Goal: Find specific page/section: Find specific page/section

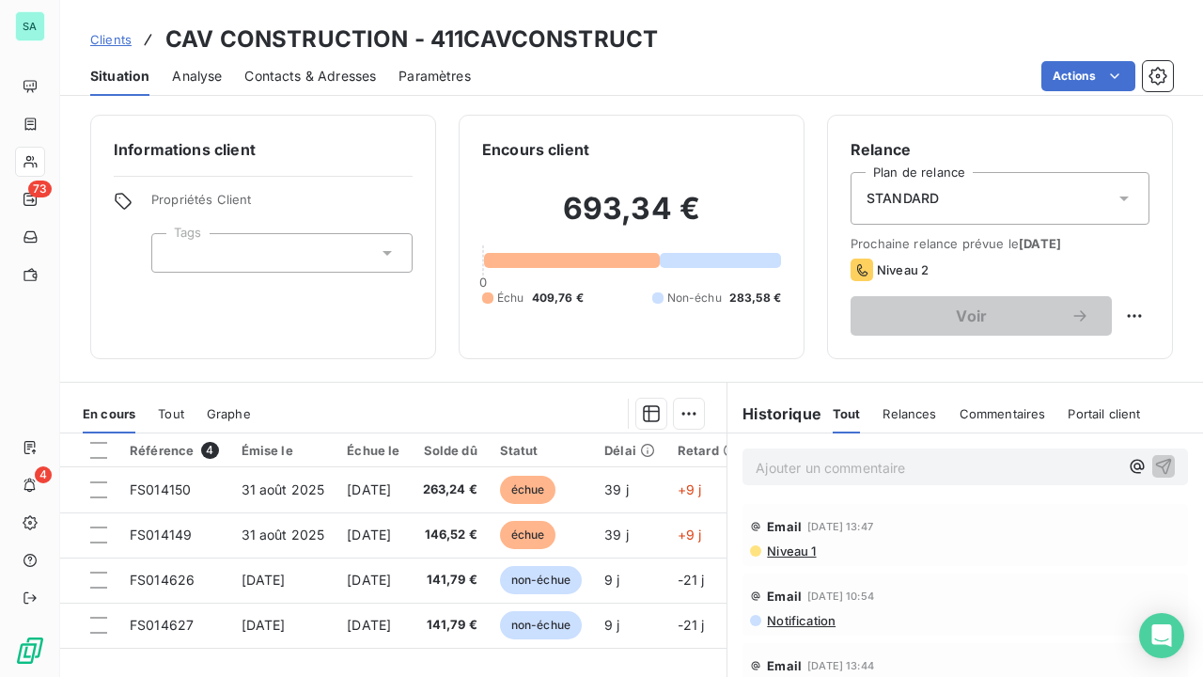
click at [106, 43] on span "Clients" at bounding box center [110, 39] width 41 height 15
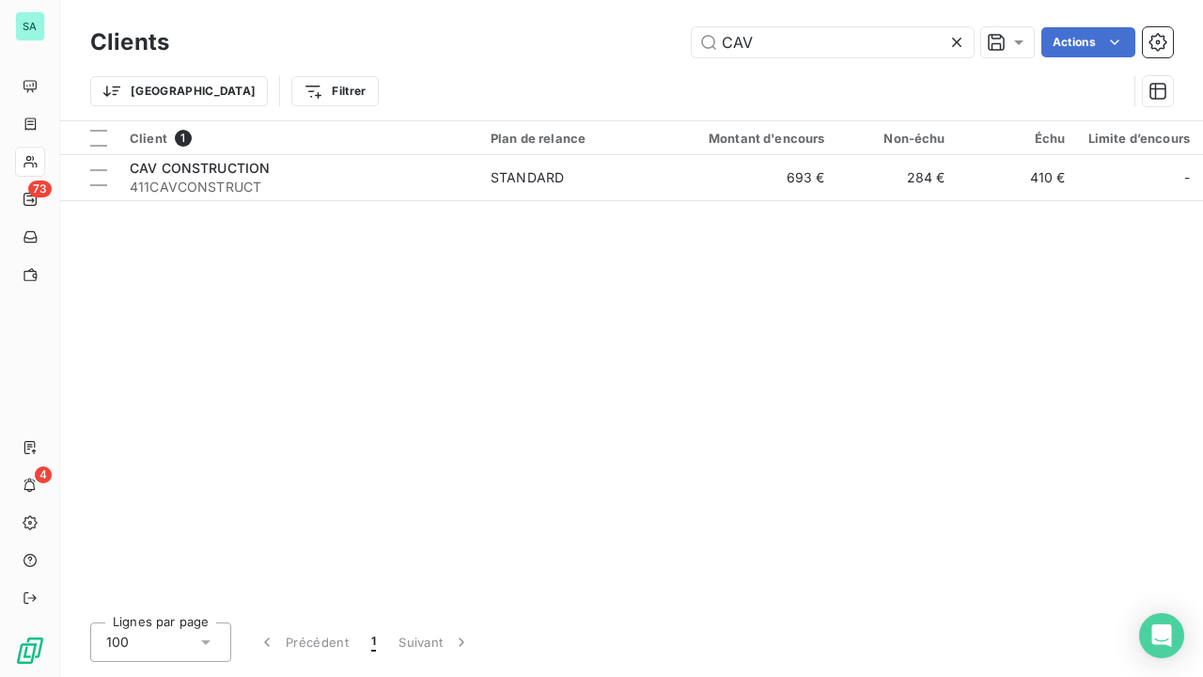
click at [961, 40] on icon at bounding box center [957, 42] width 19 height 19
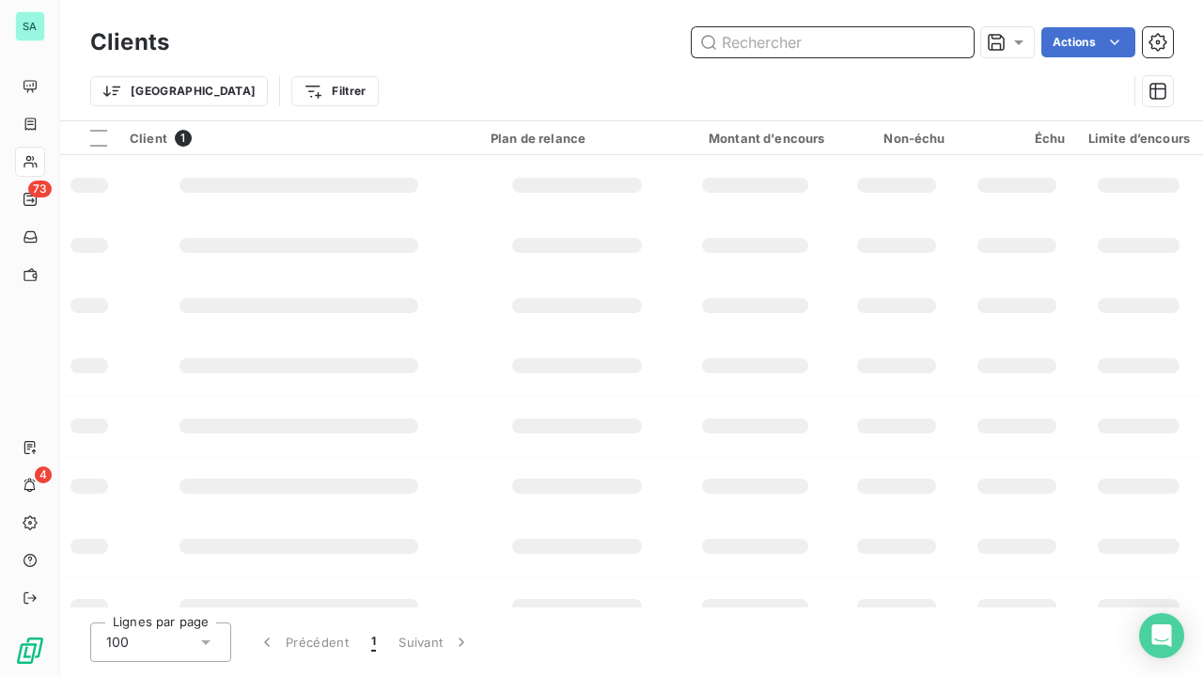
click at [831, 47] on input "text" at bounding box center [833, 42] width 282 height 30
type input "ccas"
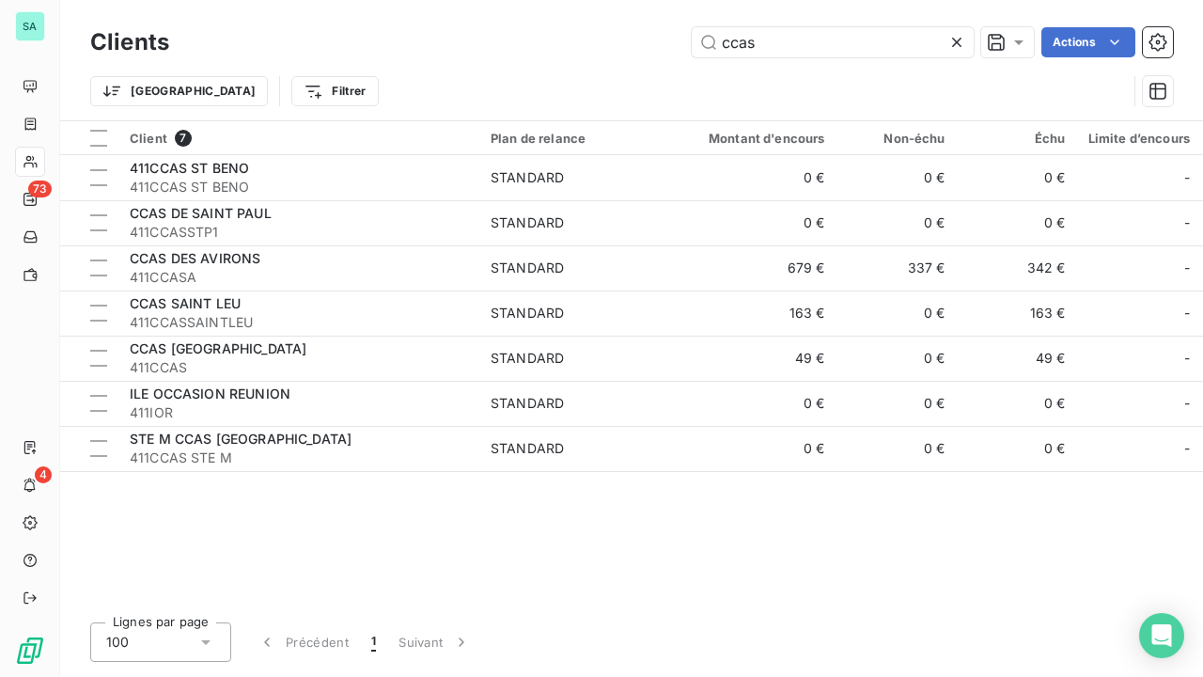
click at [960, 36] on icon at bounding box center [957, 42] width 19 height 19
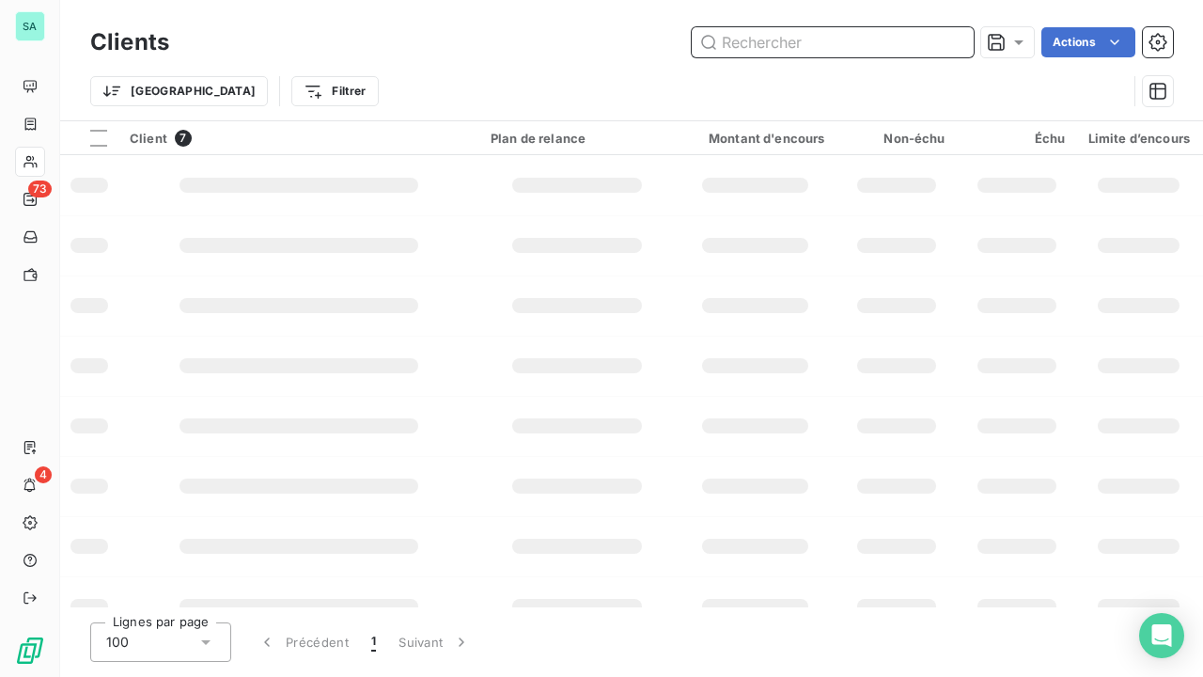
click at [878, 47] on input "text" at bounding box center [833, 42] width 282 height 30
type input "CLIMEO"
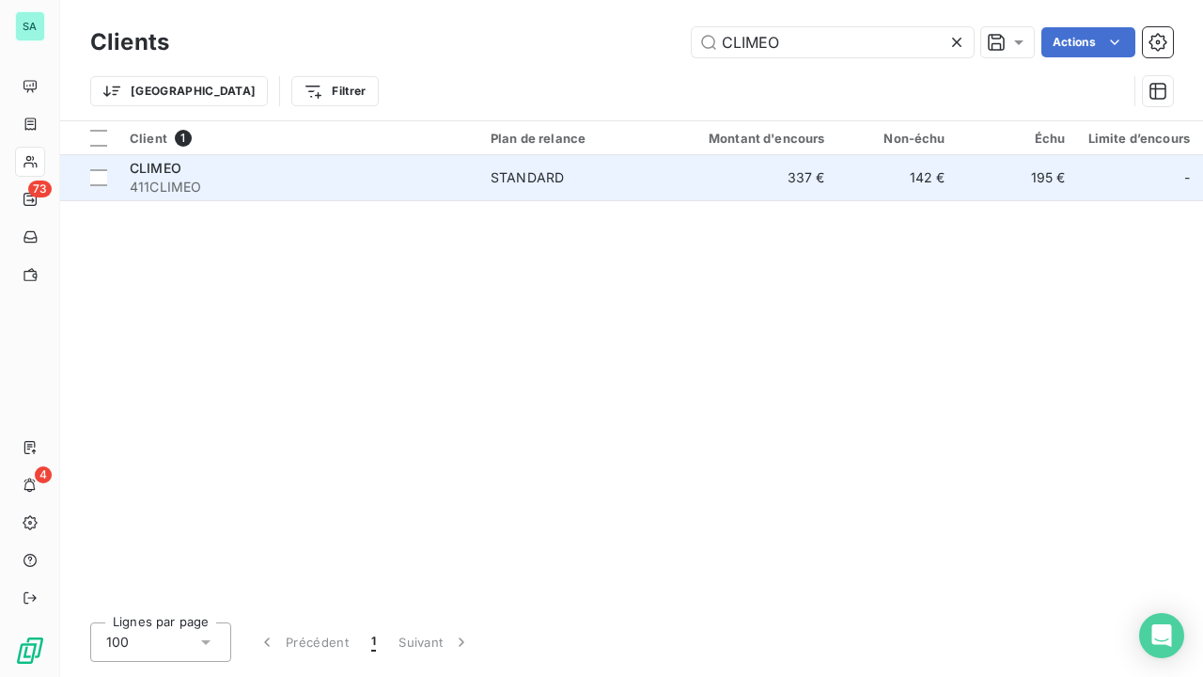
click at [537, 179] on div "STANDARD" at bounding box center [527, 177] width 73 height 19
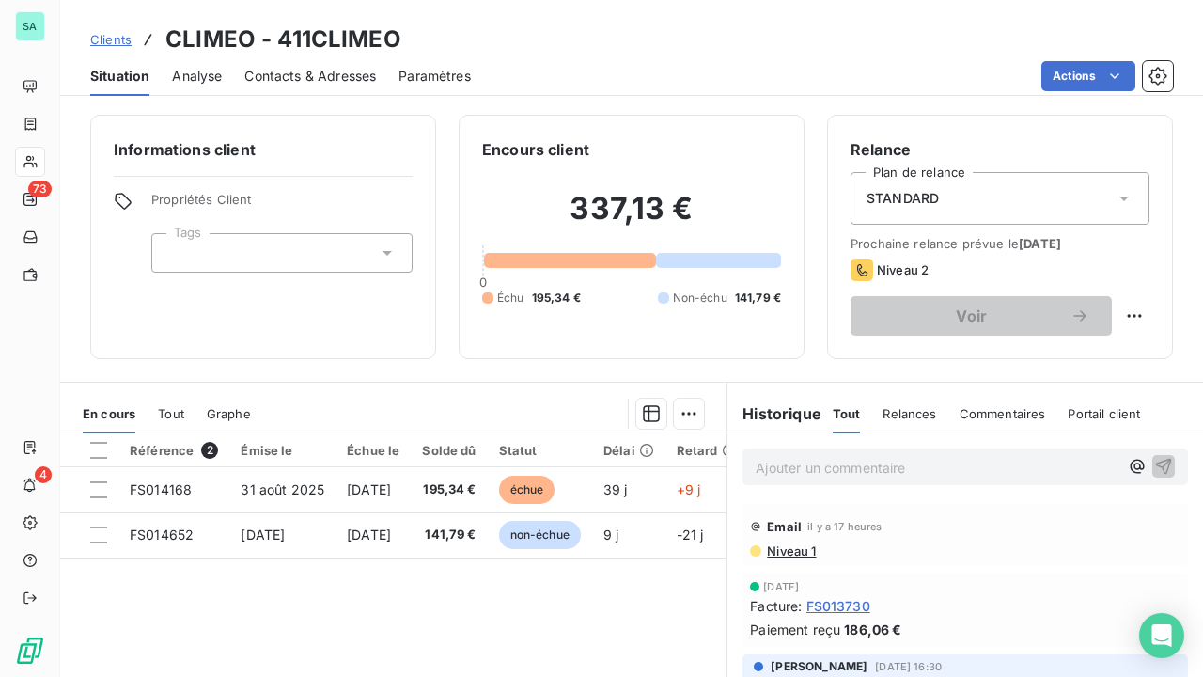
click at [118, 39] on span "Clients" at bounding box center [110, 39] width 41 height 15
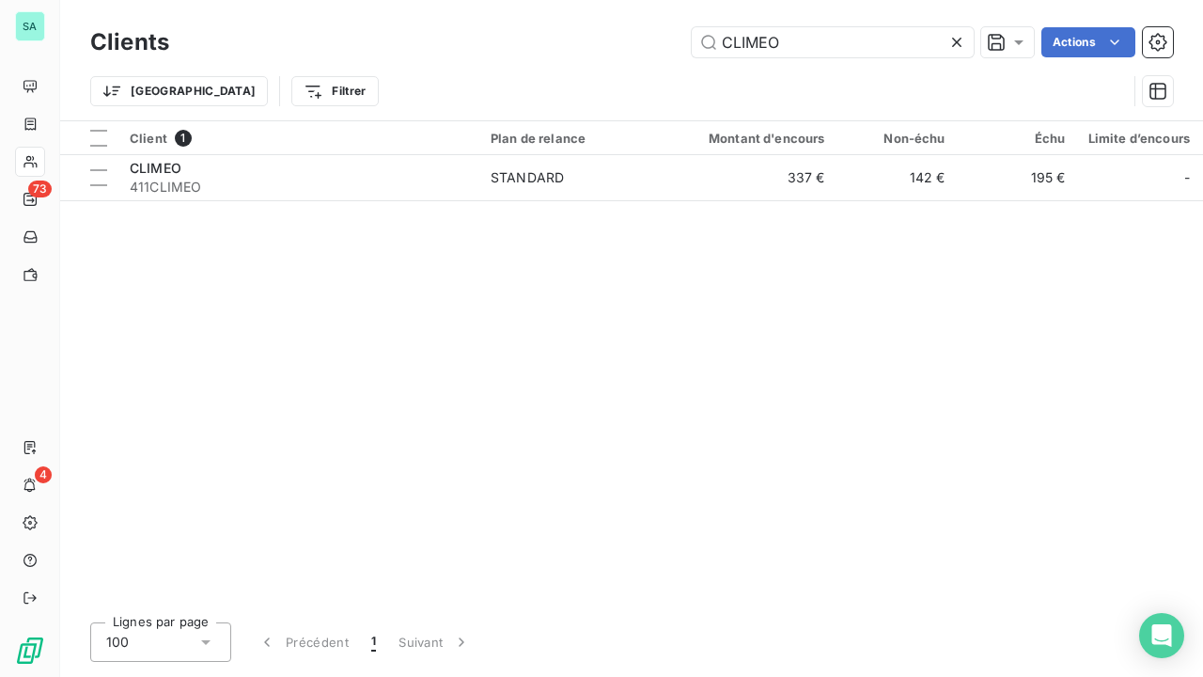
click at [958, 41] on icon at bounding box center [957, 42] width 19 height 19
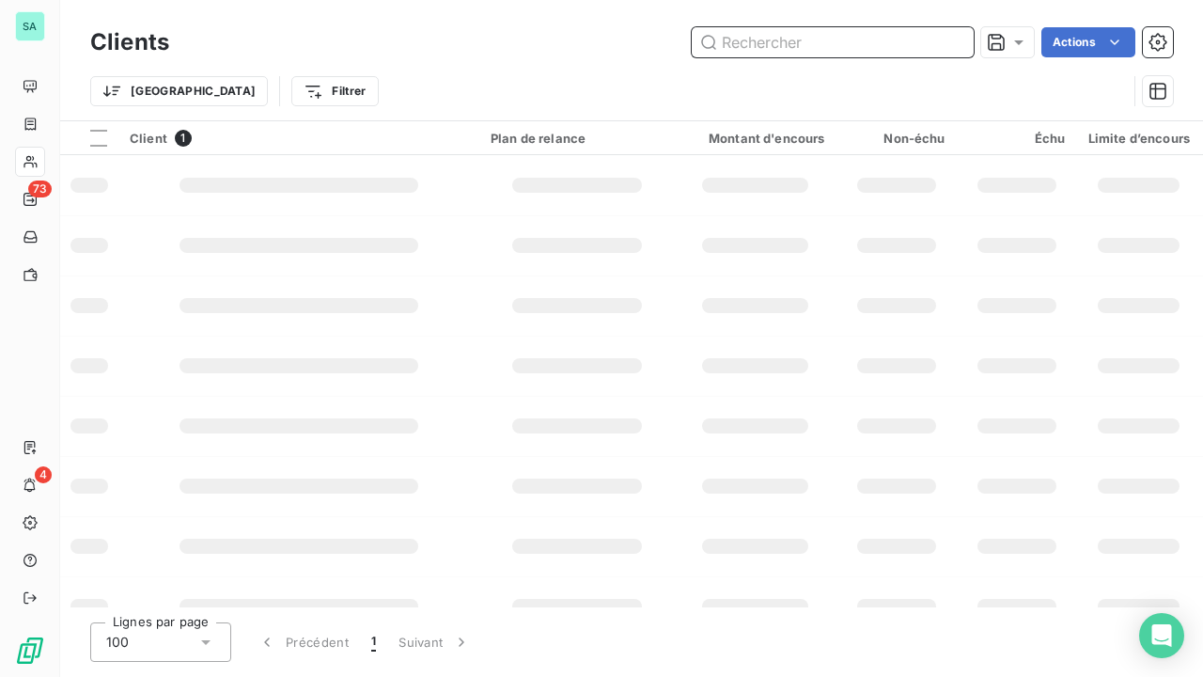
click at [866, 38] on input "text" at bounding box center [833, 42] width 282 height 30
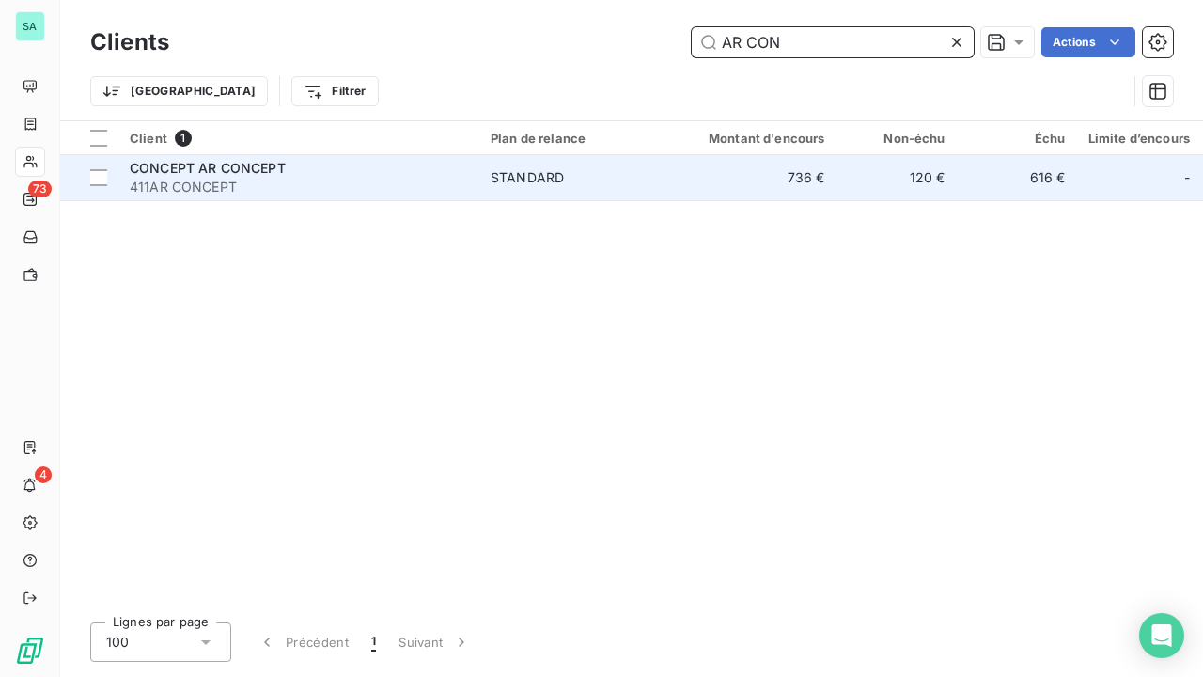
type input "AR CON"
click at [203, 178] on span "411AR CONCEPT" at bounding box center [299, 187] width 338 height 19
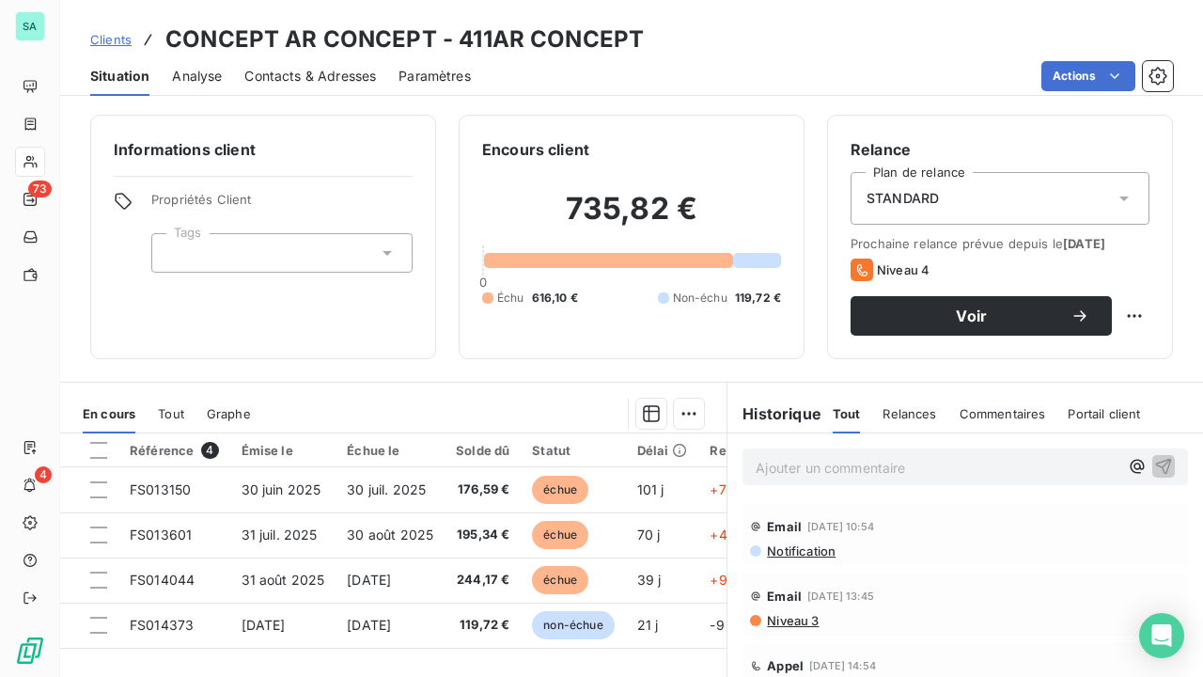
click at [98, 39] on span "Clients" at bounding box center [110, 39] width 41 height 15
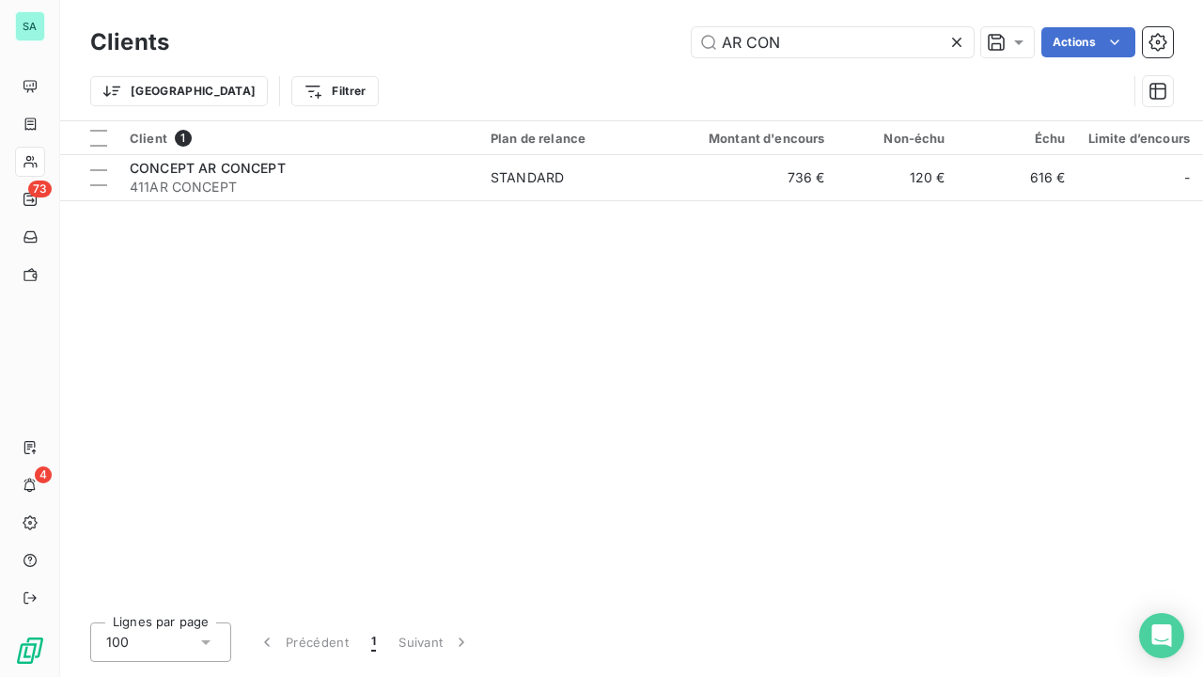
click at [953, 41] on icon at bounding box center [957, 42] width 19 height 19
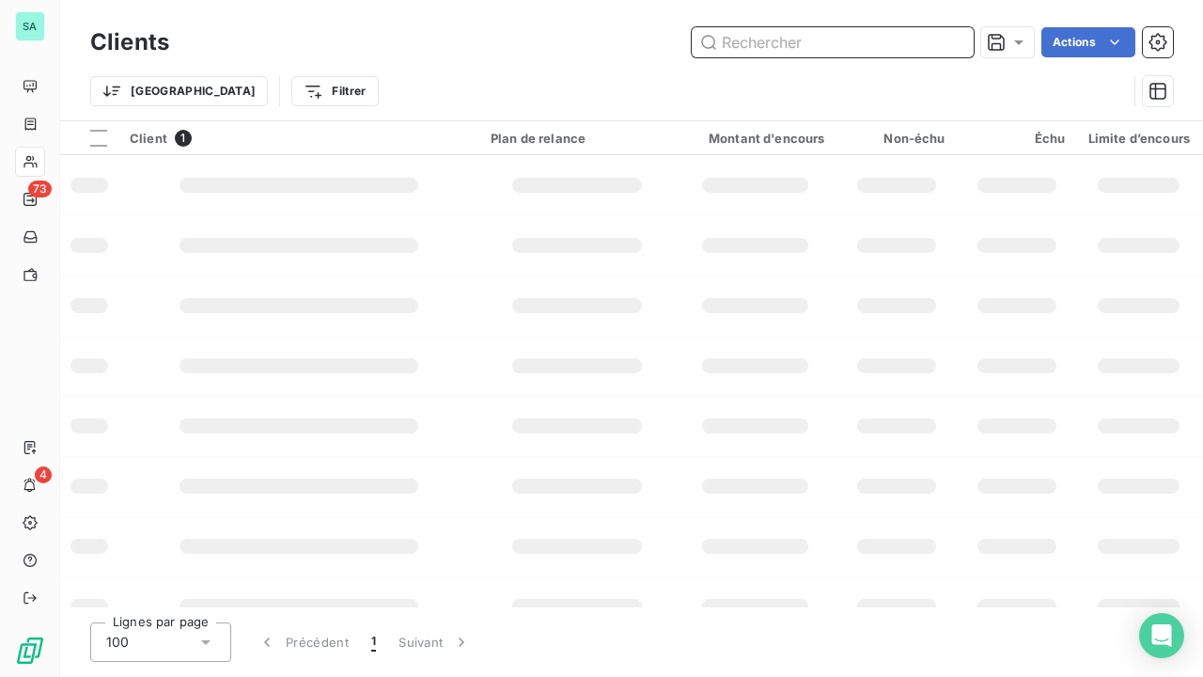
click at [894, 36] on input "text" at bounding box center [833, 42] width 282 height 30
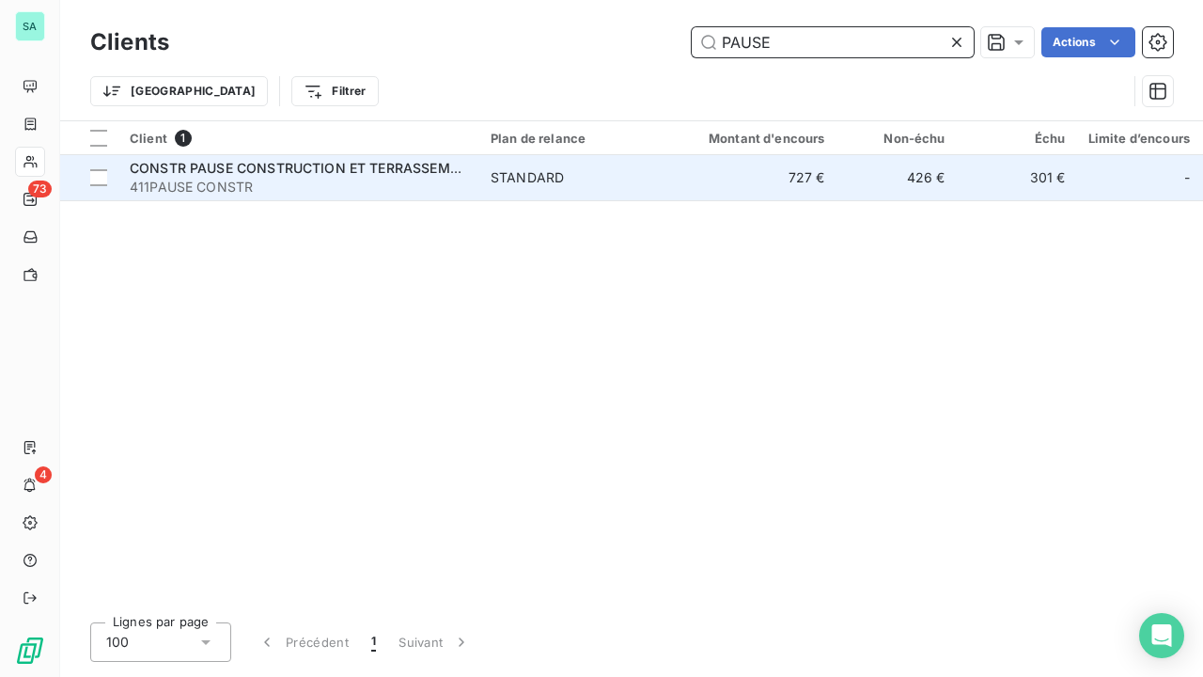
type input "PAUSE"
click at [200, 165] on span "CONSTR PAUSE CONSTRUCTION ET TERRASSEMENT" at bounding box center [303, 168] width 347 height 16
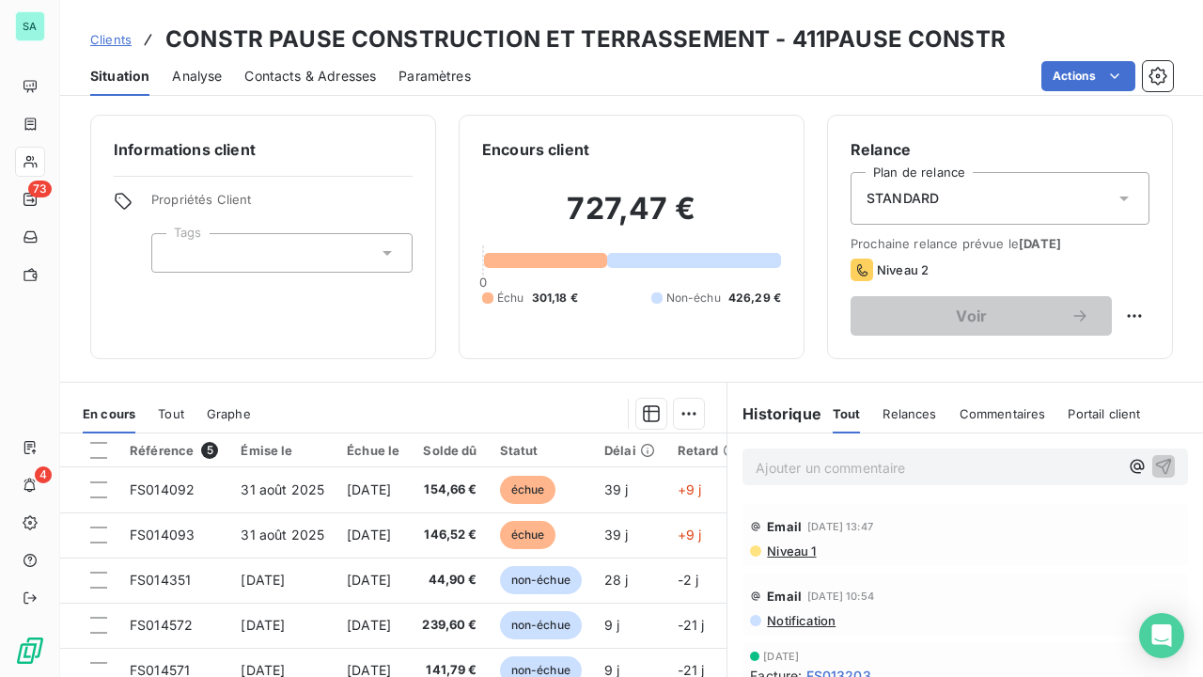
click at [102, 36] on span "Clients" at bounding box center [110, 39] width 41 height 15
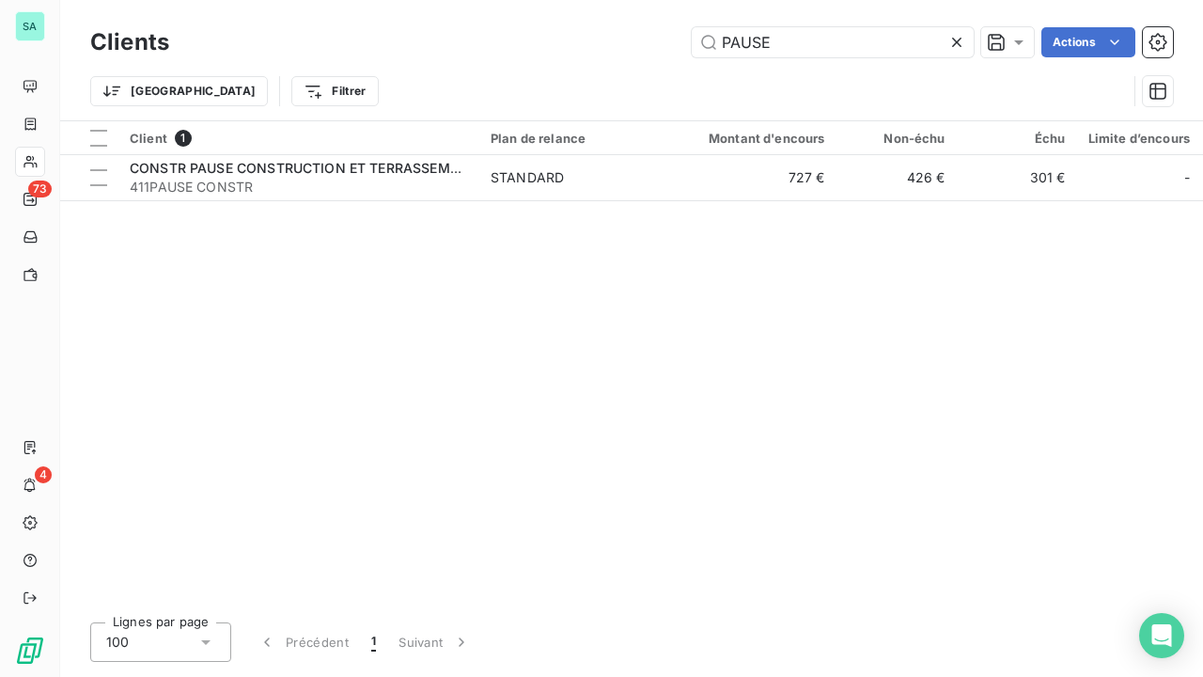
click at [959, 34] on icon at bounding box center [957, 42] width 19 height 19
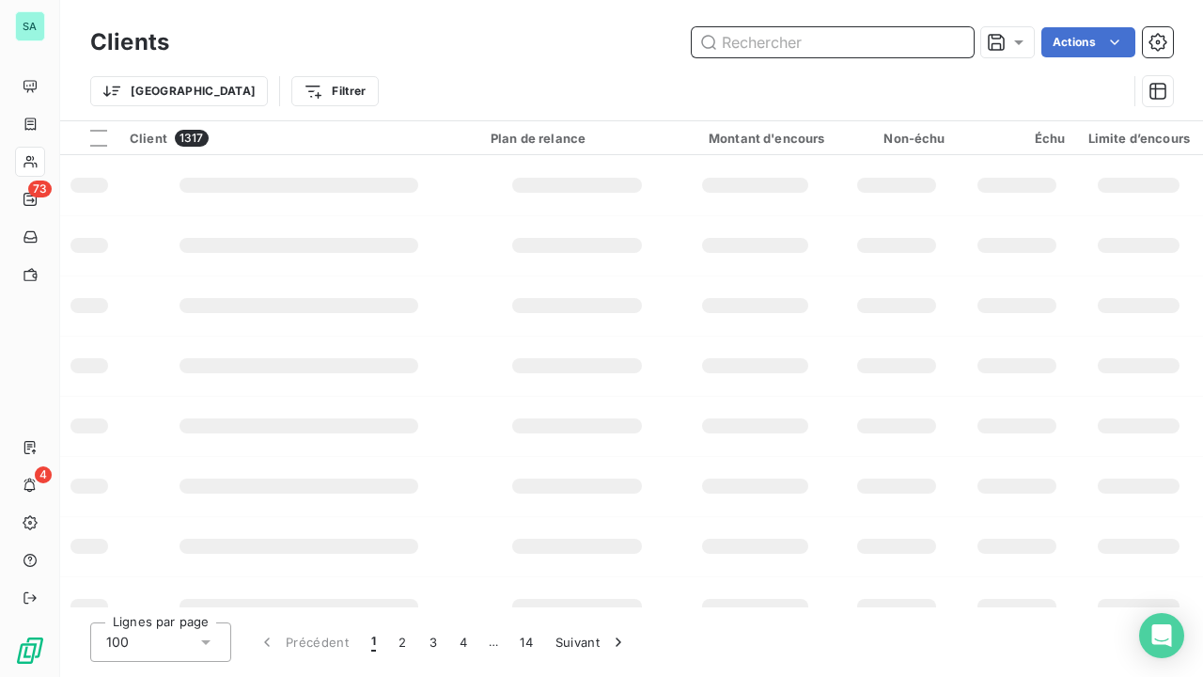
click at [929, 49] on input "text" at bounding box center [833, 42] width 282 height 30
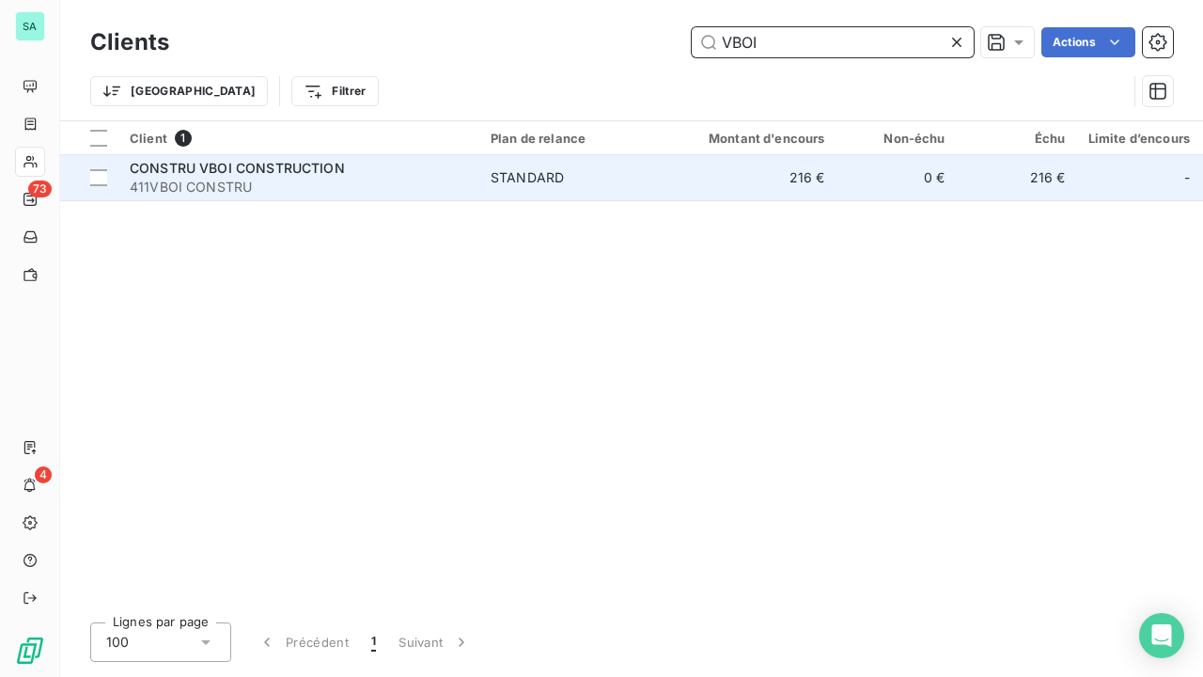
type input "VBOI"
click at [224, 194] on span "411VBOI CONSTRU" at bounding box center [299, 187] width 338 height 19
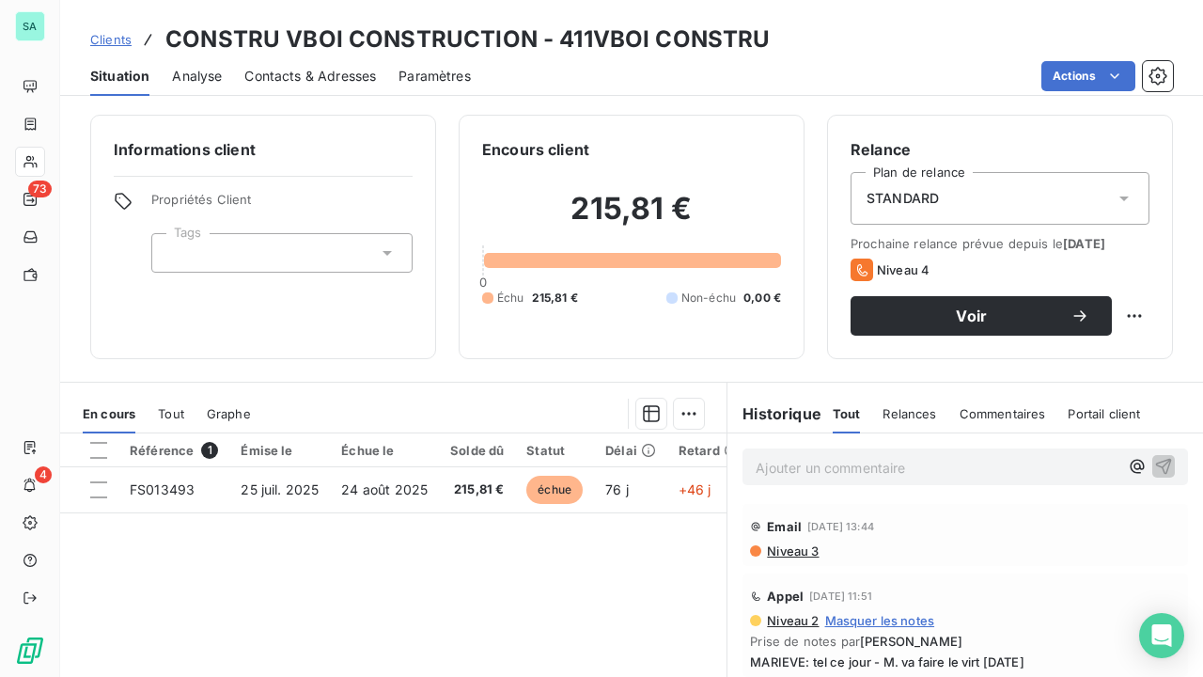
click at [120, 39] on span "Clients" at bounding box center [110, 39] width 41 height 15
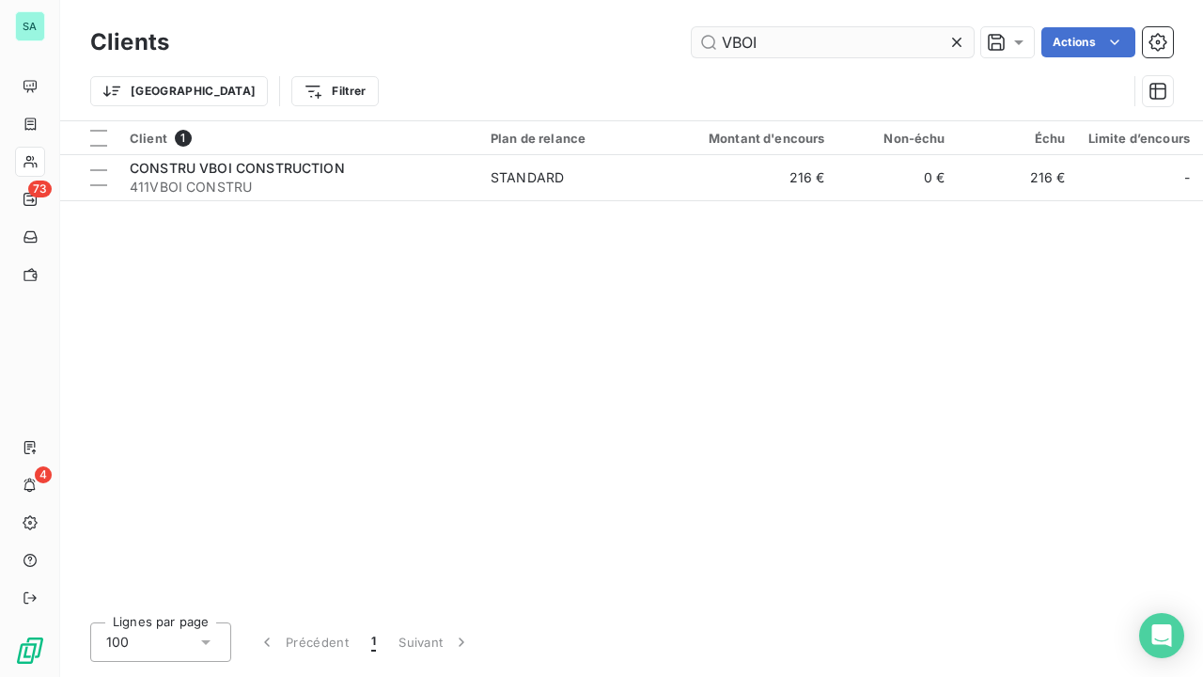
drag, startPoint x: 955, startPoint y: 42, endPoint x: 856, endPoint y: 45, distance: 98.7
click at [952, 42] on icon at bounding box center [957, 42] width 19 height 19
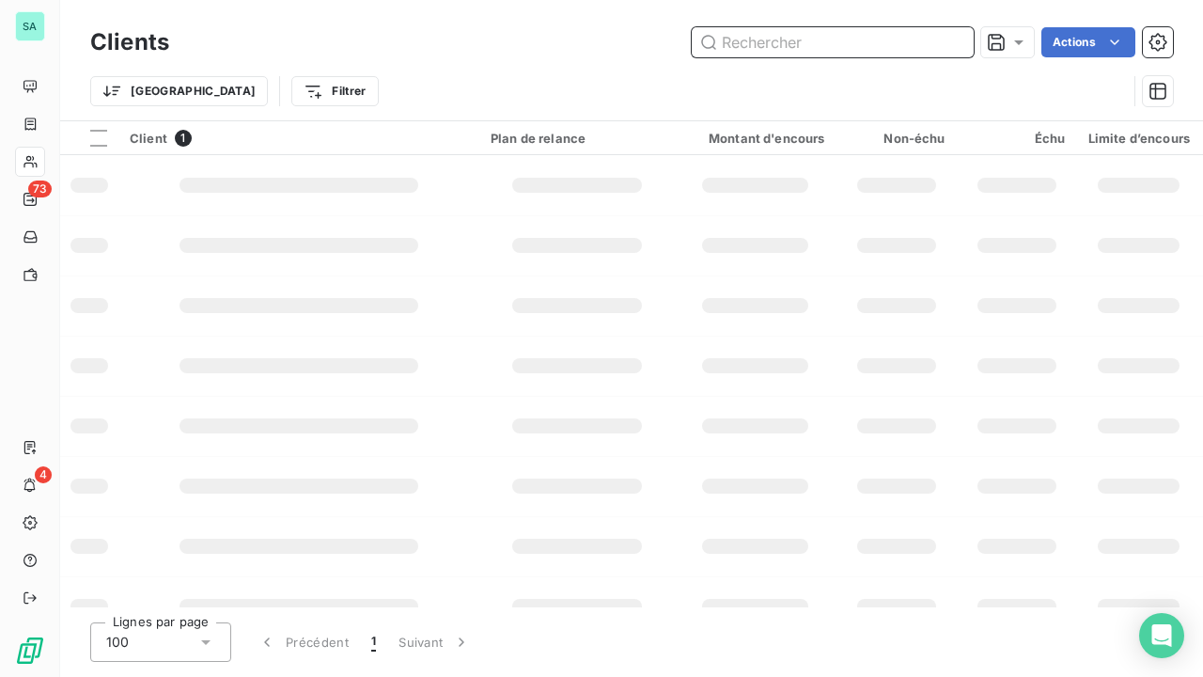
click at [841, 45] on input "text" at bounding box center [833, 42] width 282 height 30
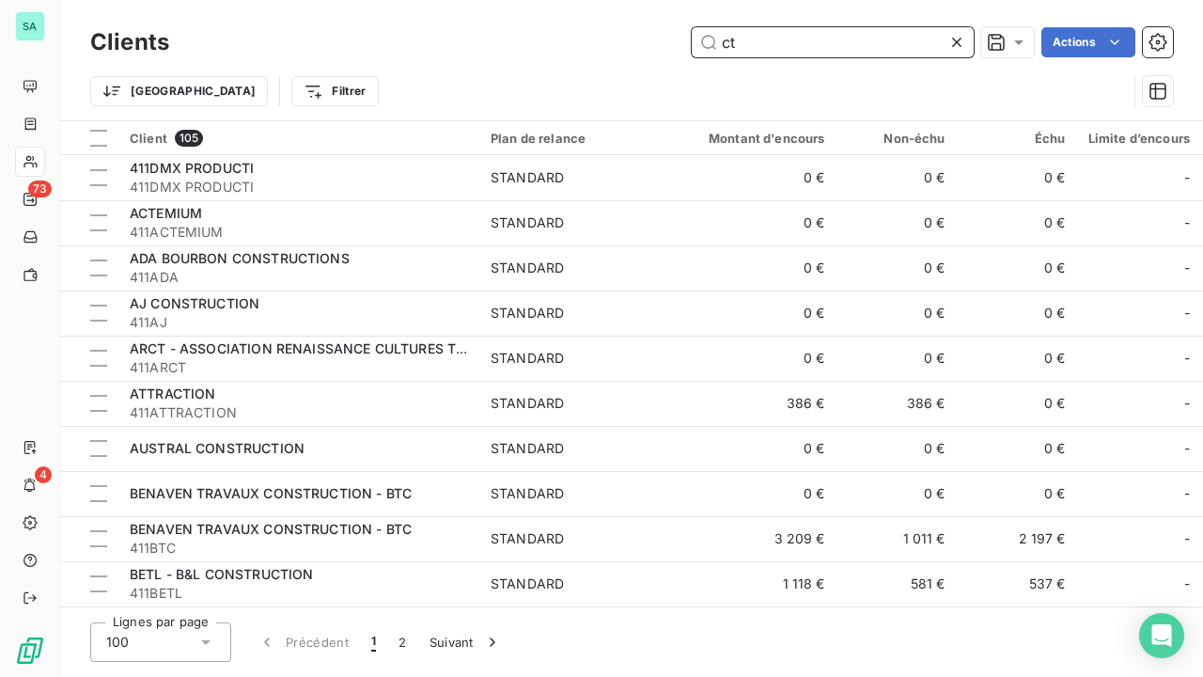
type input "c"
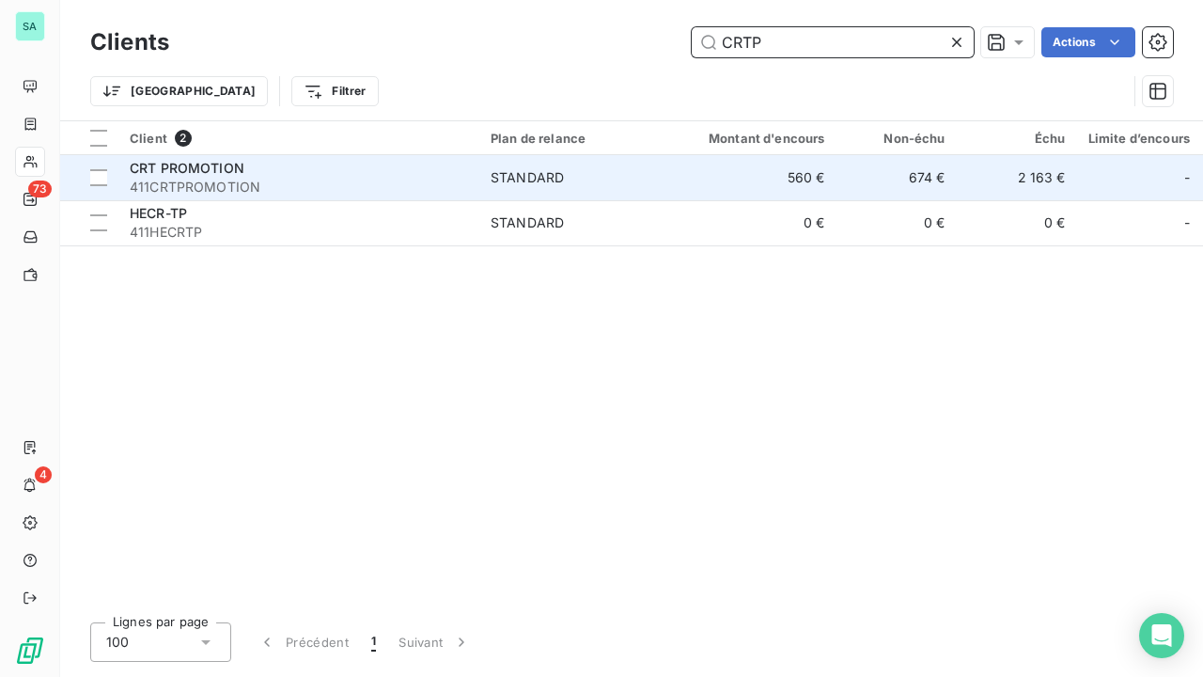
type input "CRTP"
click at [705, 187] on td "560 €" at bounding box center [756, 177] width 162 height 45
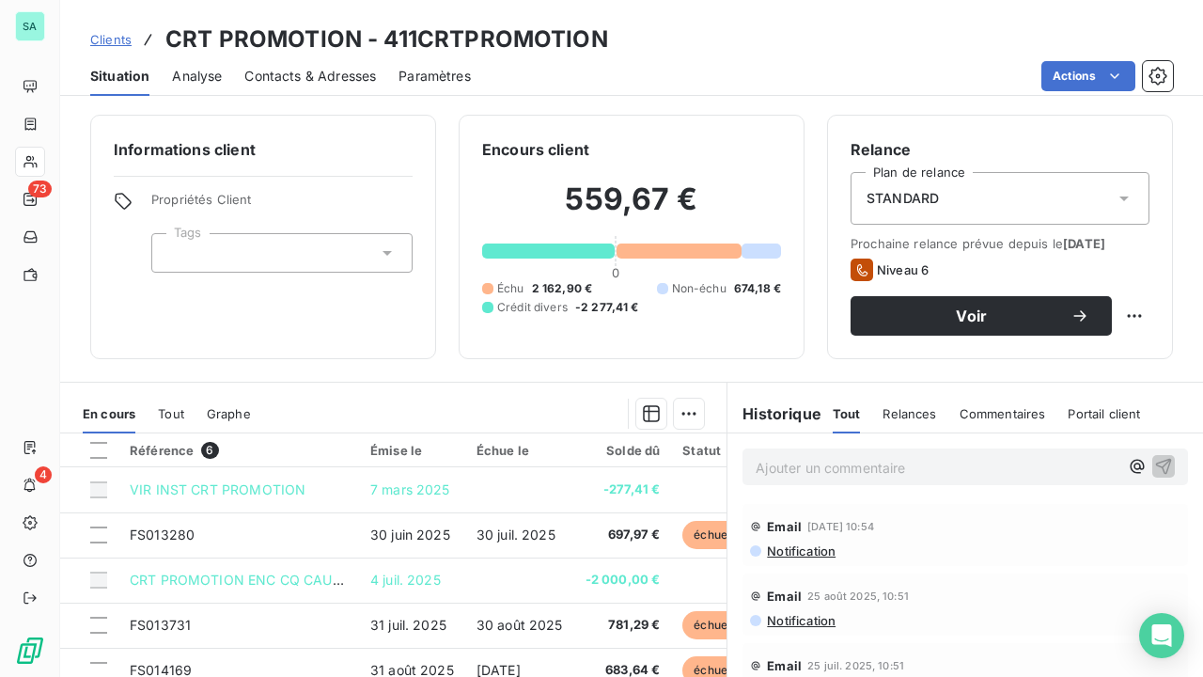
click at [119, 39] on span "Clients" at bounding box center [110, 39] width 41 height 15
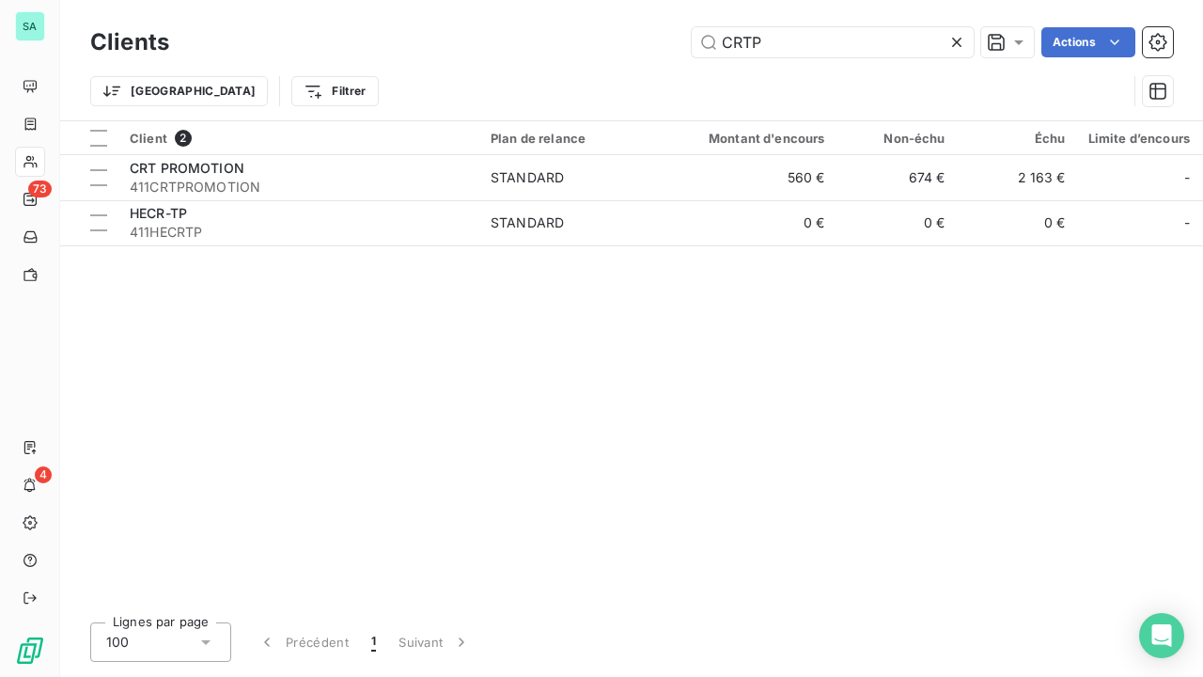
click at [955, 45] on icon at bounding box center [957, 42] width 19 height 19
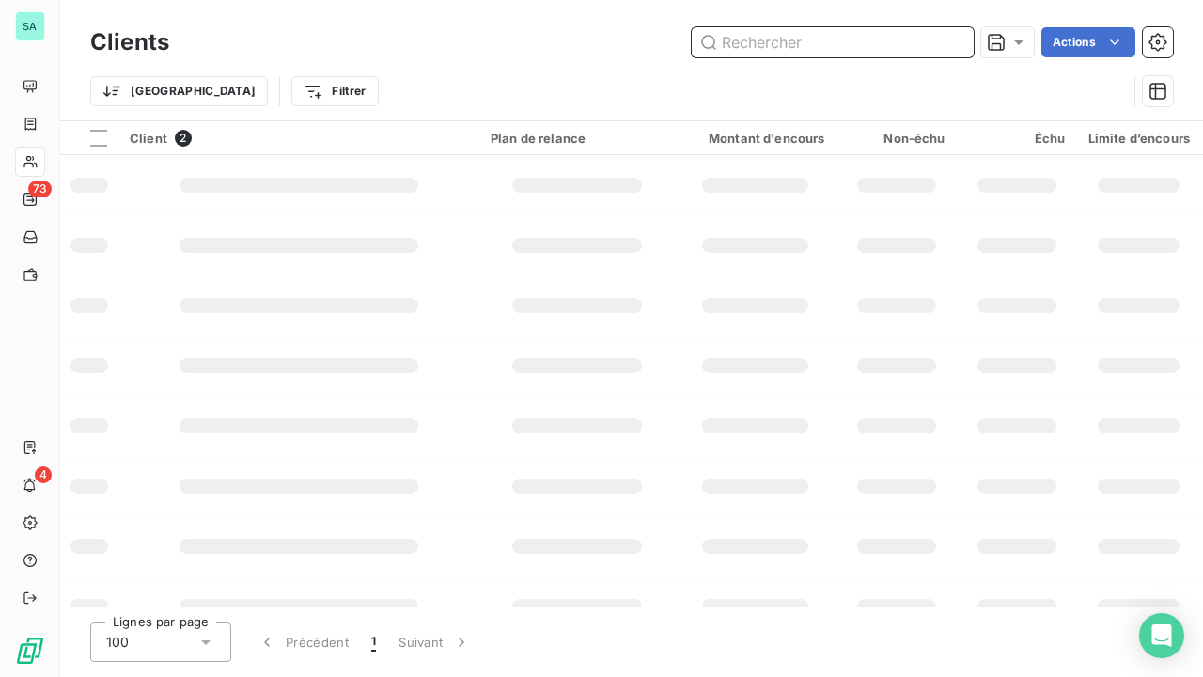
click at [887, 44] on input "text" at bounding box center [833, 42] width 282 height 30
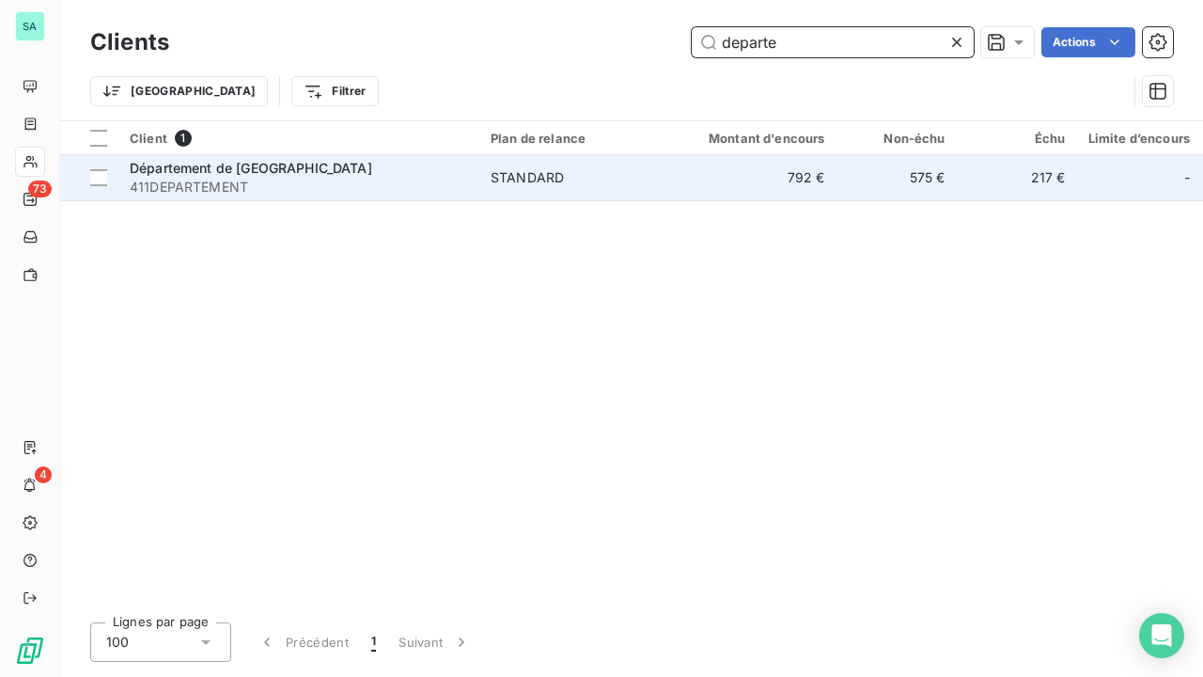
type input "departe"
click at [216, 193] on span "411DEPARTEMENT" at bounding box center [299, 187] width 338 height 19
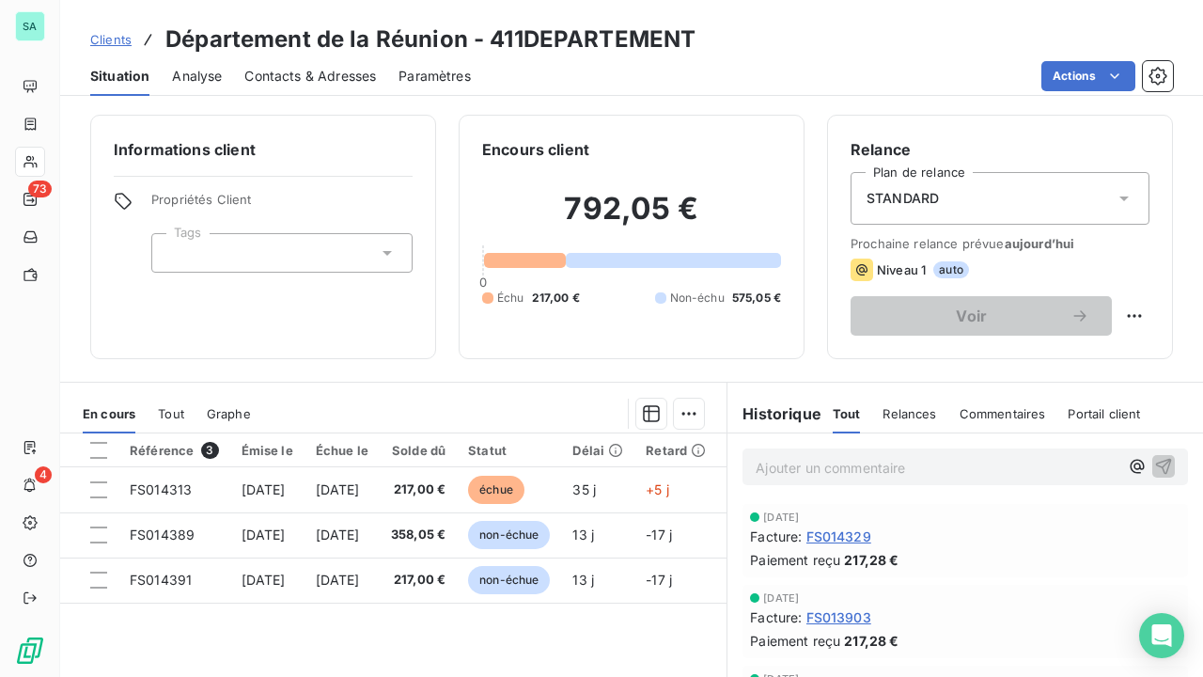
click at [118, 35] on span "Clients" at bounding box center [110, 39] width 41 height 15
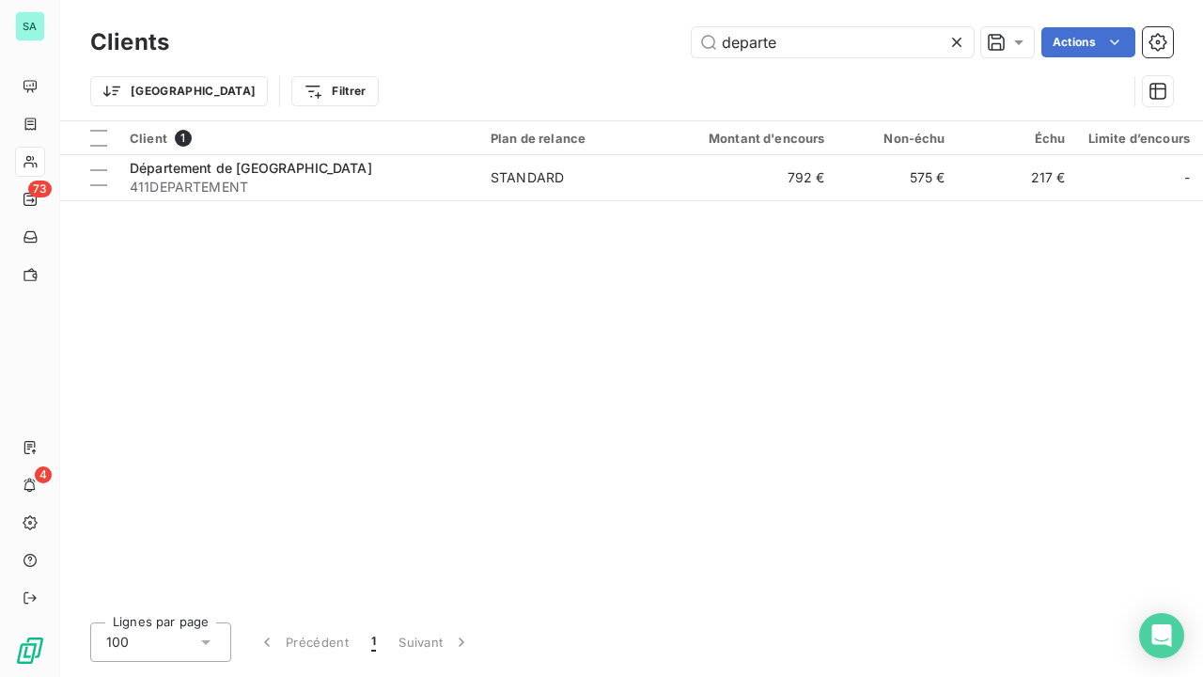
click at [965, 36] on div at bounding box center [961, 42] width 26 height 30
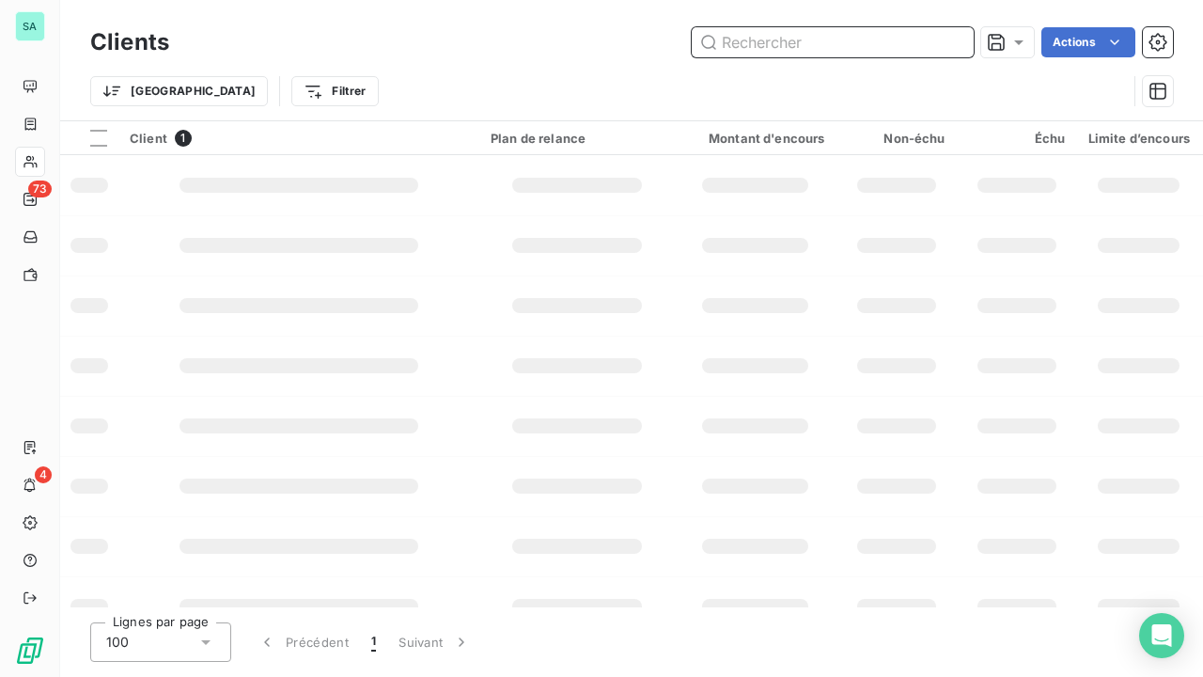
click at [889, 42] on input "text" at bounding box center [833, 42] width 282 height 30
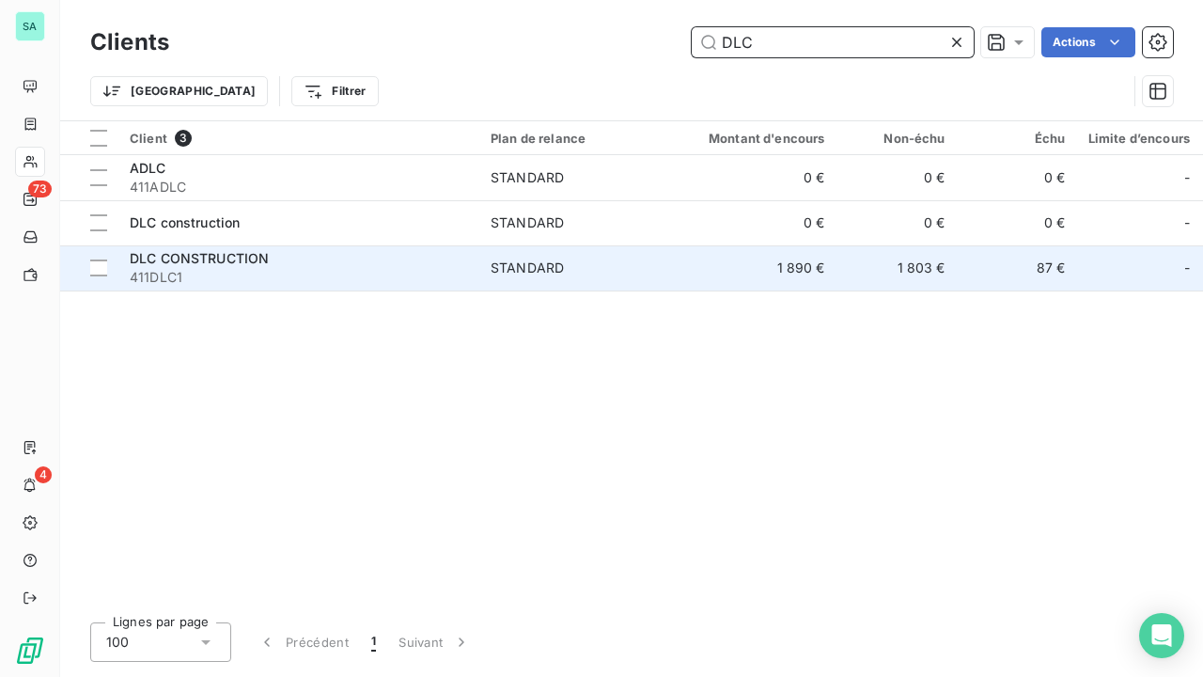
type input "DLC"
click at [246, 271] on span "411DLC1" at bounding box center [299, 277] width 338 height 19
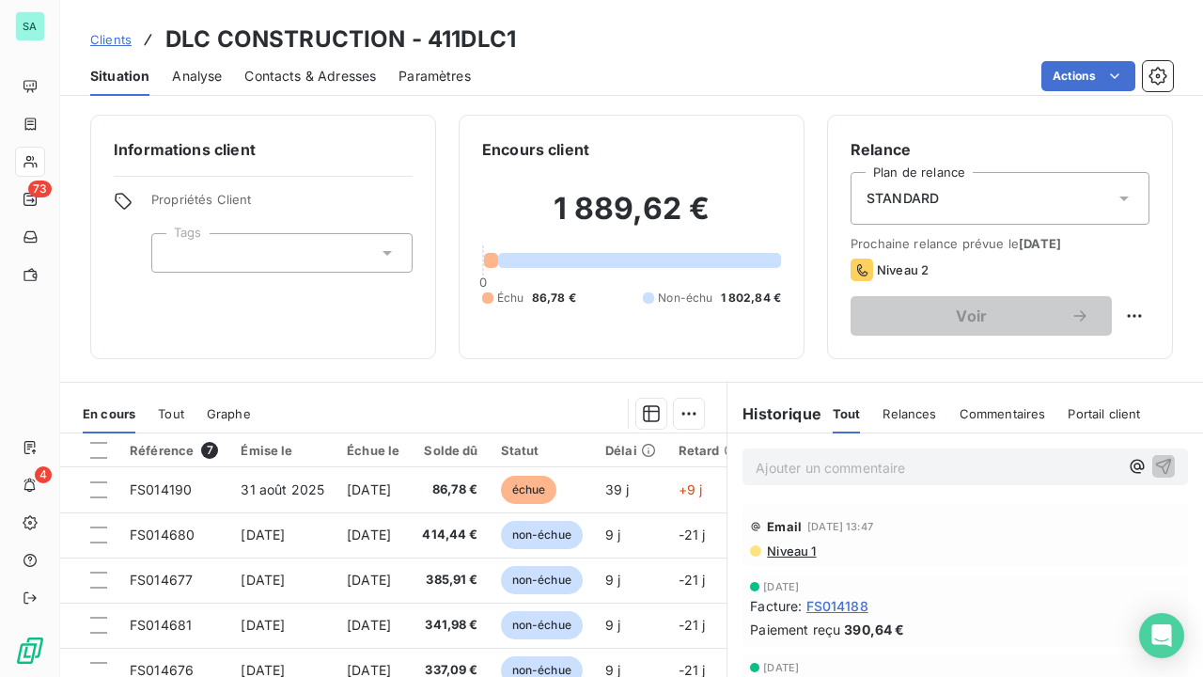
click at [98, 41] on span "Clients" at bounding box center [110, 39] width 41 height 15
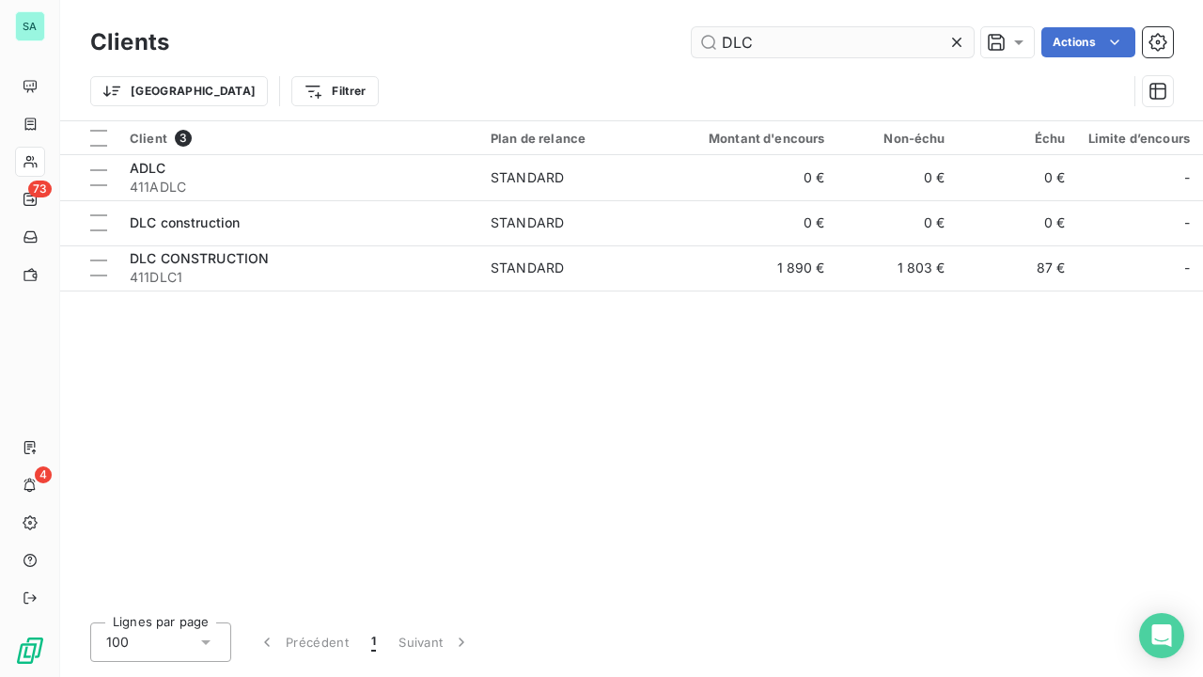
drag, startPoint x: 956, startPoint y: 47, endPoint x: 881, endPoint y: 47, distance: 75.2
click at [955, 47] on icon at bounding box center [957, 42] width 19 height 19
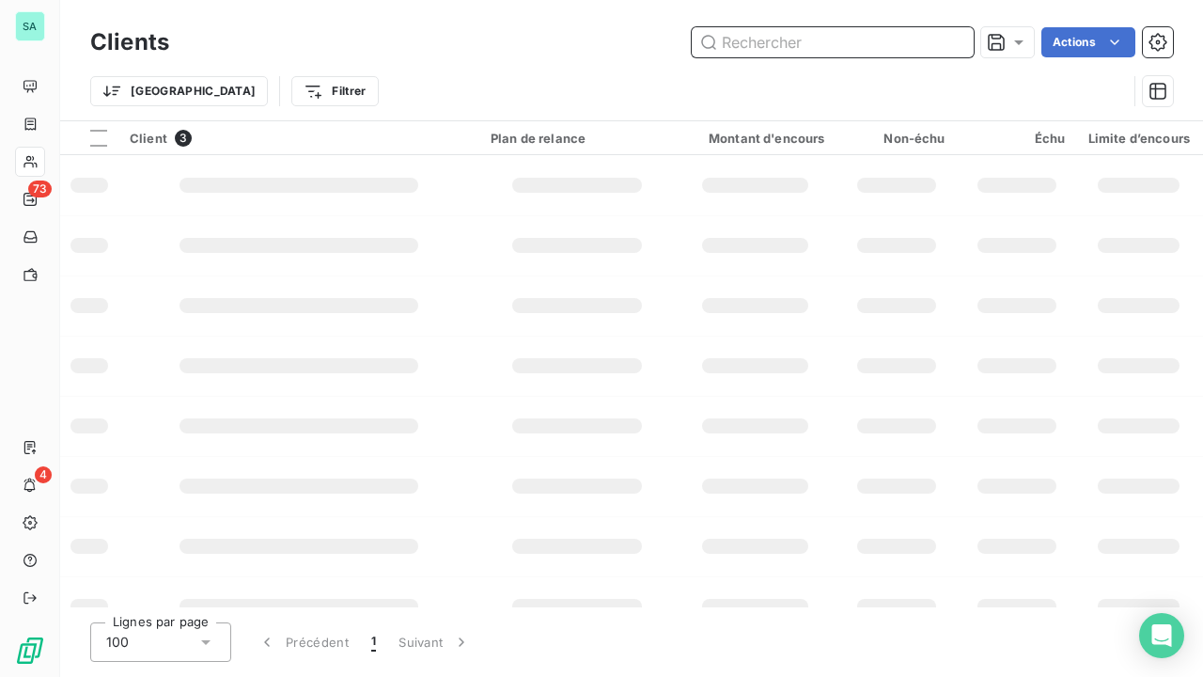
click at [853, 45] on input "text" at bounding box center [833, 42] width 282 height 30
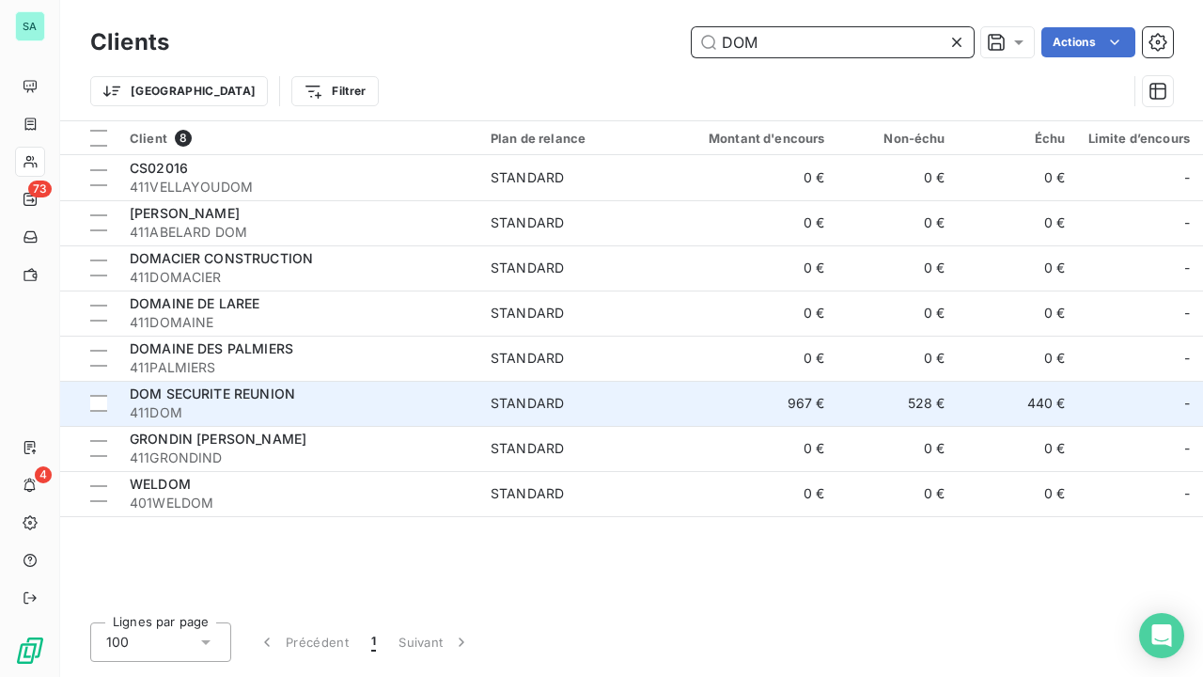
type input "DOM"
click at [929, 400] on td "528 €" at bounding box center [897, 403] width 120 height 45
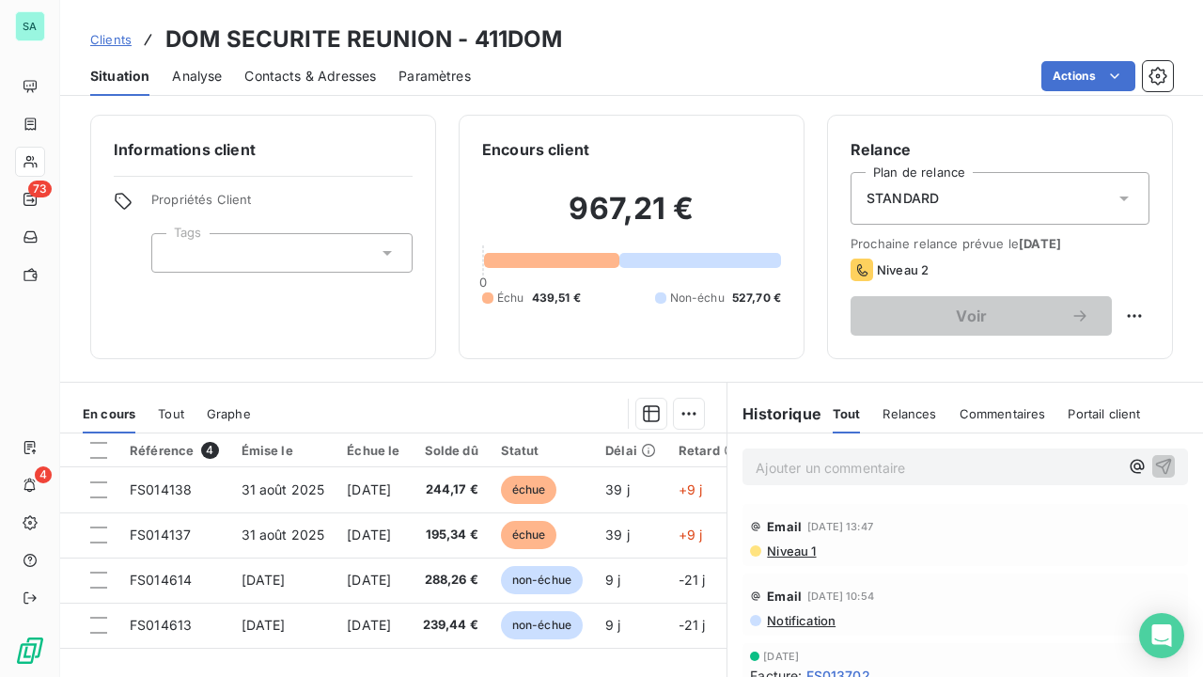
click at [107, 45] on span "Clients" at bounding box center [110, 39] width 41 height 15
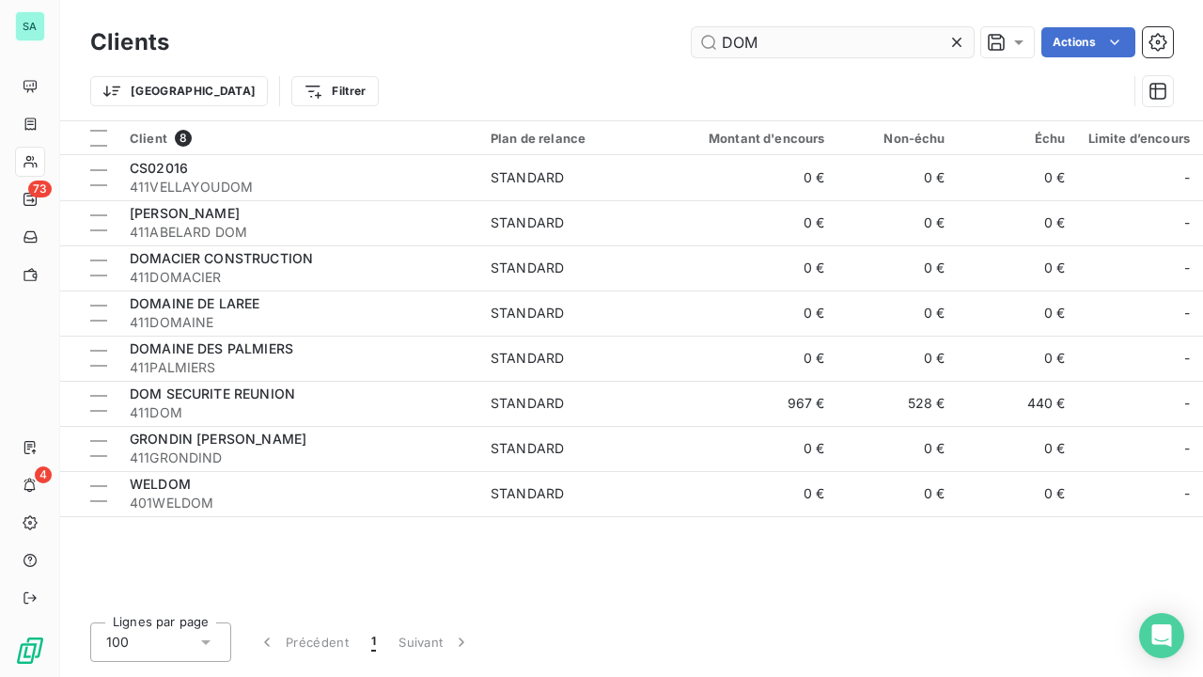
drag, startPoint x: 963, startPoint y: 39, endPoint x: 919, endPoint y: 41, distance: 43.3
click at [962, 39] on icon at bounding box center [957, 42] width 19 height 19
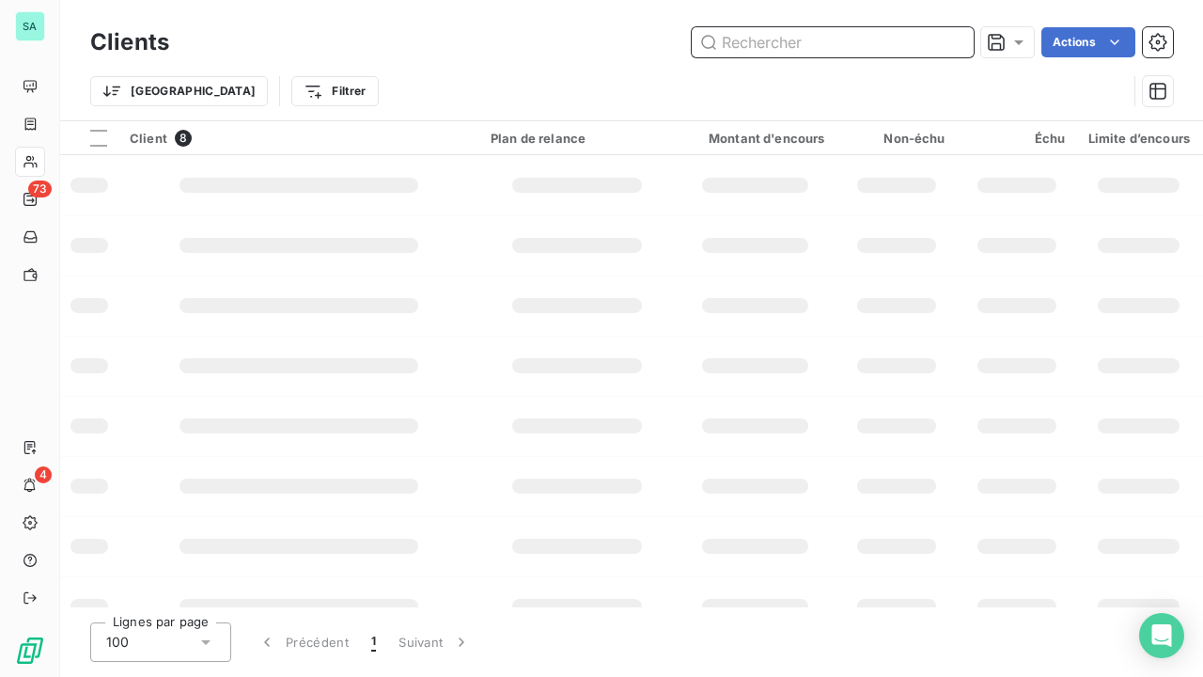
click at [881, 41] on input "text" at bounding box center [833, 42] width 282 height 30
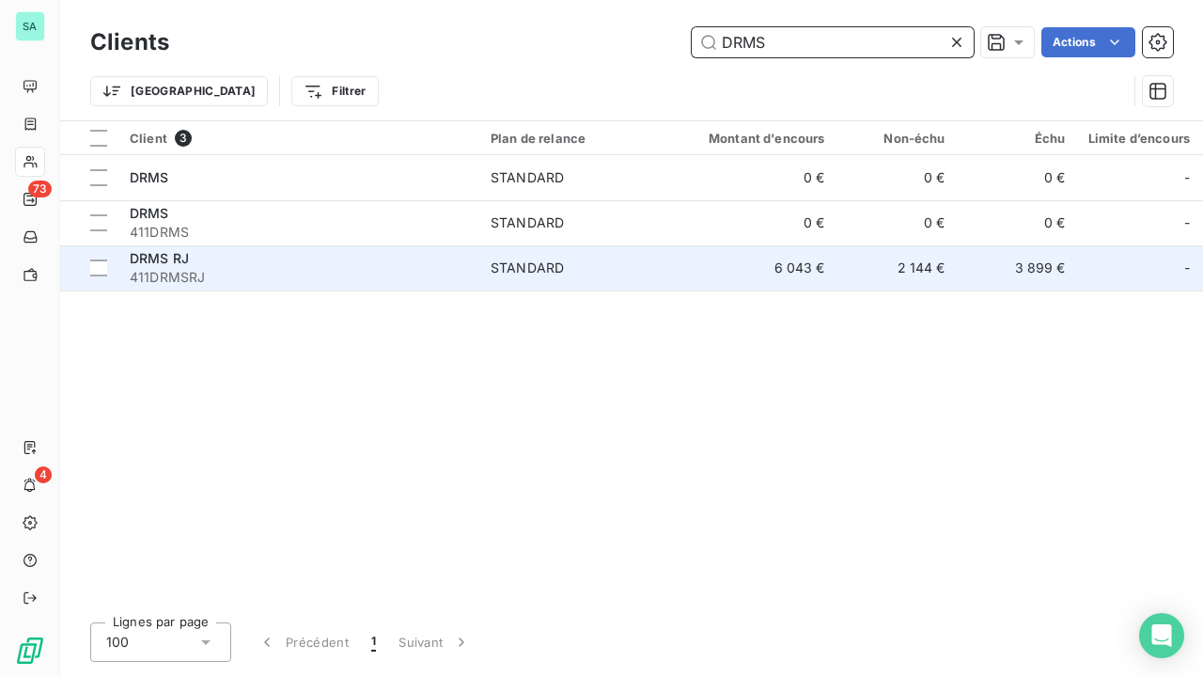
type input "DRMS"
click at [810, 266] on td "6 043 €" at bounding box center [756, 267] width 162 height 45
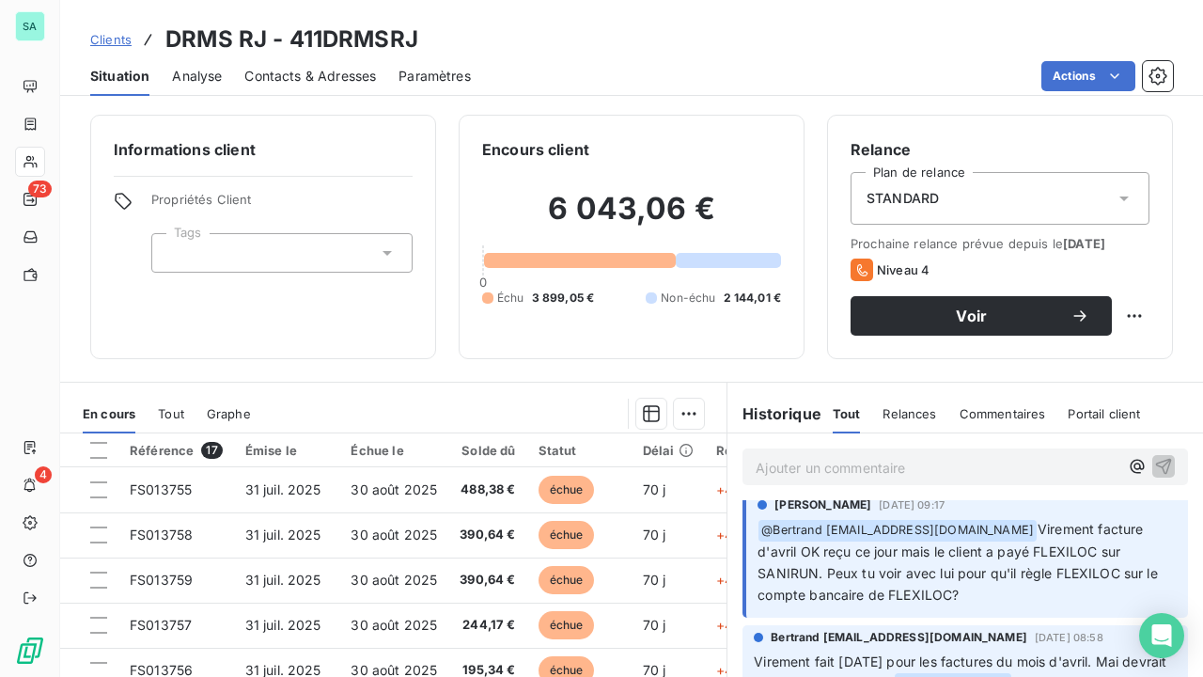
scroll to position [1692, 0]
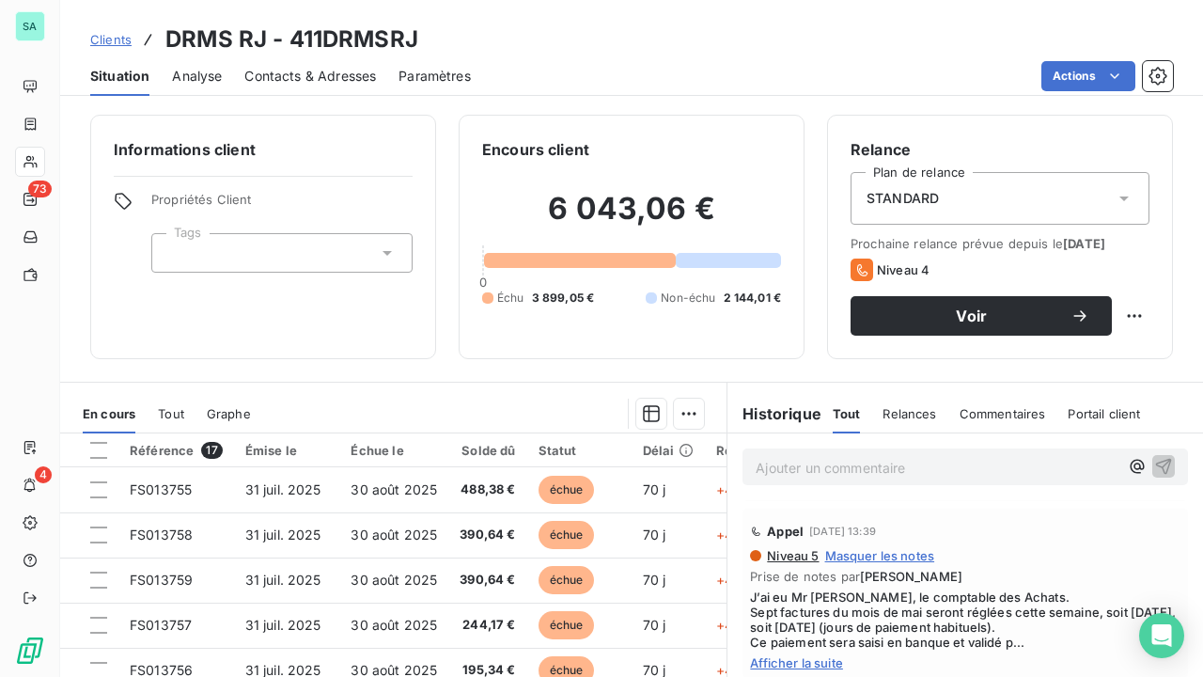
click at [110, 32] on span "Clients" at bounding box center [110, 39] width 41 height 15
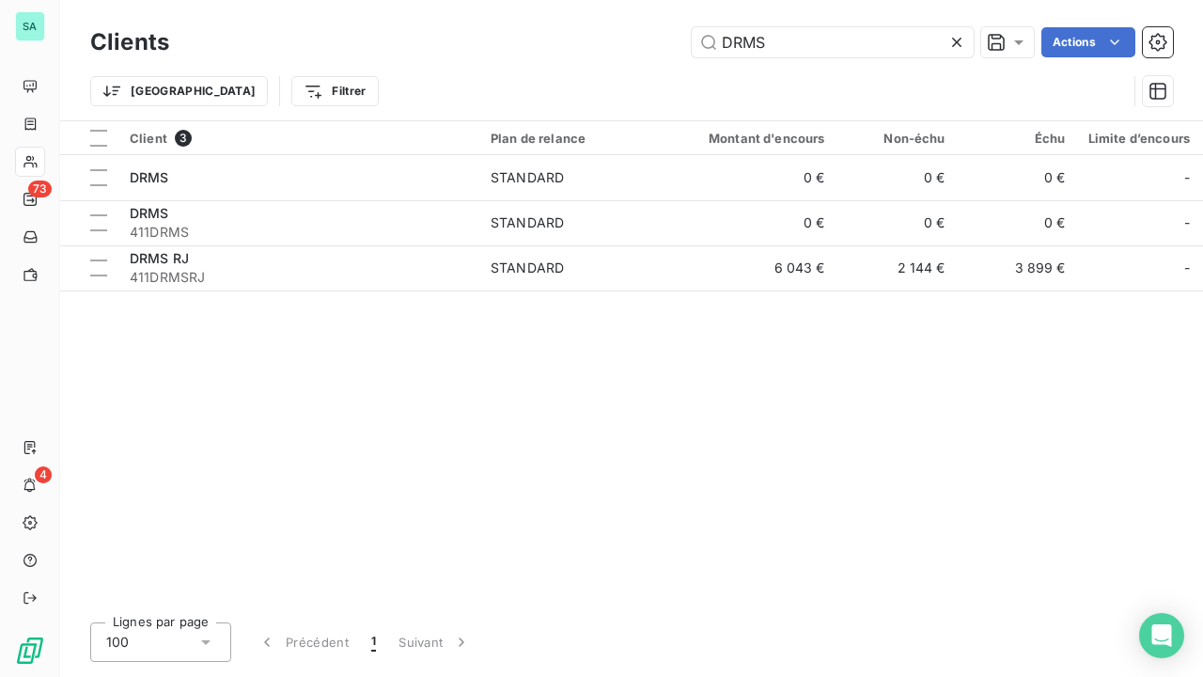
click at [962, 38] on icon at bounding box center [957, 42] width 19 height 19
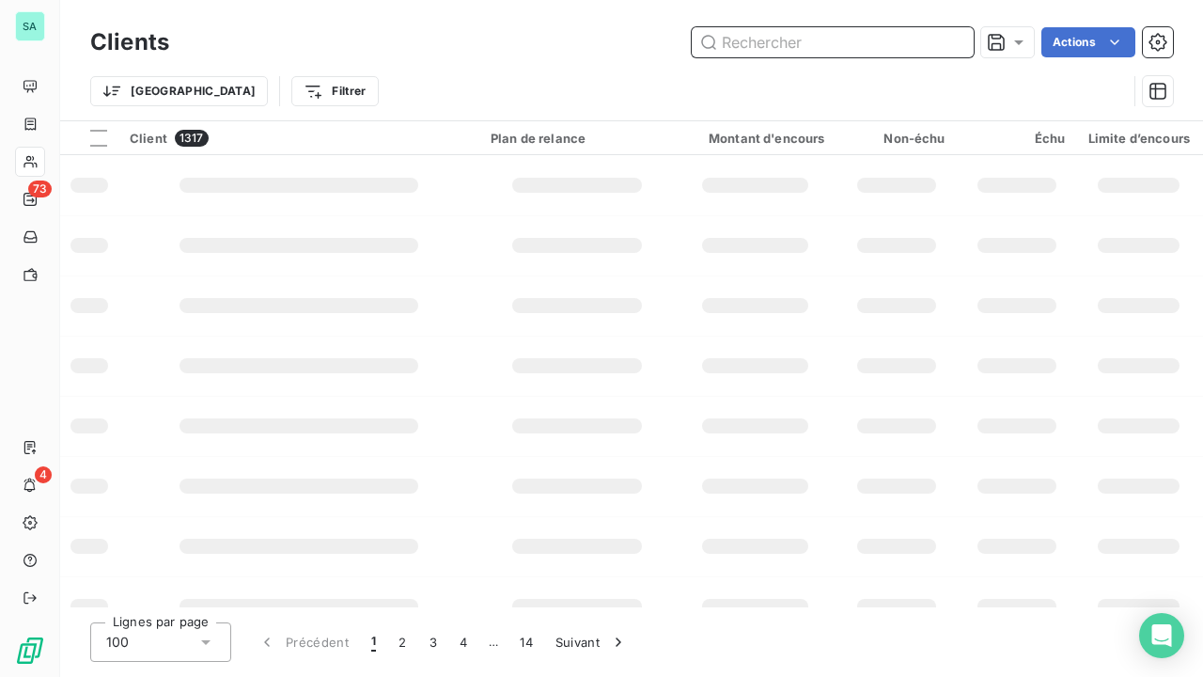
click at [855, 39] on input "text" at bounding box center [833, 42] width 282 height 30
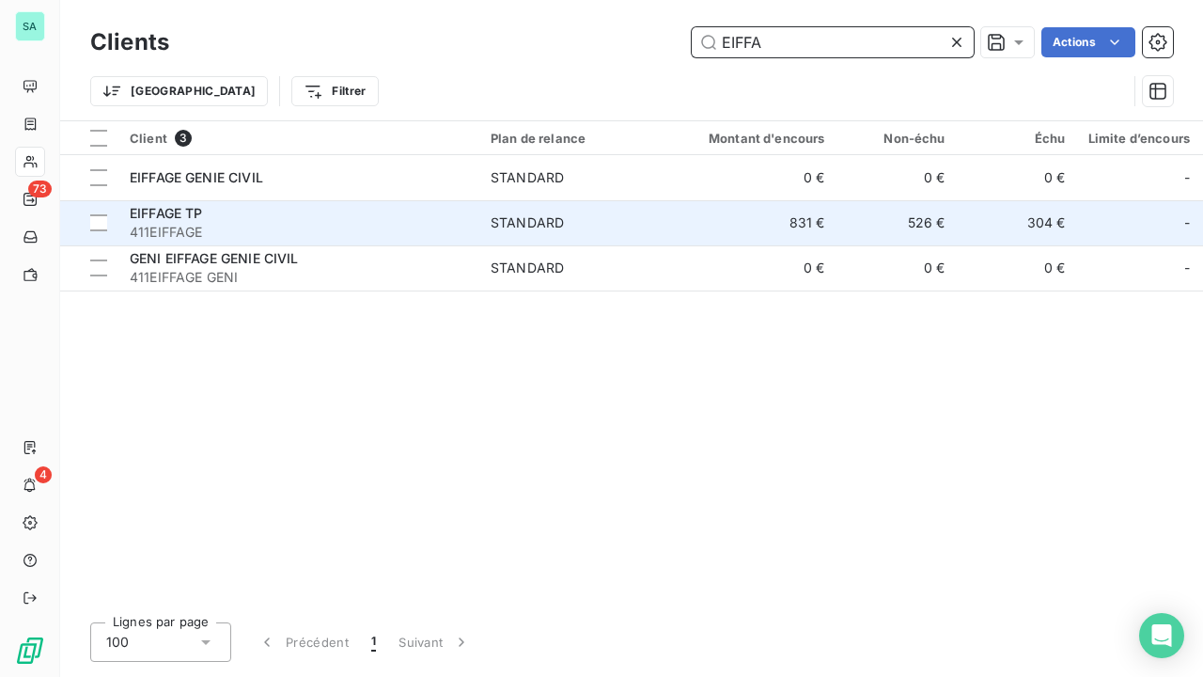
type input "EIFFA"
click at [261, 220] on div "EIFFAGE TP" at bounding box center [299, 213] width 338 height 19
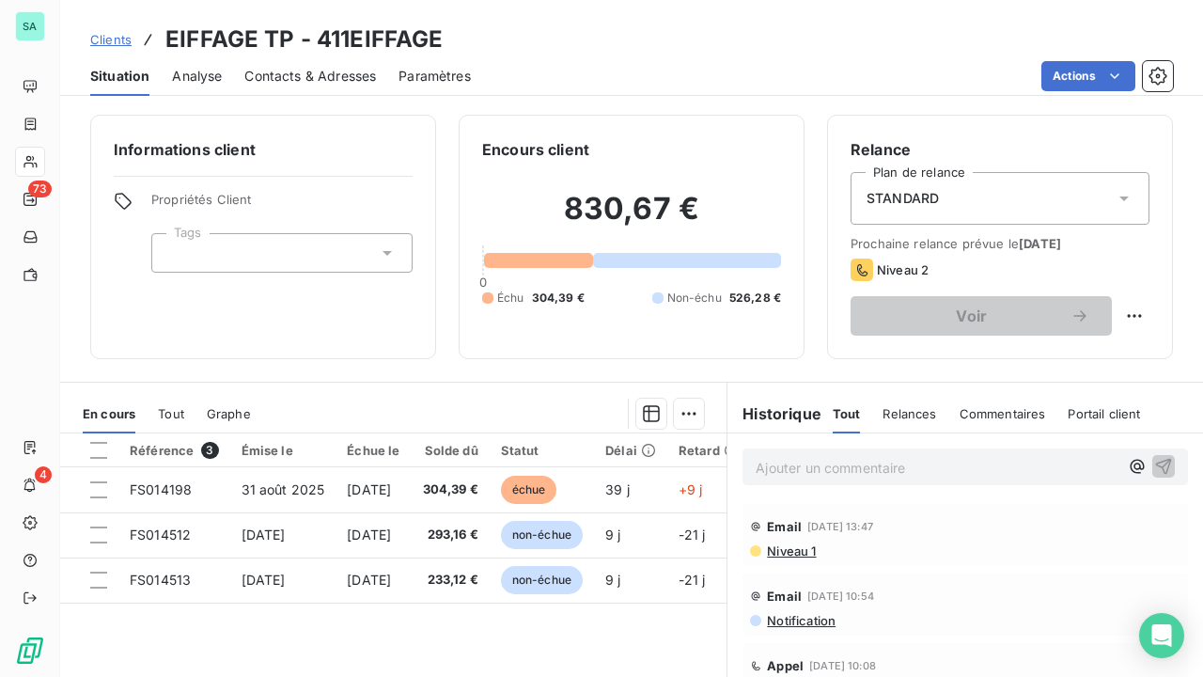
click at [120, 39] on span "Clients" at bounding box center [110, 39] width 41 height 15
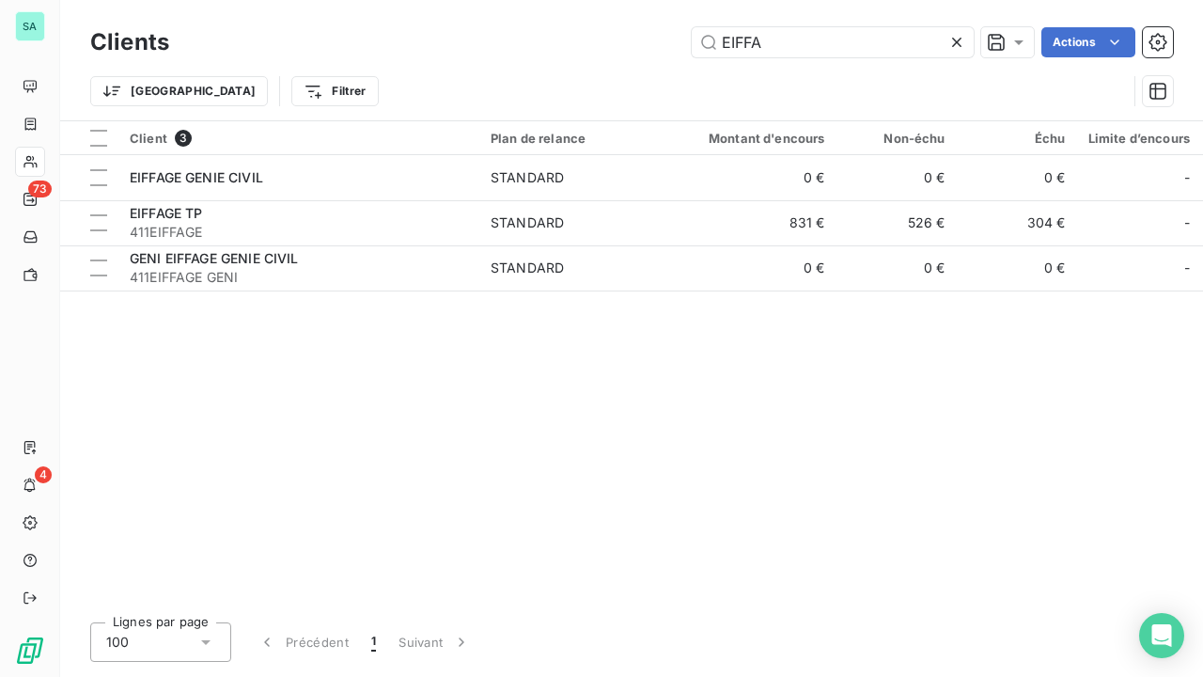
click at [955, 41] on icon at bounding box center [956, 42] width 9 height 9
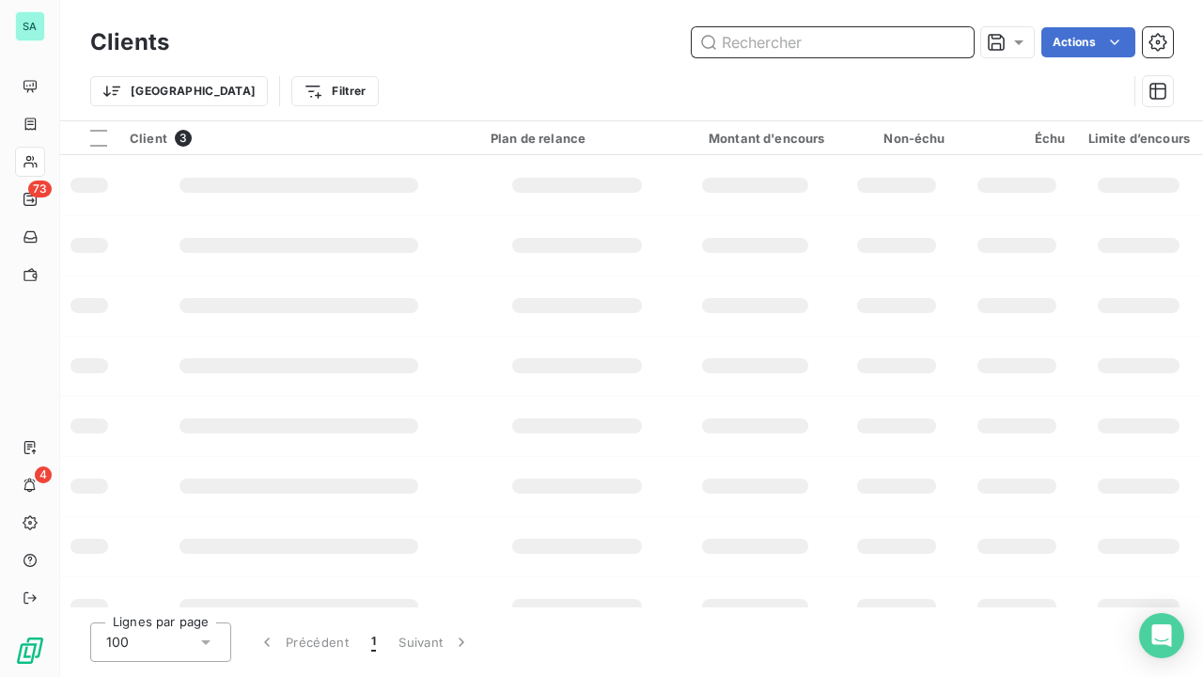
click at [889, 41] on input "text" at bounding box center [833, 42] width 282 height 30
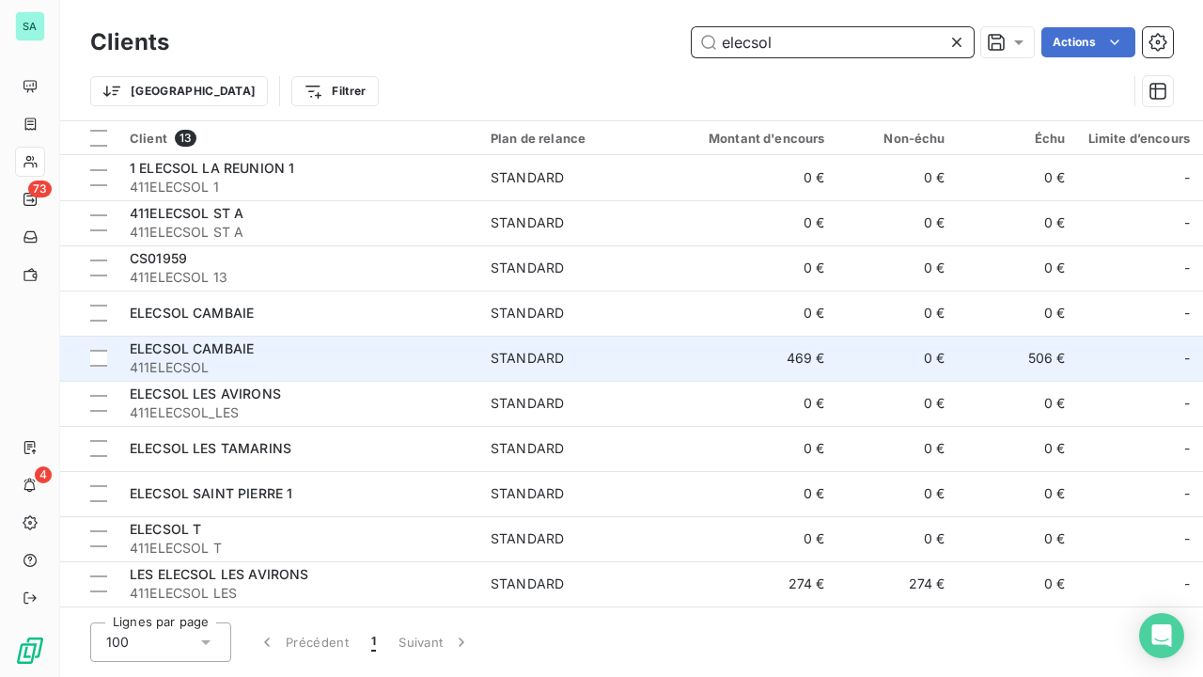
type input "elecsol"
click at [808, 346] on td "469 €" at bounding box center [756, 358] width 162 height 45
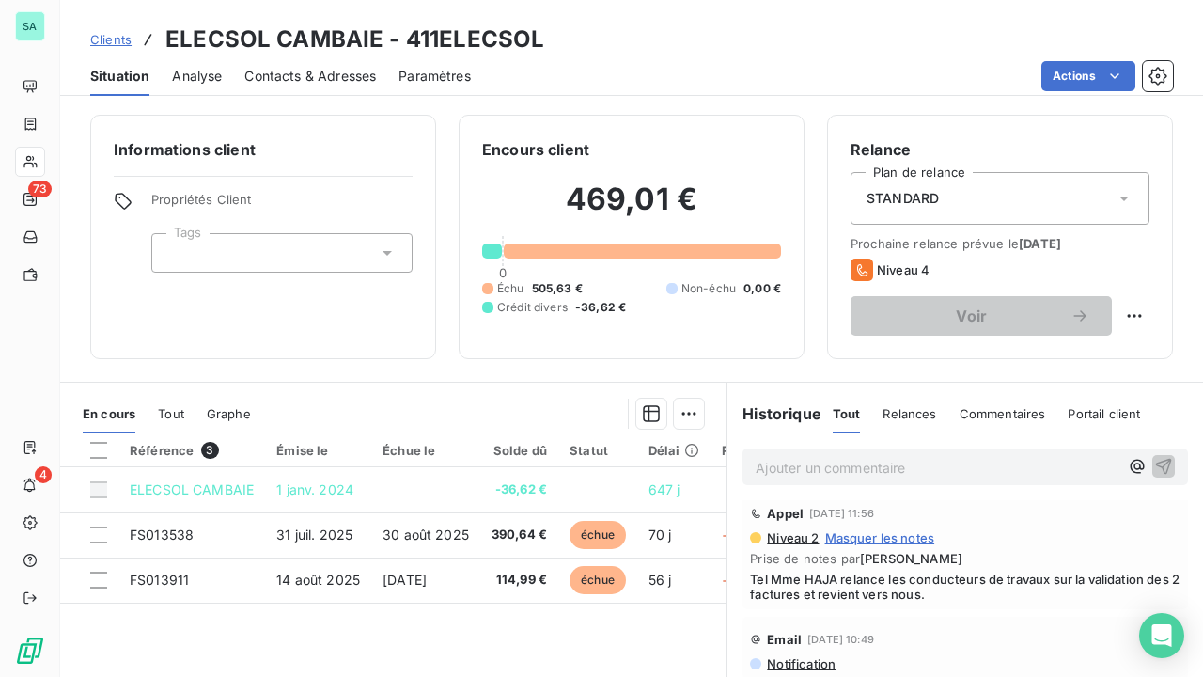
scroll to position [94, 0]
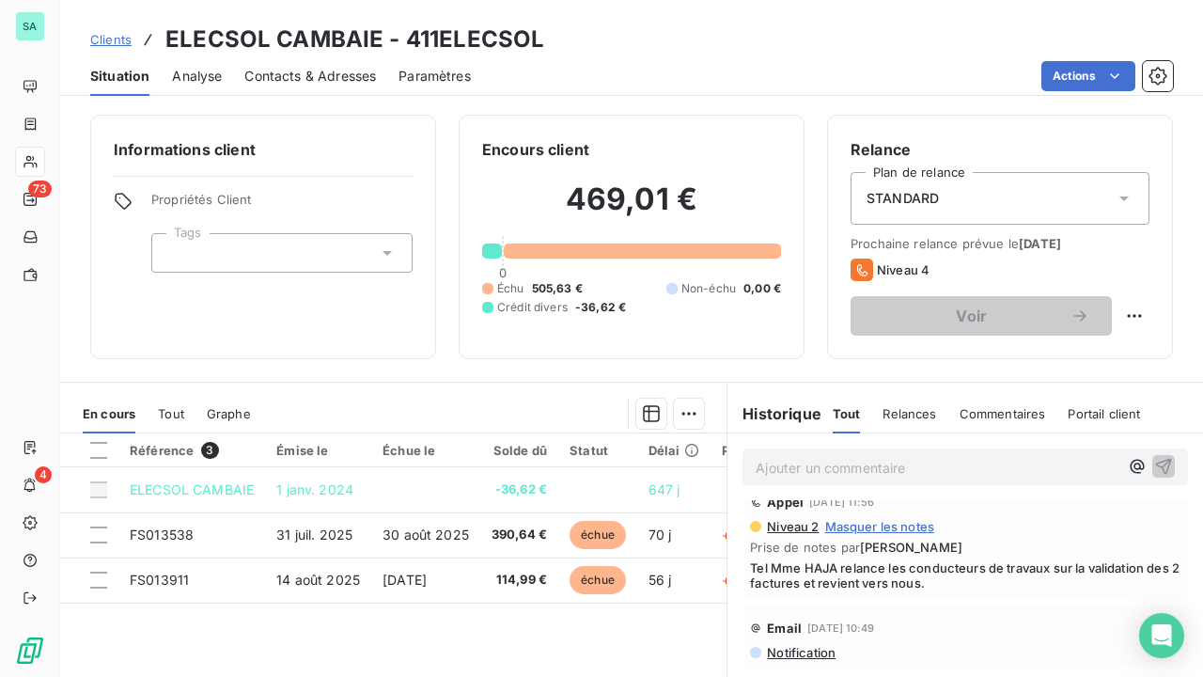
click at [112, 38] on span "Clients" at bounding box center [110, 39] width 41 height 15
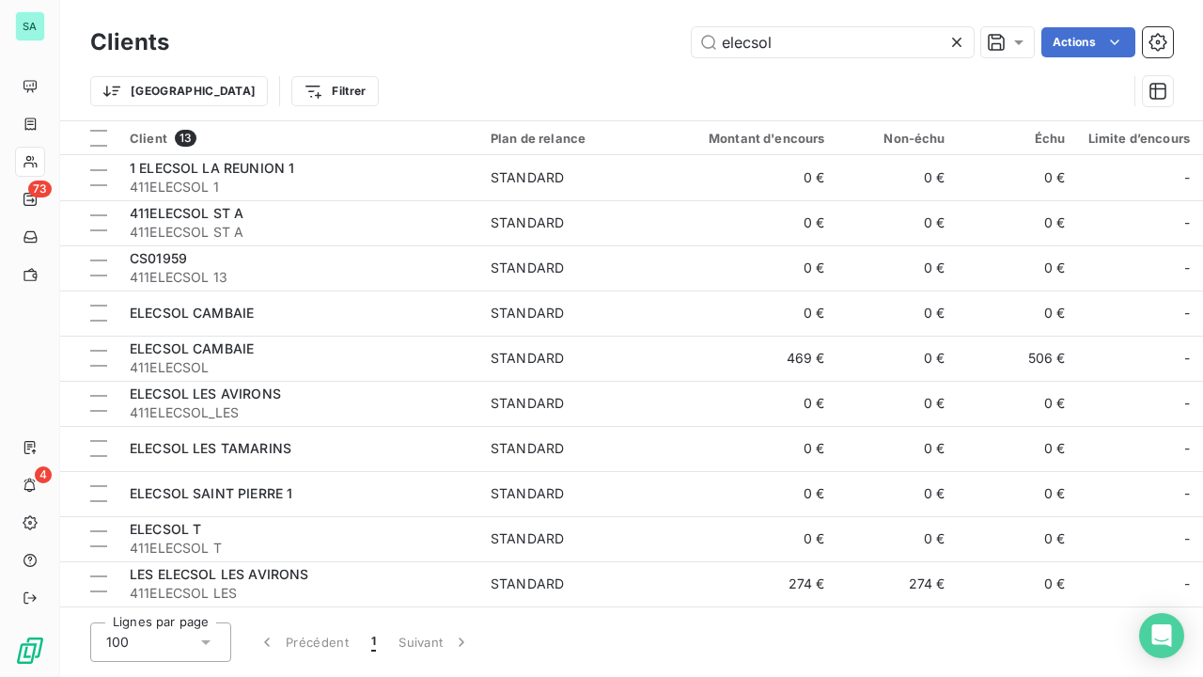
click at [952, 38] on icon at bounding box center [956, 42] width 9 height 9
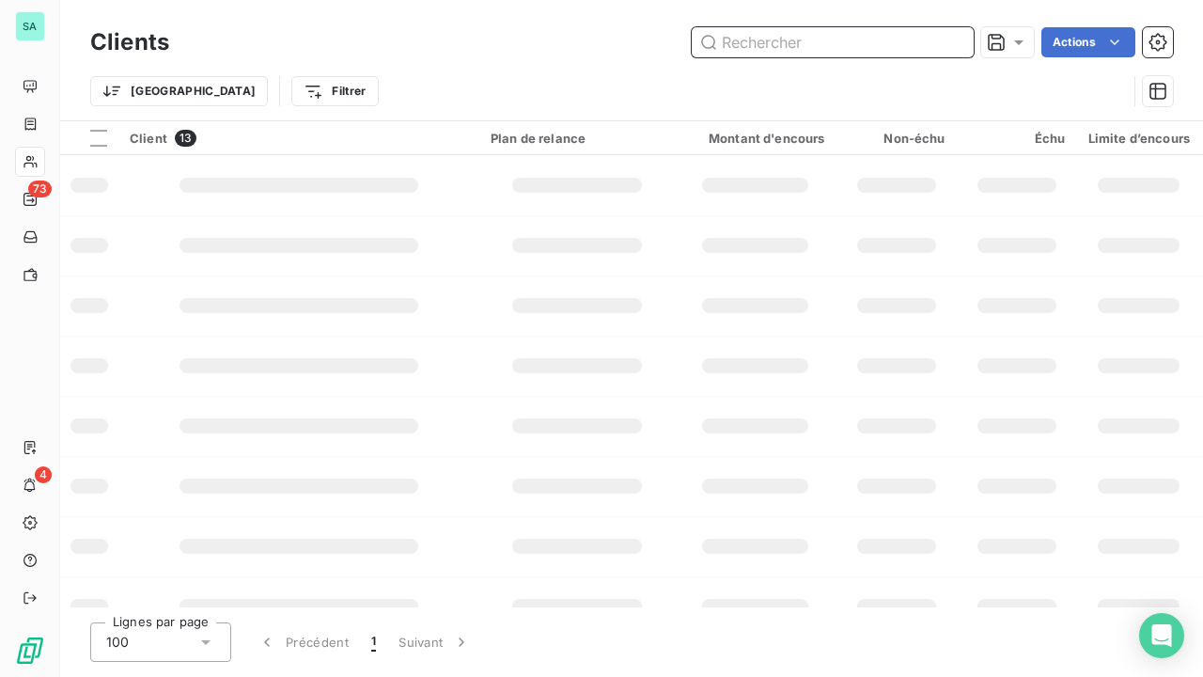
click at [844, 38] on input "text" at bounding box center [833, 42] width 282 height 30
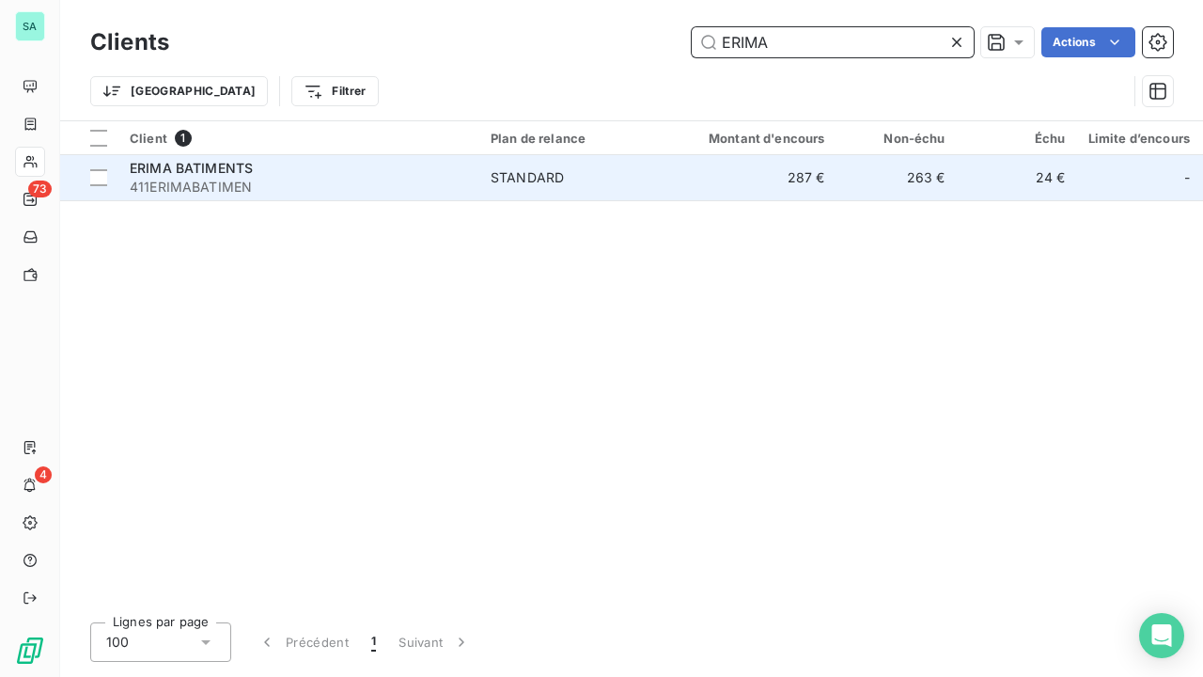
type input "ERIMA"
click at [528, 173] on div "STANDARD" at bounding box center [527, 177] width 73 height 19
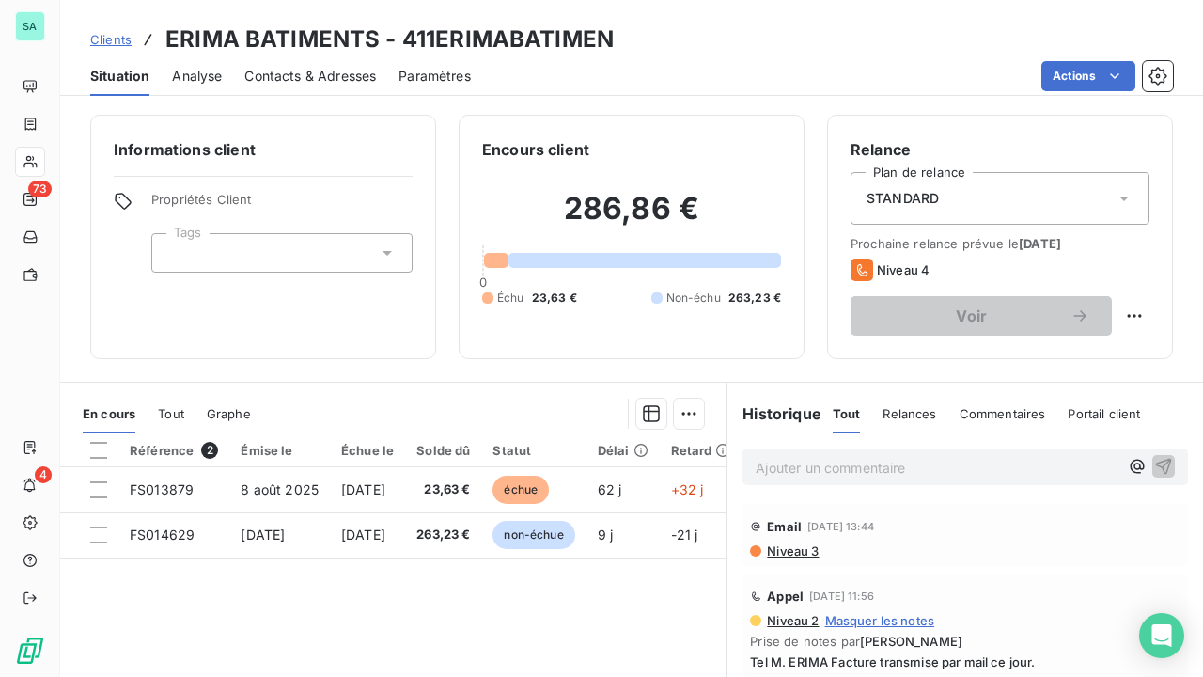
click at [113, 40] on span "Clients" at bounding box center [110, 39] width 41 height 15
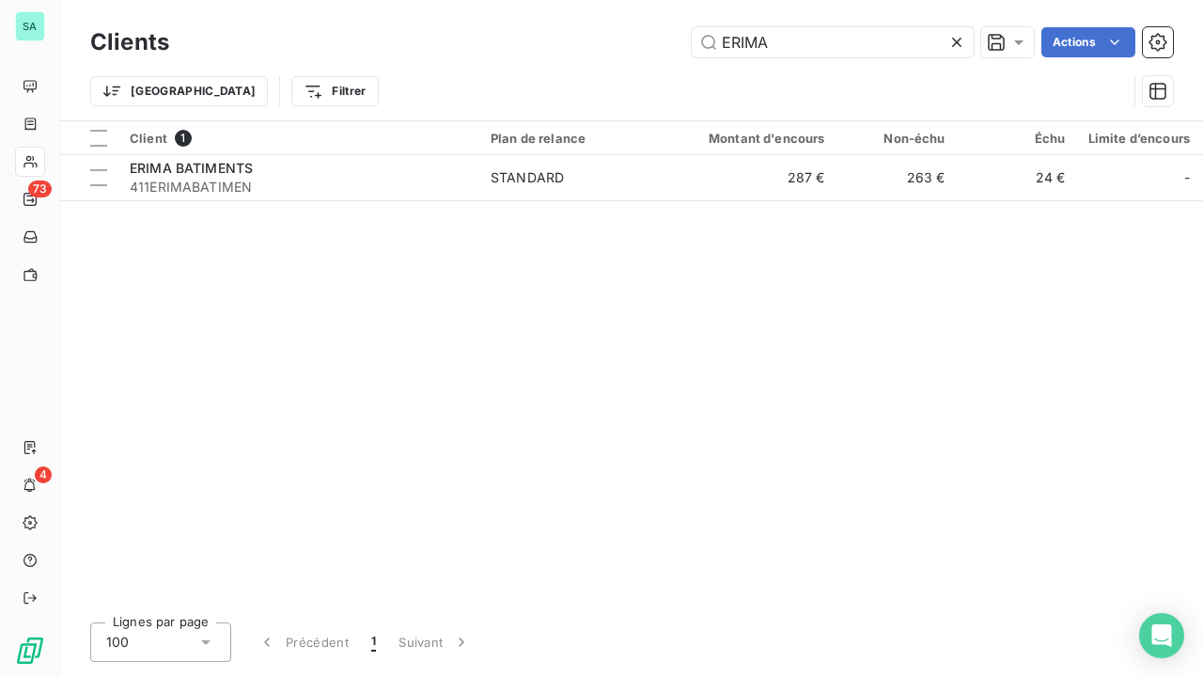
click at [959, 40] on icon at bounding box center [957, 42] width 19 height 19
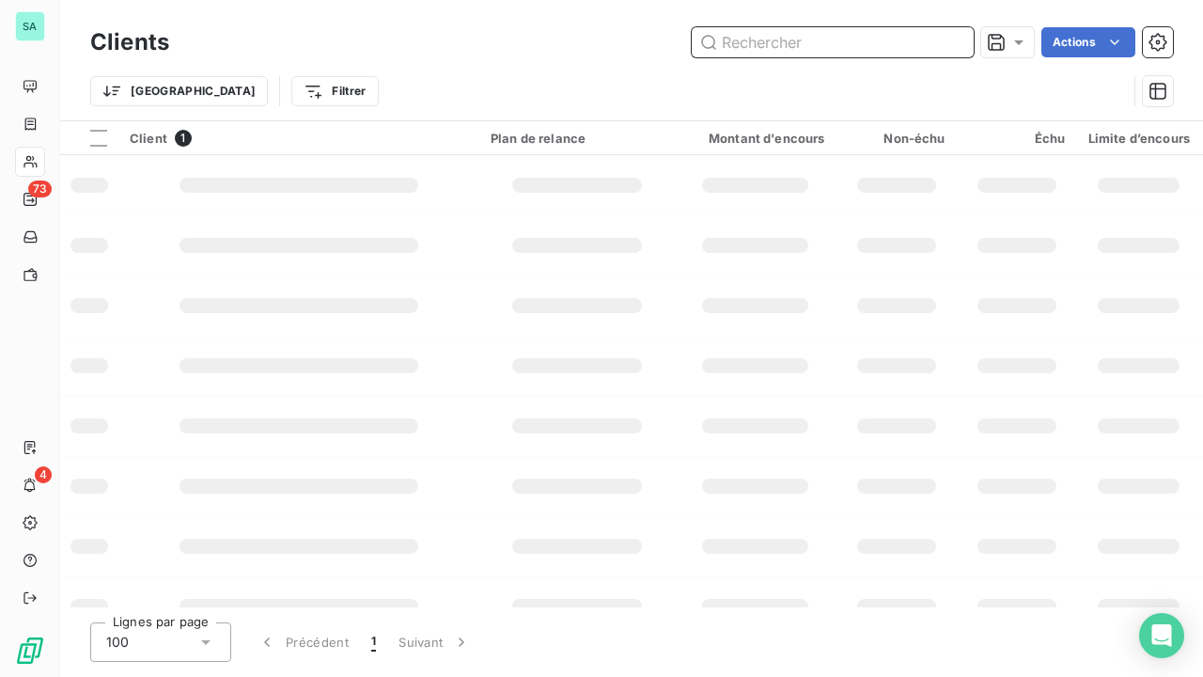
click at [868, 40] on input "text" at bounding box center [833, 42] width 282 height 30
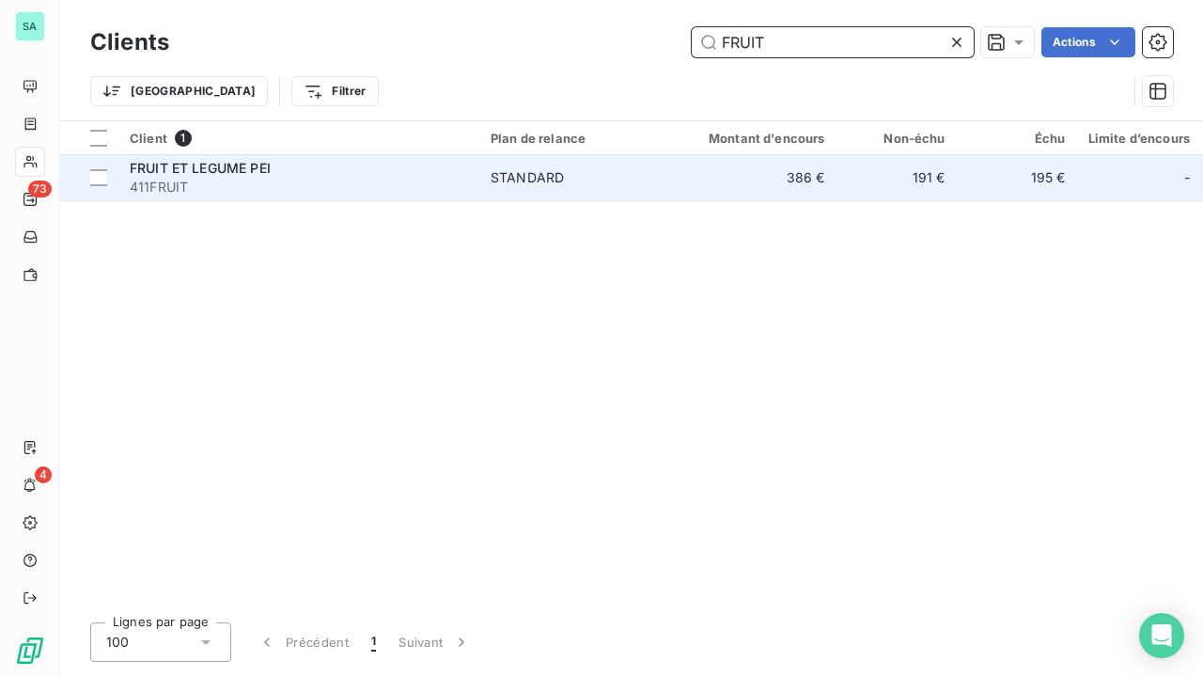
type input "FRUIT"
click at [317, 161] on div "FRUIT ET LEGUME PEI" at bounding box center [299, 168] width 338 height 19
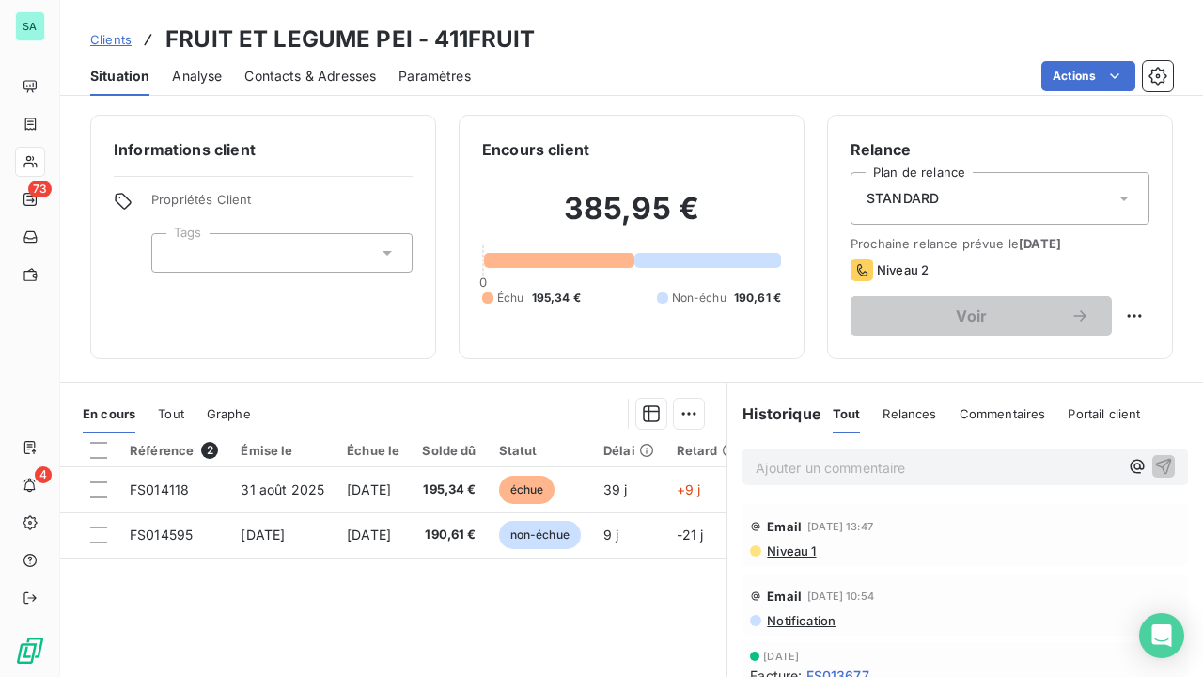
click at [118, 38] on span "Clients" at bounding box center [110, 39] width 41 height 15
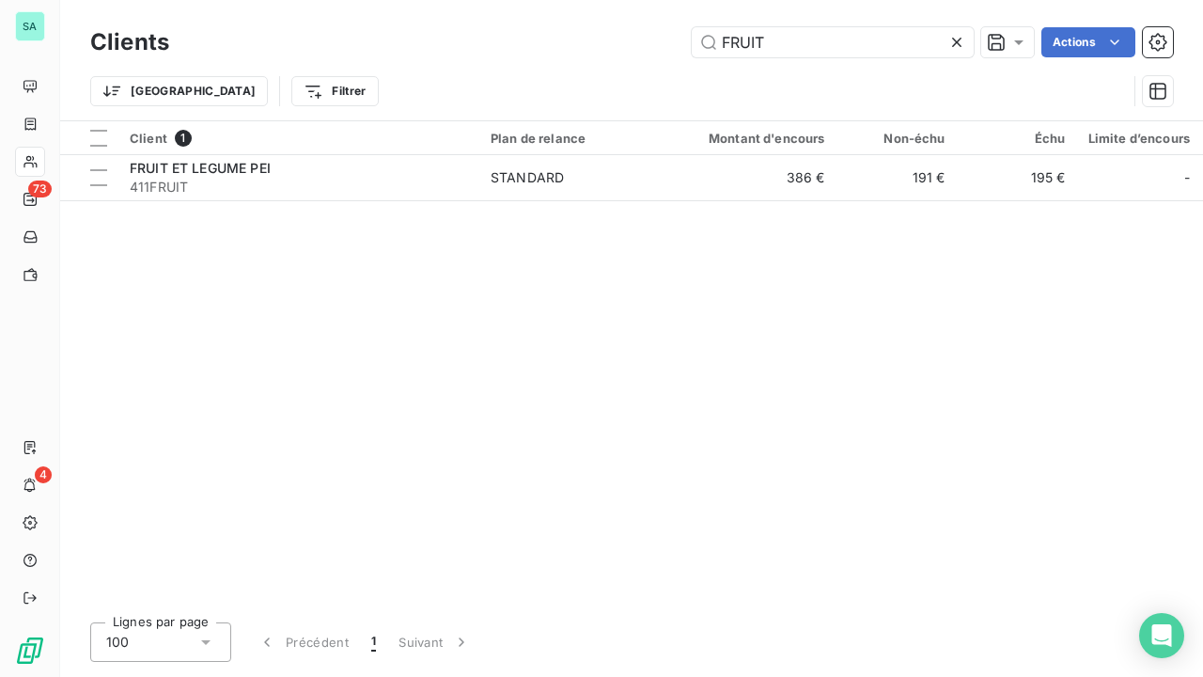
click at [960, 41] on icon at bounding box center [957, 42] width 19 height 19
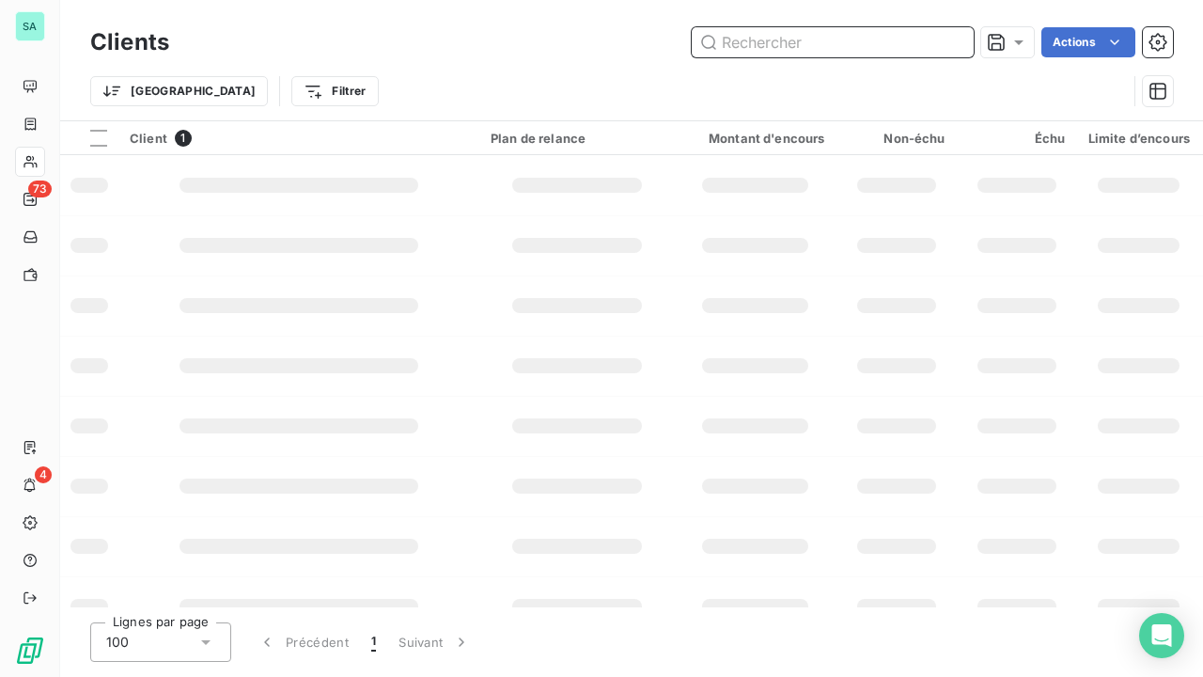
click at [892, 42] on input "text" at bounding box center [833, 42] width 282 height 30
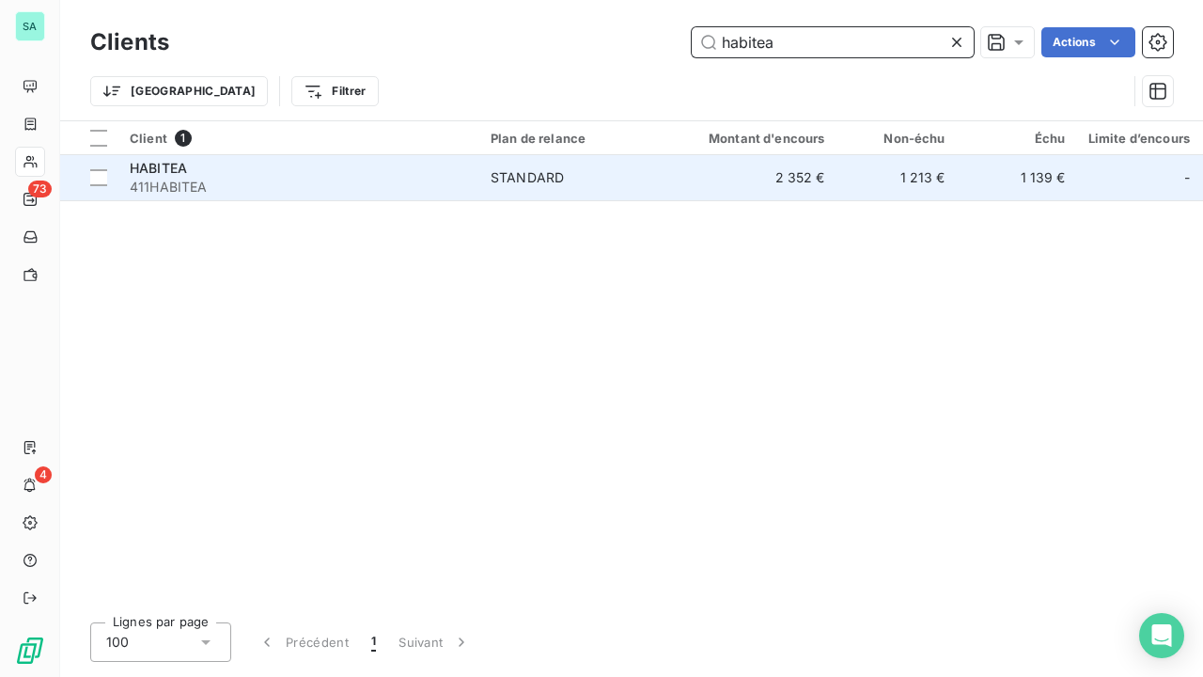
type input "habitea"
click at [666, 175] on td "STANDARD" at bounding box center [577, 177] width 196 height 45
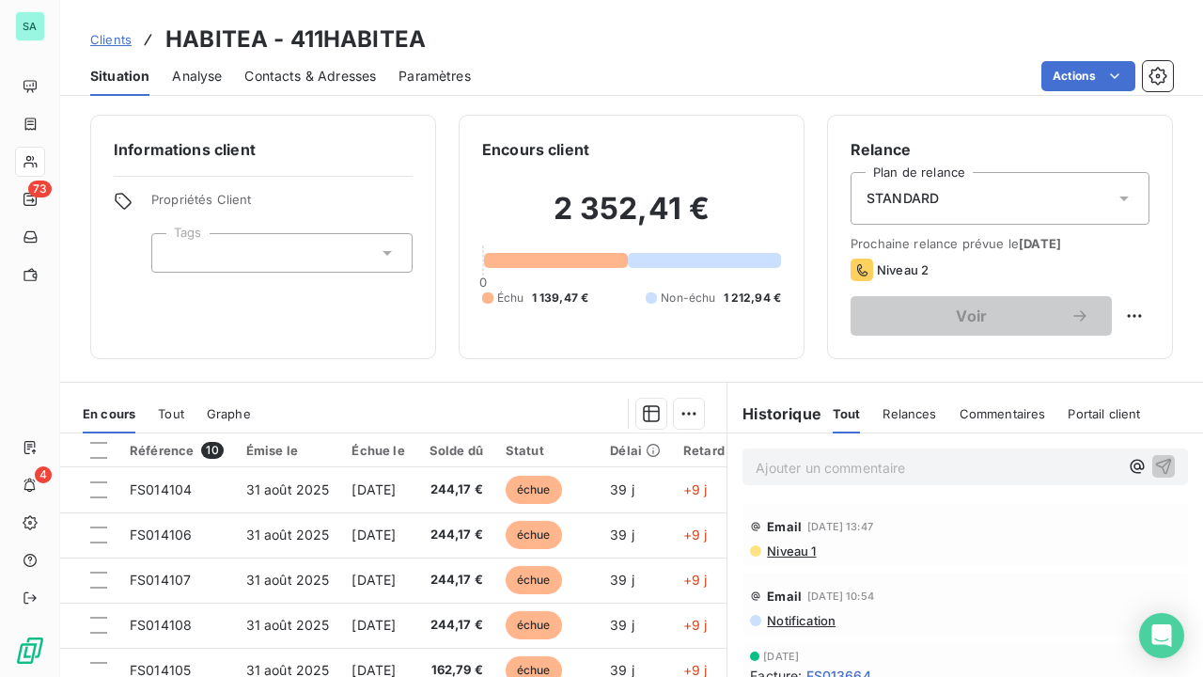
click at [109, 43] on span "Clients" at bounding box center [110, 39] width 41 height 15
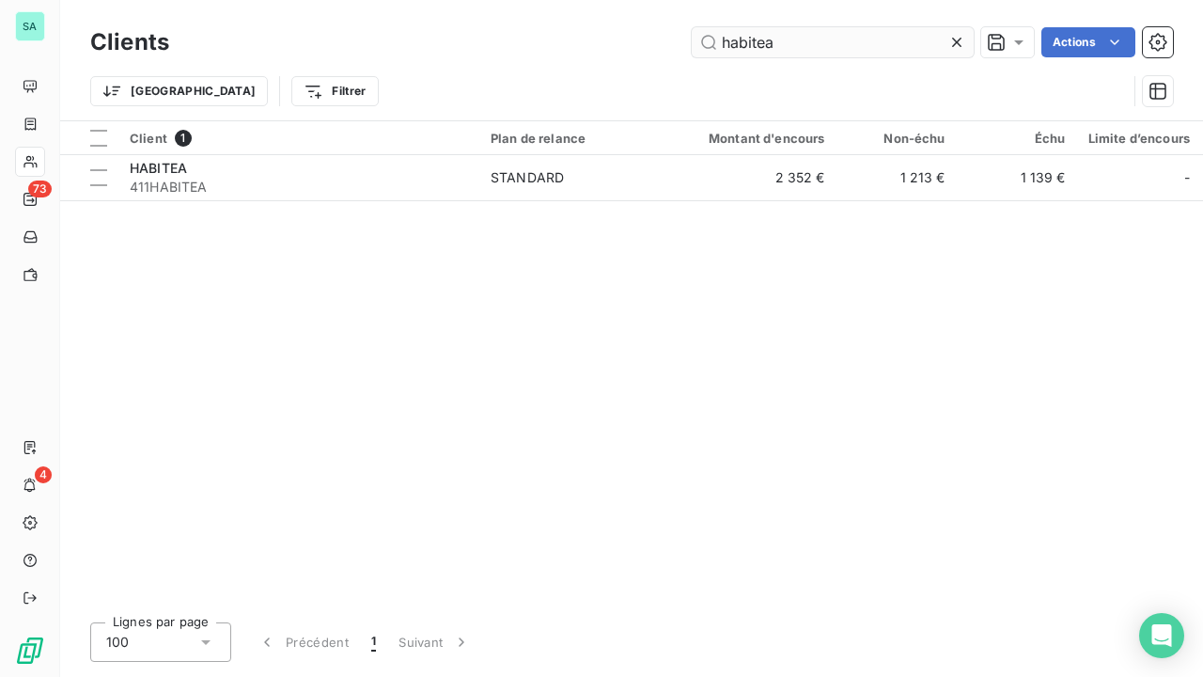
drag, startPoint x: 955, startPoint y: 36, endPoint x: 923, endPoint y: 38, distance: 32.0
click at [955, 36] on icon at bounding box center [957, 42] width 19 height 19
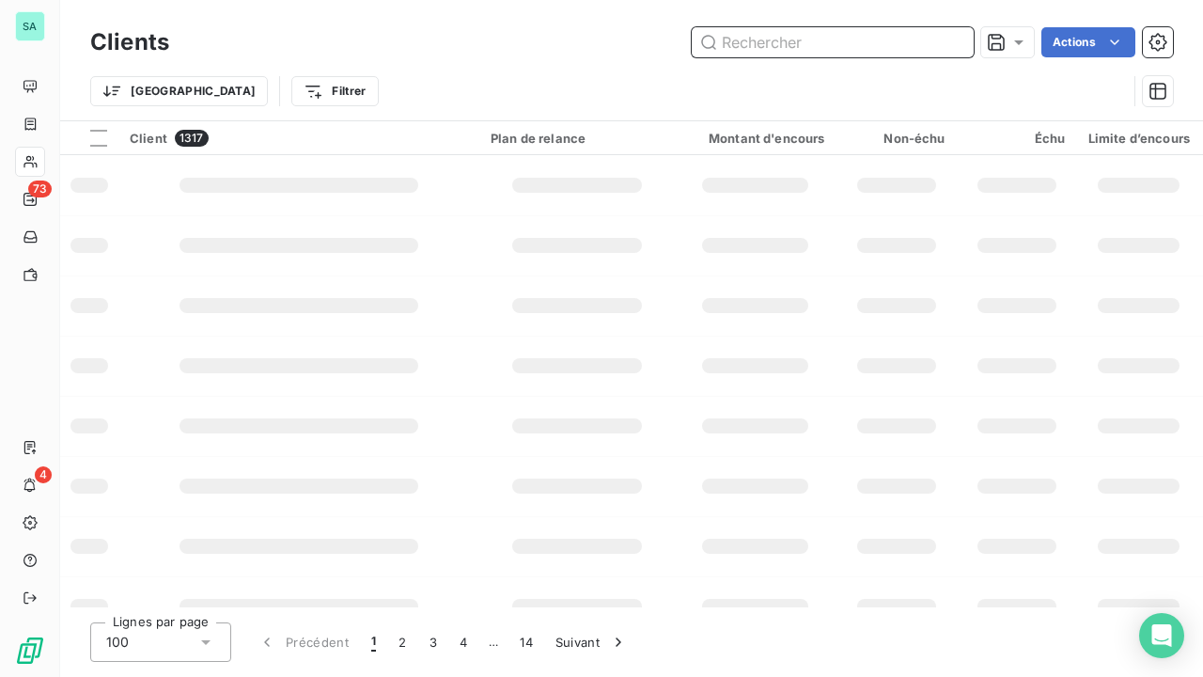
click at [874, 38] on input "text" at bounding box center [833, 42] width 282 height 30
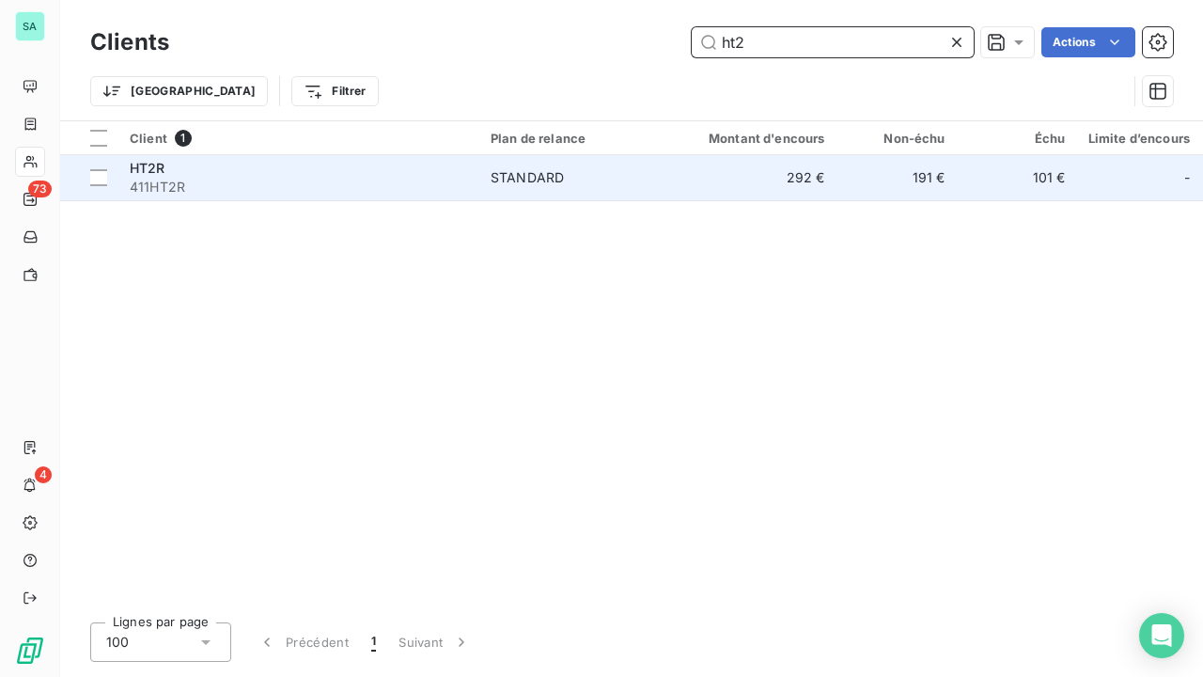
type input "ht2"
click at [568, 173] on span "STANDARD" at bounding box center [577, 177] width 173 height 19
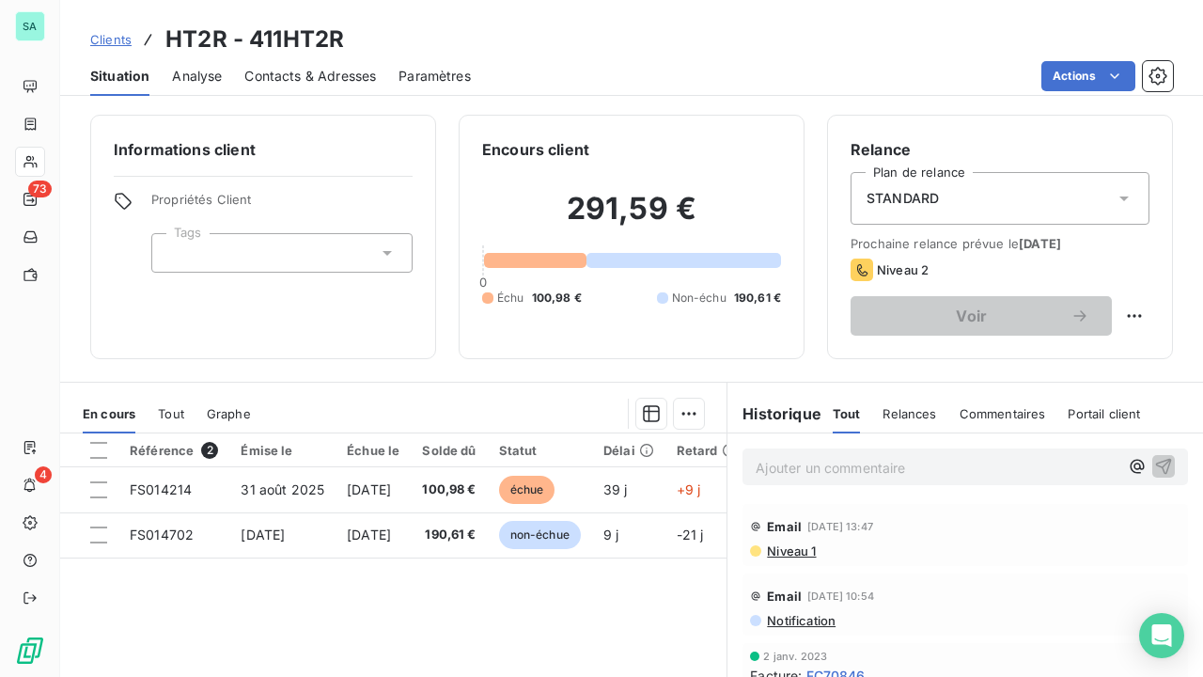
click at [117, 39] on span "Clients" at bounding box center [110, 39] width 41 height 15
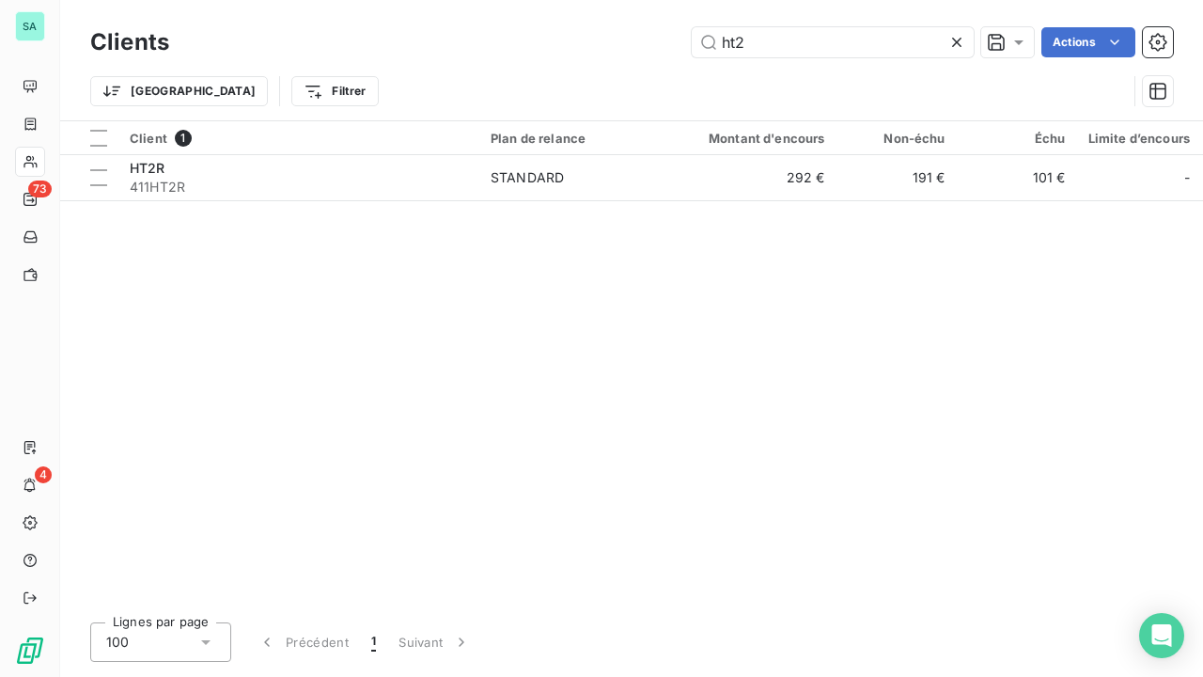
click at [957, 45] on icon at bounding box center [957, 42] width 19 height 19
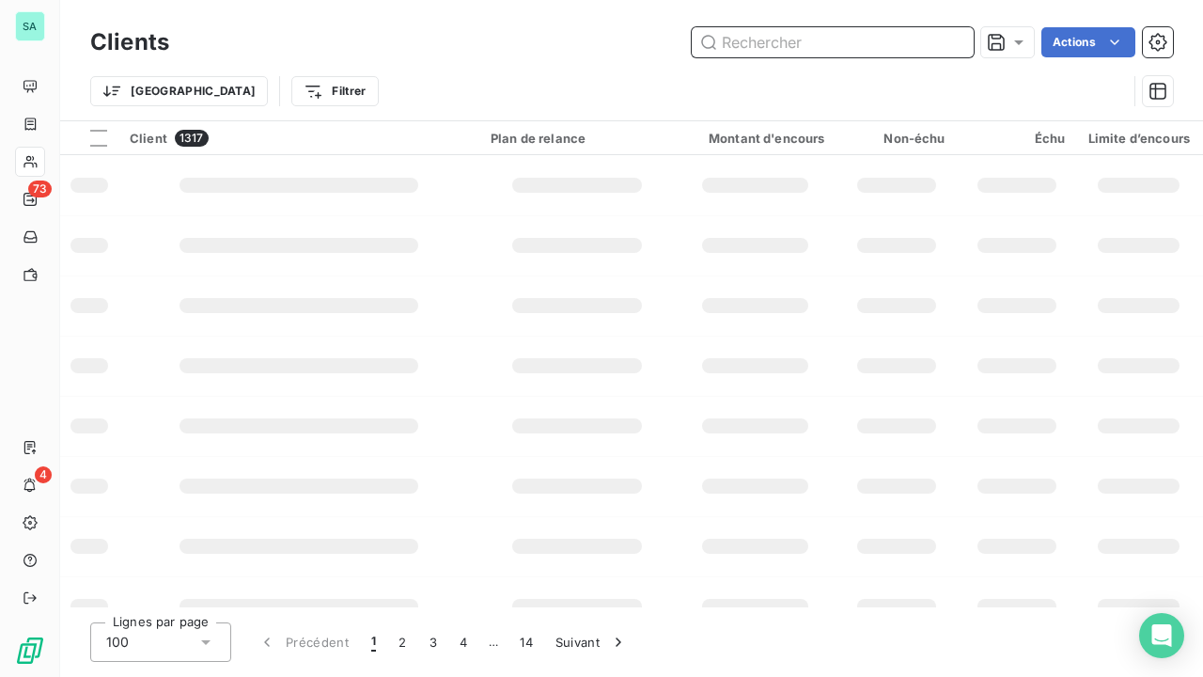
click at [908, 40] on input "text" at bounding box center [833, 42] width 282 height 30
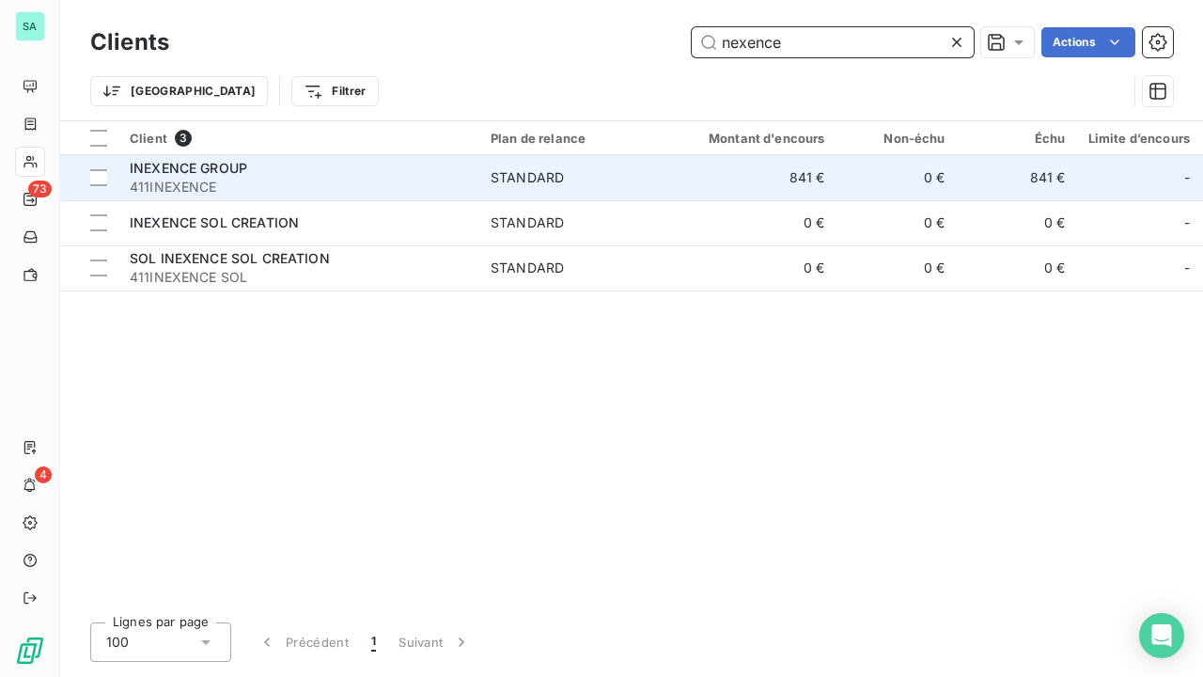
type input "nexence"
click at [770, 195] on td "841 €" at bounding box center [756, 177] width 162 height 45
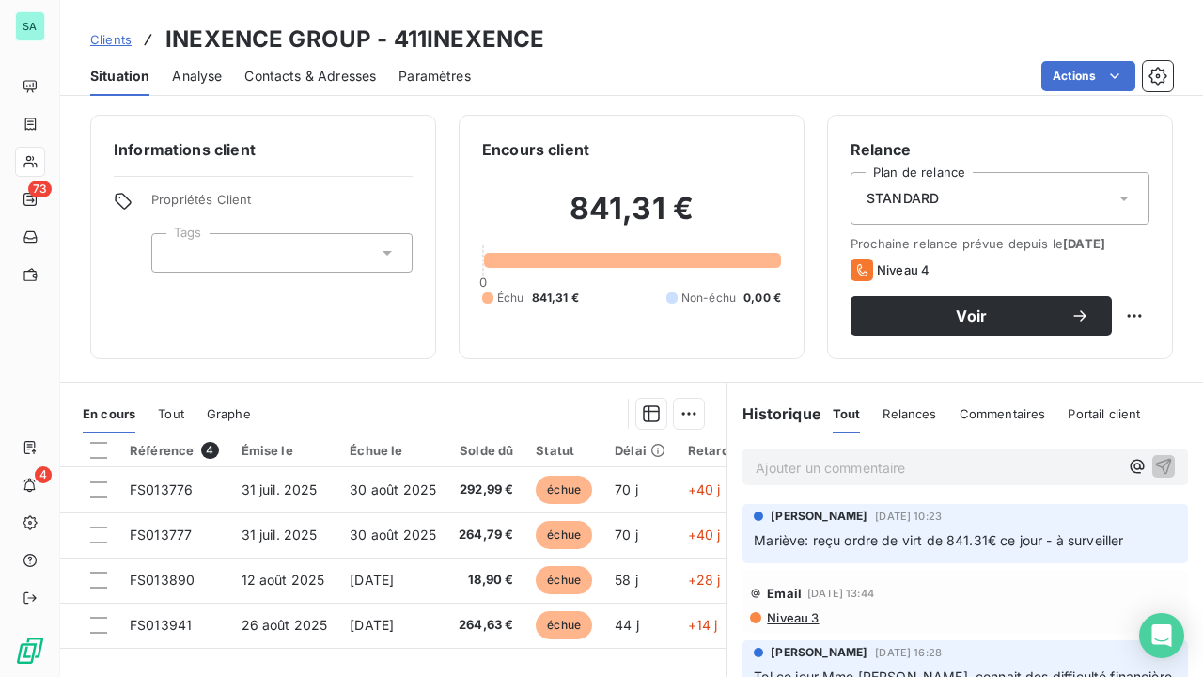
scroll to position [94, 0]
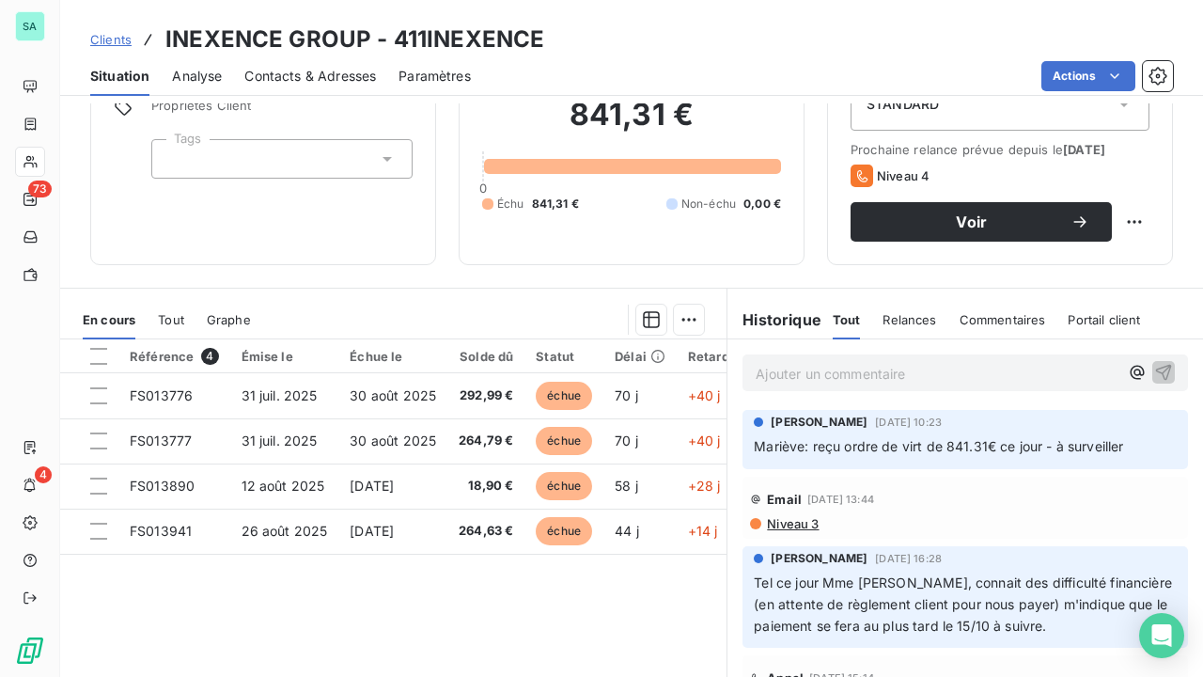
click at [838, 374] on p "Ajouter un commentaire ﻿" at bounding box center [937, 374] width 363 height 24
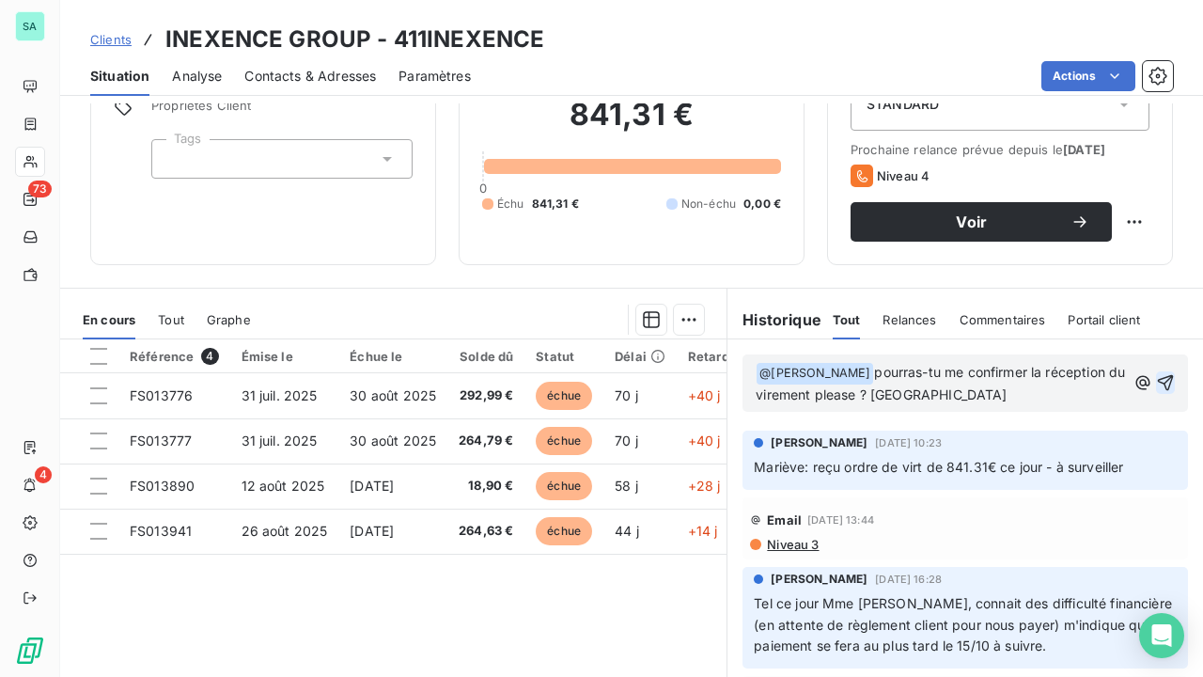
click at [1156, 385] on icon "button" at bounding box center [1165, 382] width 19 height 19
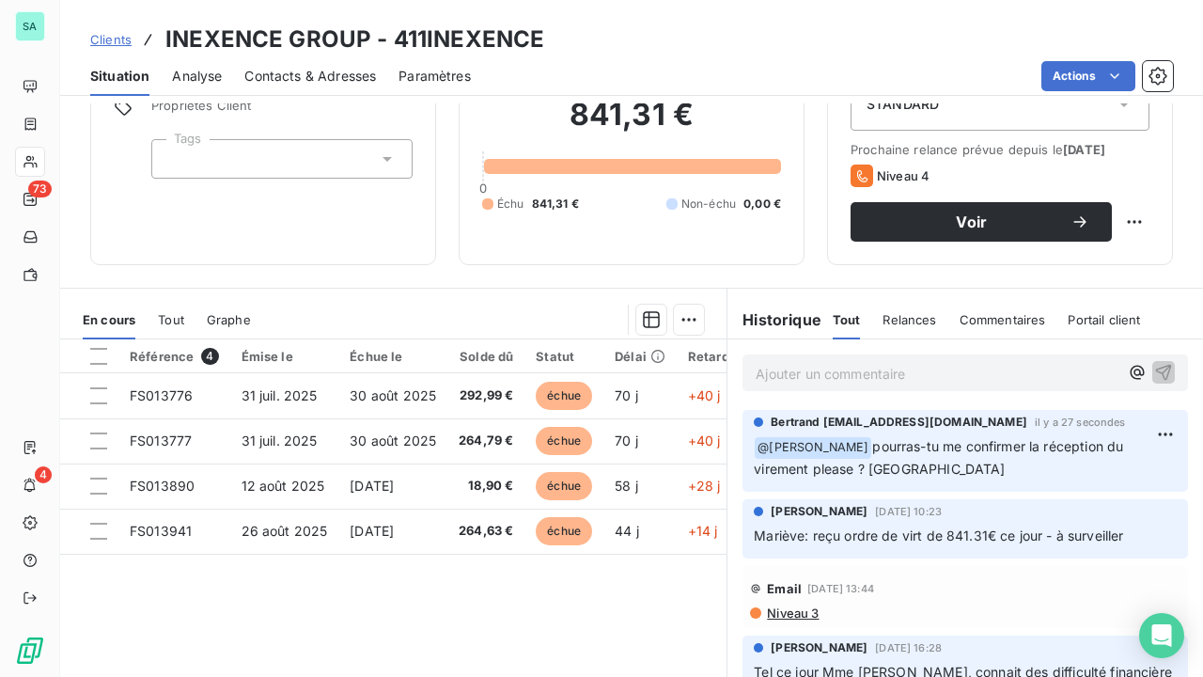
click at [124, 40] on span "Clients" at bounding box center [110, 39] width 41 height 15
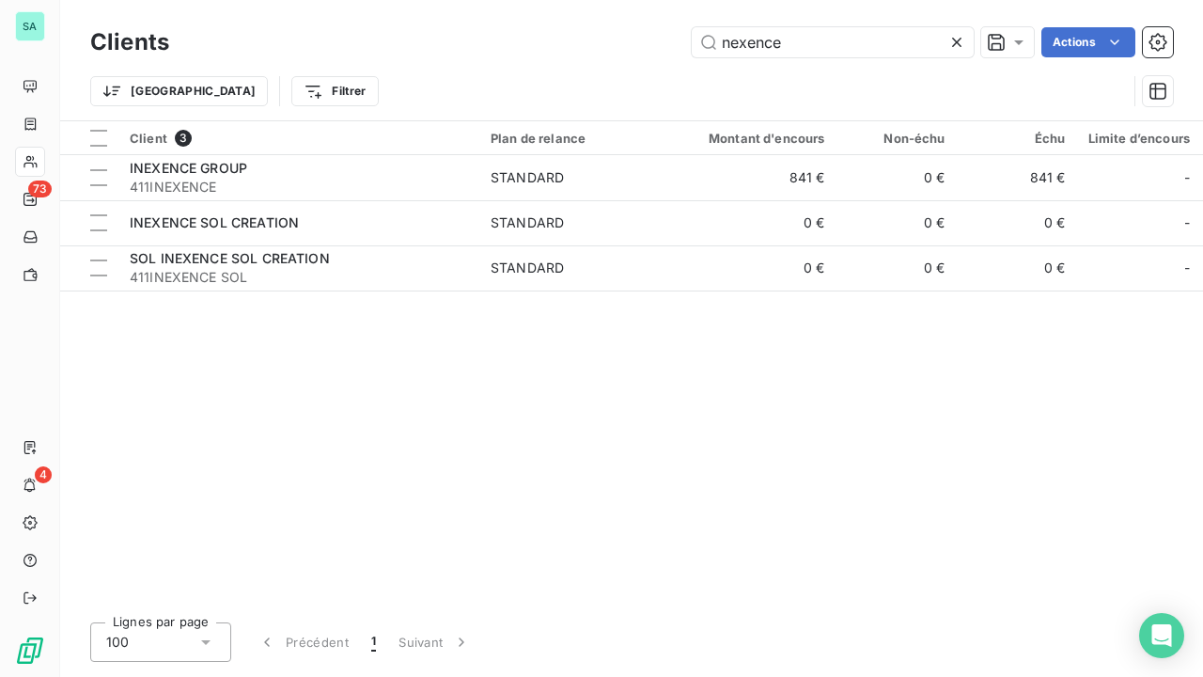
click at [954, 41] on icon at bounding box center [956, 42] width 9 height 9
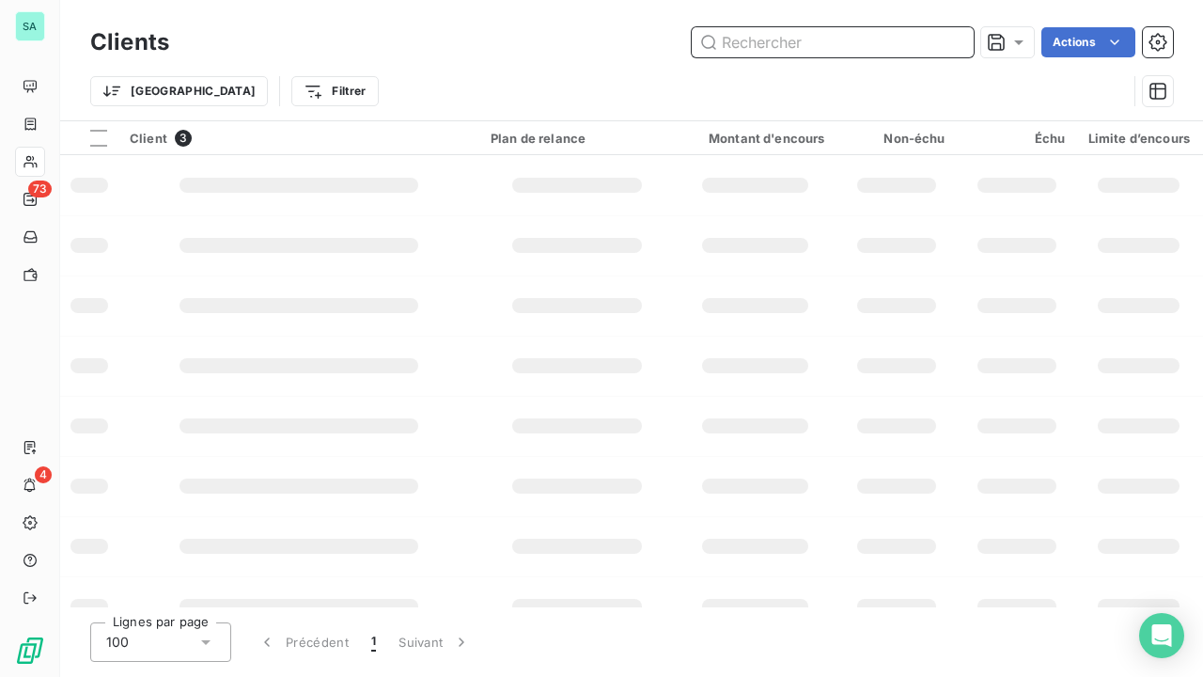
click at [889, 41] on input "text" at bounding box center [833, 42] width 282 height 30
type input "LAMOLY"
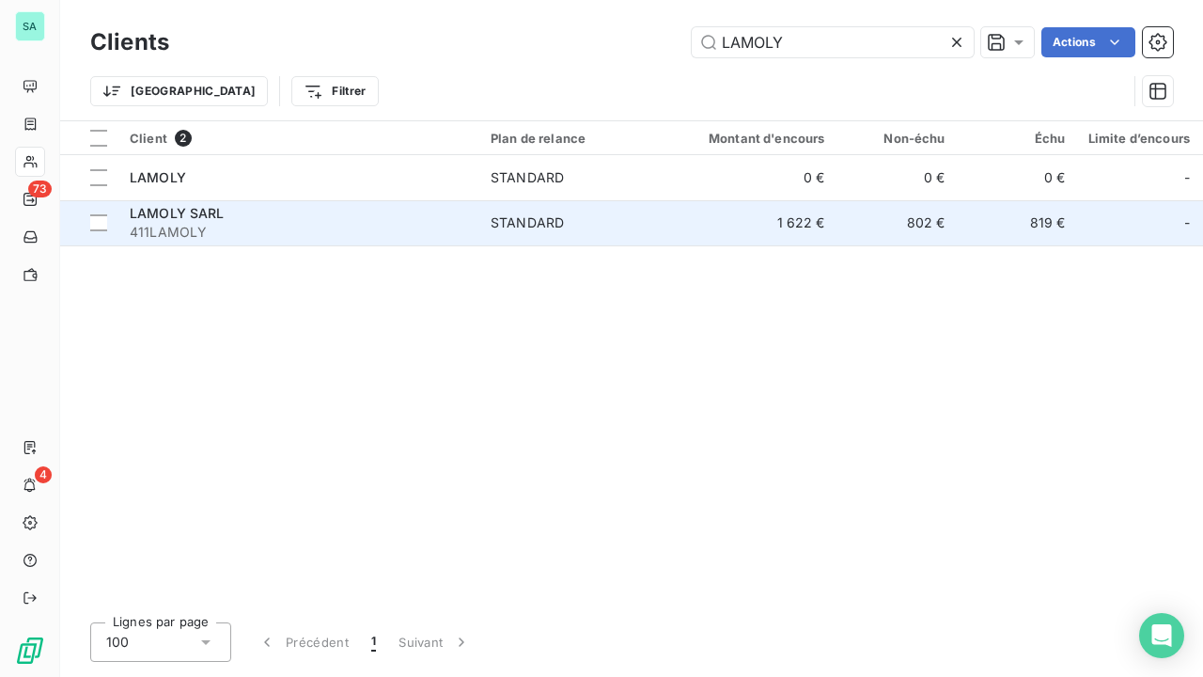
click at [810, 207] on td "1 622 €" at bounding box center [756, 222] width 162 height 45
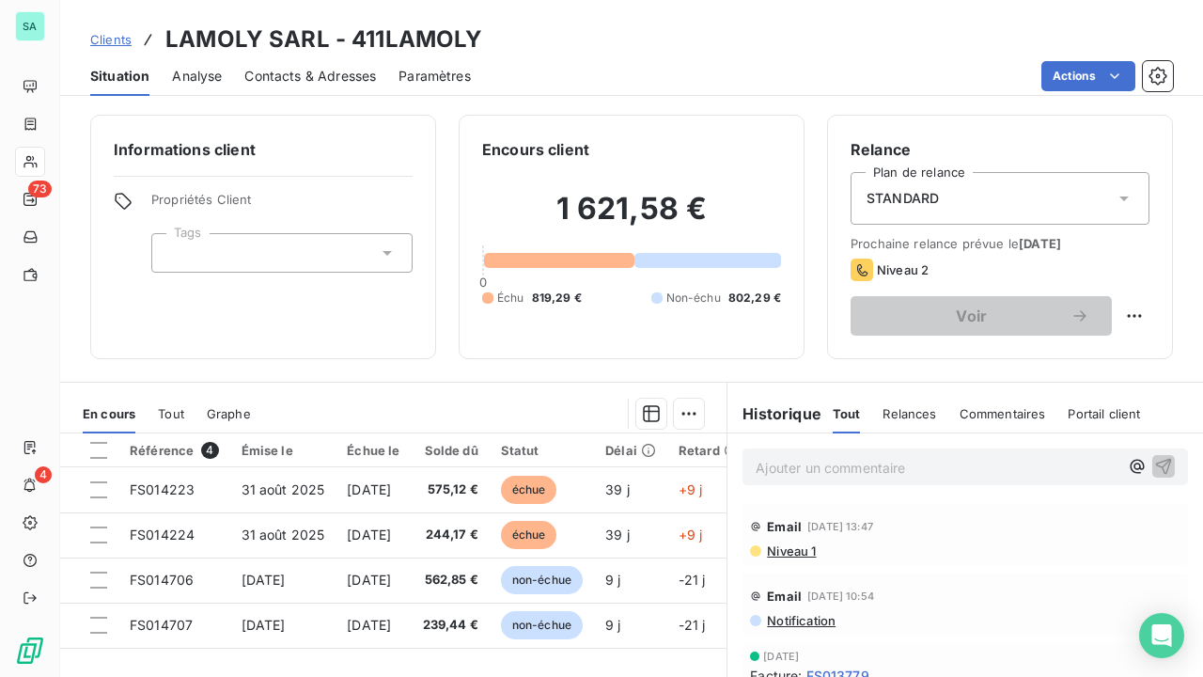
click at [122, 42] on span "Clients" at bounding box center [110, 39] width 41 height 15
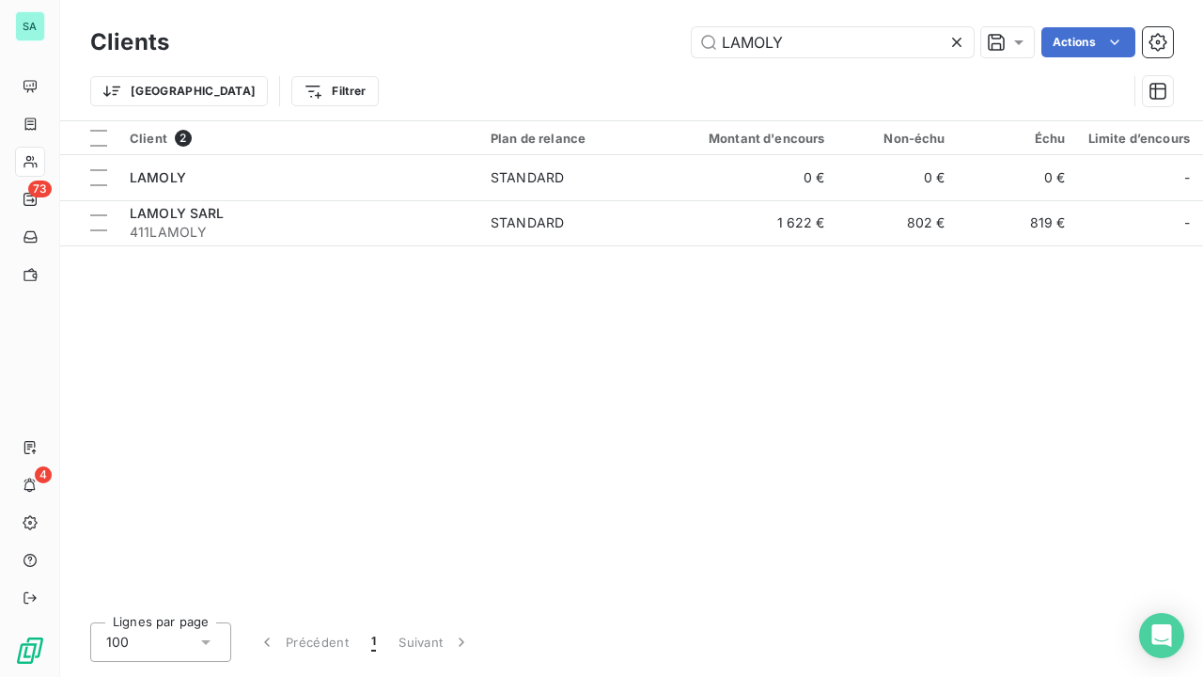
click at [957, 43] on icon at bounding box center [956, 42] width 9 height 9
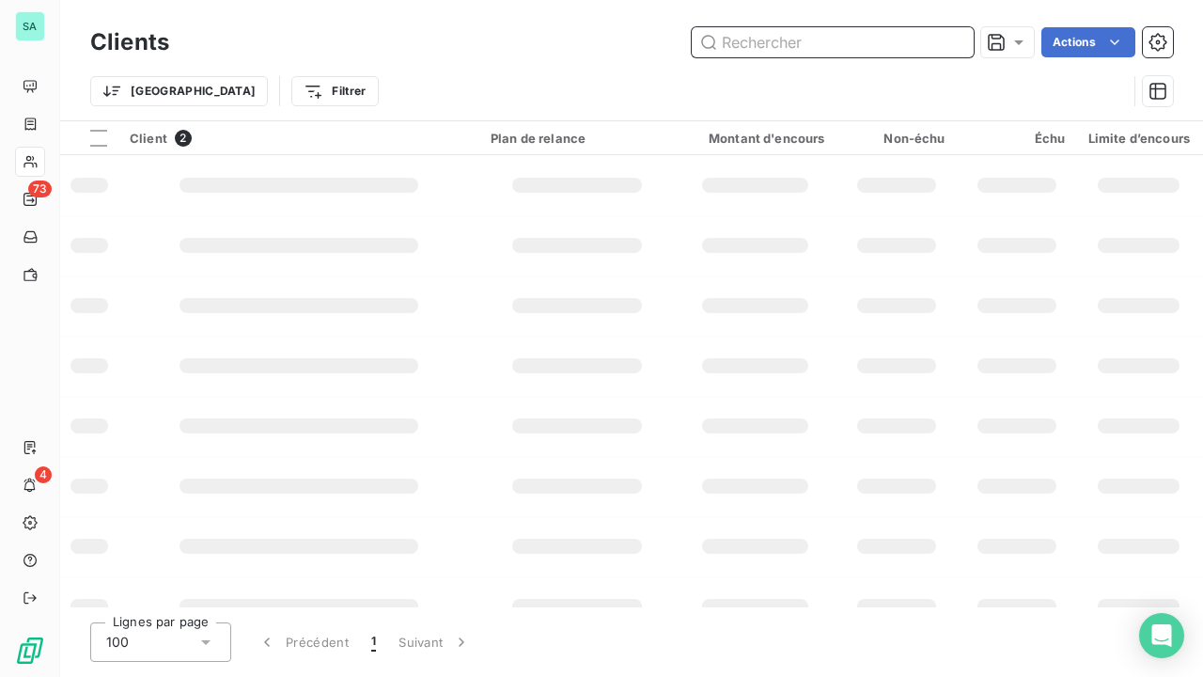
click at [842, 47] on input "text" at bounding box center [833, 42] width 282 height 30
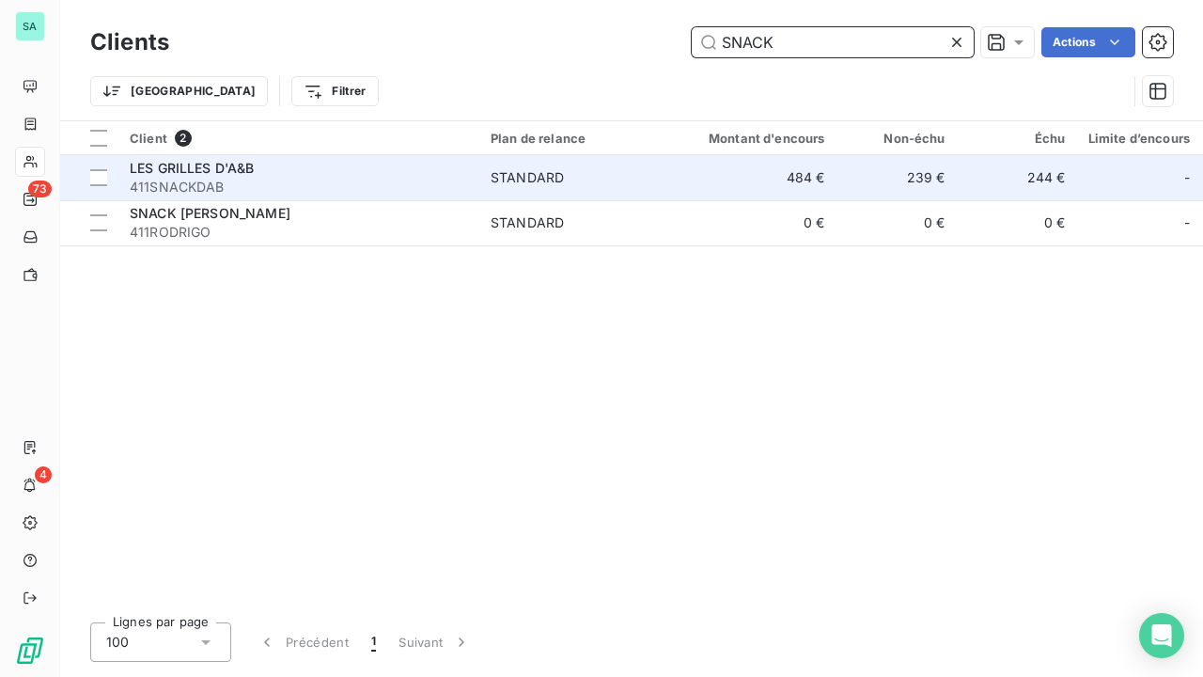
type input "SNACK"
click at [226, 180] on span "411SNACKDAB" at bounding box center [299, 187] width 338 height 19
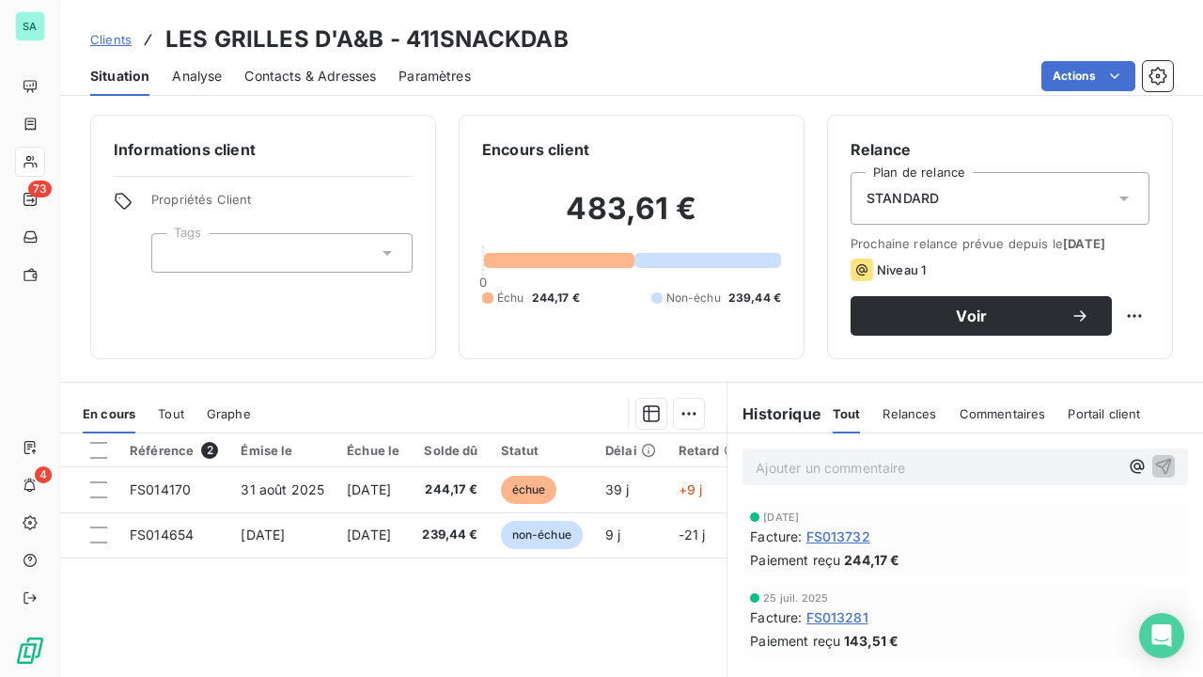
click at [118, 45] on span "Clients" at bounding box center [110, 39] width 41 height 15
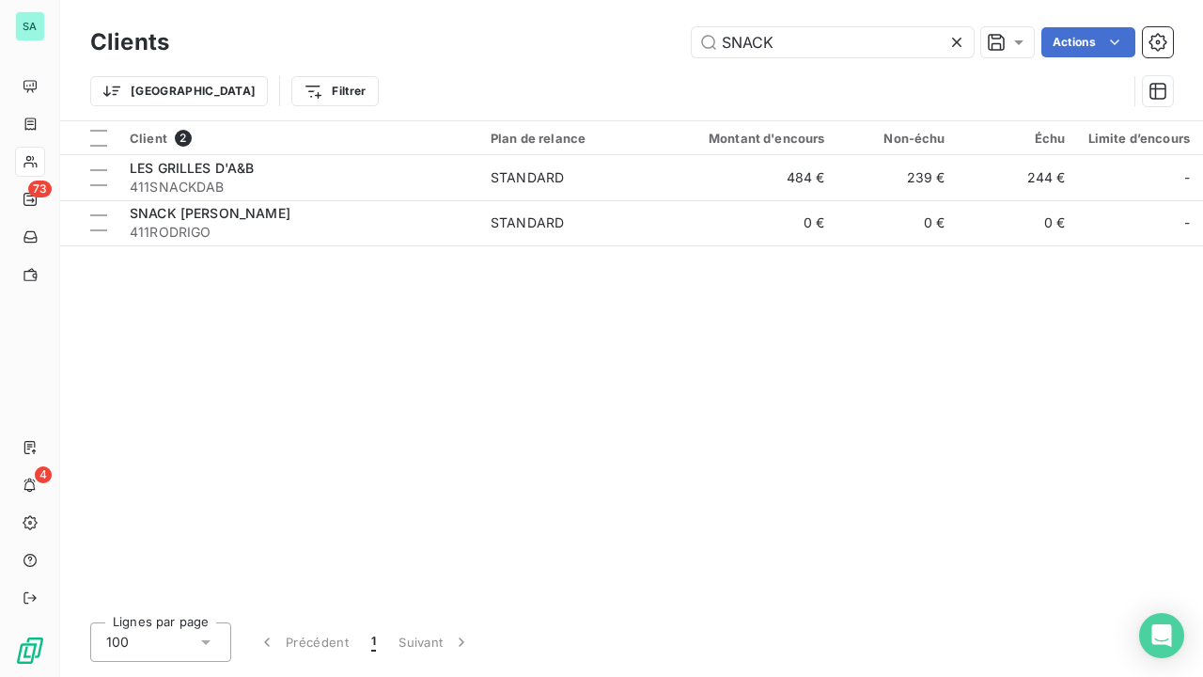
click at [960, 40] on icon at bounding box center [957, 42] width 19 height 19
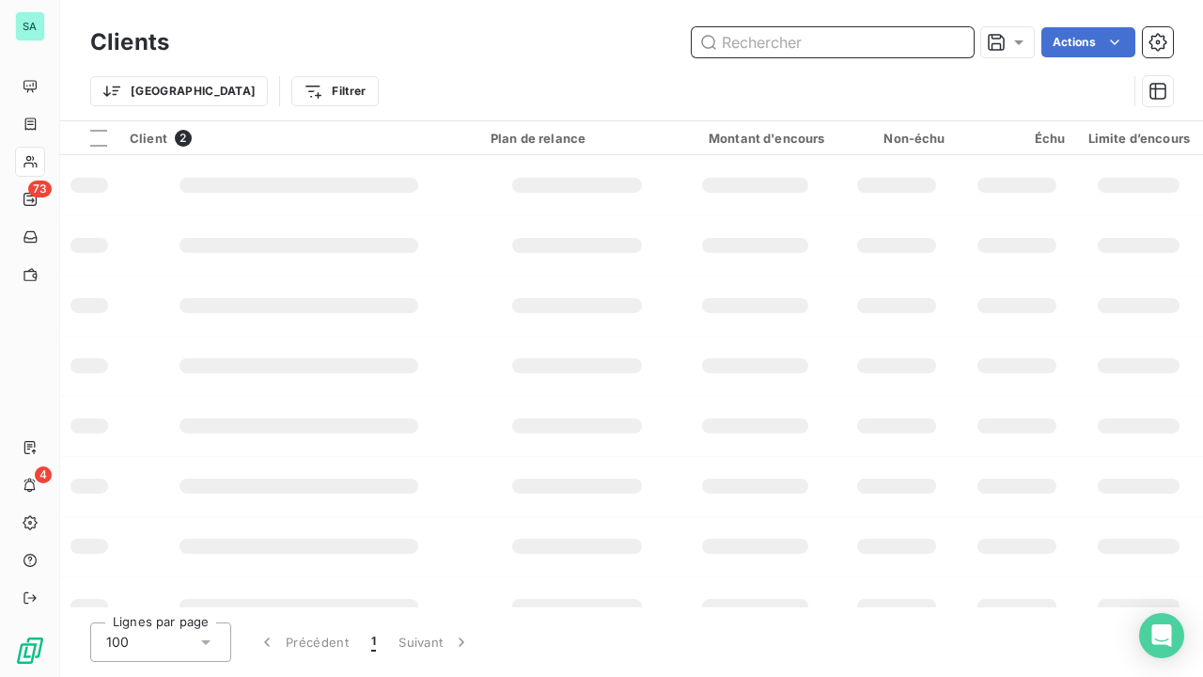
click at [875, 49] on input "text" at bounding box center [833, 42] width 282 height 30
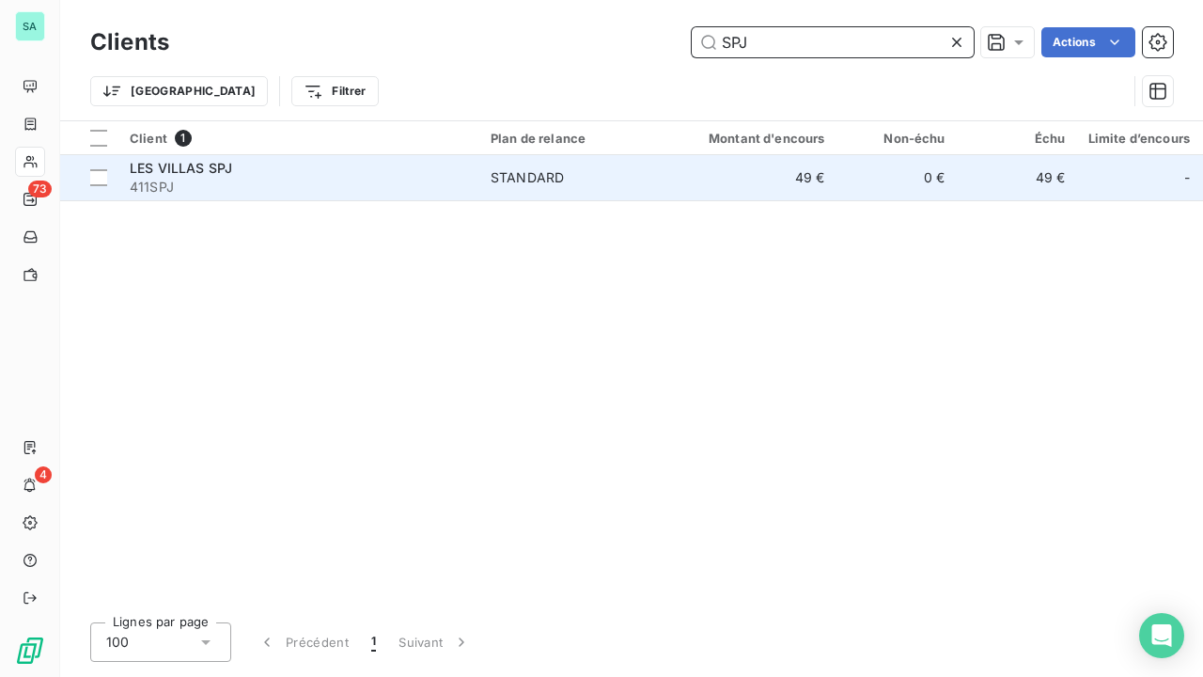
type input "SPJ"
click at [329, 190] on span "411SPJ" at bounding box center [299, 187] width 338 height 19
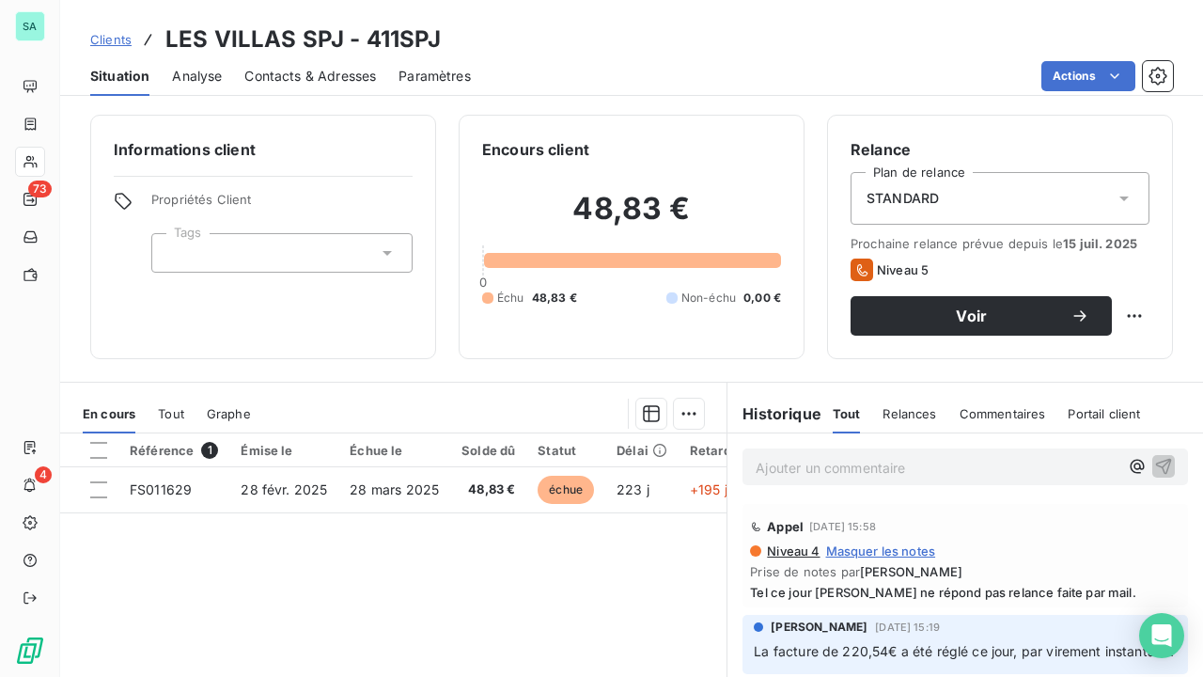
click at [122, 41] on span "Clients" at bounding box center [110, 39] width 41 height 15
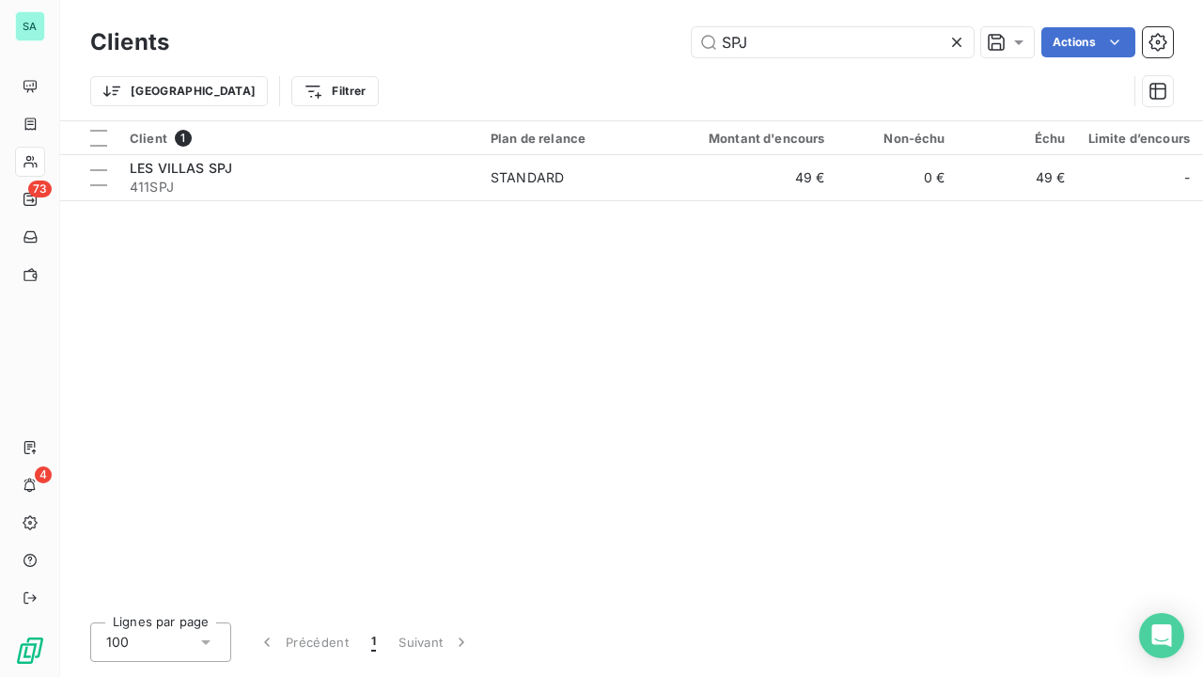
click at [959, 45] on icon at bounding box center [956, 42] width 9 height 9
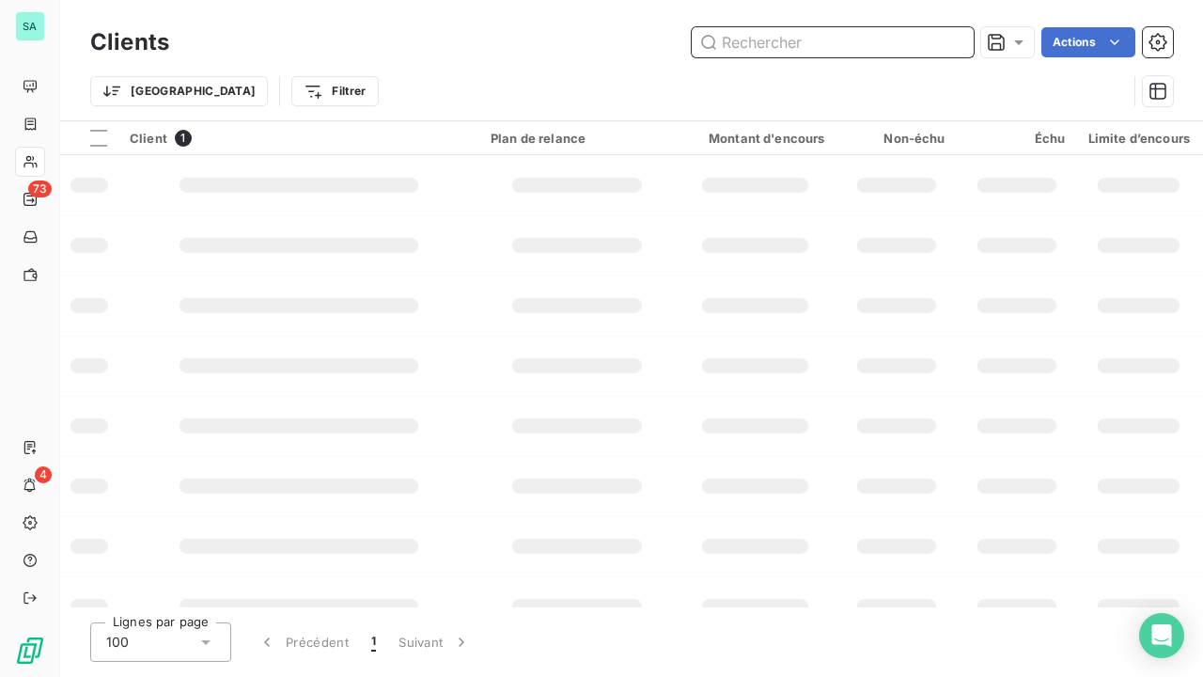
click at [846, 46] on input "text" at bounding box center [833, 42] width 282 height 30
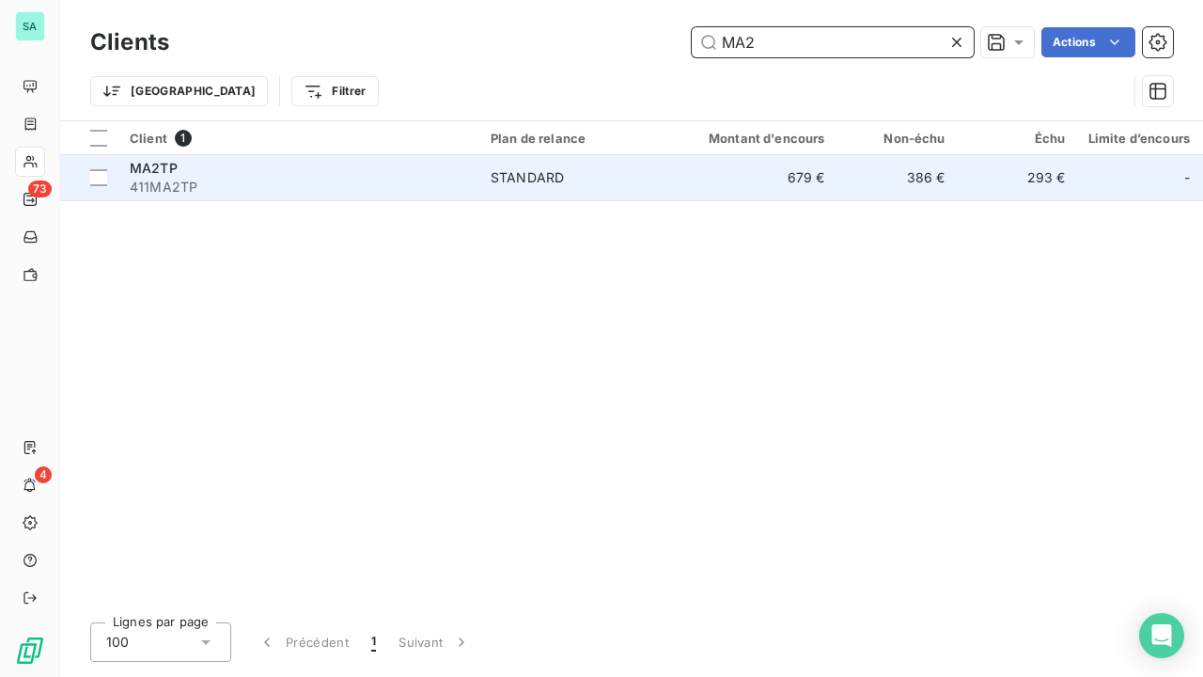
type input "MA2"
click at [375, 180] on span "411MA2TP" at bounding box center [299, 187] width 338 height 19
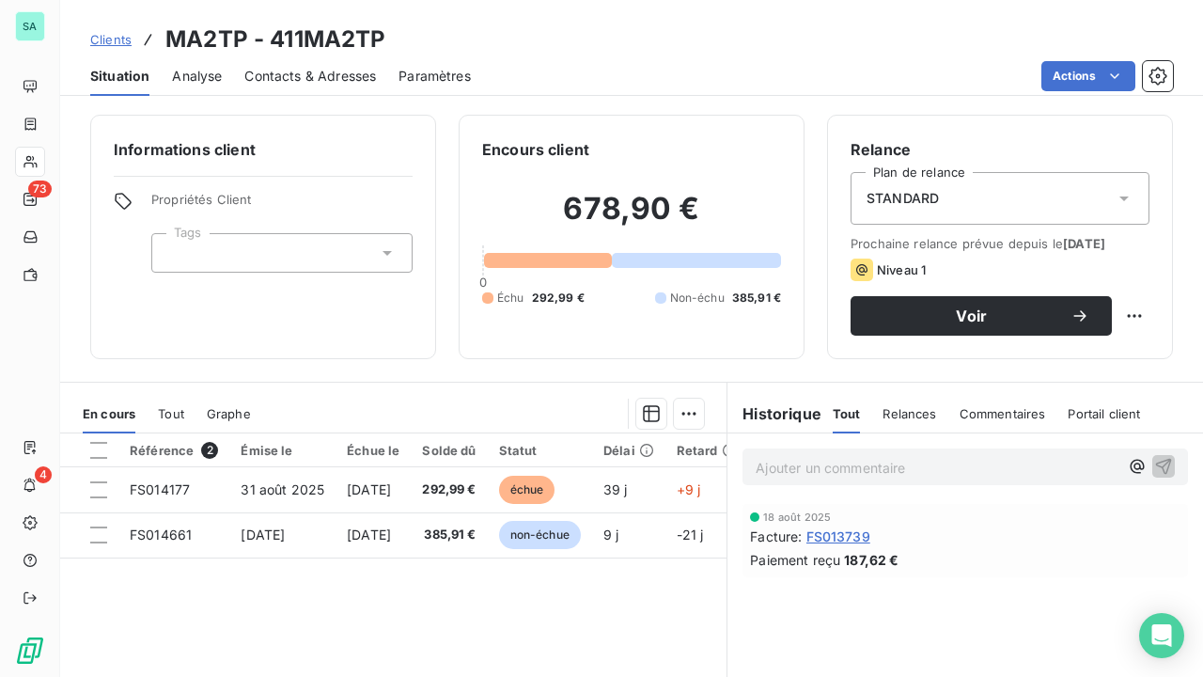
click at [109, 39] on span "Clients" at bounding box center [110, 39] width 41 height 15
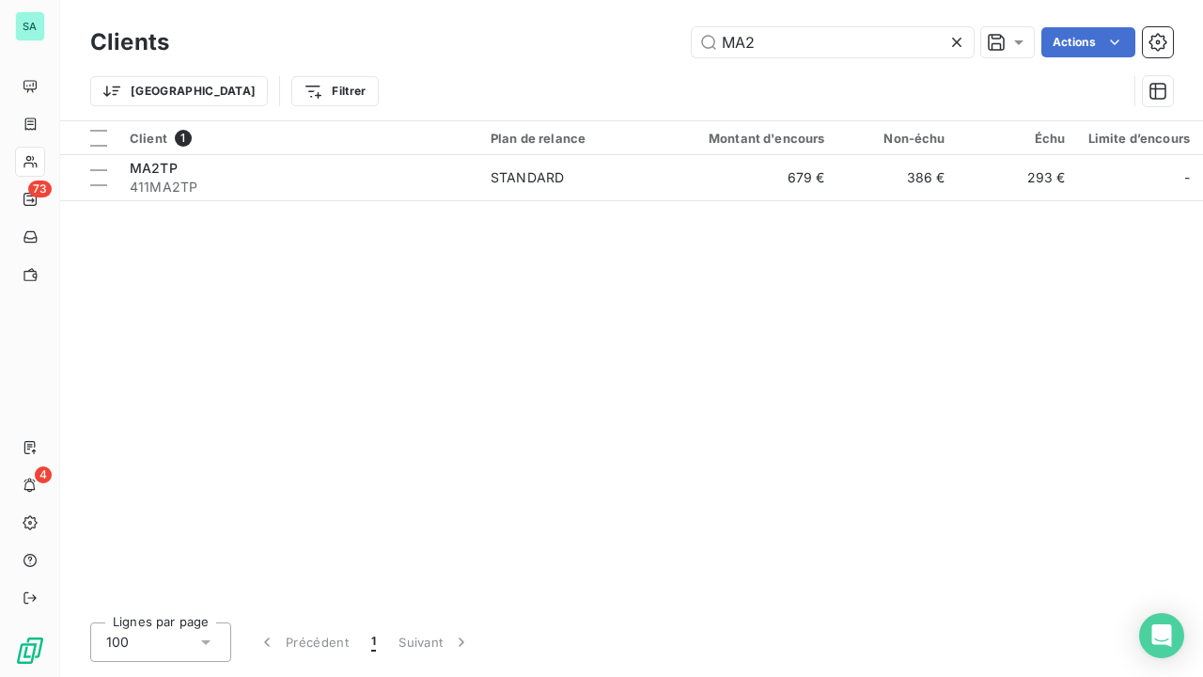
click at [957, 46] on icon at bounding box center [957, 42] width 19 height 19
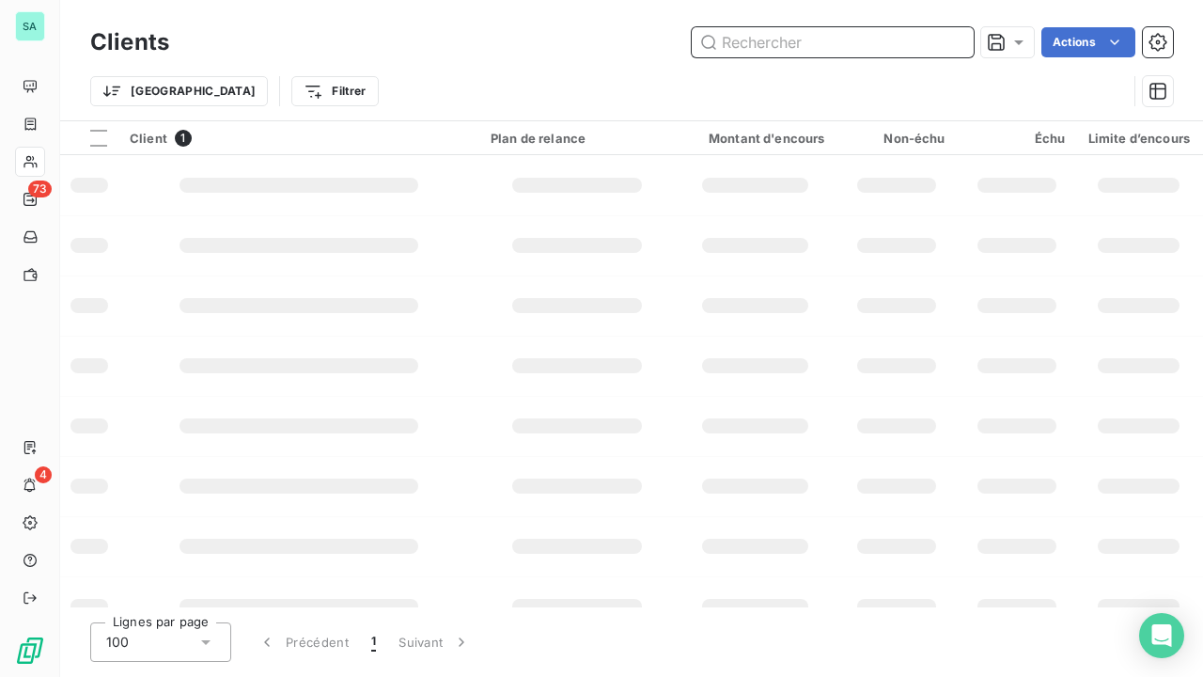
click at [888, 44] on input "text" at bounding box center [833, 42] width 282 height 30
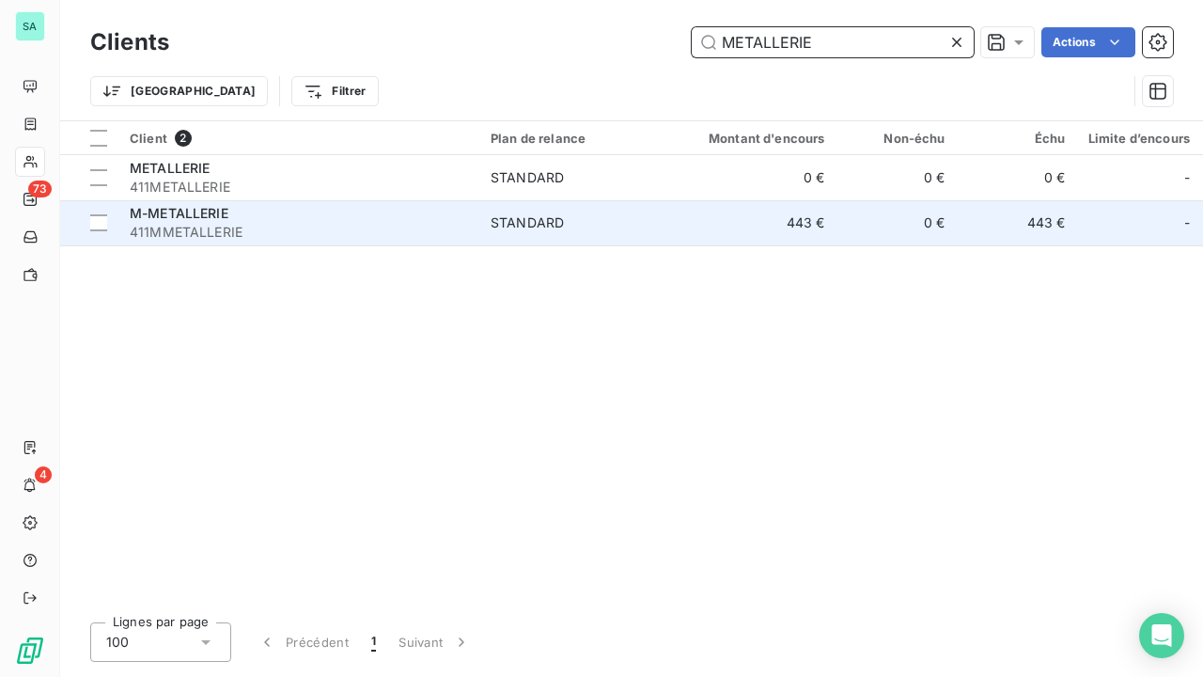
type input "METALLERIE"
click at [556, 209] on td "STANDARD" at bounding box center [577, 222] width 196 height 45
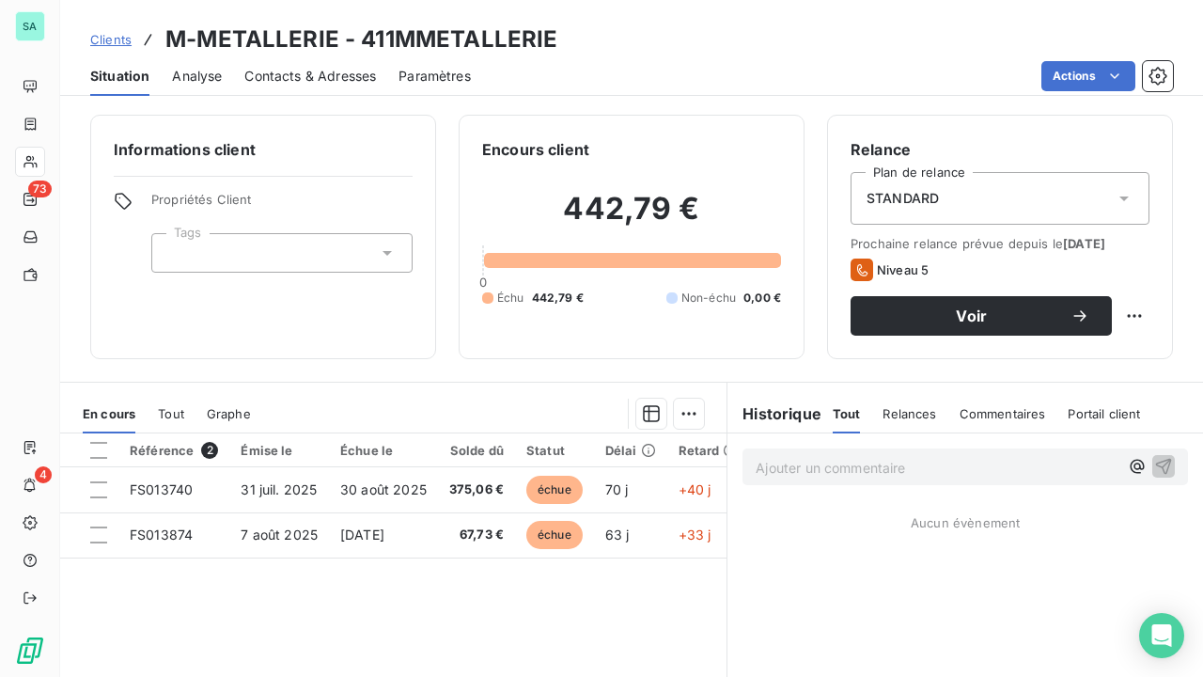
click at [113, 37] on span "Clients" at bounding box center [110, 39] width 41 height 15
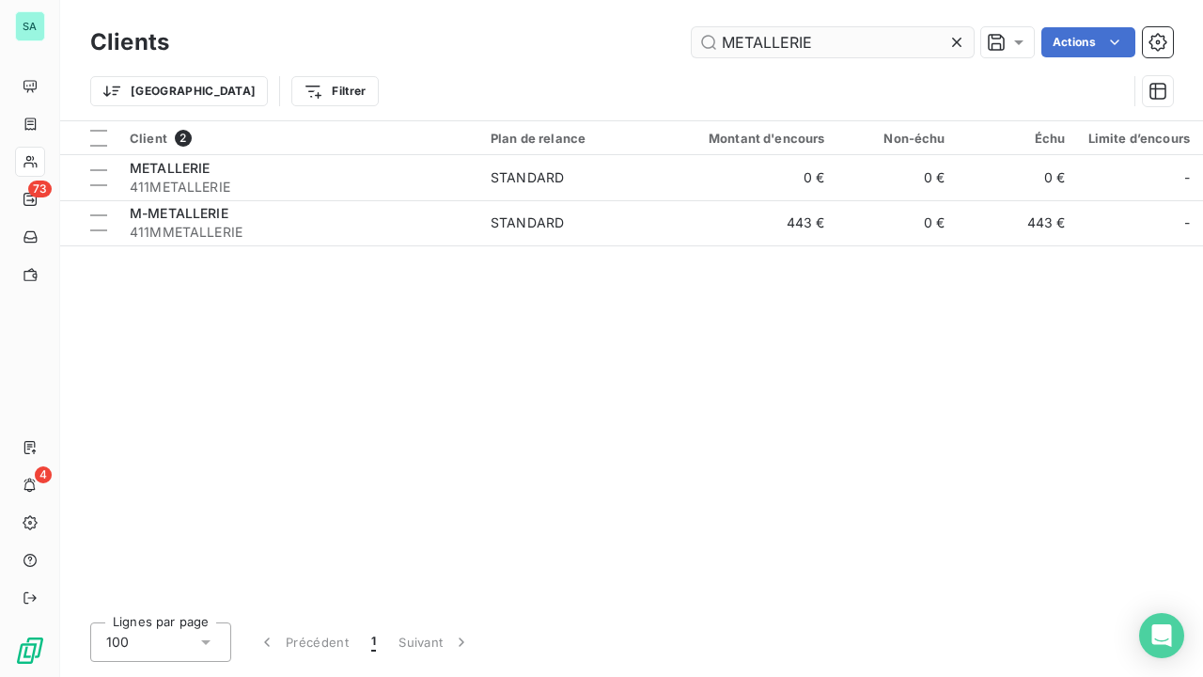
click at [966, 41] on div at bounding box center [961, 42] width 26 height 30
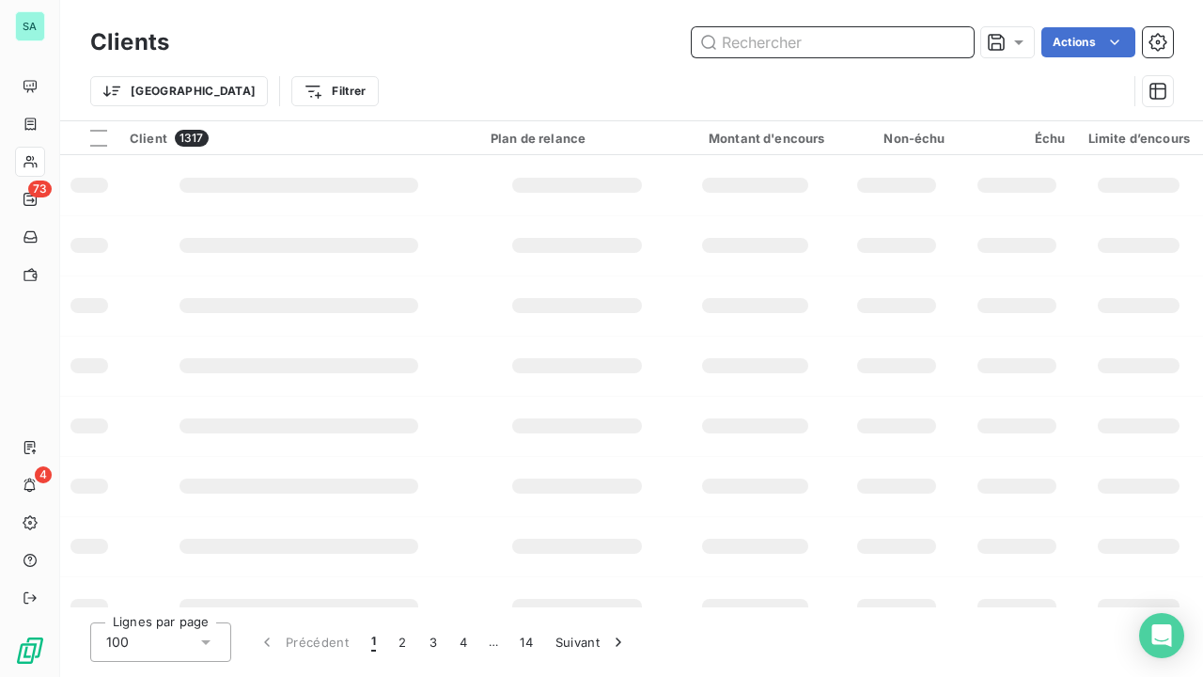
click at [907, 42] on input "text" at bounding box center [833, 42] width 282 height 30
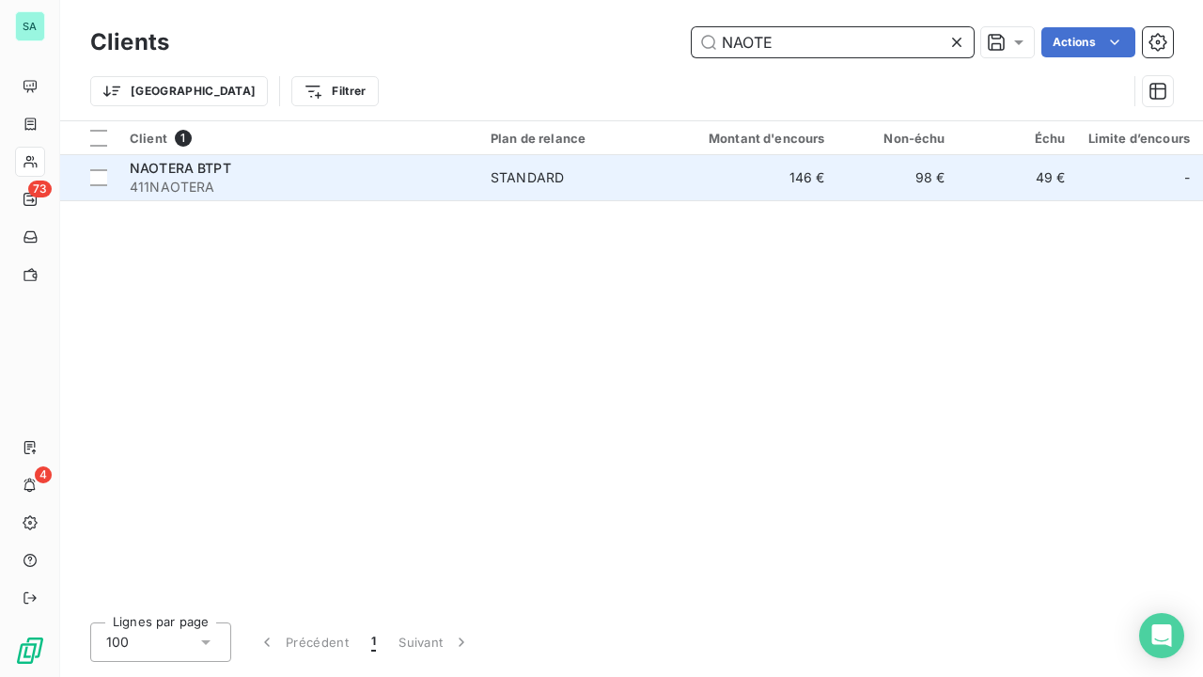
type input "NAOTE"
click at [784, 181] on td "146 €" at bounding box center [756, 177] width 162 height 45
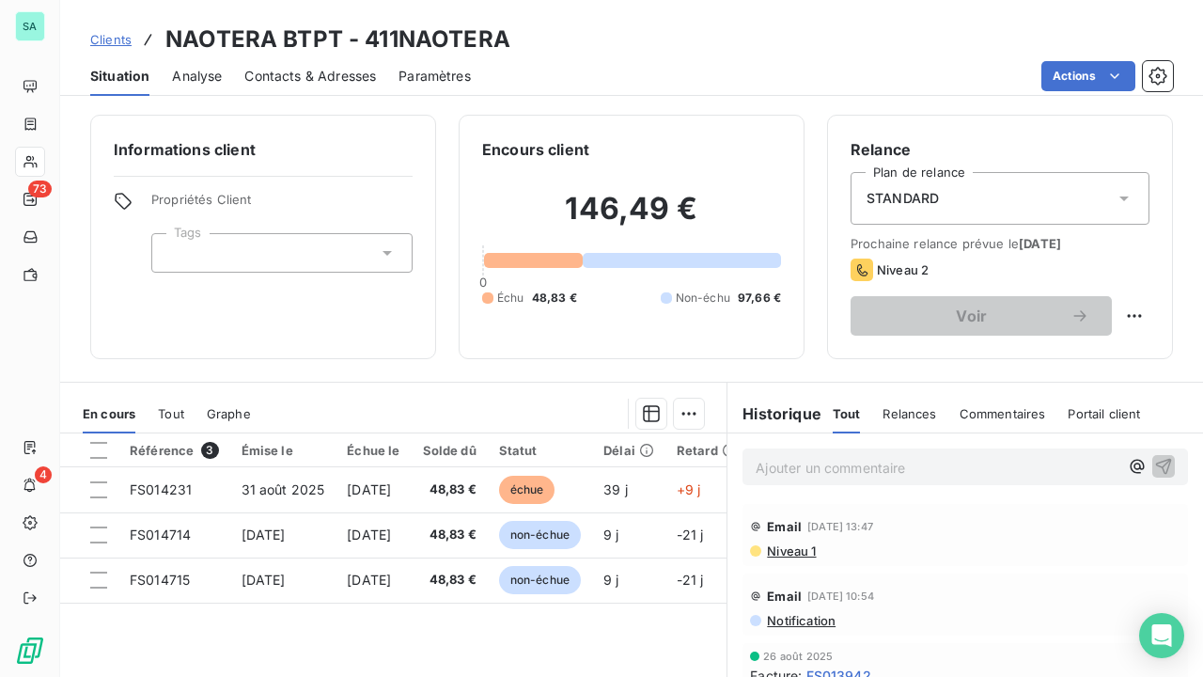
click at [119, 34] on span "Clients" at bounding box center [110, 39] width 41 height 15
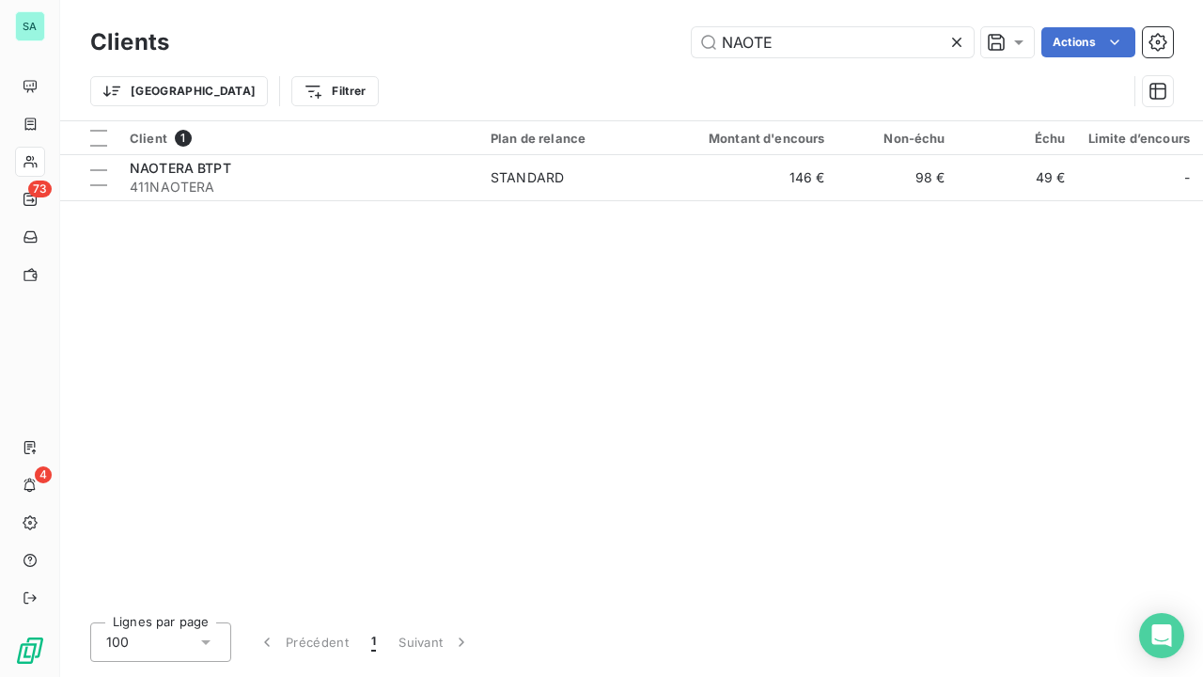
click at [959, 37] on icon at bounding box center [957, 42] width 19 height 19
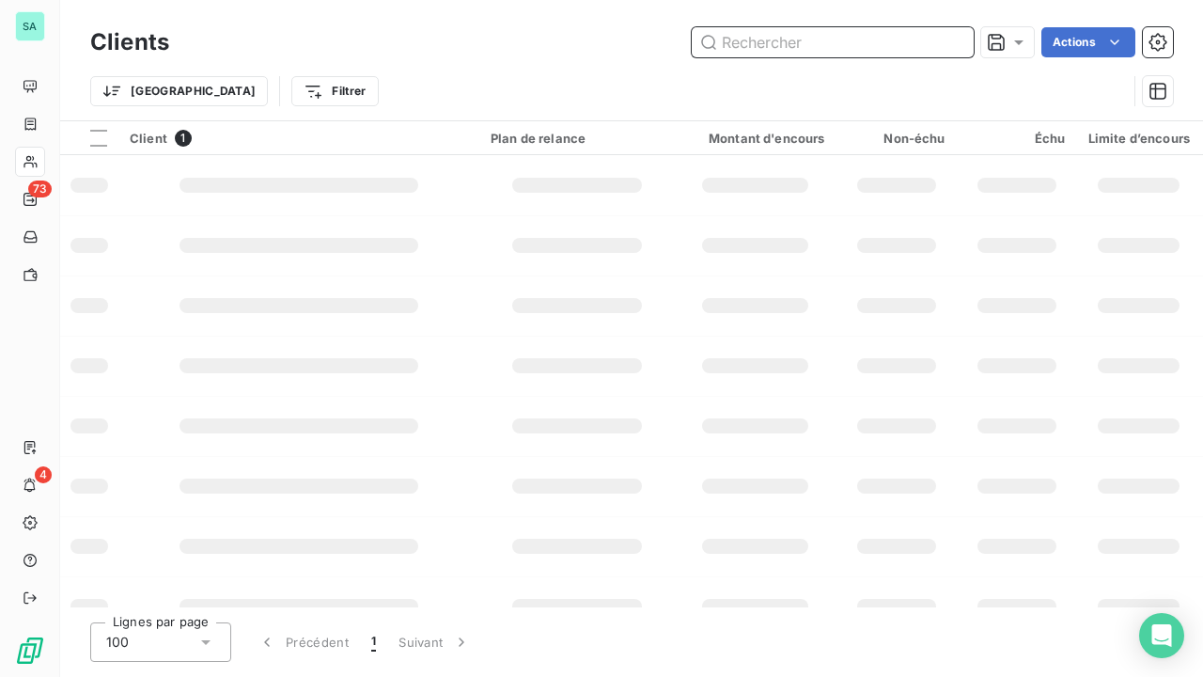
click at [862, 41] on input "text" at bounding box center [833, 42] width 282 height 30
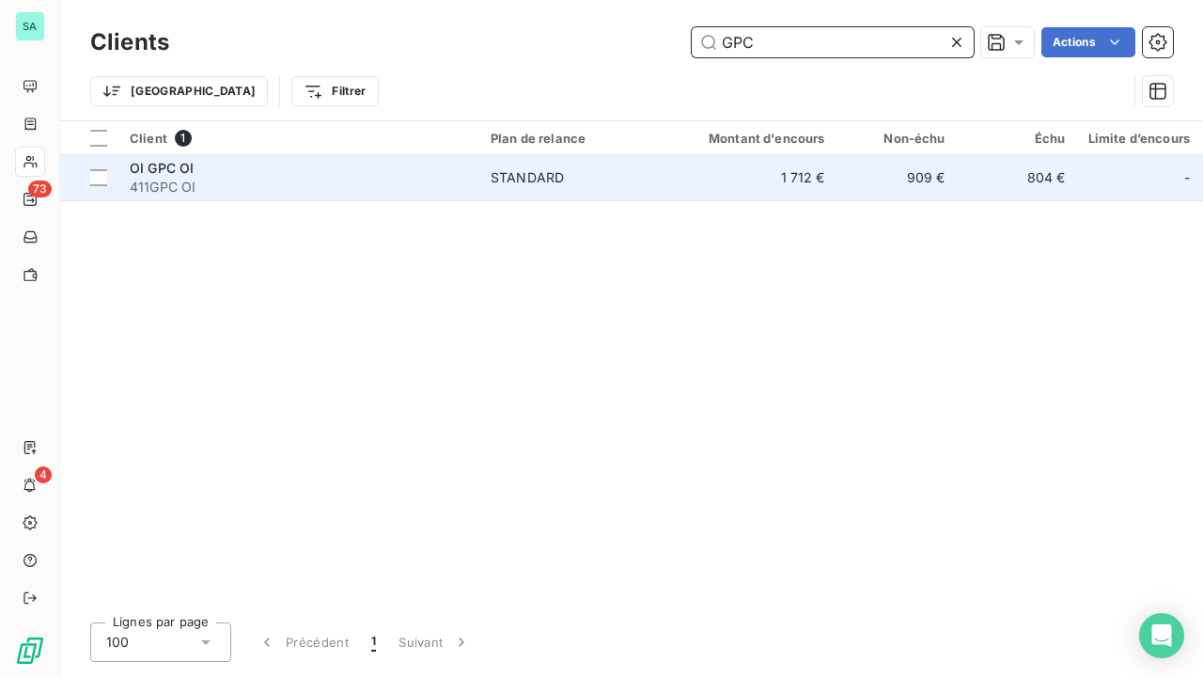
type input "GPC"
click at [655, 190] on td "STANDARD" at bounding box center [577, 177] width 196 height 45
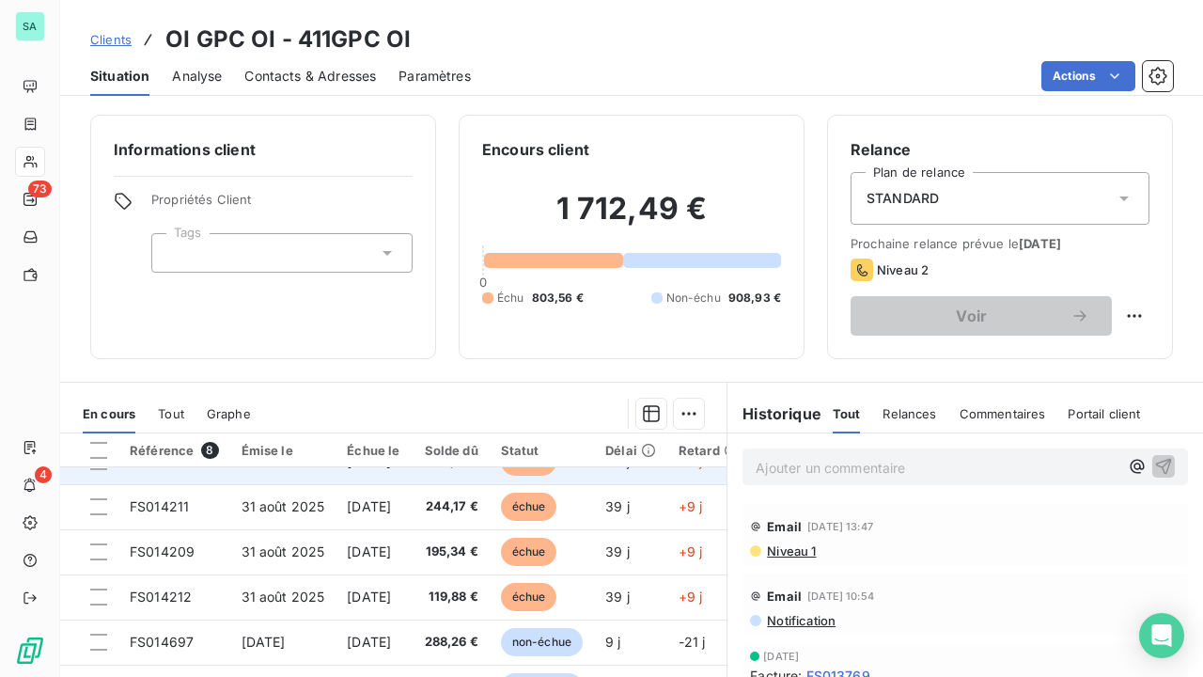
scroll to position [40, 0]
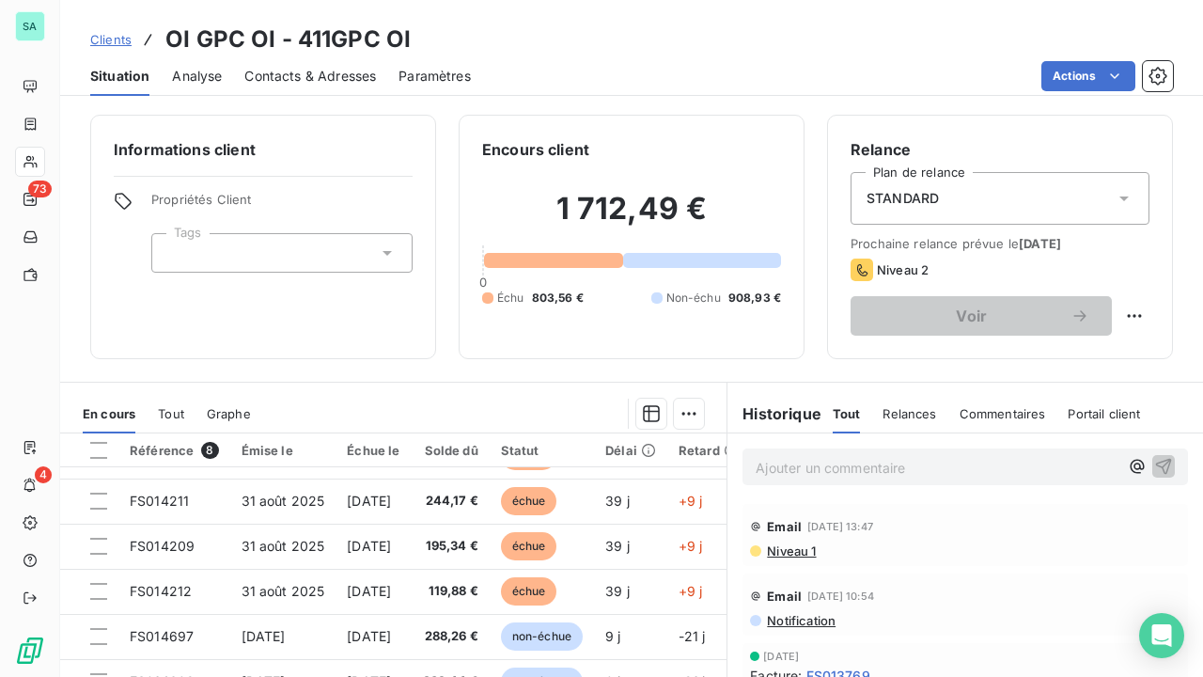
click at [113, 35] on span "Clients" at bounding box center [110, 39] width 41 height 15
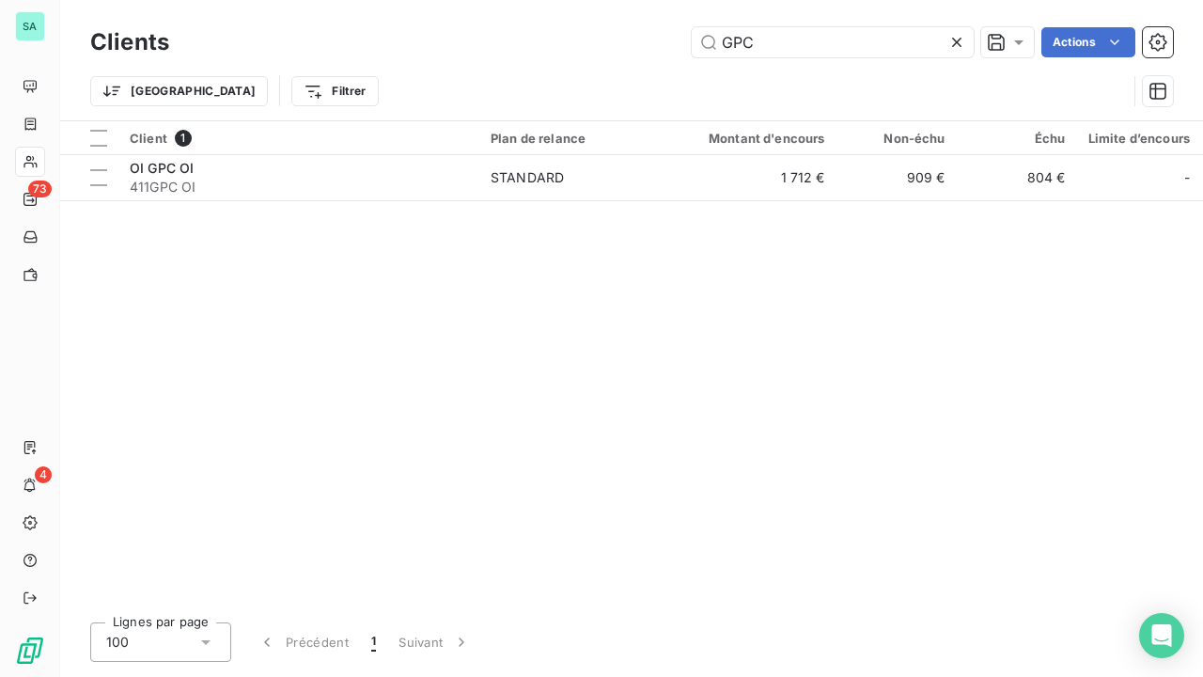
click at [953, 39] on icon at bounding box center [956, 42] width 9 height 9
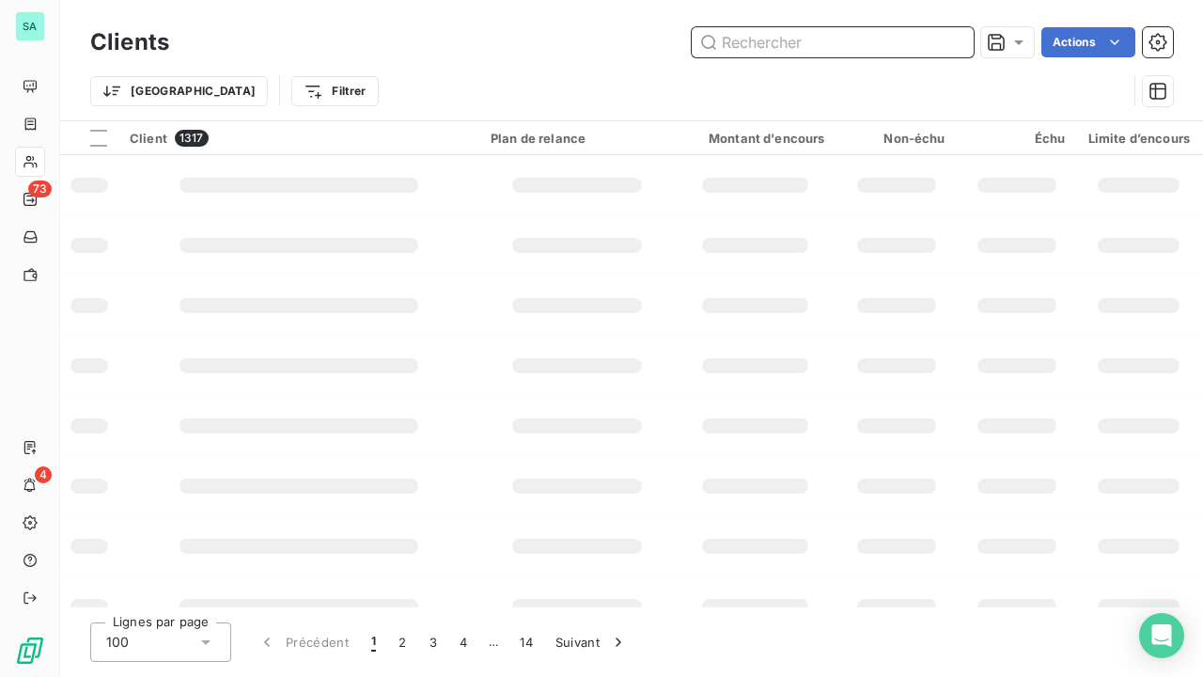
click at [838, 55] on input "text" at bounding box center [833, 42] width 282 height 30
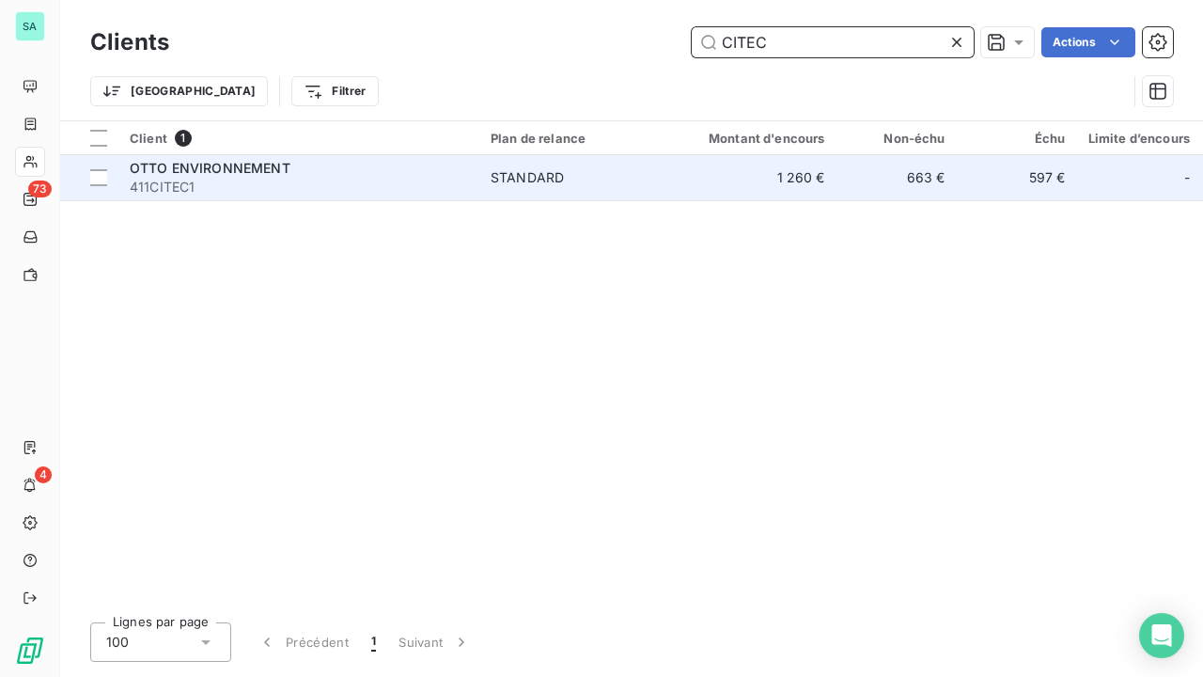
type input "CITEC"
click at [282, 183] on span "411CITEC1" at bounding box center [299, 187] width 338 height 19
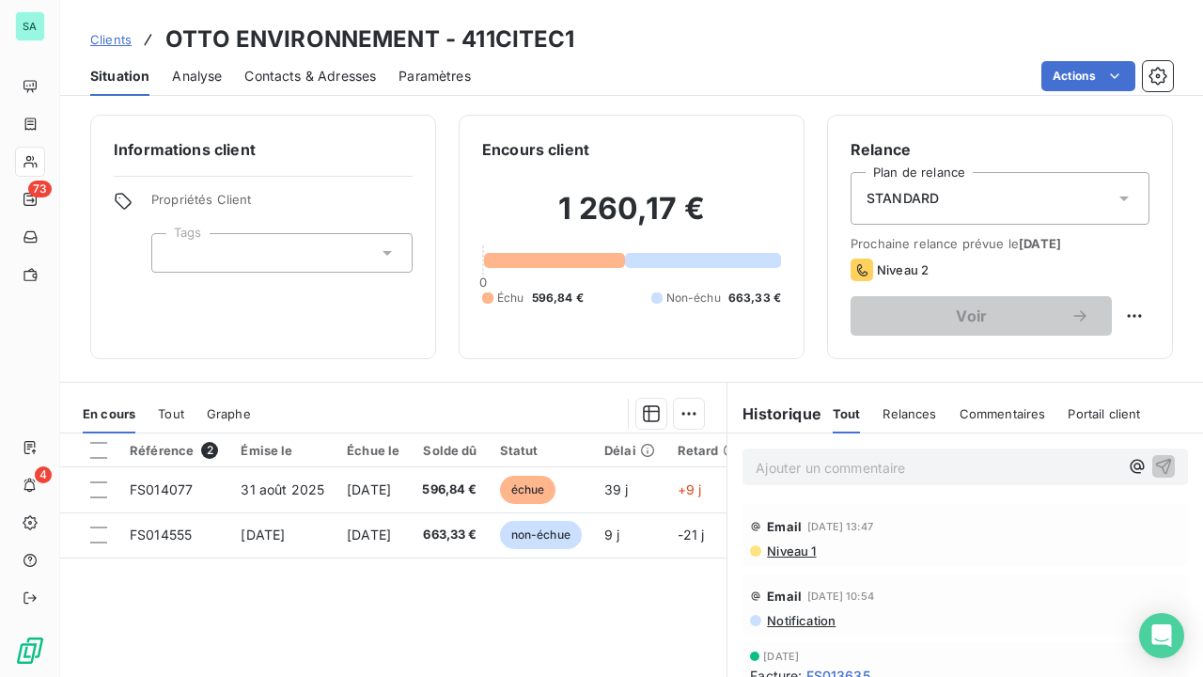
click at [125, 37] on span "Clients" at bounding box center [110, 39] width 41 height 15
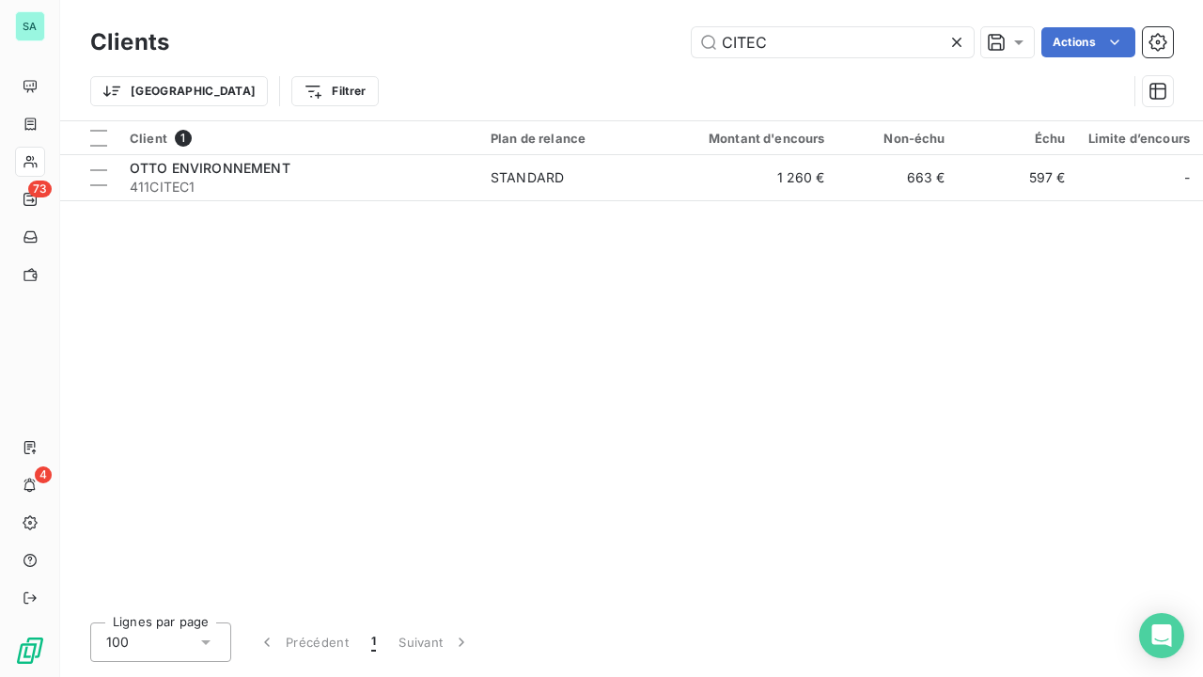
click at [956, 44] on icon at bounding box center [957, 42] width 19 height 19
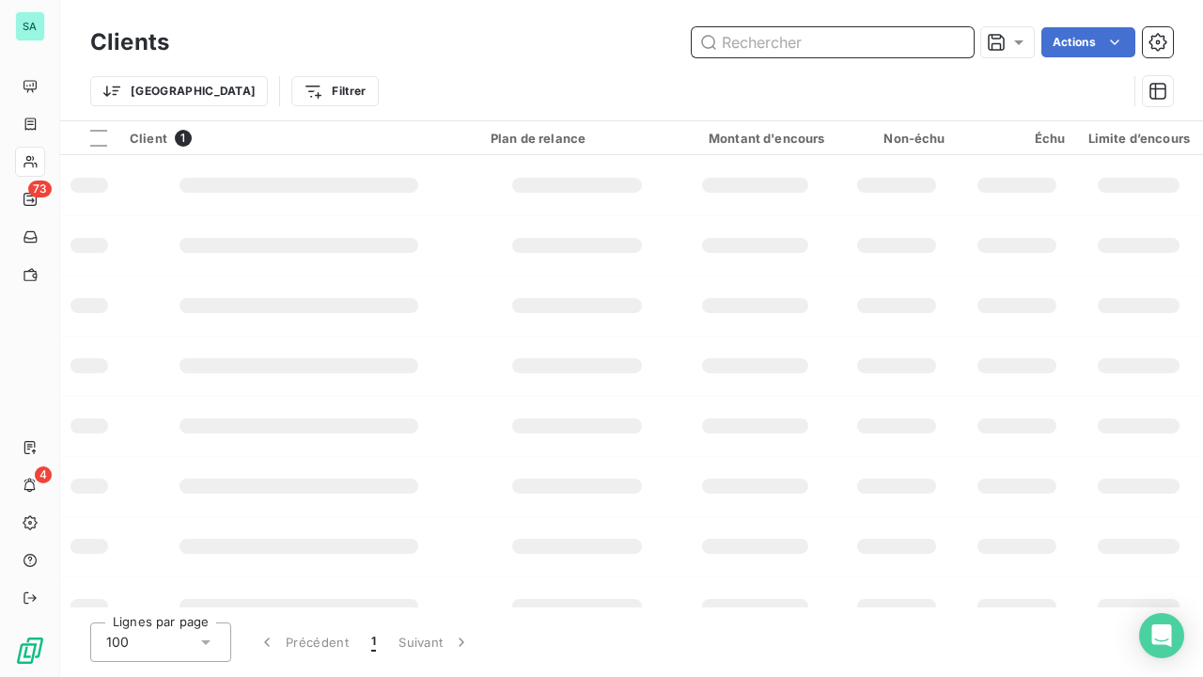
click at [840, 56] on input "text" at bounding box center [833, 42] width 282 height 30
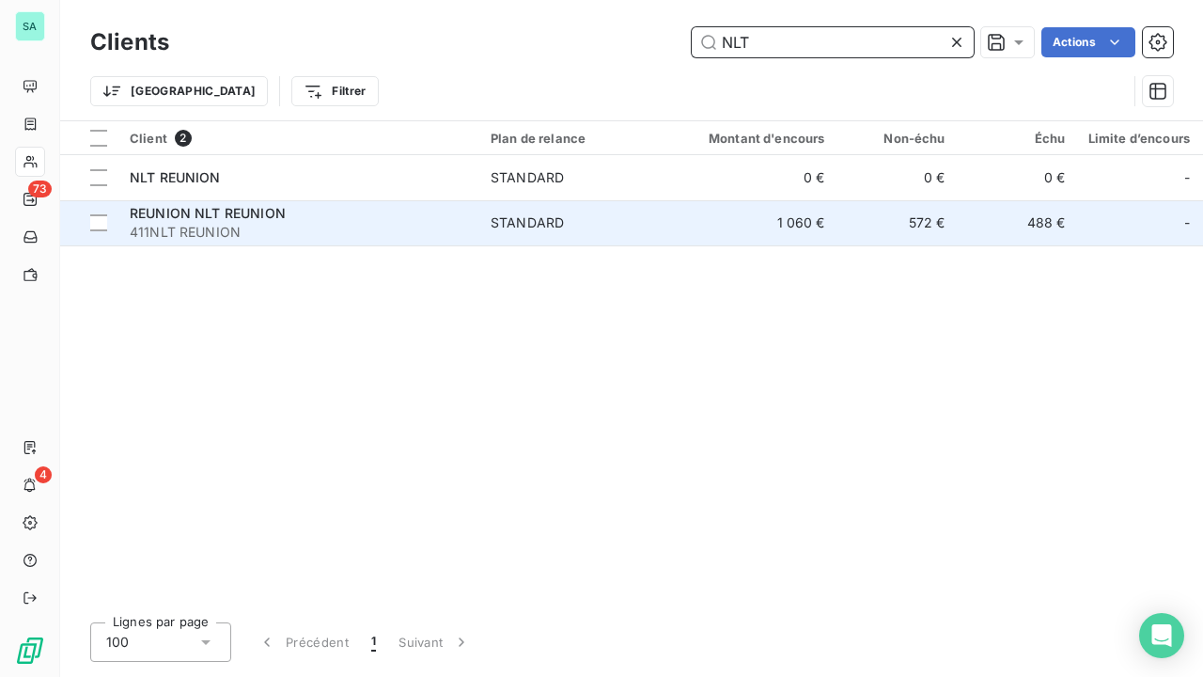
type input "NLT"
click at [265, 224] on span "411NLT REUNION" at bounding box center [299, 232] width 338 height 19
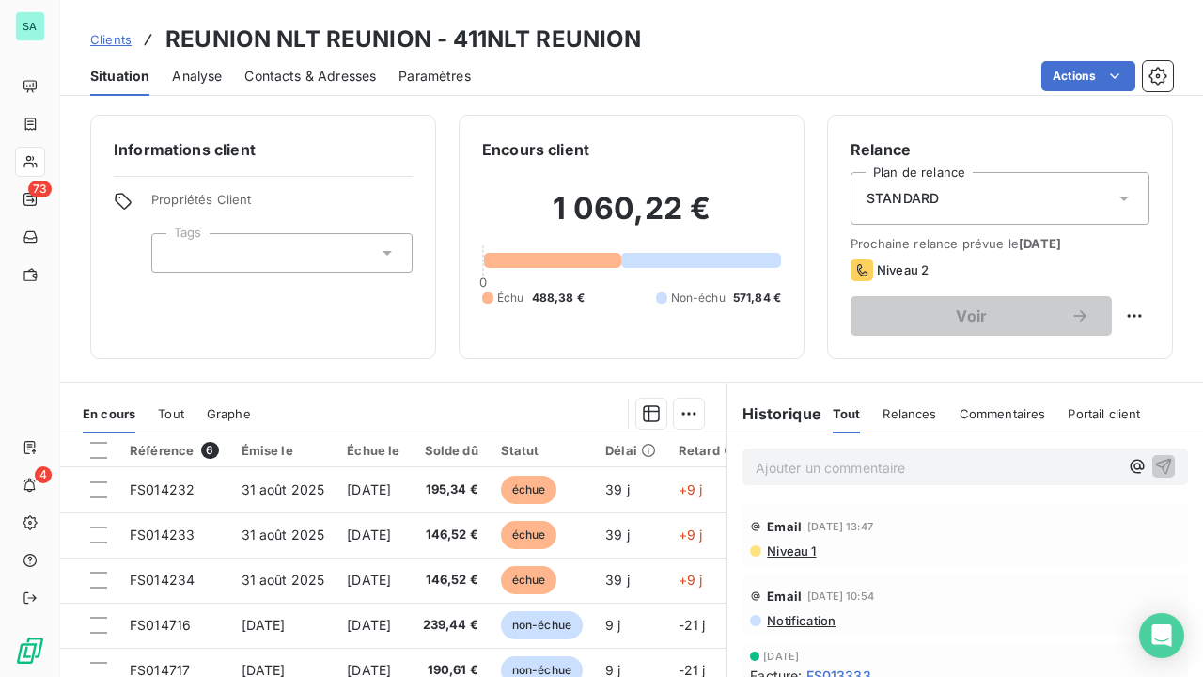
click at [112, 41] on span "Clients" at bounding box center [110, 39] width 41 height 15
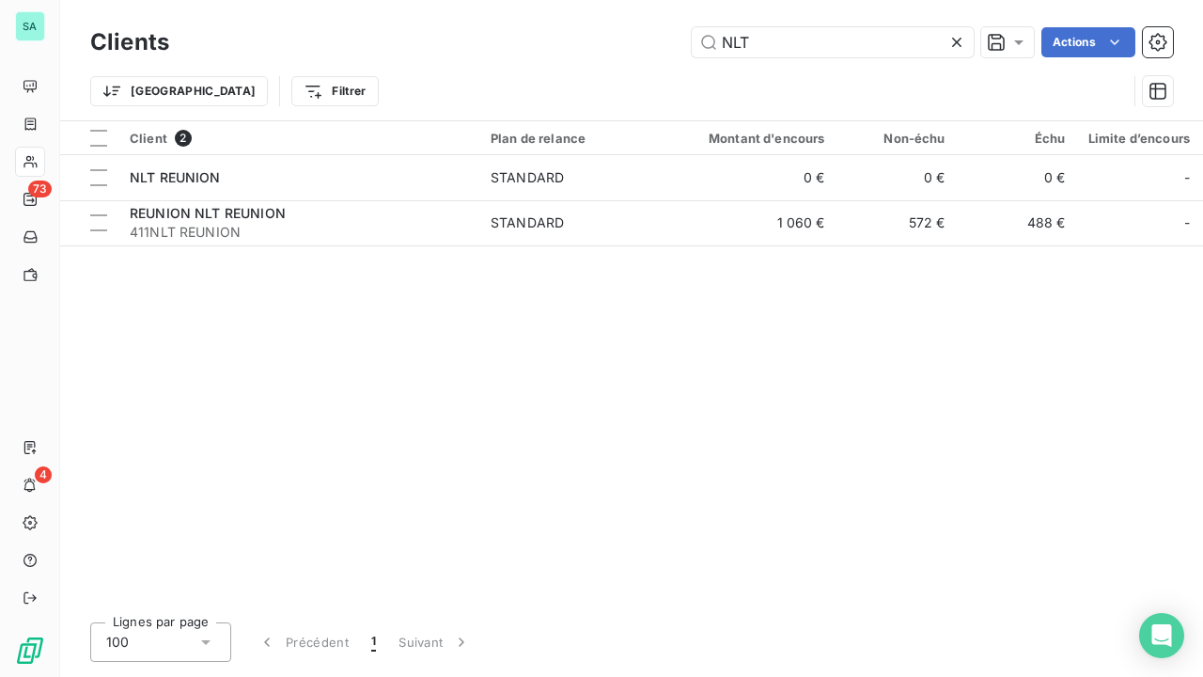
click at [959, 42] on icon at bounding box center [957, 42] width 19 height 19
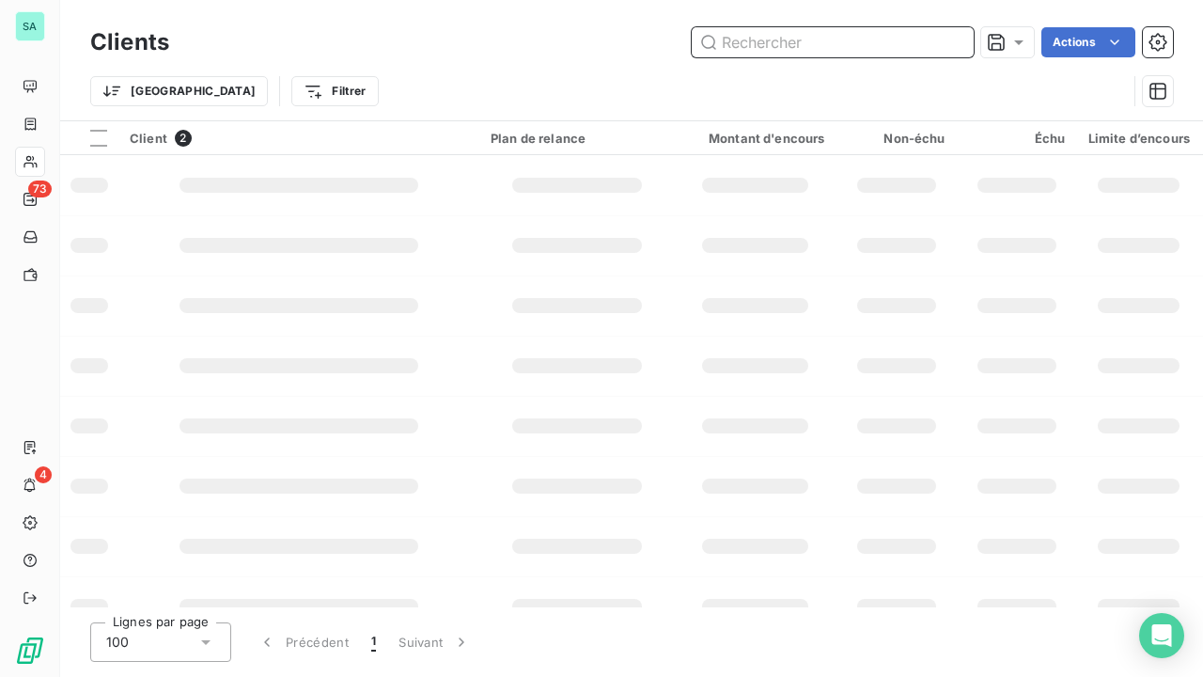
click at [877, 44] on input "text" at bounding box center [833, 42] width 282 height 30
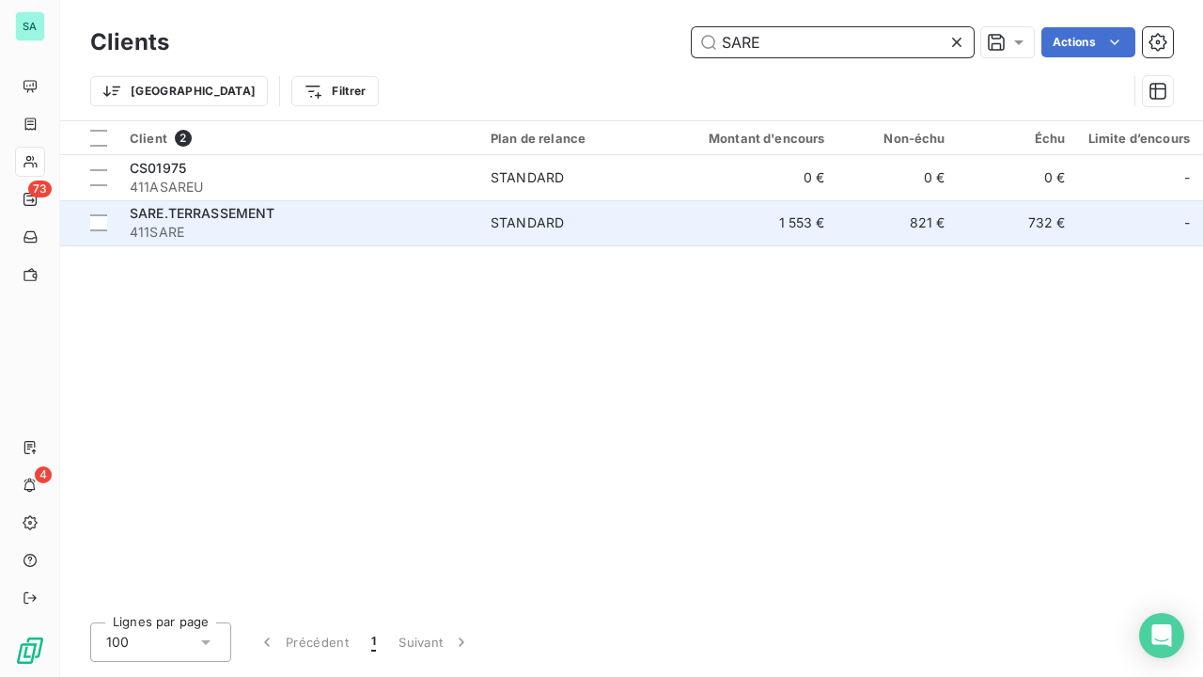
type input "SARE"
click at [634, 224] on span "STANDARD" at bounding box center [577, 222] width 173 height 19
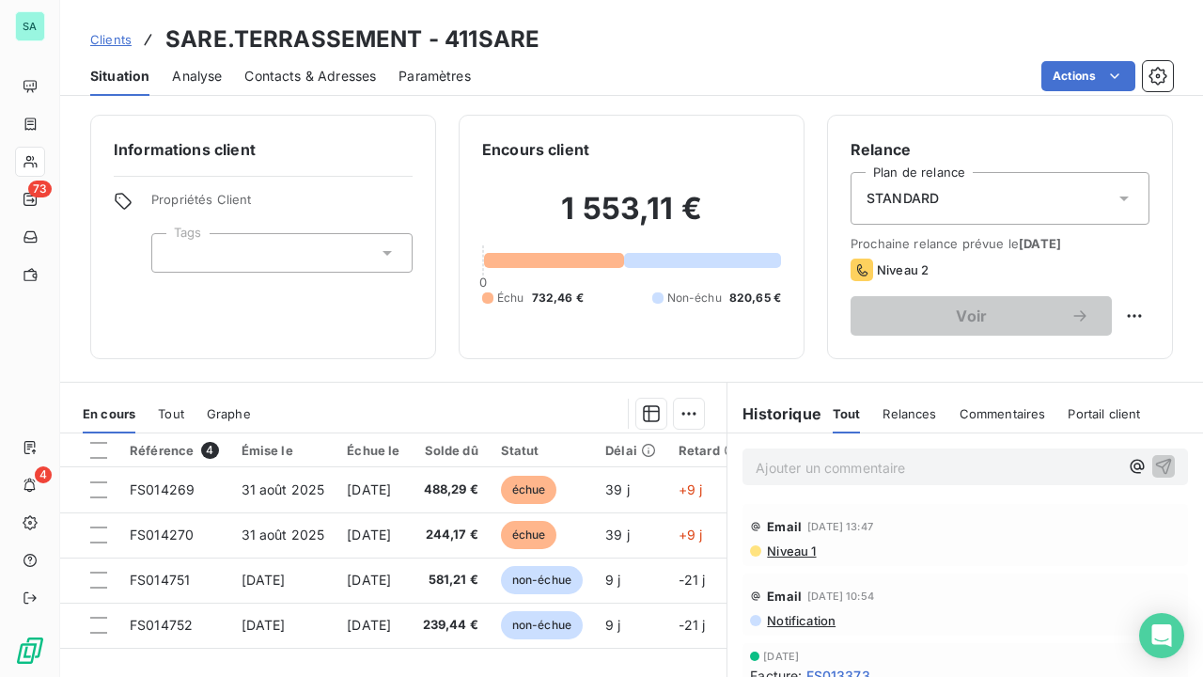
click at [100, 34] on span "Clients" at bounding box center [110, 39] width 41 height 15
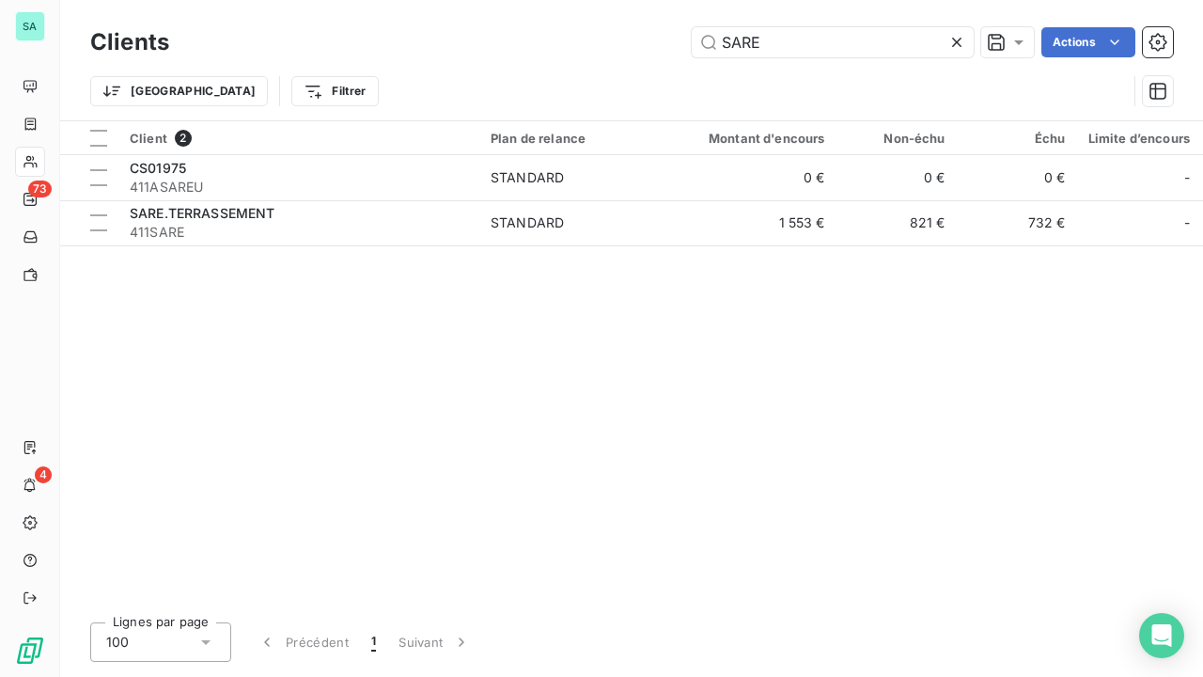
click at [961, 46] on icon at bounding box center [957, 42] width 19 height 19
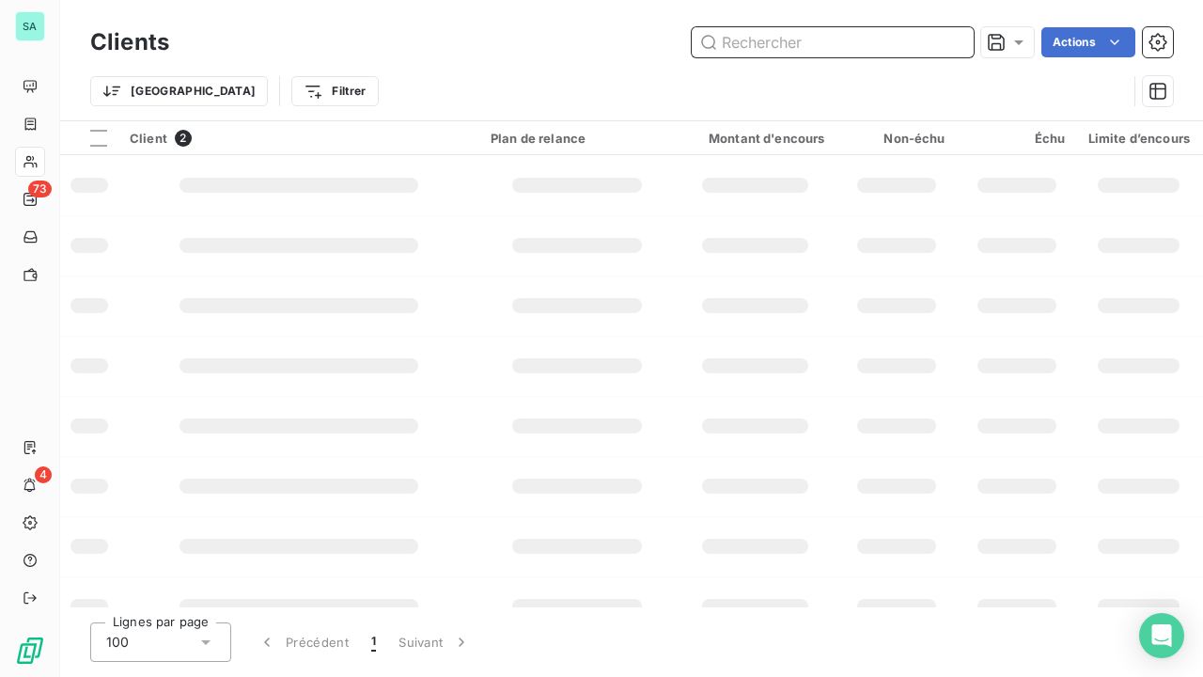
click at [899, 46] on input "text" at bounding box center [833, 42] width 282 height 30
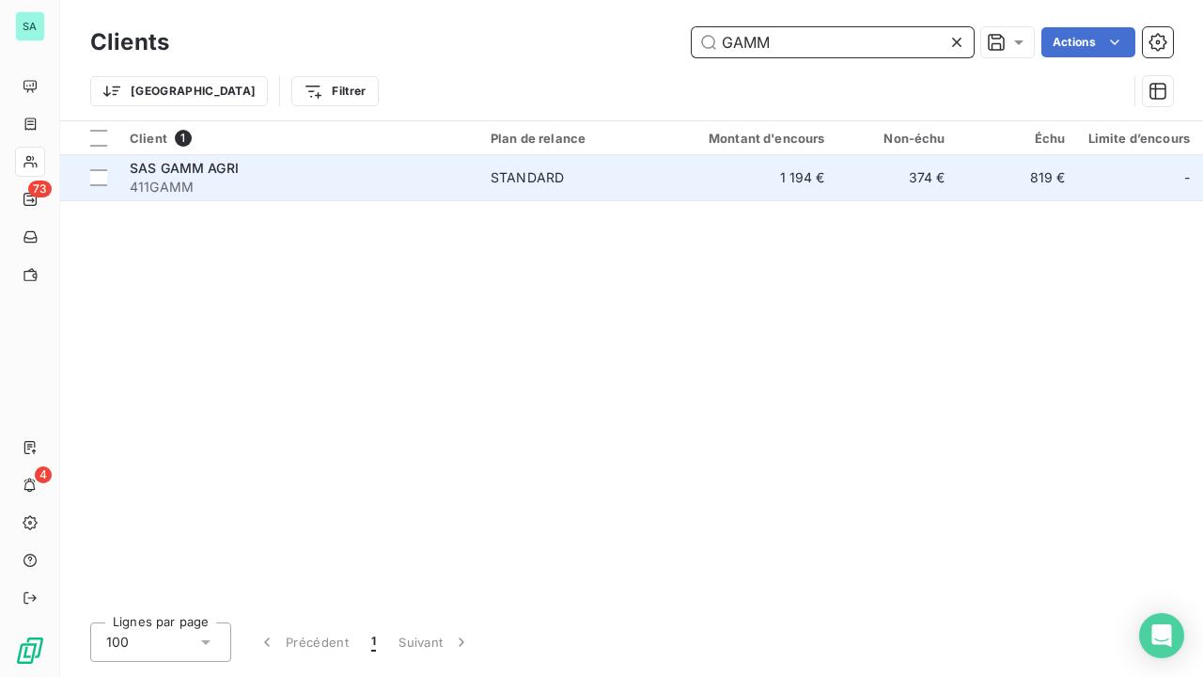
type input "GAMM"
click at [405, 170] on div "SAS GAMM AGRI" at bounding box center [299, 168] width 338 height 19
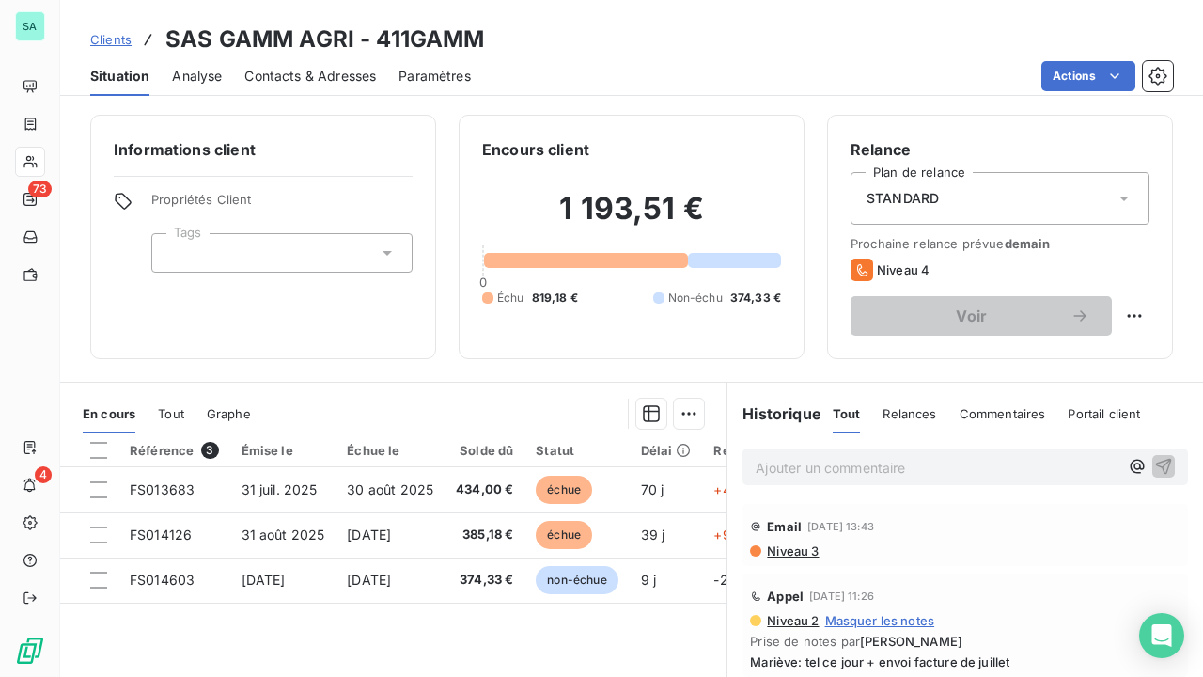
click at [120, 40] on span "Clients" at bounding box center [110, 39] width 41 height 15
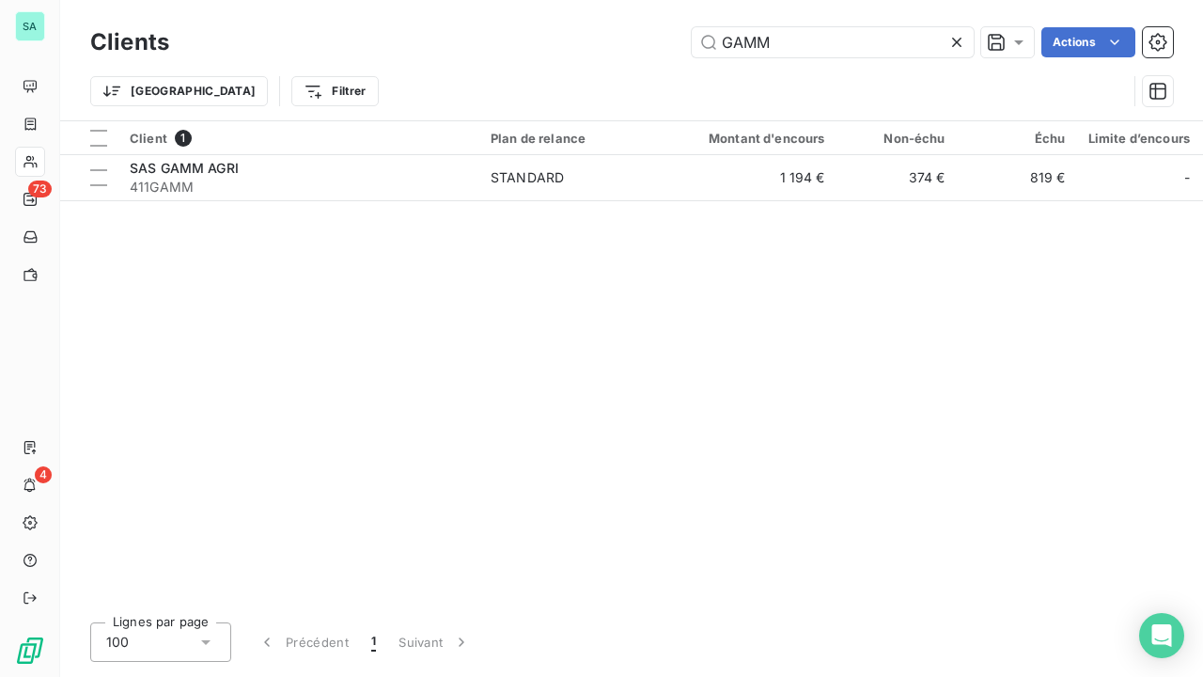
click at [957, 47] on icon at bounding box center [957, 42] width 19 height 19
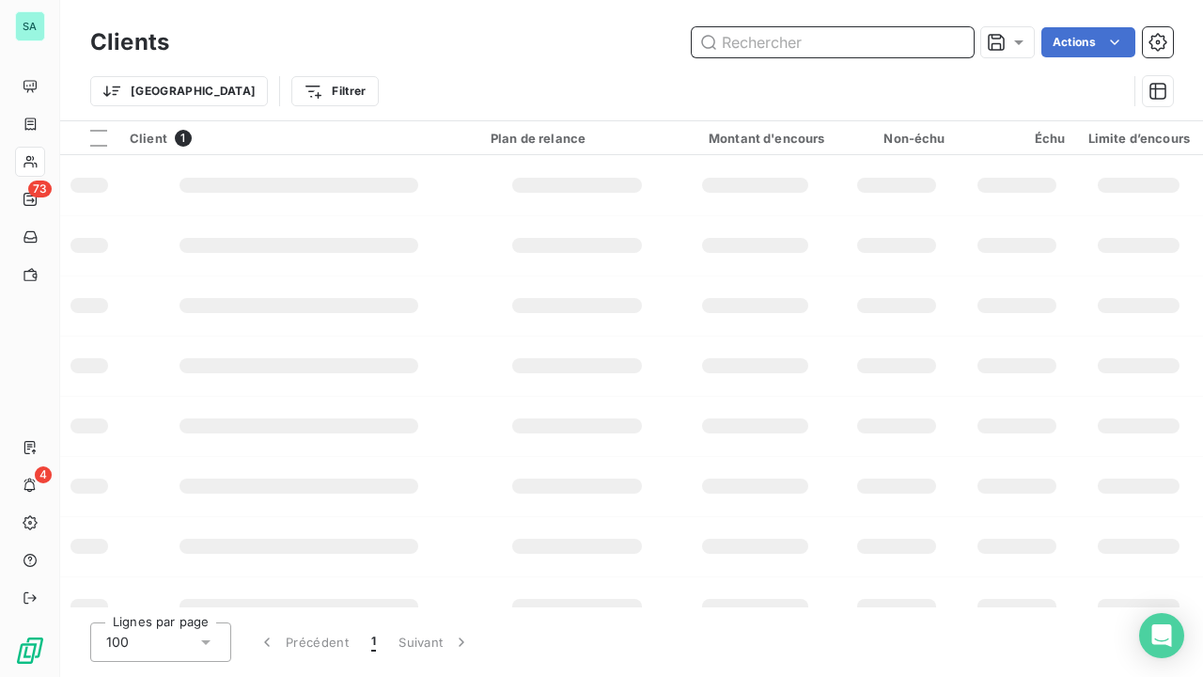
click at [852, 47] on input "text" at bounding box center [833, 42] width 282 height 30
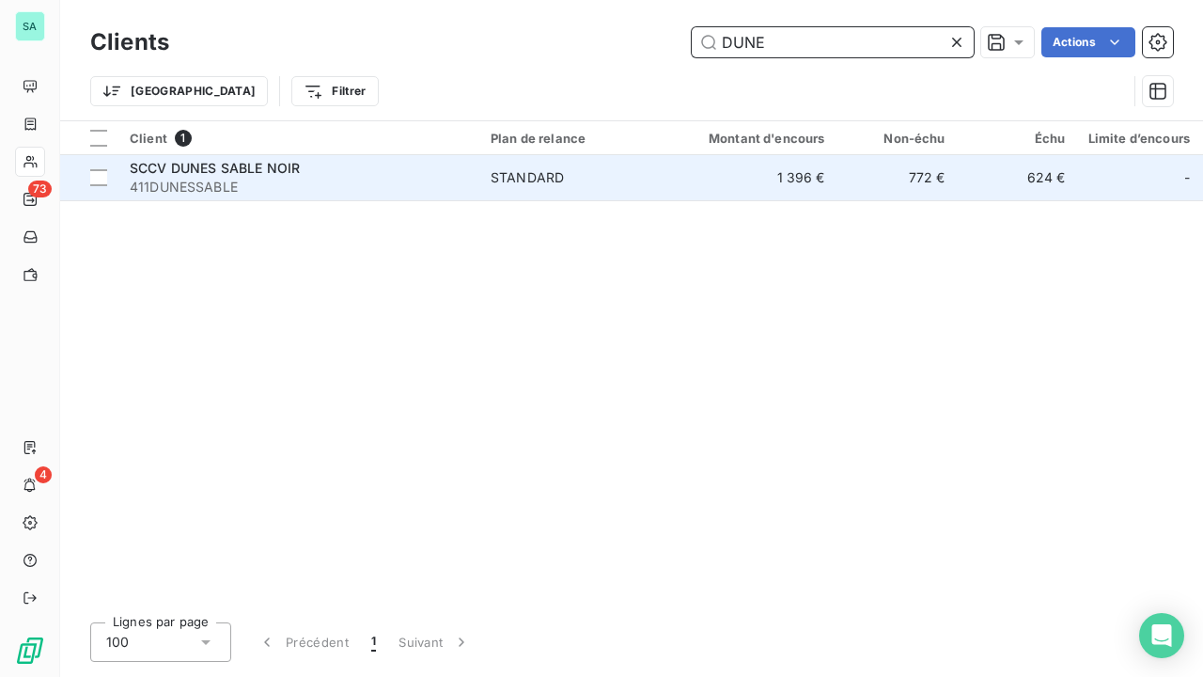
type input "DUNE"
click at [712, 176] on td "1 396 €" at bounding box center [756, 177] width 162 height 45
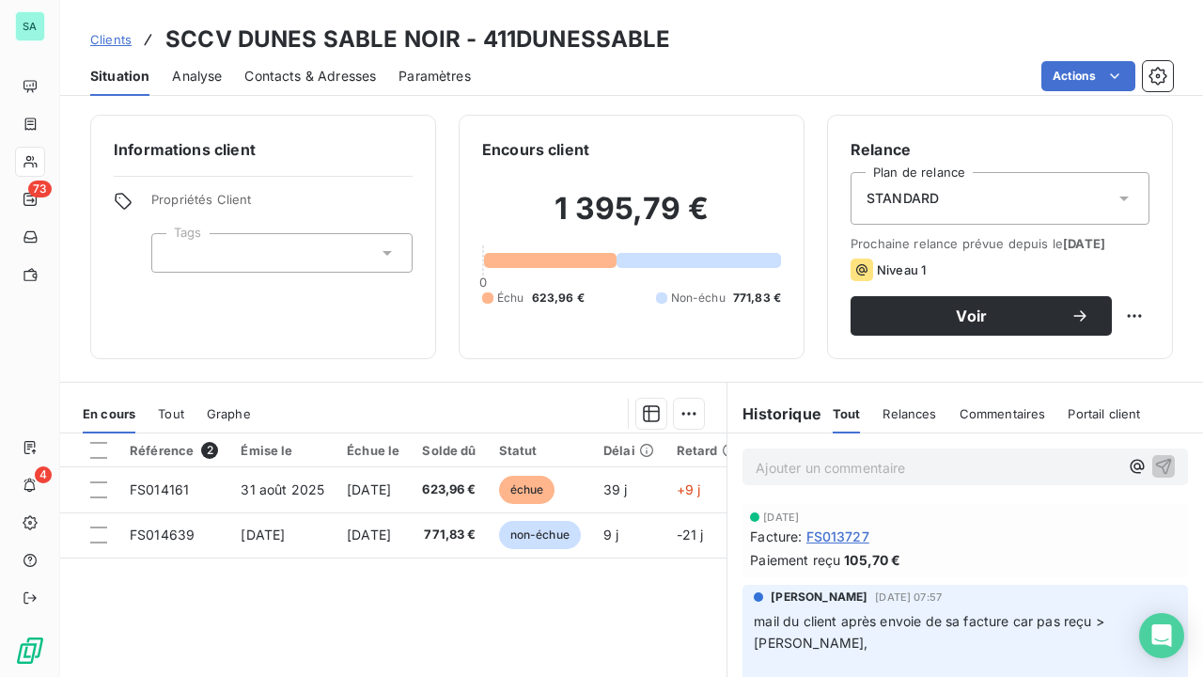
click at [125, 43] on span "Clients" at bounding box center [110, 39] width 41 height 15
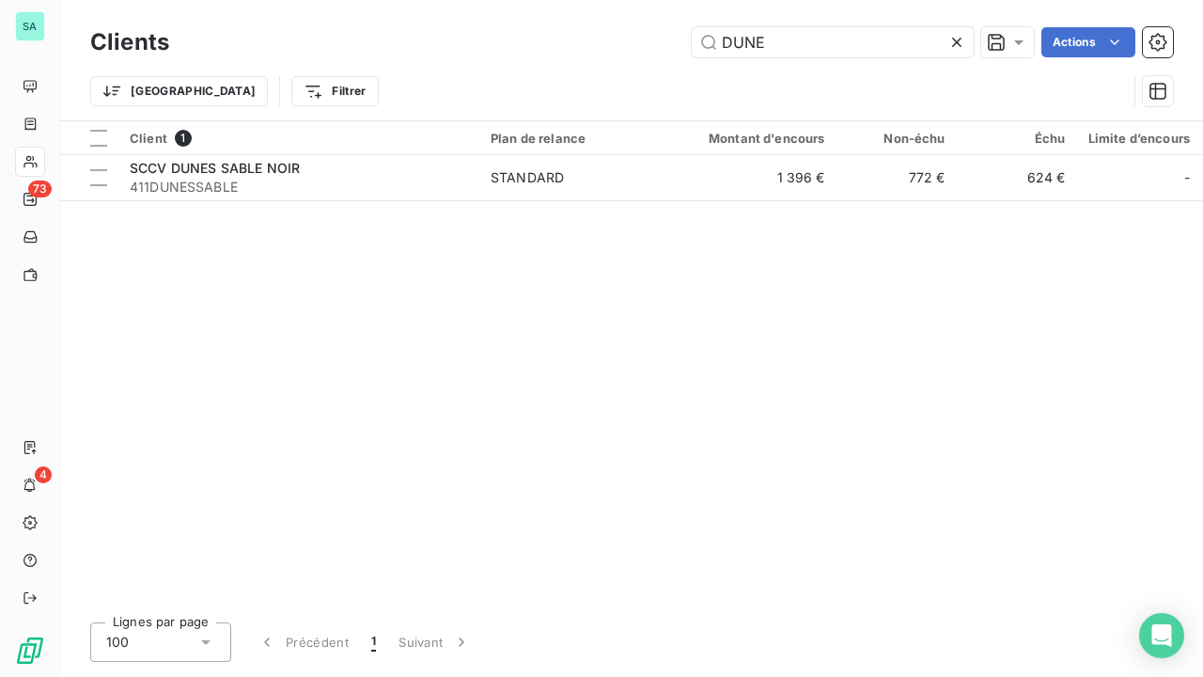
click at [953, 41] on icon at bounding box center [957, 42] width 19 height 19
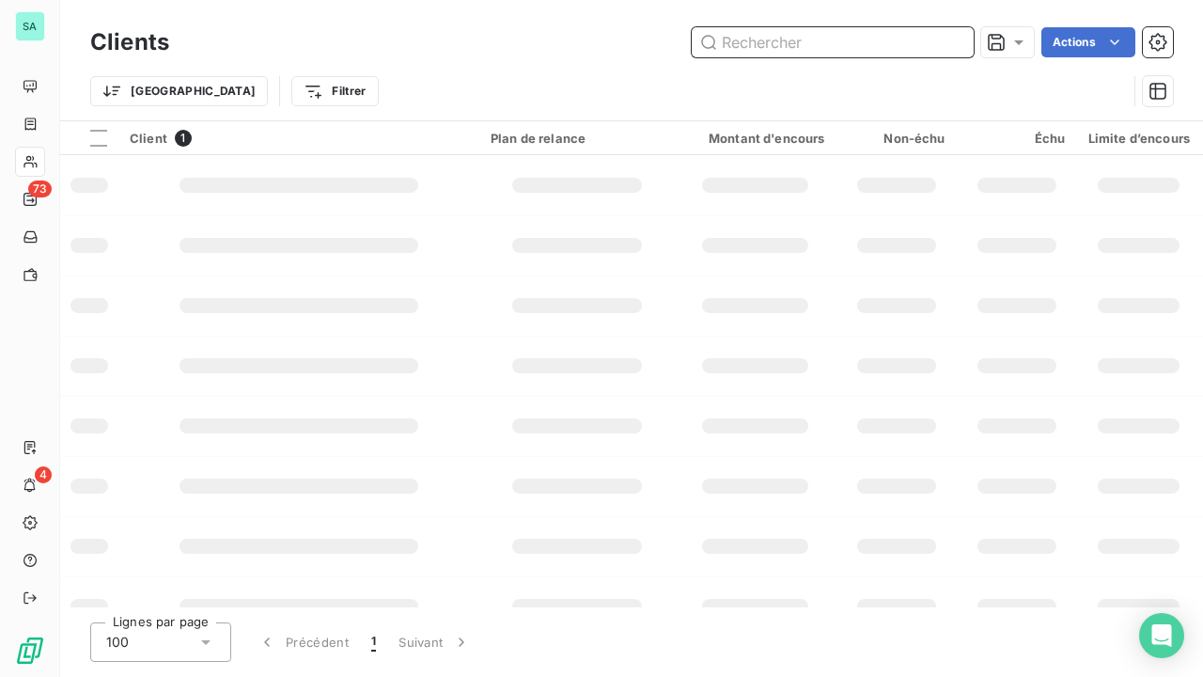
click at [922, 41] on input "text" at bounding box center [833, 42] width 282 height 30
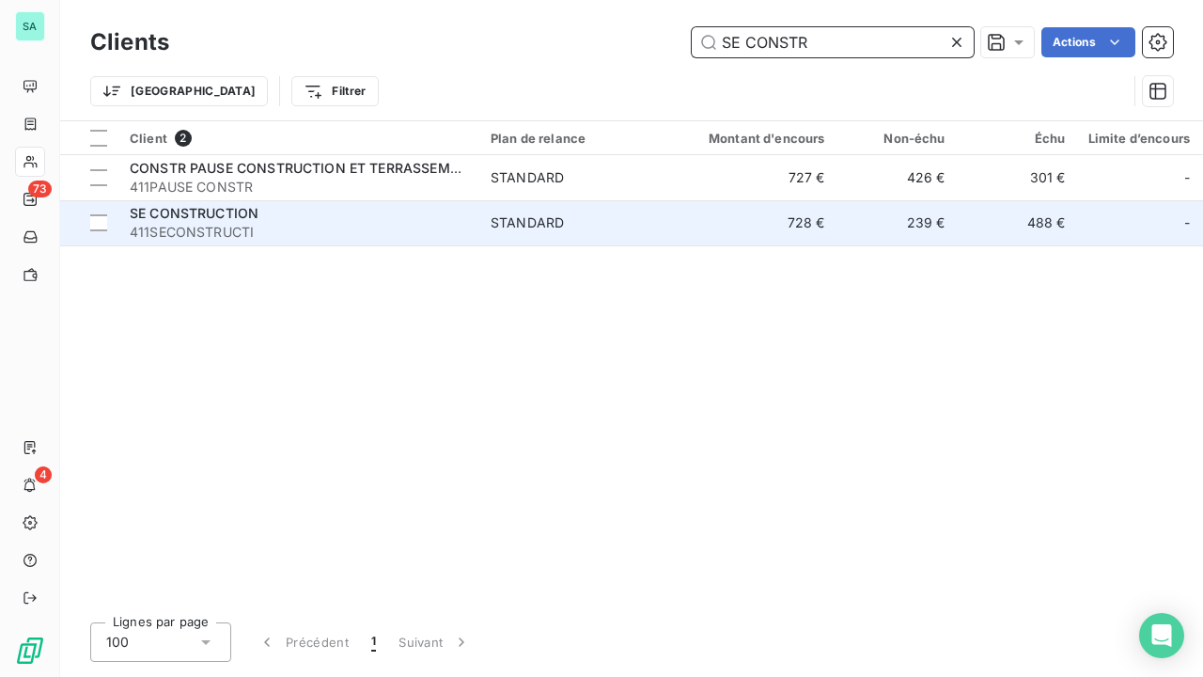
type input "SE CONSTR"
click at [321, 222] on div "SE CONSTRUCTION" at bounding box center [299, 213] width 338 height 19
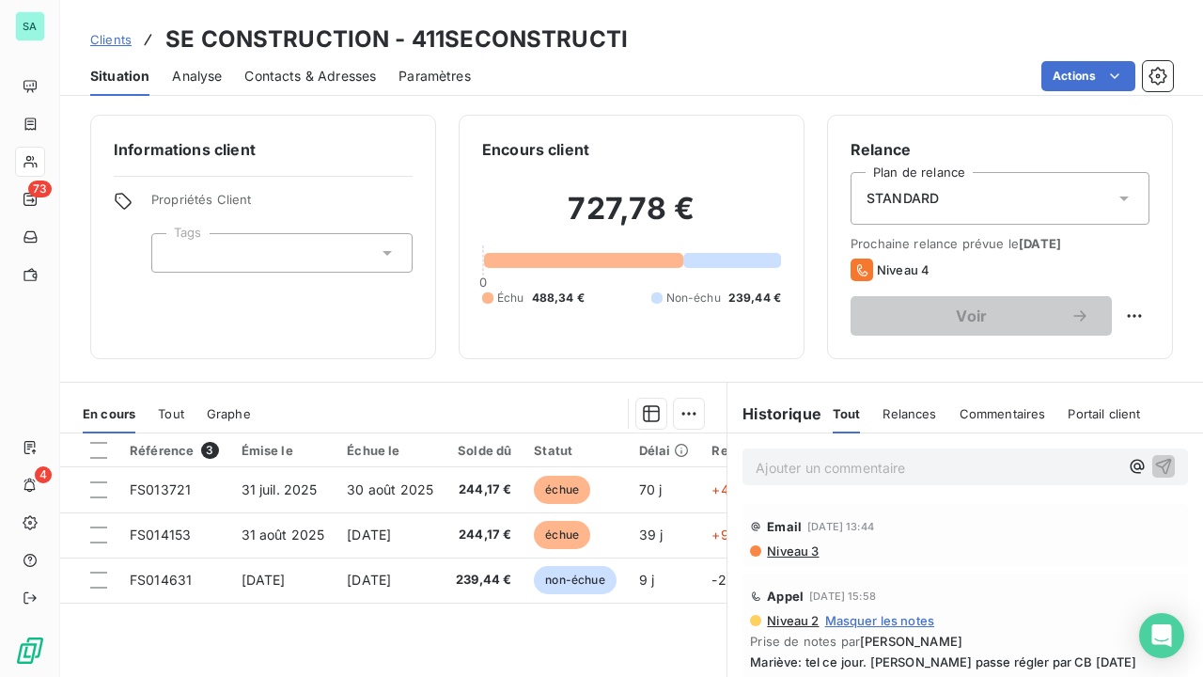
click at [103, 40] on span "Clients" at bounding box center [110, 39] width 41 height 15
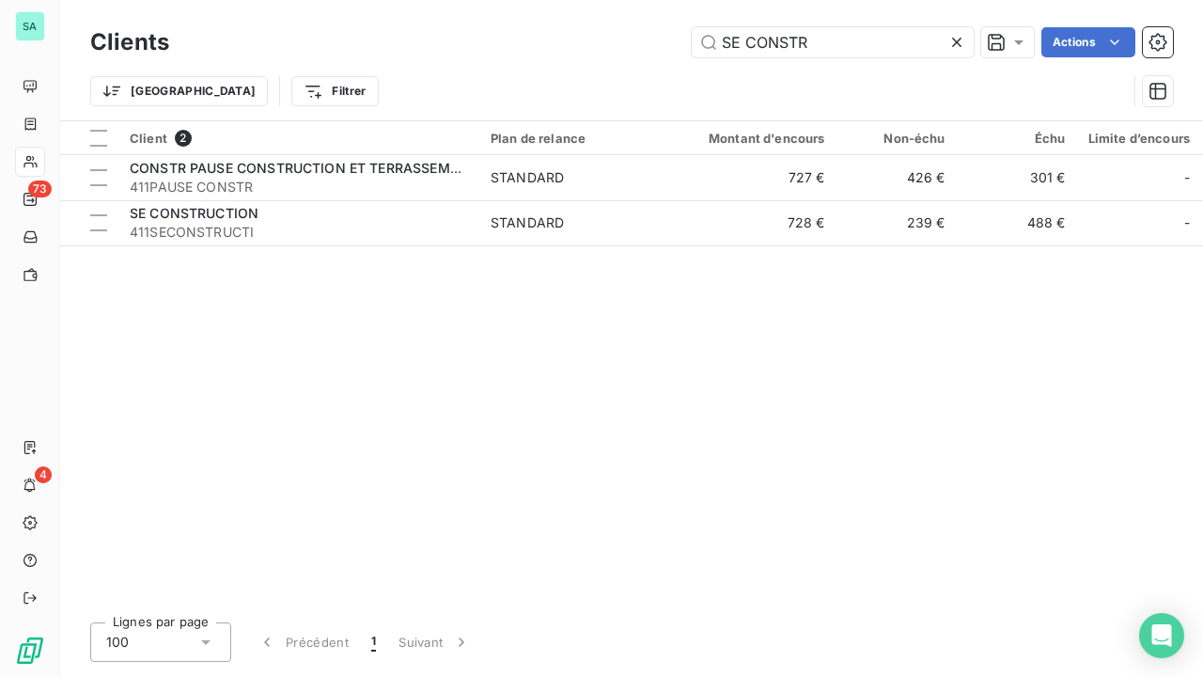
click at [956, 39] on icon at bounding box center [957, 42] width 19 height 19
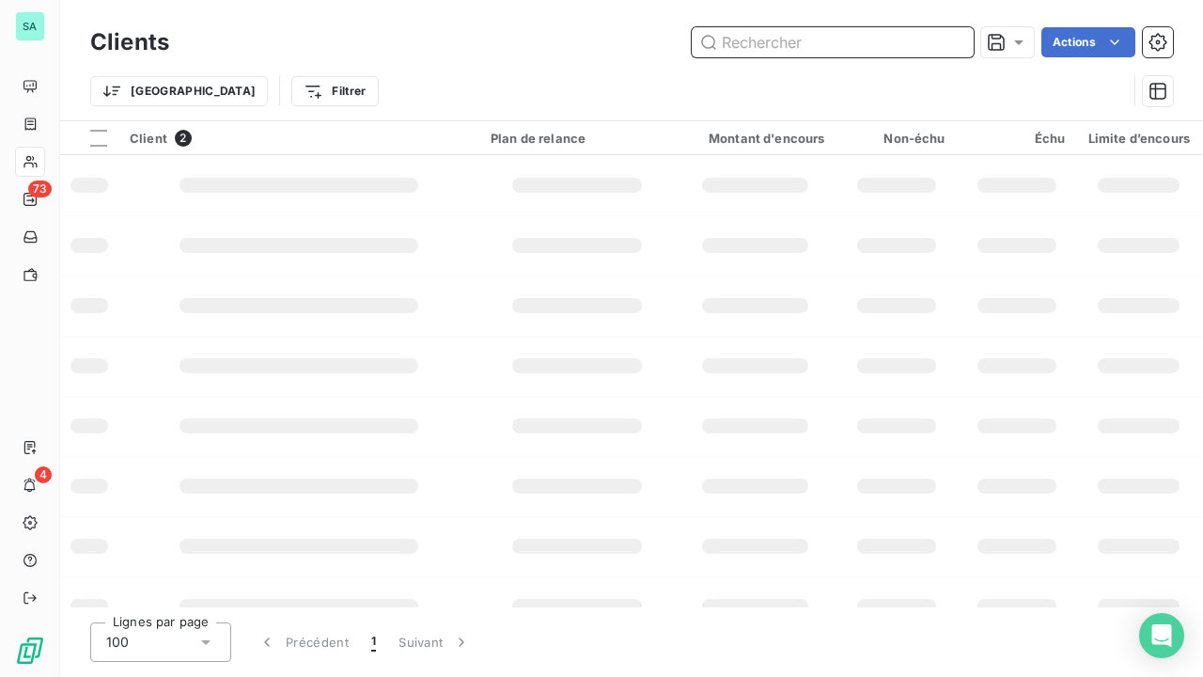
click at [864, 50] on input "text" at bounding box center [833, 42] width 282 height 30
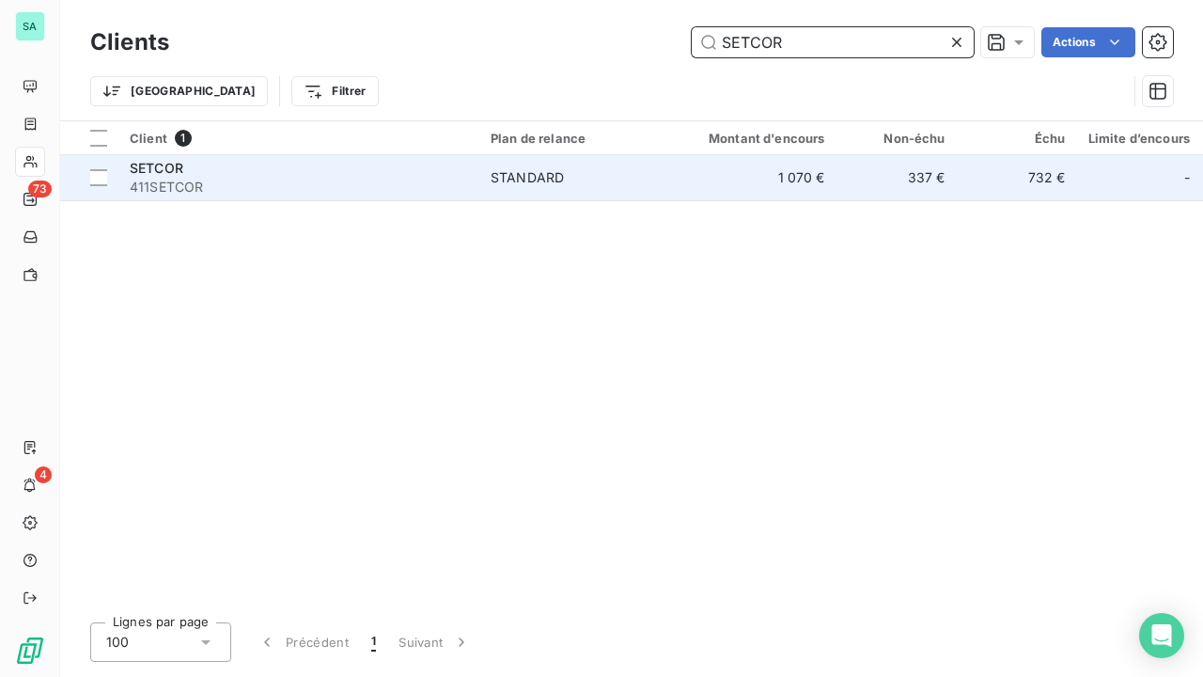
type input "SETCOR"
click at [569, 175] on span "STANDARD" at bounding box center [577, 177] width 173 height 19
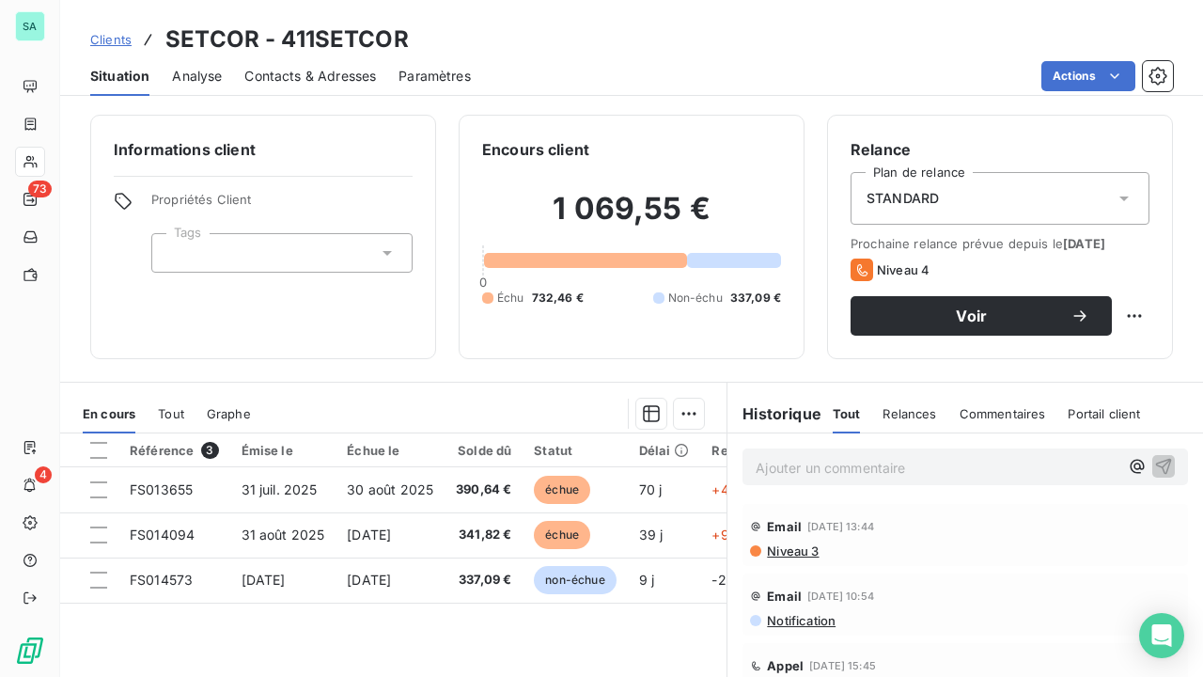
click at [105, 36] on span "Clients" at bounding box center [110, 39] width 41 height 15
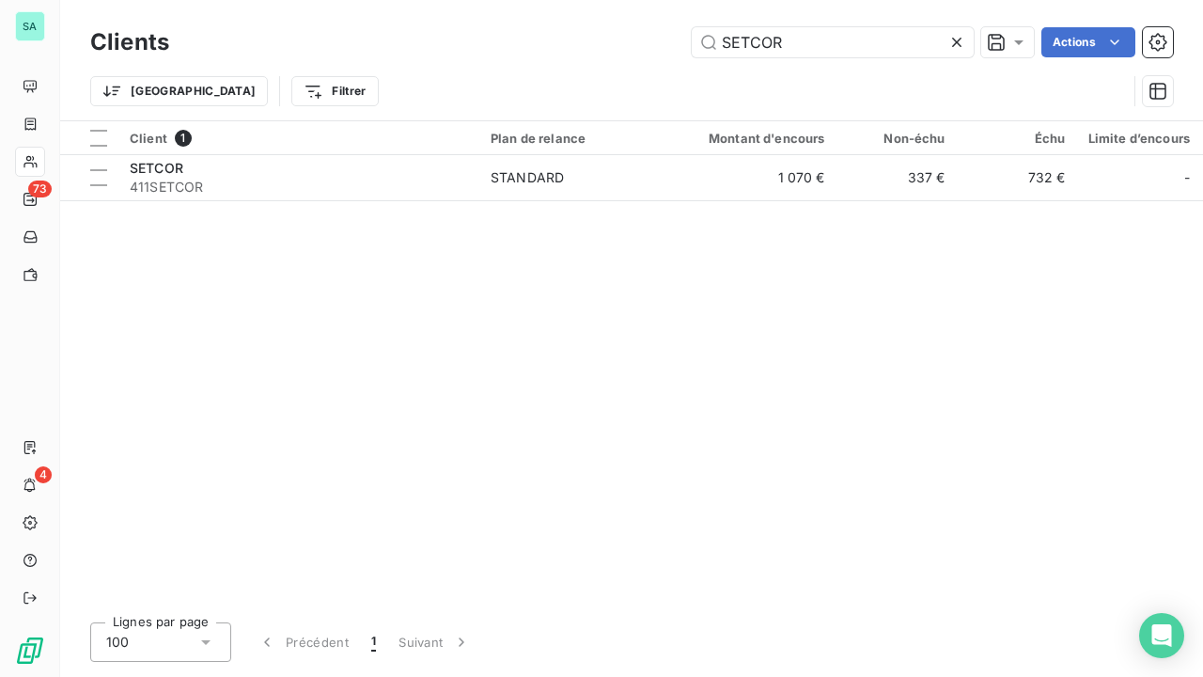
click at [957, 39] on icon at bounding box center [957, 42] width 19 height 19
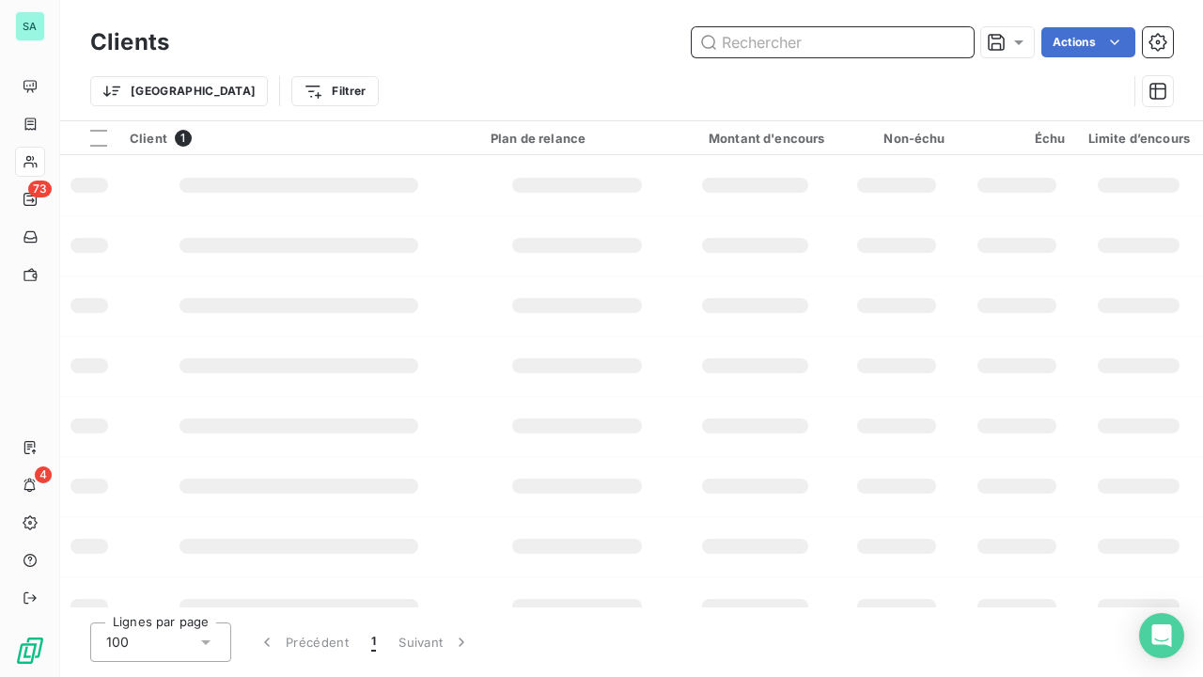
click at [858, 41] on input "text" at bounding box center [833, 42] width 282 height 30
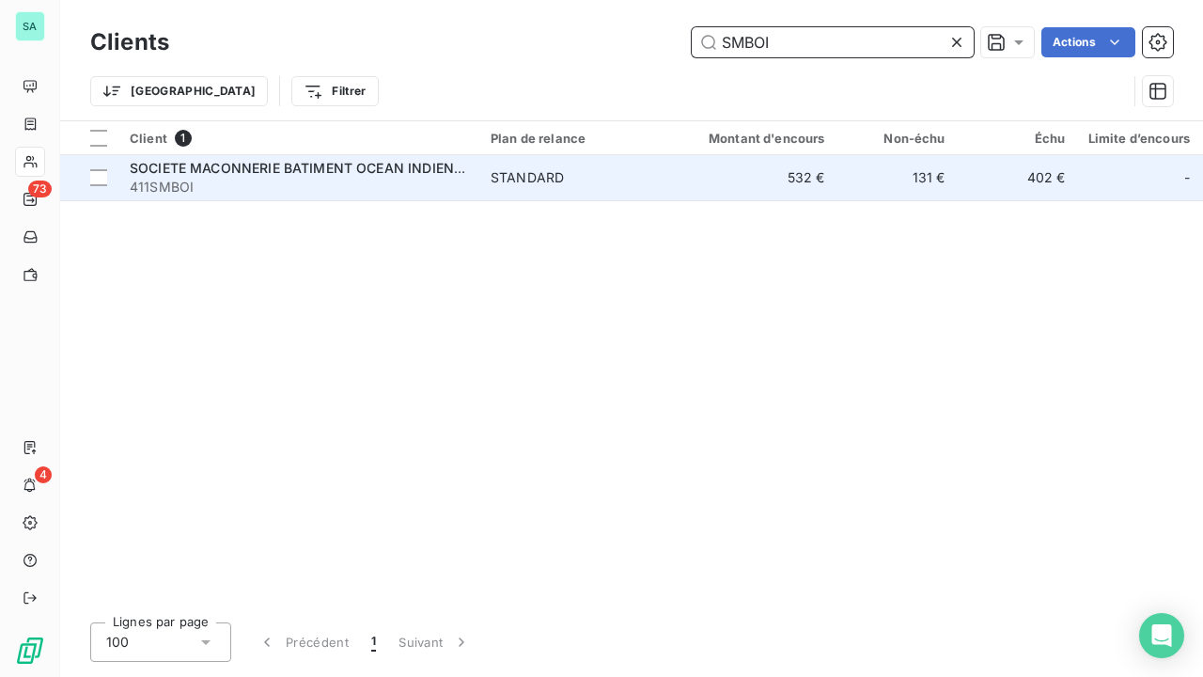
type input "SMBOI"
click at [457, 192] on span "411SMBOI" at bounding box center [299, 187] width 338 height 19
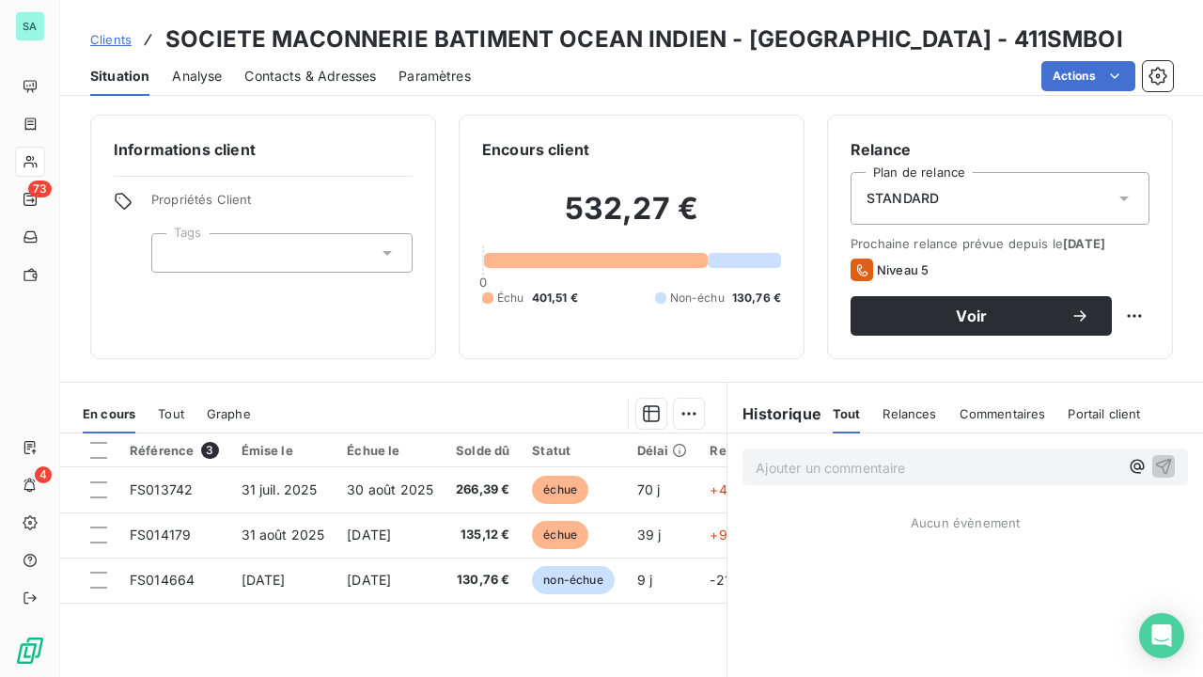
click at [120, 41] on span "Clients" at bounding box center [110, 39] width 41 height 15
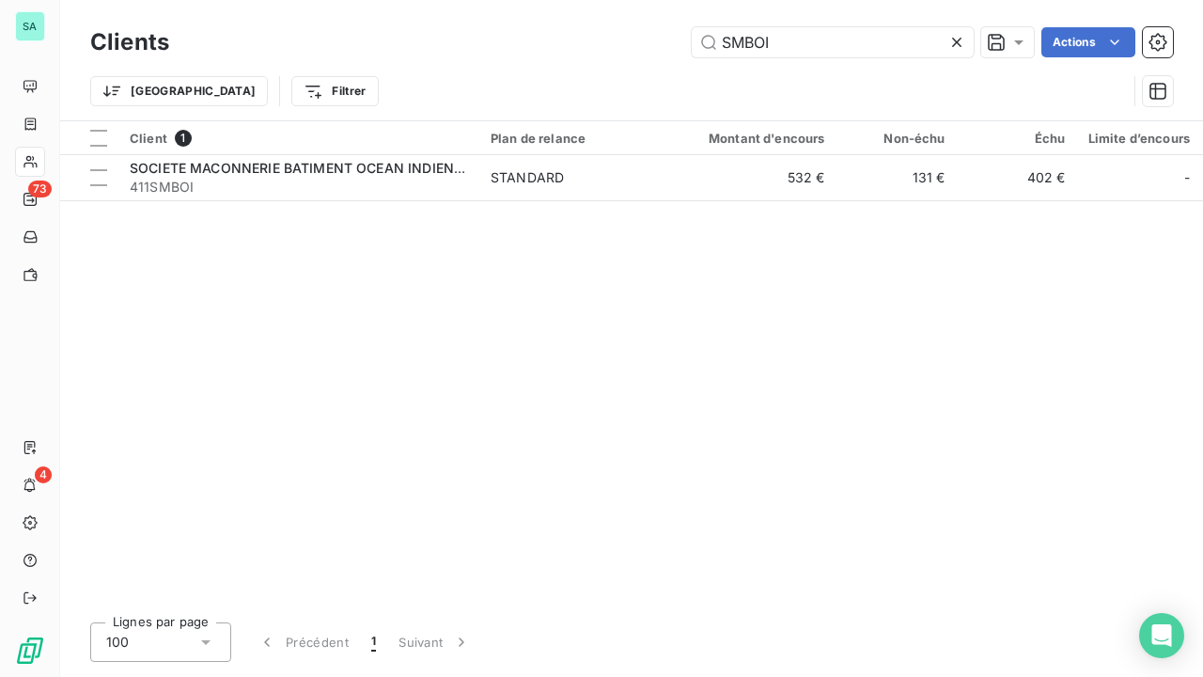
click at [953, 40] on icon at bounding box center [957, 42] width 19 height 19
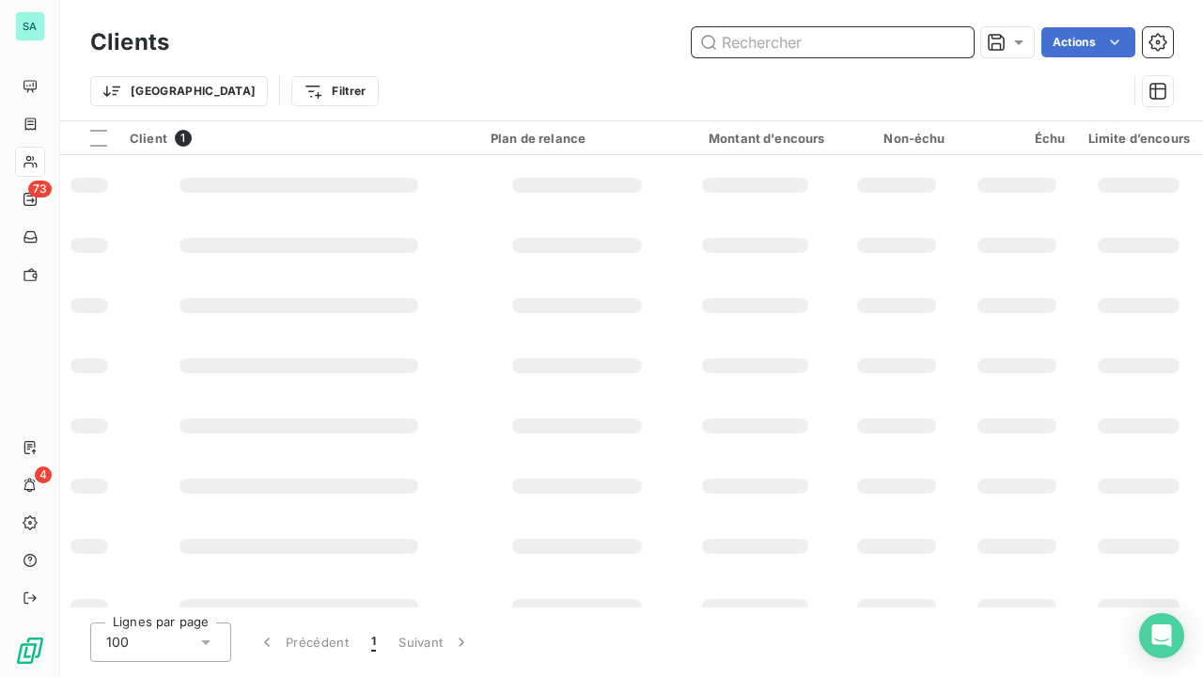
click at [890, 40] on input "text" at bounding box center [833, 42] width 282 height 30
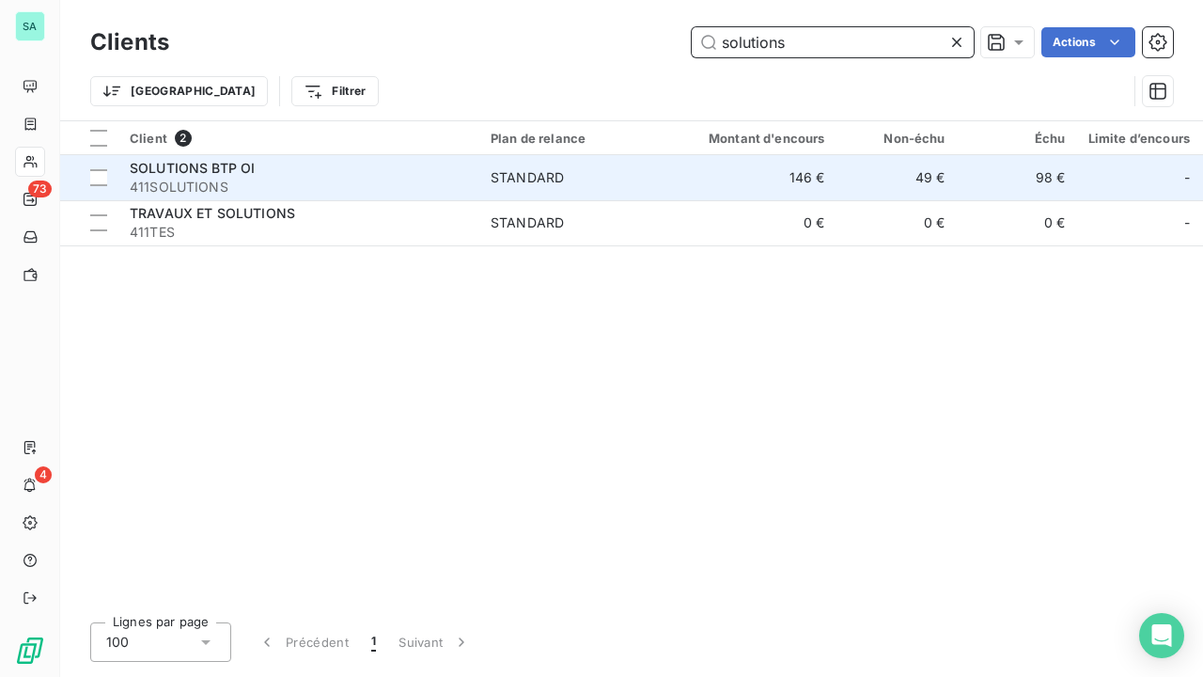
type input "solutions"
click at [562, 182] on div "STANDARD" at bounding box center [527, 177] width 73 height 19
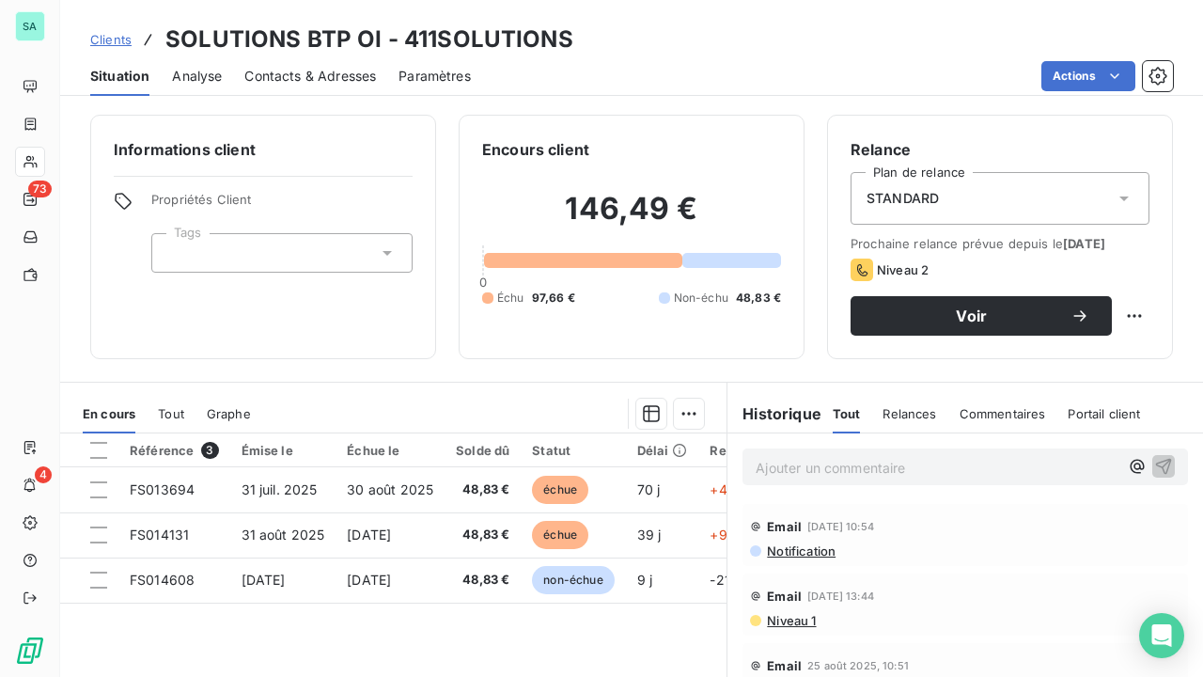
click at [115, 40] on span "Clients" at bounding box center [110, 39] width 41 height 15
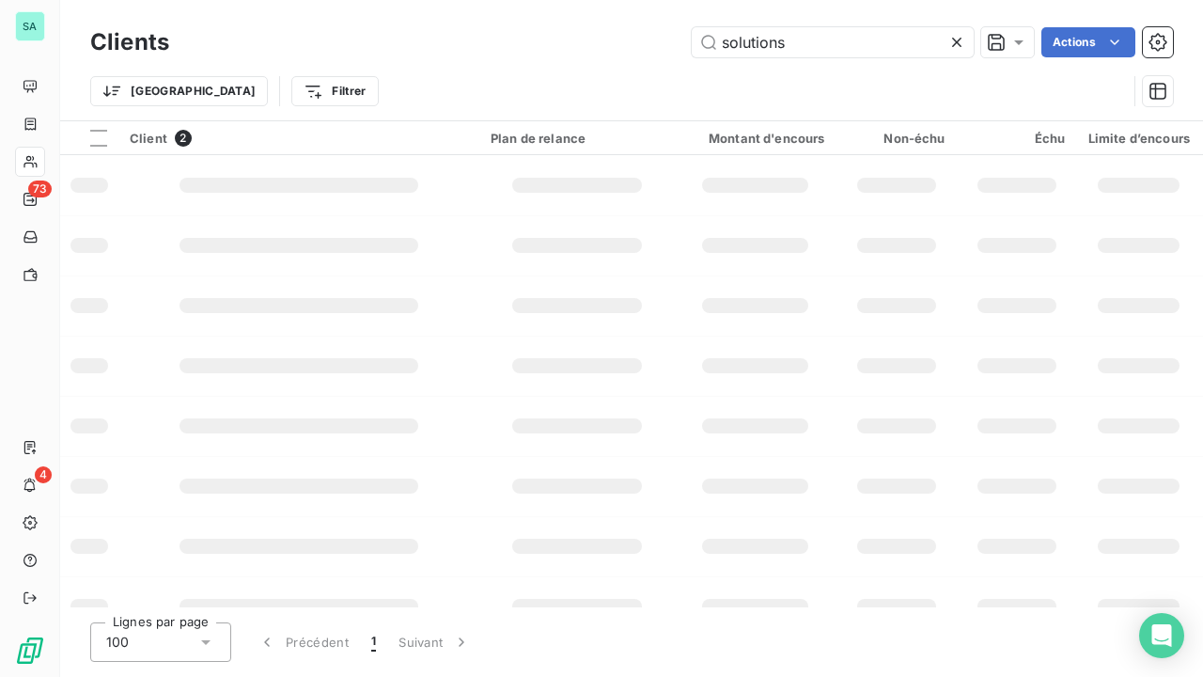
click at [961, 40] on icon at bounding box center [957, 42] width 19 height 19
click at [889, 49] on input "text" at bounding box center [833, 42] width 282 height 30
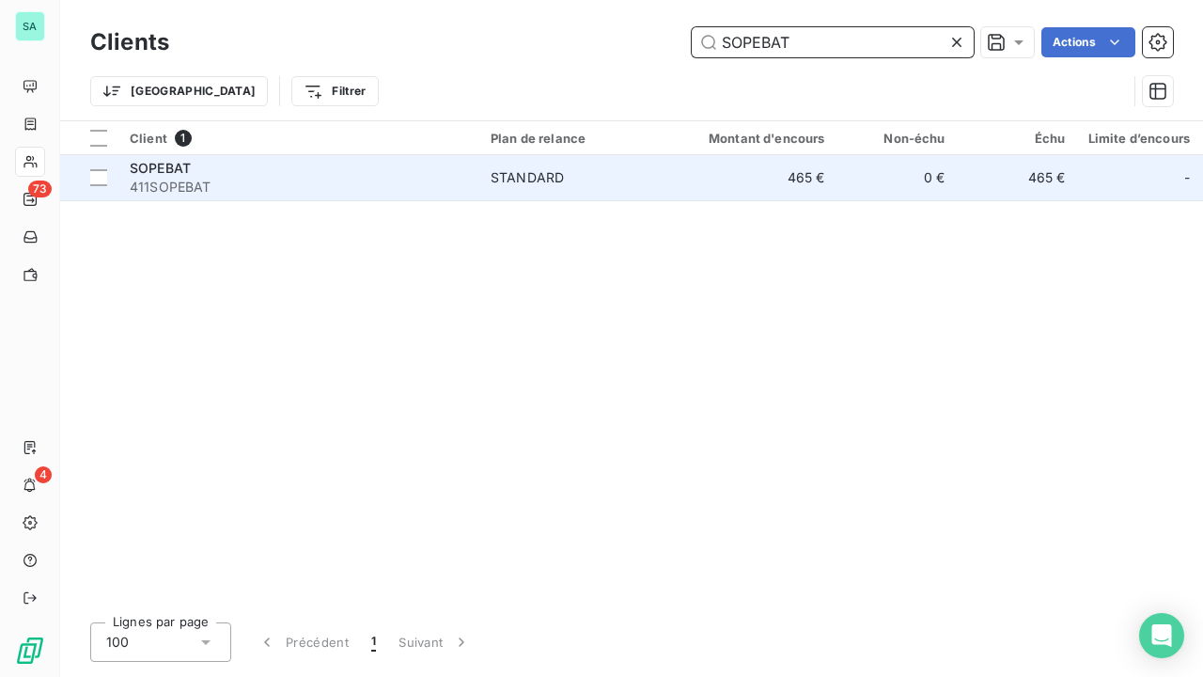
type input "SOPEBAT"
click at [503, 187] on td "STANDARD" at bounding box center [577, 177] width 196 height 45
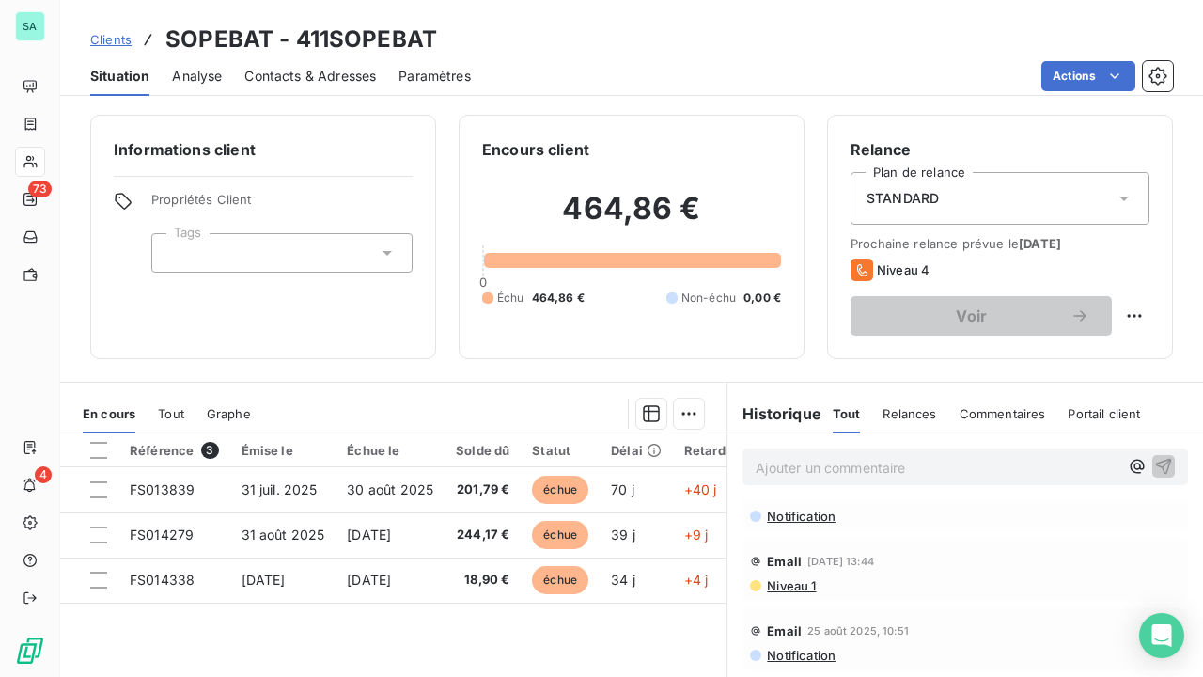
scroll to position [188, 0]
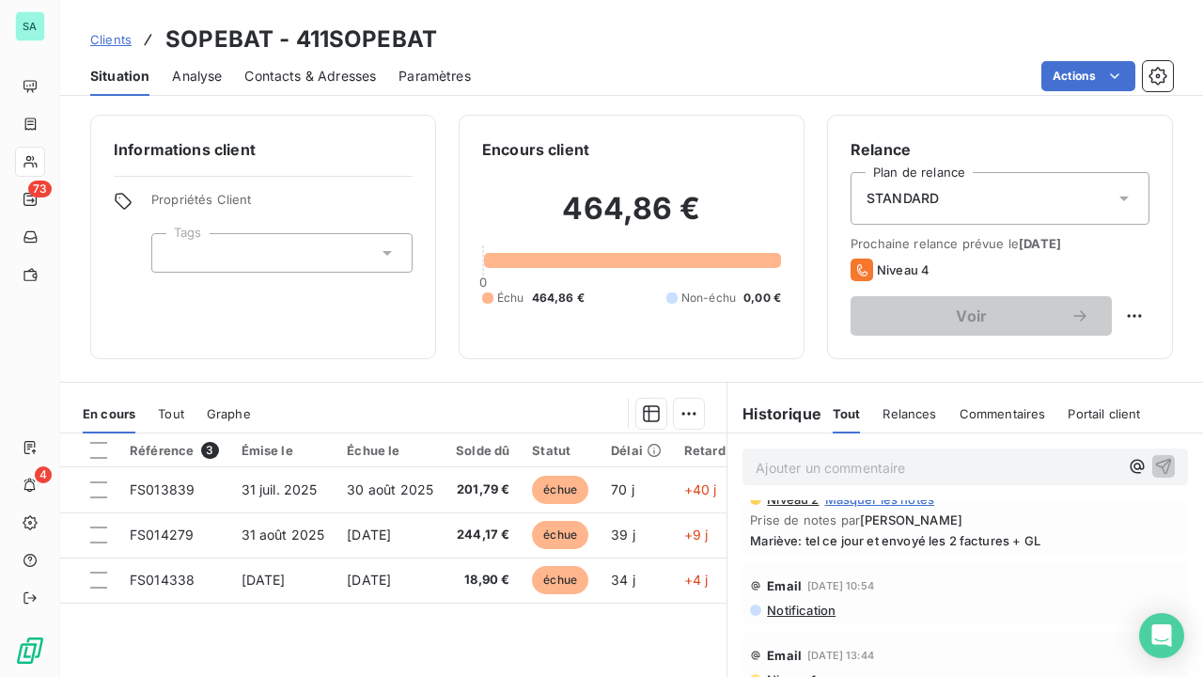
click at [116, 45] on span "Clients" at bounding box center [110, 39] width 41 height 15
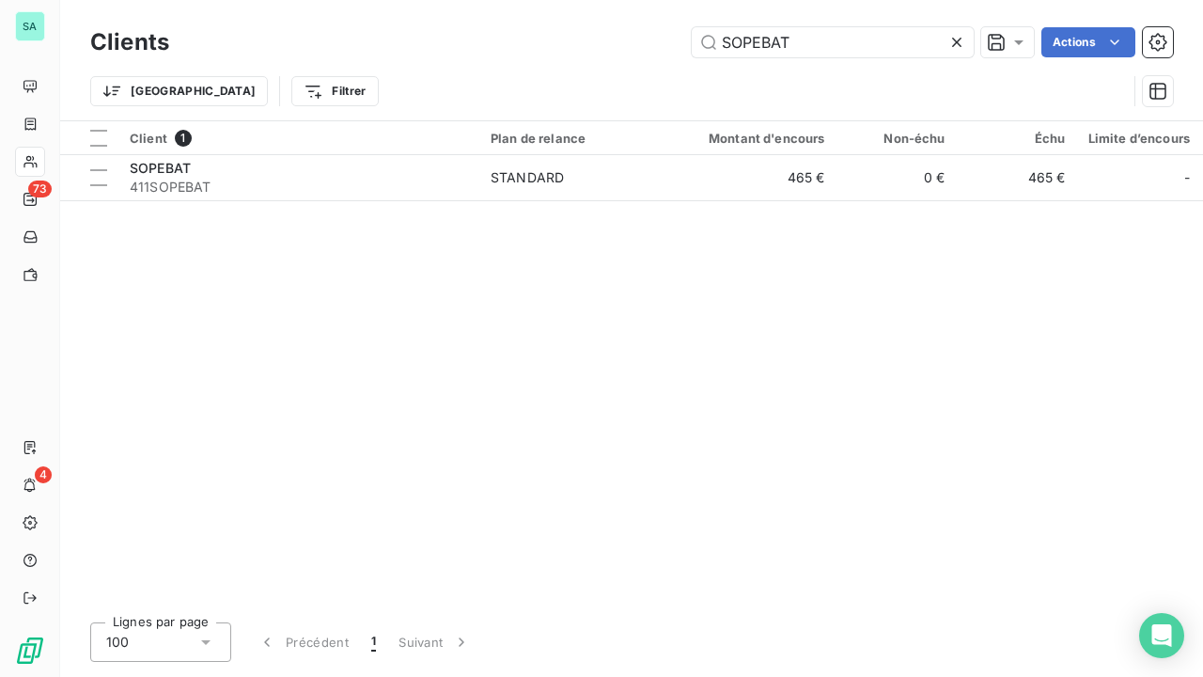
click at [965, 39] on div at bounding box center [961, 42] width 26 height 30
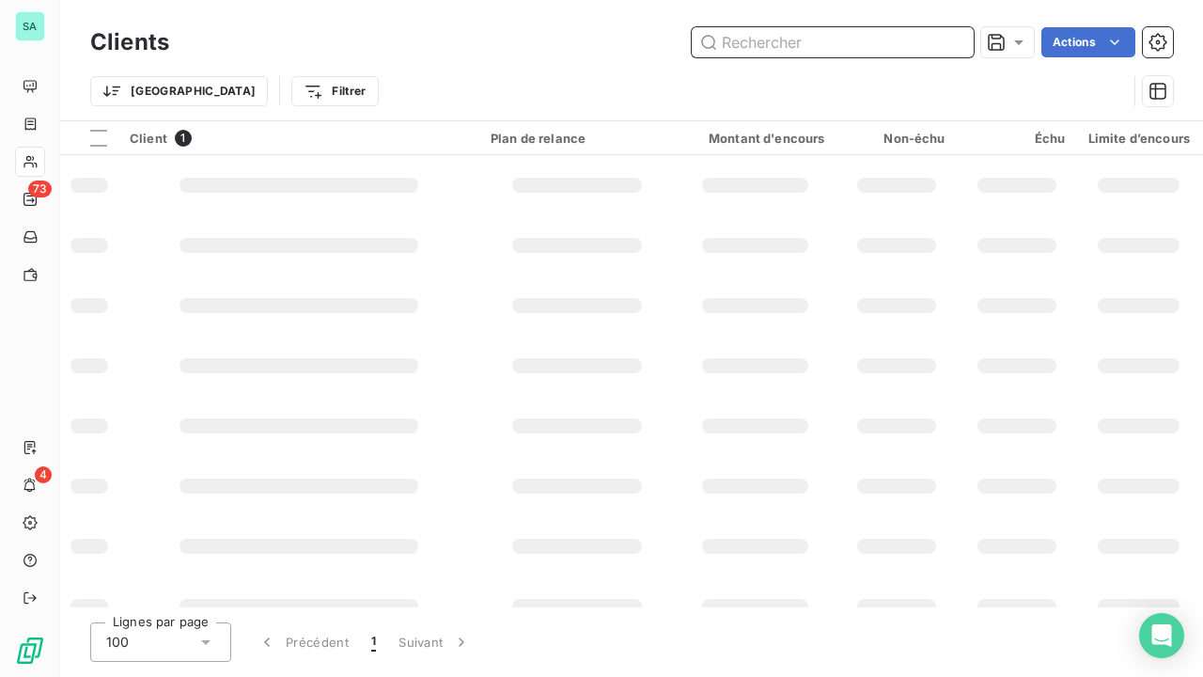
click at [872, 39] on input "text" at bounding box center [833, 42] width 282 height 30
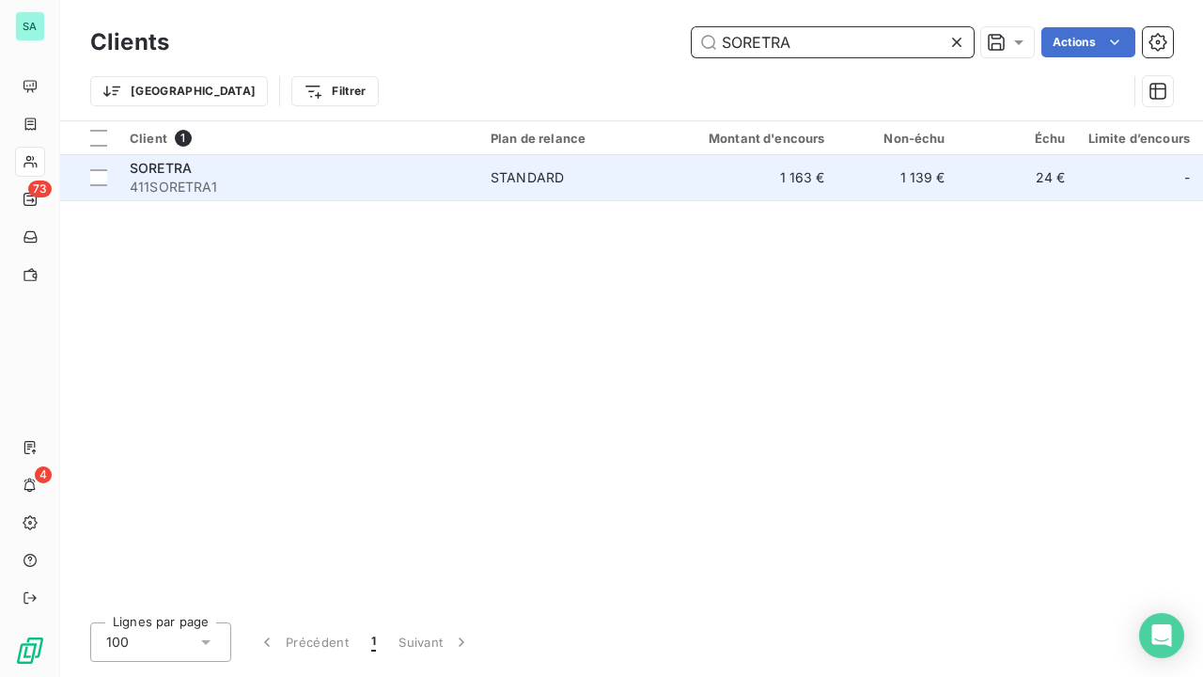
type input "SORETRA"
click at [577, 186] on td "STANDARD" at bounding box center [577, 177] width 196 height 45
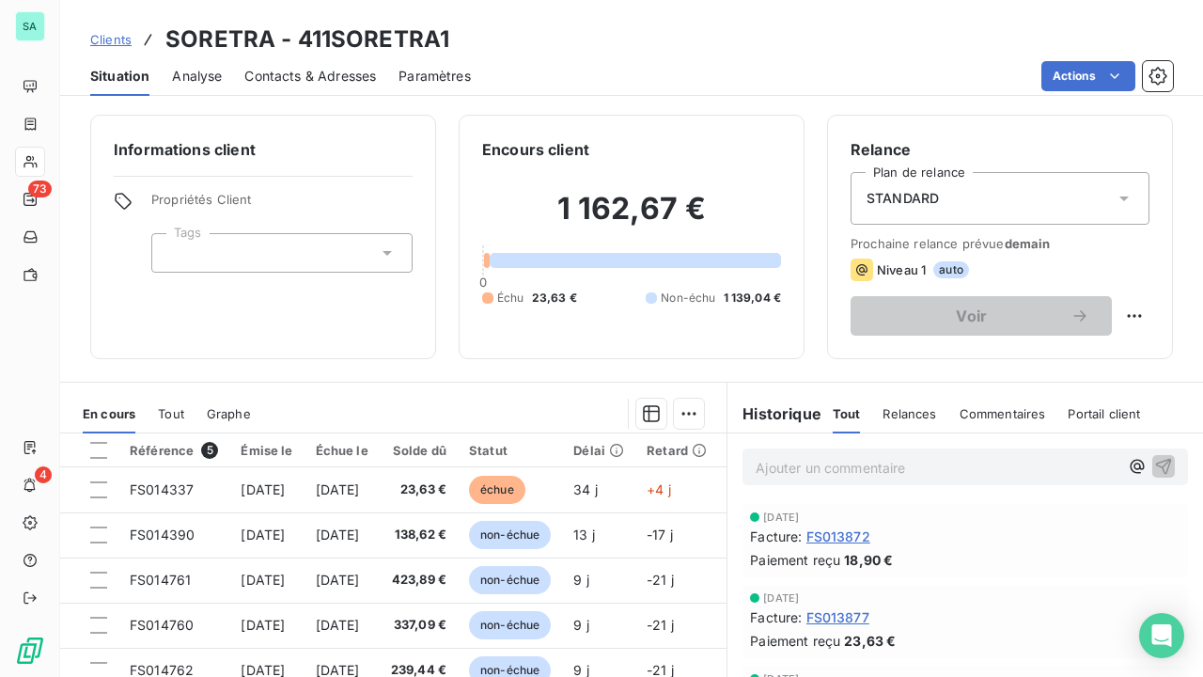
click at [115, 40] on span "Clients" at bounding box center [110, 39] width 41 height 15
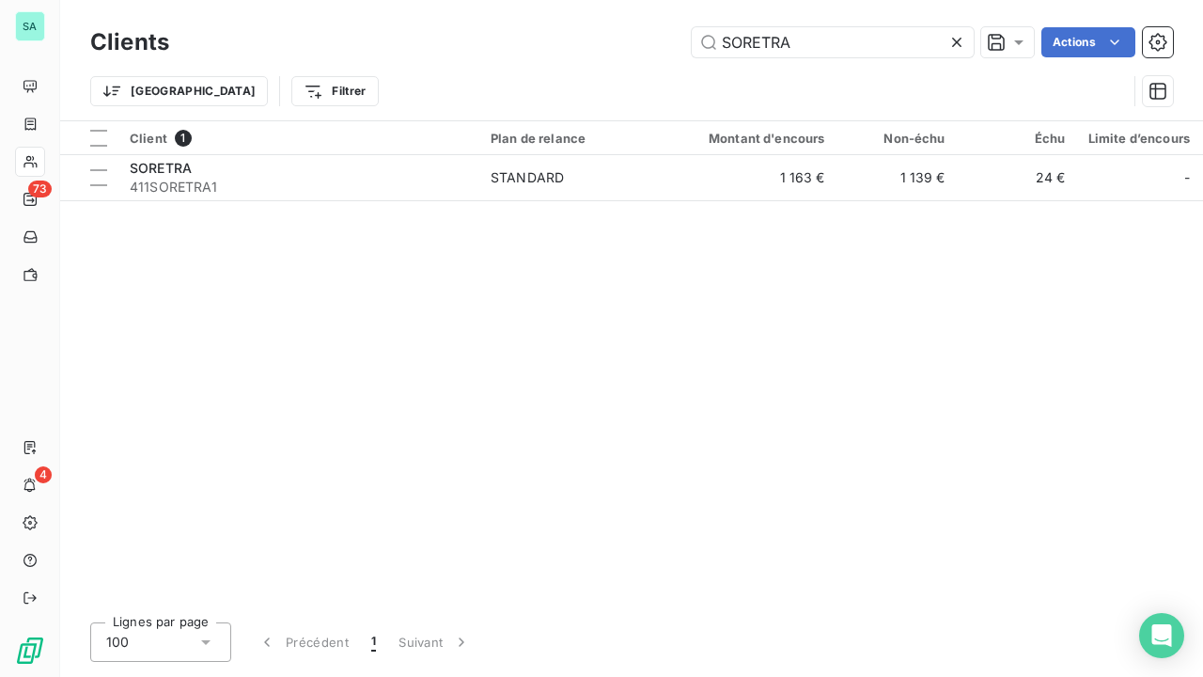
click at [957, 46] on icon at bounding box center [957, 42] width 19 height 19
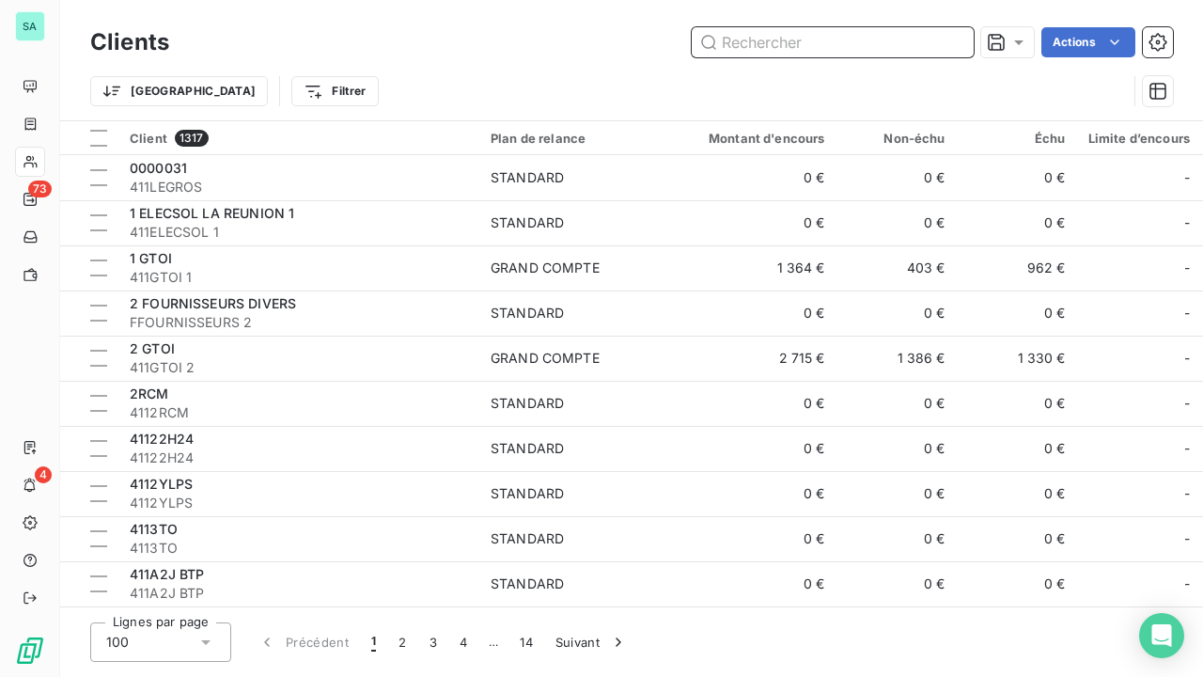
click at [957, 46] on input "text" at bounding box center [833, 42] width 282 height 30
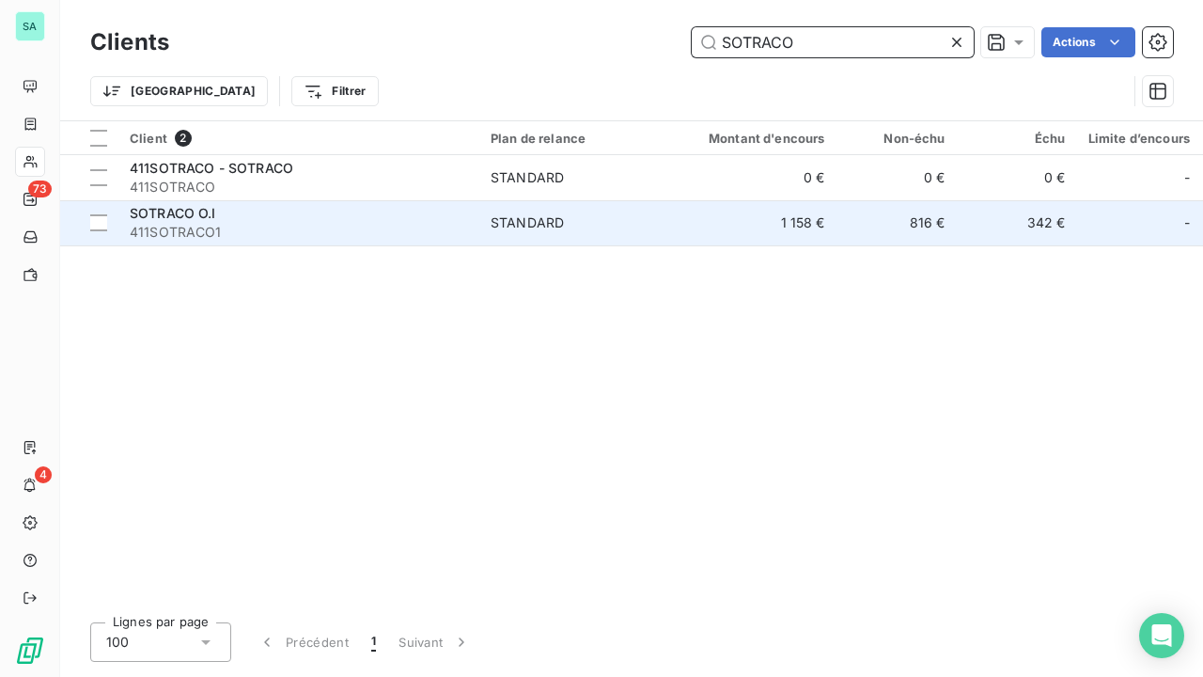
type input "SOTRACO"
click at [408, 216] on div "SOTRACO O.I" at bounding box center [299, 213] width 338 height 19
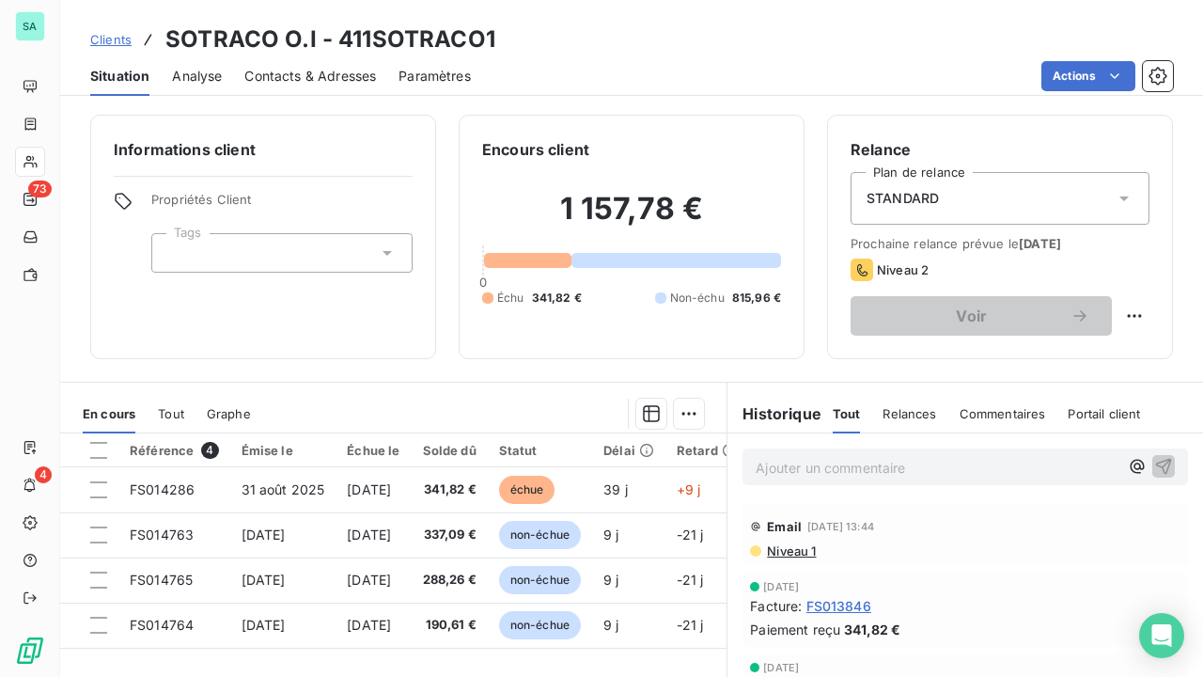
click at [117, 41] on span "Clients" at bounding box center [110, 39] width 41 height 15
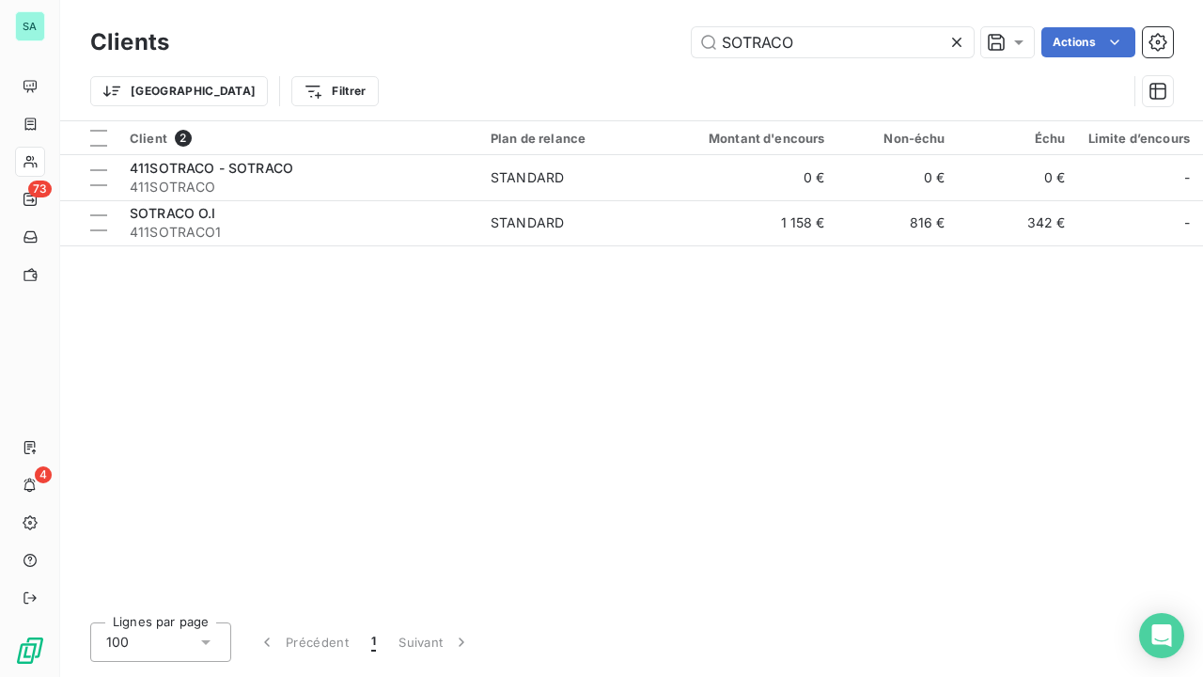
click at [952, 45] on icon at bounding box center [956, 42] width 9 height 9
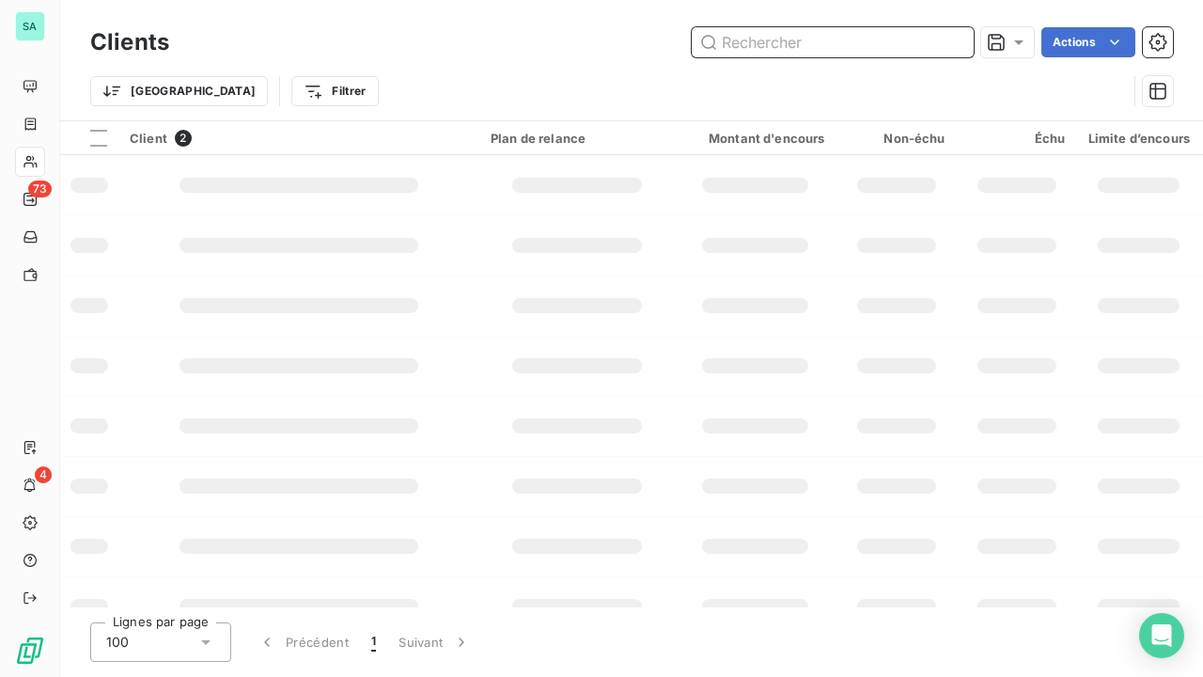
click at [870, 45] on input "text" at bounding box center [833, 42] width 282 height 30
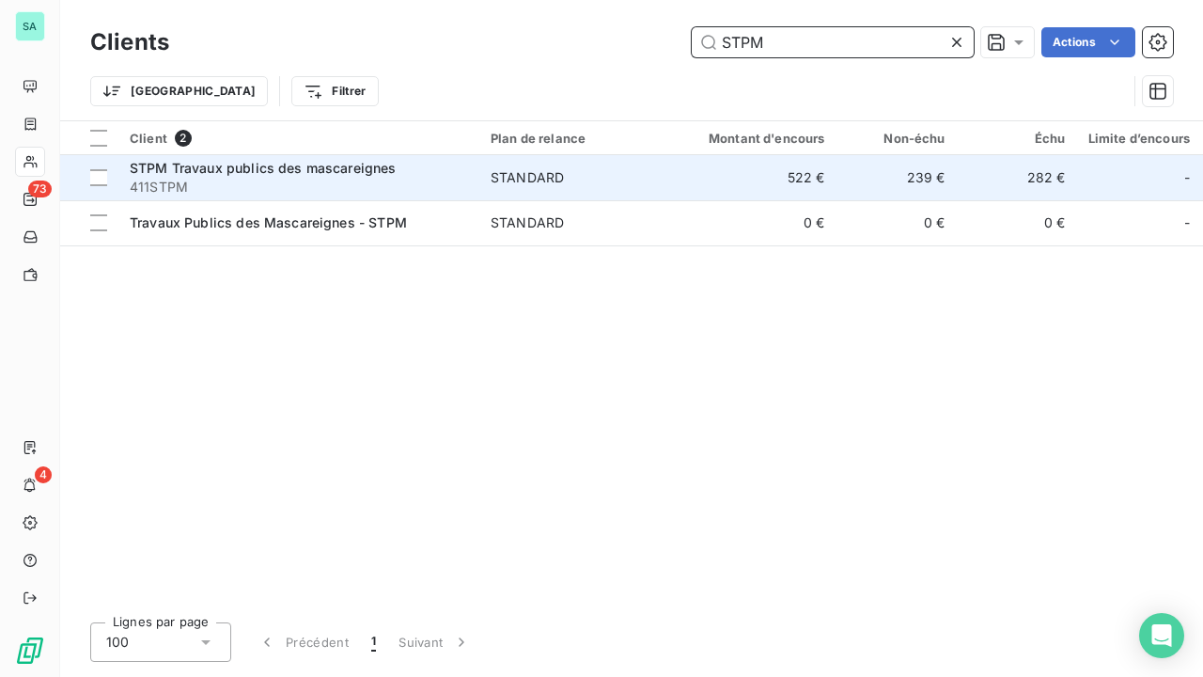
type input "STPM"
click at [687, 186] on td "522 €" at bounding box center [756, 177] width 162 height 45
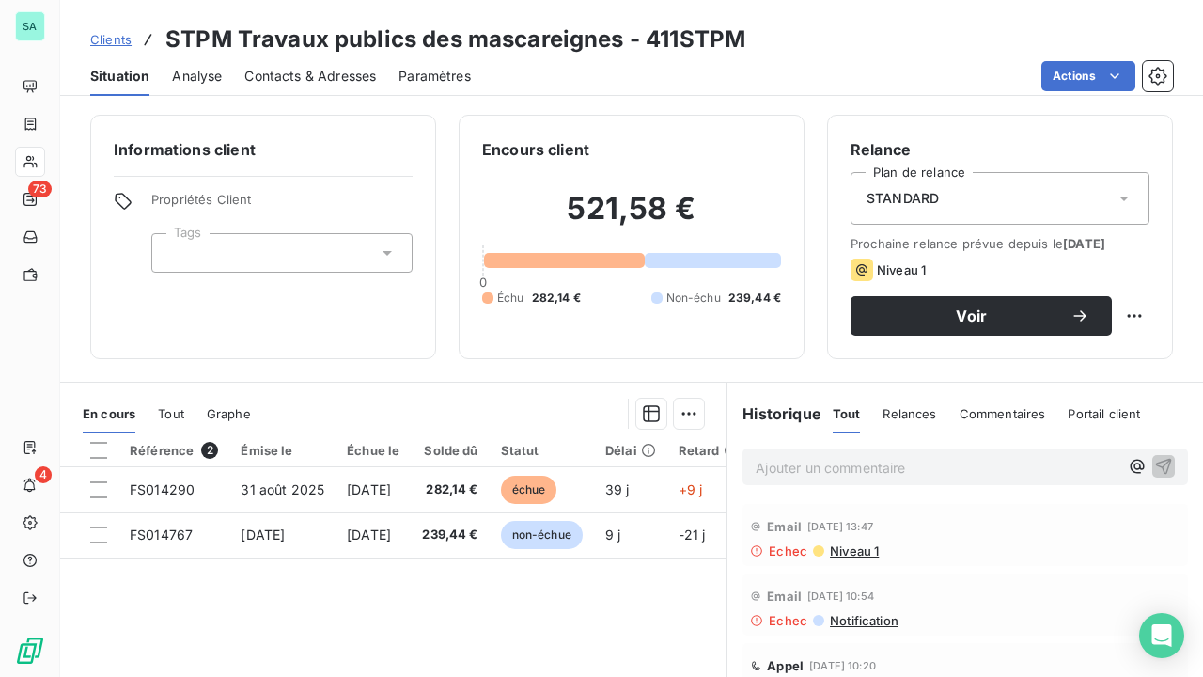
click at [111, 37] on span "Clients" at bounding box center [110, 39] width 41 height 15
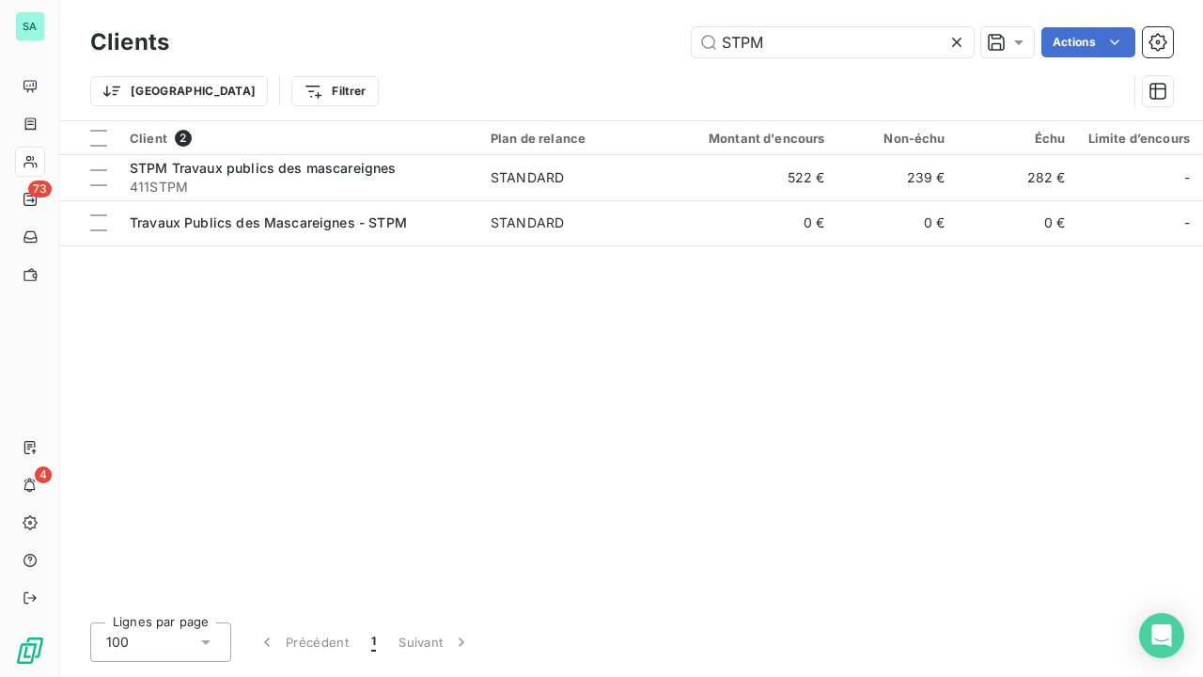
click at [961, 39] on icon at bounding box center [957, 42] width 19 height 19
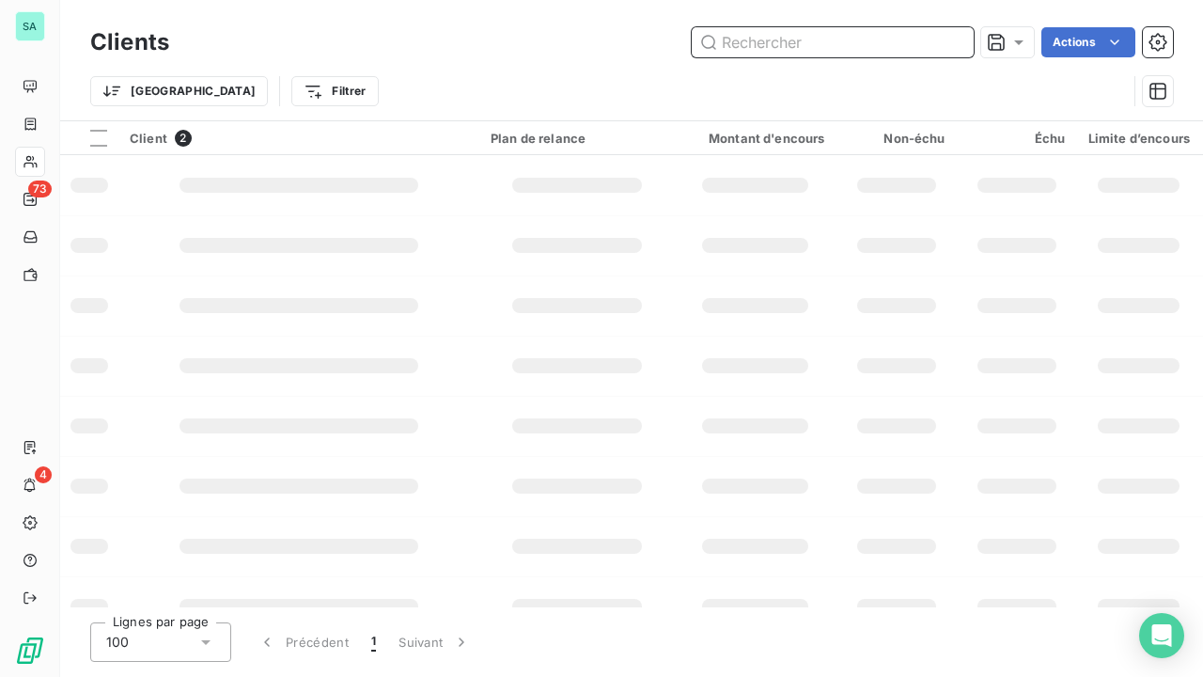
click at [865, 44] on input "text" at bounding box center [833, 42] width 282 height 30
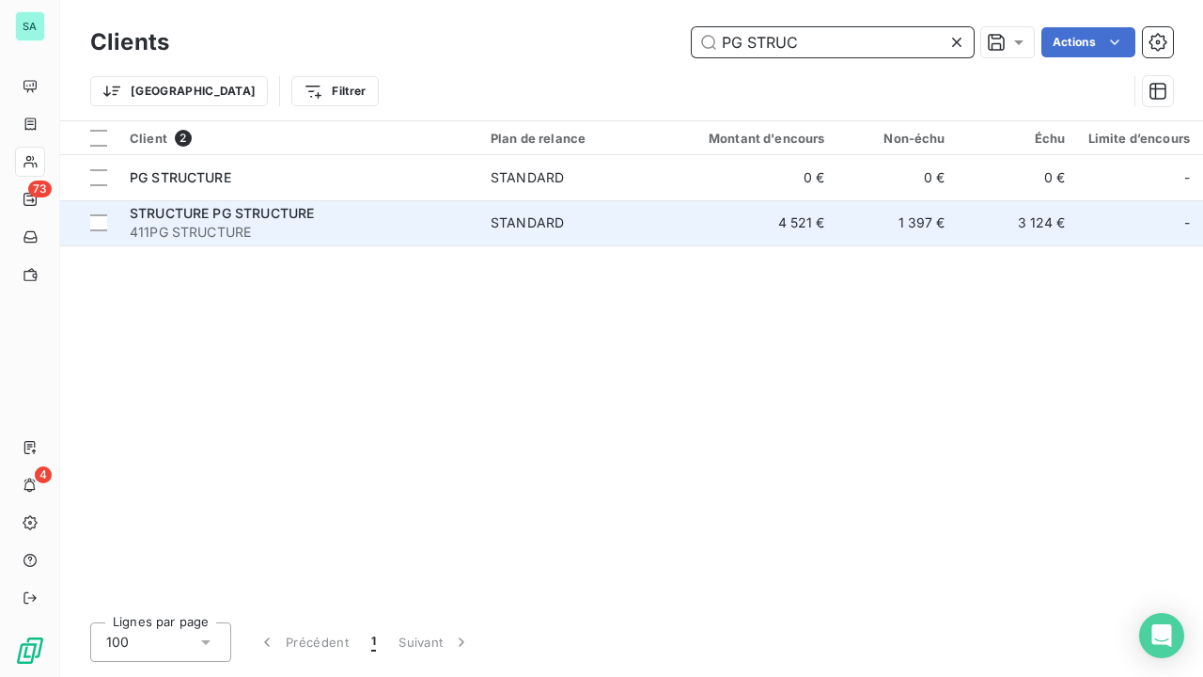
type input "PG STRUC"
click at [340, 223] on span "411PG STRUCTURE" at bounding box center [299, 232] width 338 height 19
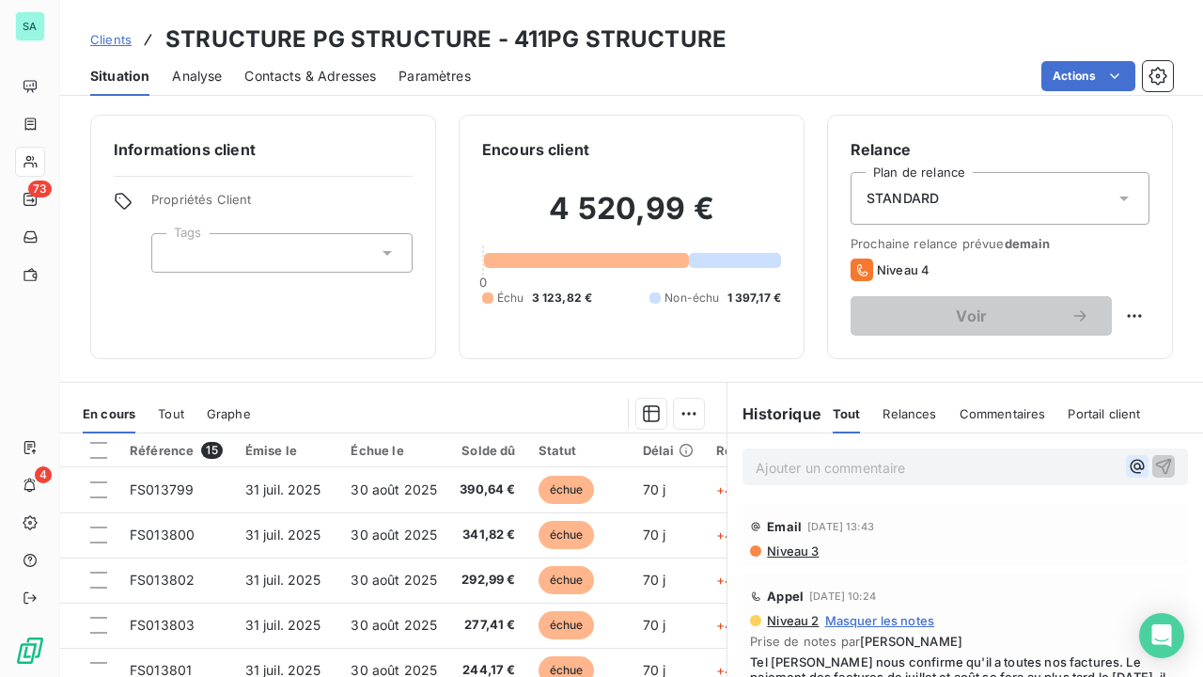
click at [1128, 467] on icon "button" at bounding box center [1137, 466] width 19 height 19
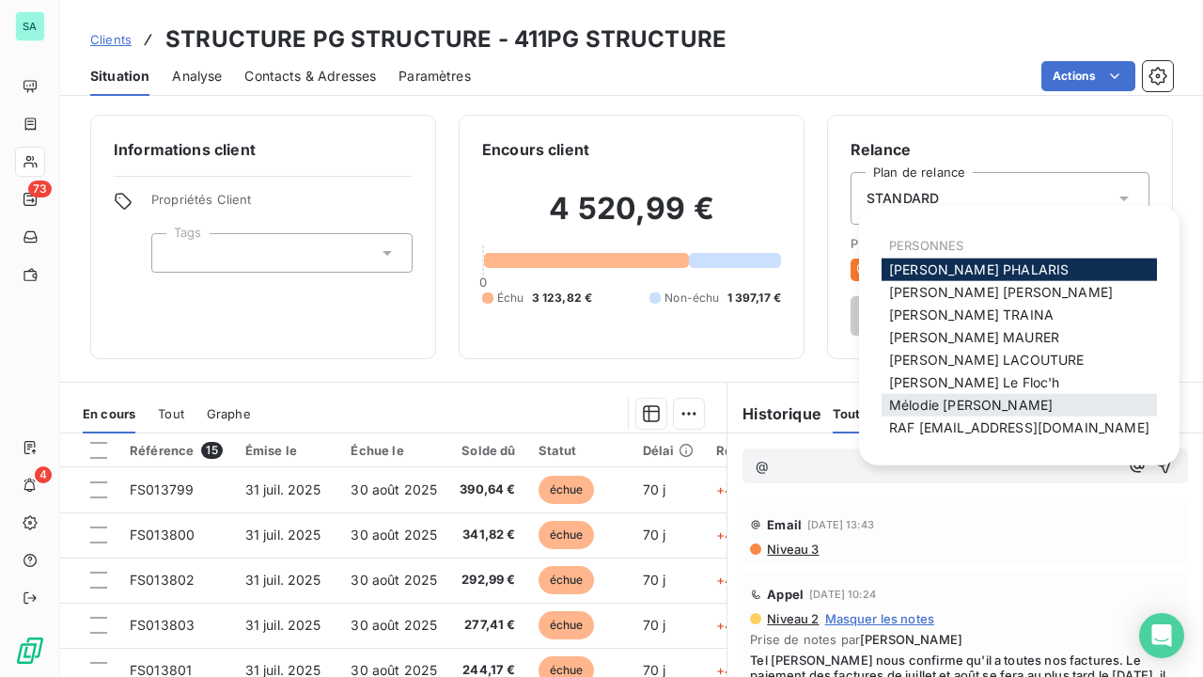
click at [927, 404] on span "[PERSON_NAME]" at bounding box center [971, 405] width 164 height 16
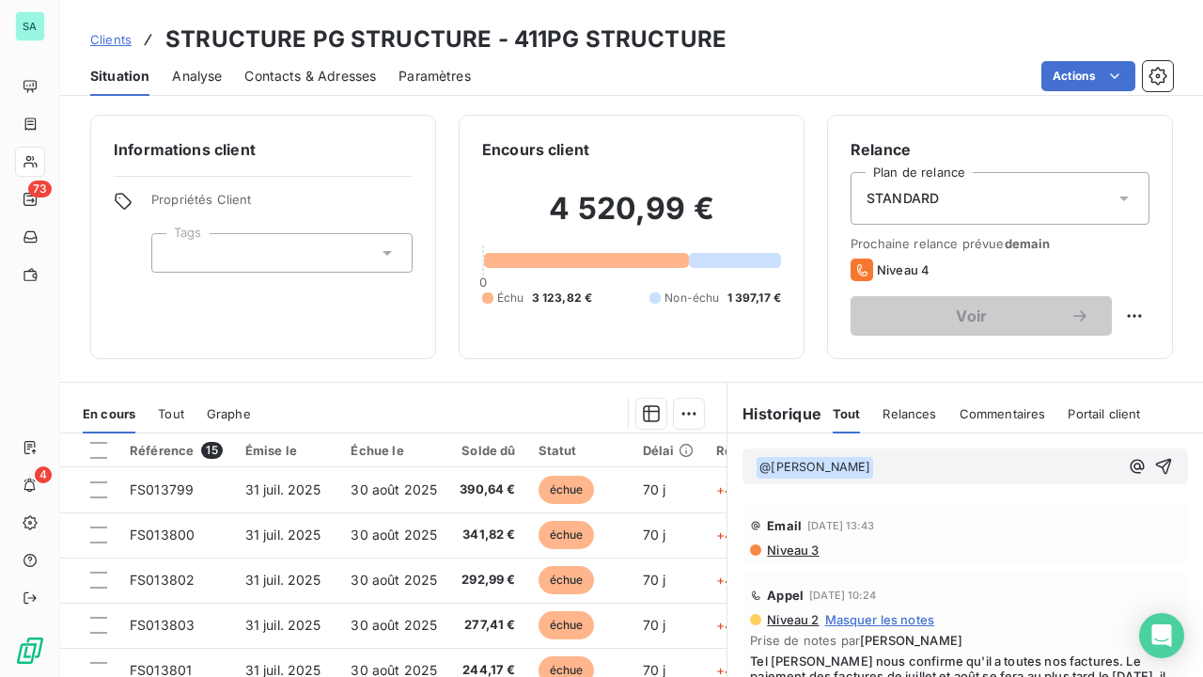
click at [894, 462] on p "﻿ @ [PERSON_NAME] ﻿ ﻿" at bounding box center [937, 467] width 363 height 23
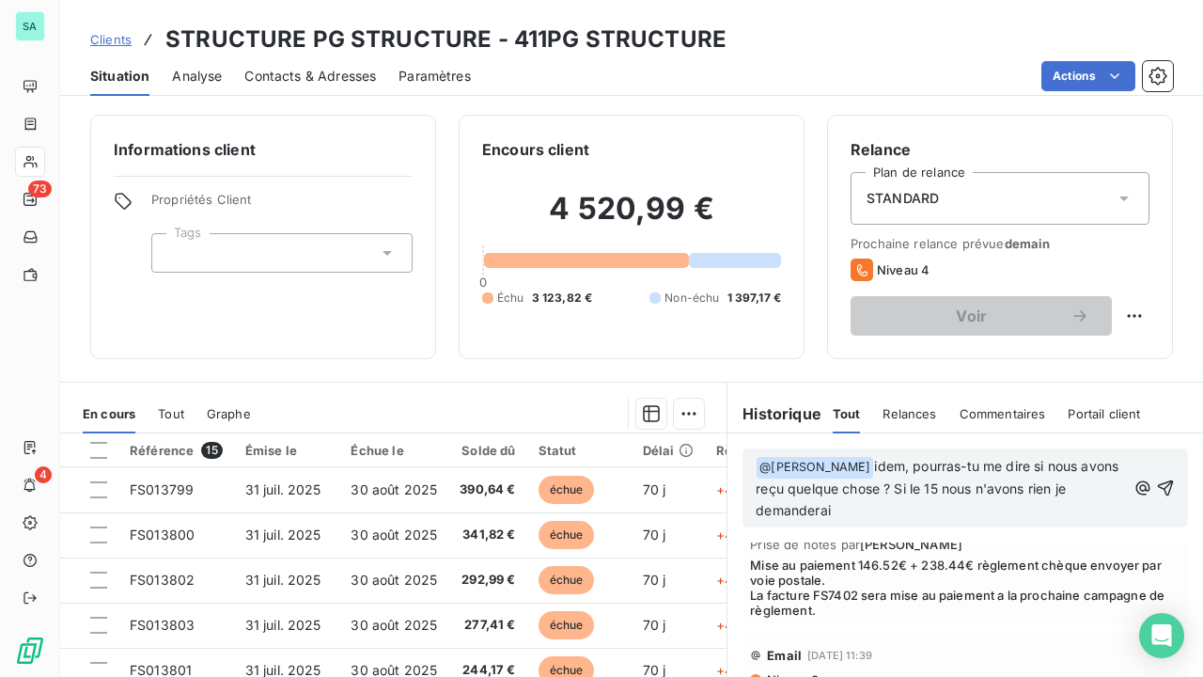
scroll to position [3666, 0]
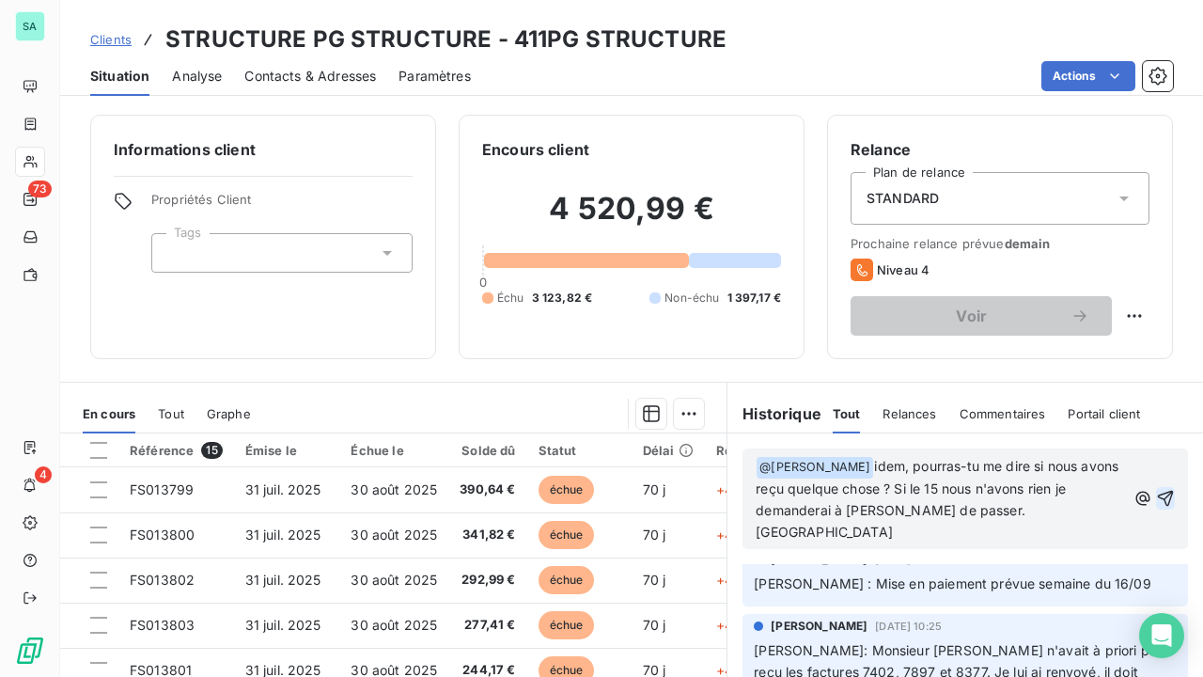
click at [1158, 491] on icon "button" at bounding box center [1166, 499] width 16 height 16
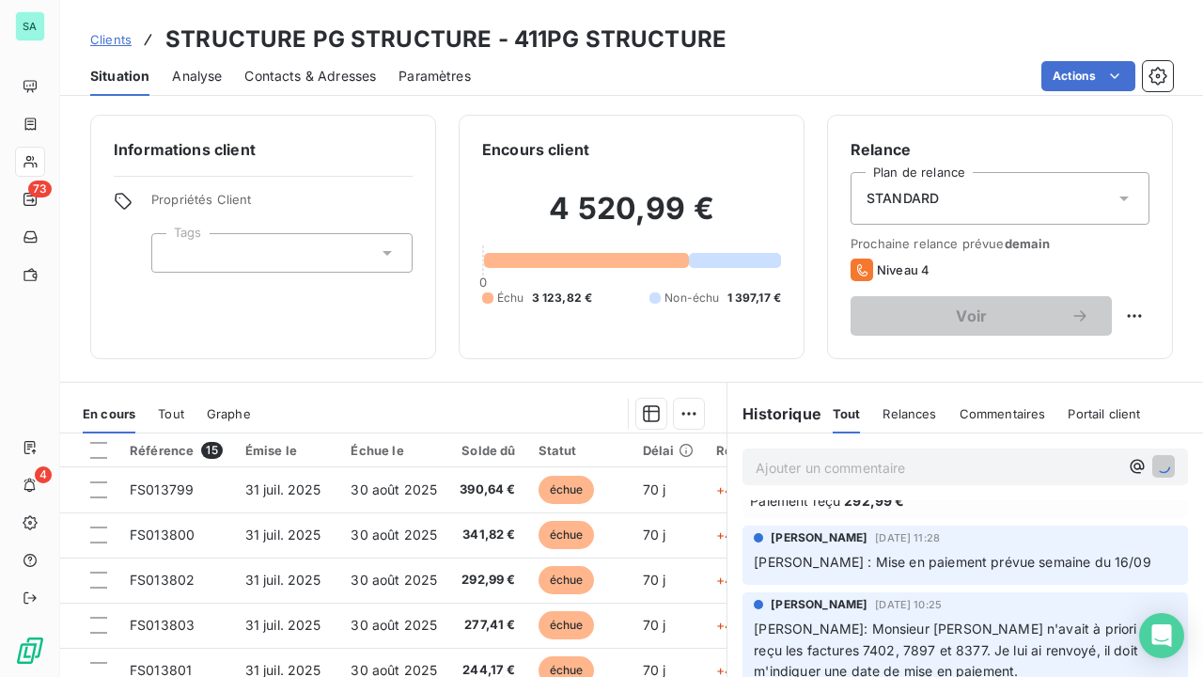
scroll to position [3736, 0]
click at [123, 39] on span "Clients" at bounding box center [110, 39] width 41 height 15
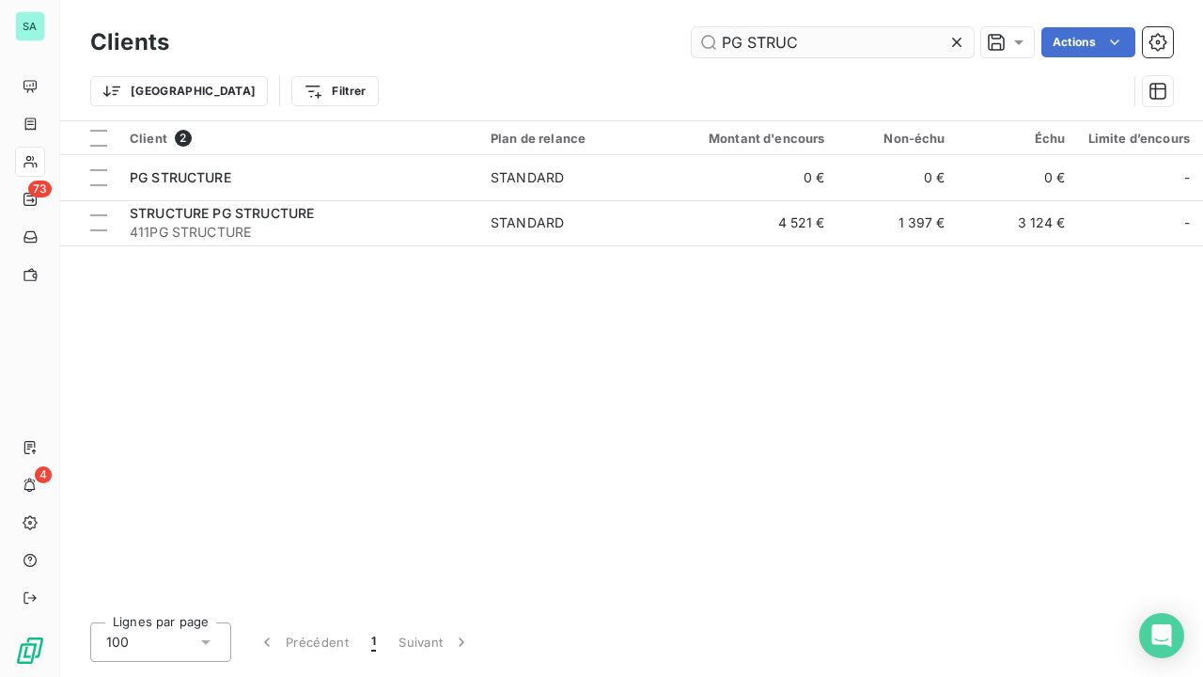
click at [945, 39] on input "PG STRUC" at bounding box center [833, 42] width 282 height 30
click at [963, 39] on icon at bounding box center [957, 42] width 19 height 19
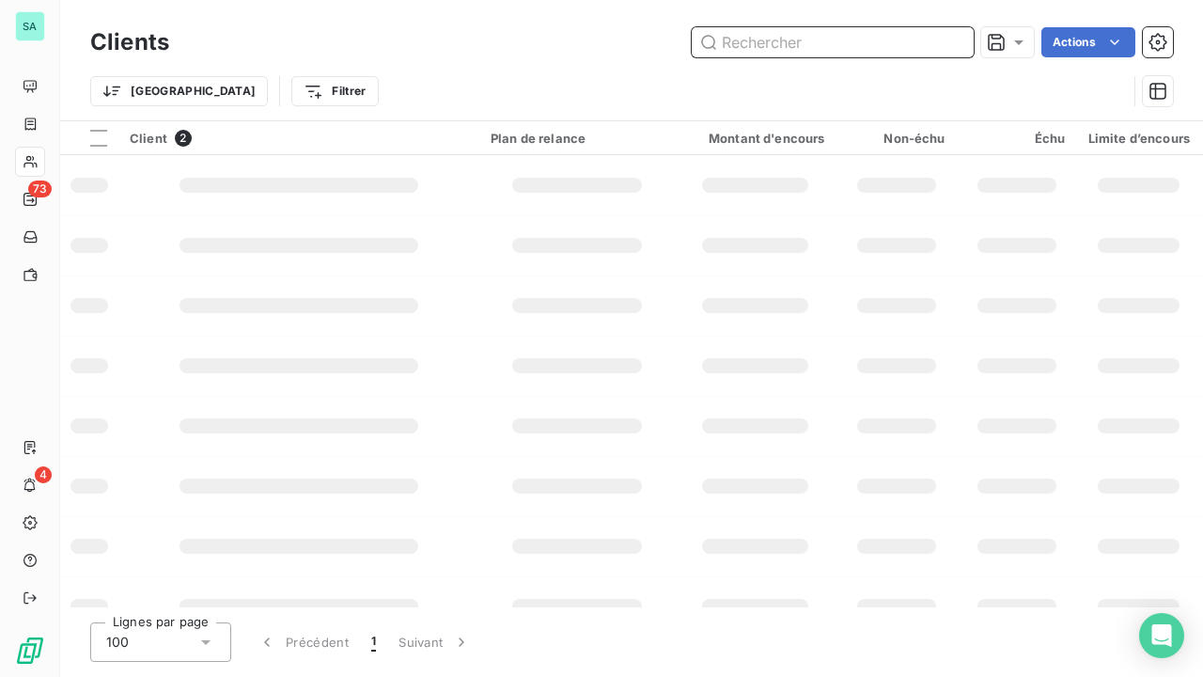
click at [872, 47] on input "text" at bounding box center [833, 42] width 282 height 30
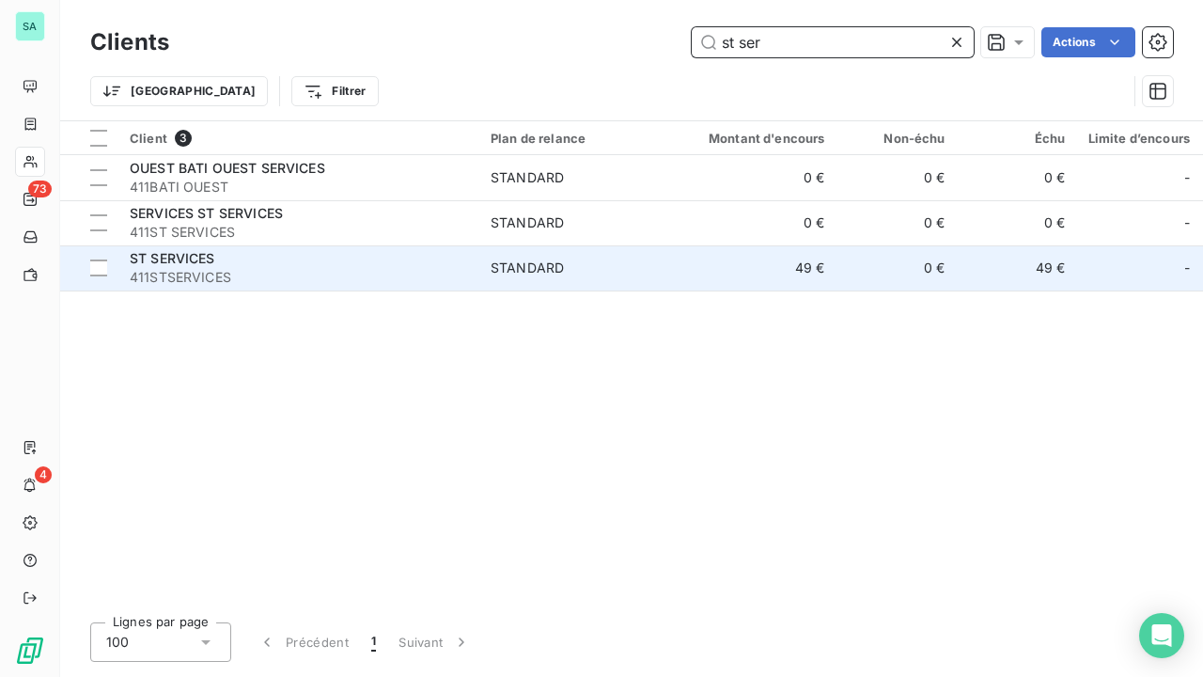
type input "st ser"
click at [252, 263] on div "ST SERVICES" at bounding box center [299, 258] width 338 height 19
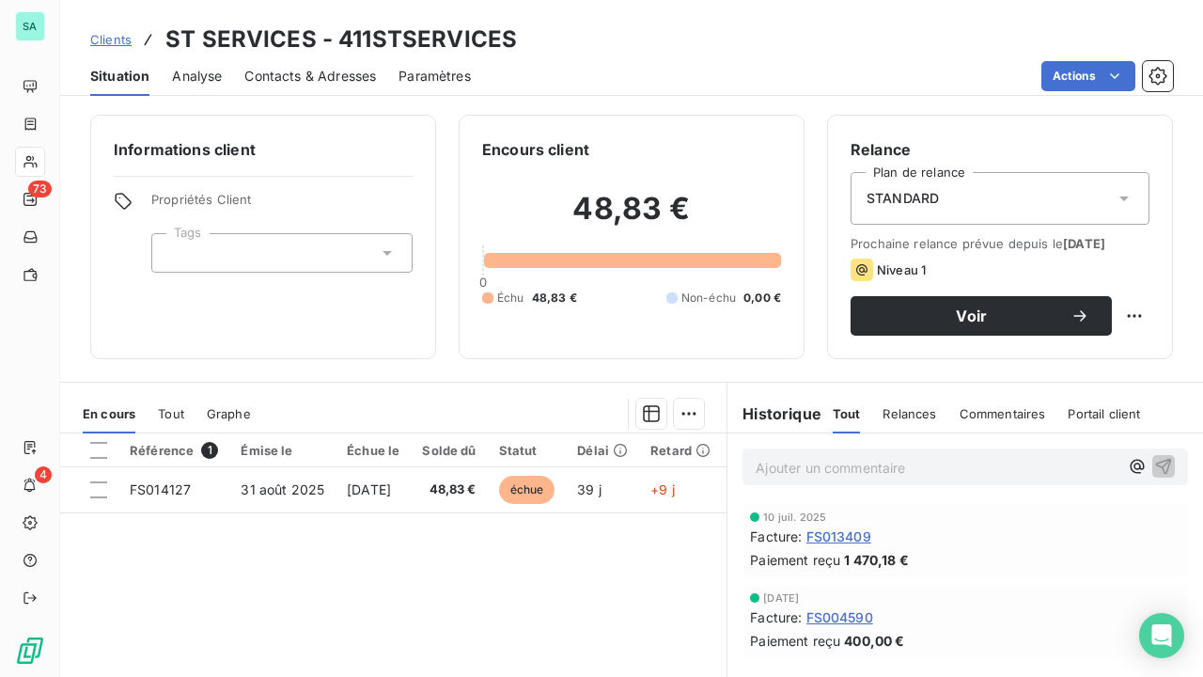
click at [117, 40] on span "Clients" at bounding box center [110, 39] width 41 height 15
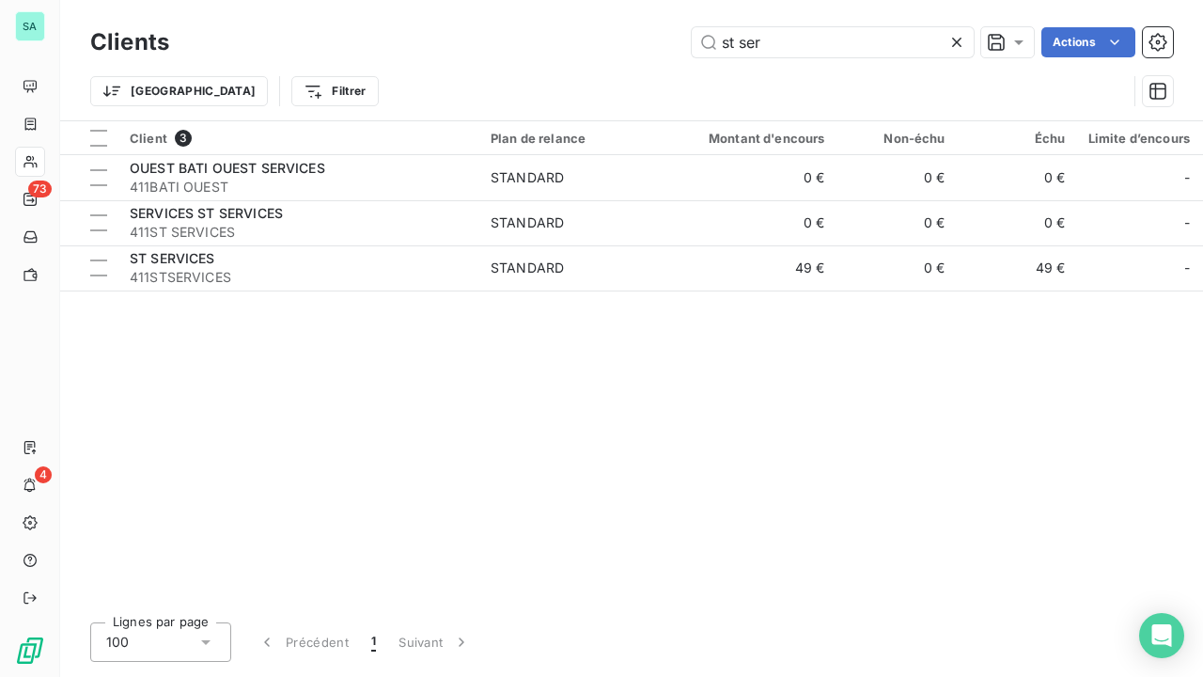
click at [957, 39] on icon at bounding box center [957, 42] width 19 height 19
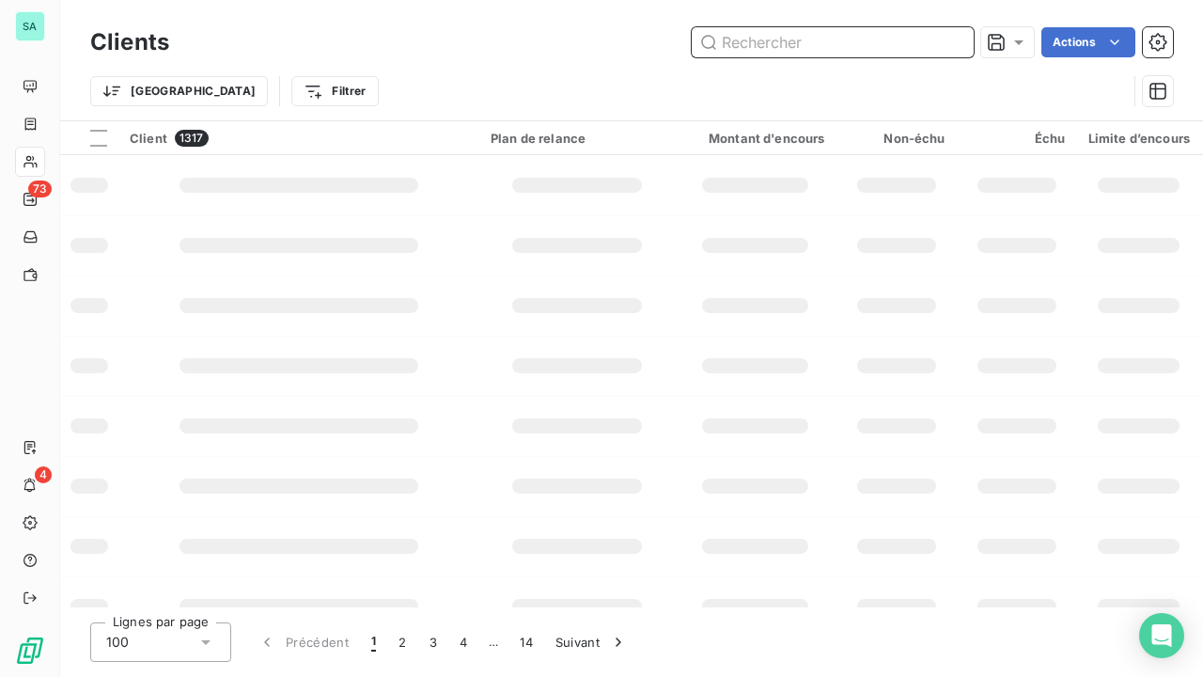
click at [854, 43] on input "text" at bounding box center [833, 42] width 282 height 30
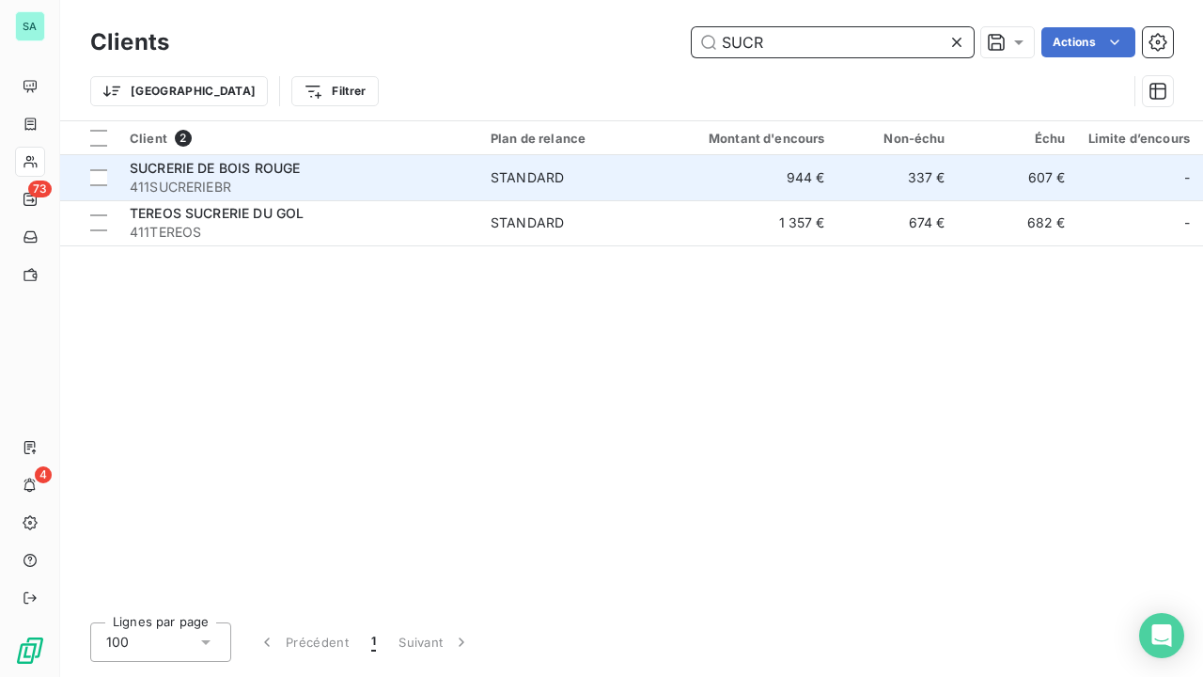
type input "SUCR"
click at [331, 188] on span "411SUCRERIEBR" at bounding box center [299, 187] width 338 height 19
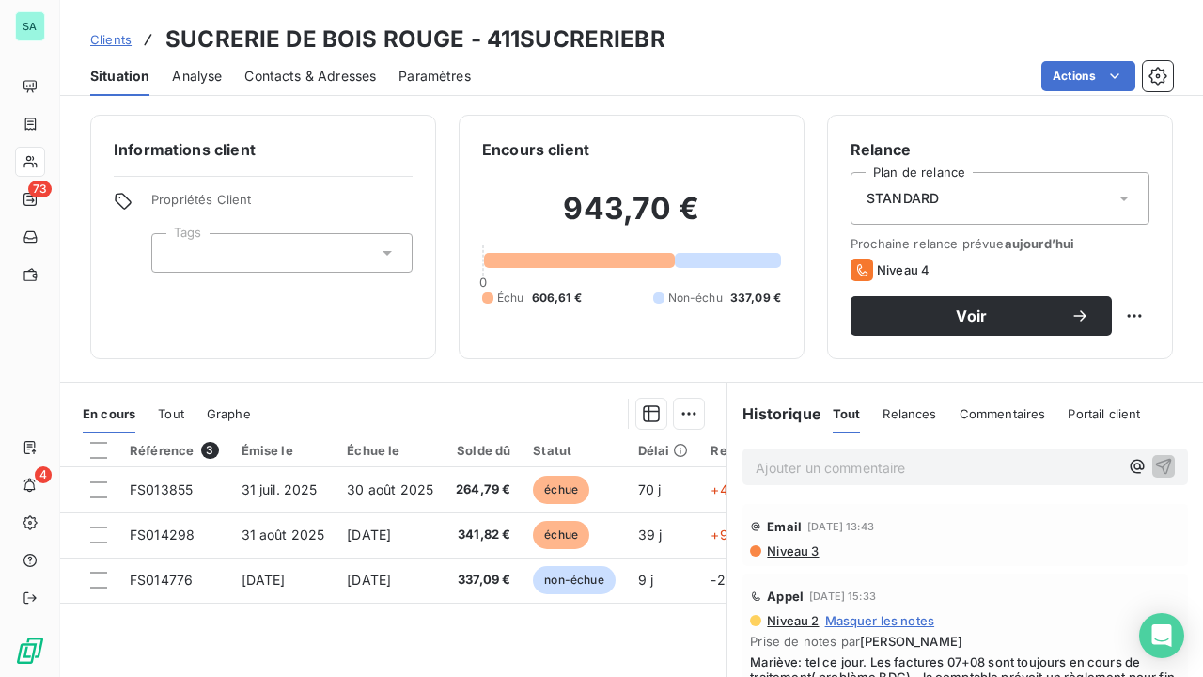
click at [114, 45] on span "Clients" at bounding box center [110, 39] width 41 height 15
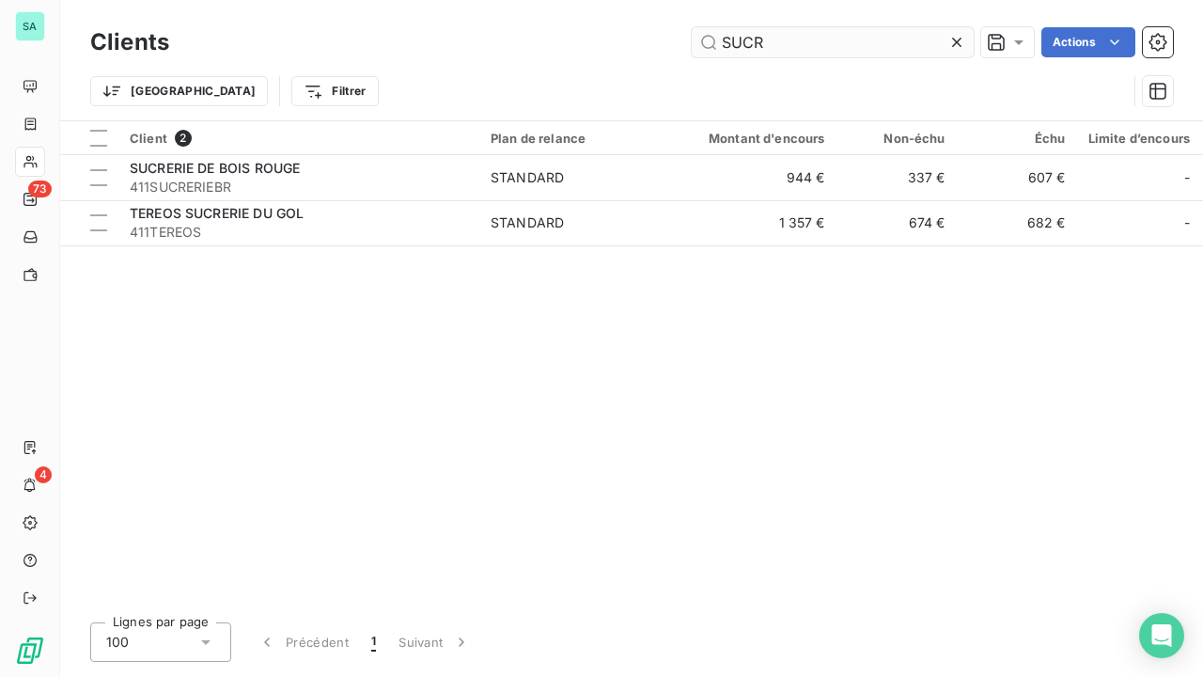
click at [960, 38] on icon at bounding box center [956, 42] width 9 height 9
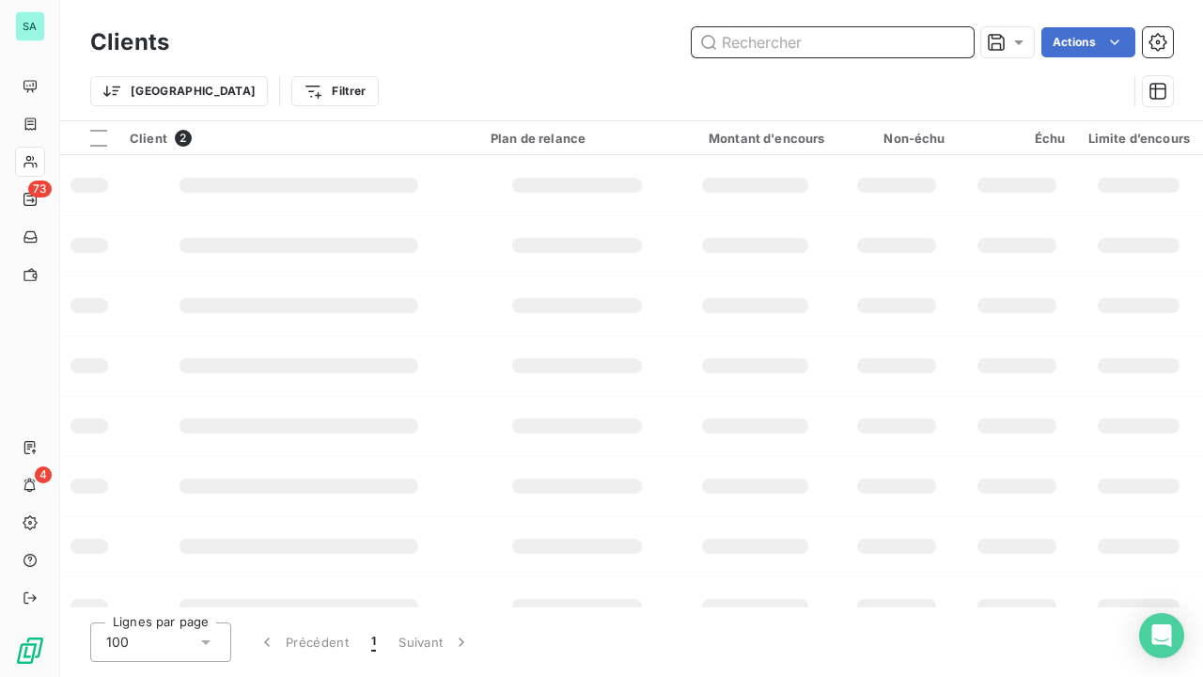
click at [904, 38] on input "text" at bounding box center [833, 42] width 282 height 30
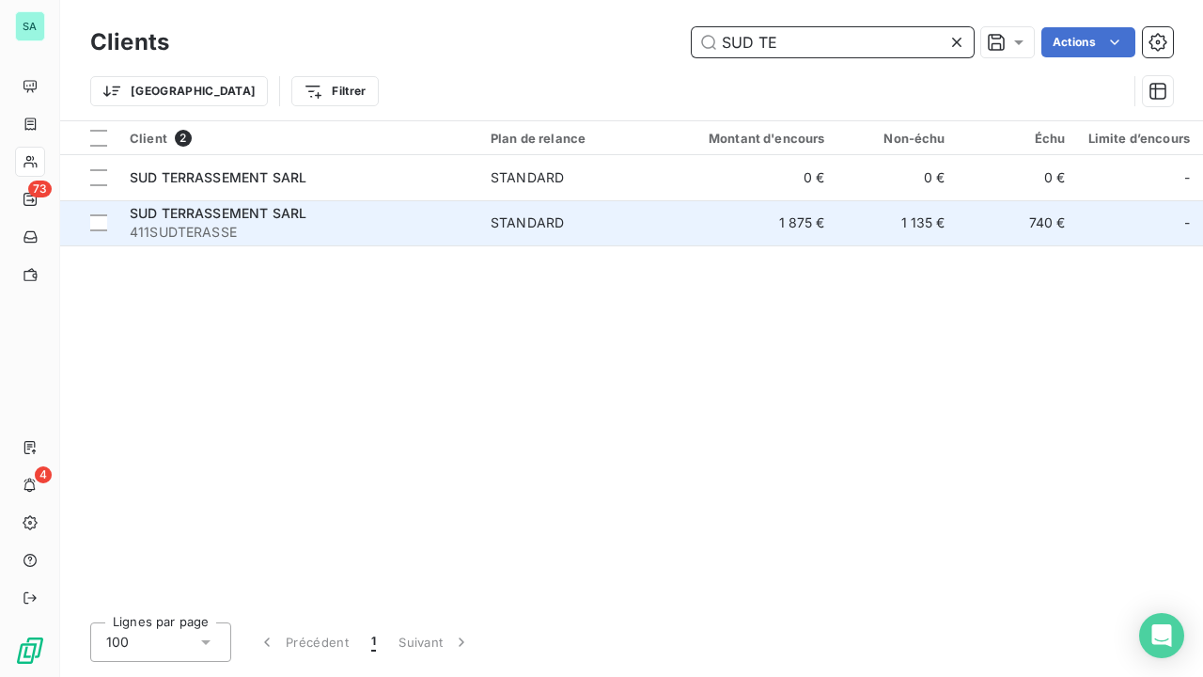
type input "SUD TE"
click at [292, 227] on span "411SUDTERASSE" at bounding box center [299, 232] width 338 height 19
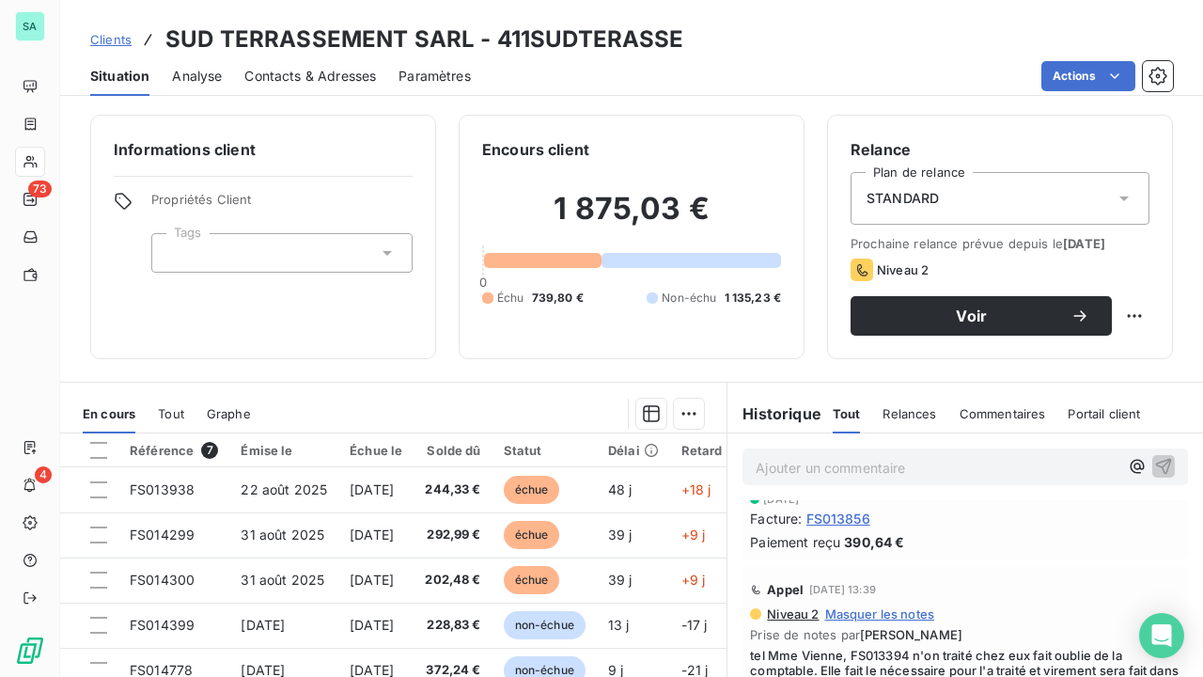
scroll to position [376, 0]
click at [112, 39] on span "Clients" at bounding box center [110, 39] width 41 height 15
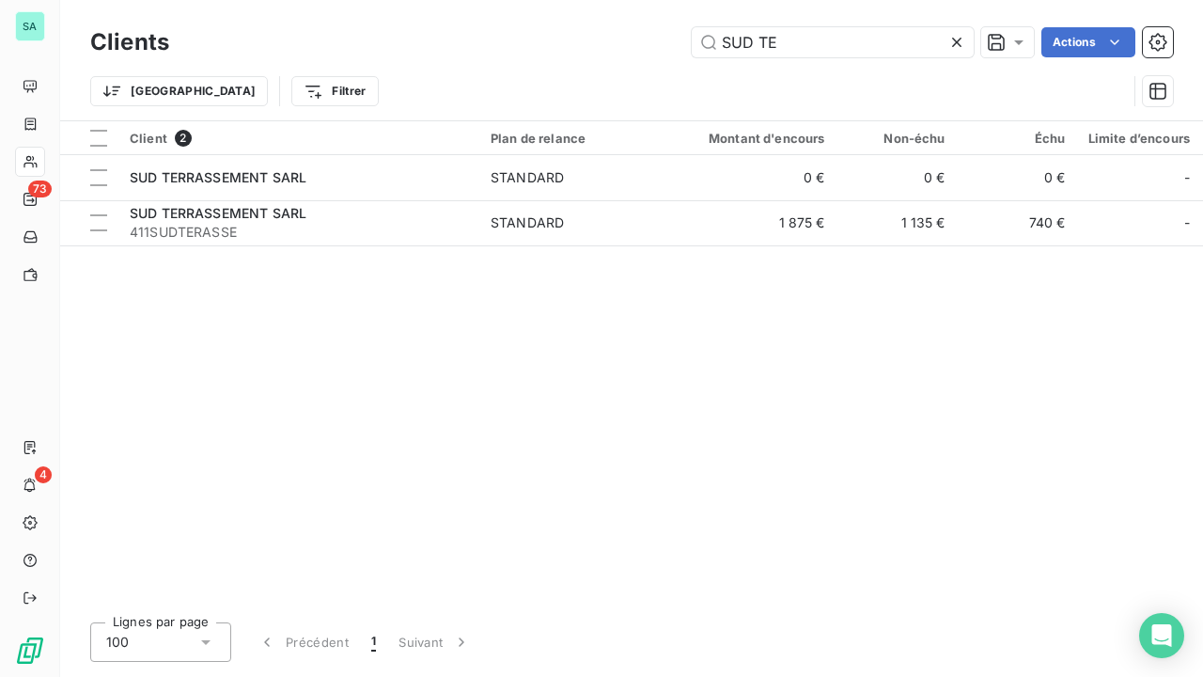
click at [950, 39] on icon at bounding box center [957, 42] width 19 height 19
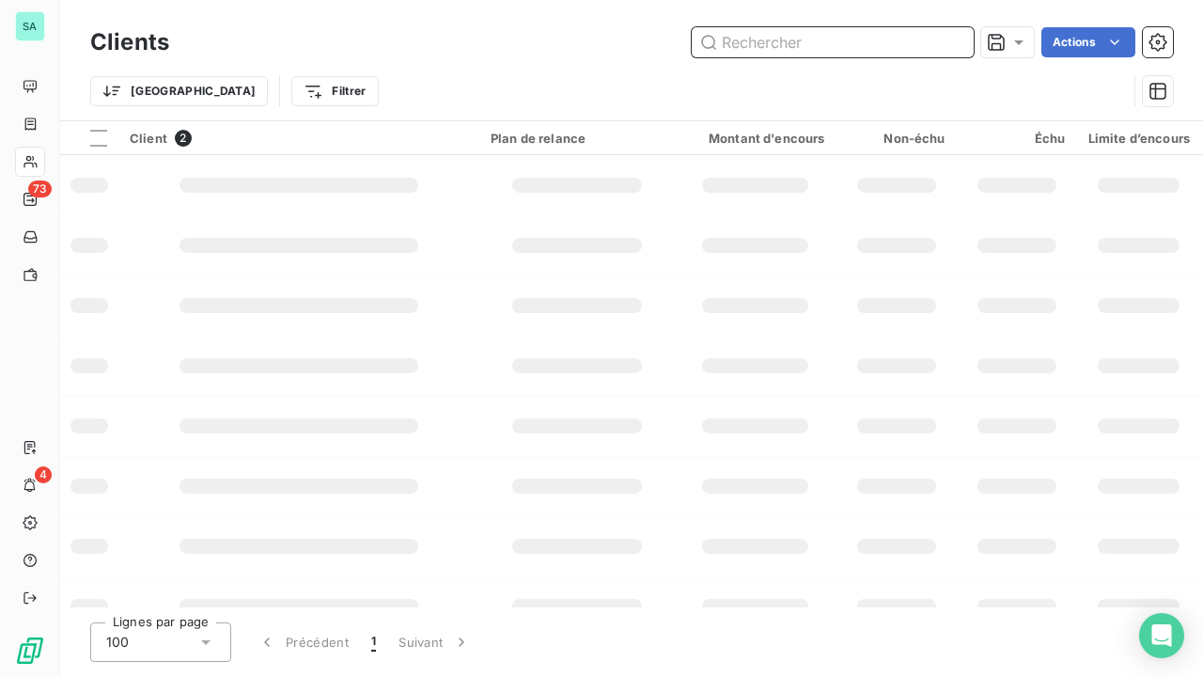
click at [891, 39] on input "text" at bounding box center [833, 42] width 282 height 30
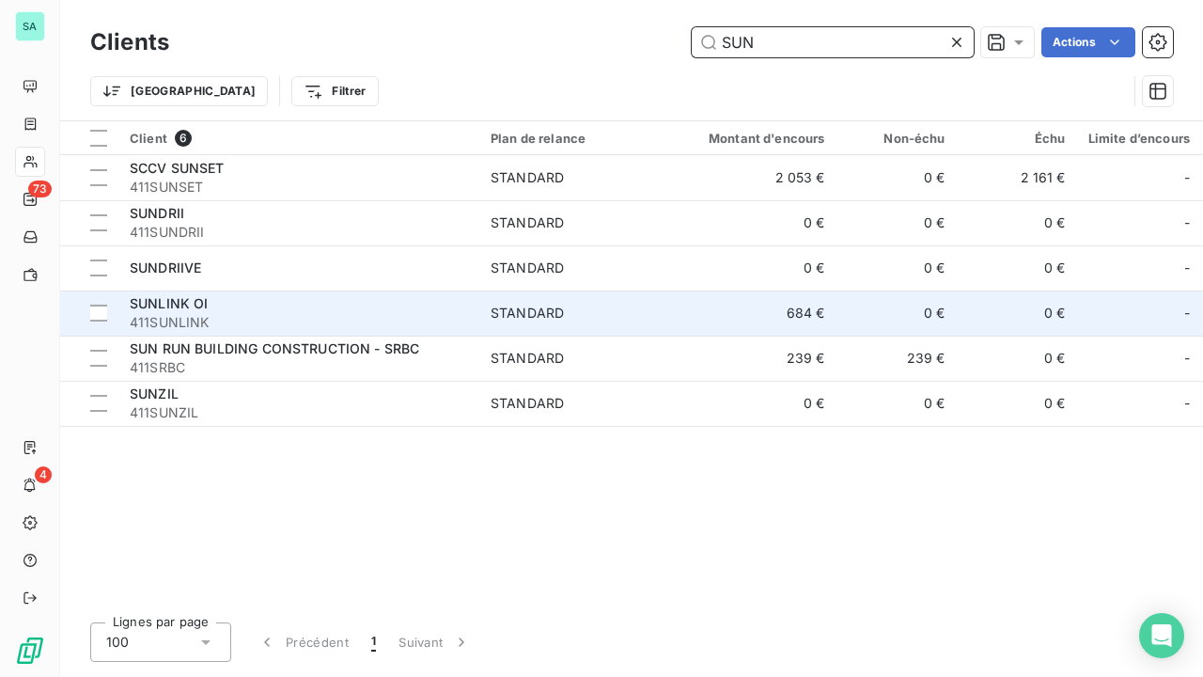
type input "SUN"
click at [585, 308] on span "STANDARD" at bounding box center [577, 313] width 173 height 19
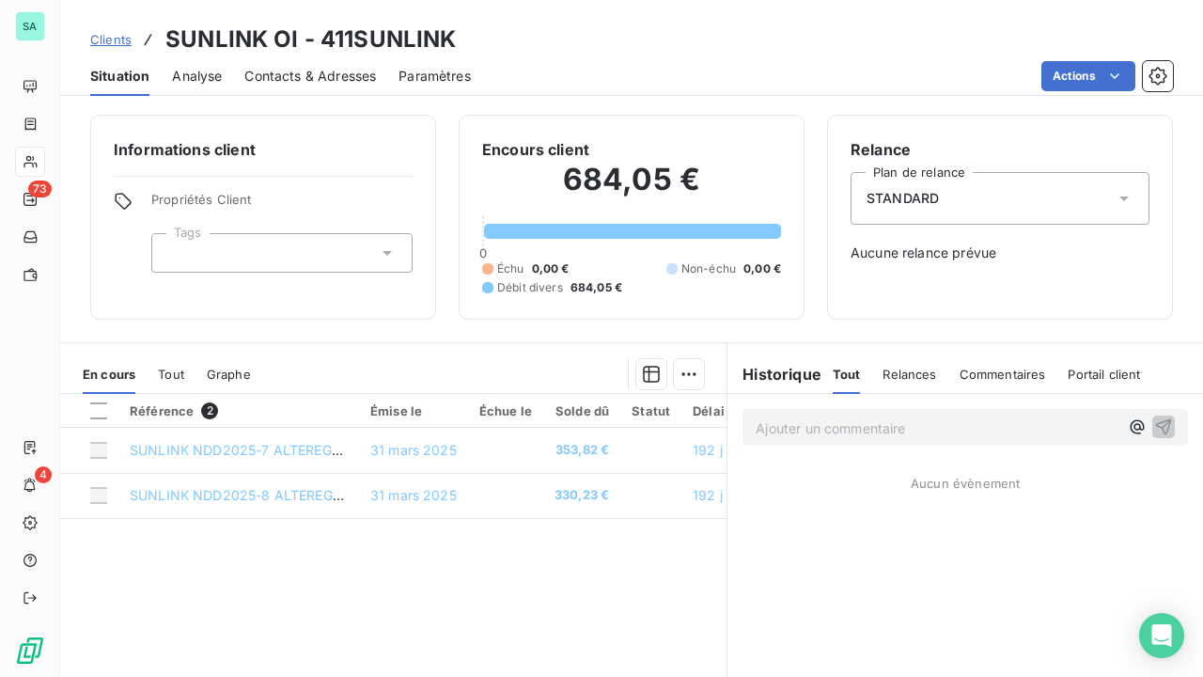
click at [124, 42] on span "Clients" at bounding box center [110, 39] width 41 height 15
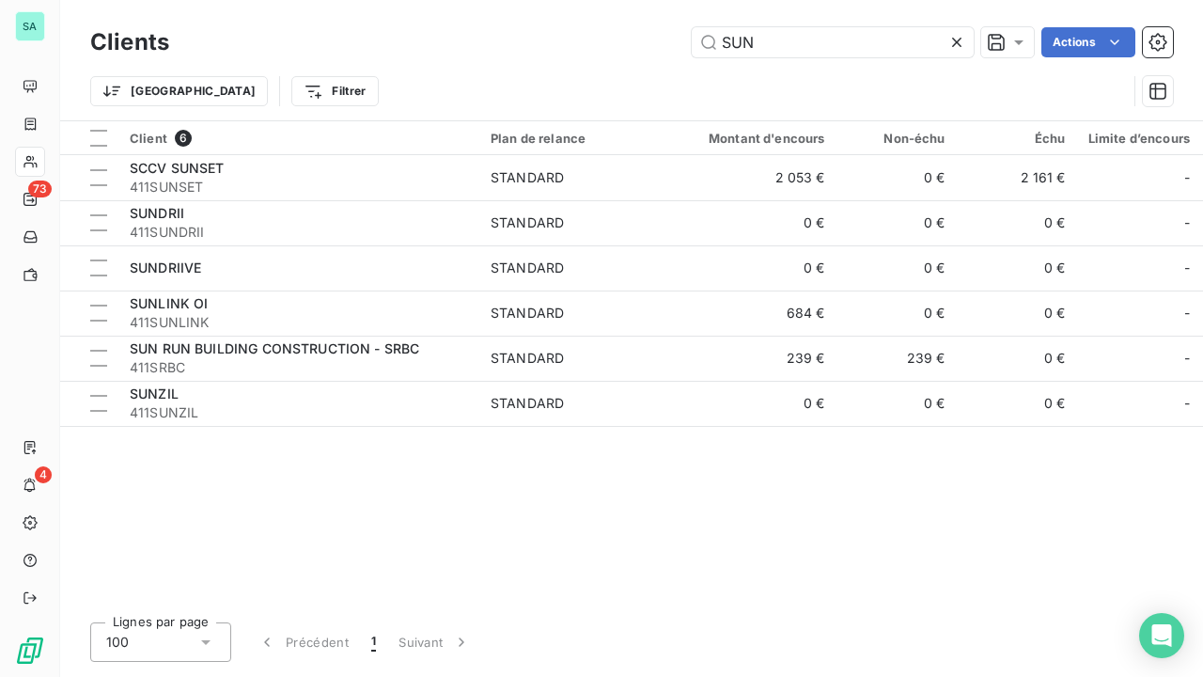
click at [956, 43] on icon at bounding box center [956, 42] width 9 height 9
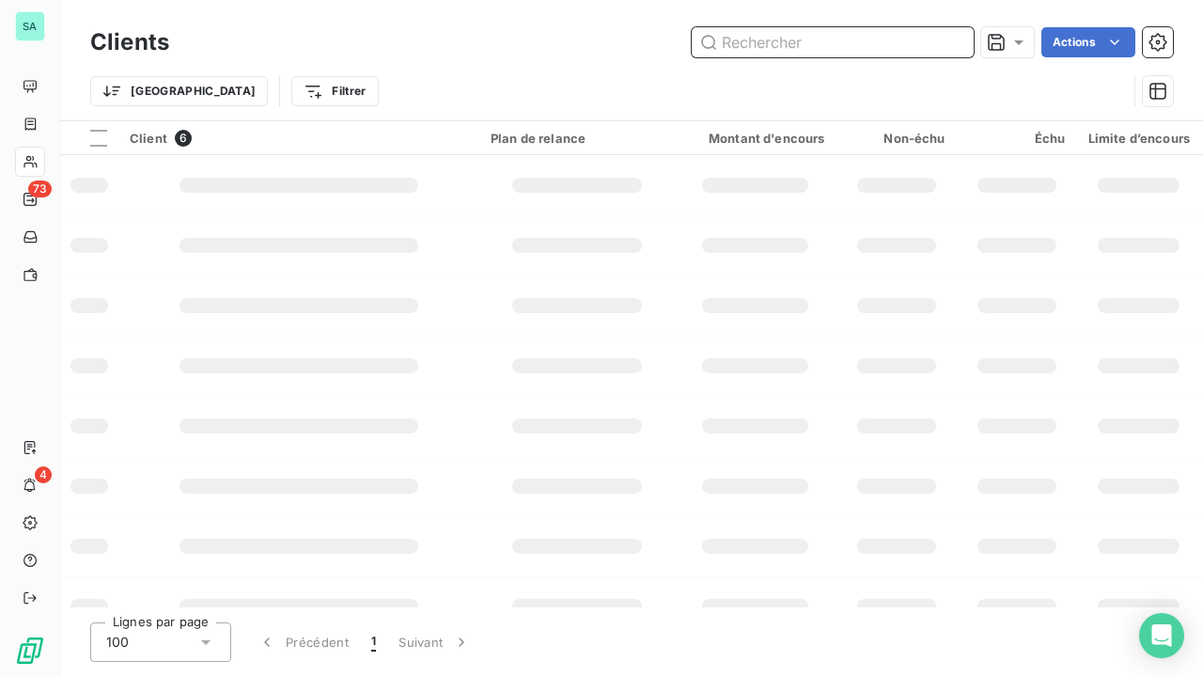
click at [878, 43] on input "text" at bounding box center [833, 42] width 282 height 30
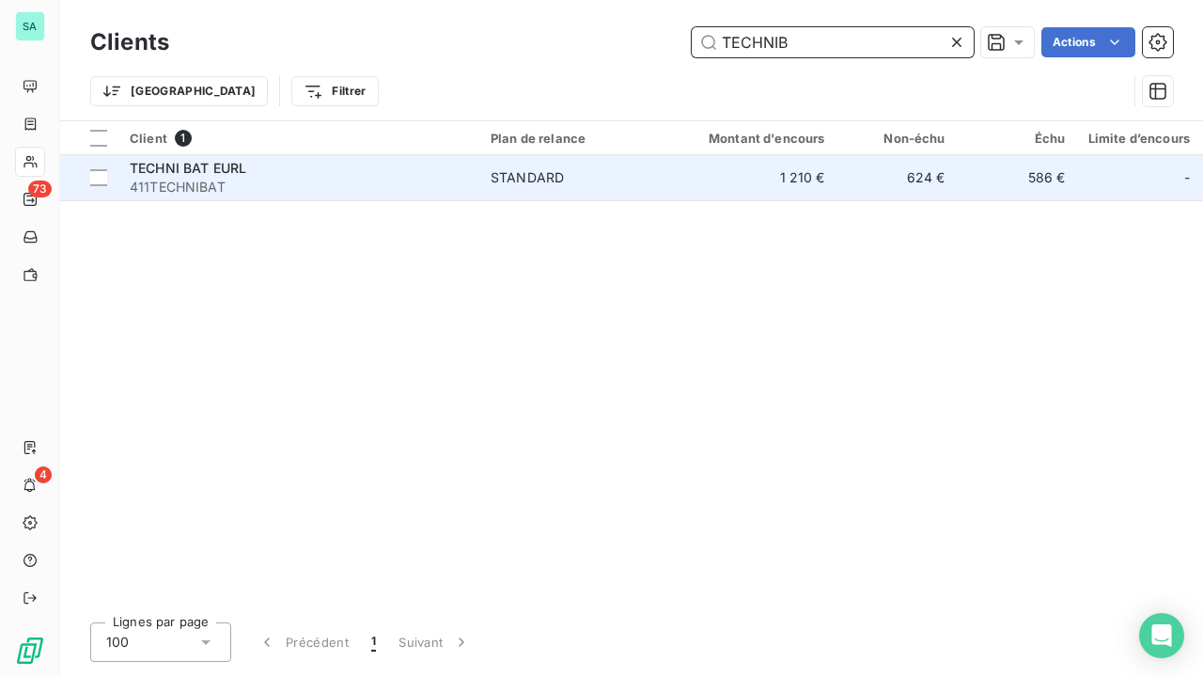
type input "TECHNIB"
click at [449, 186] on span "411TECHNIBAT" at bounding box center [299, 187] width 338 height 19
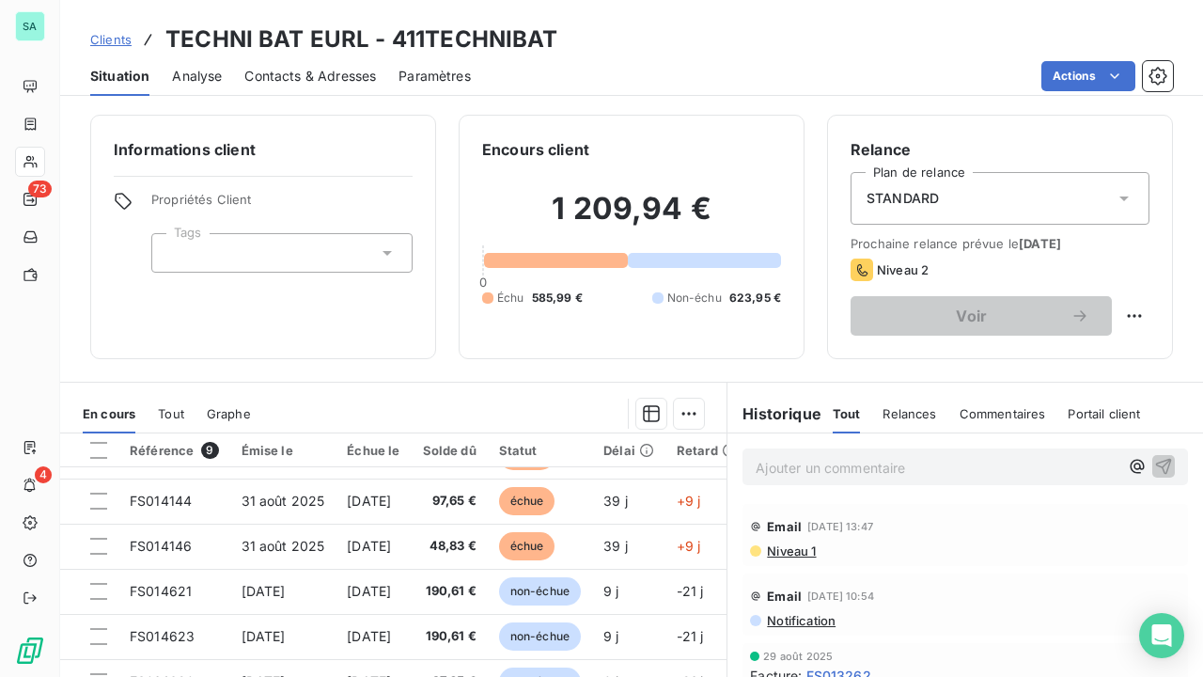
click at [111, 41] on span "Clients" at bounding box center [110, 39] width 41 height 15
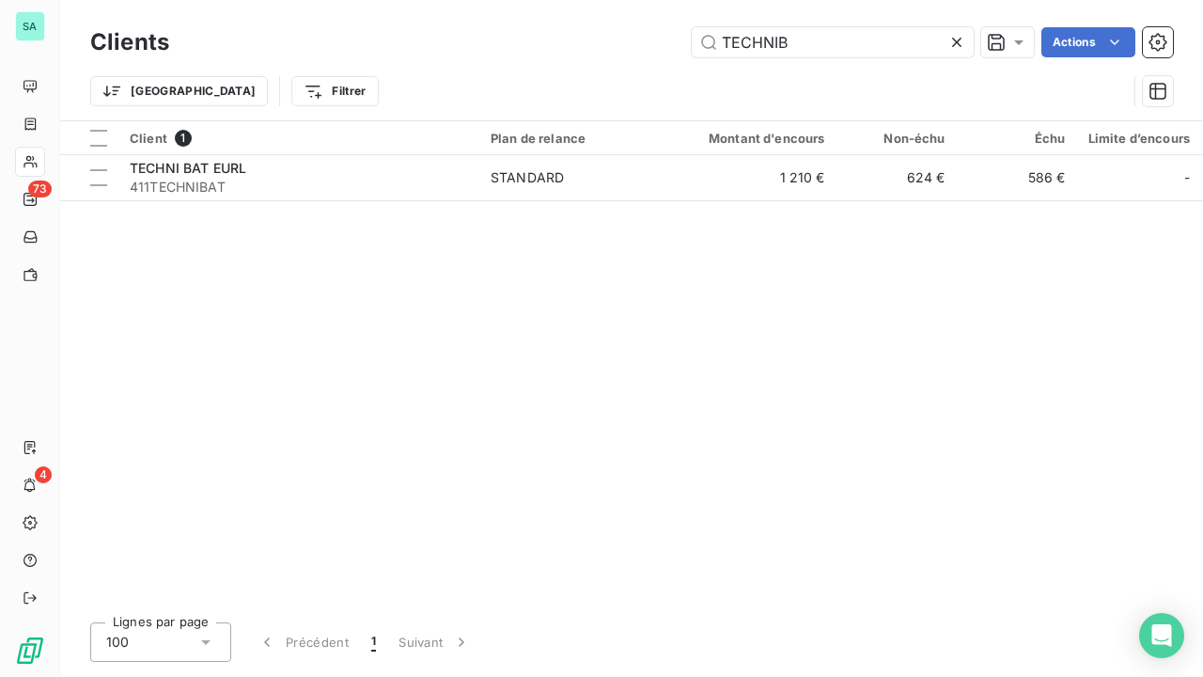
click at [965, 38] on div at bounding box center [961, 42] width 26 height 30
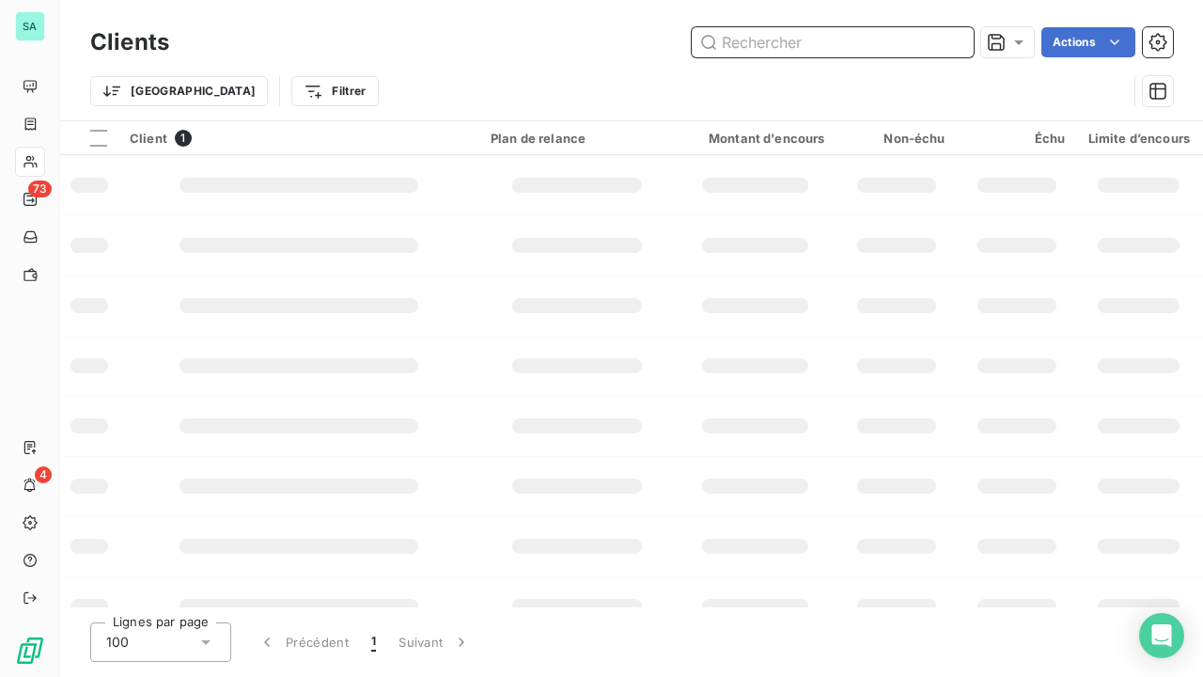
click at [878, 46] on input "text" at bounding box center [833, 42] width 282 height 30
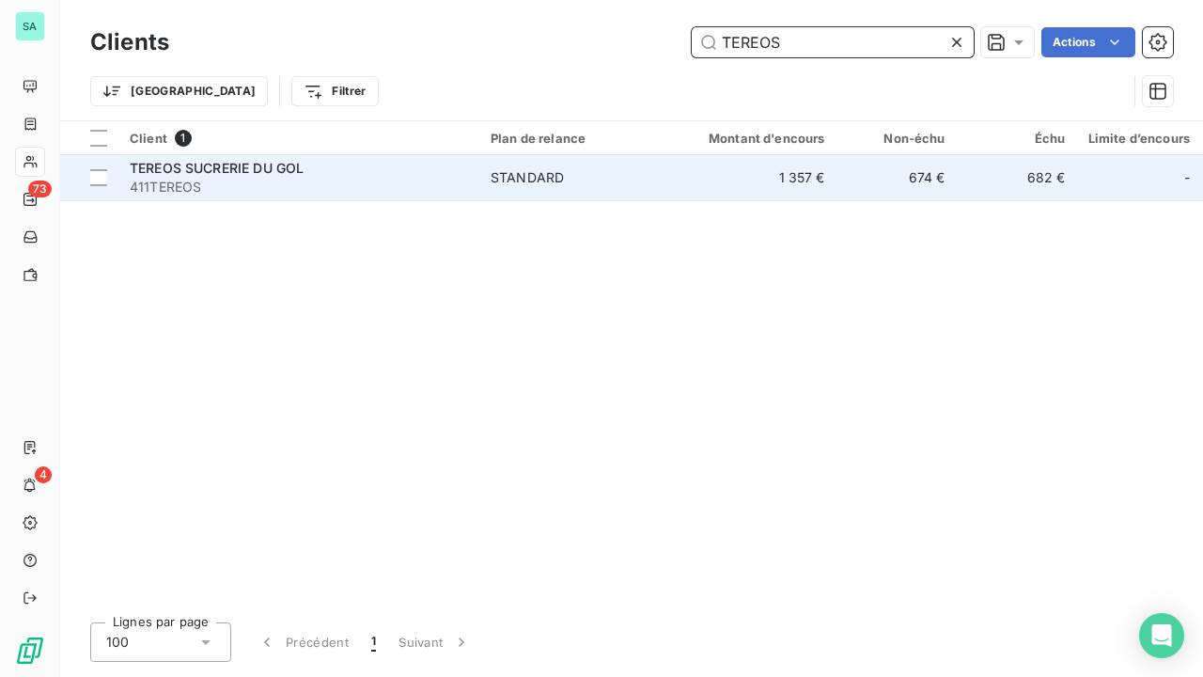
type input "TEREOS"
click at [351, 179] on span "411TEREOS" at bounding box center [299, 187] width 338 height 19
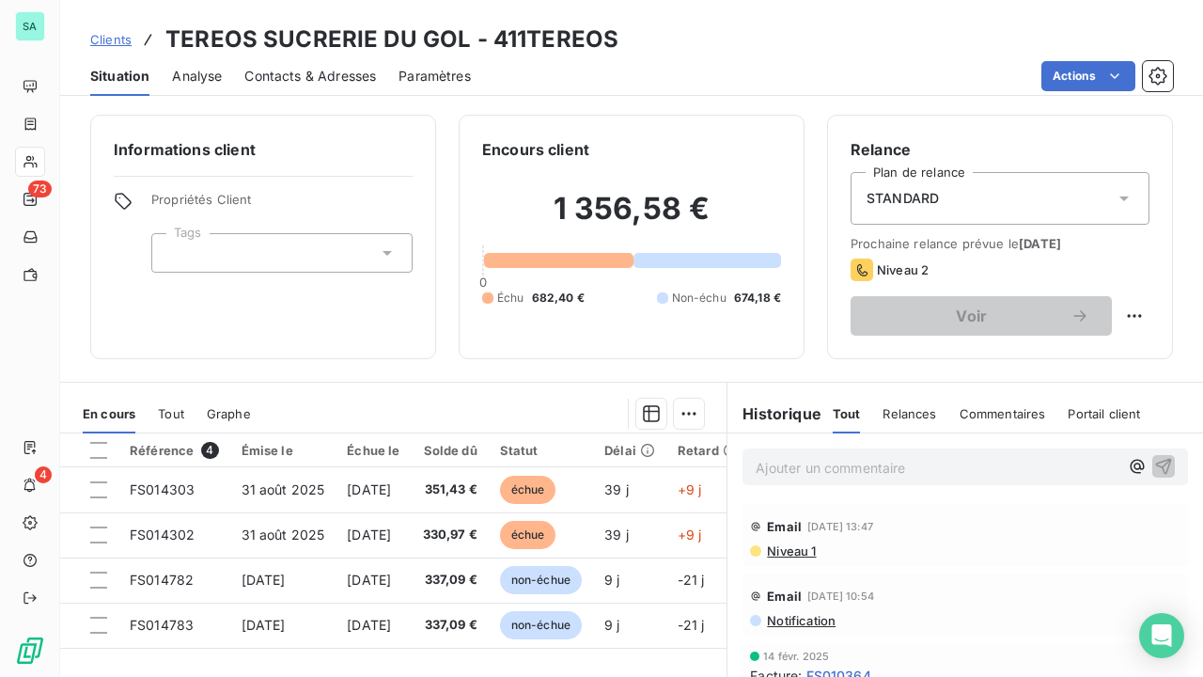
click at [100, 41] on span "Clients" at bounding box center [110, 39] width 41 height 15
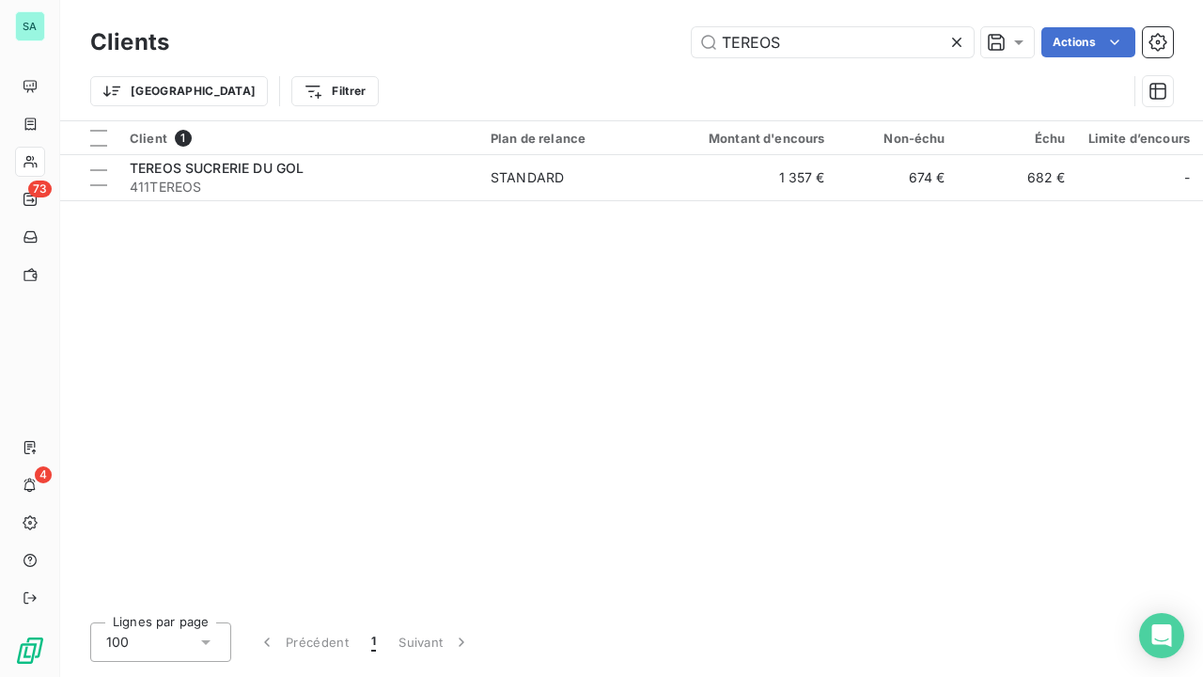
click at [954, 45] on icon at bounding box center [957, 42] width 19 height 19
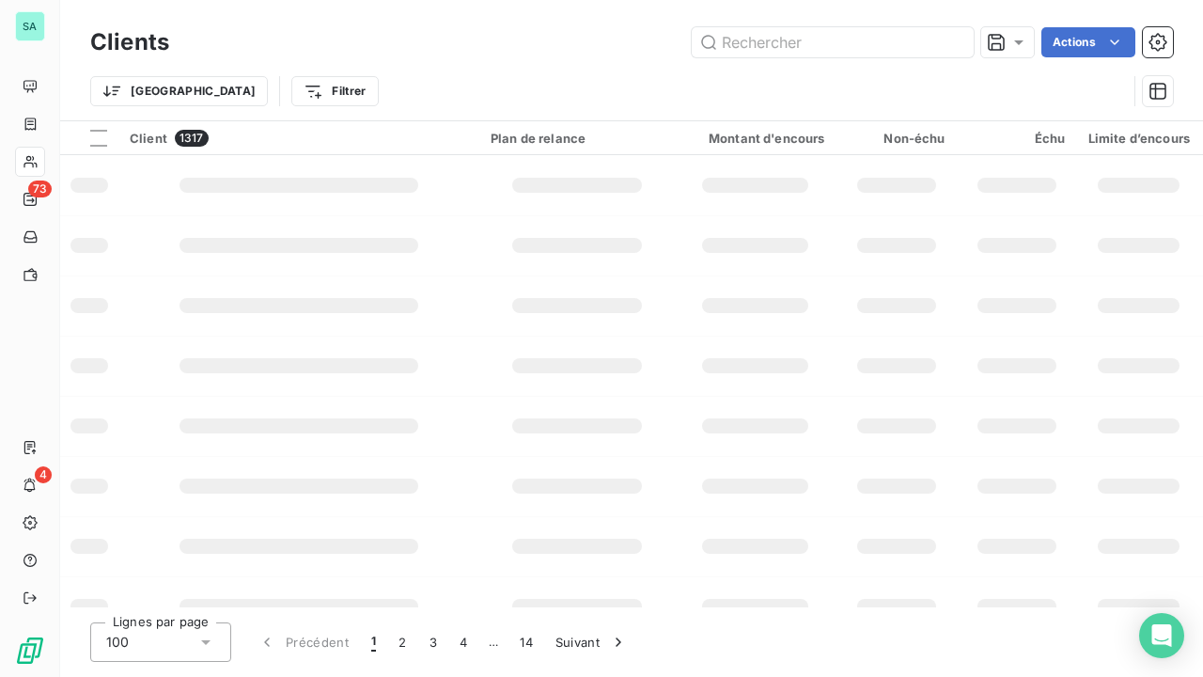
click at [836, 58] on div "Clients Actions" at bounding box center [631, 42] width 1083 height 39
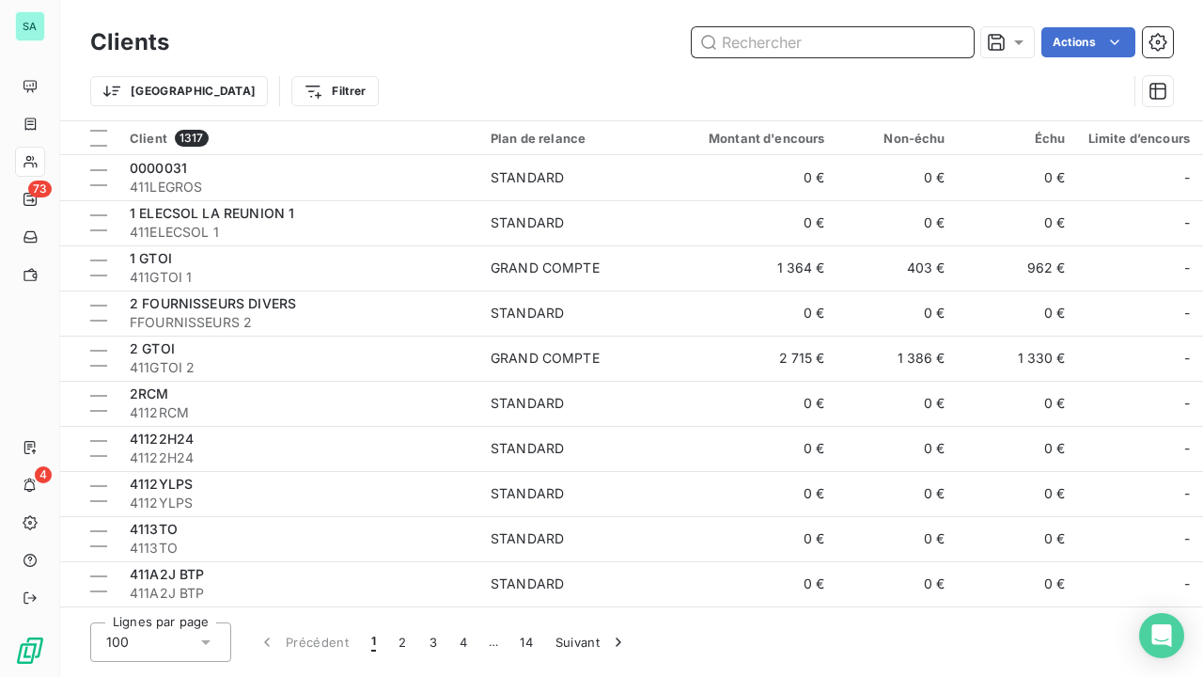
click at [823, 45] on input "text" at bounding box center [833, 42] width 282 height 30
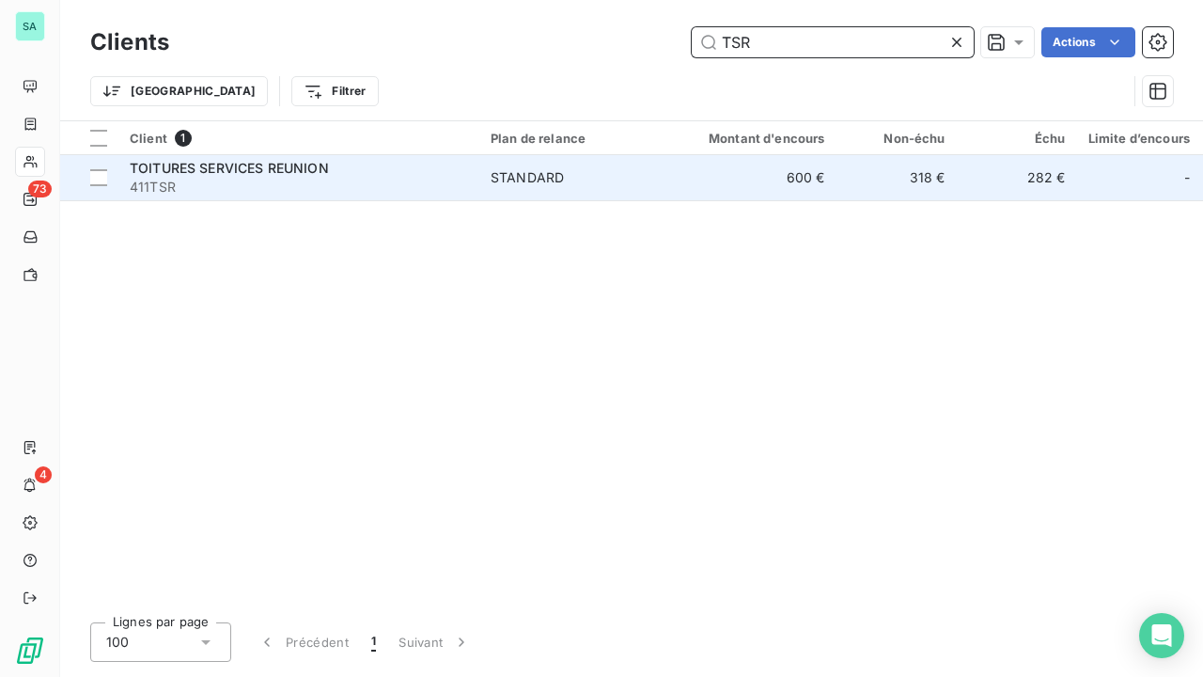
type input "TSR"
click at [366, 178] on span "411TSR" at bounding box center [299, 187] width 338 height 19
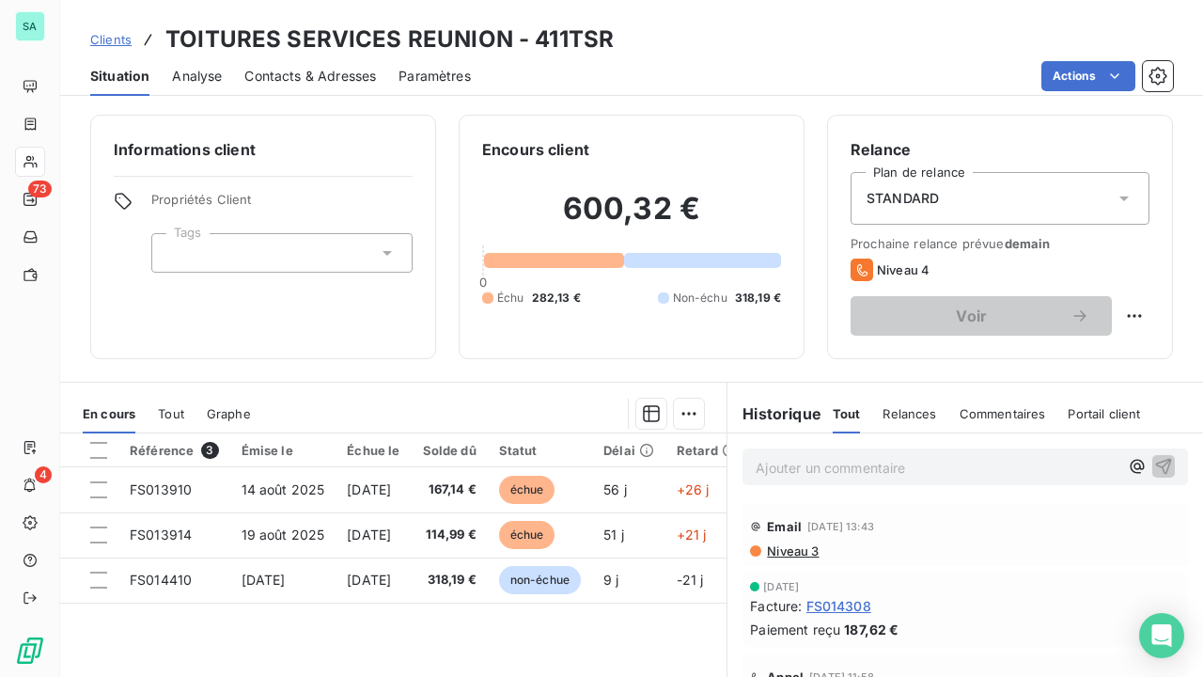
click at [116, 39] on span "Clients" at bounding box center [110, 39] width 41 height 15
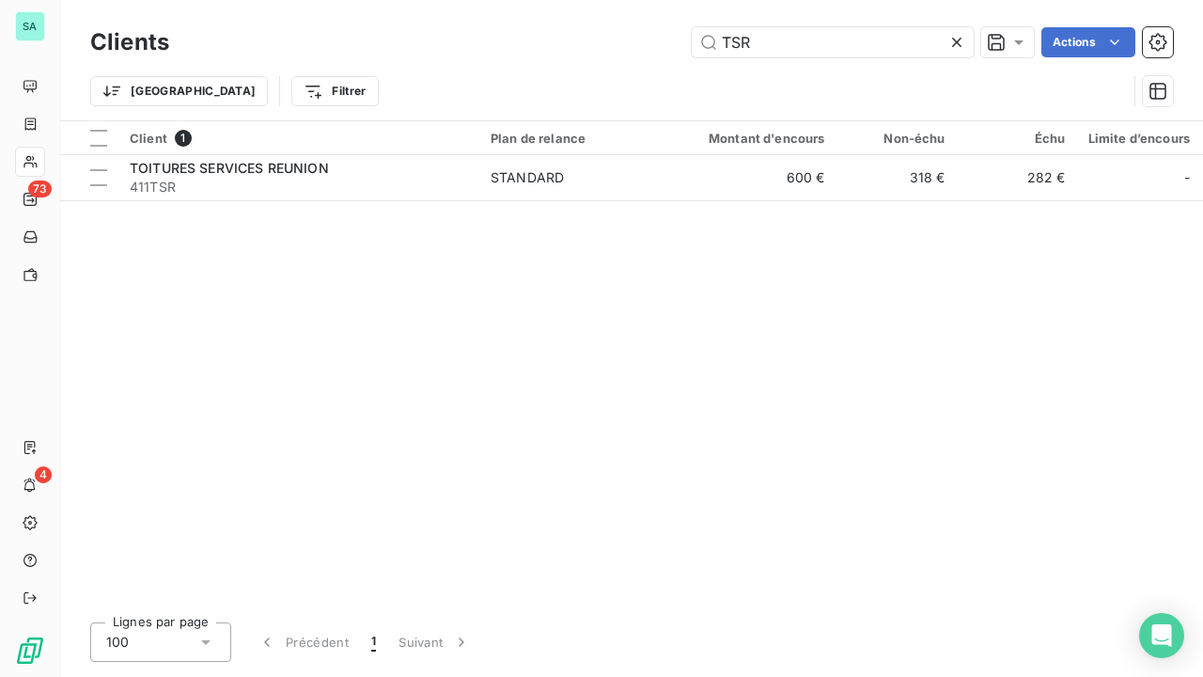
click at [957, 46] on icon at bounding box center [957, 42] width 19 height 19
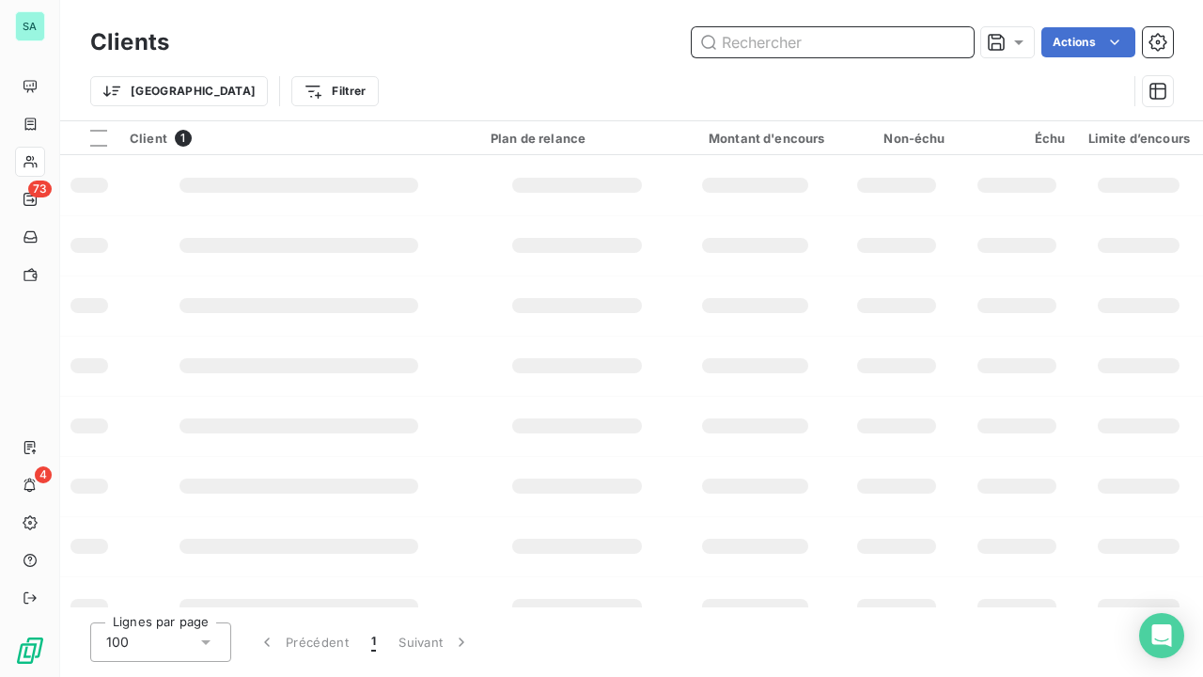
click at [909, 46] on input "text" at bounding box center [833, 42] width 282 height 30
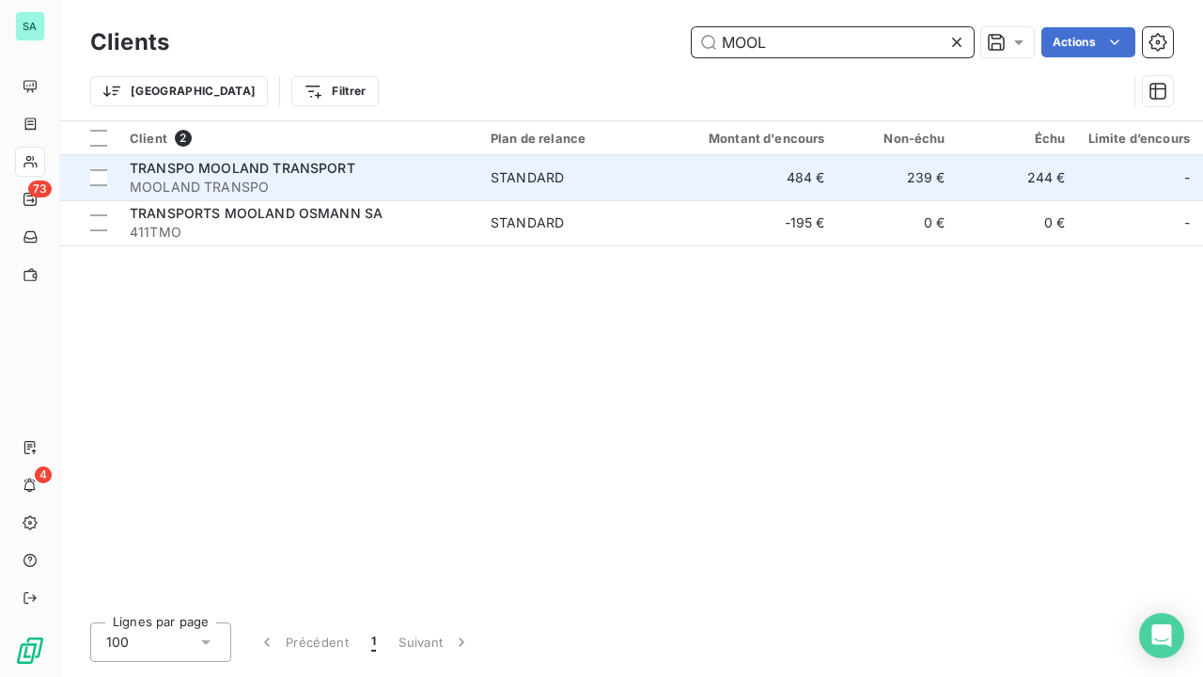
type input "MOOL"
click at [374, 184] on span "MOOLAND TRANSPO" at bounding box center [299, 187] width 338 height 19
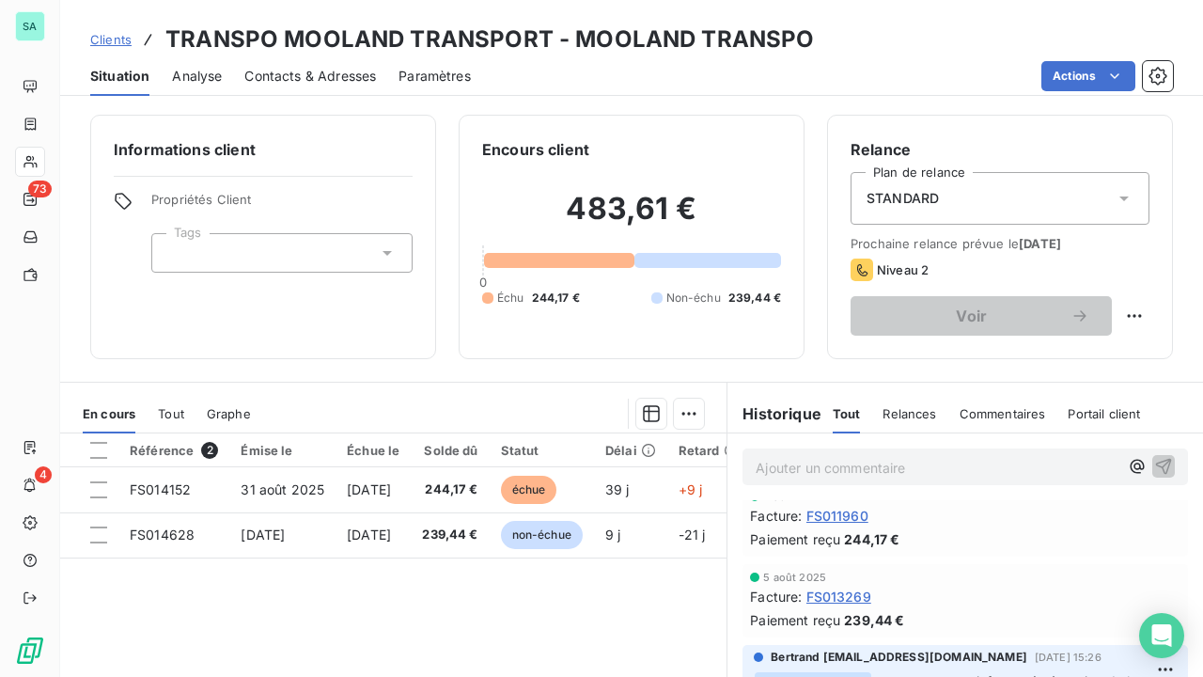
scroll to position [658, 0]
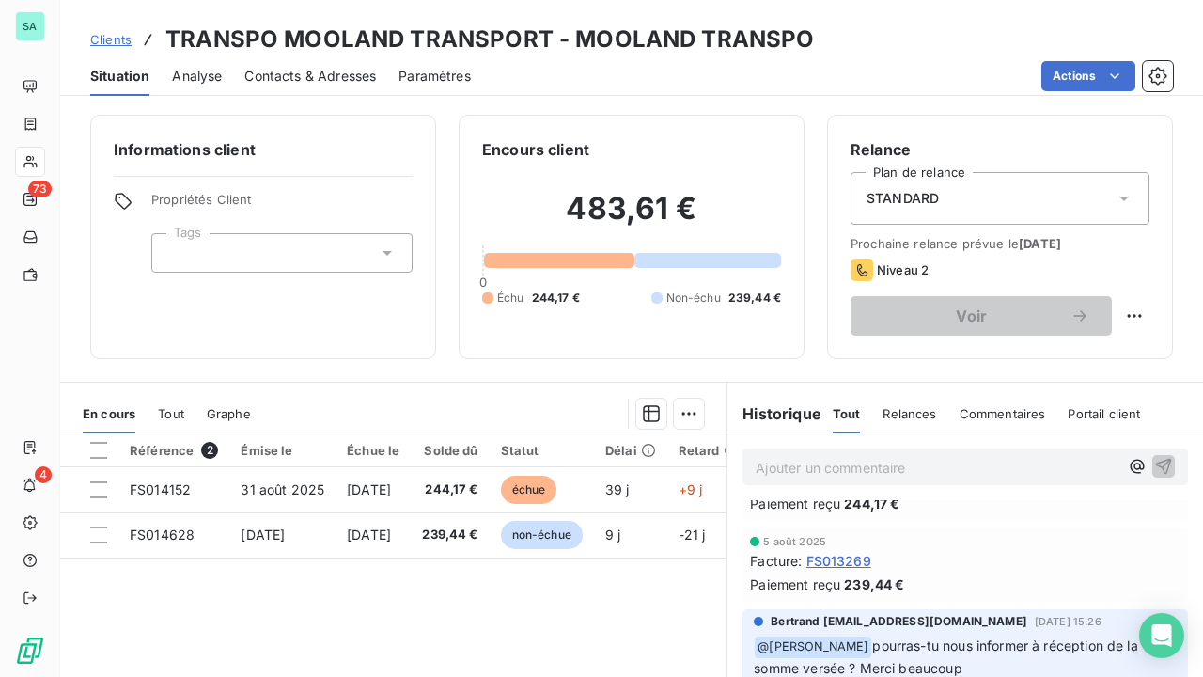
click at [109, 39] on span "Clients" at bounding box center [110, 39] width 41 height 15
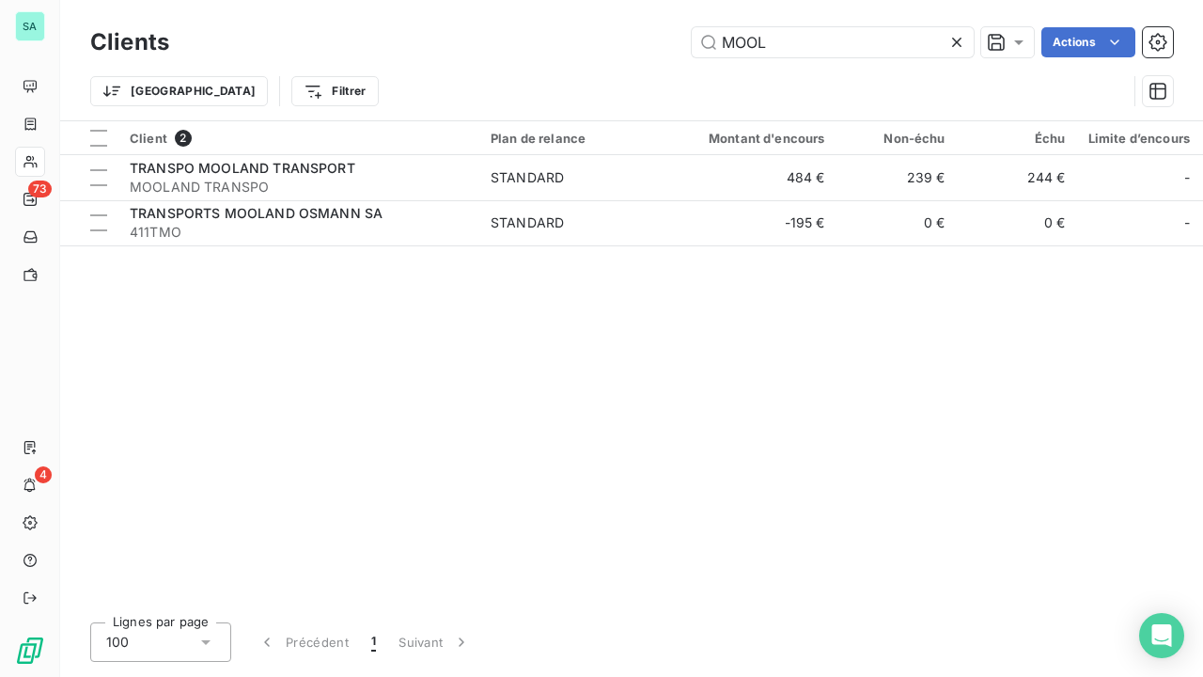
click at [953, 41] on icon at bounding box center [957, 42] width 19 height 19
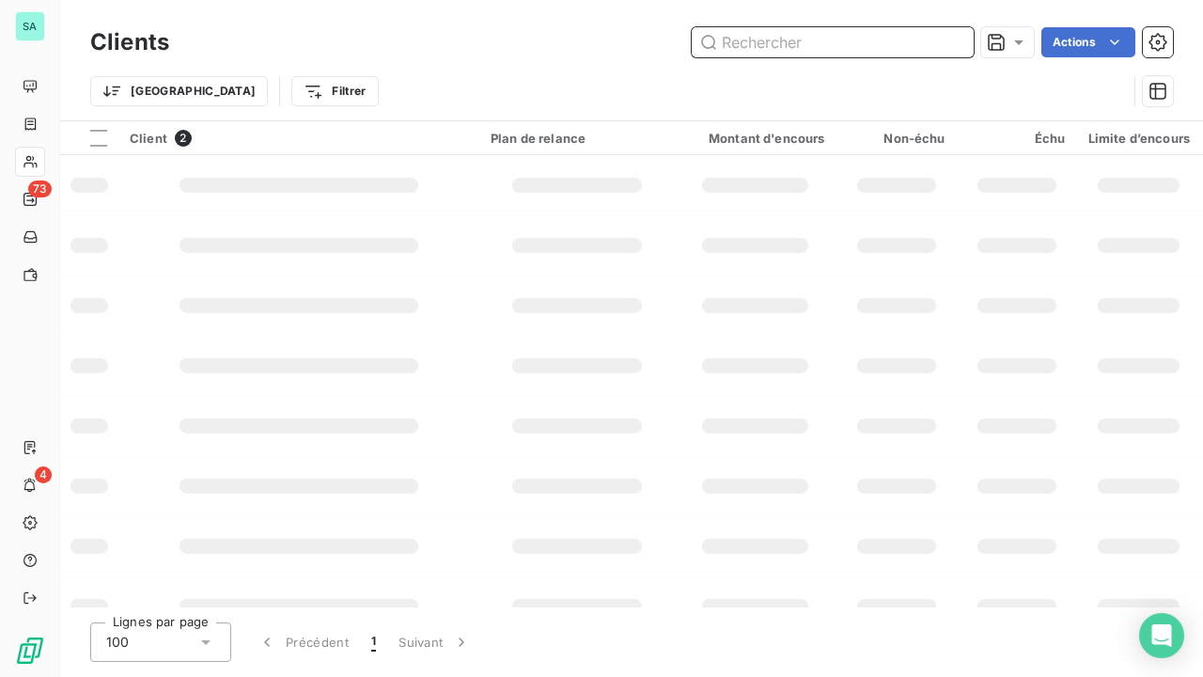
click at [914, 41] on input "text" at bounding box center [833, 42] width 282 height 30
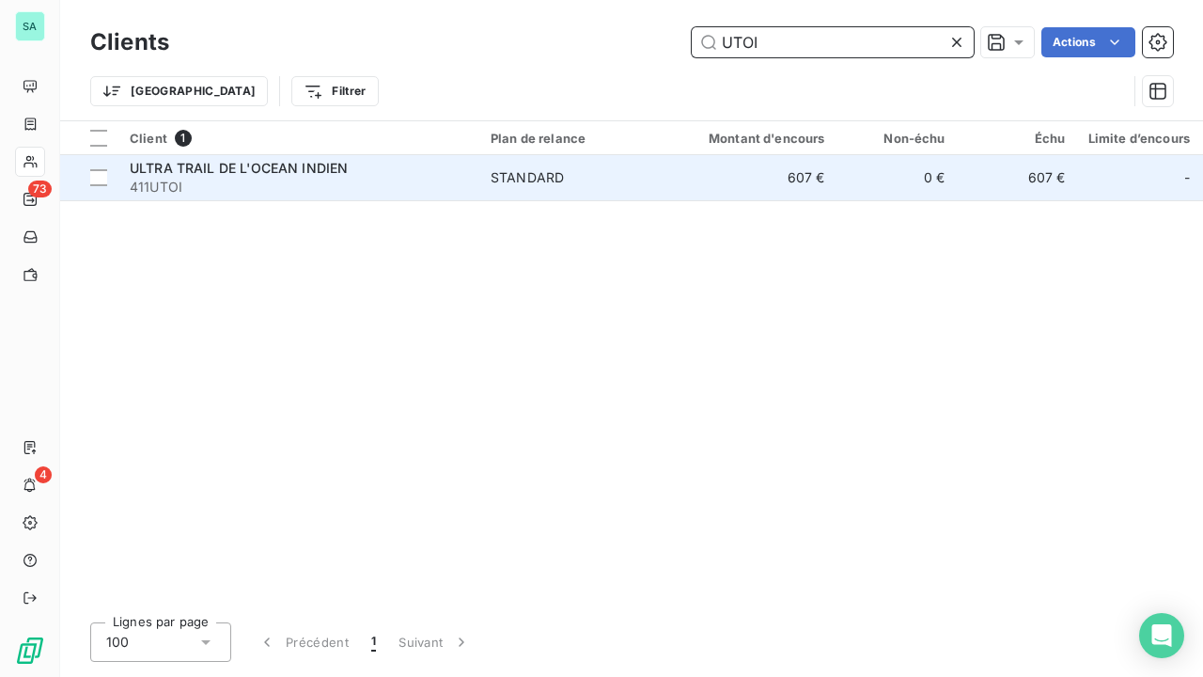
type input "UTOI"
click at [536, 183] on div "STANDARD" at bounding box center [527, 177] width 73 height 19
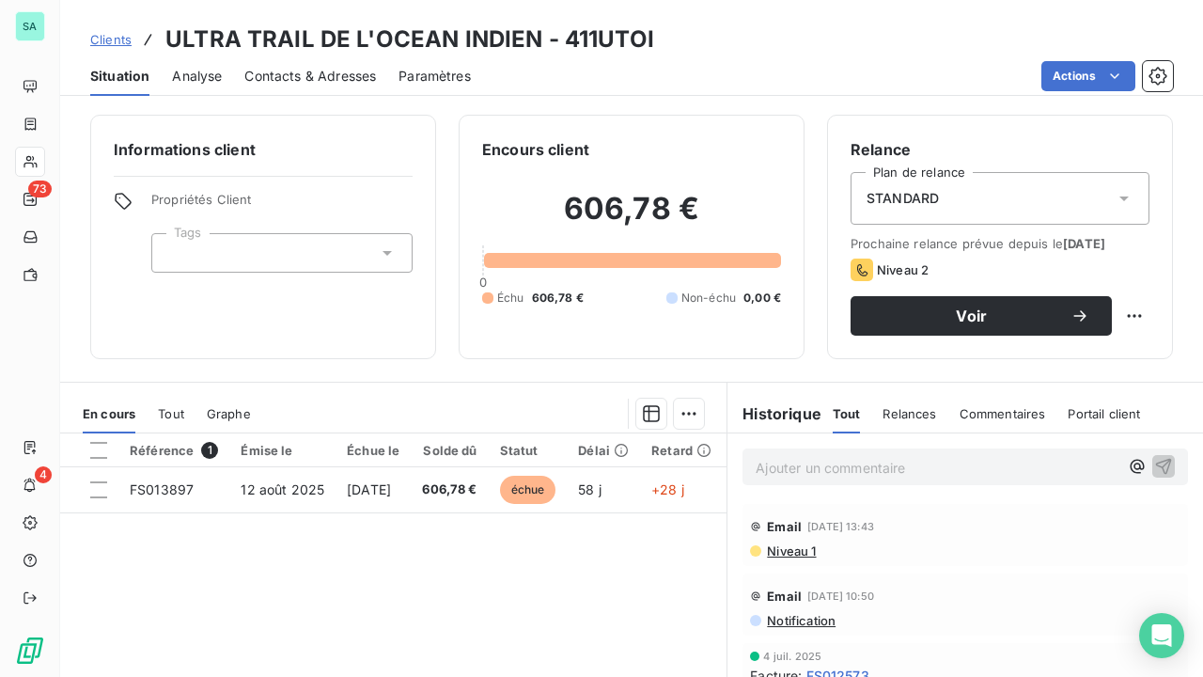
click at [115, 43] on span "Clients" at bounding box center [110, 39] width 41 height 15
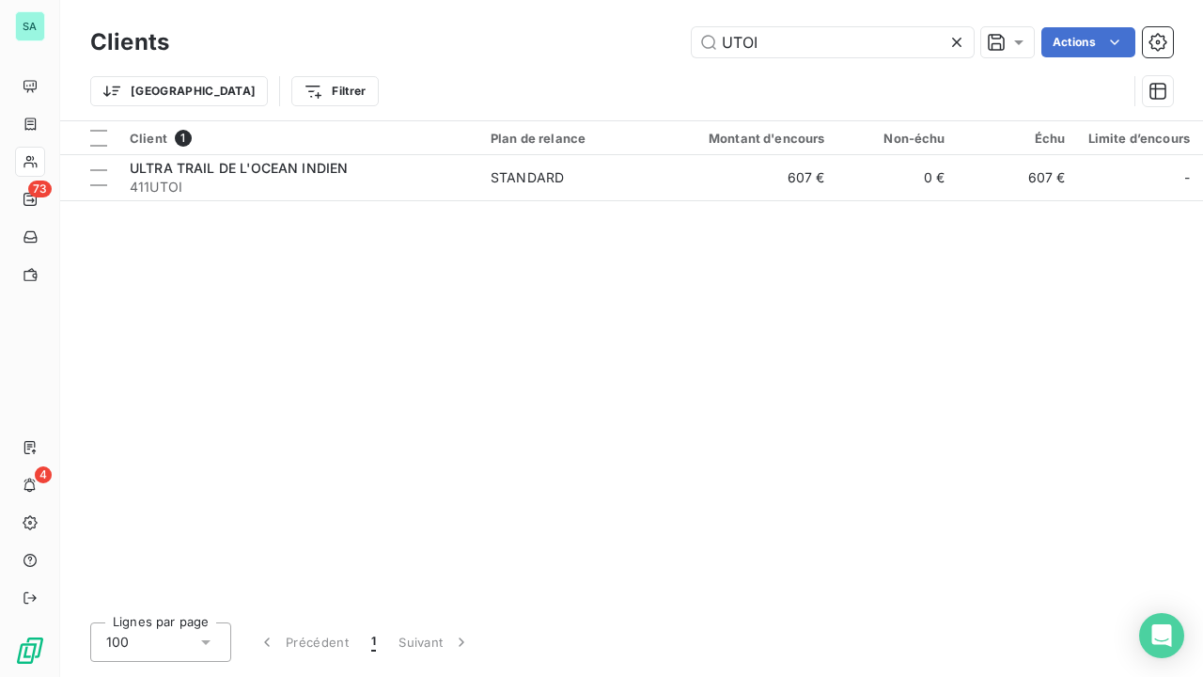
click at [955, 41] on icon at bounding box center [956, 42] width 9 height 9
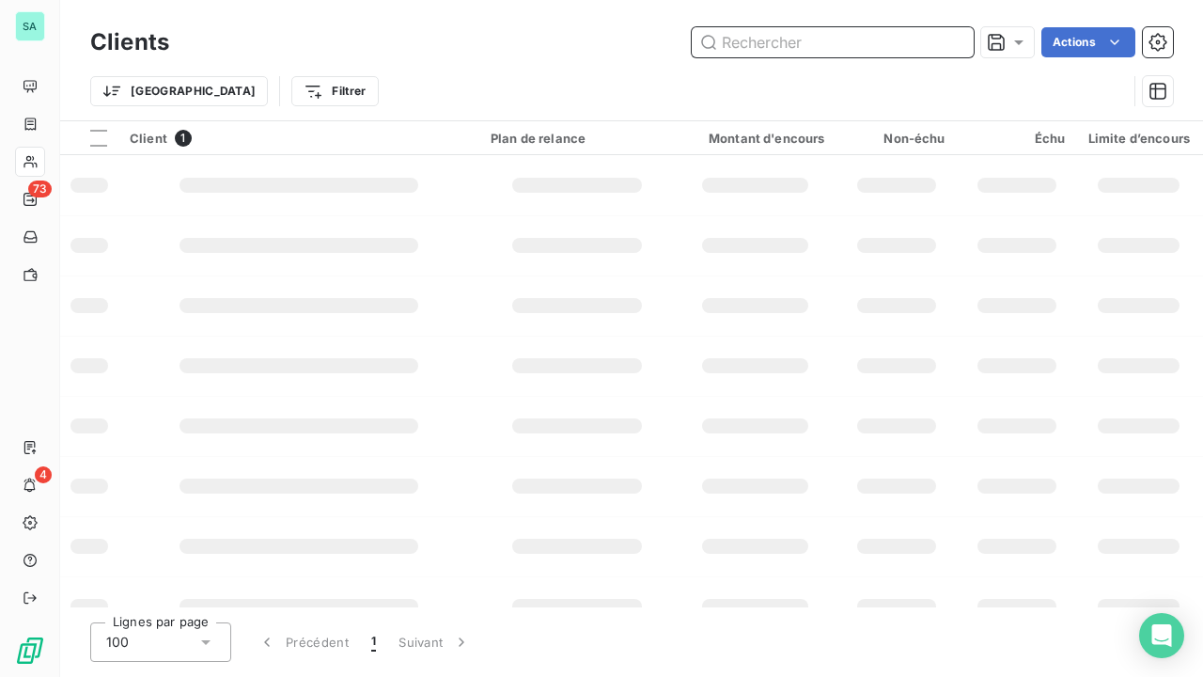
click at [841, 41] on input "text" at bounding box center [833, 42] width 282 height 30
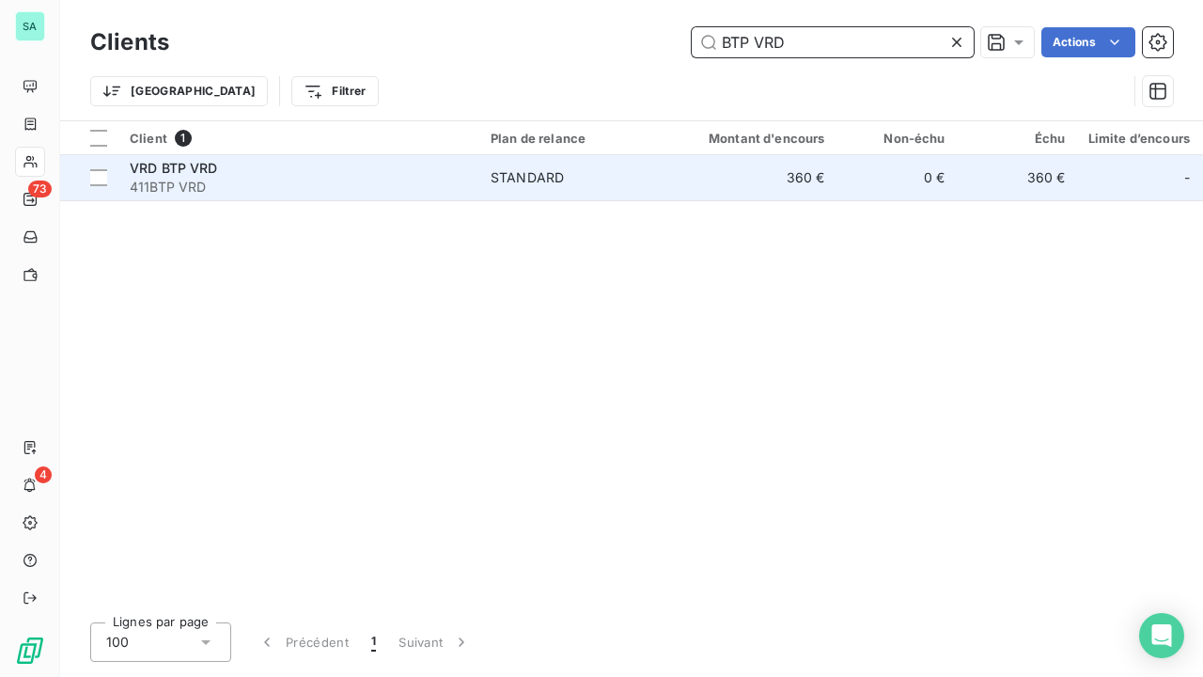
type input "BTP VRD"
click at [556, 179] on div "STANDARD" at bounding box center [527, 177] width 73 height 19
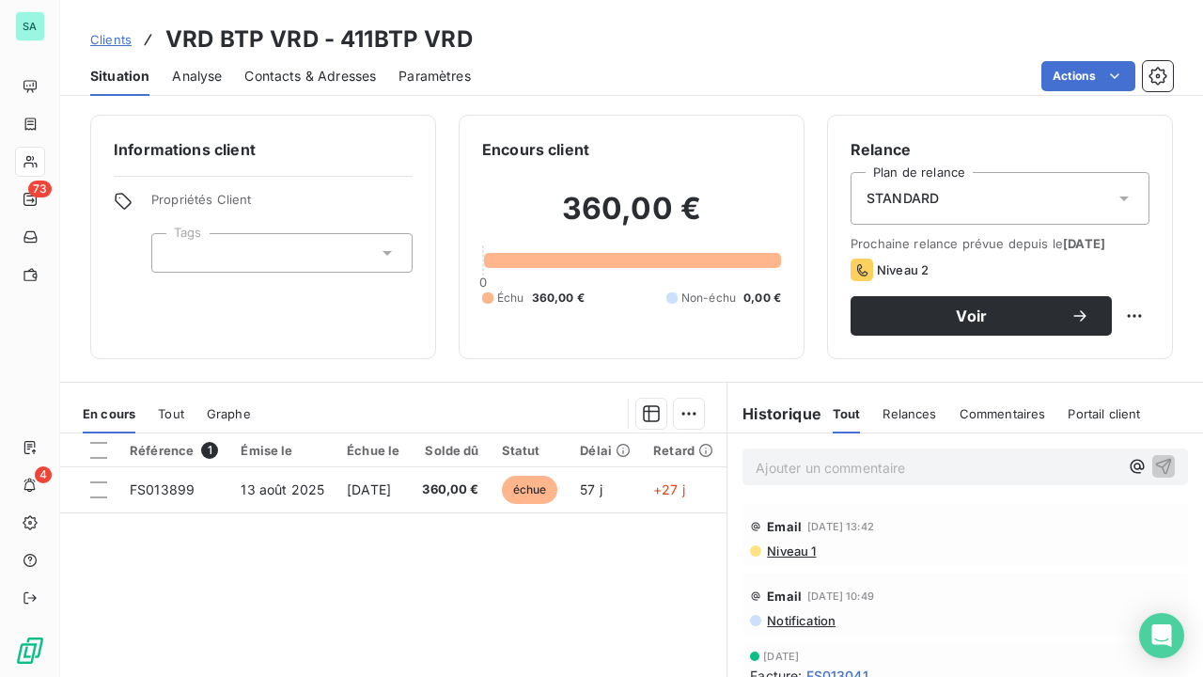
click at [117, 38] on span "Clients" at bounding box center [110, 39] width 41 height 15
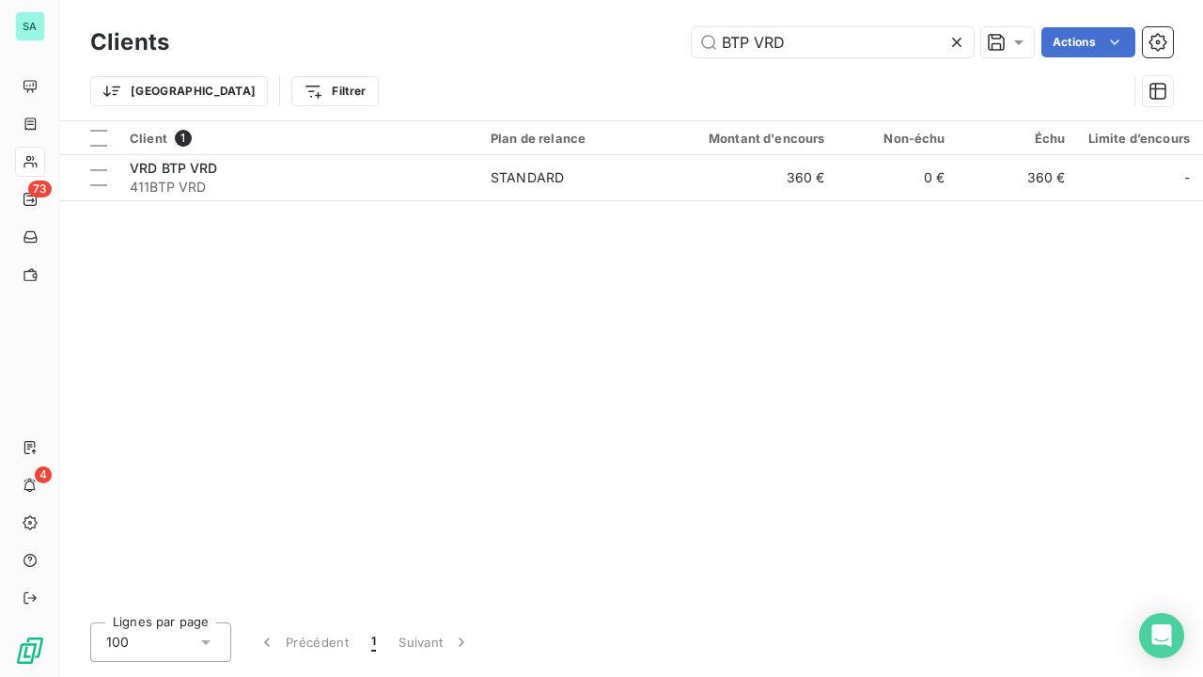
click at [961, 39] on icon at bounding box center [957, 42] width 19 height 19
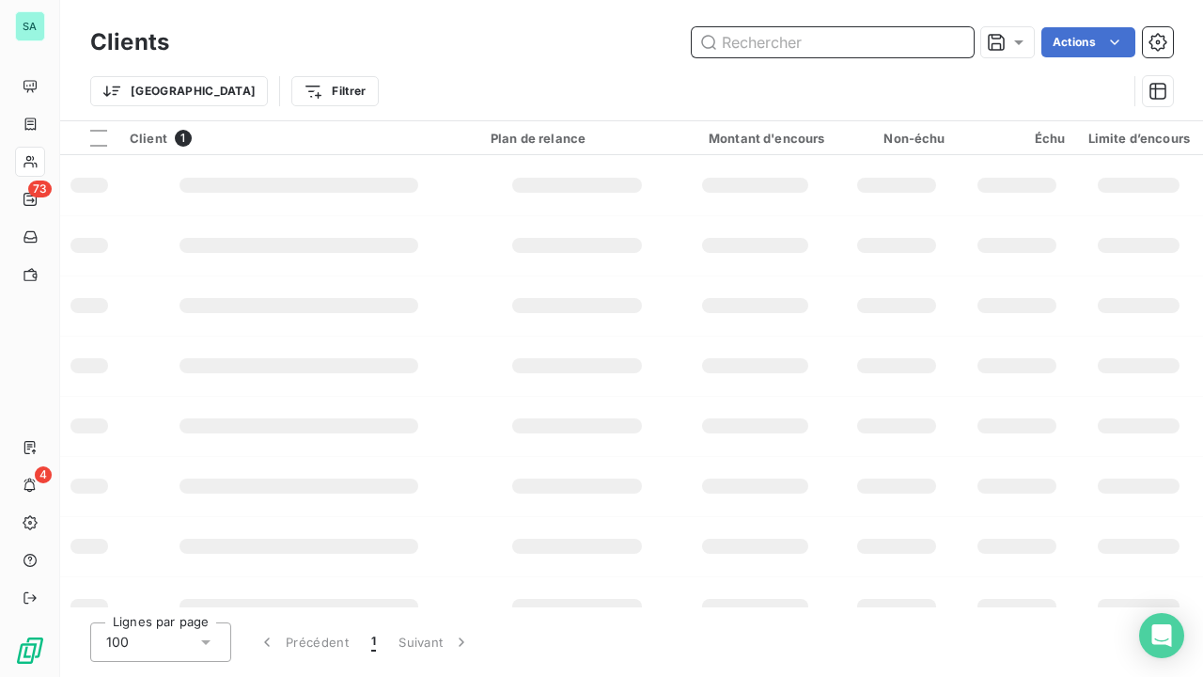
click at [888, 47] on input "text" at bounding box center [833, 42] width 282 height 30
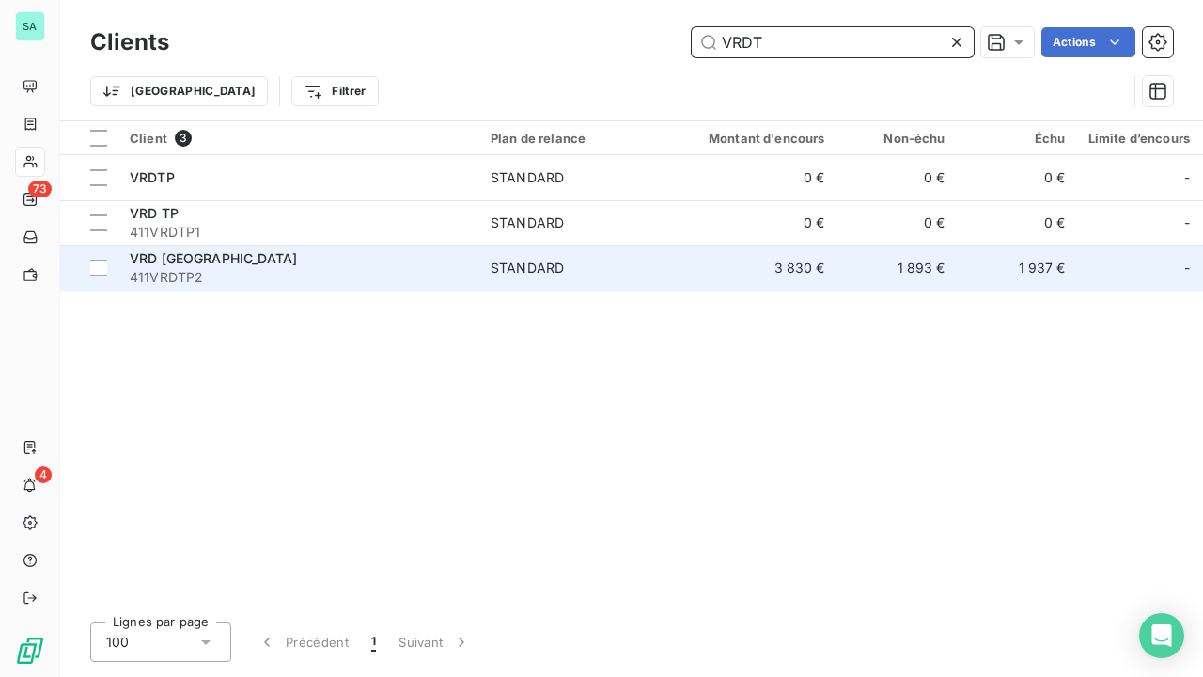
type input "VRDT"
click at [216, 280] on span "411VRDTP2" at bounding box center [299, 277] width 338 height 19
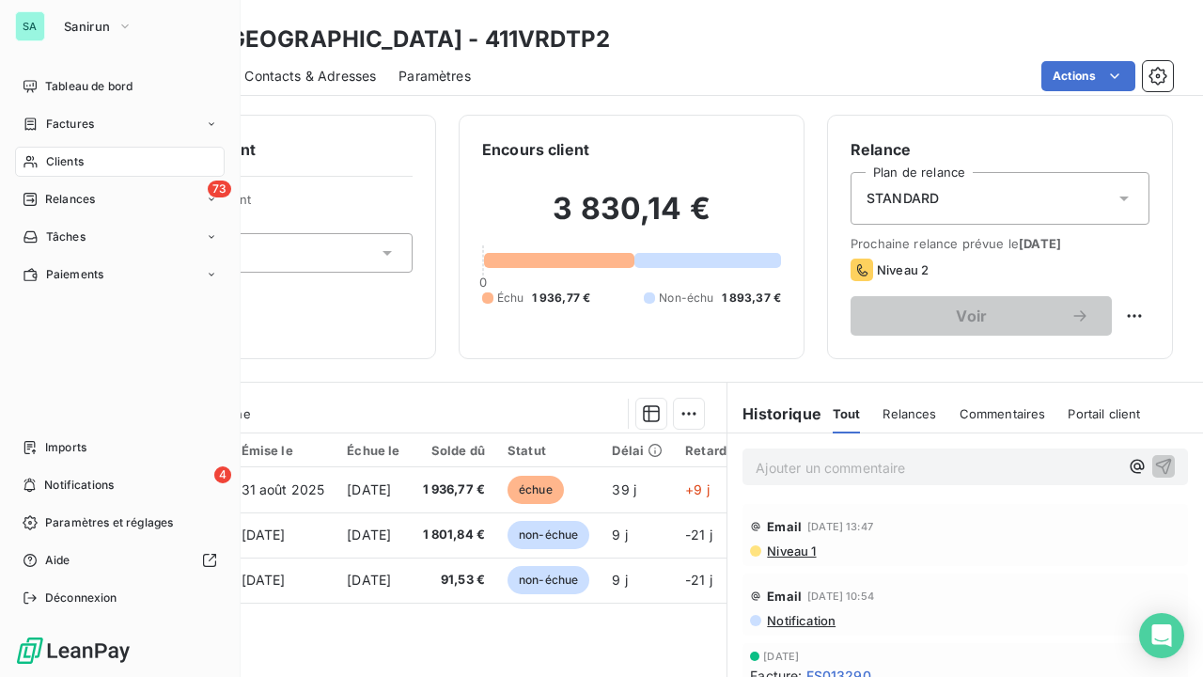
click at [27, 24] on div "SA" at bounding box center [30, 26] width 30 height 30
click at [90, 30] on span "Sanirun" at bounding box center [87, 26] width 46 height 15
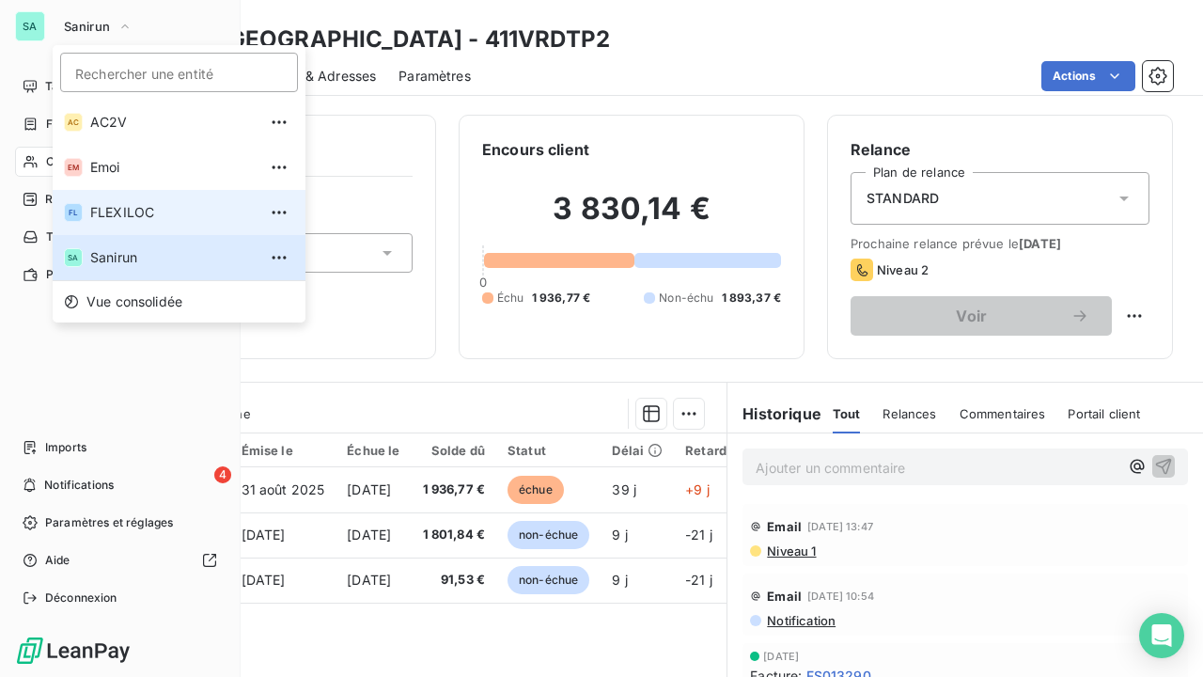
click at [124, 213] on span "FLEXILOC" at bounding box center [173, 212] width 166 height 19
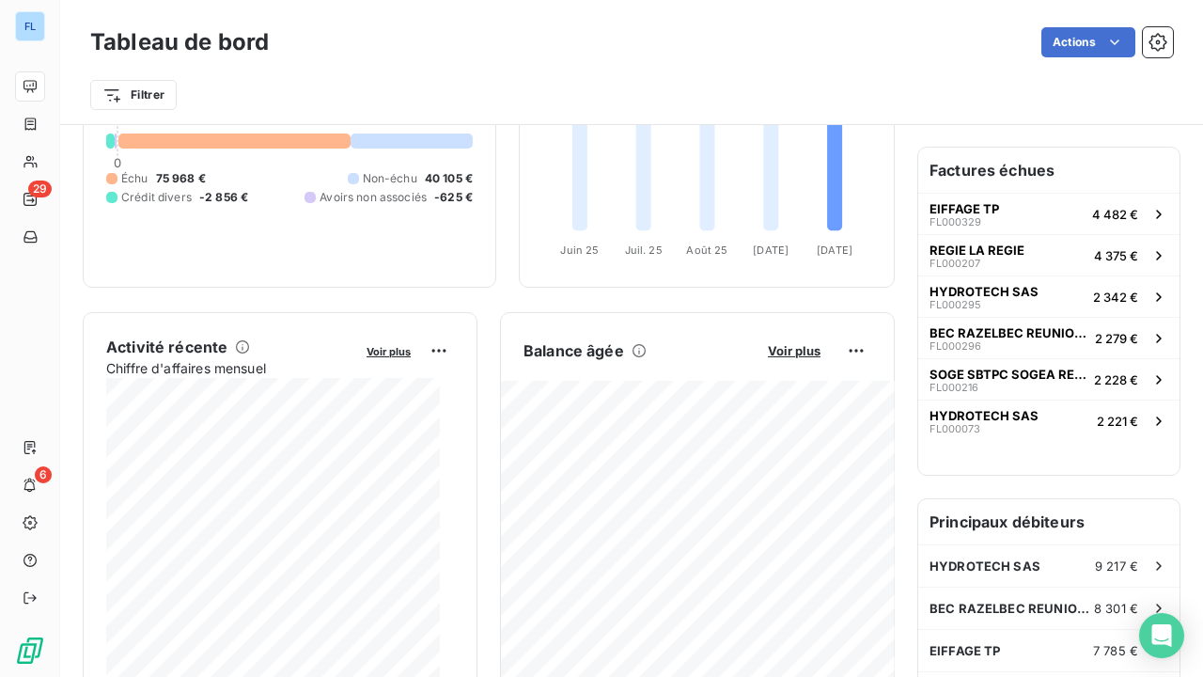
scroll to position [188, 0]
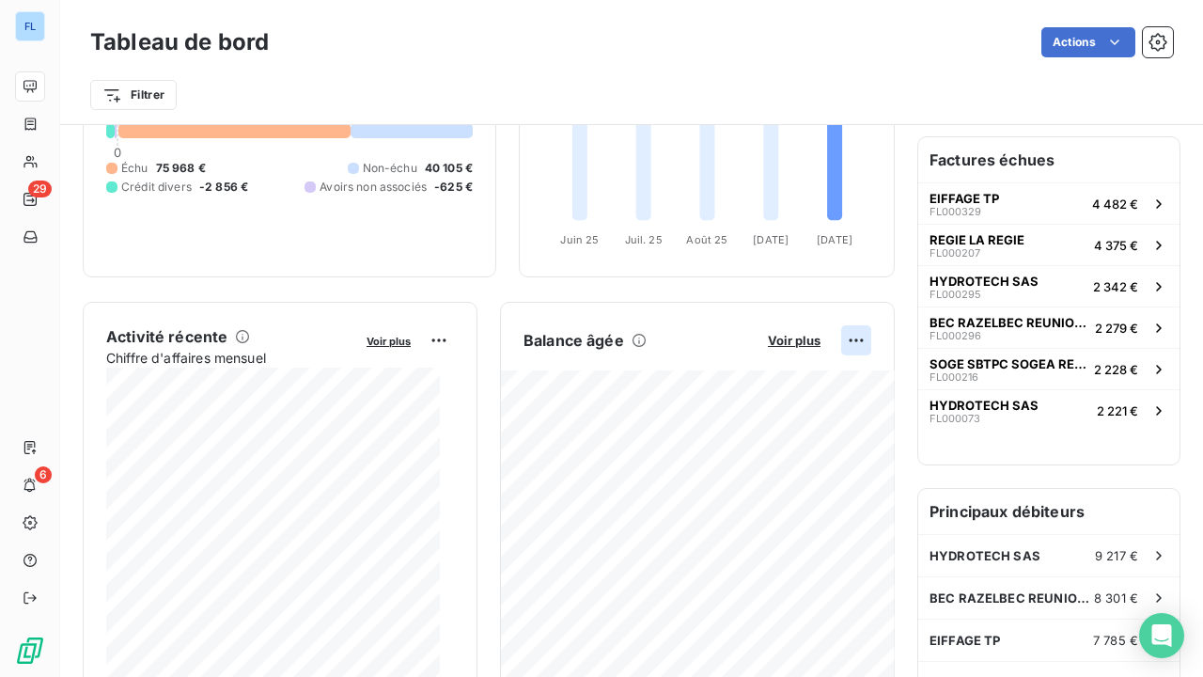
click at [846, 340] on html "FL 29 6 Tableau de bord Actions Filtrer Encours client Voir plus 112 592,11 € 0…" at bounding box center [601, 338] width 1203 height 677
click at [778, 369] on div "Exporter" at bounding box center [797, 379] width 105 height 30
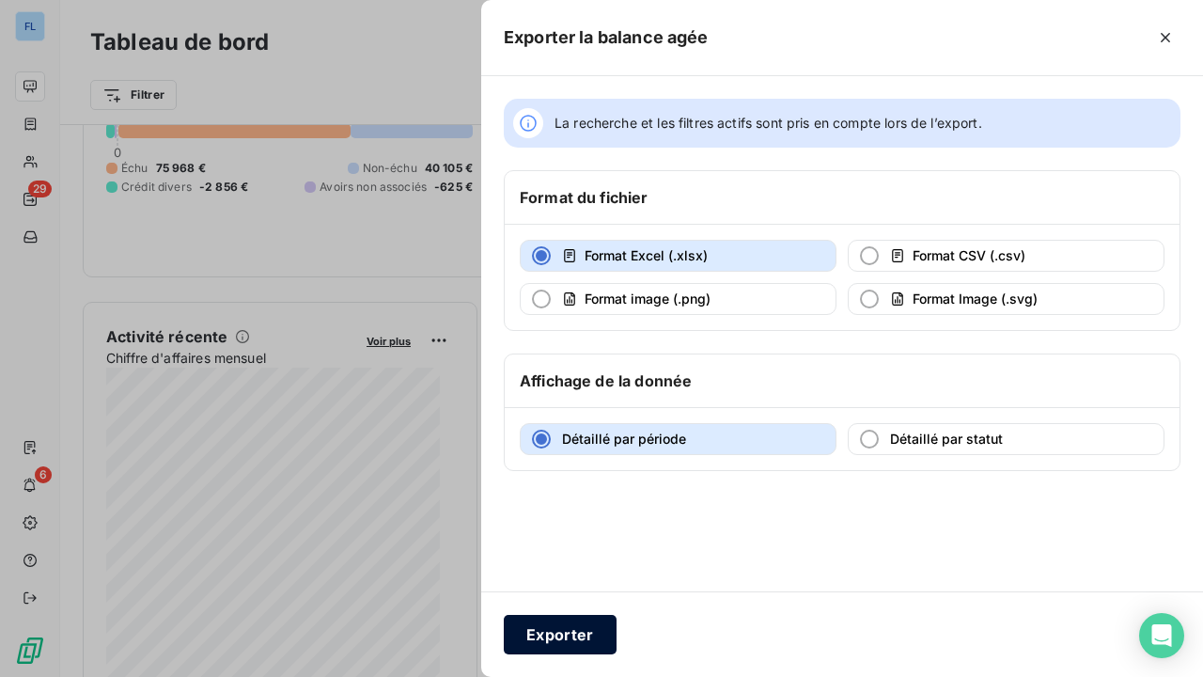
click at [578, 635] on button "Exporter" at bounding box center [560, 634] width 113 height 39
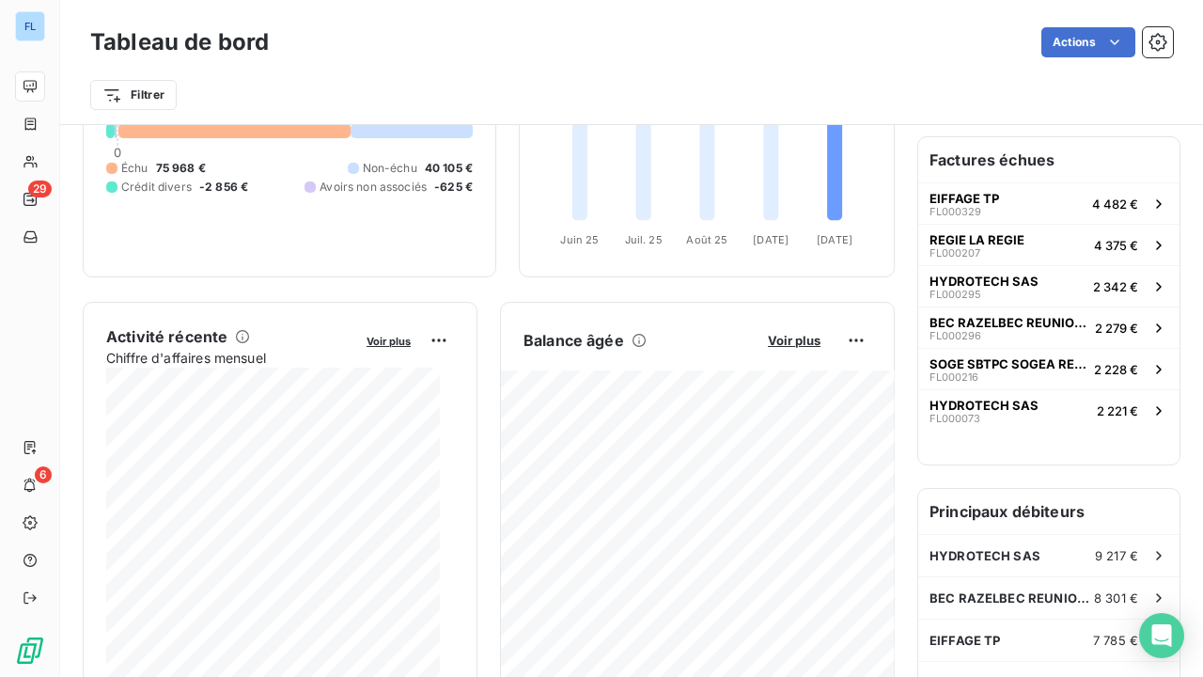
scroll to position [94, 0]
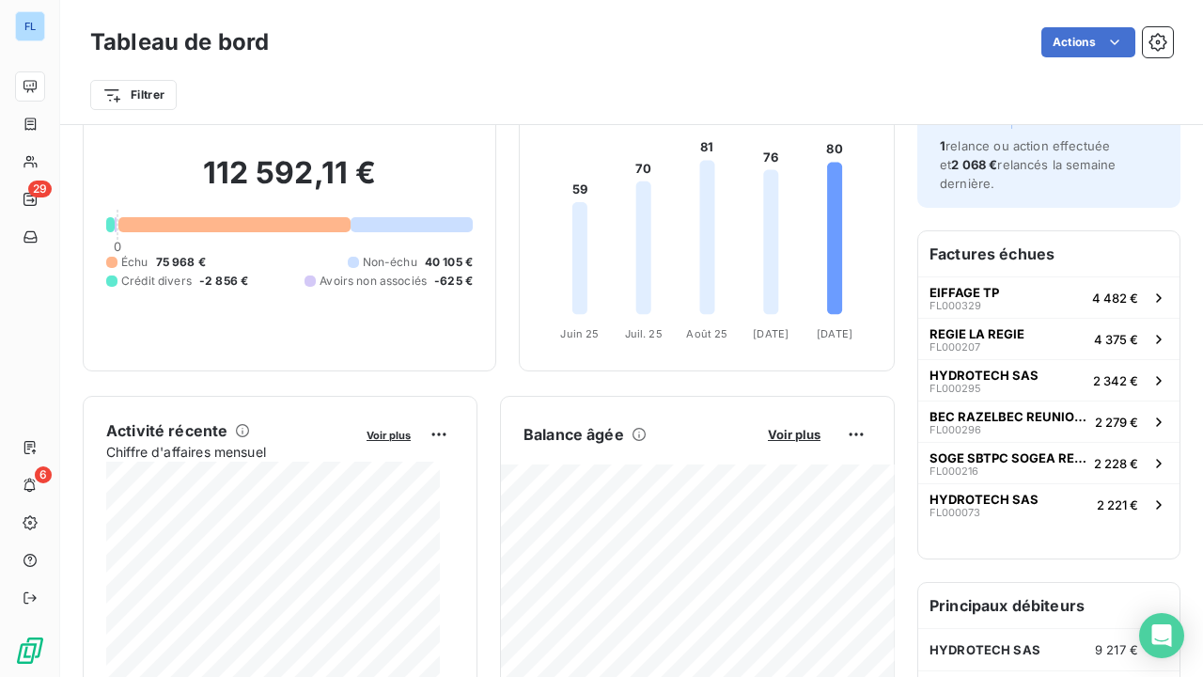
click at [423, 94] on div "Filtrer" at bounding box center [631, 95] width 1083 height 36
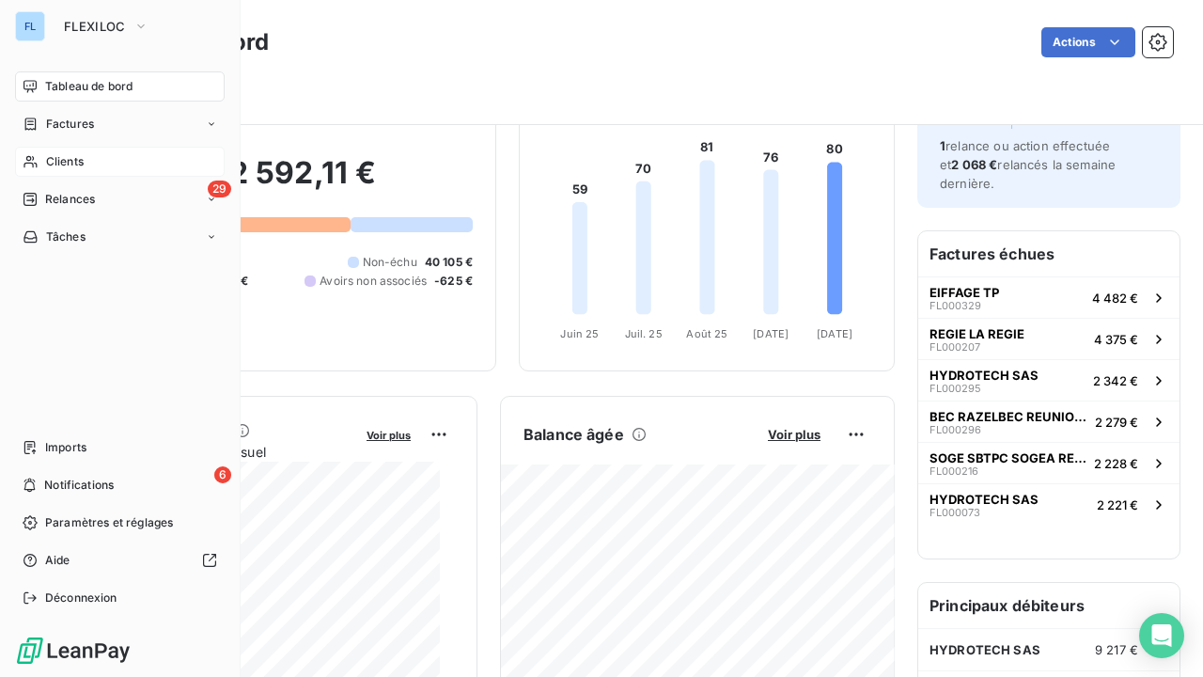
click at [49, 165] on span "Clients" at bounding box center [65, 161] width 38 height 17
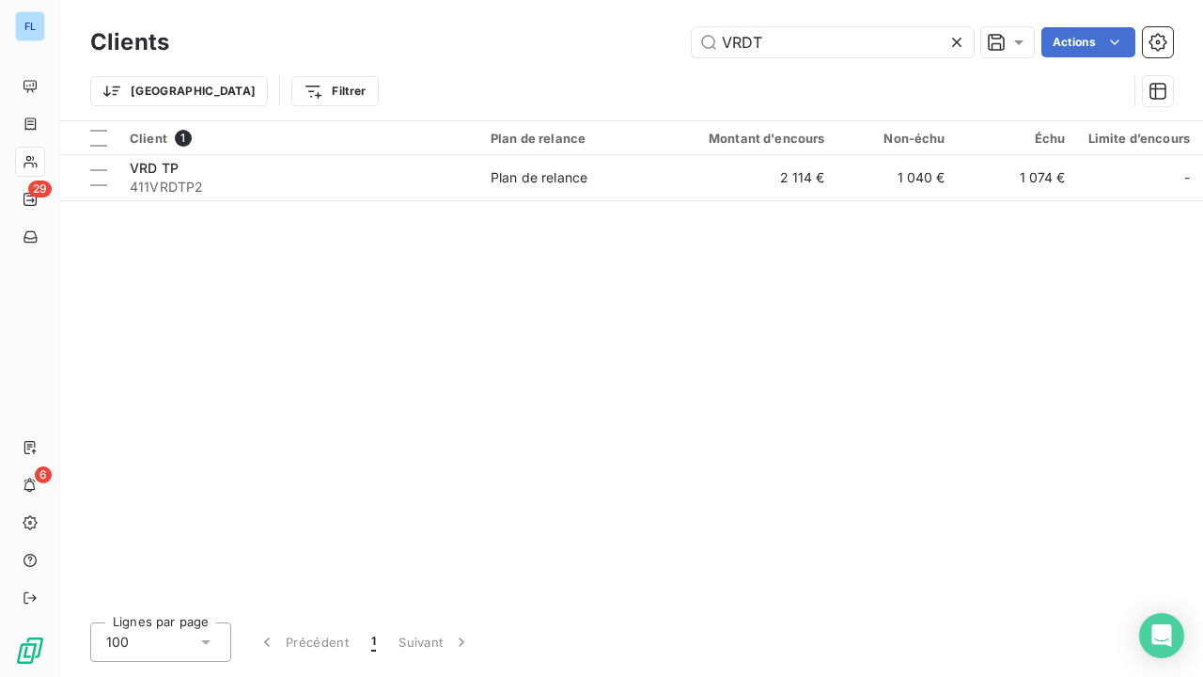
click at [957, 41] on icon at bounding box center [957, 42] width 19 height 19
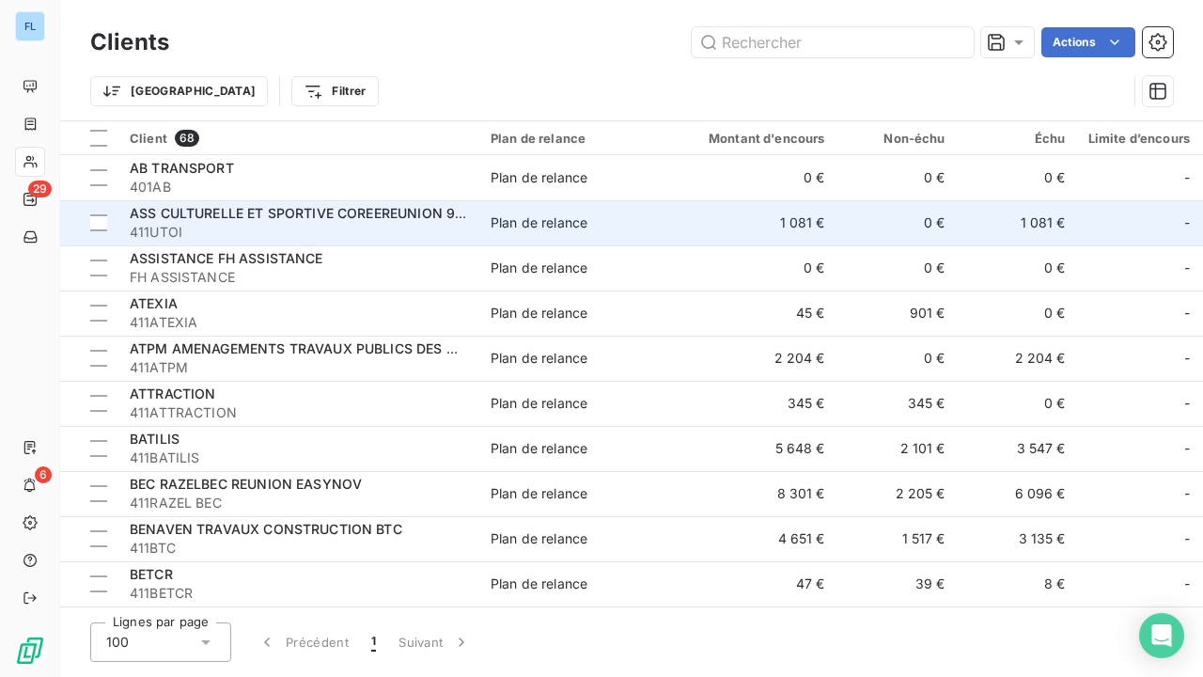
click at [323, 235] on span "411UTOI" at bounding box center [299, 232] width 338 height 19
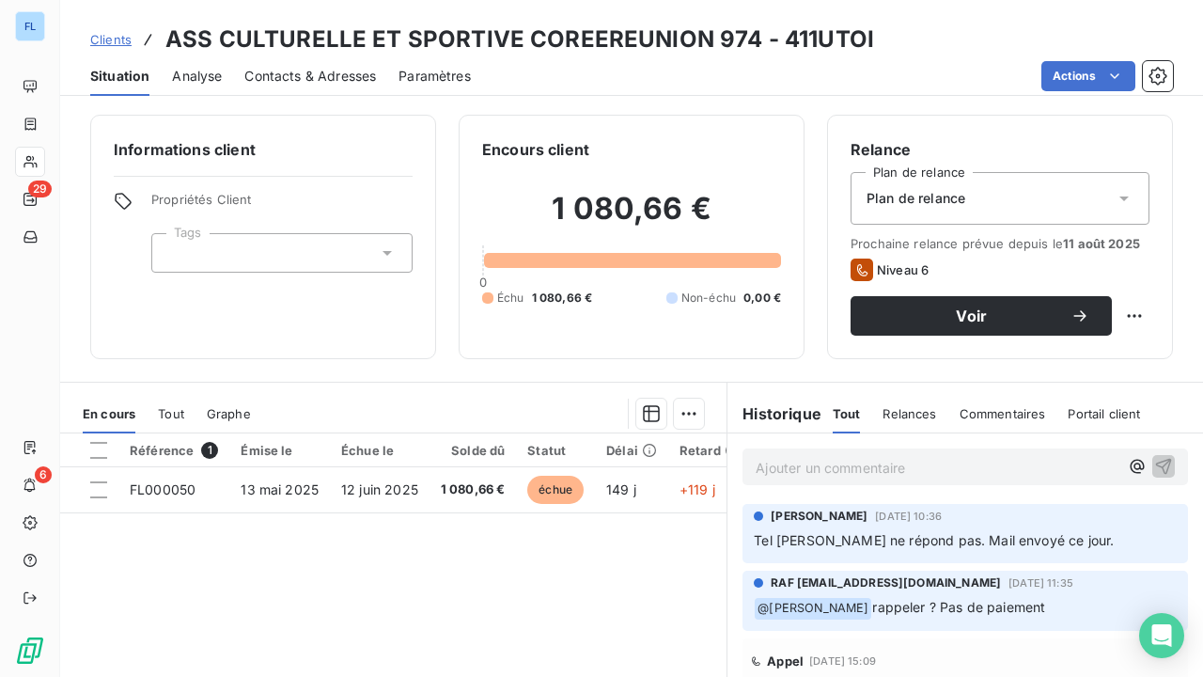
click at [119, 40] on span "Clients" at bounding box center [110, 39] width 41 height 15
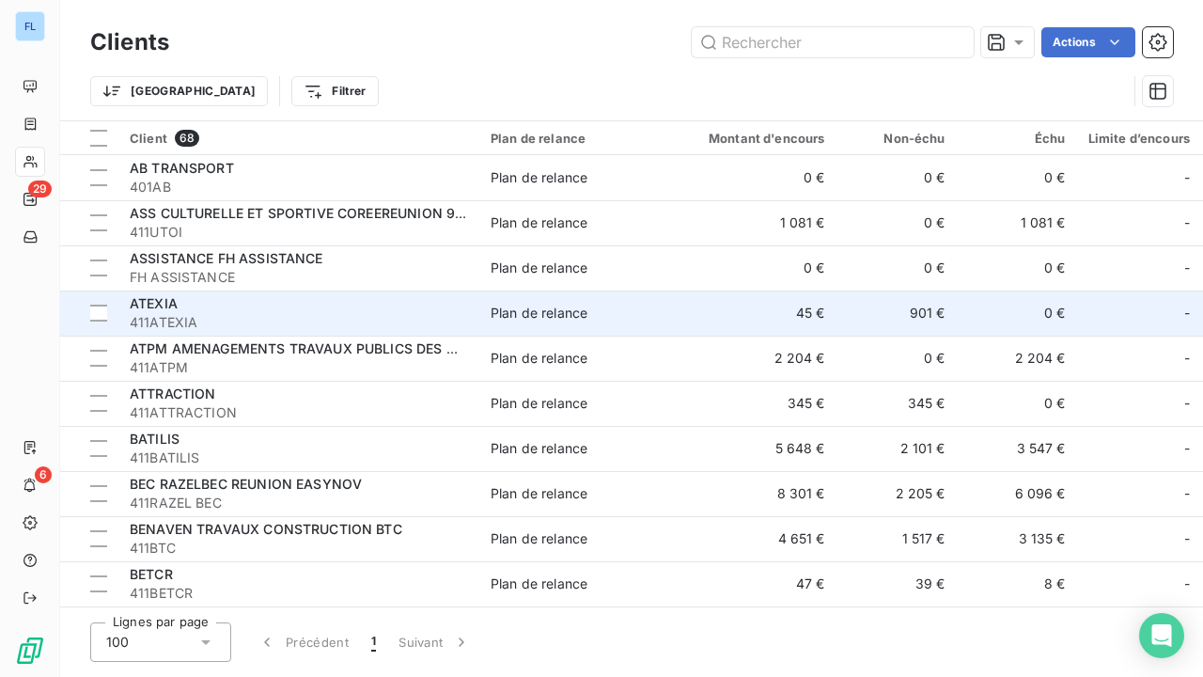
click at [216, 317] on span "411ATEXIA" at bounding box center [299, 322] width 338 height 19
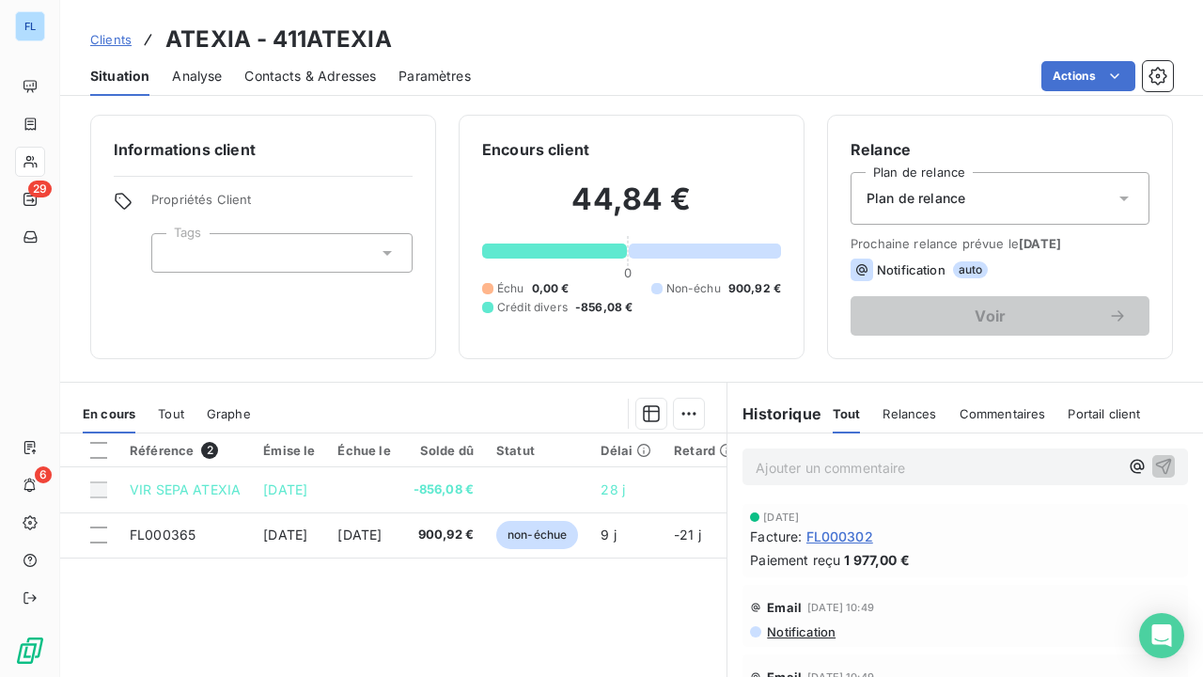
click at [121, 38] on span "Clients" at bounding box center [110, 39] width 41 height 15
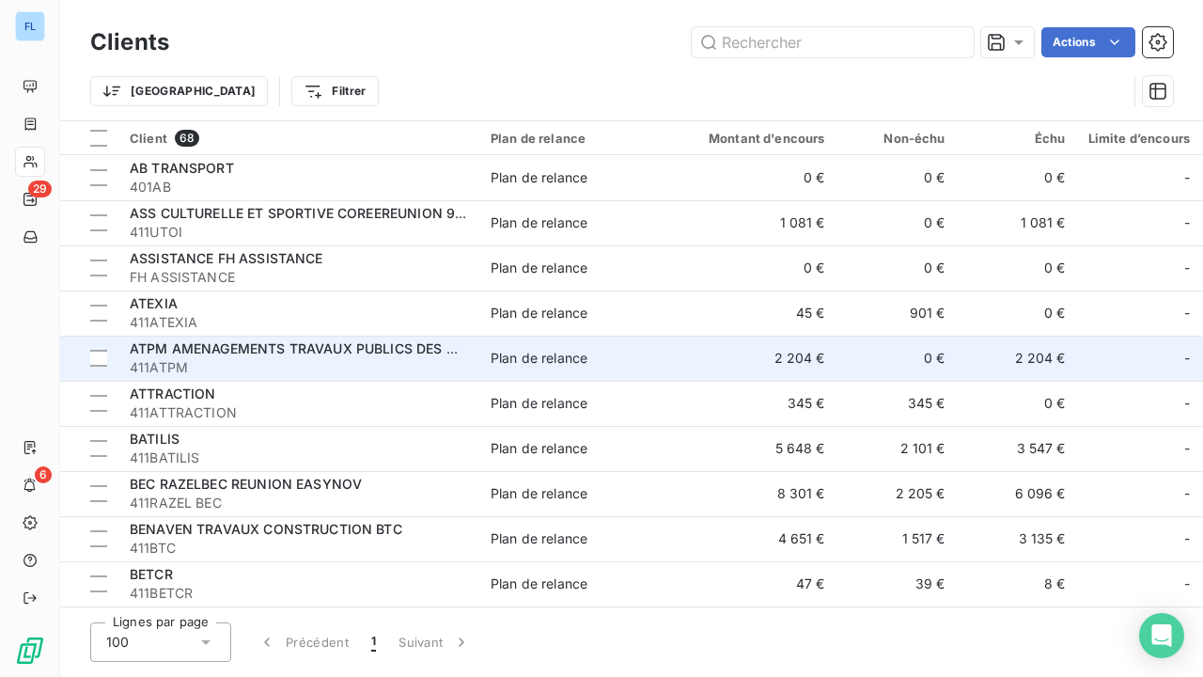
click at [200, 367] on span "411ATPM" at bounding box center [299, 367] width 338 height 19
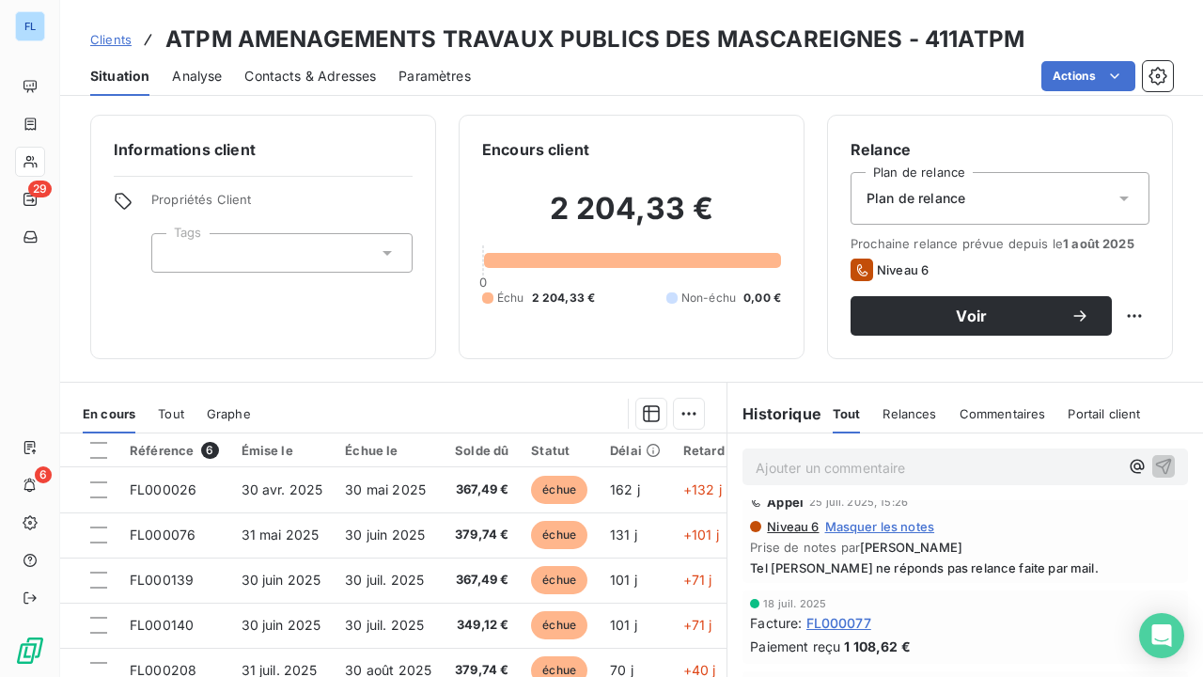
scroll to position [64, 0]
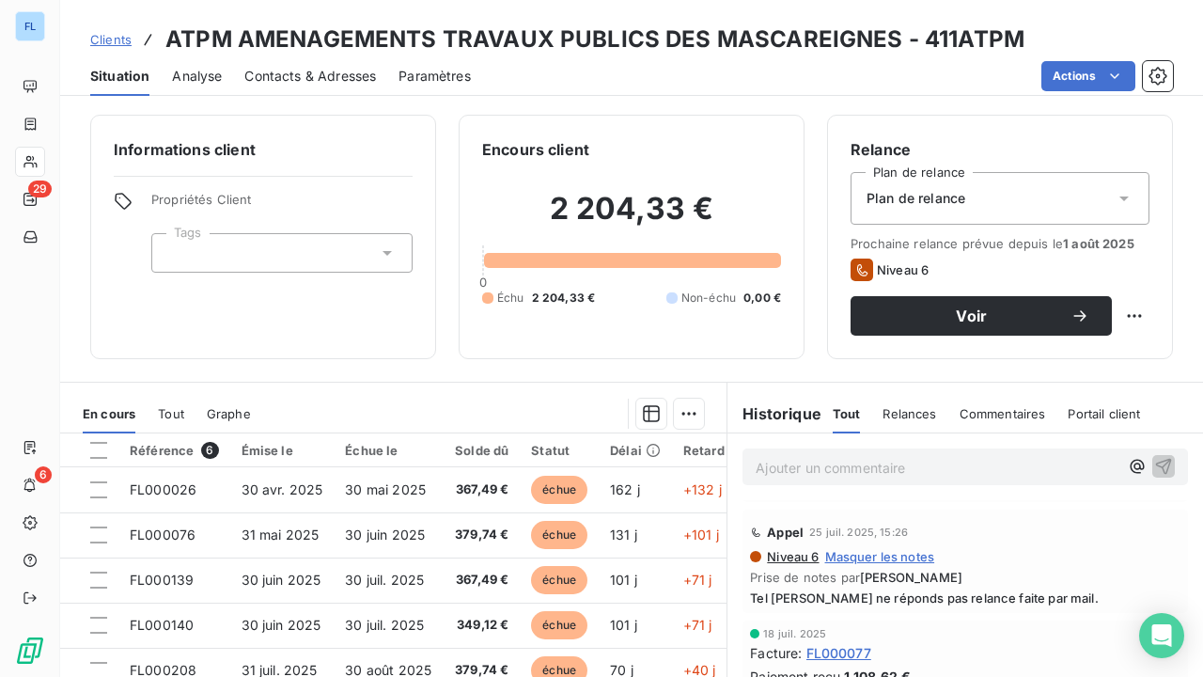
click at [118, 36] on span "Clients" at bounding box center [110, 39] width 41 height 15
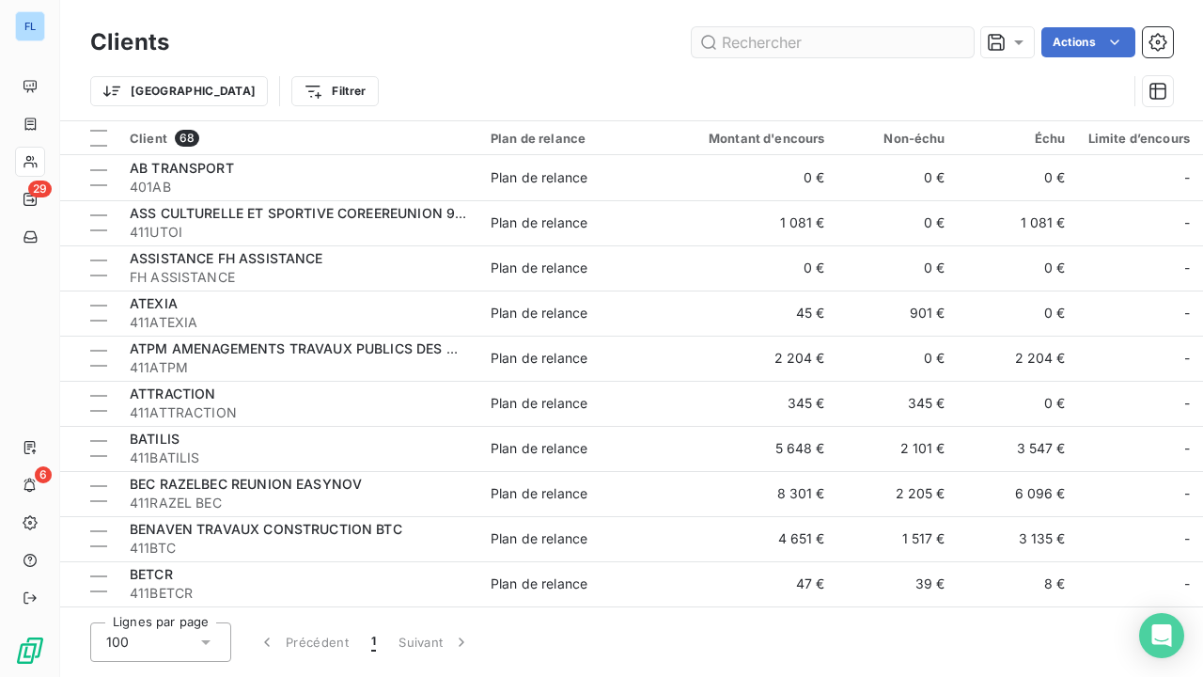
click at [839, 51] on input "text" at bounding box center [833, 42] width 282 height 30
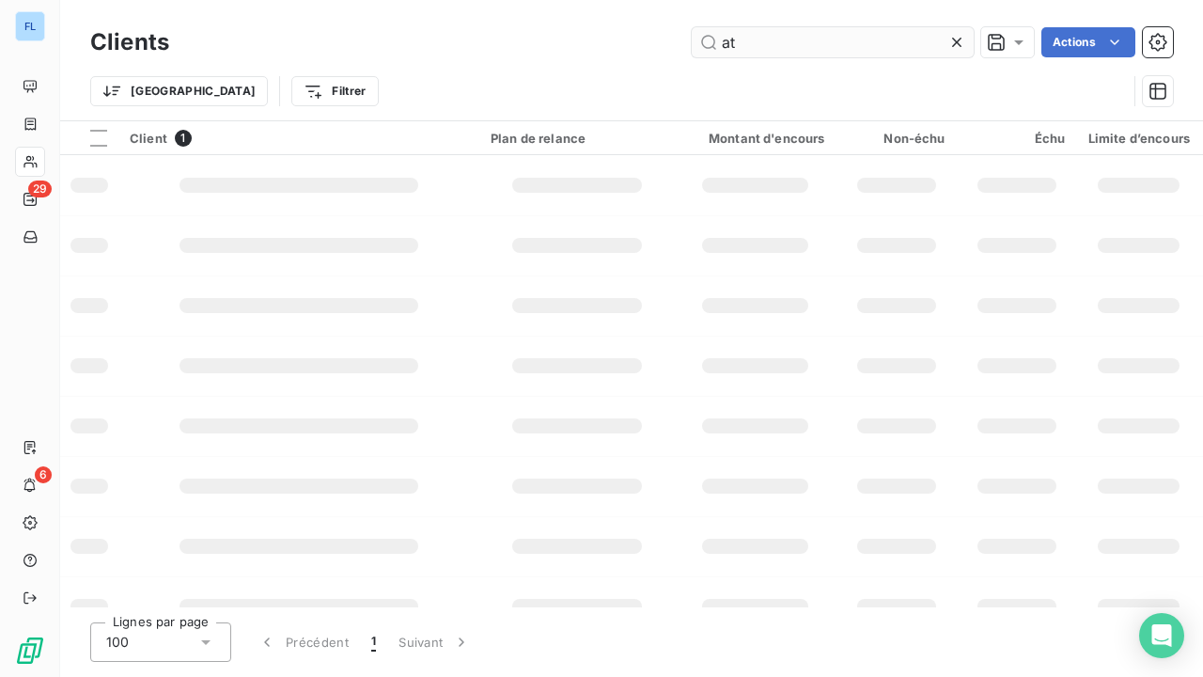
type input "a"
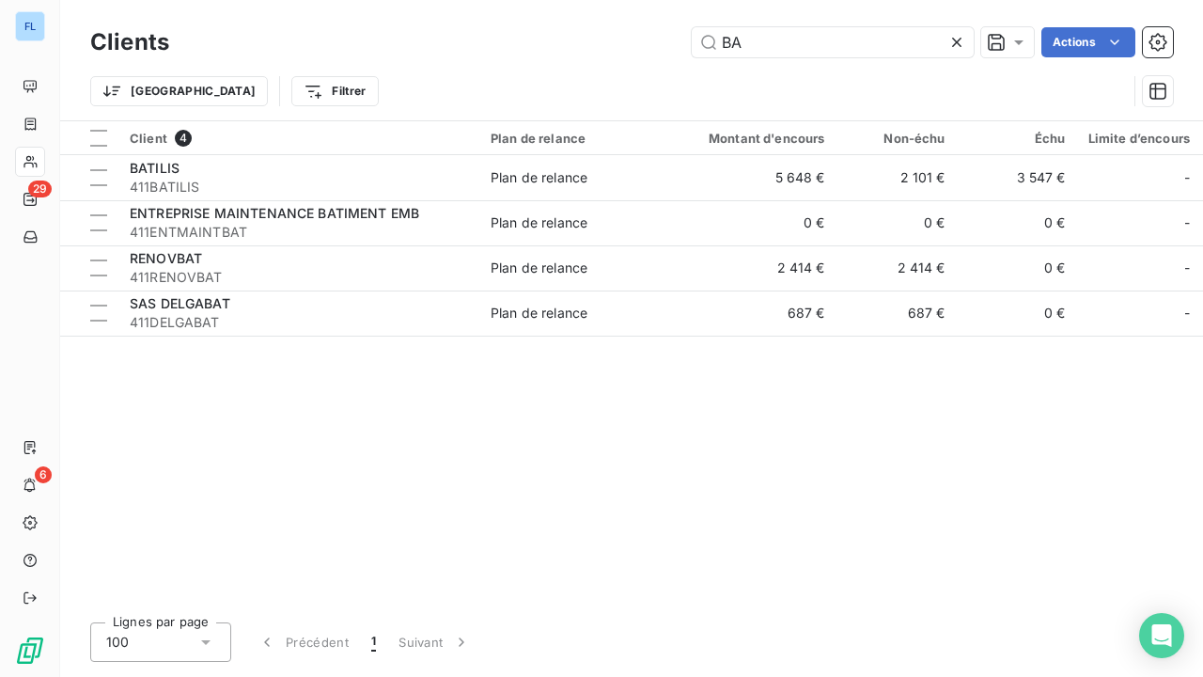
type input "BA"
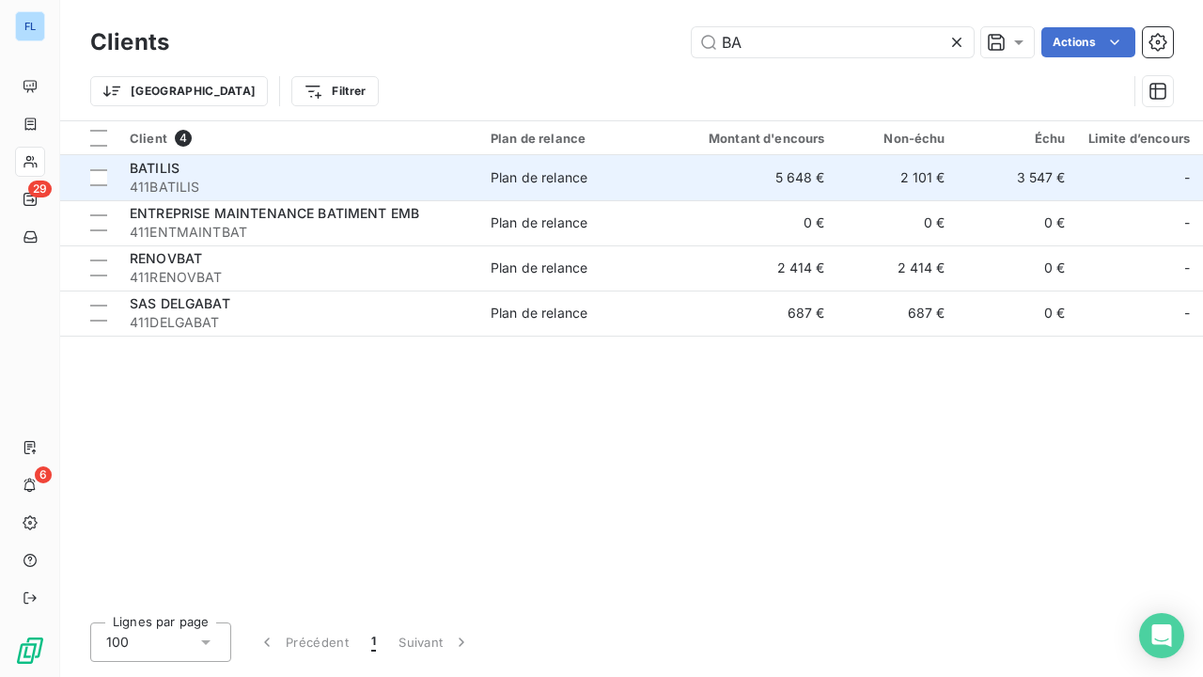
click at [198, 179] on span "411BATILIS" at bounding box center [299, 187] width 338 height 19
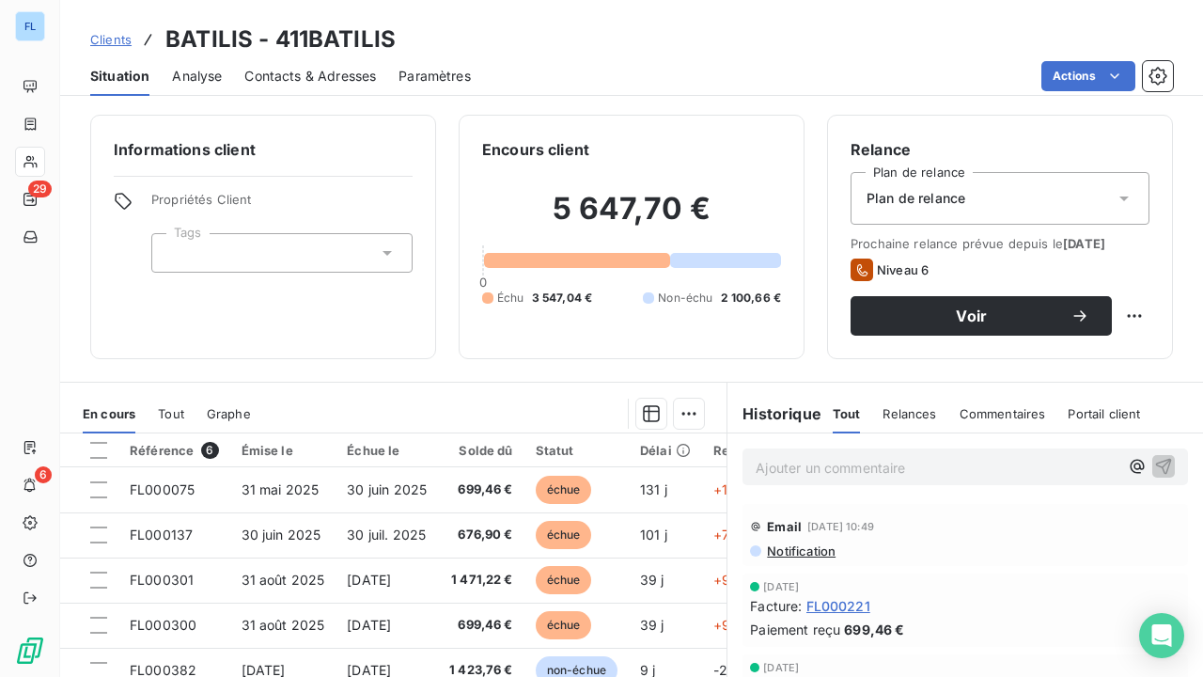
click at [122, 33] on span "Clients" at bounding box center [110, 39] width 41 height 15
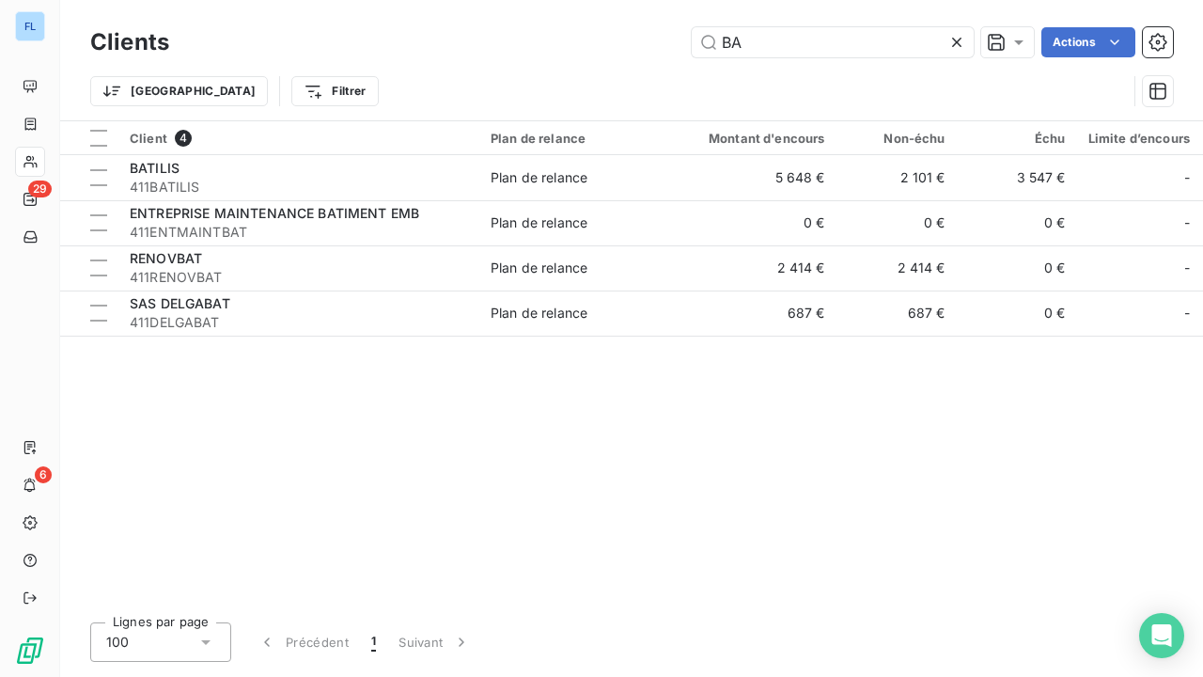
click at [969, 39] on div at bounding box center [961, 42] width 26 height 30
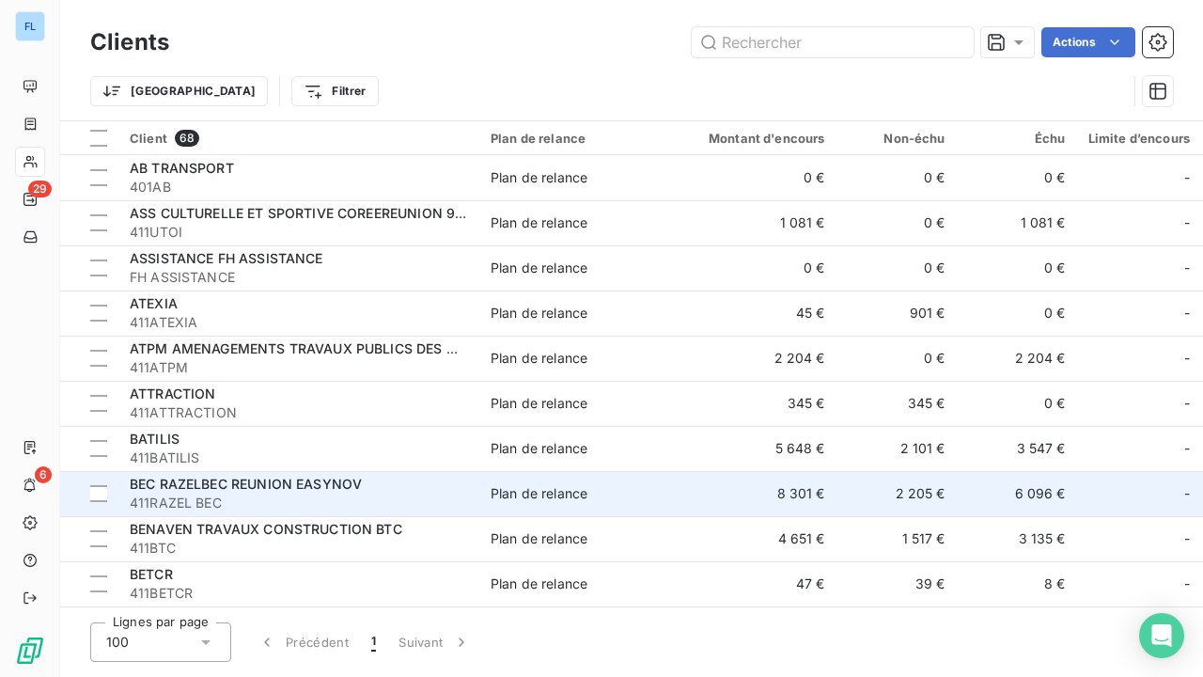
click at [321, 490] on span "BEC RAZELBEC REUNION EASYNOV" at bounding box center [246, 484] width 232 height 16
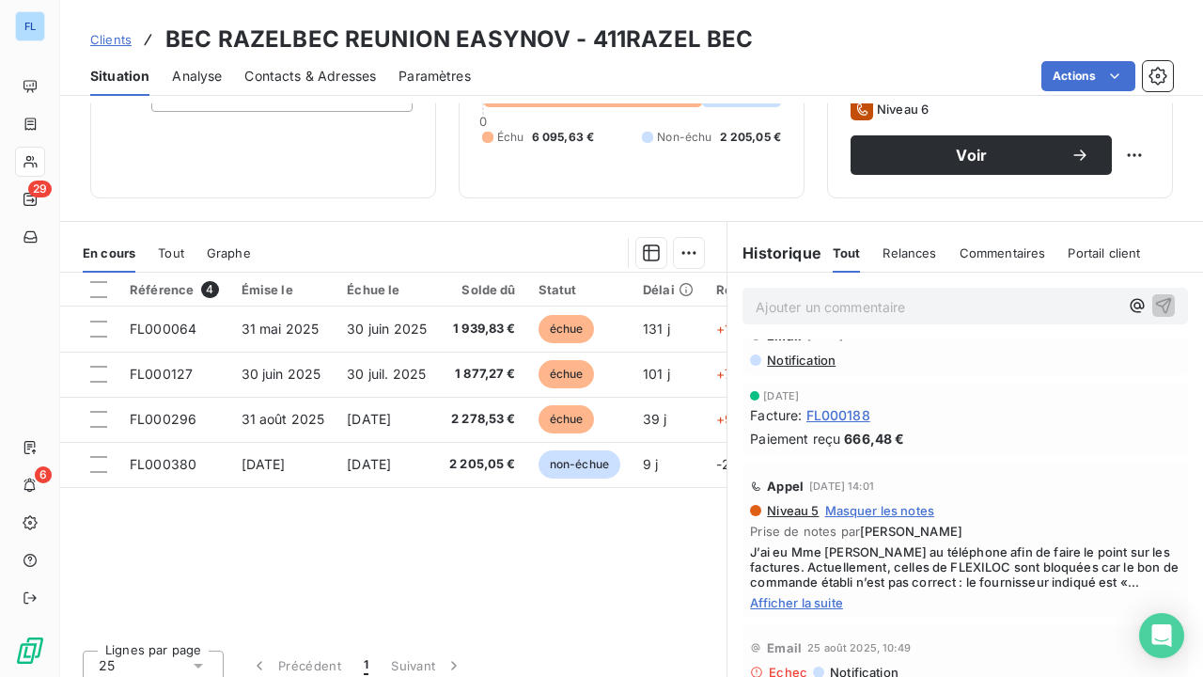
scroll to position [174, 0]
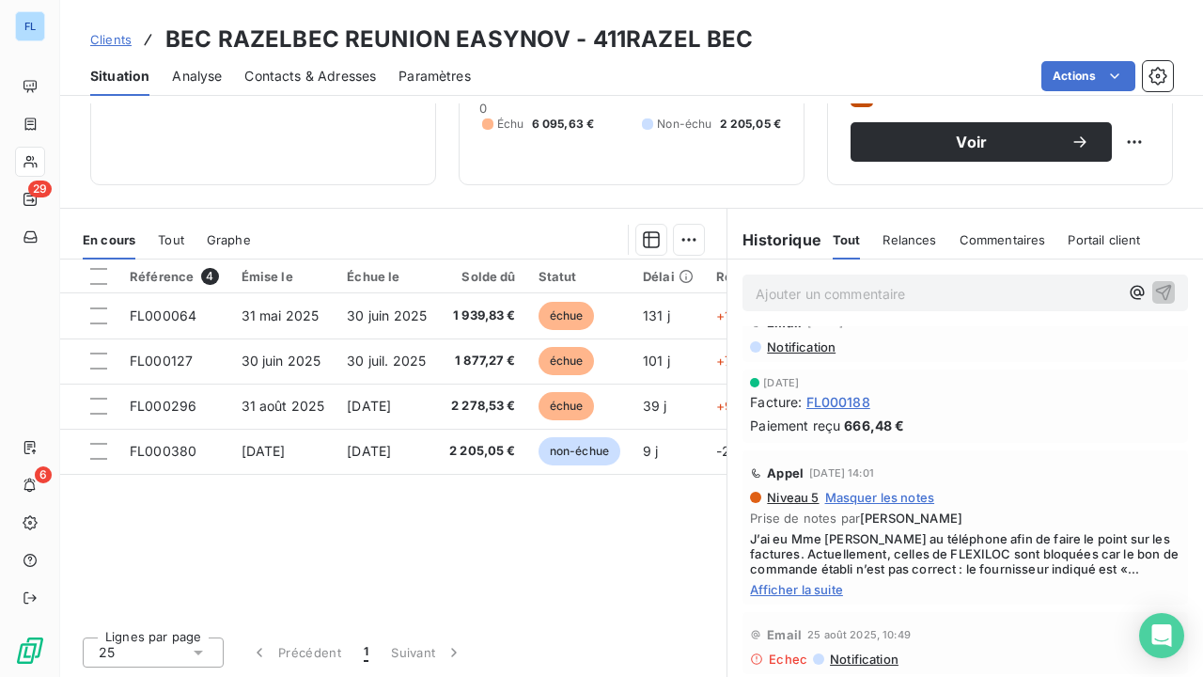
click at [821, 591] on span "Afficher la suite" at bounding box center [965, 589] width 431 height 15
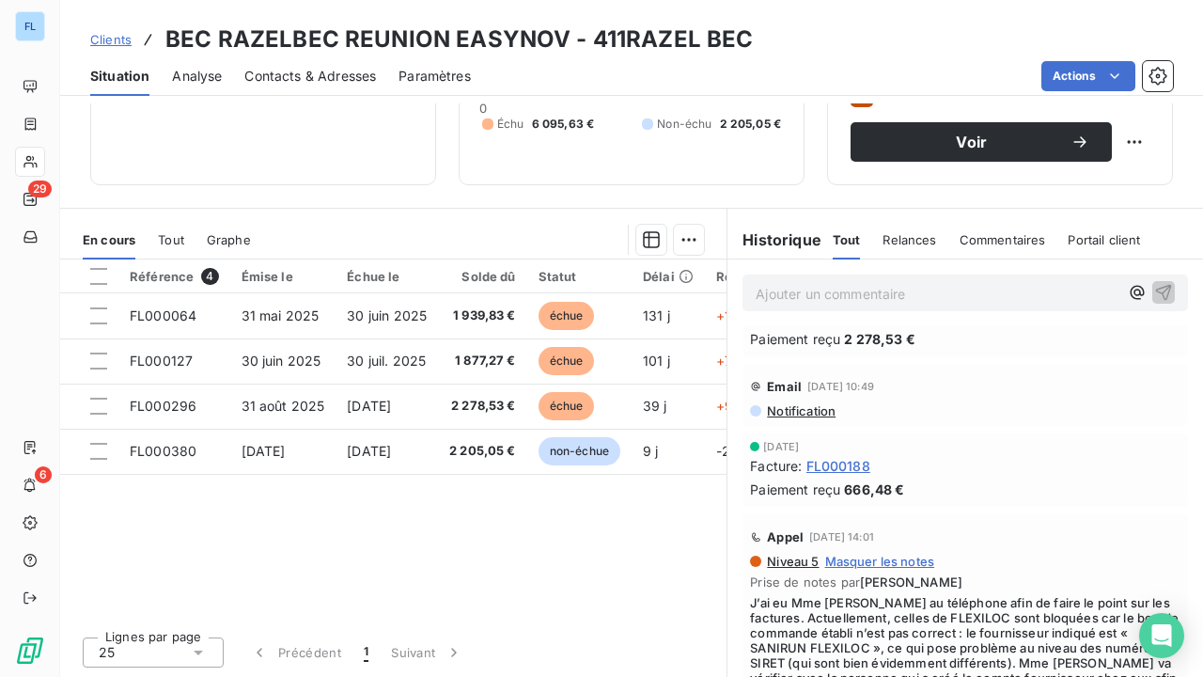
scroll to position [0, 0]
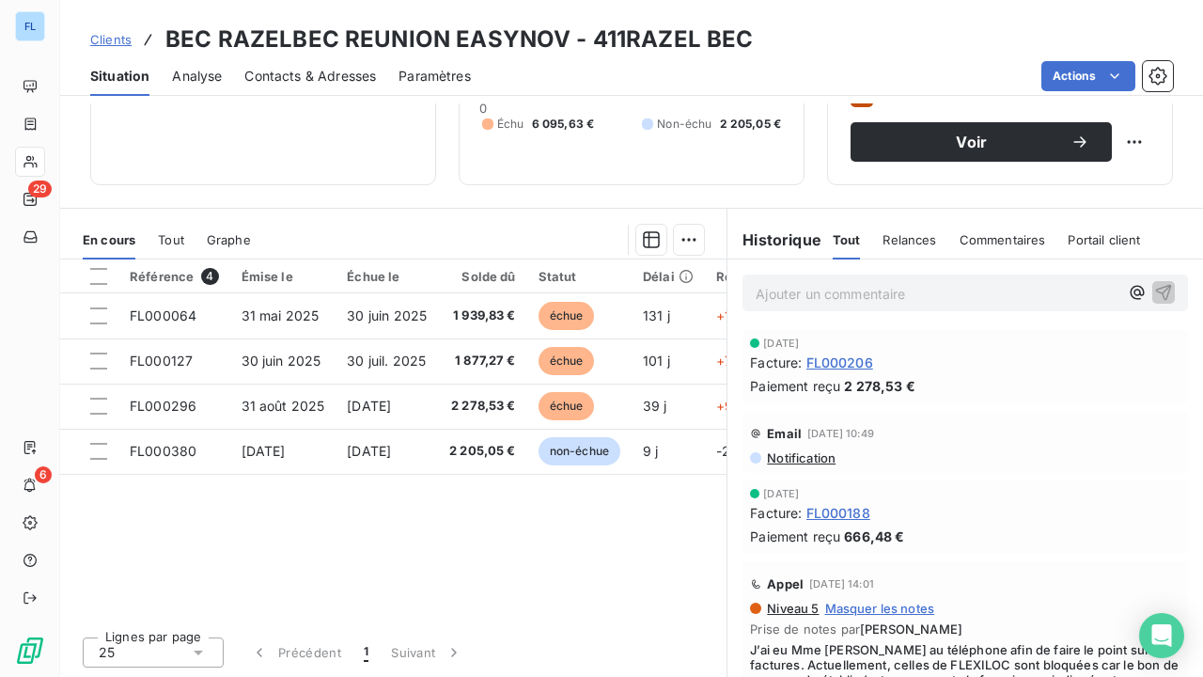
click at [117, 41] on span "Clients" at bounding box center [110, 39] width 41 height 15
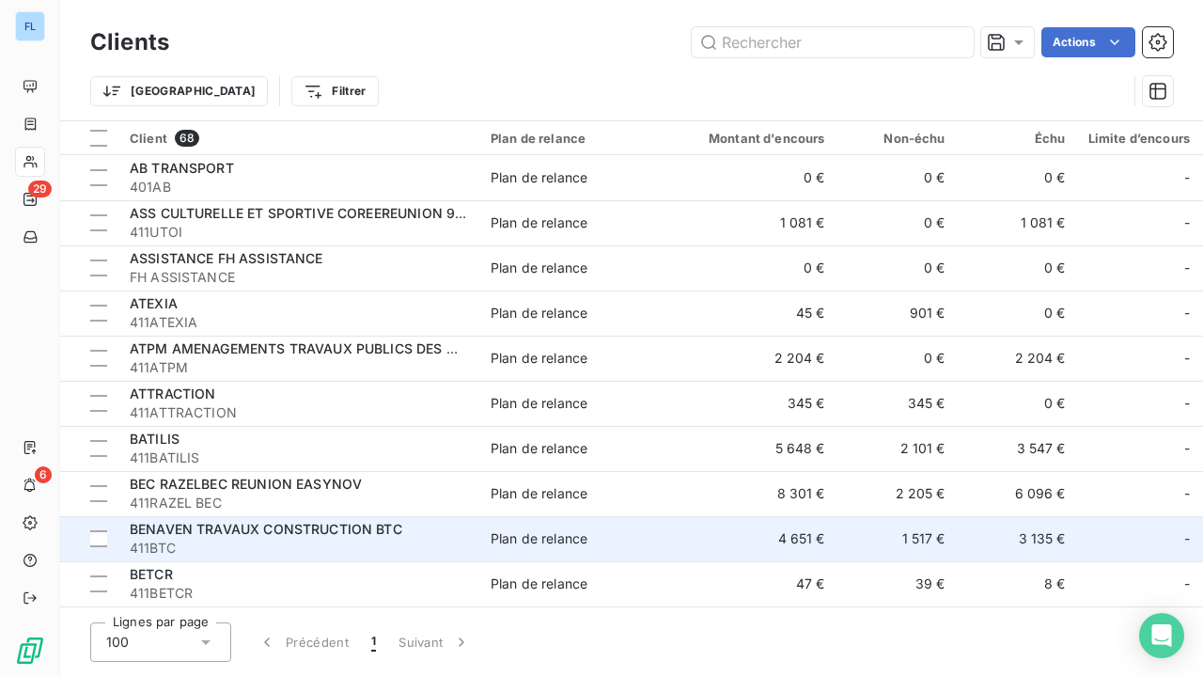
click at [330, 529] on span "BENAVEN TRAVAUX CONSTRUCTION BTC" at bounding box center [266, 529] width 273 height 16
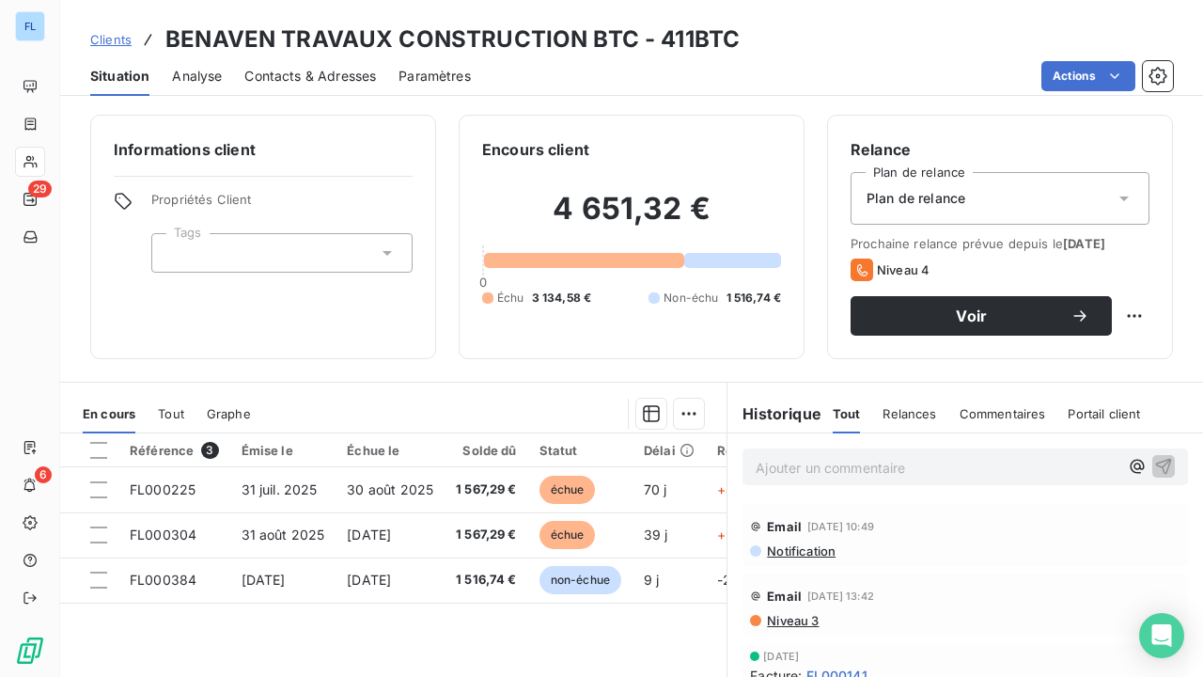
click at [120, 42] on span "Clients" at bounding box center [110, 39] width 41 height 15
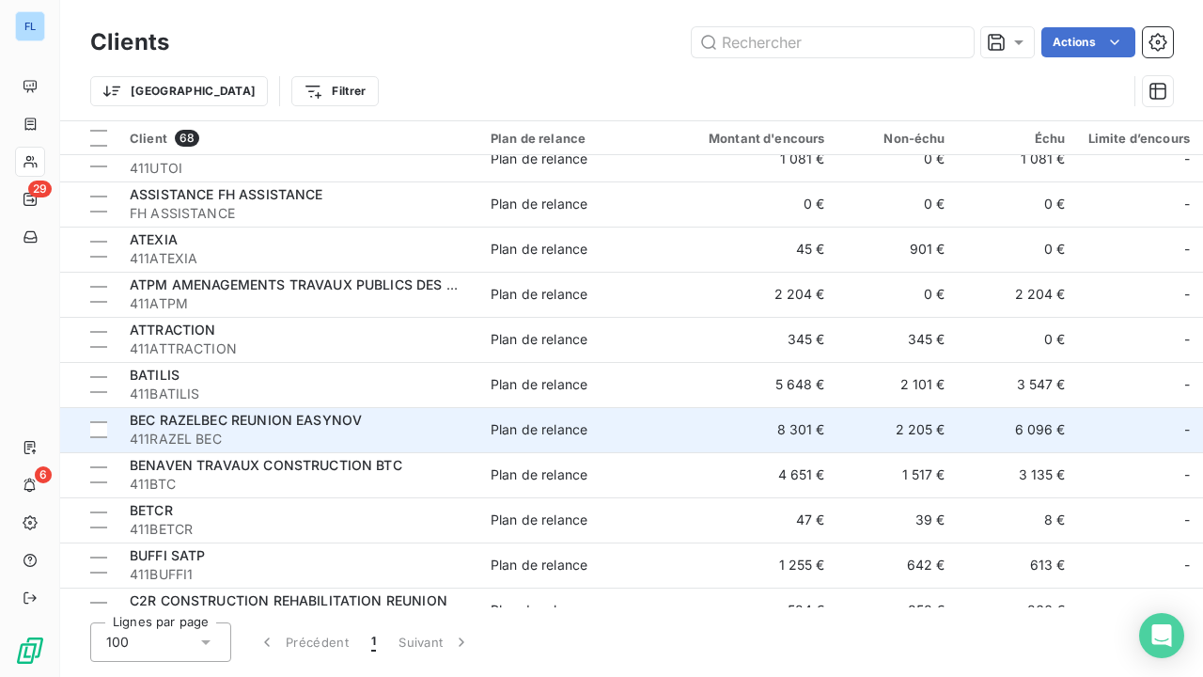
scroll to position [94, 0]
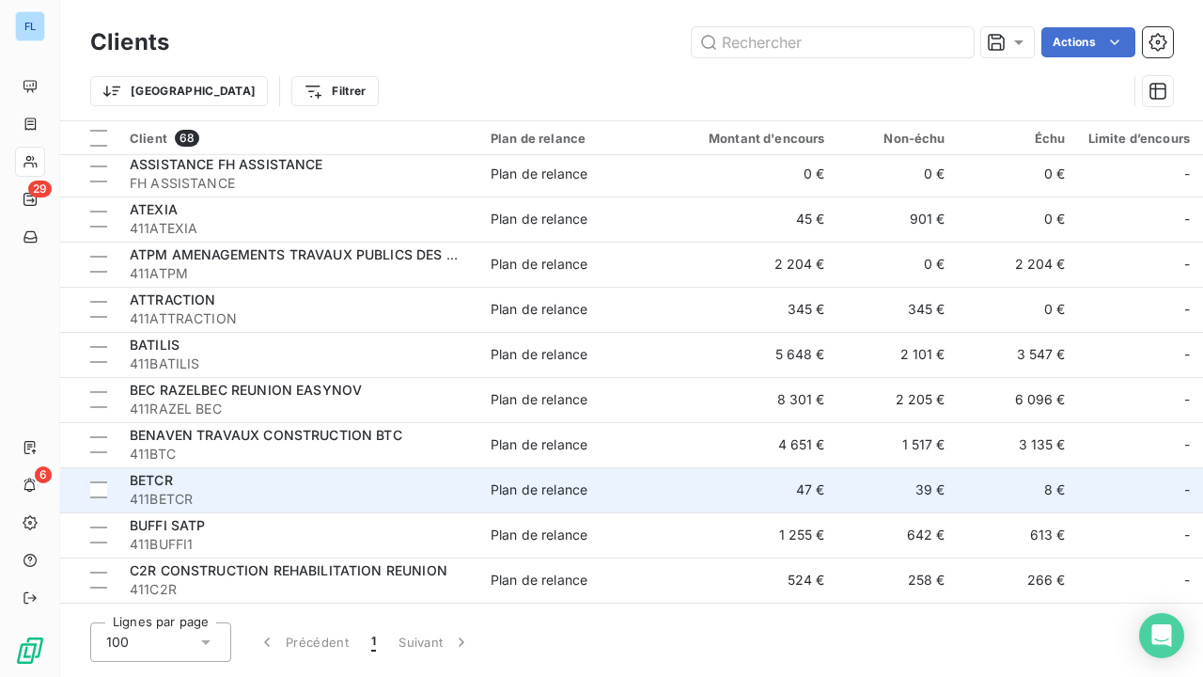
click at [208, 472] on div "BETCR" at bounding box center [299, 480] width 338 height 19
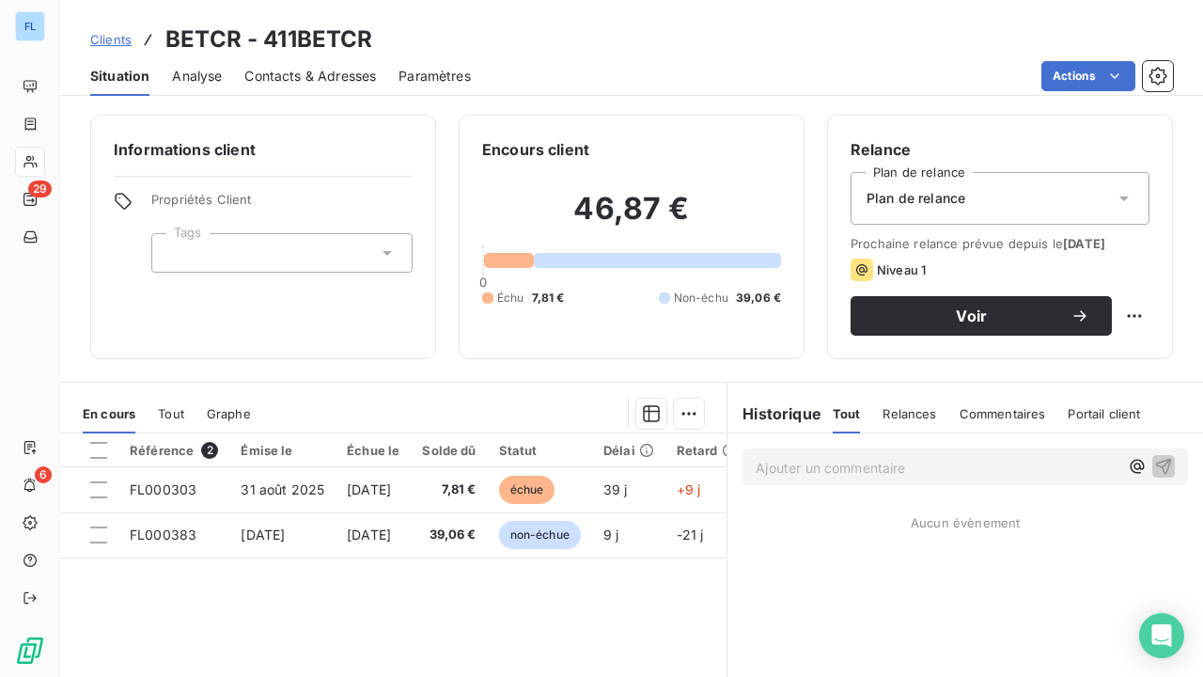
click at [115, 42] on span "Clients" at bounding box center [110, 39] width 41 height 15
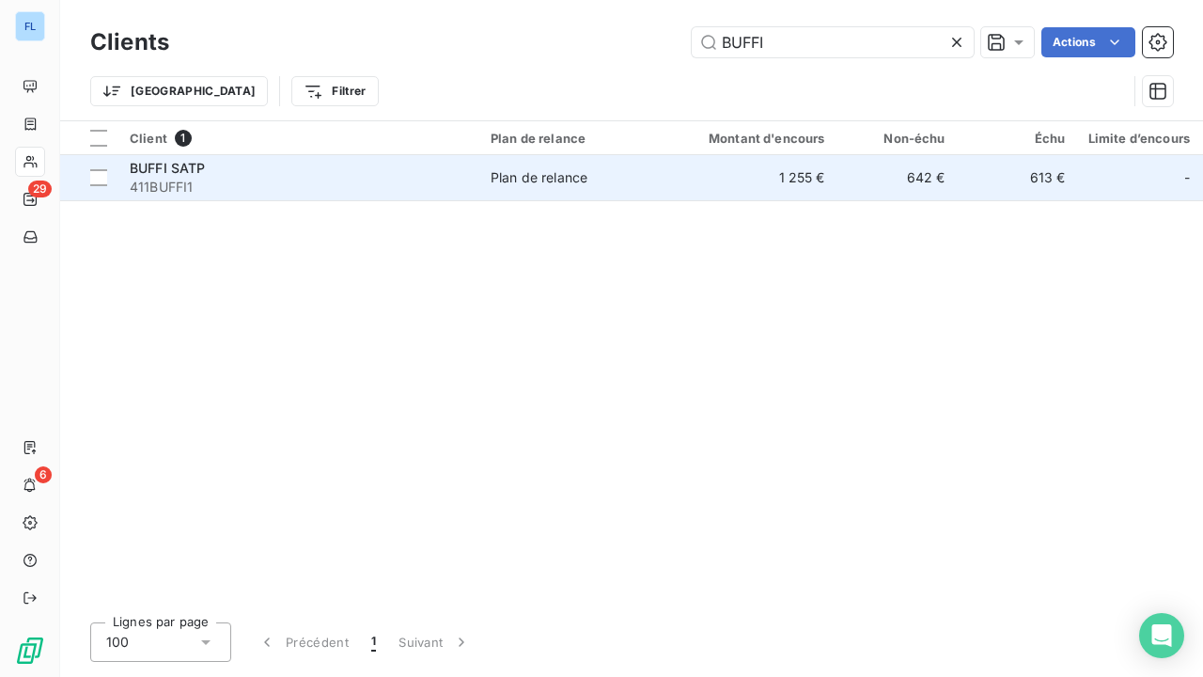
type input "BUFFI"
click at [581, 188] on td "Plan de relance" at bounding box center [577, 177] width 196 height 45
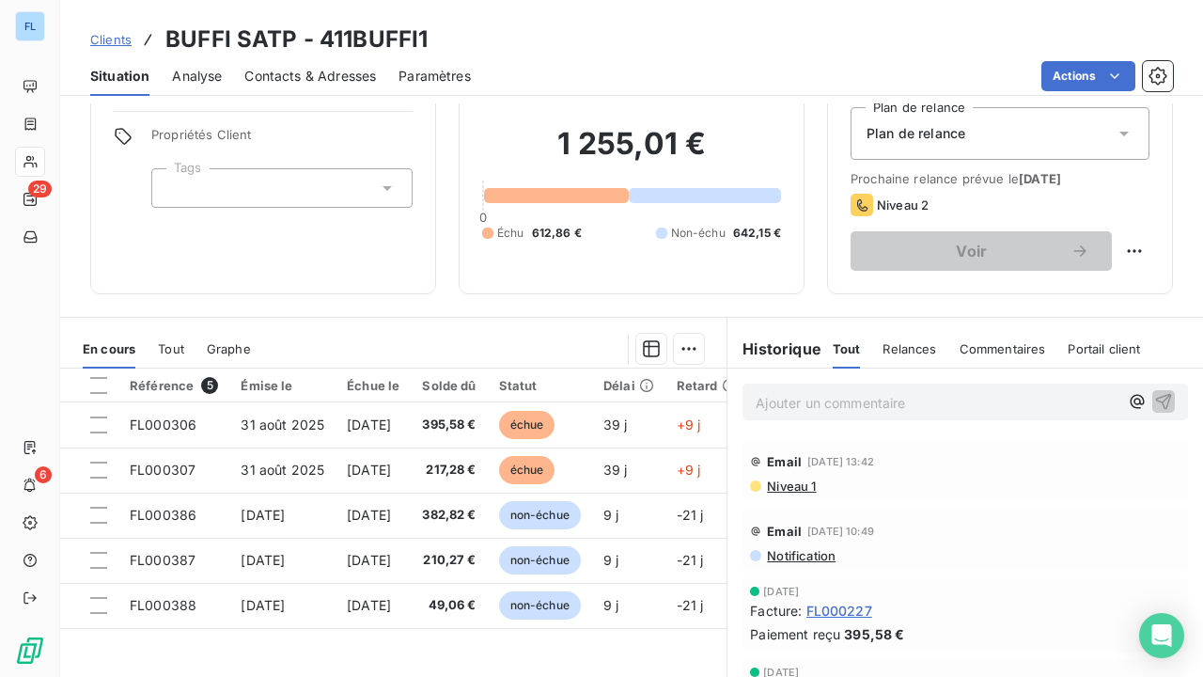
scroll to position [94, 0]
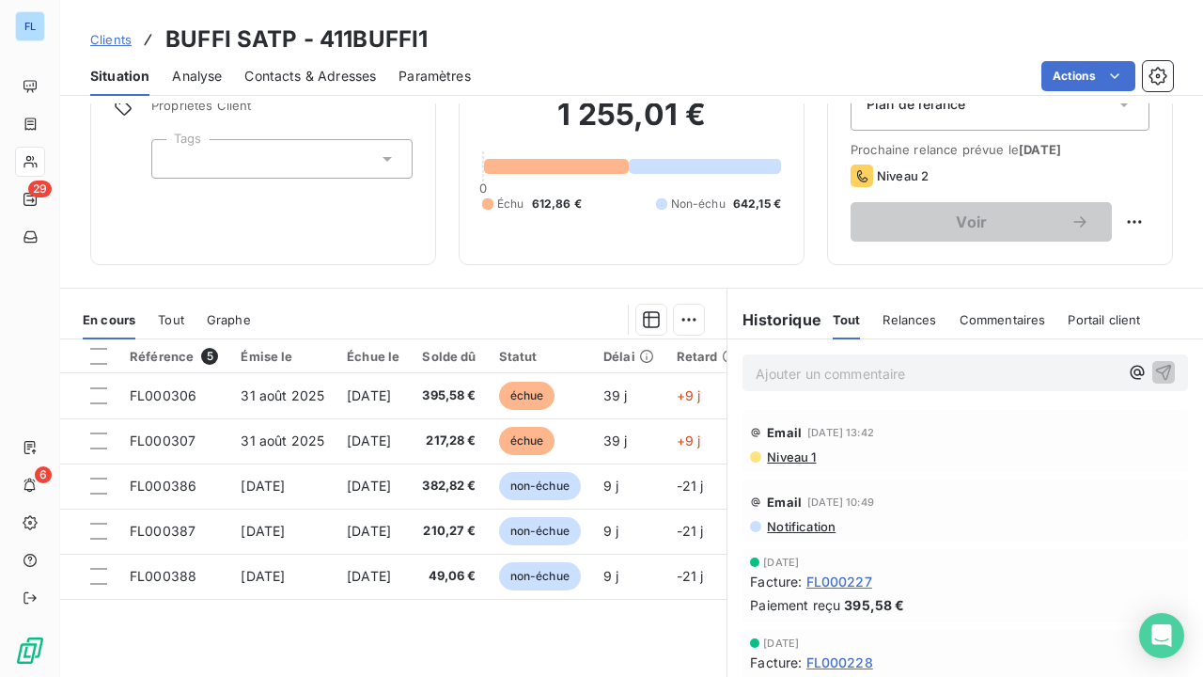
click at [121, 39] on span "Clients" at bounding box center [110, 39] width 41 height 15
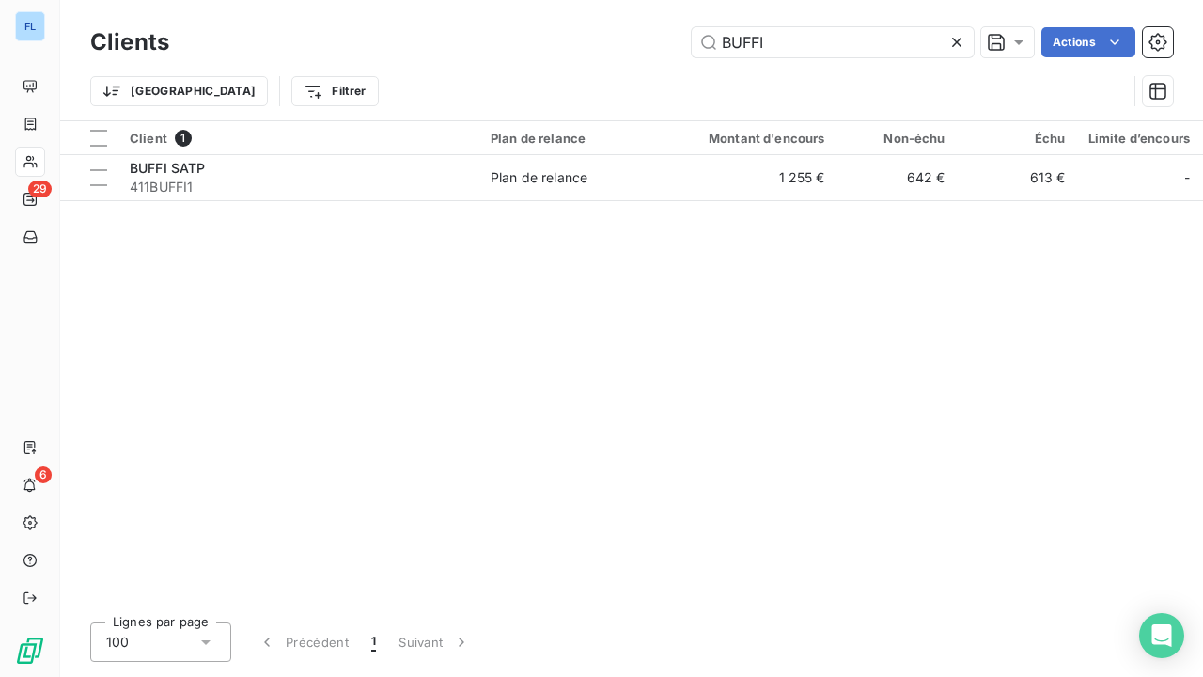
click at [958, 40] on icon at bounding box center [956, 42] width 9 height 9
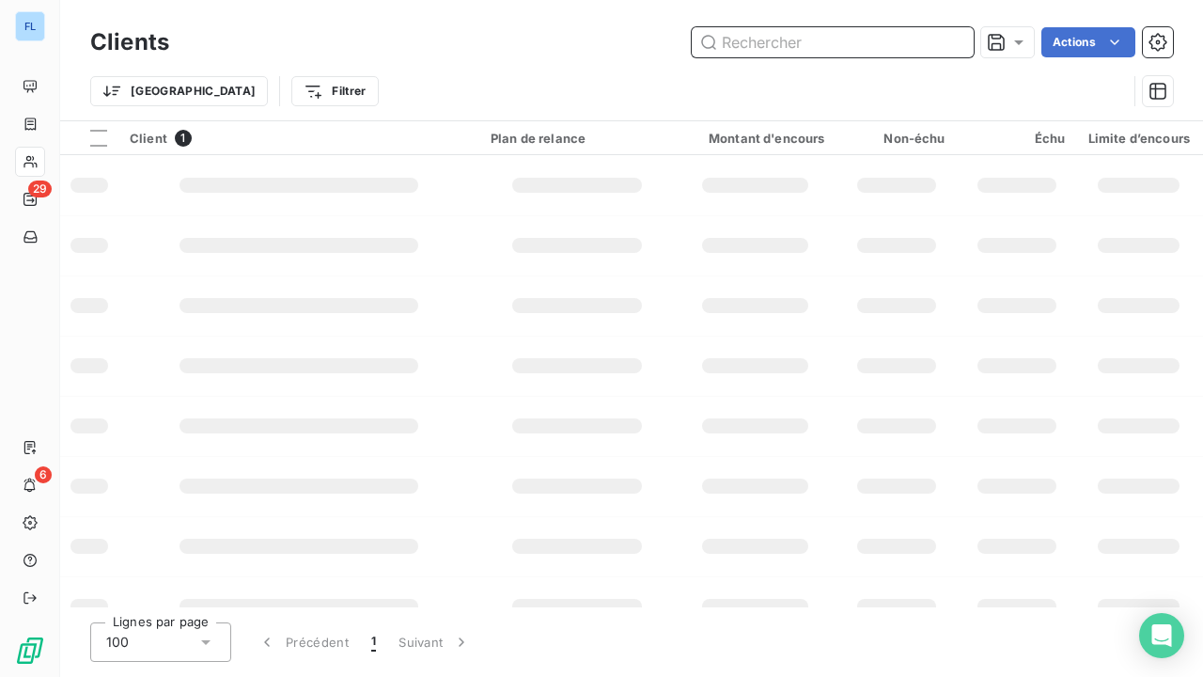
click at [891, 40] on input "text" at bounding box center [833, 42] width 282 height 30
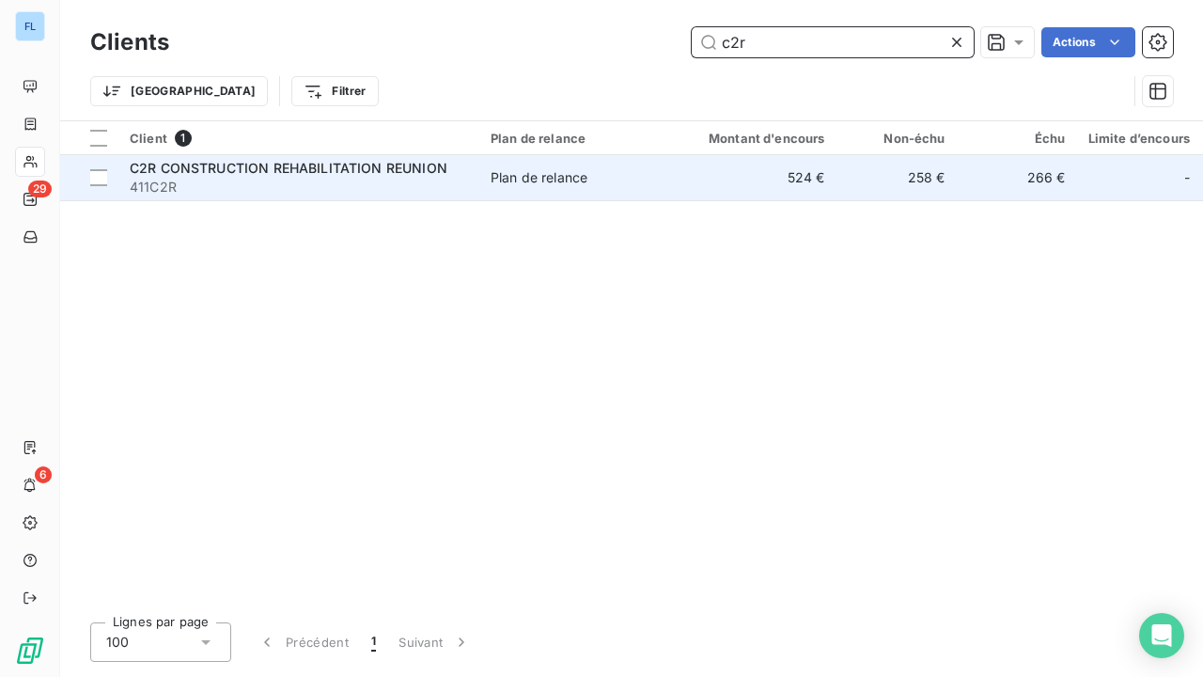
type input "c2r"
click at [246, 173] on span "C2R CONSTRUCTION REHABILITATION REUNION" at bounding box center [289, 168] width 318 height 16
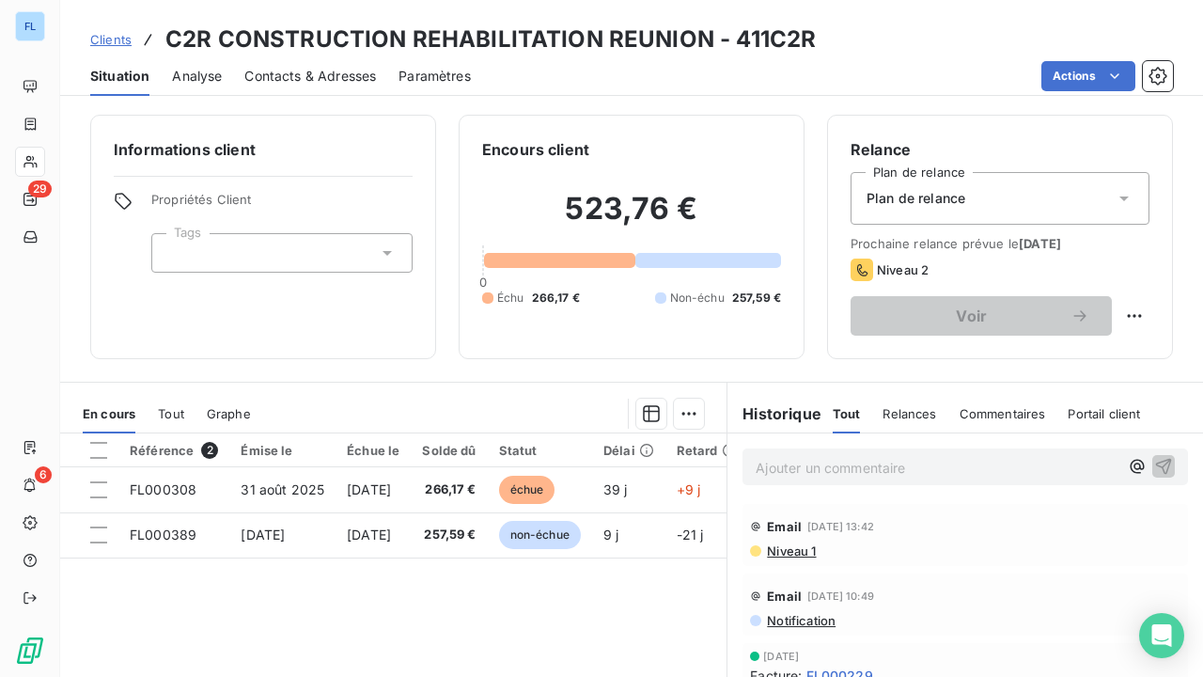
click at [121, 36] on span "Clients" at bounding box center [110, 39] width 41 height 15
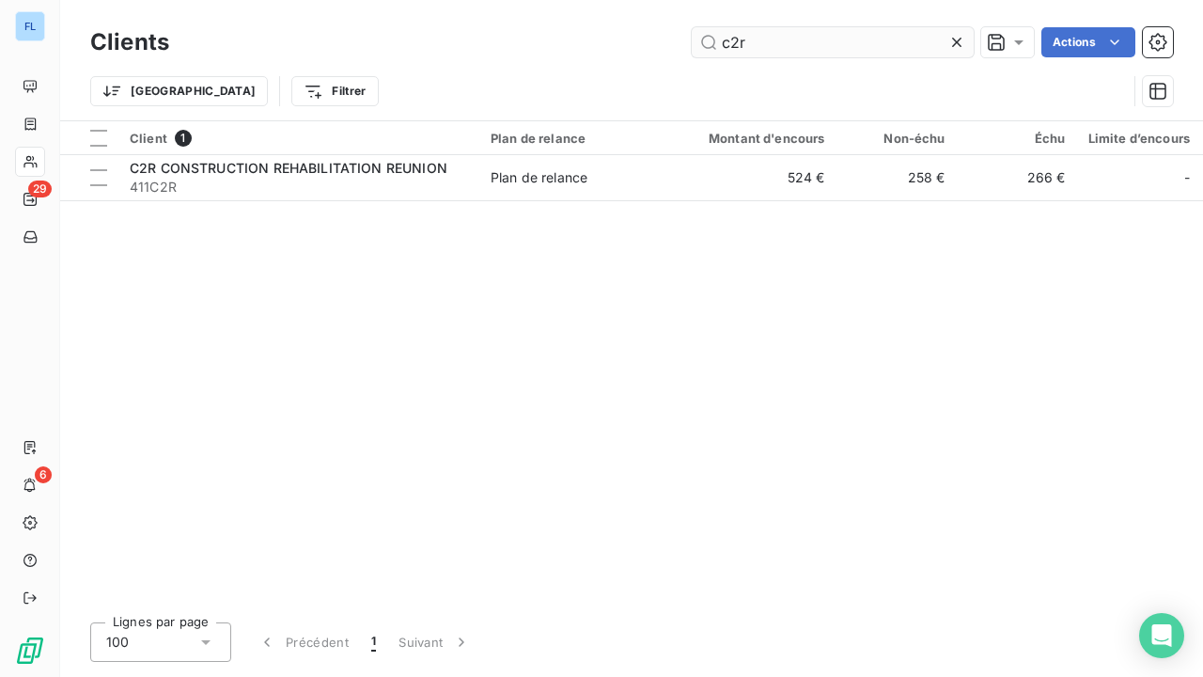
drag, startPoint x: 955, startPoint y: 44, endPoint x: 891, endPoint y: 38, distance: 64.3
click at [954, 44] on icon at bounding box center [957, 42] width 19 height 19
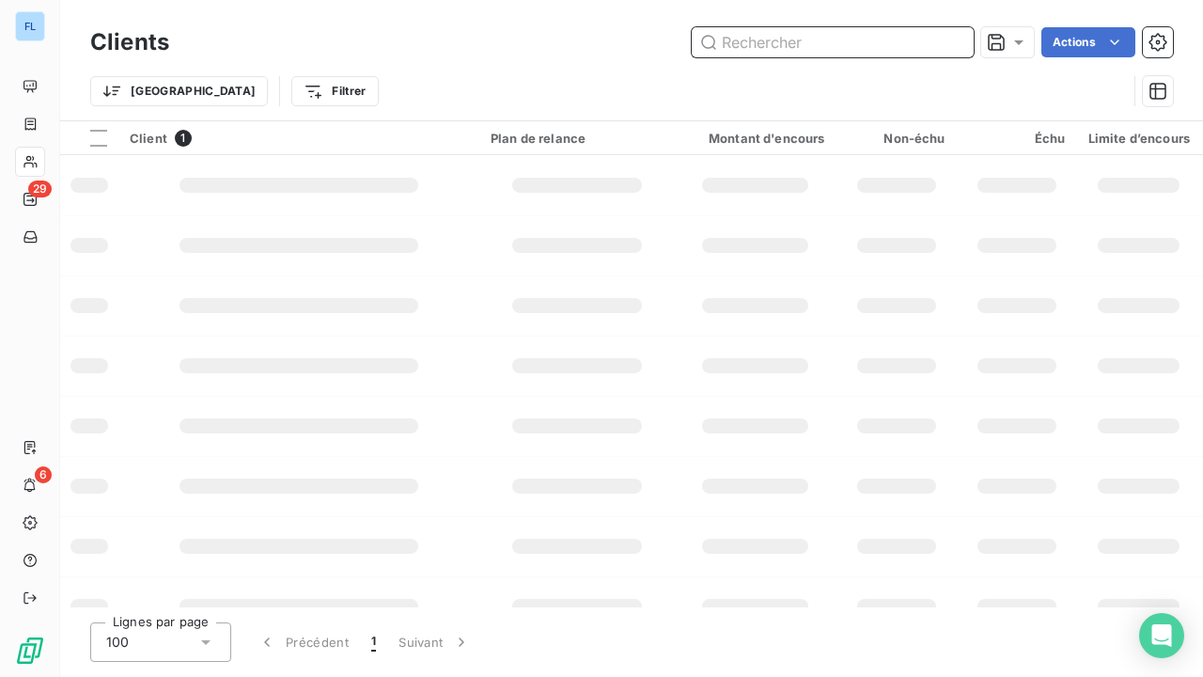
click at [889, 38] on input "text" at bounding box center [833, 42] width 282 height 30
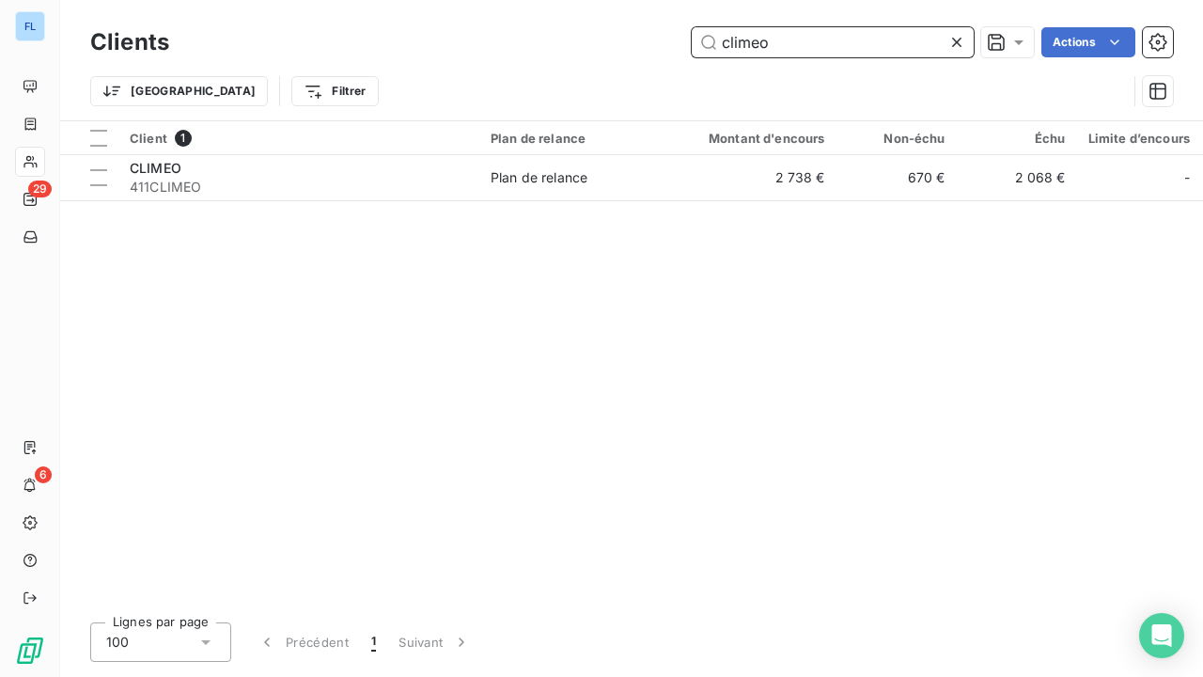
type input "climeo"
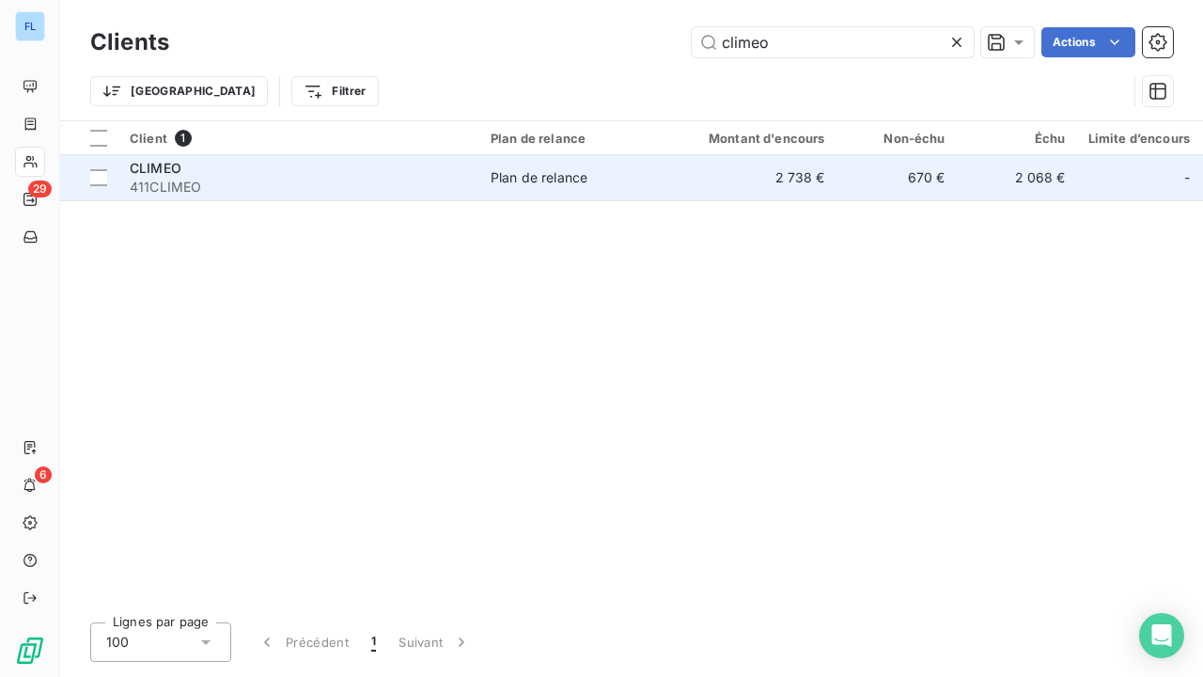
click at [177, 173] on span "CLIMEO" at bounding box center [156, 168] width 52 height 16
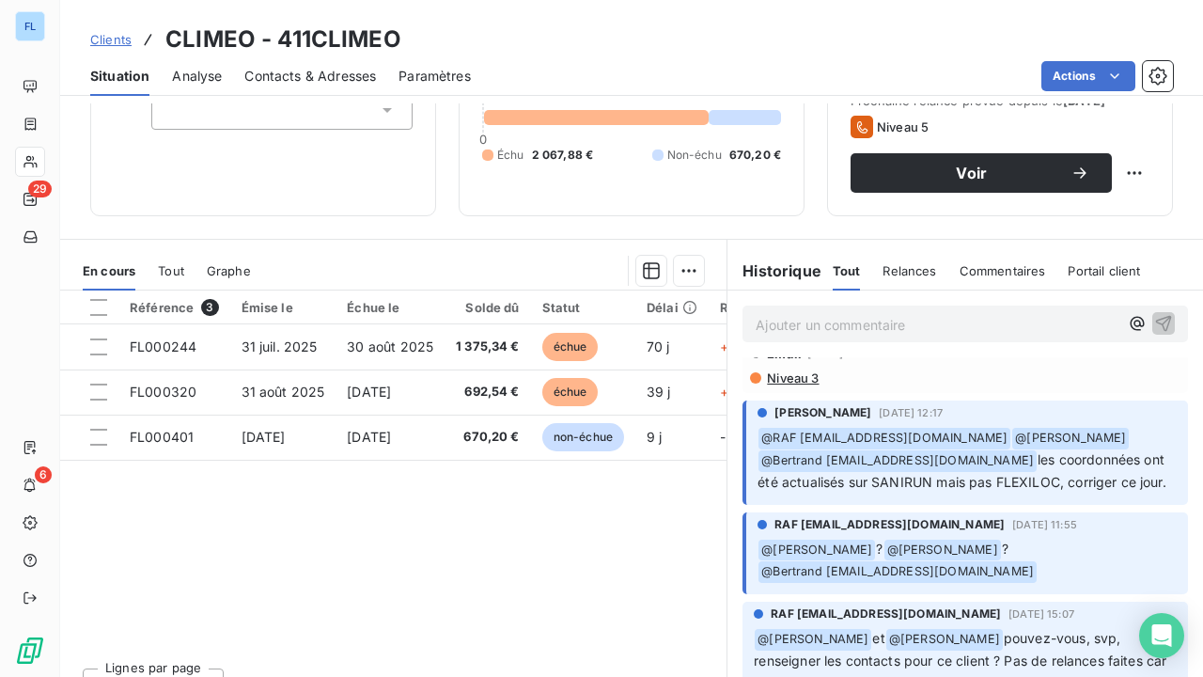
scroll to position [174, 0]
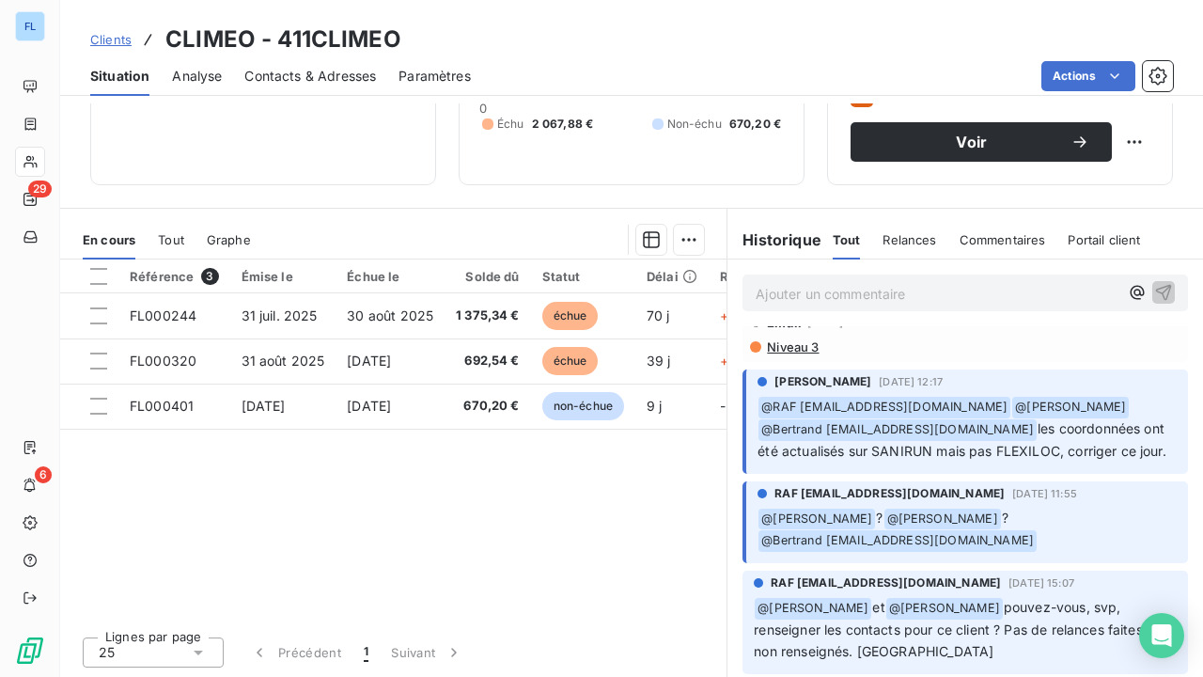
click at [122, 39] on span "Clients" at bounding box center [110, 39] width 41 height 15
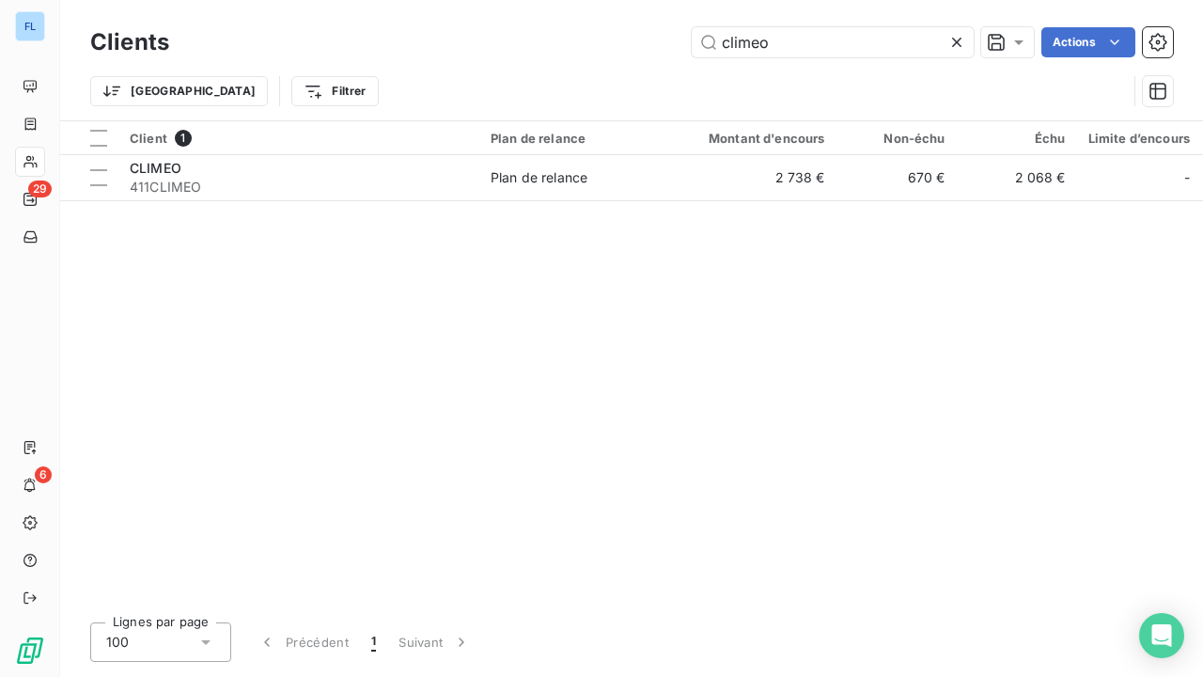
click at [955, 38] on icon at bounding box center [957, 42] width 19 height 19
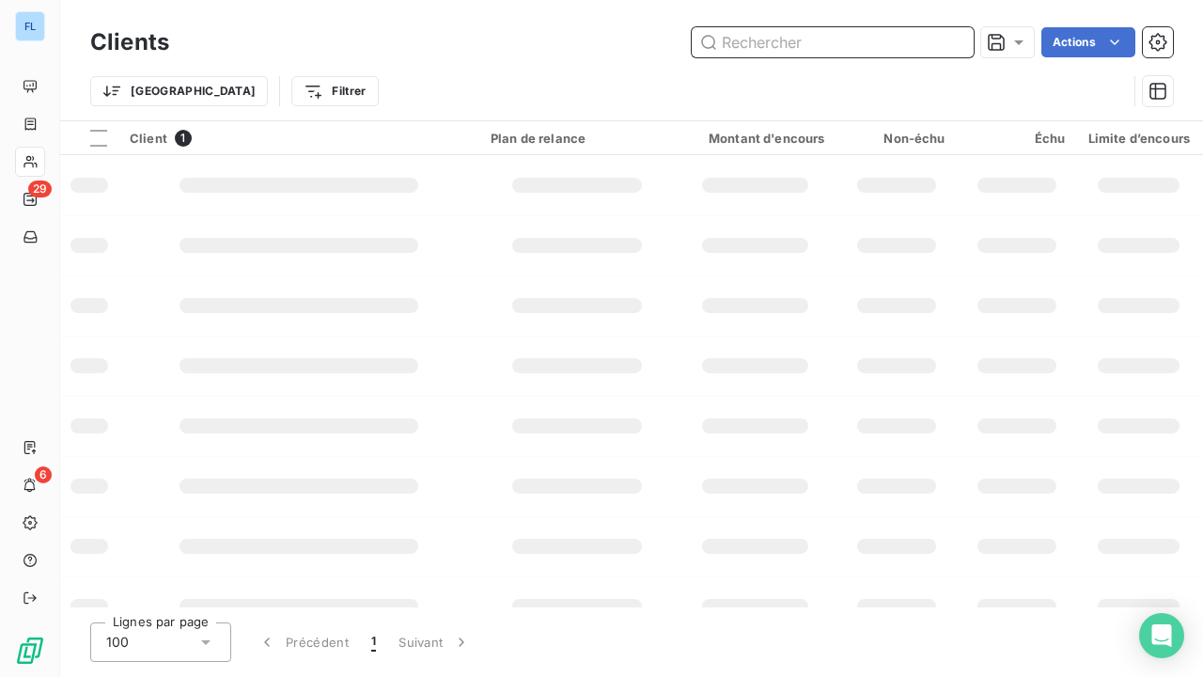
click at [924, 41] on input "text" at bounding box center [833, 42] width 282 height 30
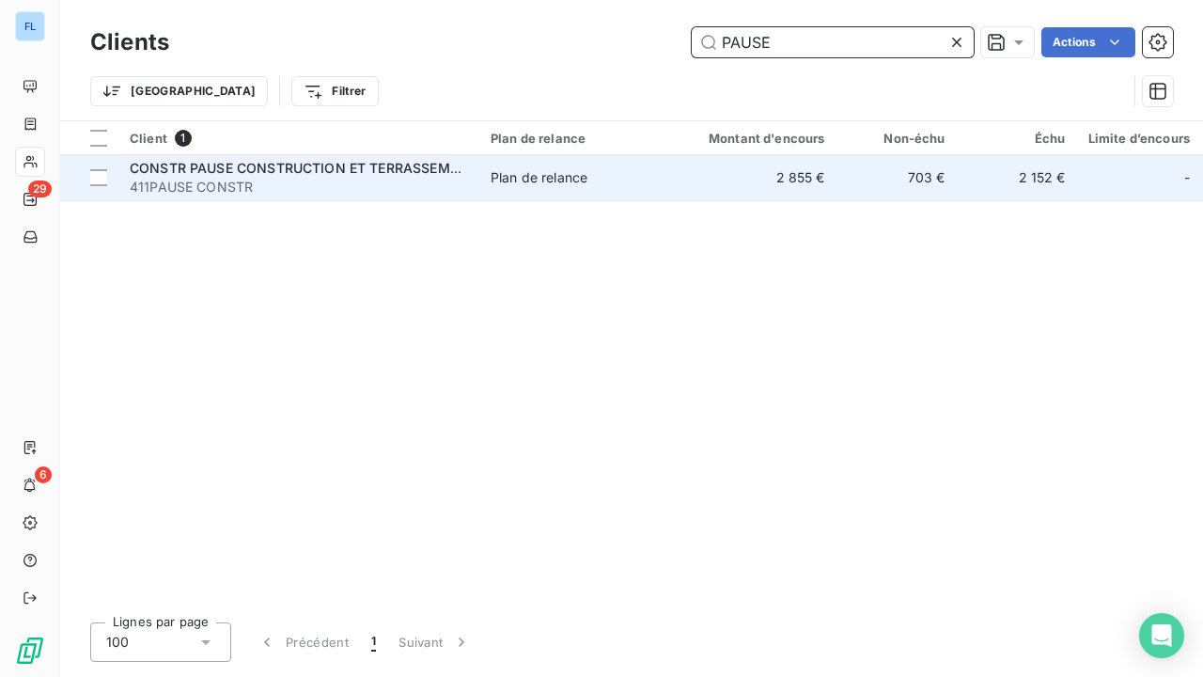
type input "PAUSE"
click at [229, 187] on span "411PAUSE CONSTR" at bounding box center [299, 187] width 338 height 19
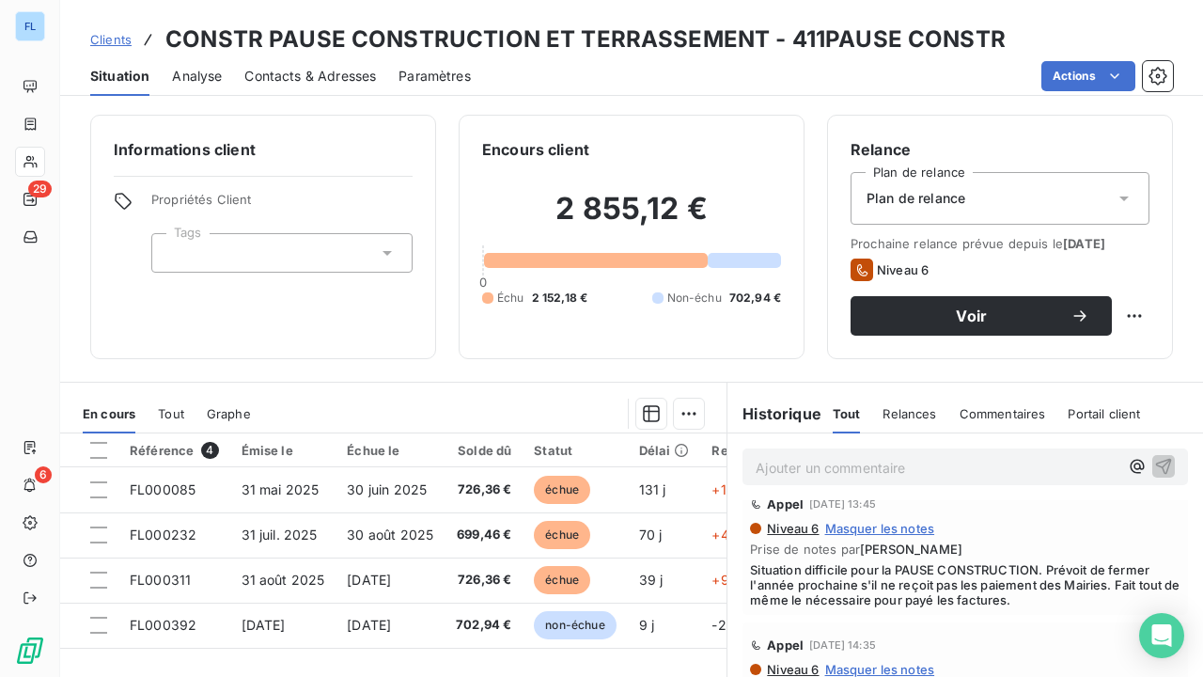
scroll to position [940, 0]
click at [117, 39] on span "Clients" at bounding box center [110, 39] width 41 height 15
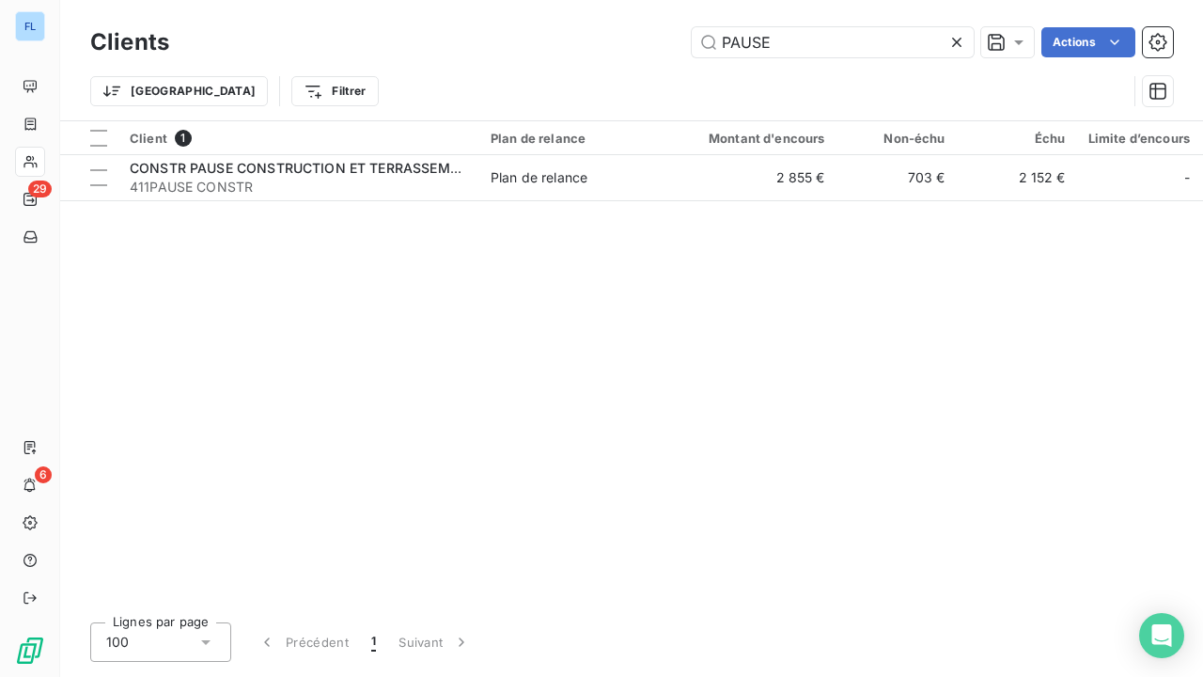
click at [955, 41] on icon at bounding box center [956, 42] width 9 height 9
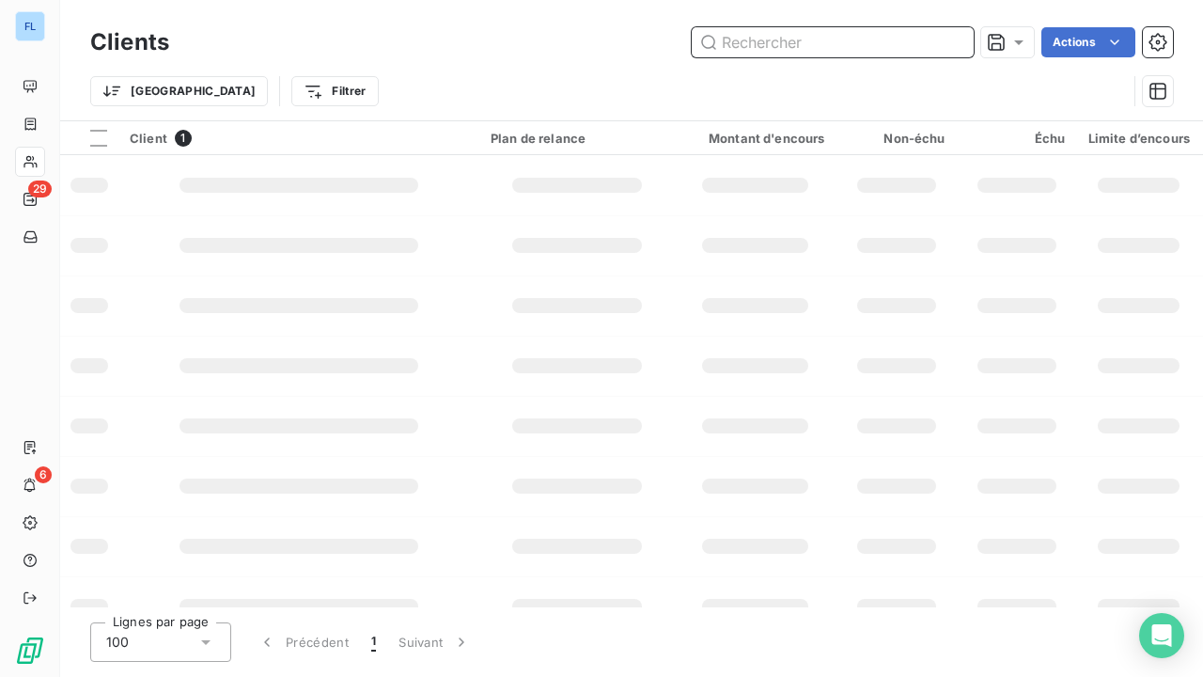
click at [899, 38] on input "text" at bounding box center [833, 42] width 282 height 30
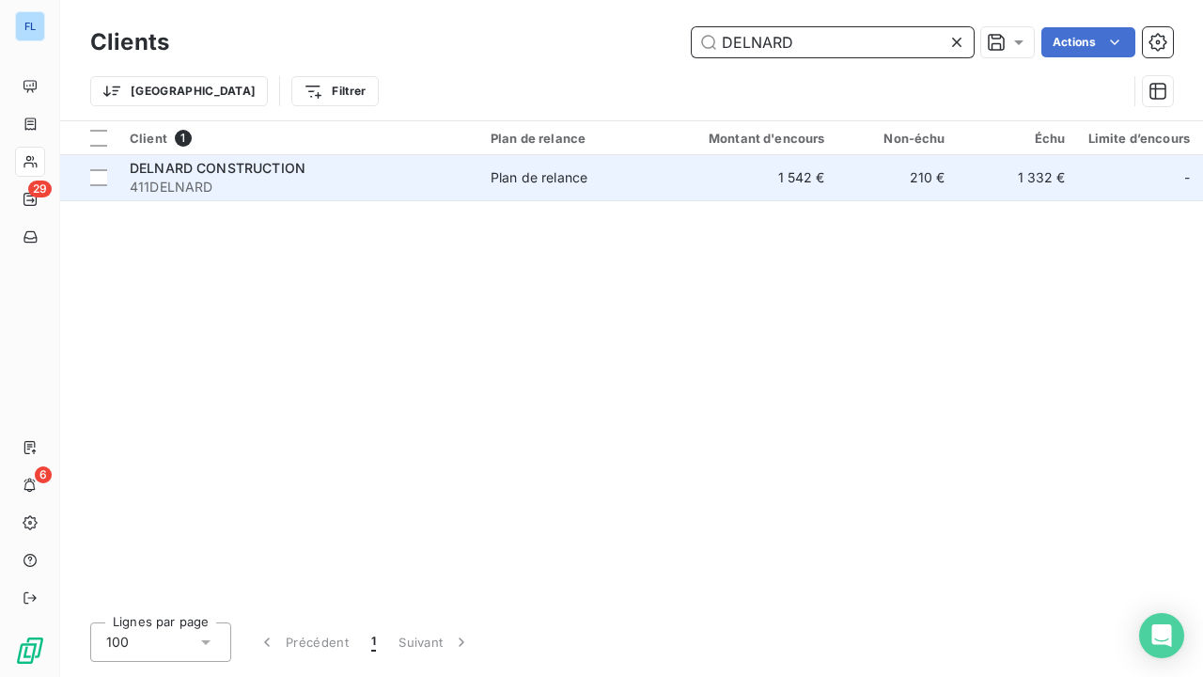
type input "DELNARD"
click at [283, 181] on span "411DELNARD" at bounding box center [299, 187] width 338 height 19
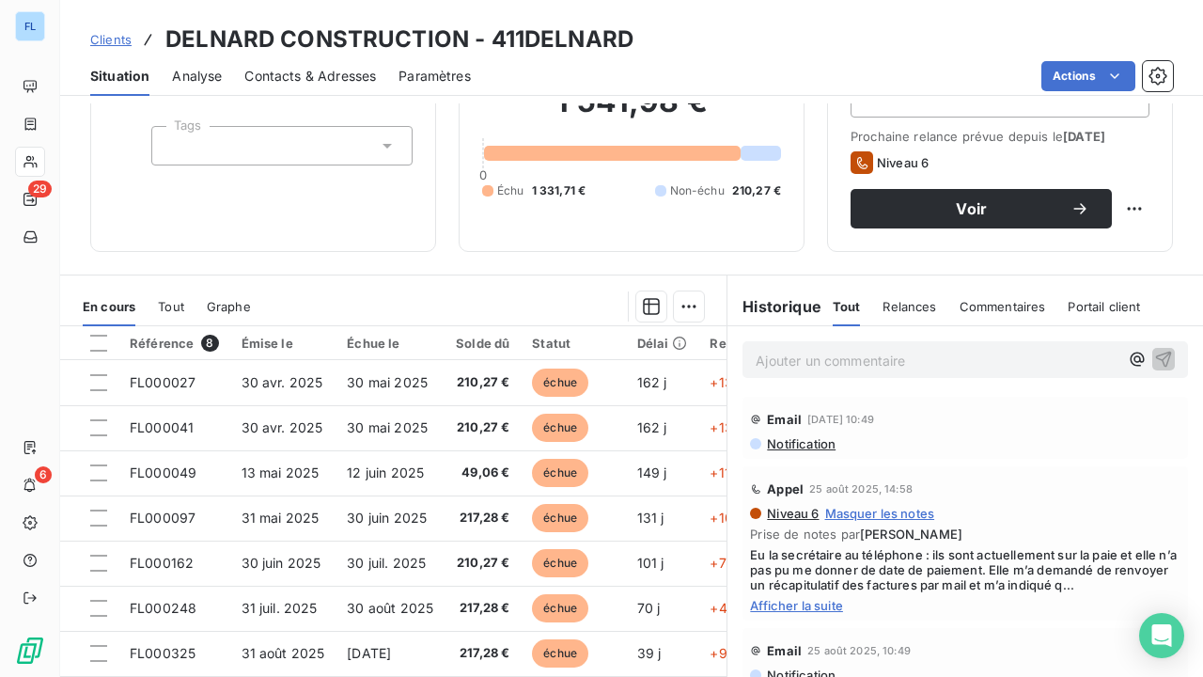
scroll to position [80, 0]
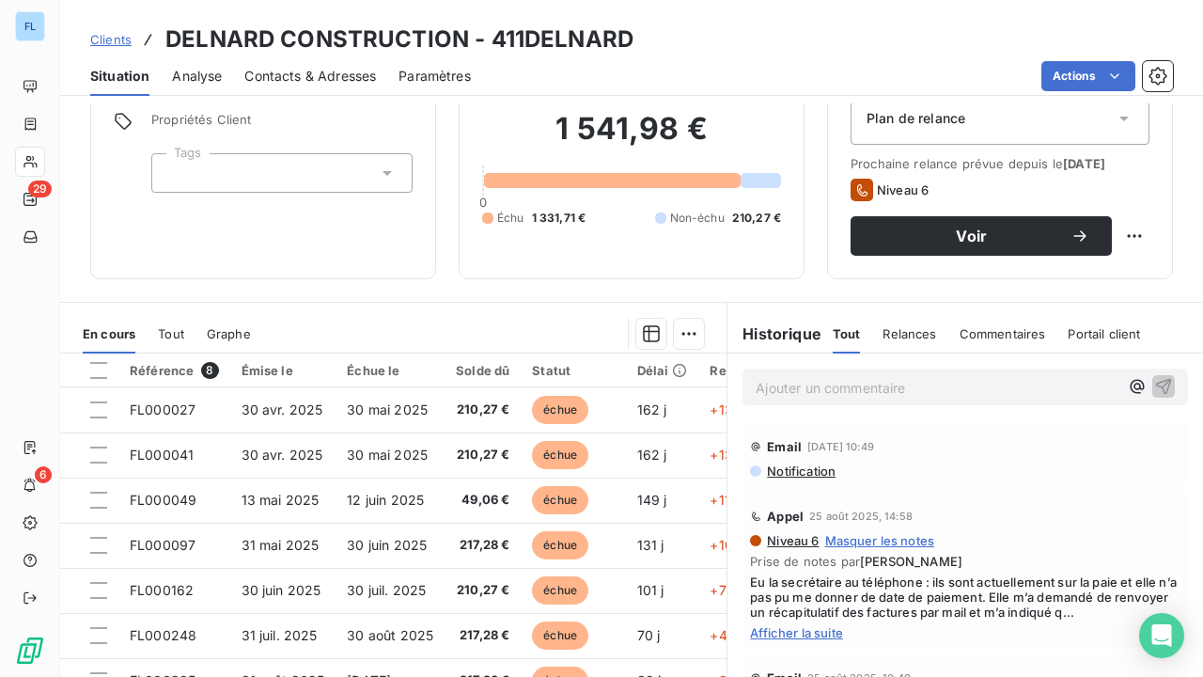
click at [882, 530] on div "Appel [DATE] 14:58" at bounding box center [965, 516] width 431 height 30
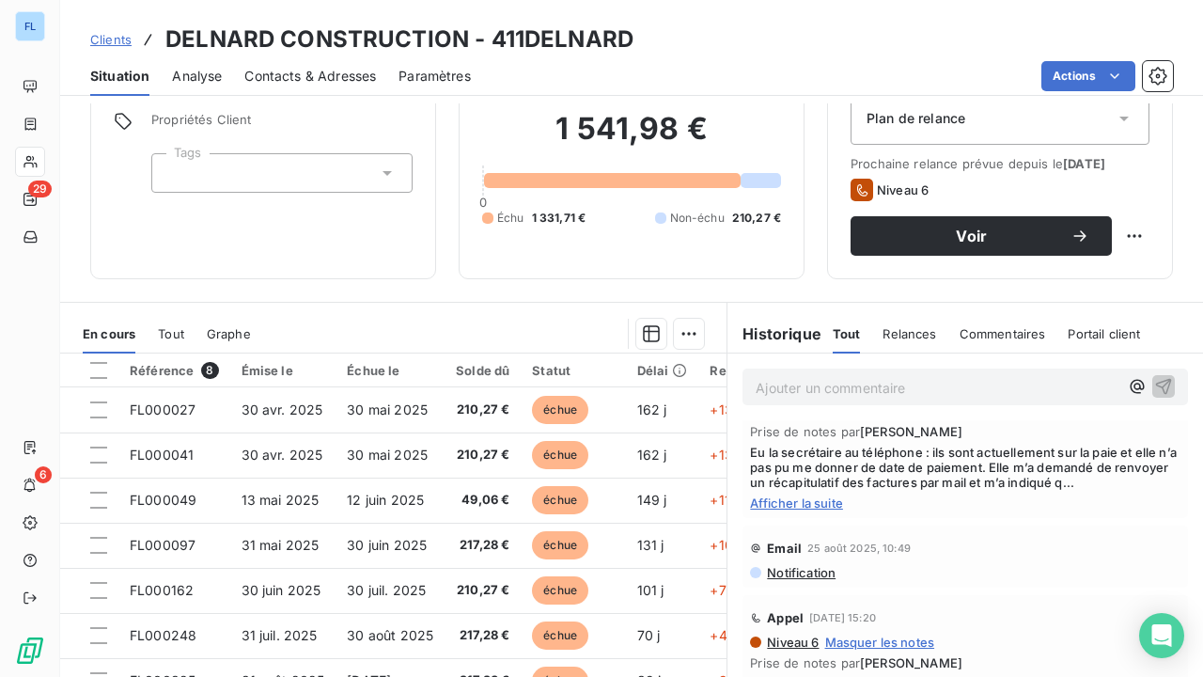
scroll to position [174, 0]
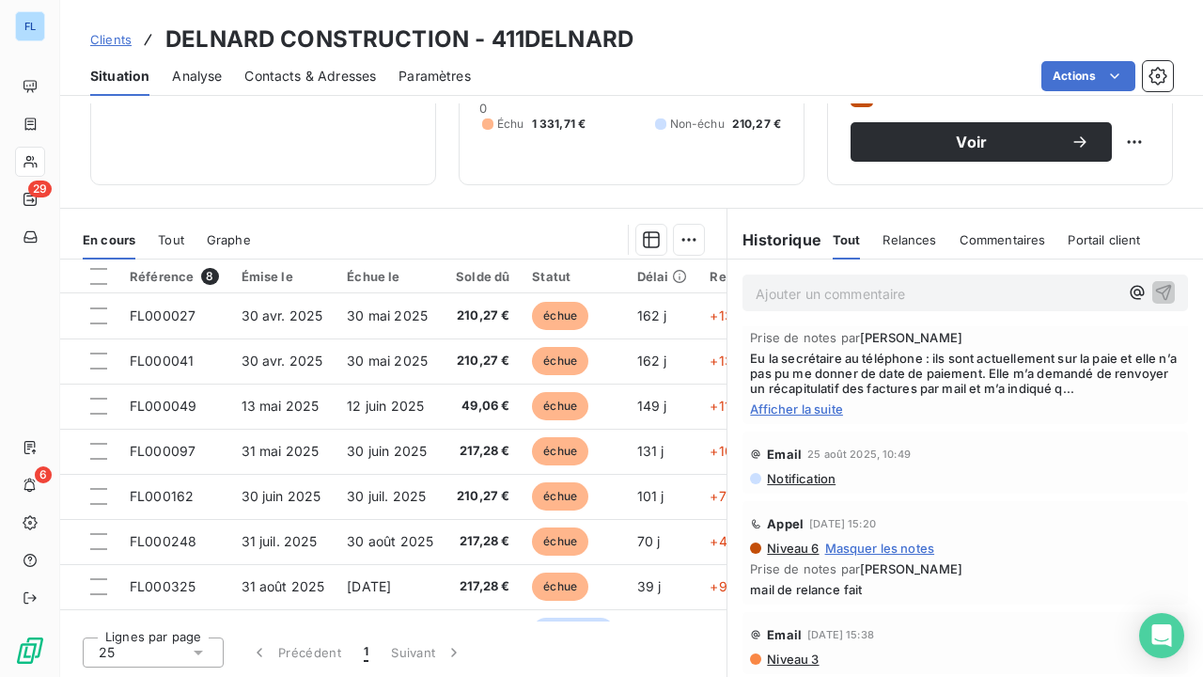
click at [1011, 542] on div "Niveau 6 Masquer les notes" at bounding box center [965, 548] width 431 height 15
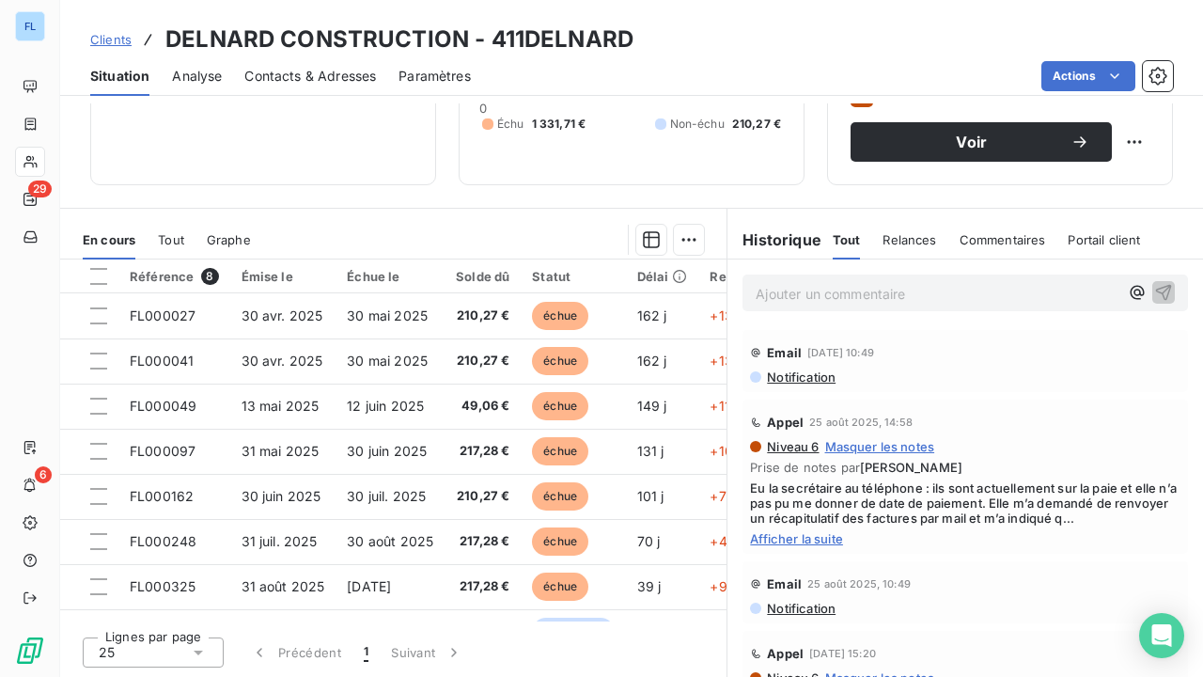
click at [115, 39] on span "Clients" at bounding box center [110, 39] width 41 height 15
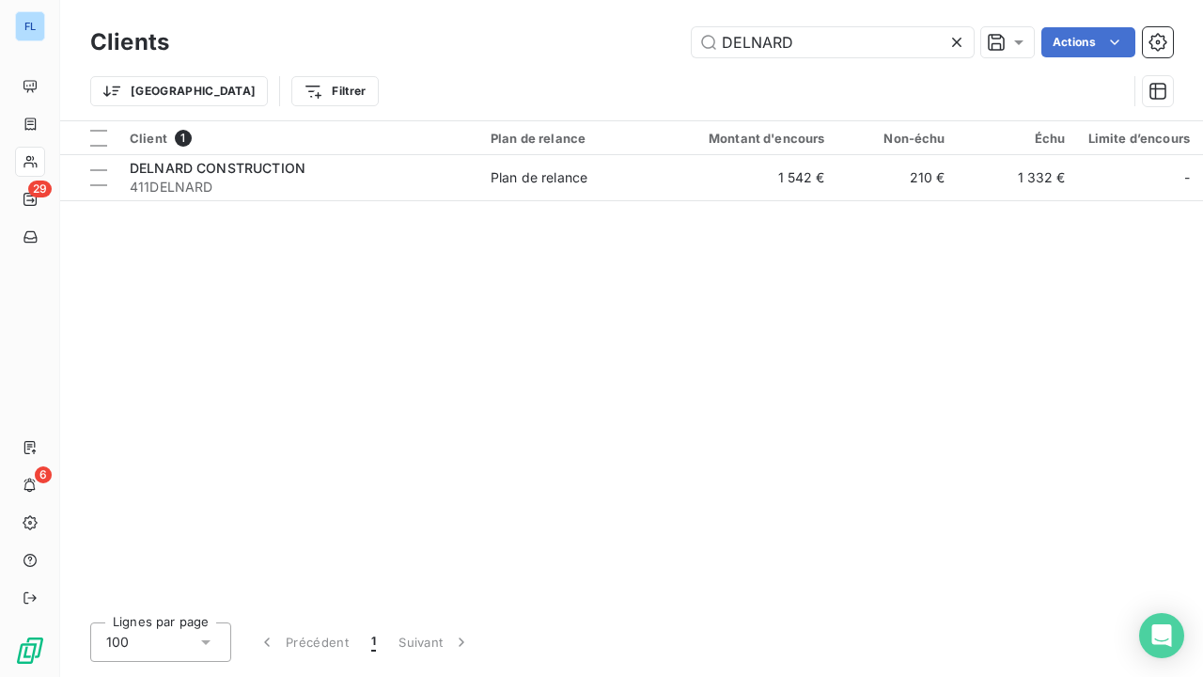
click at [962, 39] on icon at bounding box center [957, 42] width 19 height 19
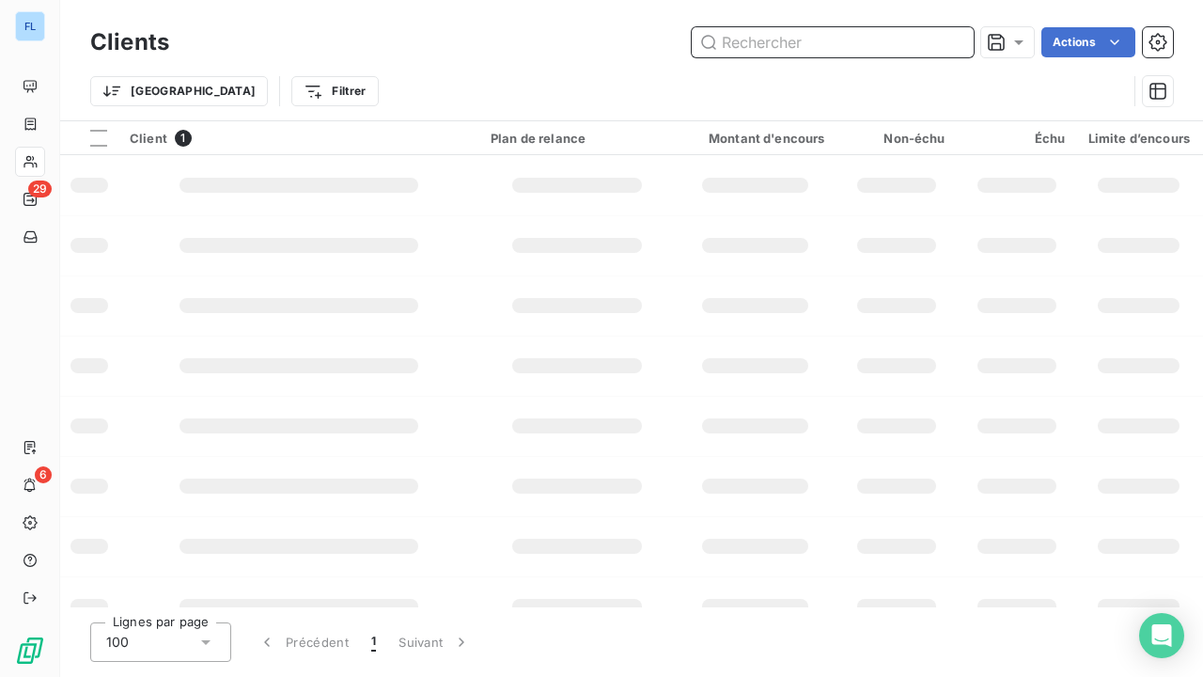
click at [898, 39] on input "text" at bounding box center [833, 42] width 282 height 30
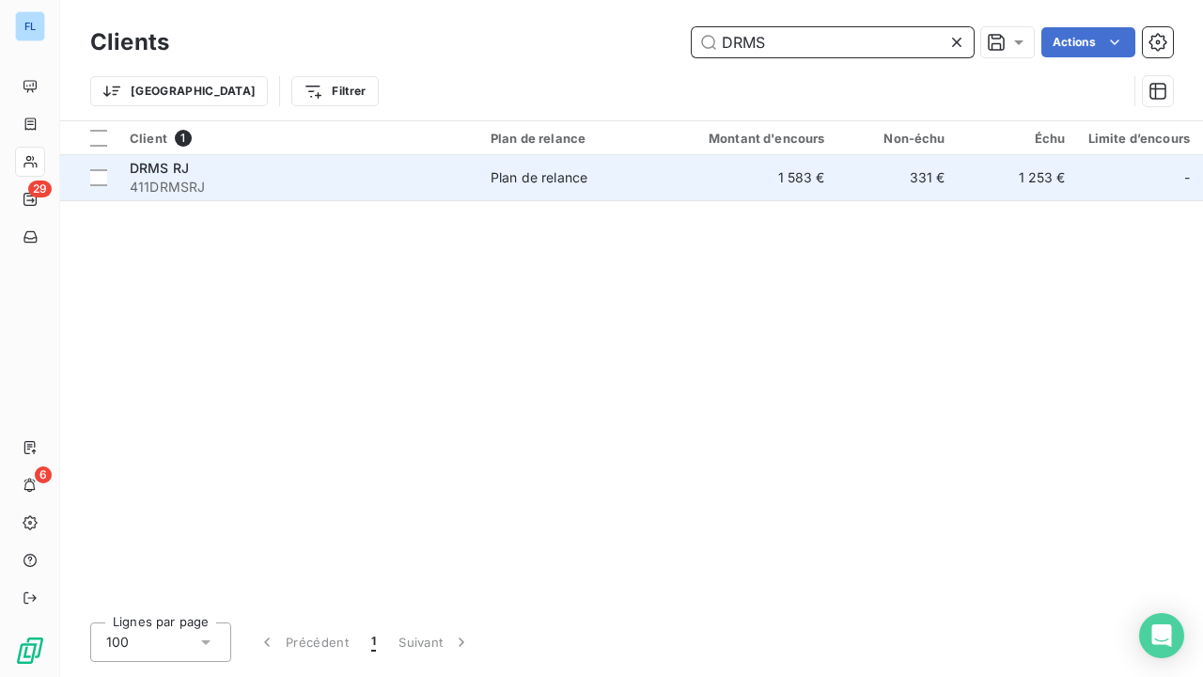
type input "DRMS"
click at [605, 164] on td "Plan de relance" at bounding box center [577, 177] width 196 height 45
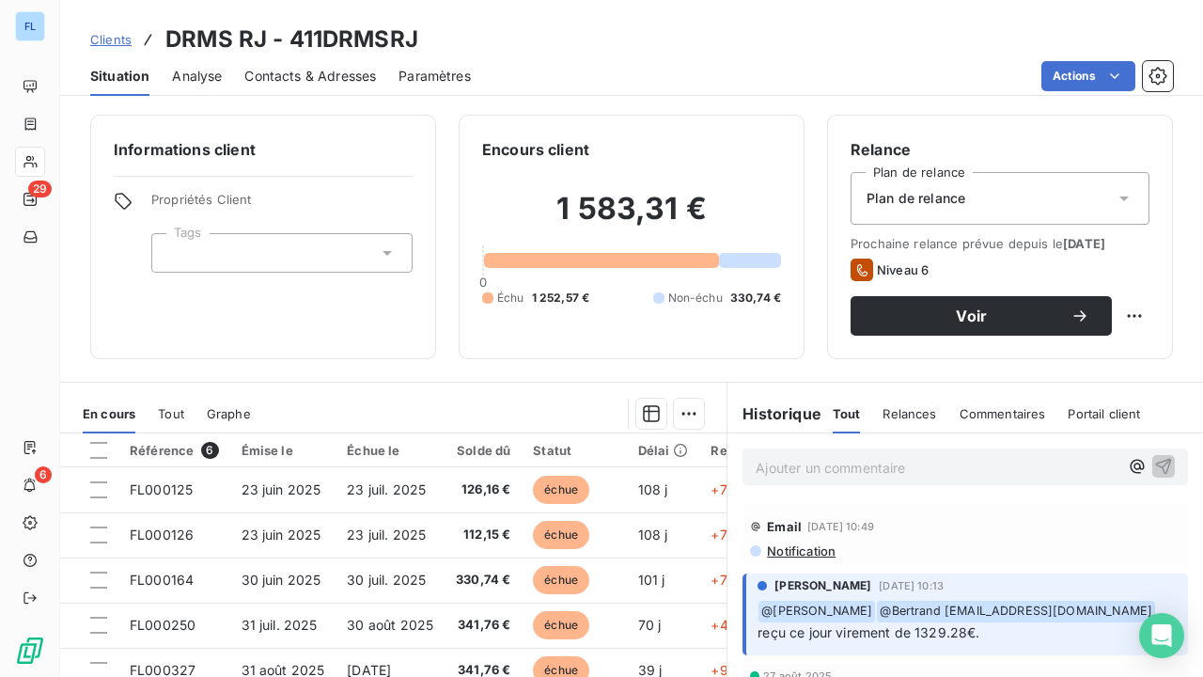
click at [113, 42] on span "Clients" at bounding box center [110, 39] width 41 height 15
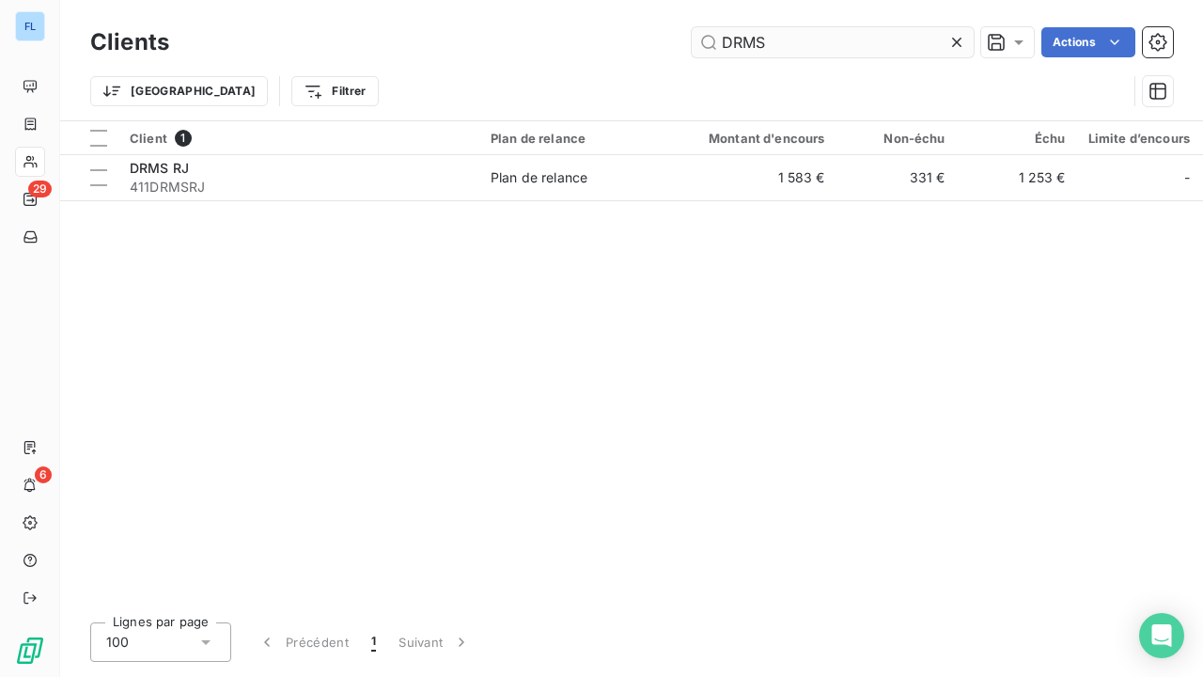
click at [961, 45] on icon at bounding box center [957, 42] width 19 height 19
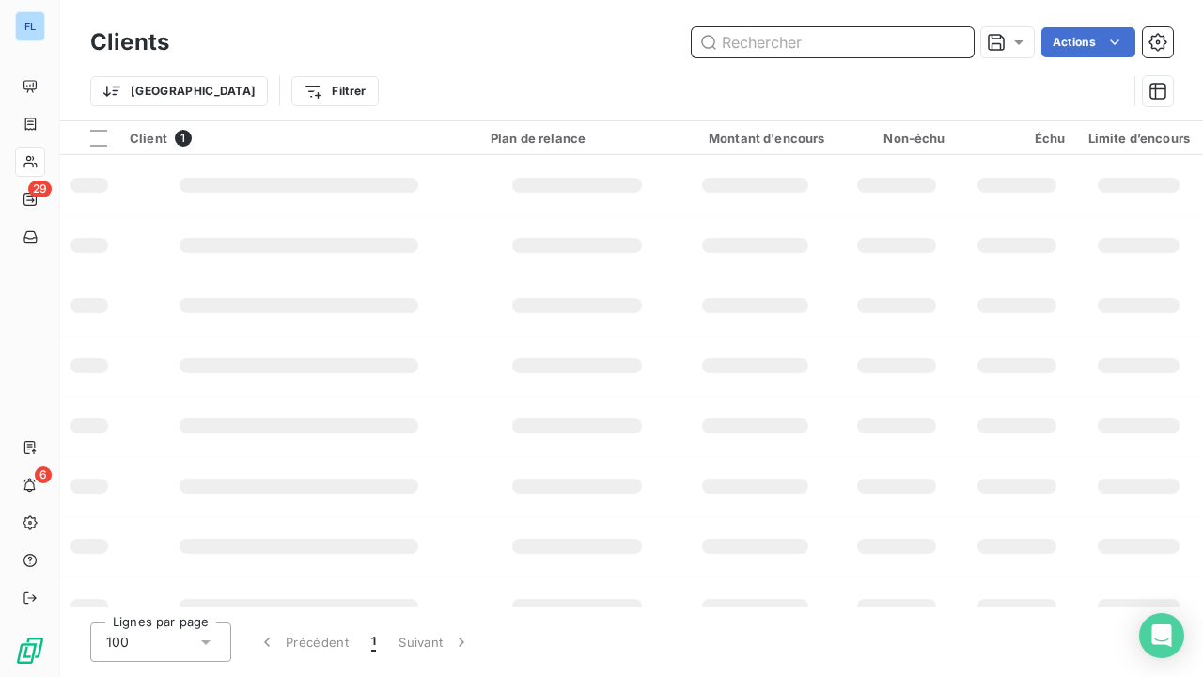
click at [897, 45] on input "text" at bounding box center [833, 42] width 282 height 30
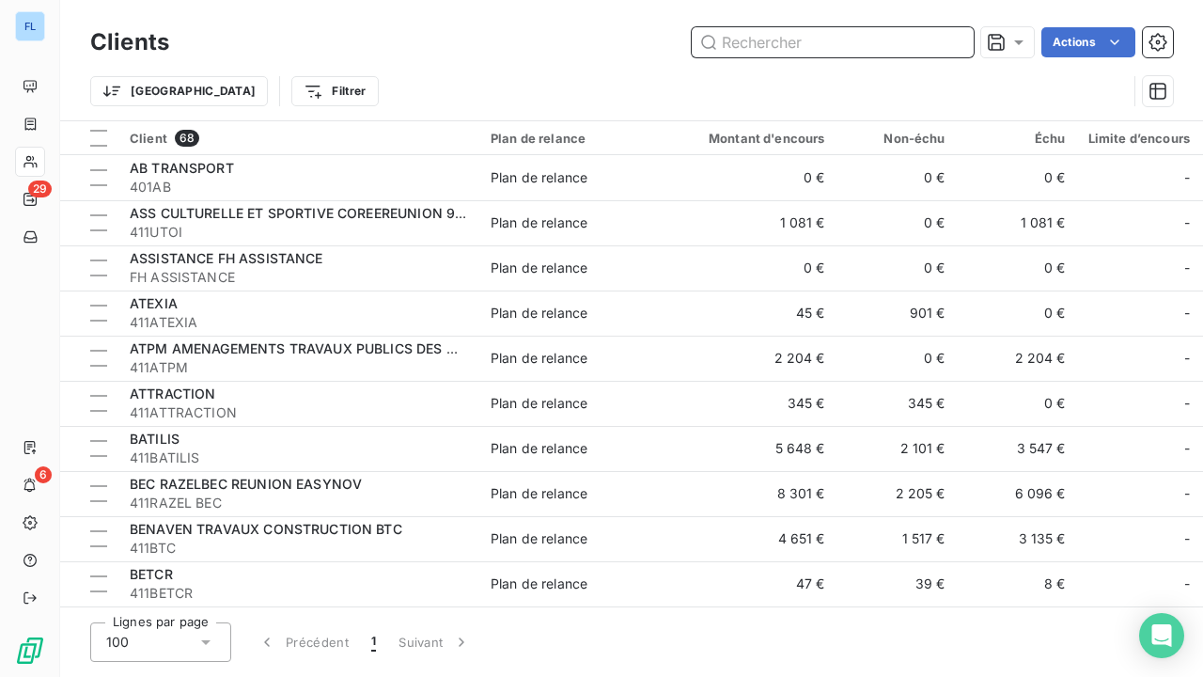
type input "R"
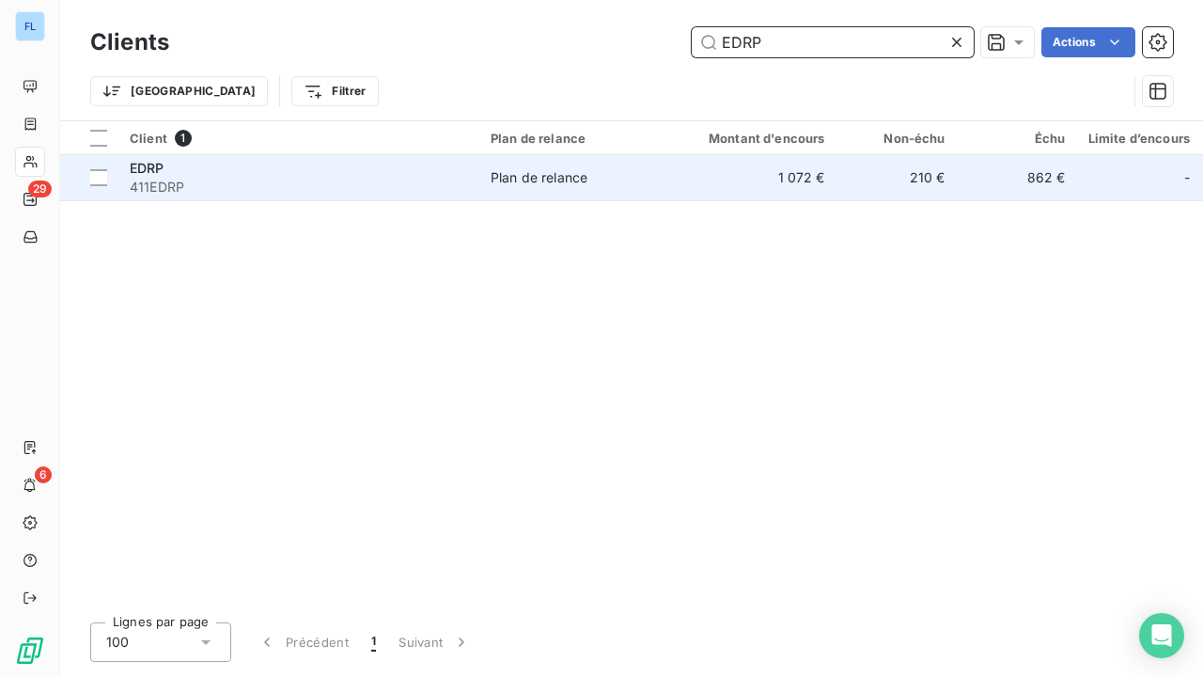
type input "EDRP"
click at [511, 180] on div "Plan de relance" at bounding box center [539, 177] width 97 height 19
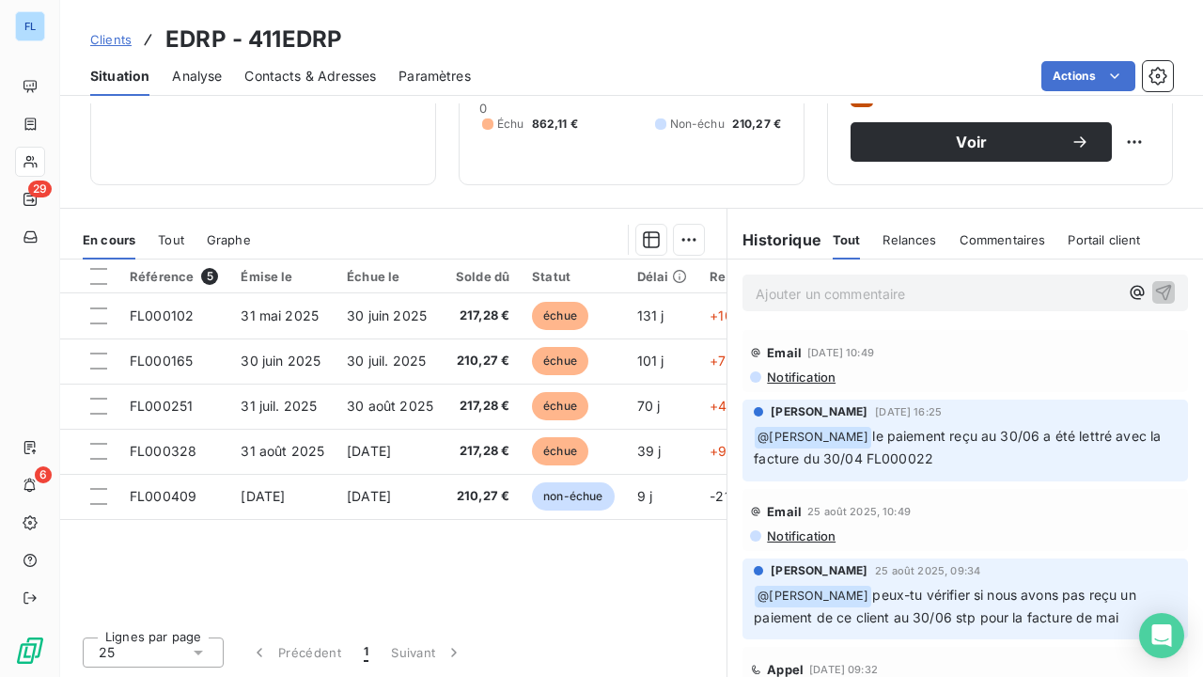
click at [113, 41] on span "Clients" at bounding box center [110, 39] width 41 height 15
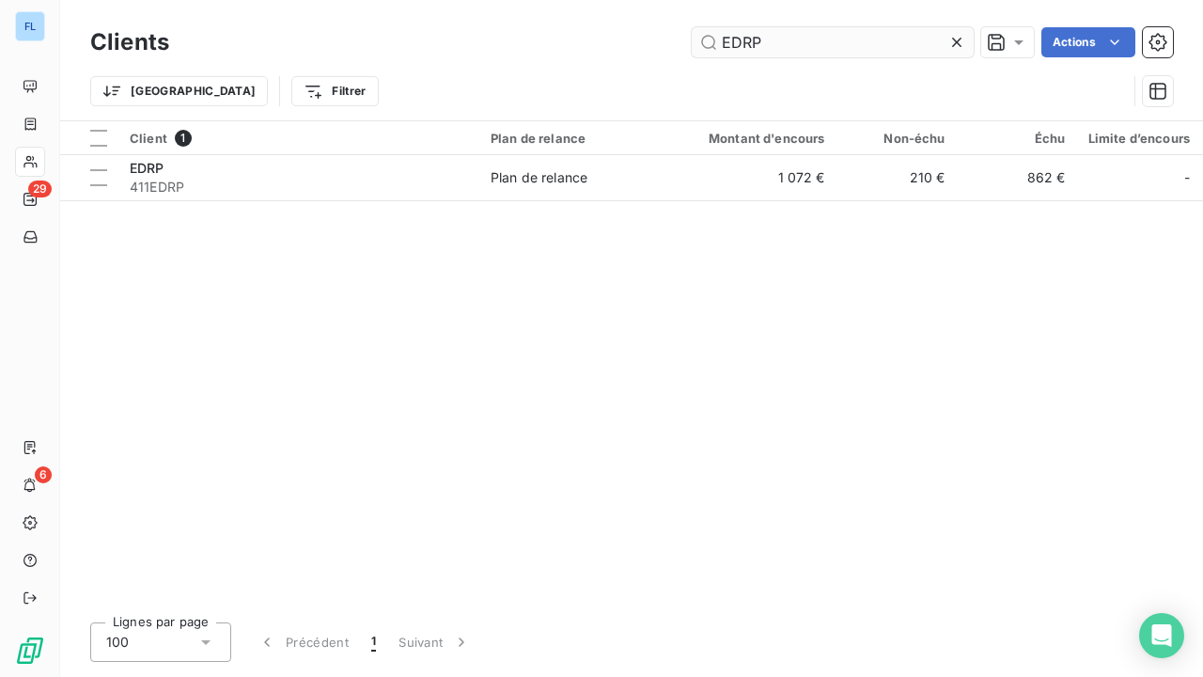
drag, startPoint x: 950, startPoint y: 44, endPoint x: 873, endPoint y: 44, distance: 77.1
click at [951, 44] on icon at bounding box center [957, 42] width 19 height 19
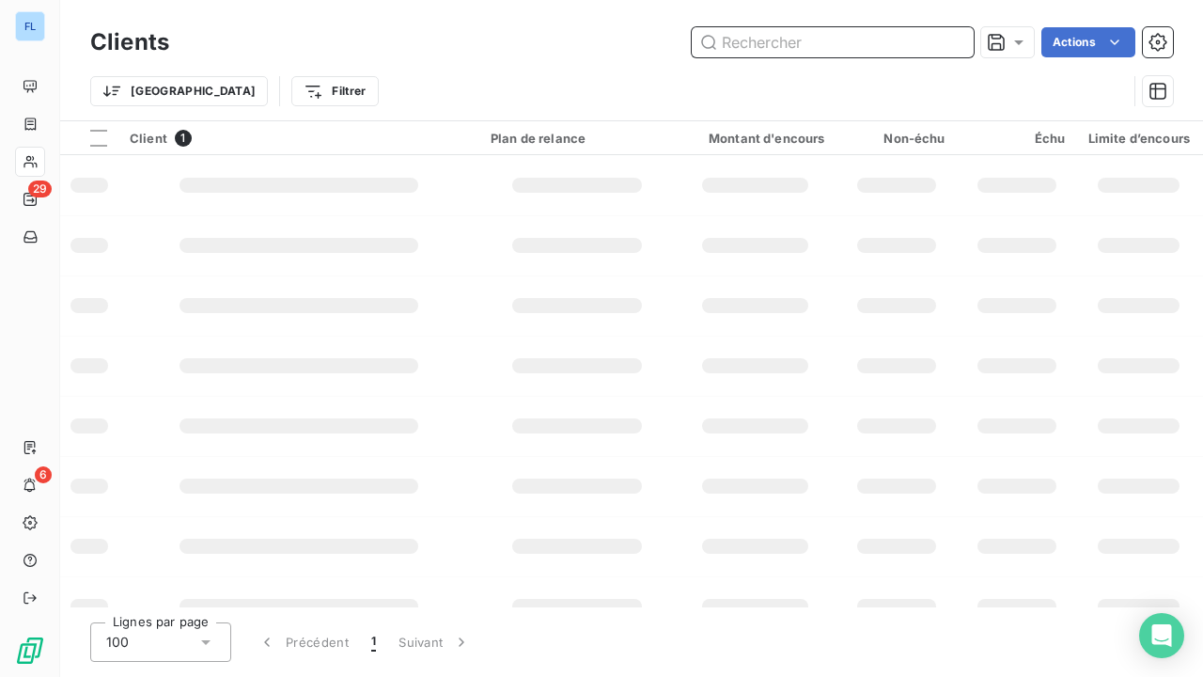
click at [837, 44] on input "text" at bounding box center [833, 42] width 282 height 30
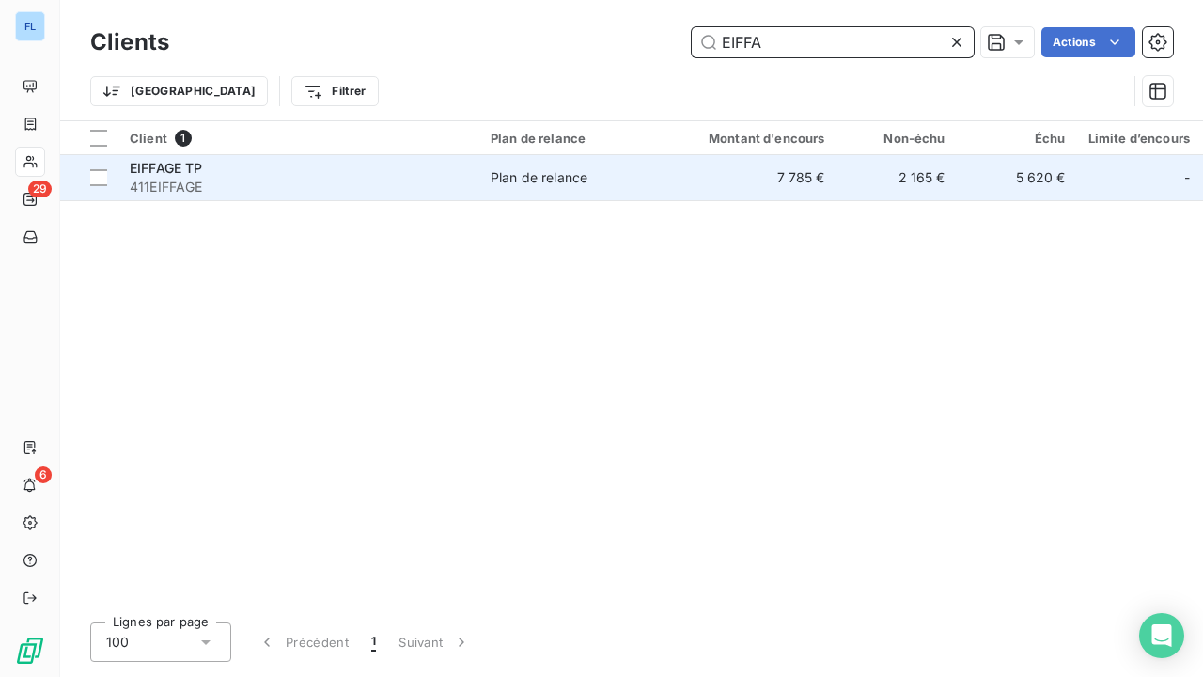
type input "EIFFA"
click at [567, 170] on div "Plan de relance" at bounding box center [539, 177] width 97 height 19
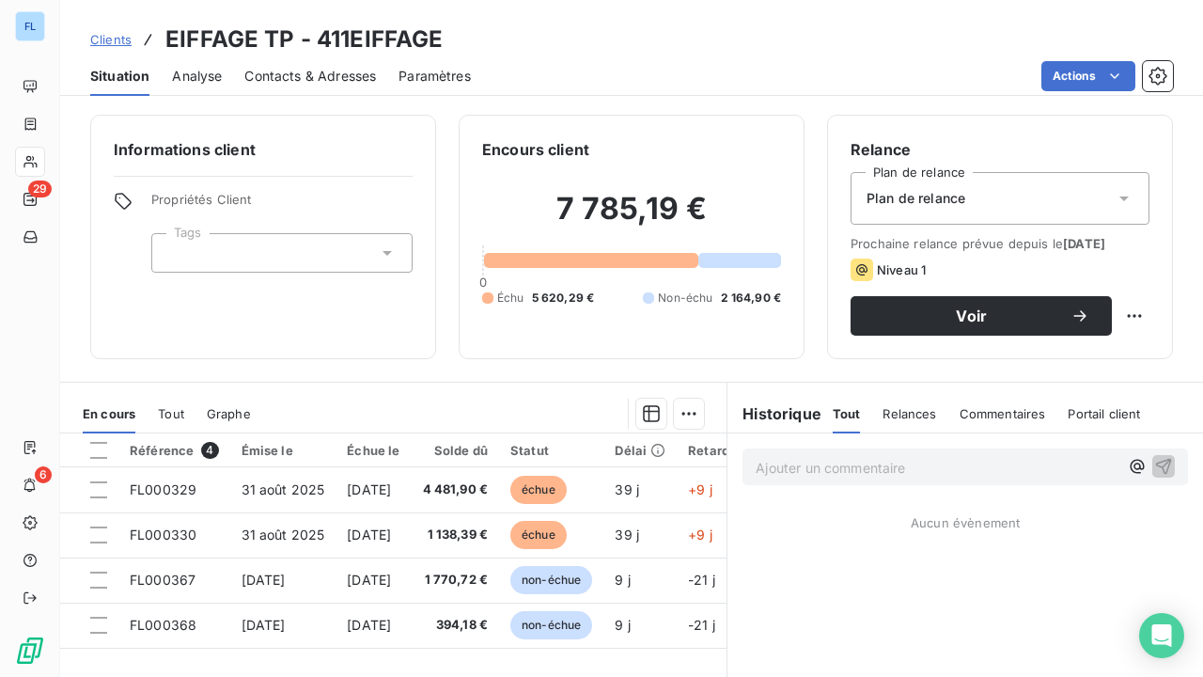
click at [109, 36] on span "Clients" at bounding box center [110, 39] width 41 height 15
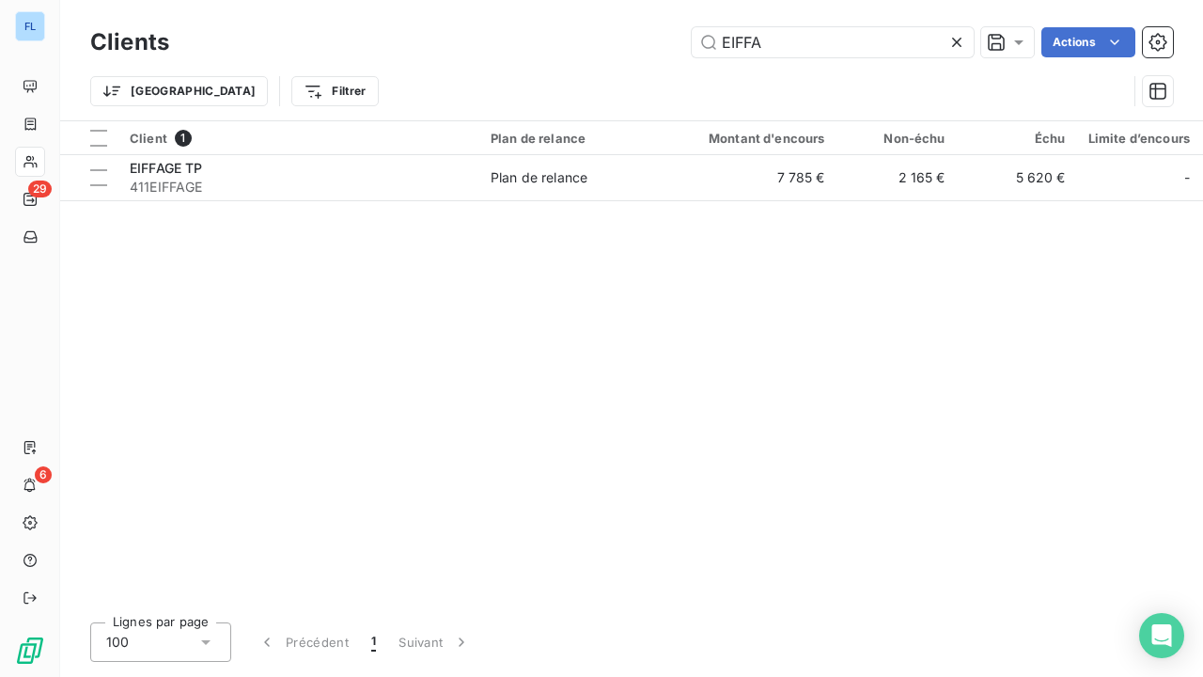
click at [955, 45] on icon at bounding box center [957, 42] width 19 height 19
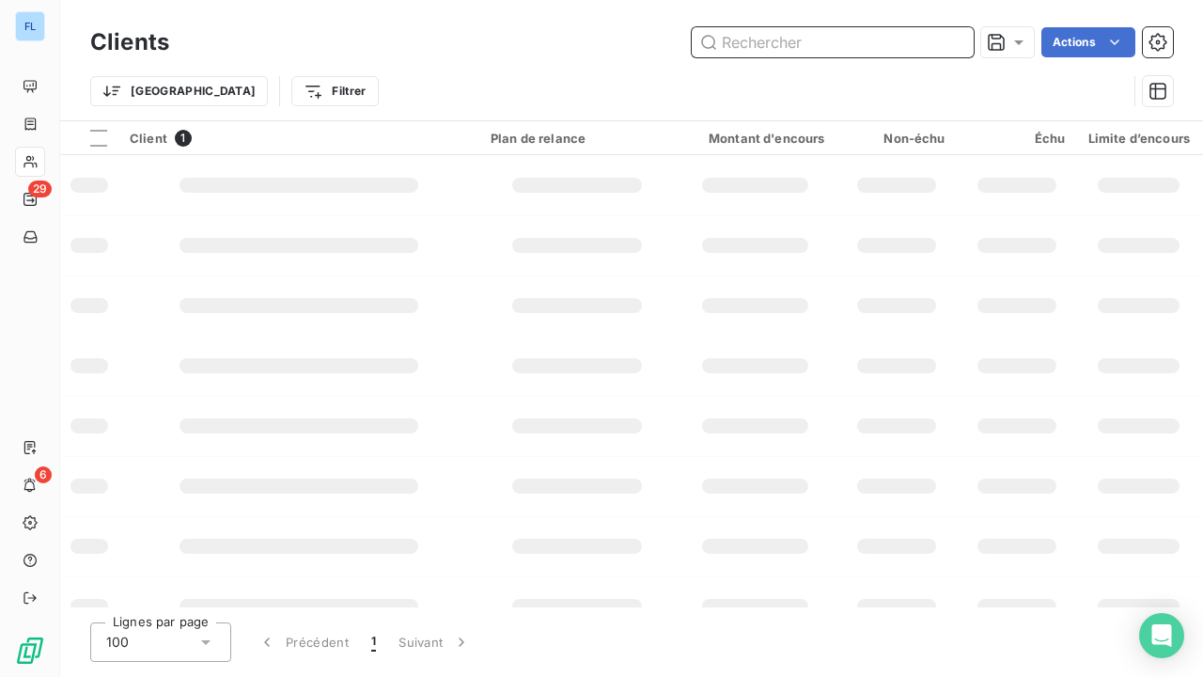
click at [886, 41] on input "text" at bounding box center [833, 42] width 282 height 30
type input "HABITEA"
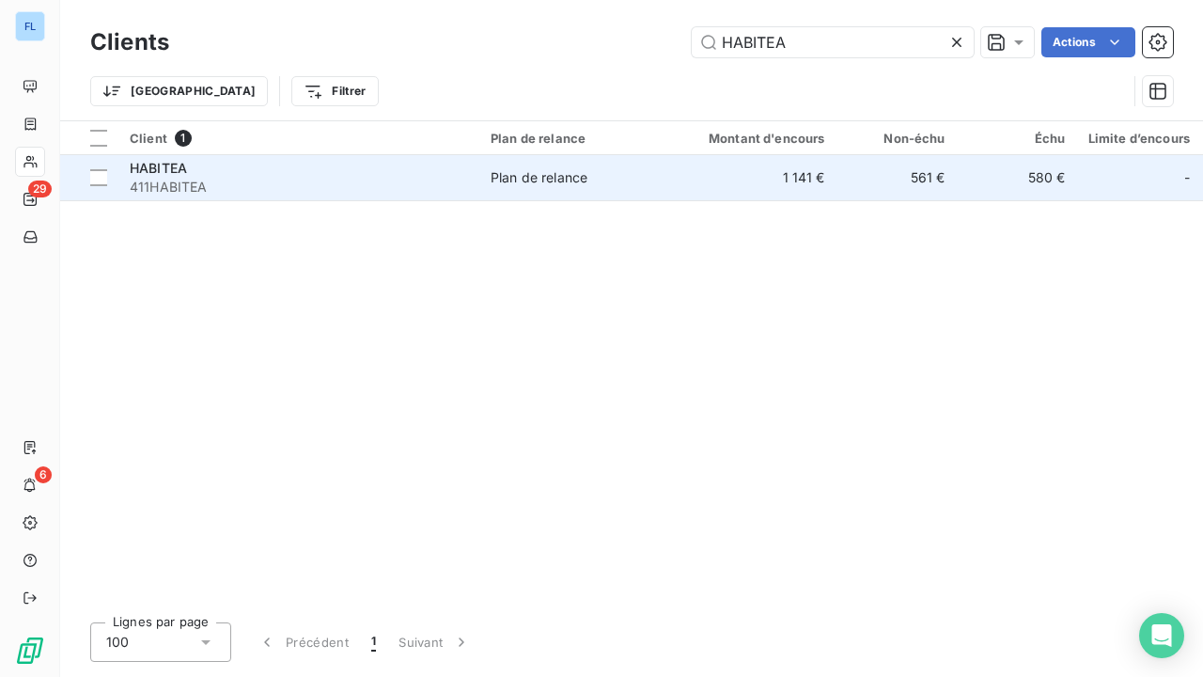
click at [412, 178] on span "411HABITEA" at bounding box center [299, 187] width 338 height 19
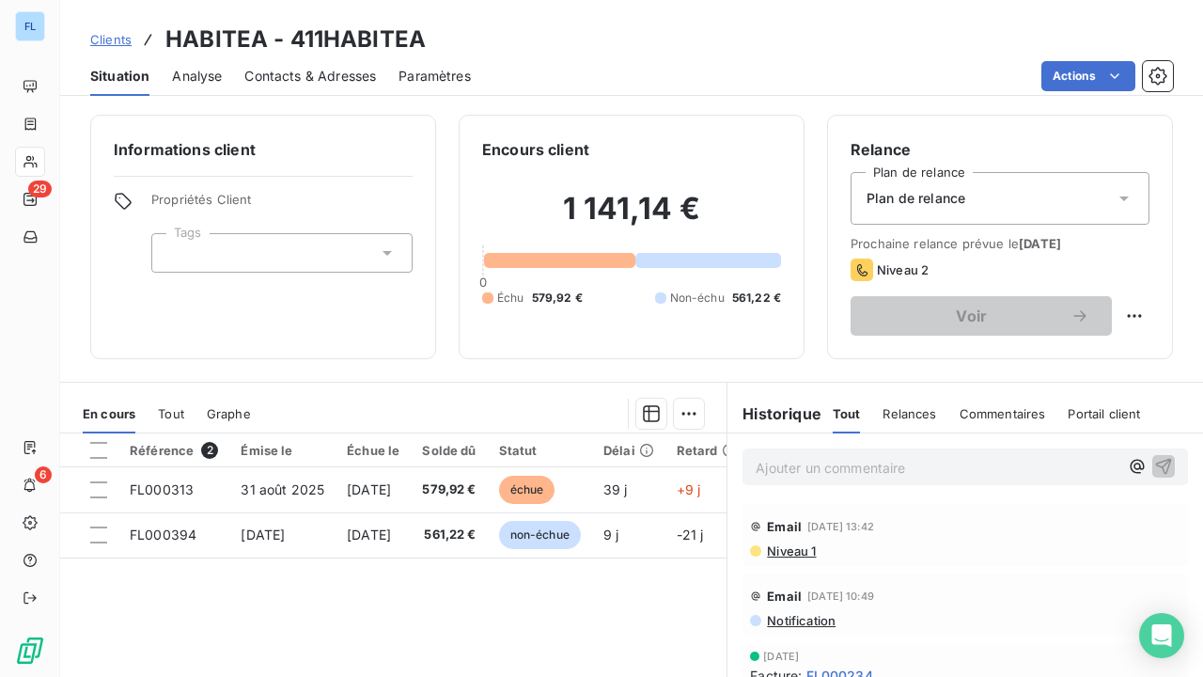
click at [120, 41] on span "Clients" at bounding box center [110, 39] width 41 height 15
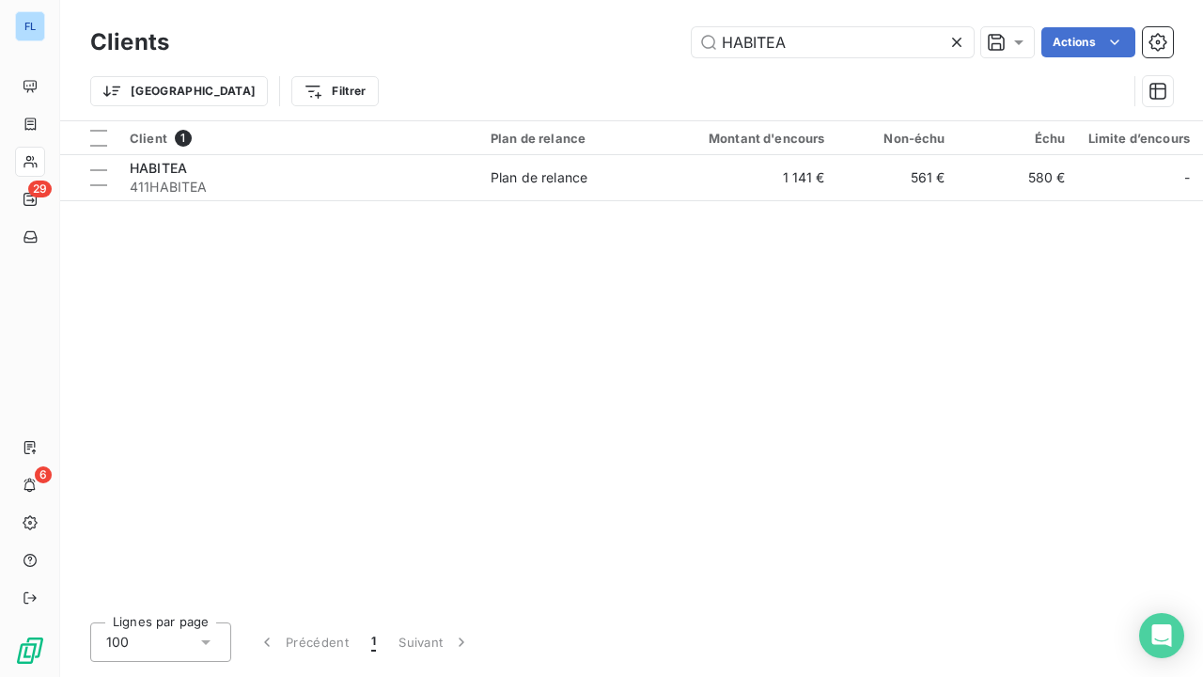
click at [964, 42] on icon at bounding box center [957, 42] width 19 height 19
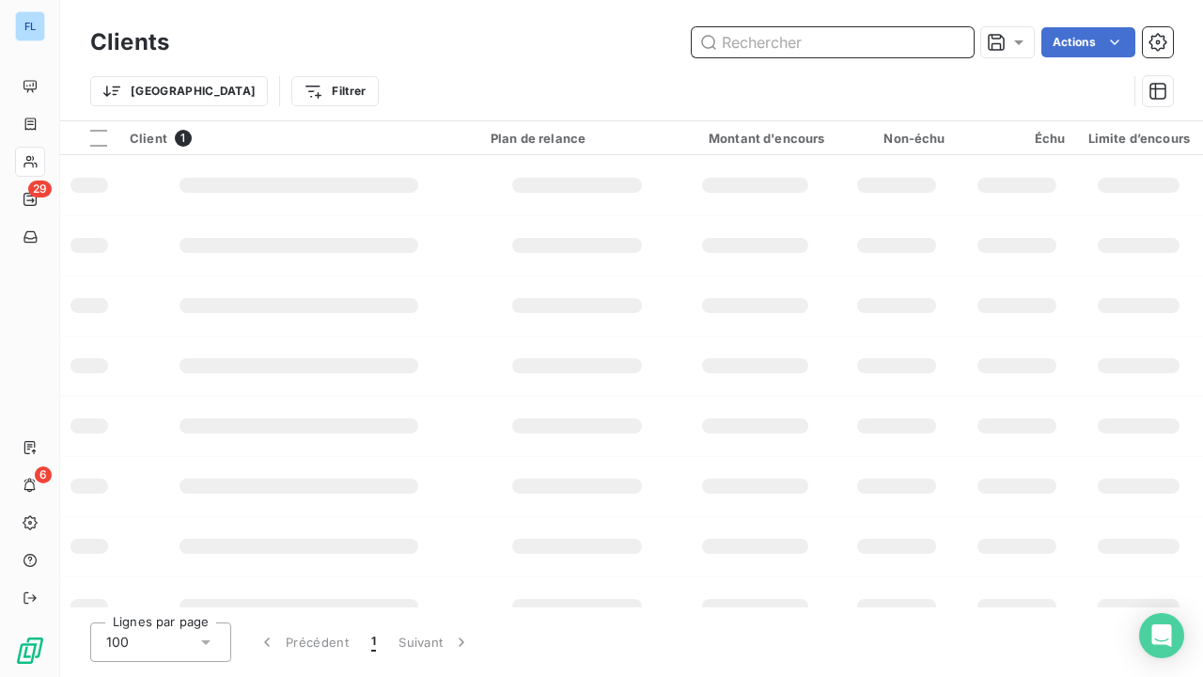
click at [866, 42] on input "text" at bounding box center [833, 42] width 282 height 30
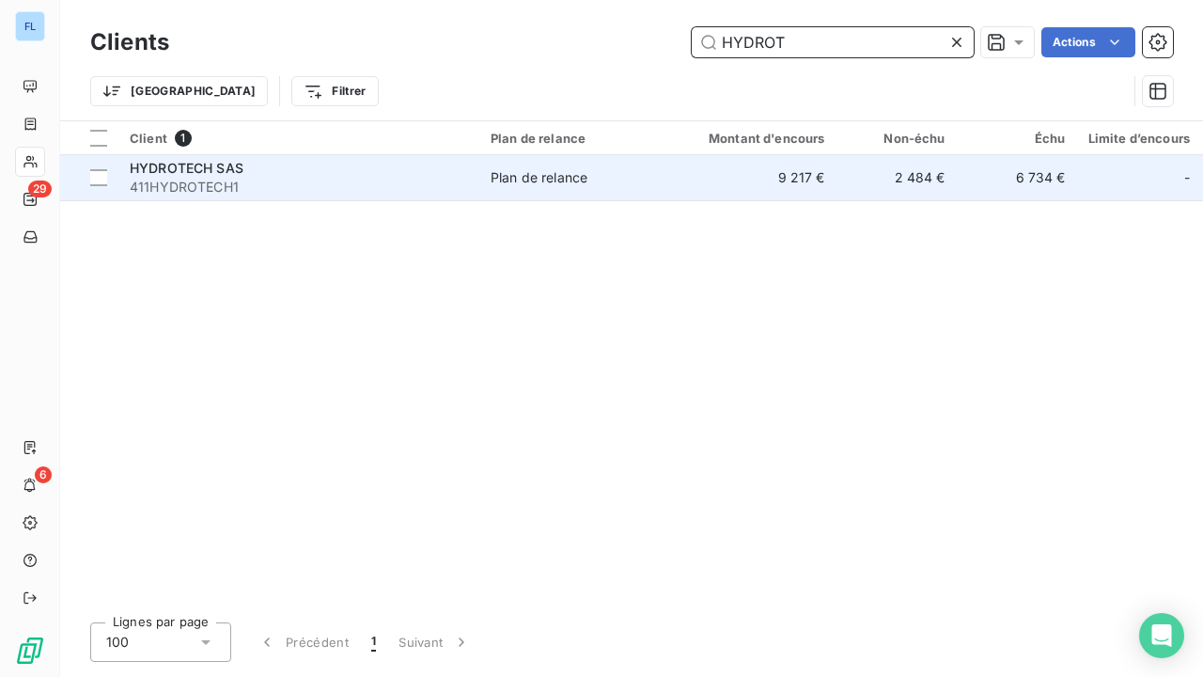
type input "HYDROT"
click at [528, 188] on td "Plan de relance" at bounding box center [577, 177] width 196 height 45
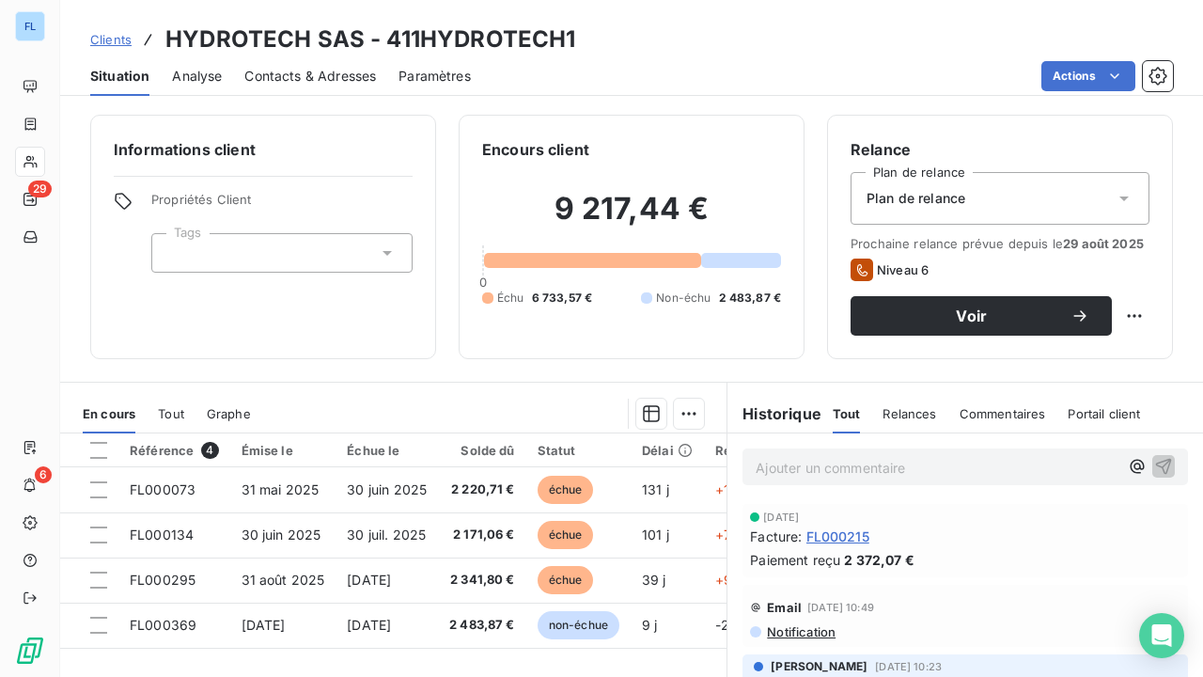
click at [122, 40] on span "Clients" at bounding box center [110, 39] width 41 height 15
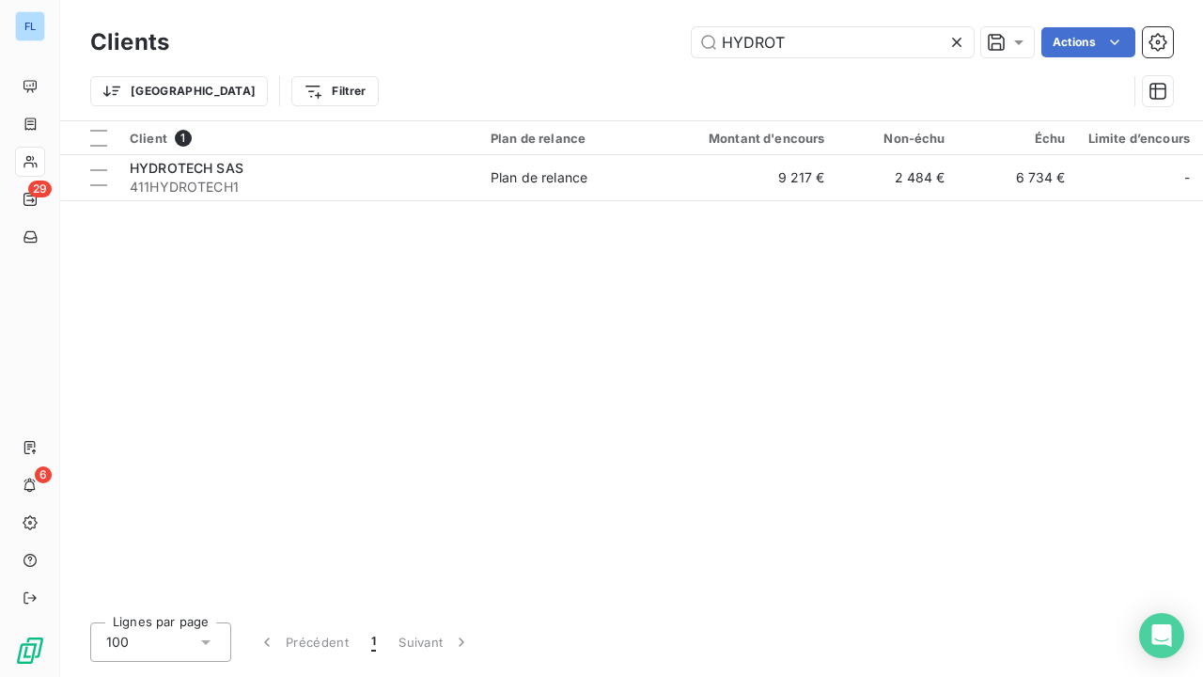
click at [957, 39] on icon at bounding box center [957, 42] width 19 height 19
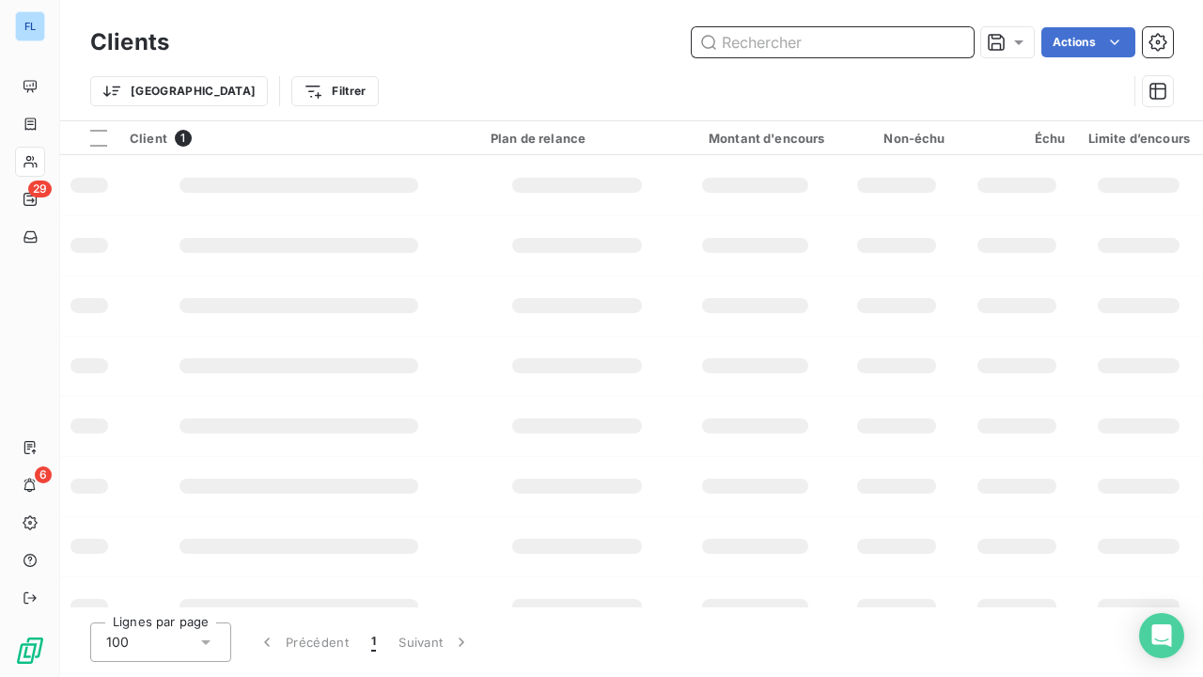
click at [947, 39] on input "text" at bounding box center [833, 42] width 282 height 30
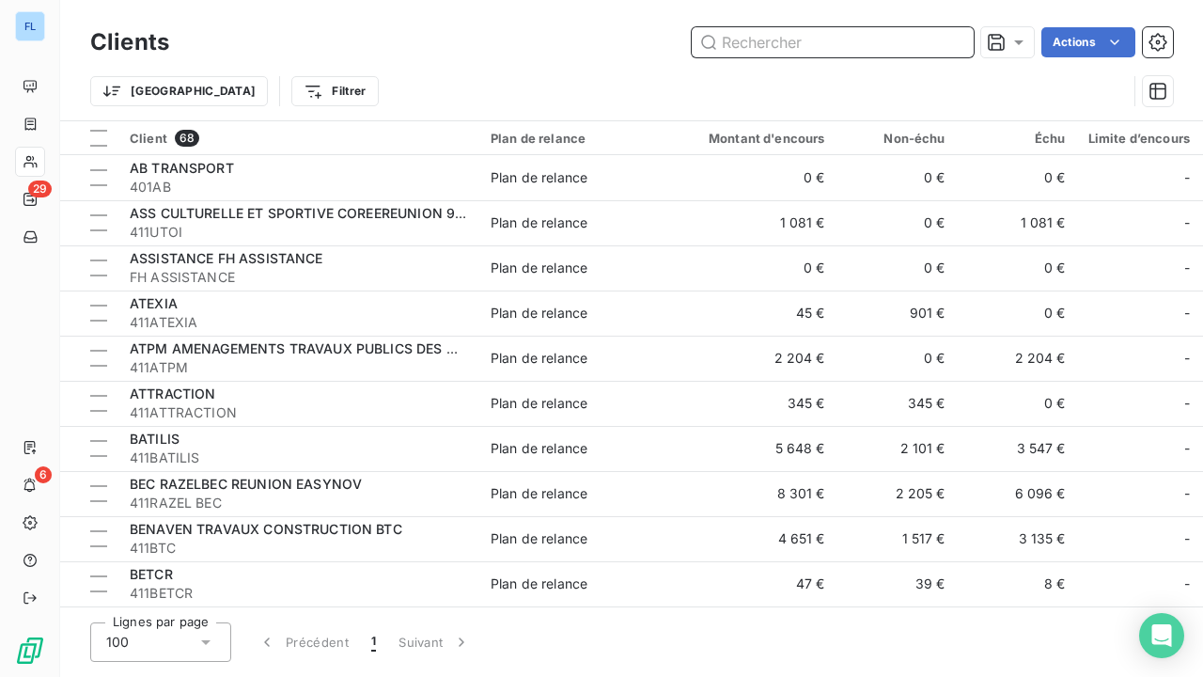
type input "o"
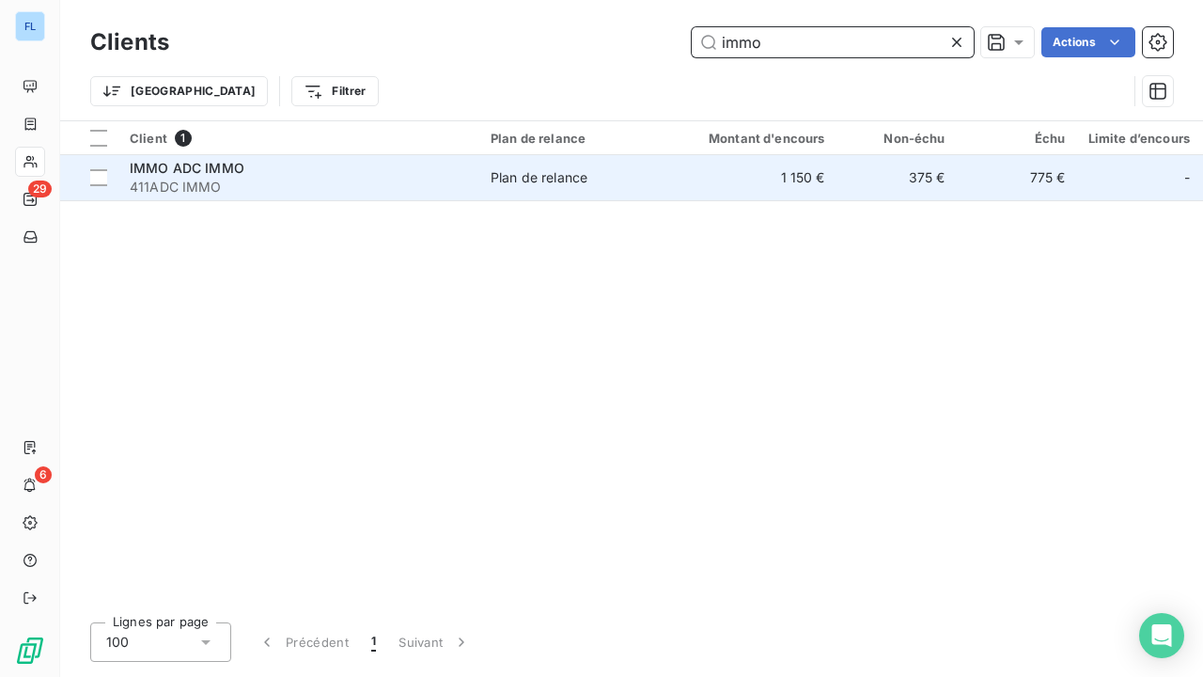
type input "immo"
click at [504, 180] on div "Plan de relance" at bounding box center [539, 177] width 97 height 19
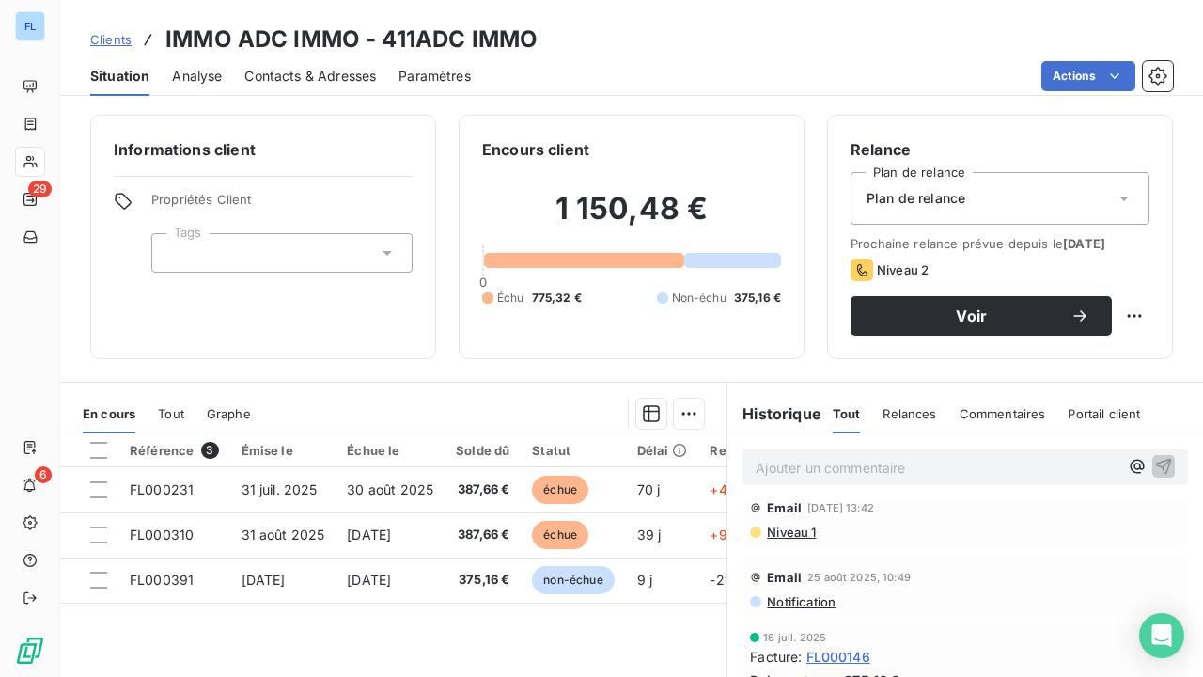
click at [124, 39] on span "Clients" at bounding box center [110, 39] width 41 height 15
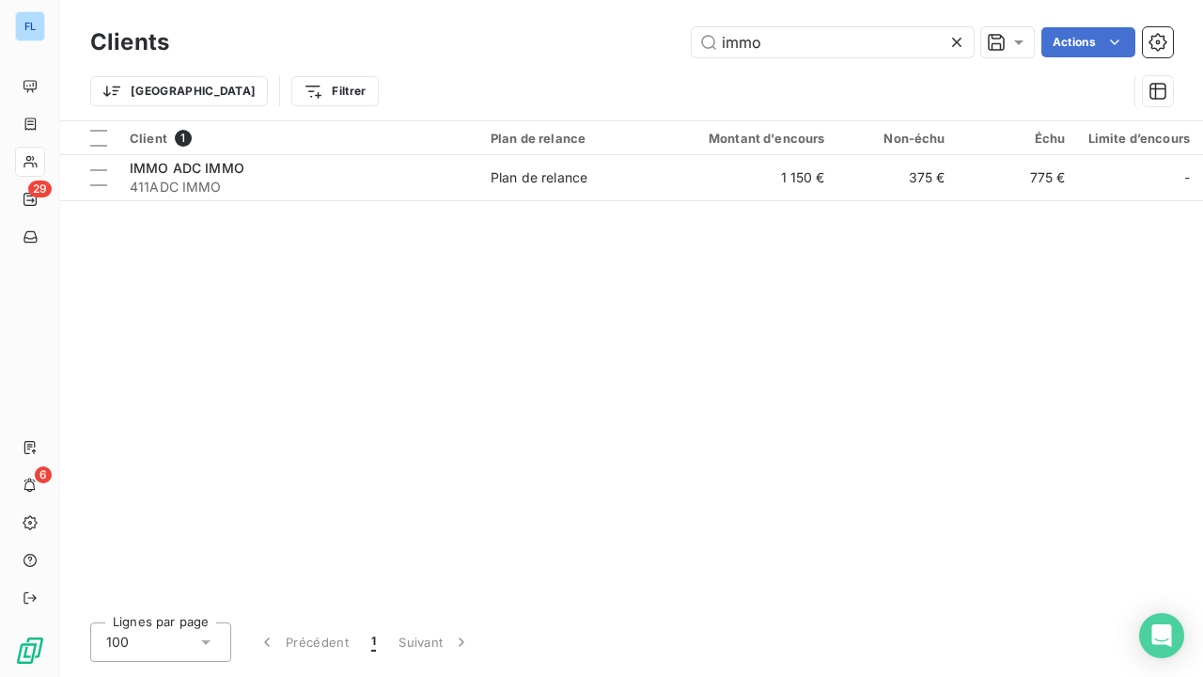
click at [959, 43] on icon at bounding box center [957, 42] width 19 height 19
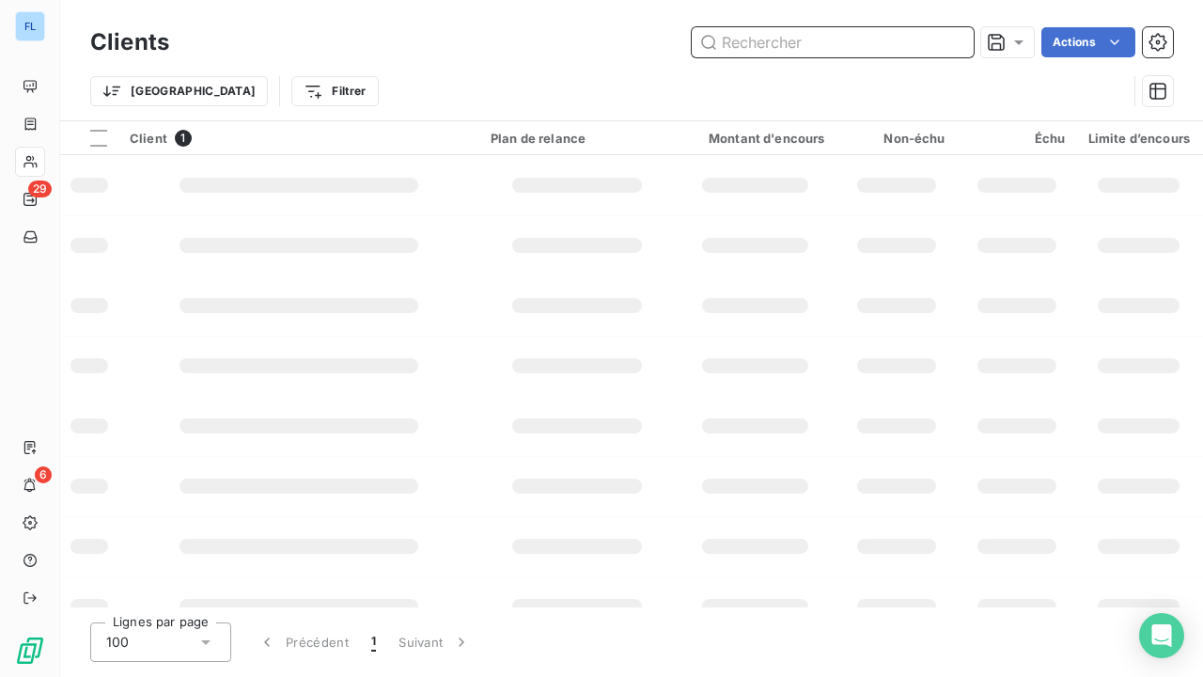
click at [923, 43] on input "text" at bounding box center [833, 42] width 282 height 30
type input "J2S"
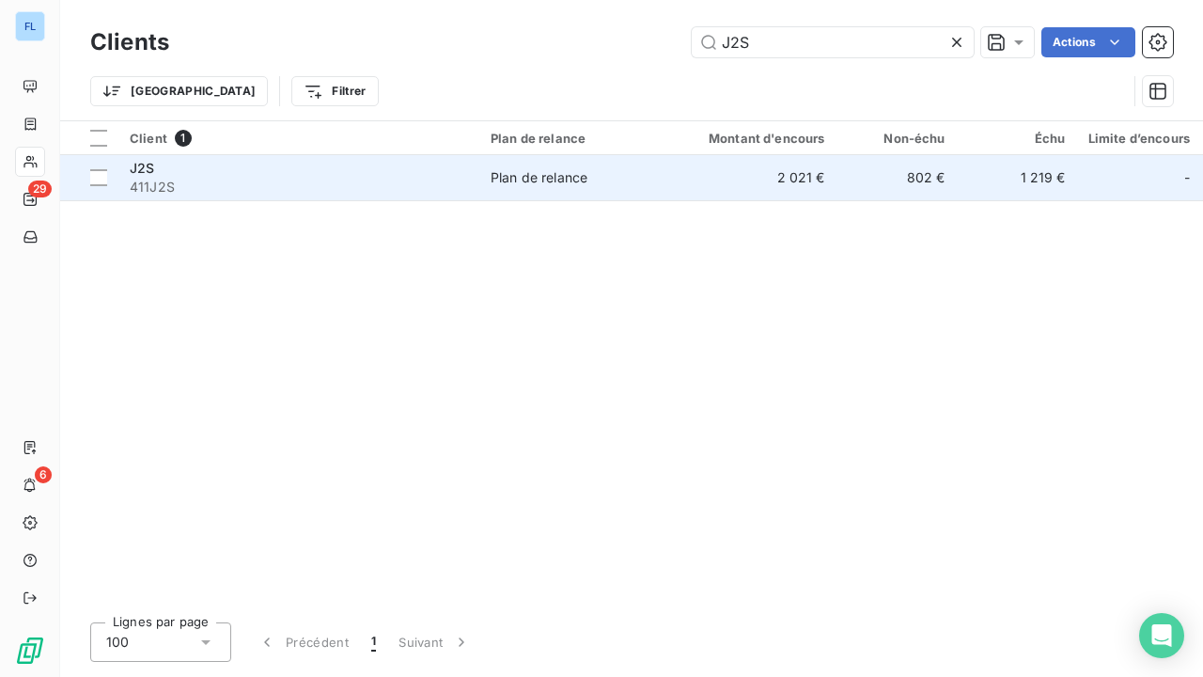
click at [585, 175] on div "Plan de relance" at bounding box center [539, 177] width 97 height 19
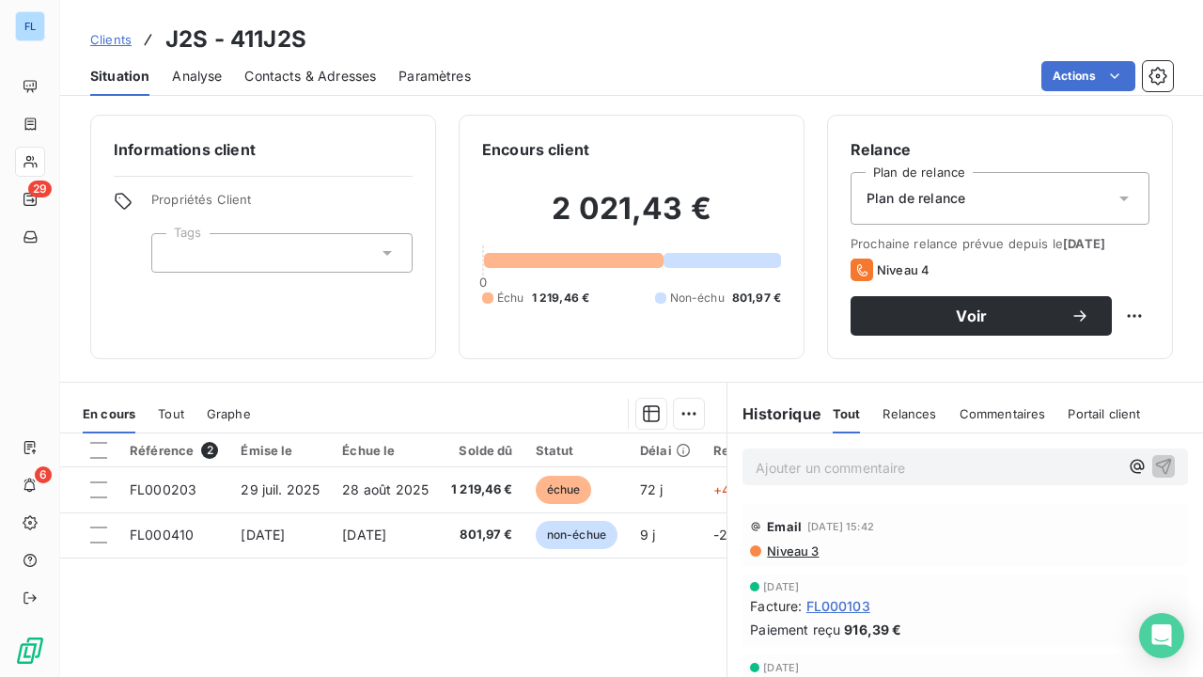
click at [121, 37] on span "Clients" at bounding box center [110, 39] width 41 height 15
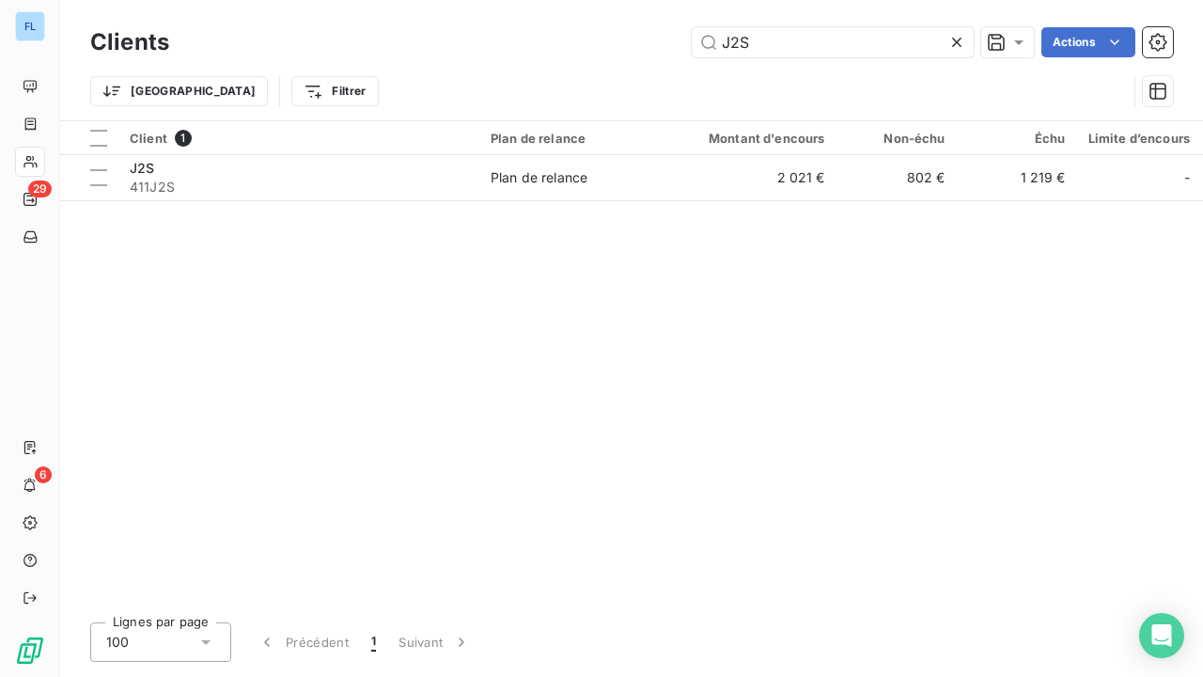
click at [965, 42] on div at bounding box center [961, 42] width 26 height 30
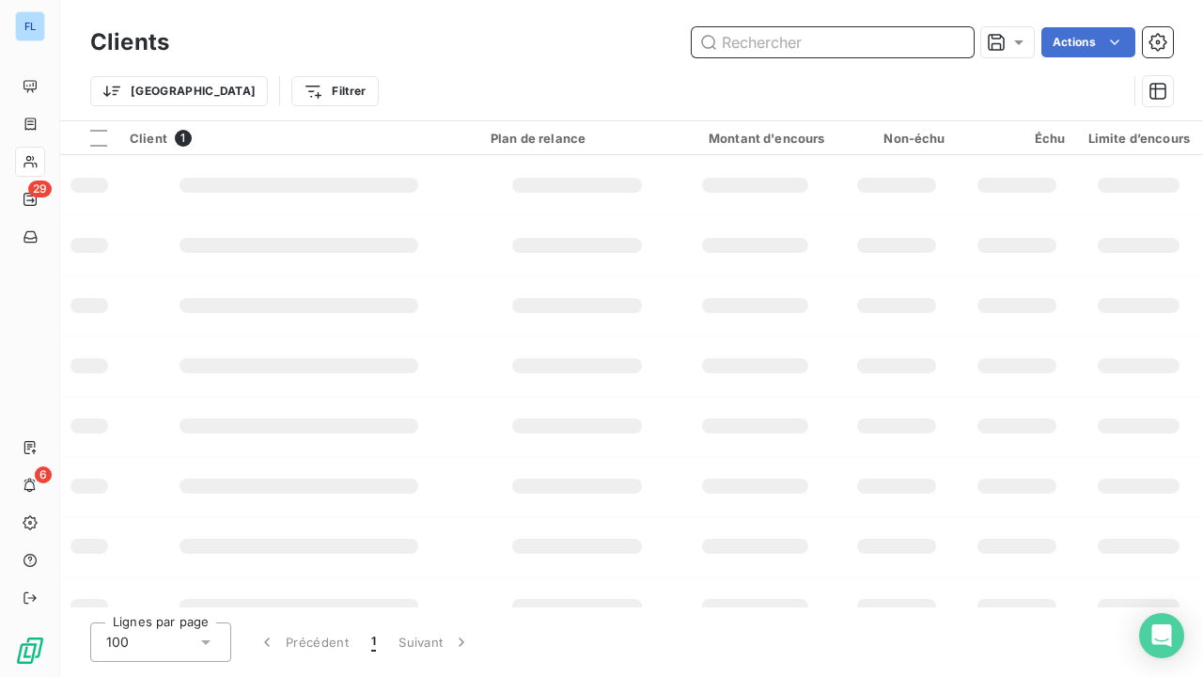
click at [883, 41] on input "text" at bounding box center [833, 42] width 282 height 30
type input "LAMOLY"
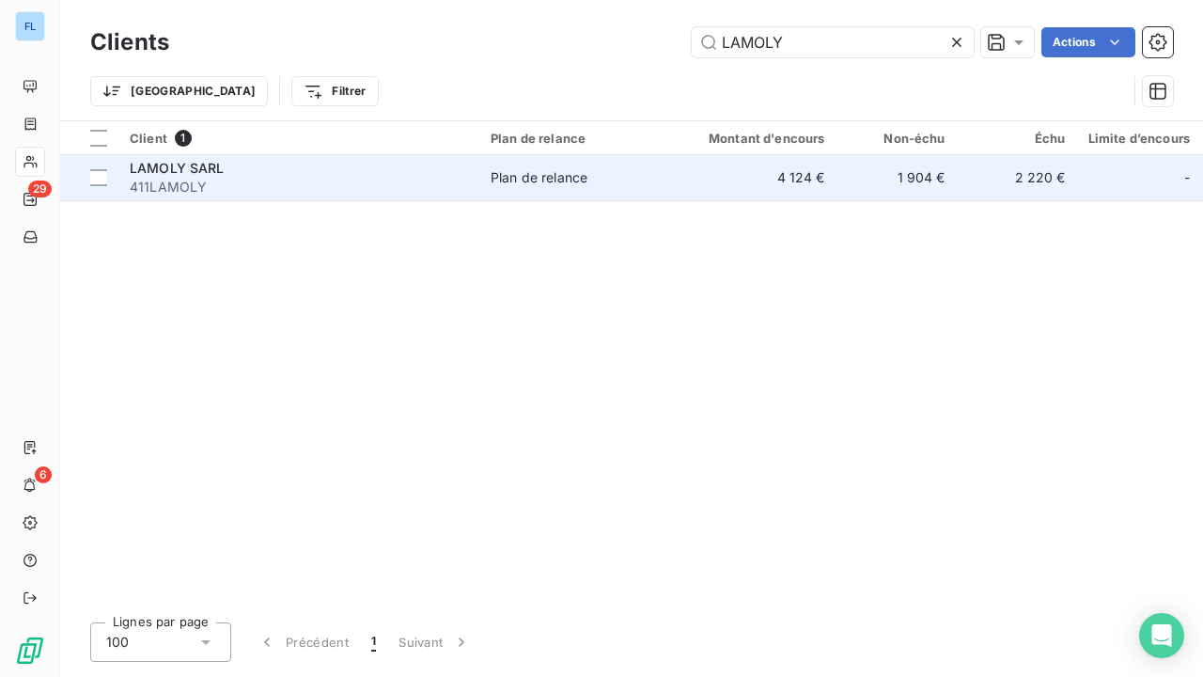
click at [588, 168] on span "Plan de relance" at bounding box center [577, 177] width 173 height 19
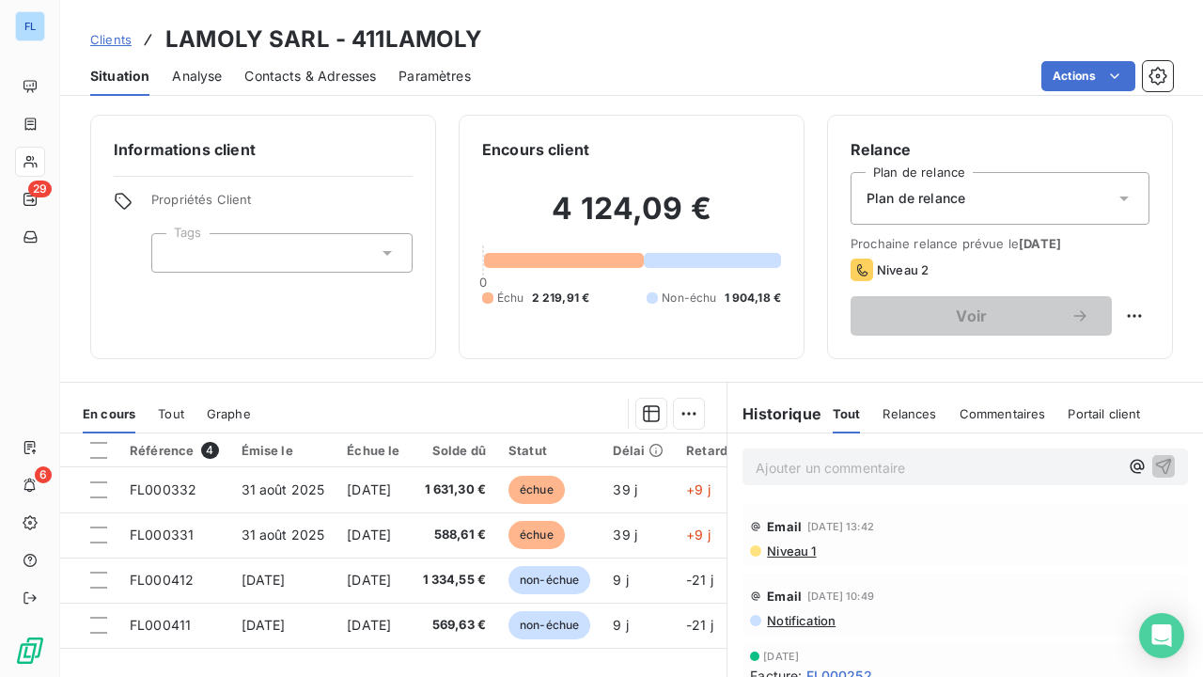
click at [115, 44] on span "Clients" at bounding box center [110, 39] width 41 height 15
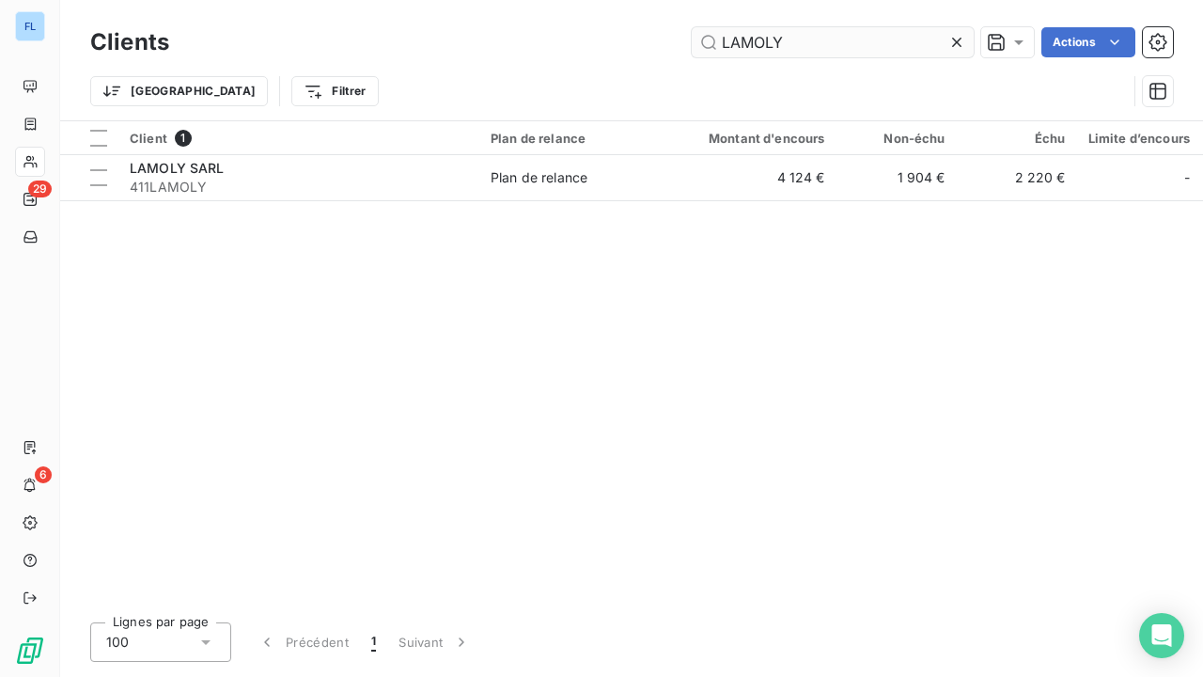
drag, startPoint x: 959, startPoint y: 41, endPoint x: 947, endPoint y: 43, distance: 12.4
click at [959, 41] on icon at bounding box center [957, 42] width 19 height 19
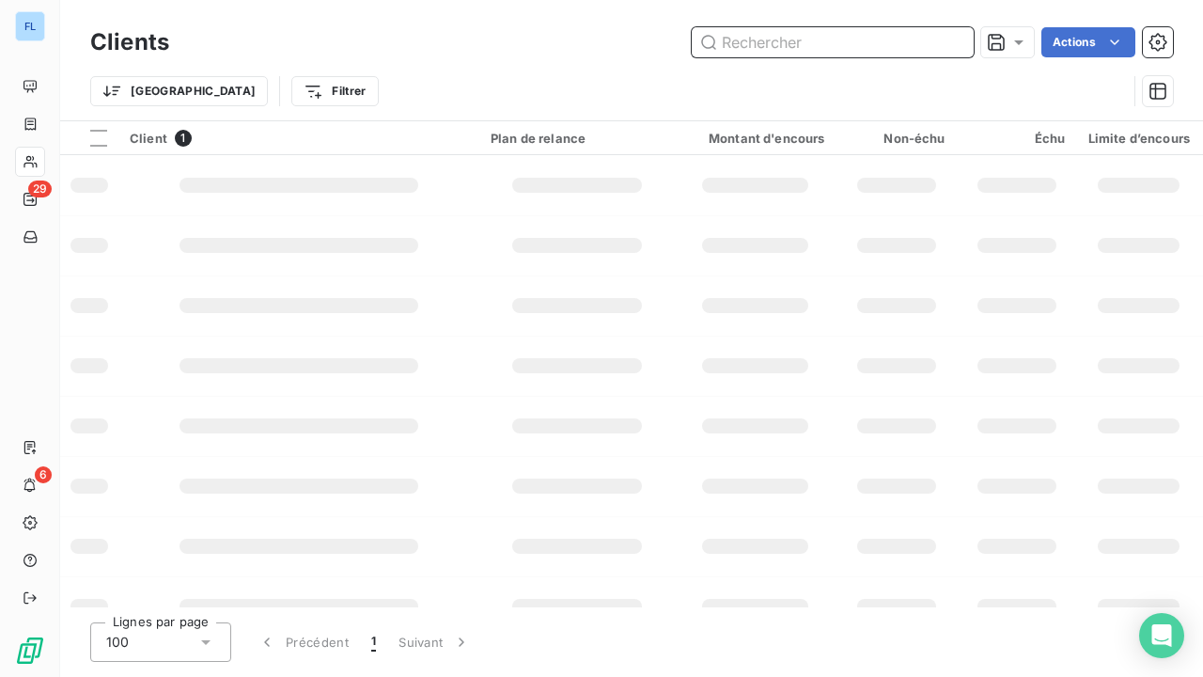
click at [898, 47] on input "text" at bounding box center [833, 42] width 282 height 30
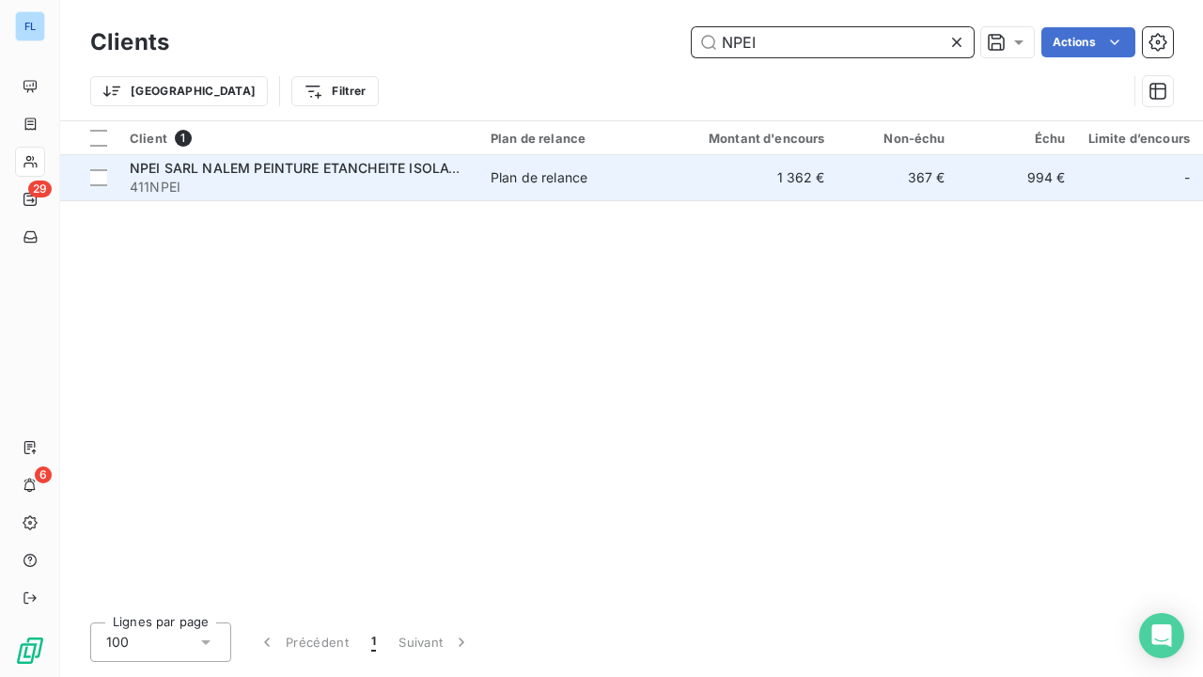
type input "NPEI"
click at [199, 173] on span "NPEI SARL NALEM PEINTURE ETANCHEITE ISOLATION" at bounding box center [306, 168] width 353 height 16
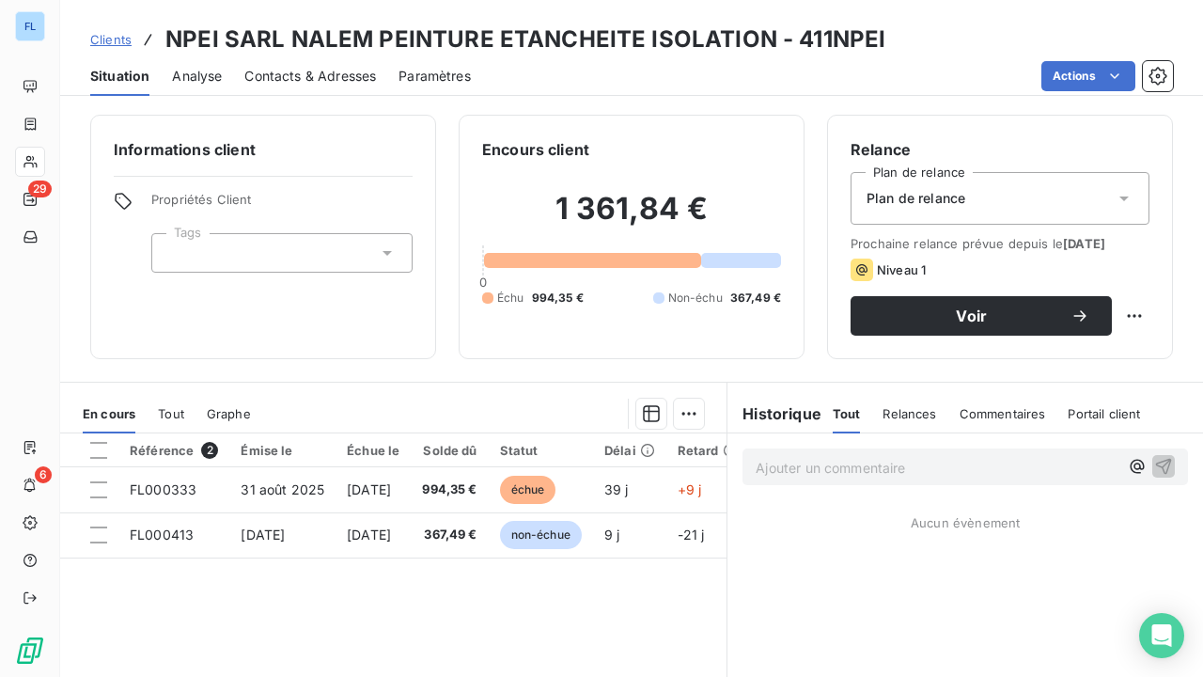
drag, startPoint x: 113, startPoint y: 28, endPoint x: 131, endPoint y: 51, distance: 28.8
click at [113, 28] on div "Clients NPEI SARL NALEM PEINTURE ETANCHEITE ISOLATION - 411NPEI" at bounding box center [487, 40] width 795 height 34
click at [111, 40] on span "Clients" at bounding box center [110, 39] width 41 height 15
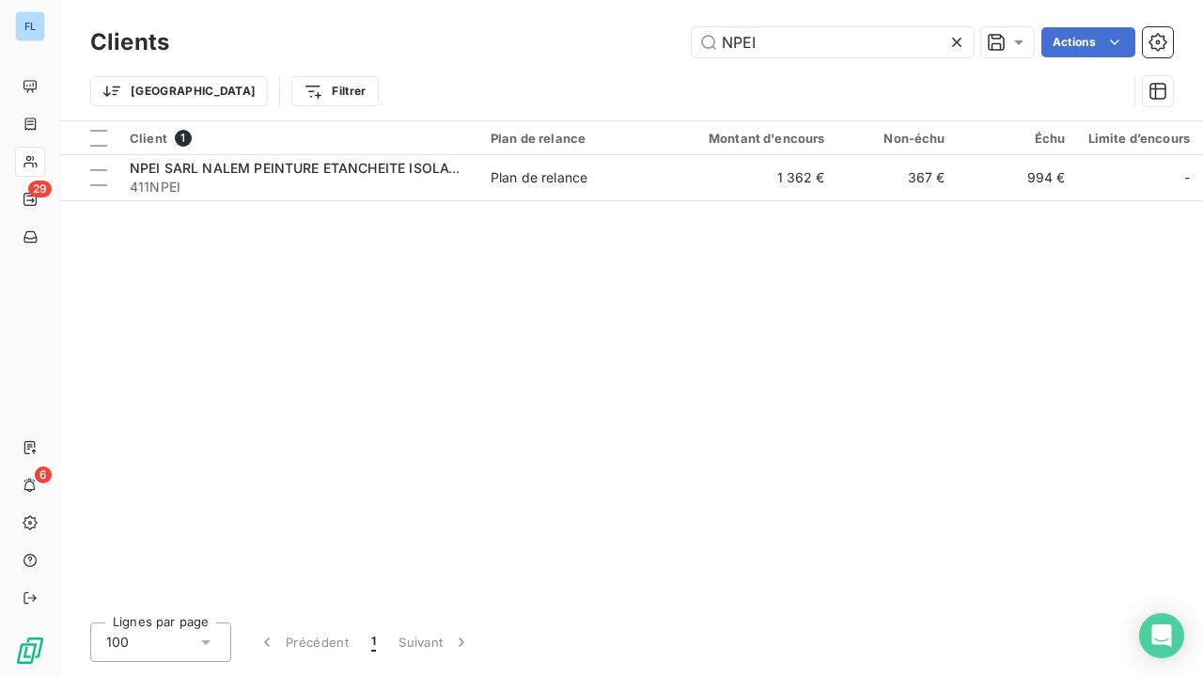
click at [954, 42] on icon at bounding box center [957, 42] width 19 height 19
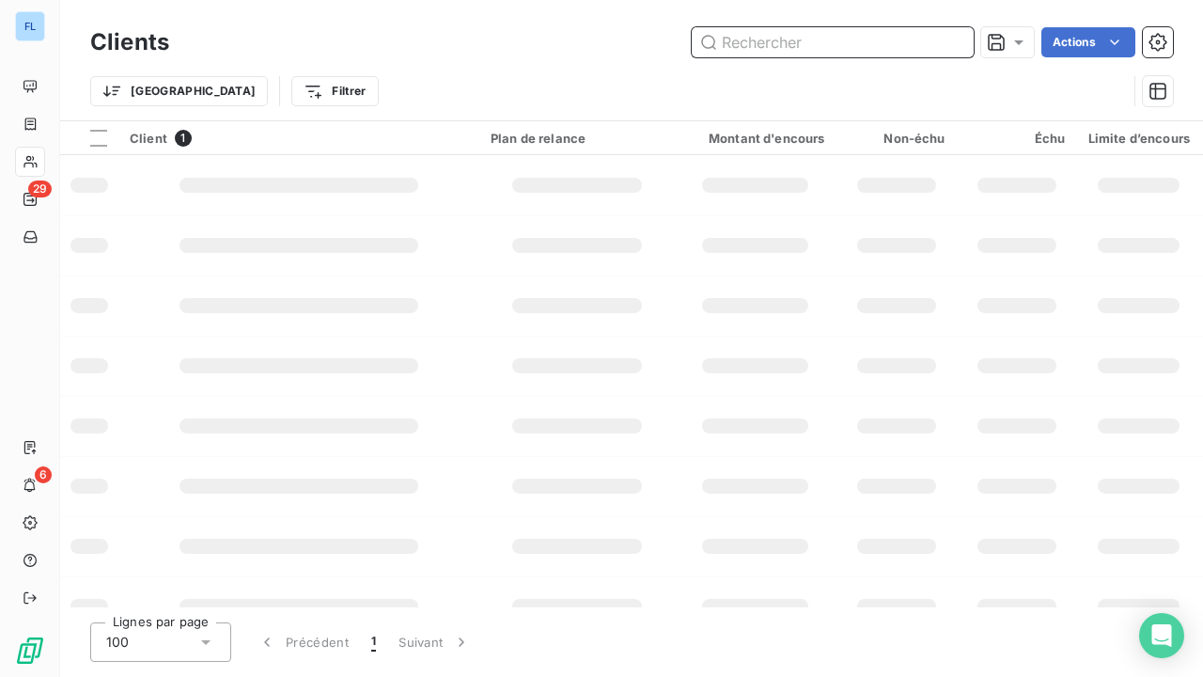
click at [901, 43] on input "text" at bounding box center [833, 42] width 282 height 30
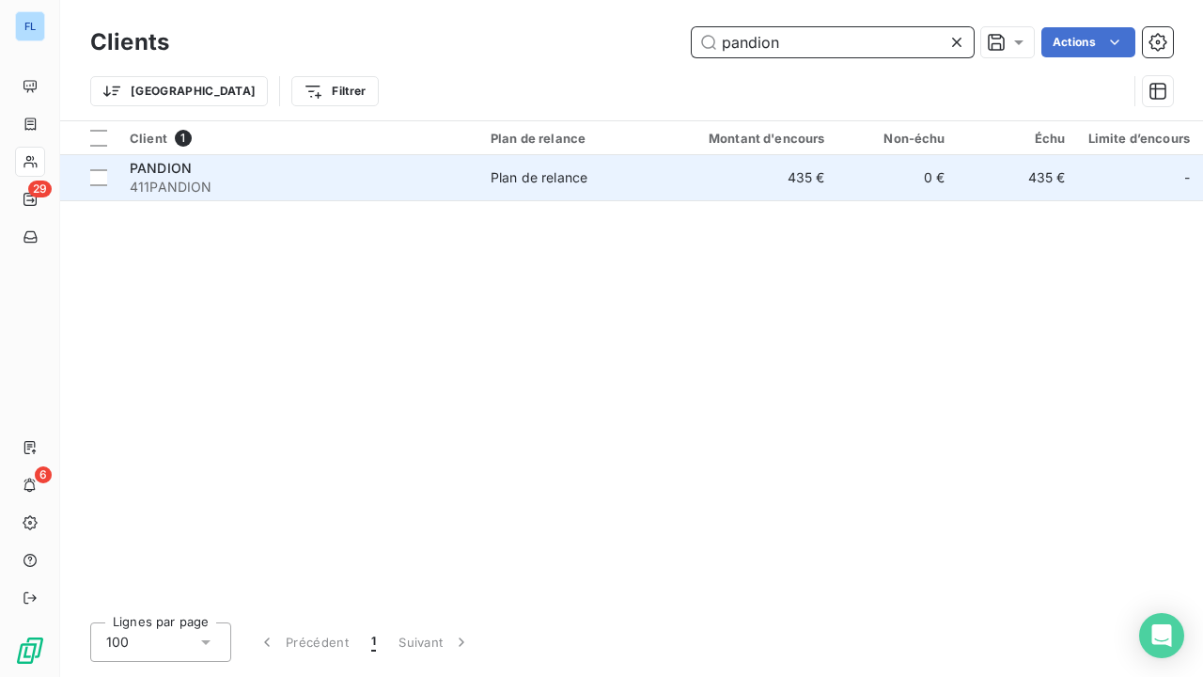
type input "pandion"
click at [558, 186] on td "Plan de relance" at bounding box center [577, 177] width 196 height 45
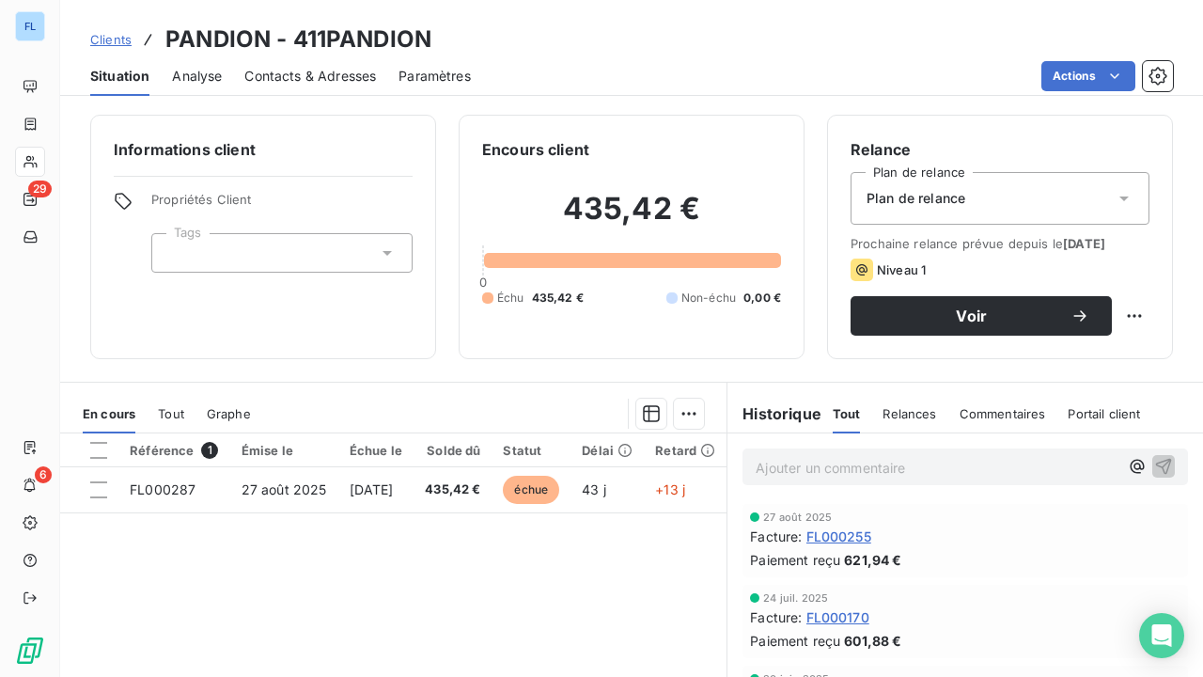
click at [110, 38] on span "Clients" at bounding box center [110, 39] width 41 height 15
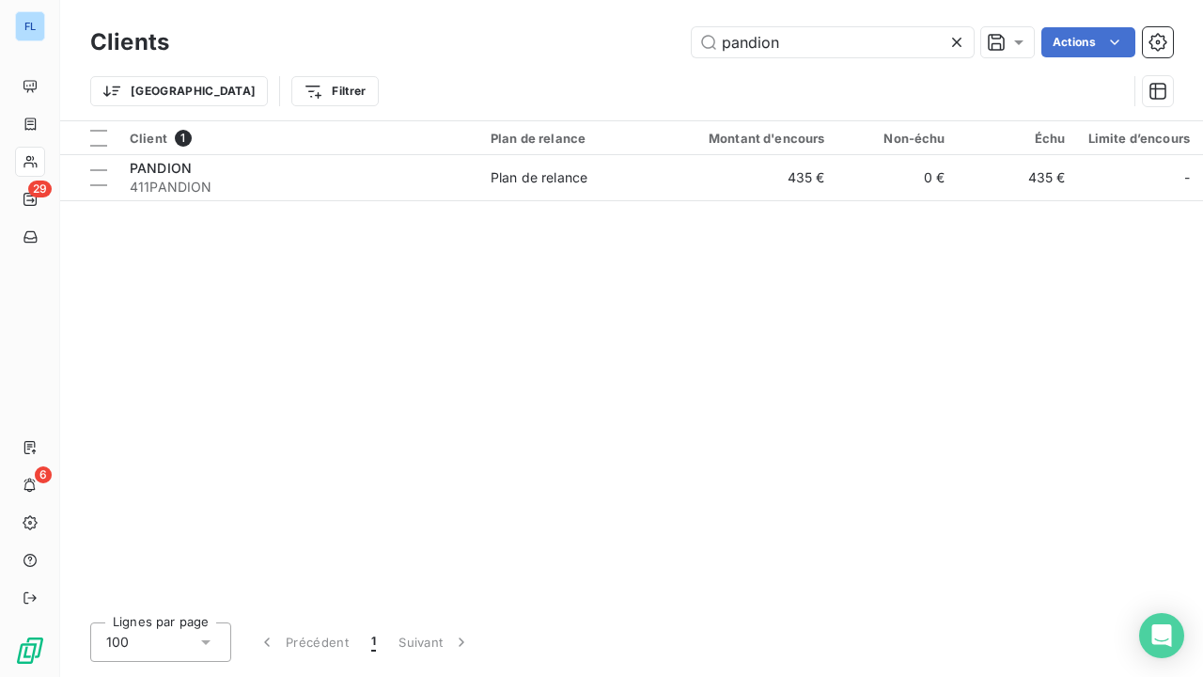
click at [955, 43] on icon at bounding box center [956, 42] width 9 height 9
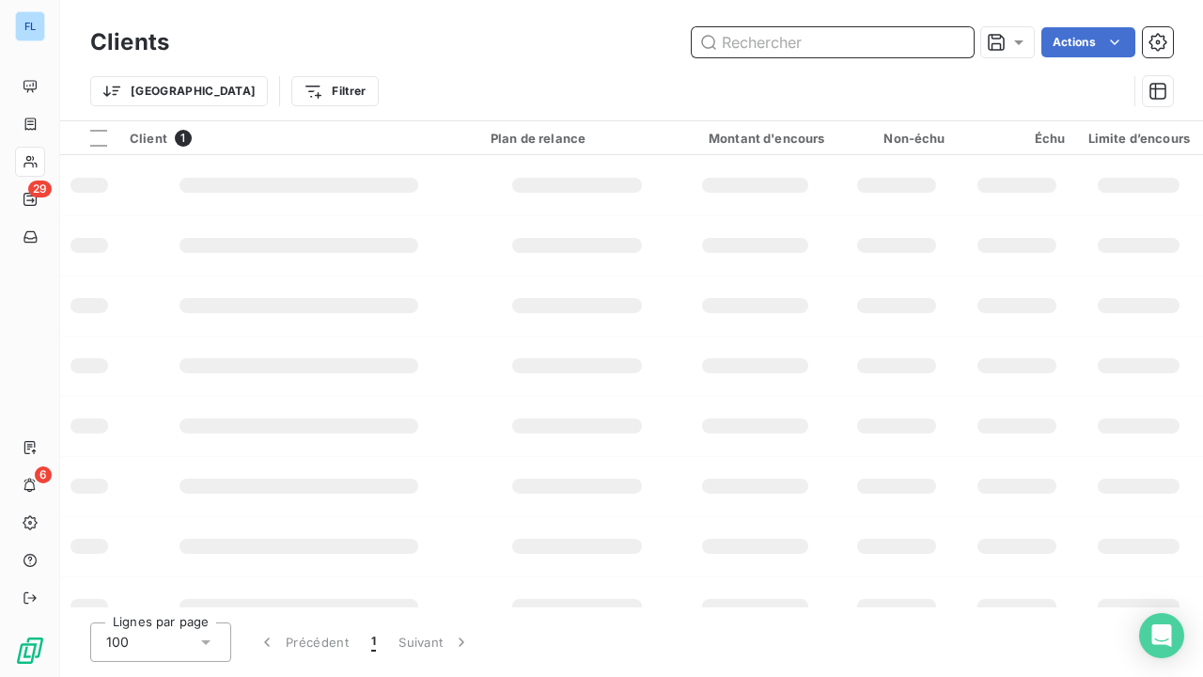
click at [889, 43] on input "text" at bounding box center [833, 42] width 282 height 30
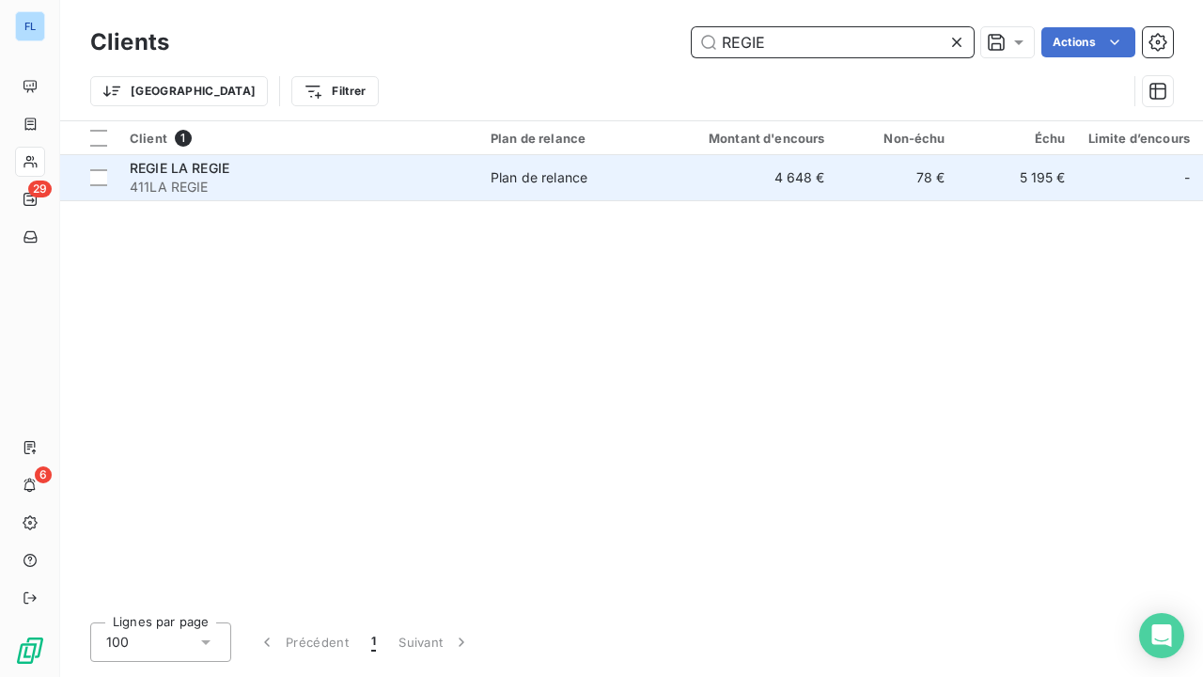
type input "REGIE"
click at [786, 162] on td "4 648 €" at bounding box center [756, 177] width 162 height 45
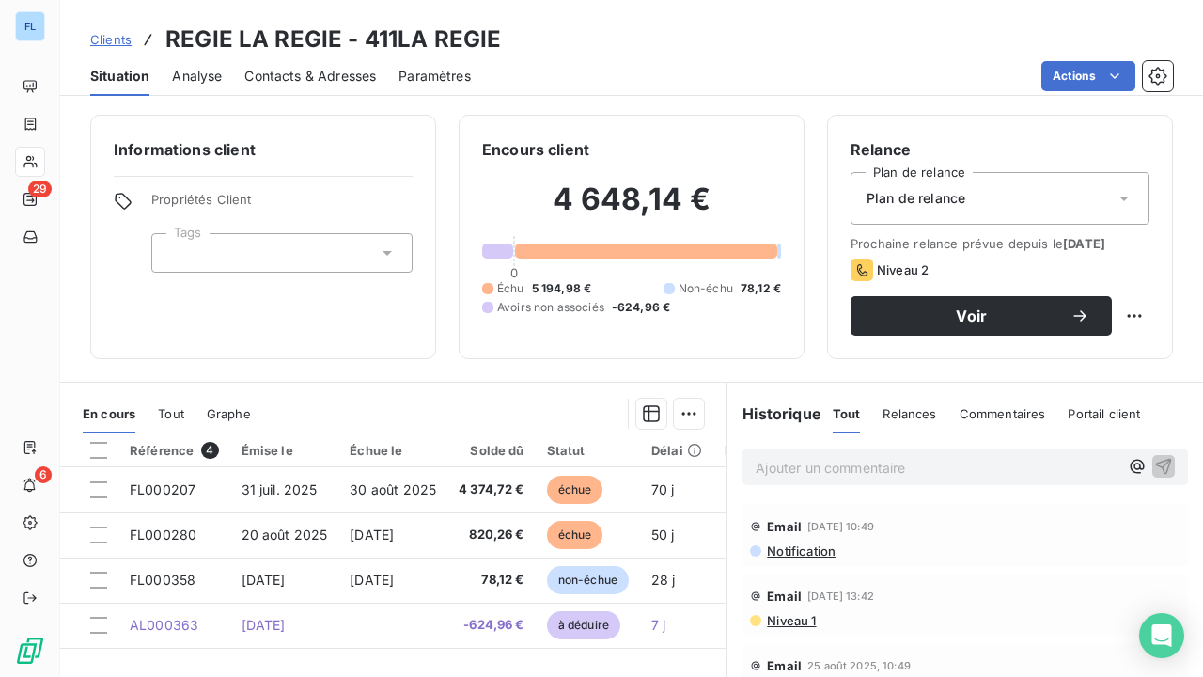
click at [115, 37] on span "Clients" at bounding box center [110, 39] width 41 height 15
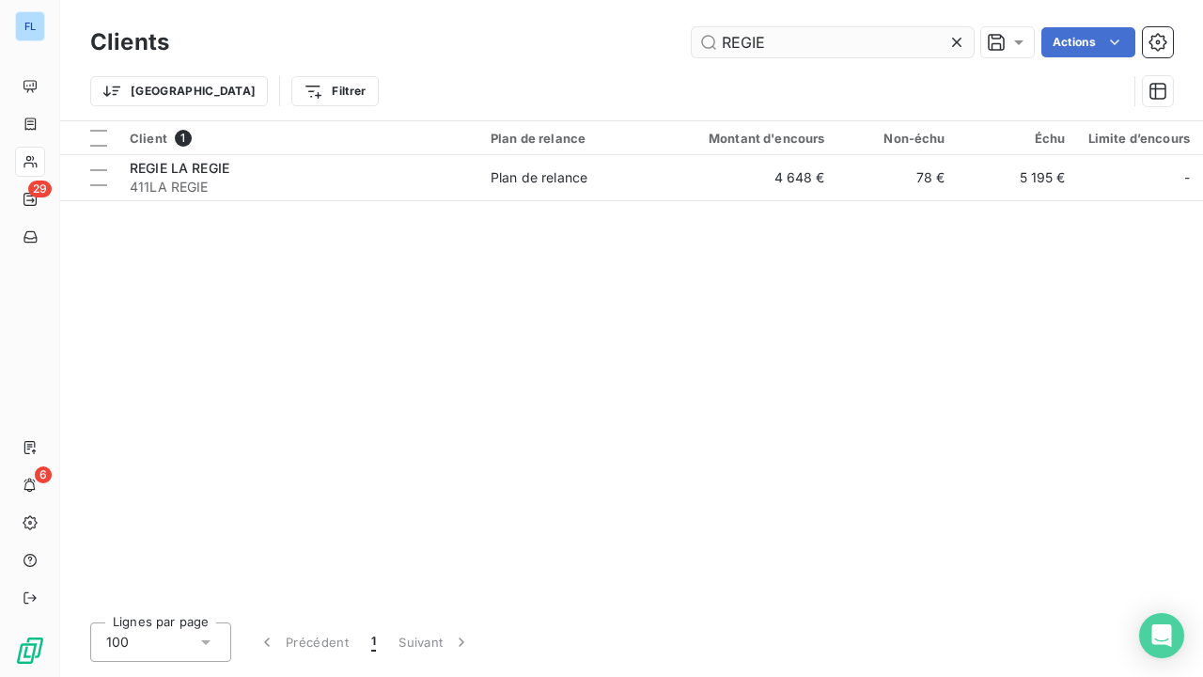
click at [761, 41] on input "REGIE" at bounding box center [833, 42] width 282 height 30
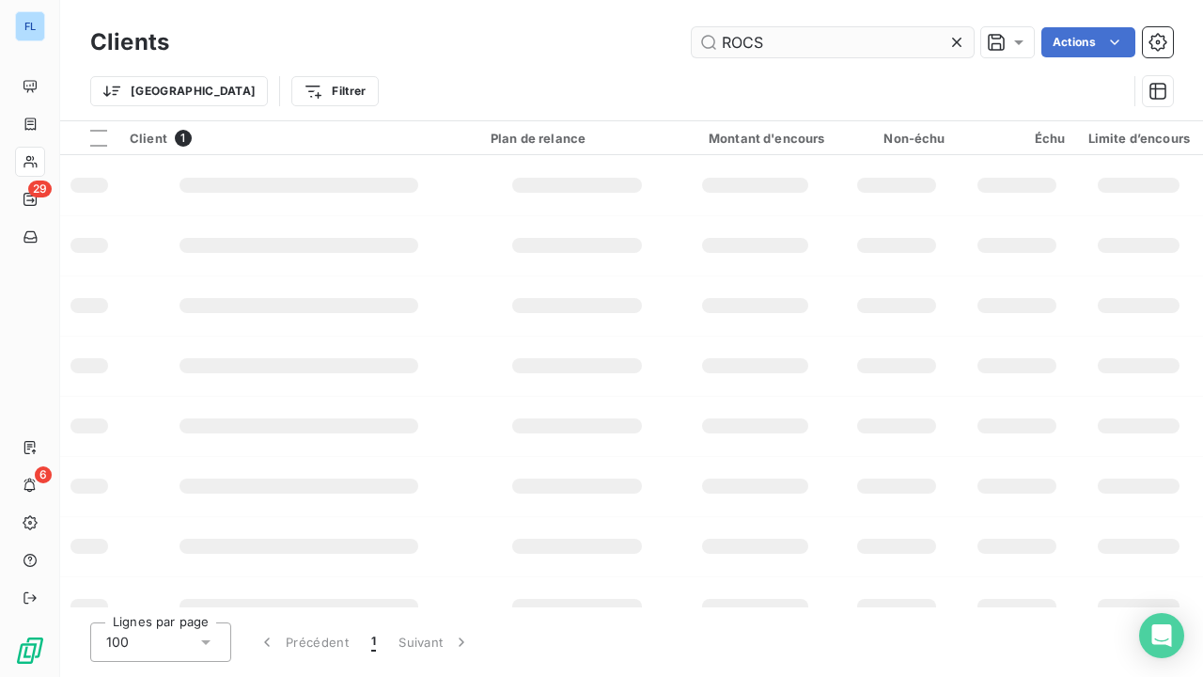
type input "ROCS"
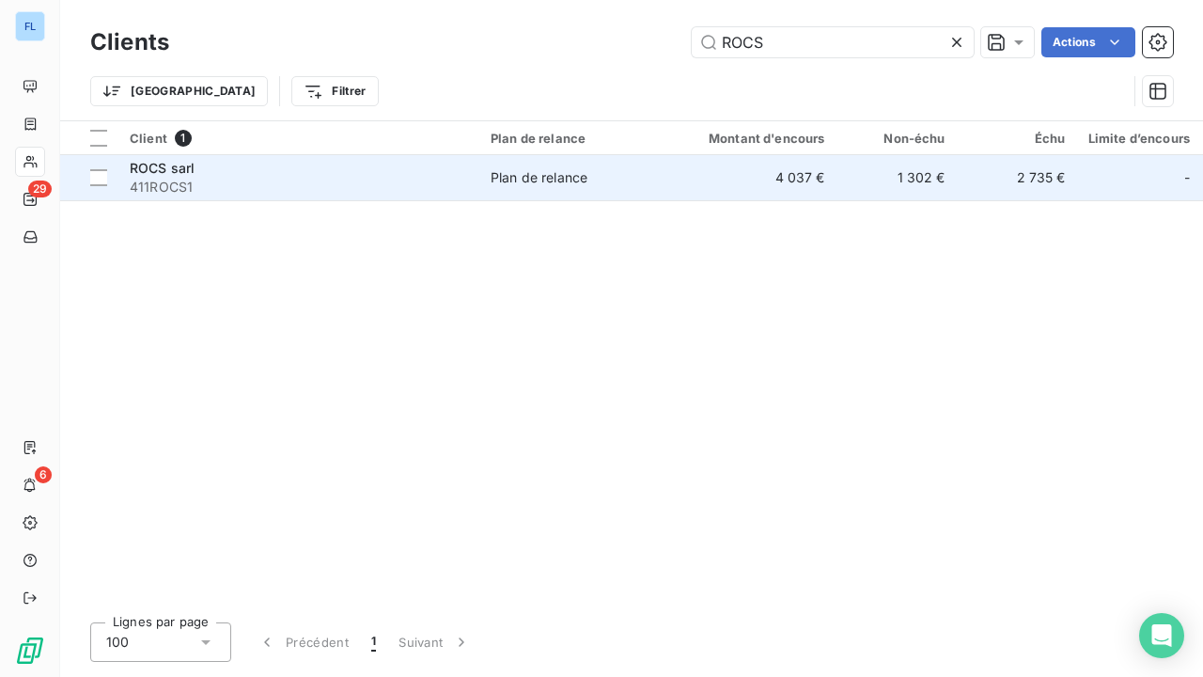
click at [278, 160] on div "ROCS sarl" at bounding box center [299, 168] width 338 height 19
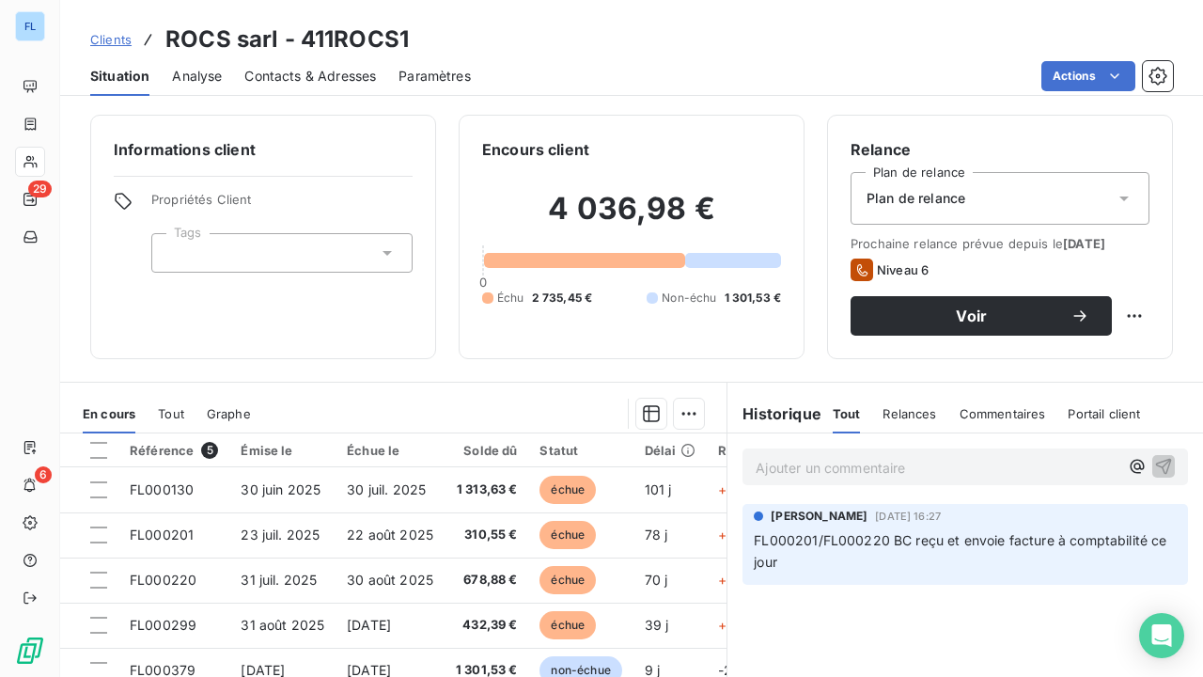
click at [117, 39] on span "Clients" at bounding box center [110, 39] width 41 height 15
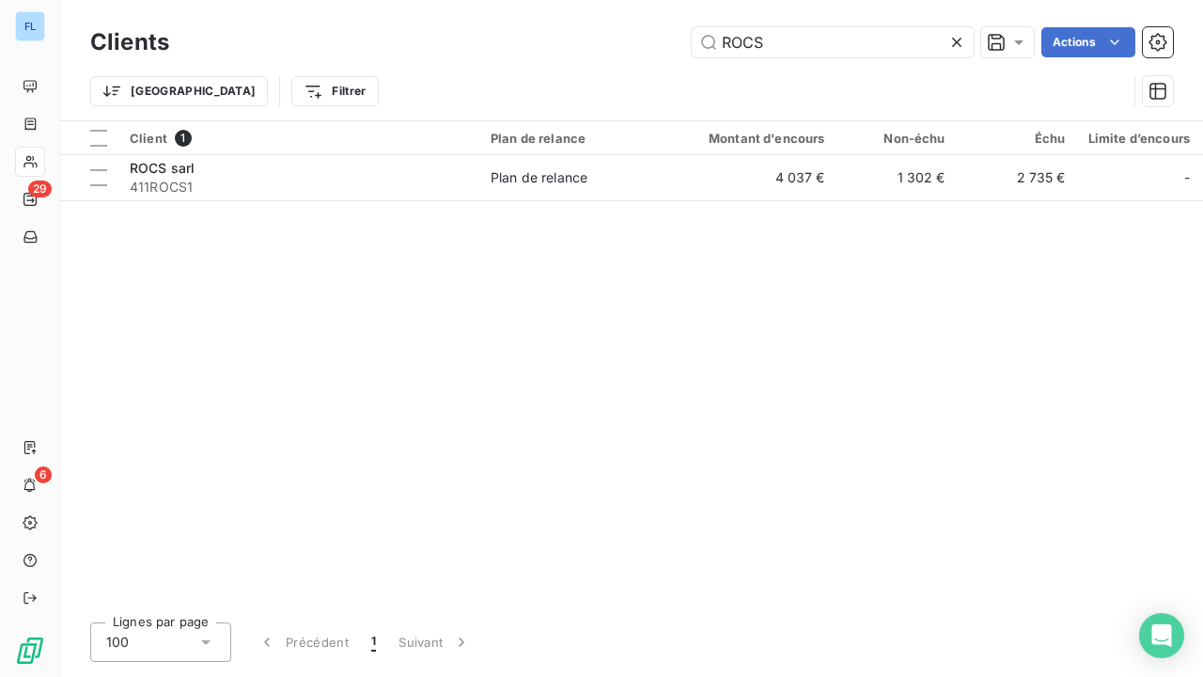
click at [959, 38] on icon at bounding box center [956, 42] width 9 height 9
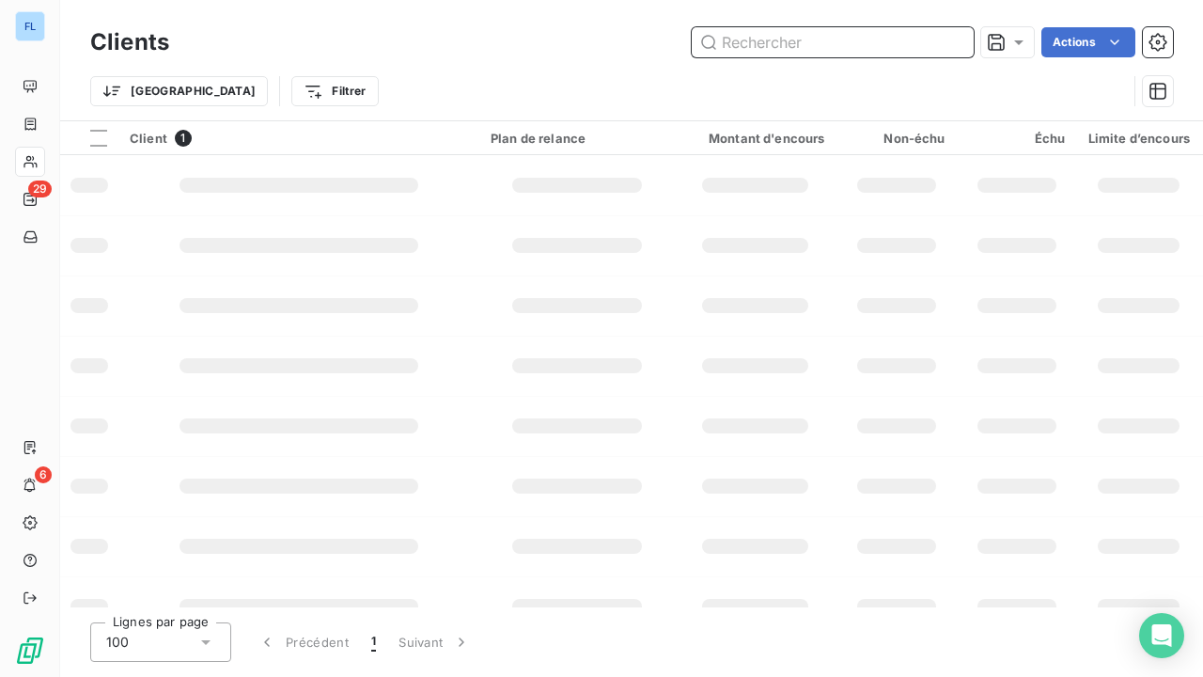
click at [927, 41] on input "text" at bounding box center [833, 42] width 282 height 30
type input "s2r"
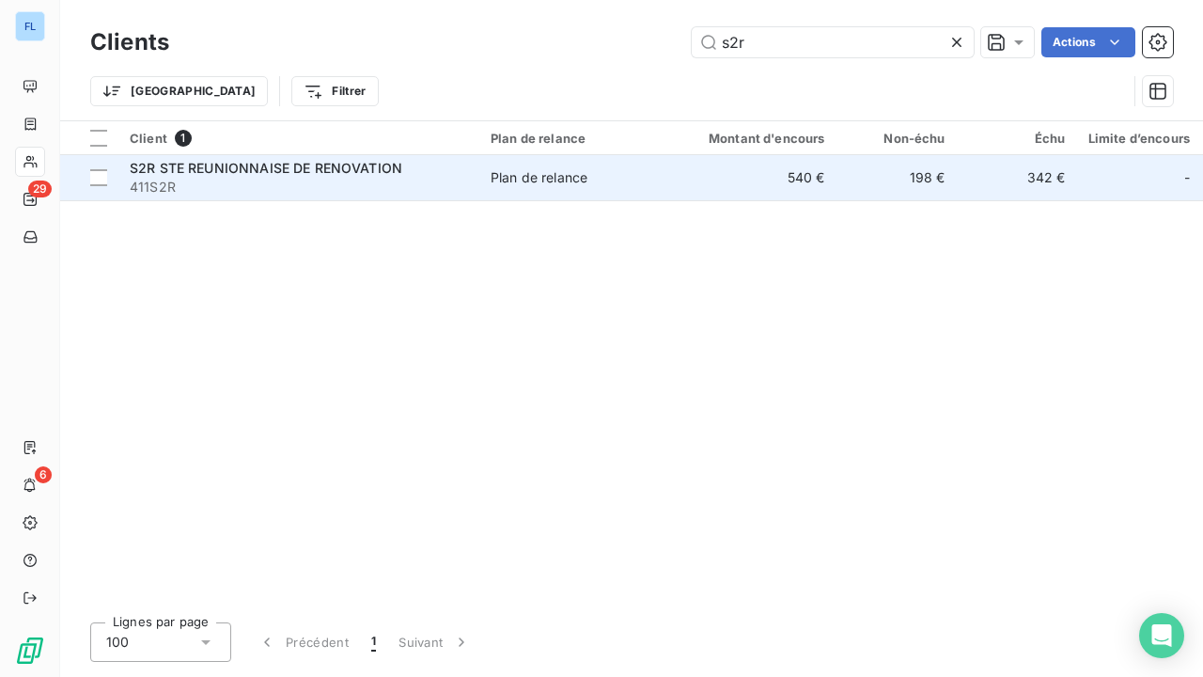
click at [814, 171] on td "540 €" at bounding box center [756, 177] width 162 height 45
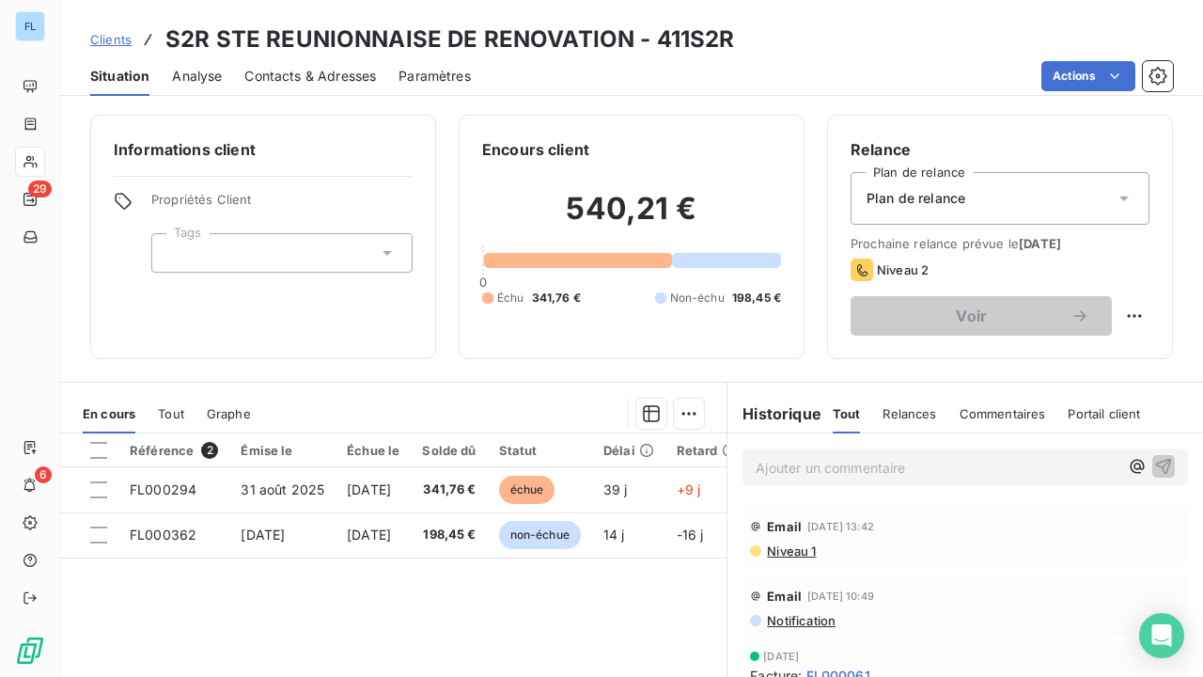
click at [109, 36] on span "Clients" at bounding box center [110, 39] width 41 height 15
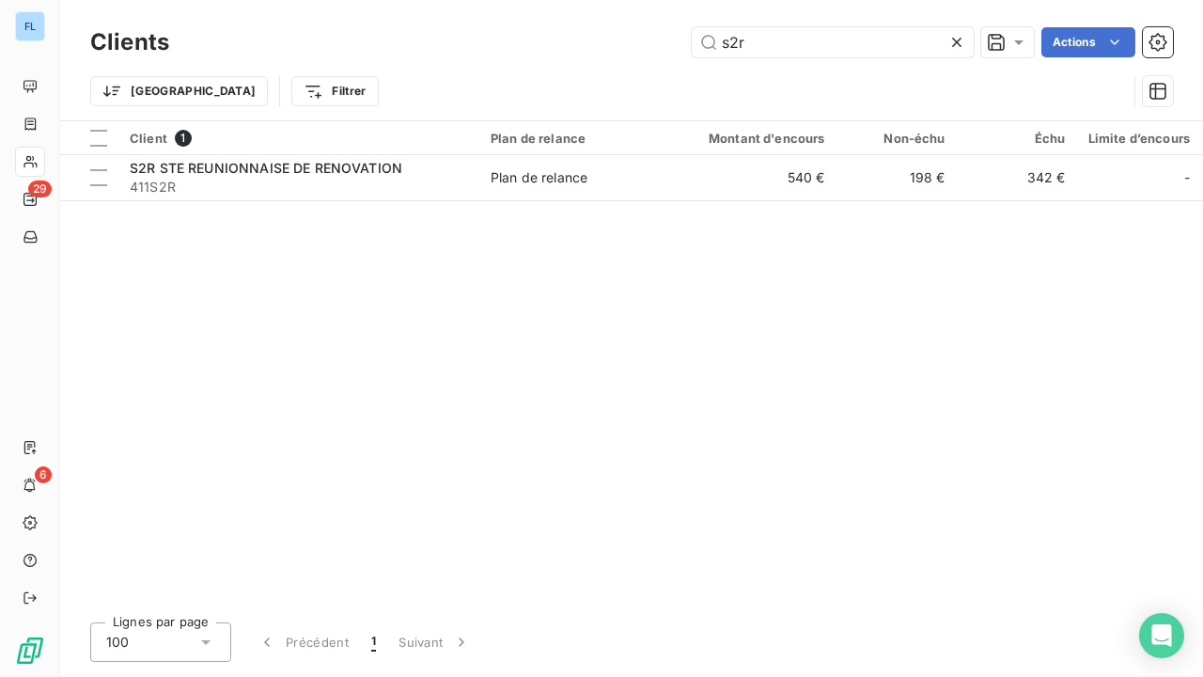
click at [951, 39] on icon at bounding box center [957, 42] width 19 height 19
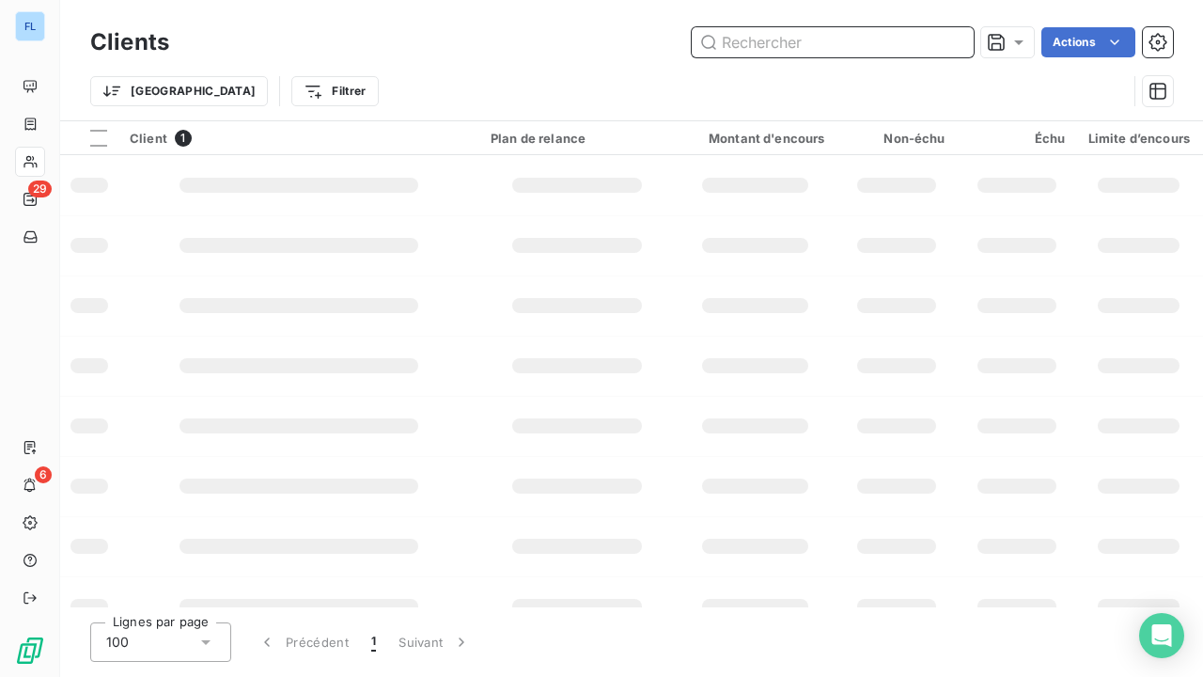
click at [868, 44] on input "text" at bounding box center [833, 42] width 282 height 30
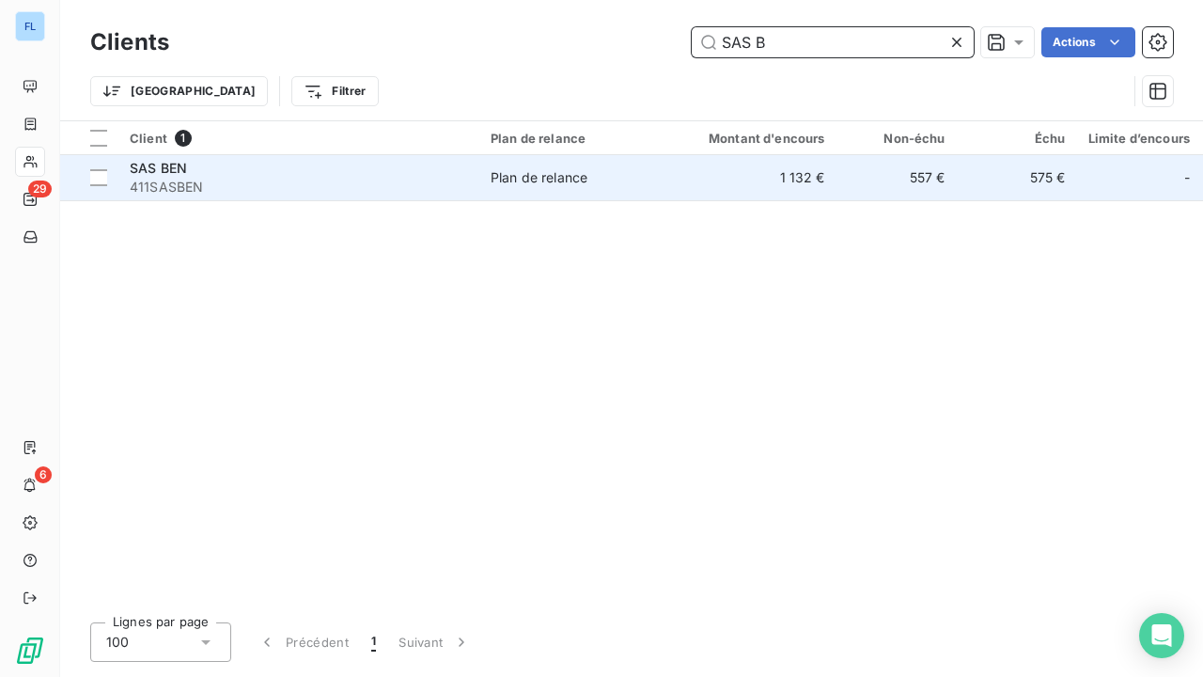
type input "SAS B"
click at [353, 171] on div "SAS BEN" at bounding box center [299, 168] width 338 height 19
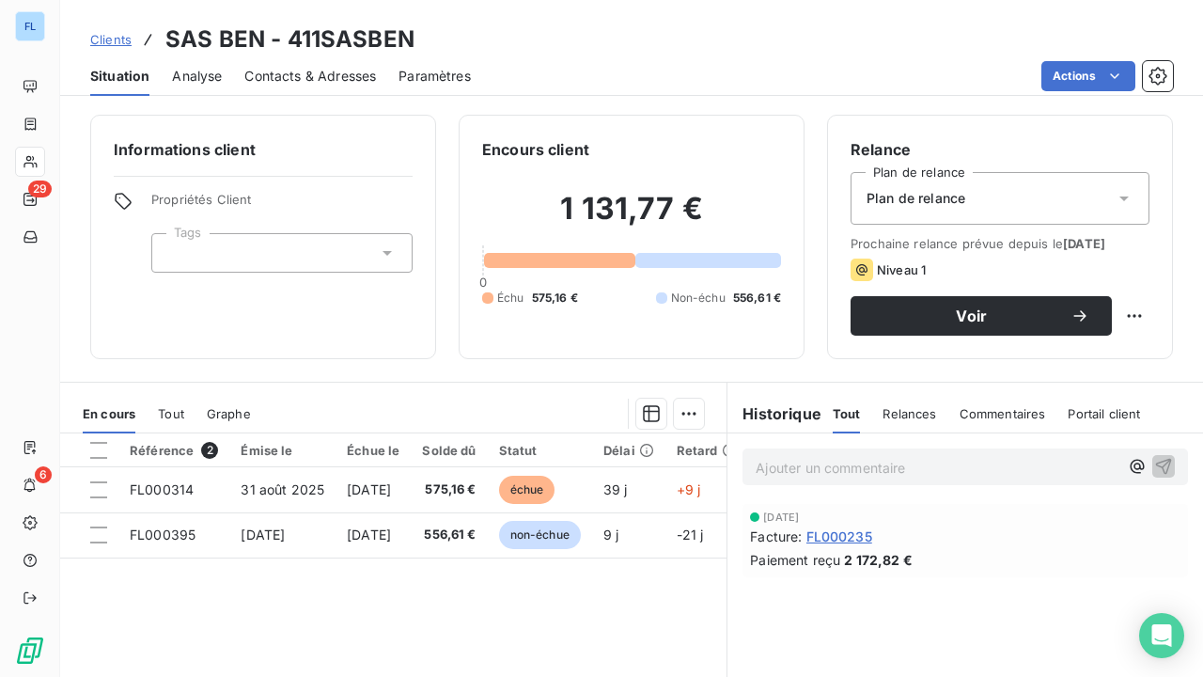
click at [106, 41] on span "Clients" at bounding box center [110, 39] width 41 height 15
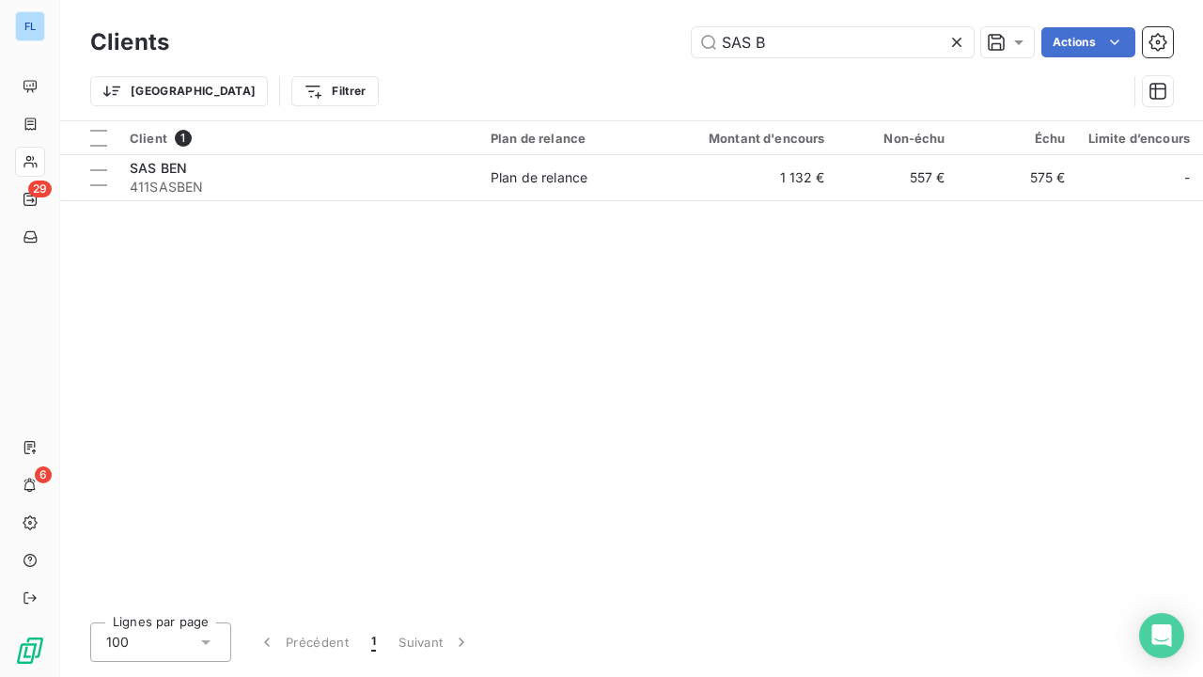
click at [953, 43] on icon at bounding box center [957, 42] width 19 height 19
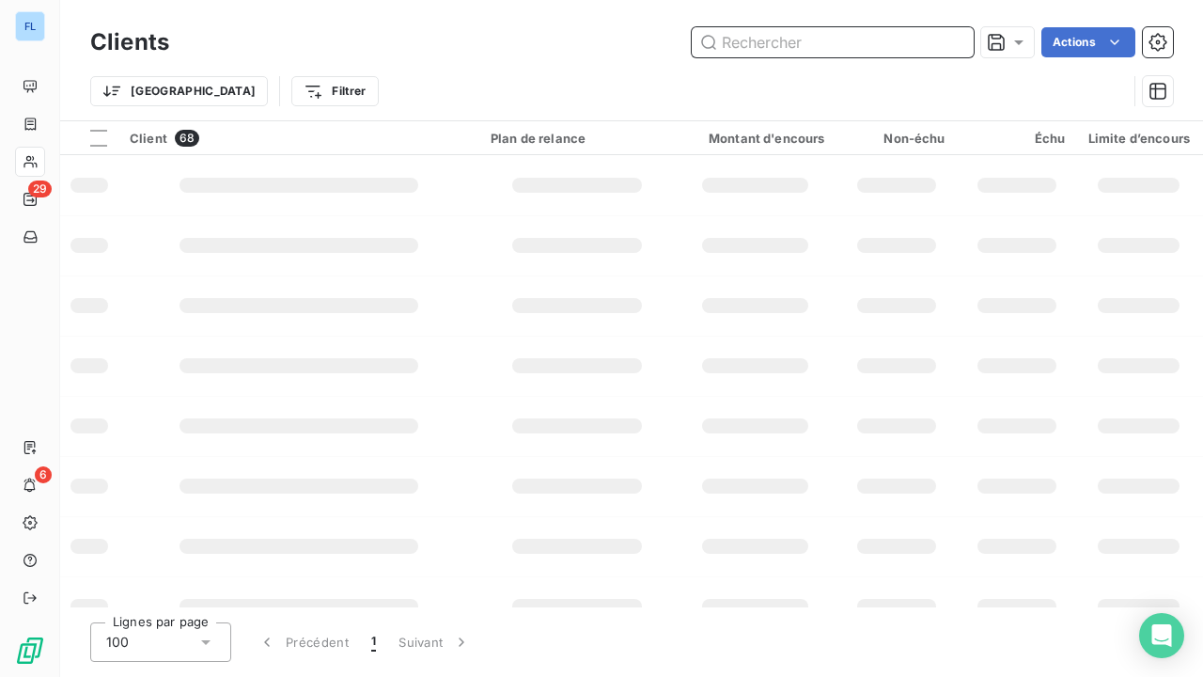
click at [827, 42] on input "text" at bounding box center [833, 42] width 282 height 30
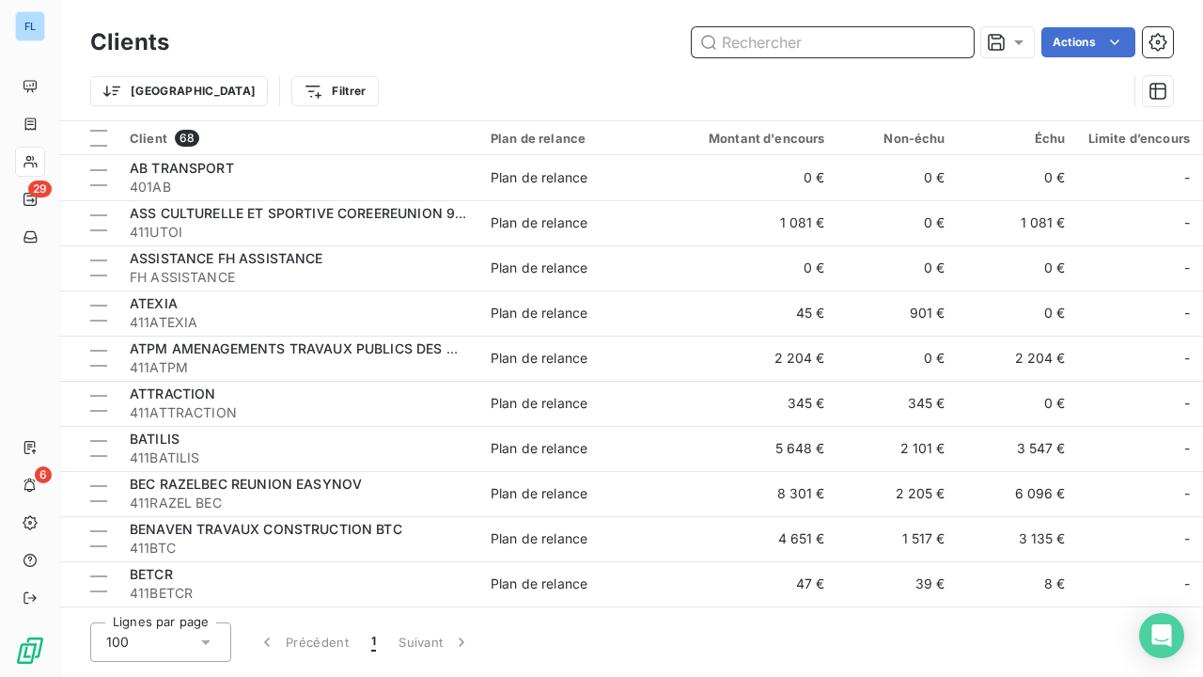
click at [778, 52] on input "text" at bounding box center [833, 42] width 282 height 30
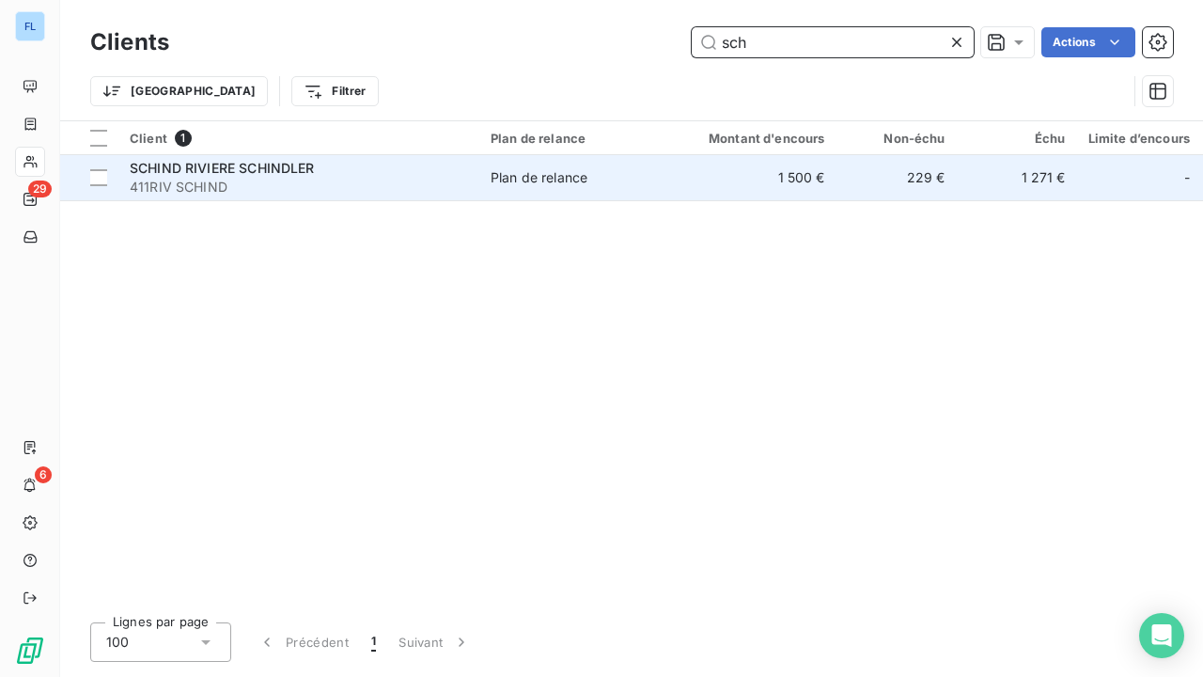
type input "sch"
click at [295, 181] on span "411RIV SCHIND" at bounding box center [299, 187] width 338 height 19
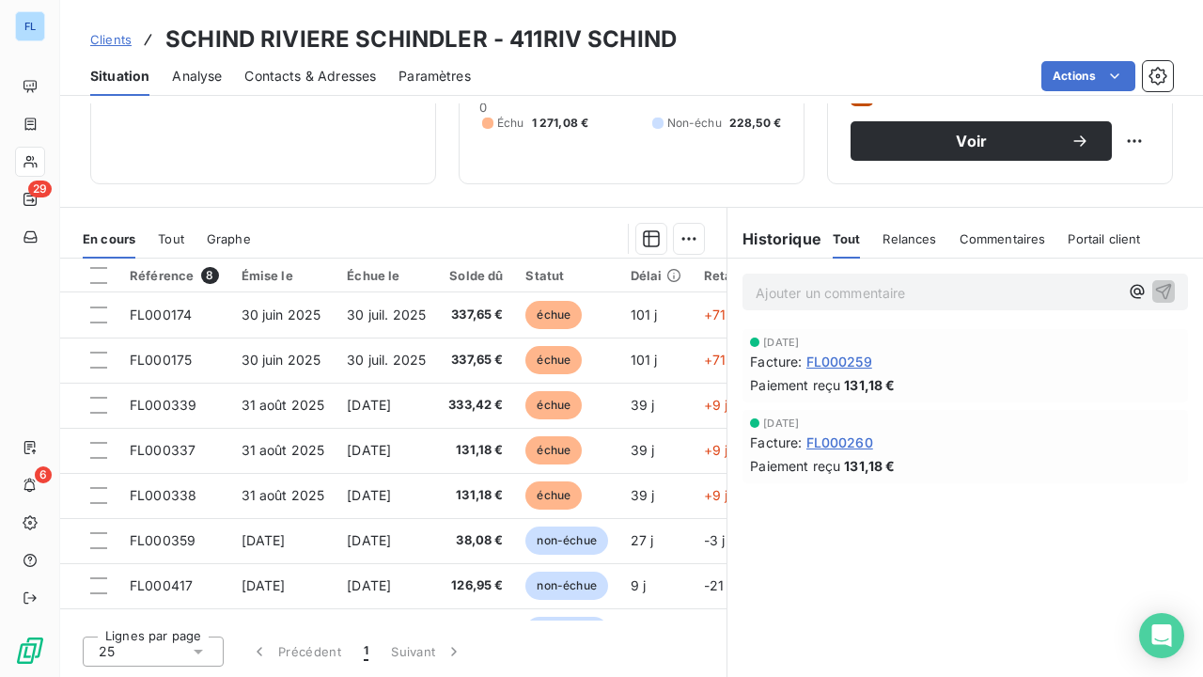
scroll to position [189, 0]
click at [115, 41] on span "Clients" at bounding box center [110, 39] width 41 height 15
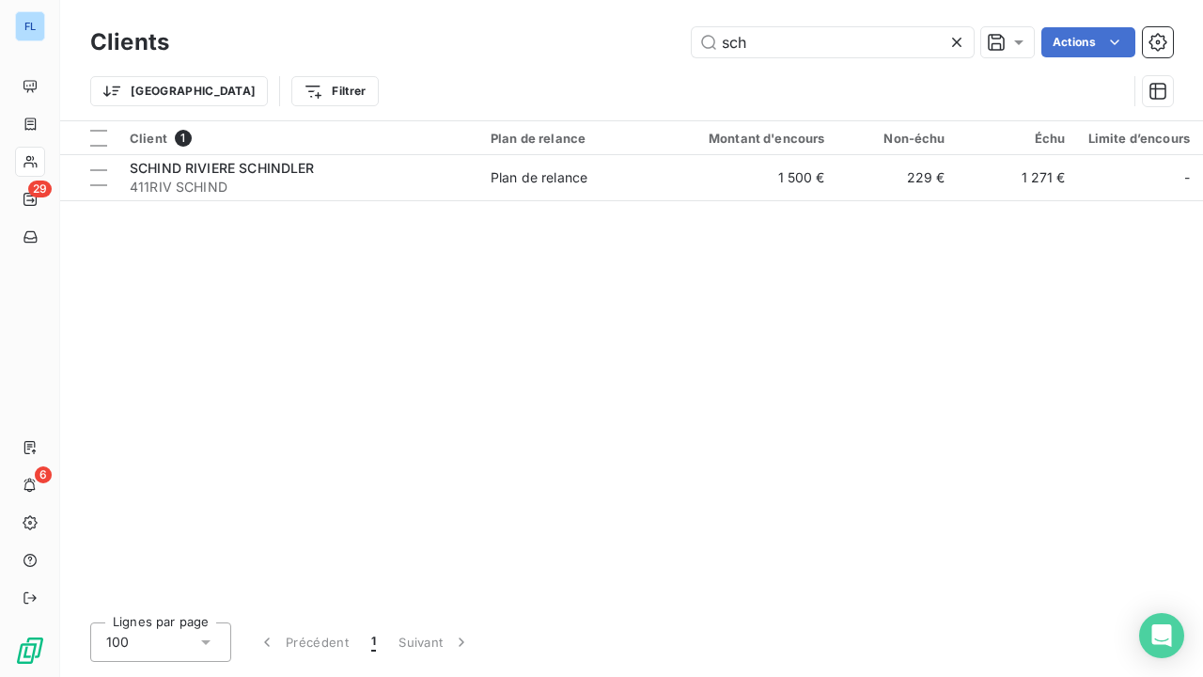
click at [966, 43] on div at bounding box center [961, 42] width 26 height 30
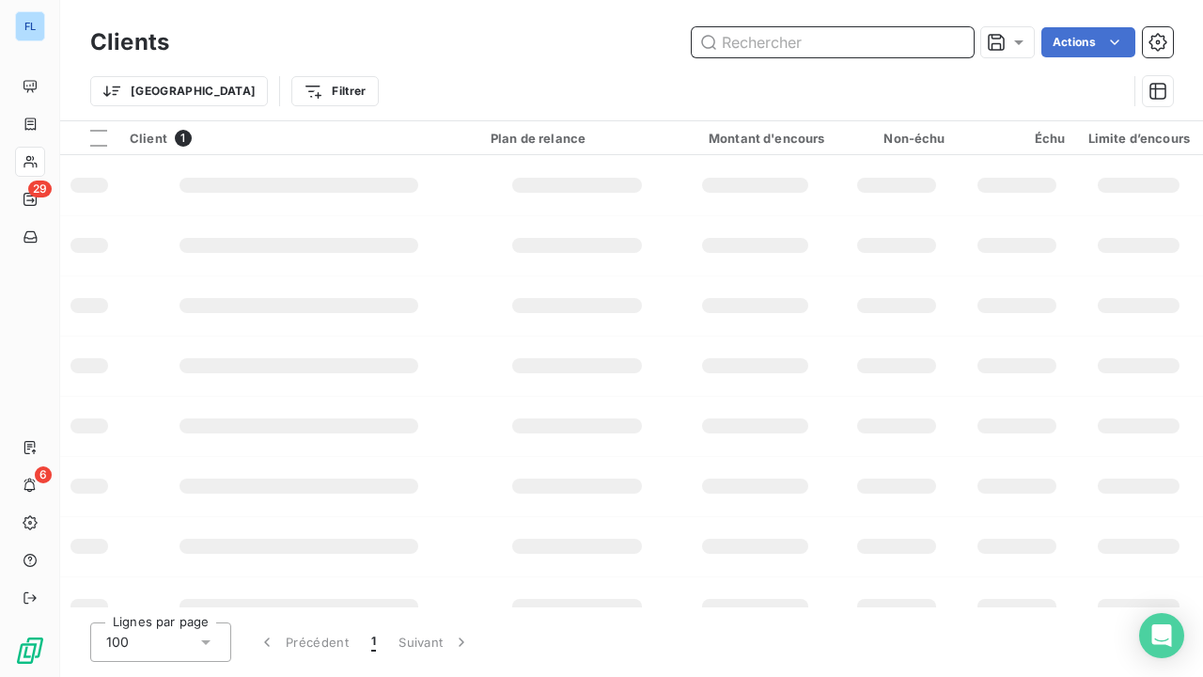
click at [894, 45] on input "text" at bounding box center [833, 42] width 282 height 30
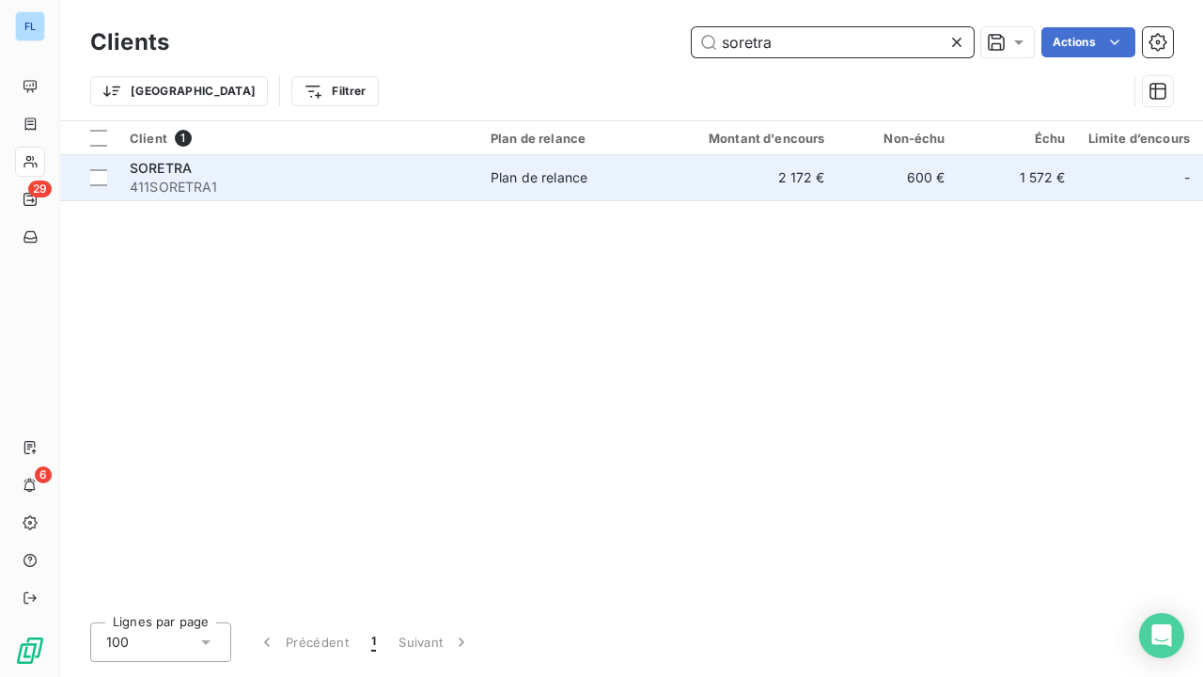
type input "soretra"
click at [485, 173] on td "Plan de relance" at bounding box center [577, 177] width 196 height 45
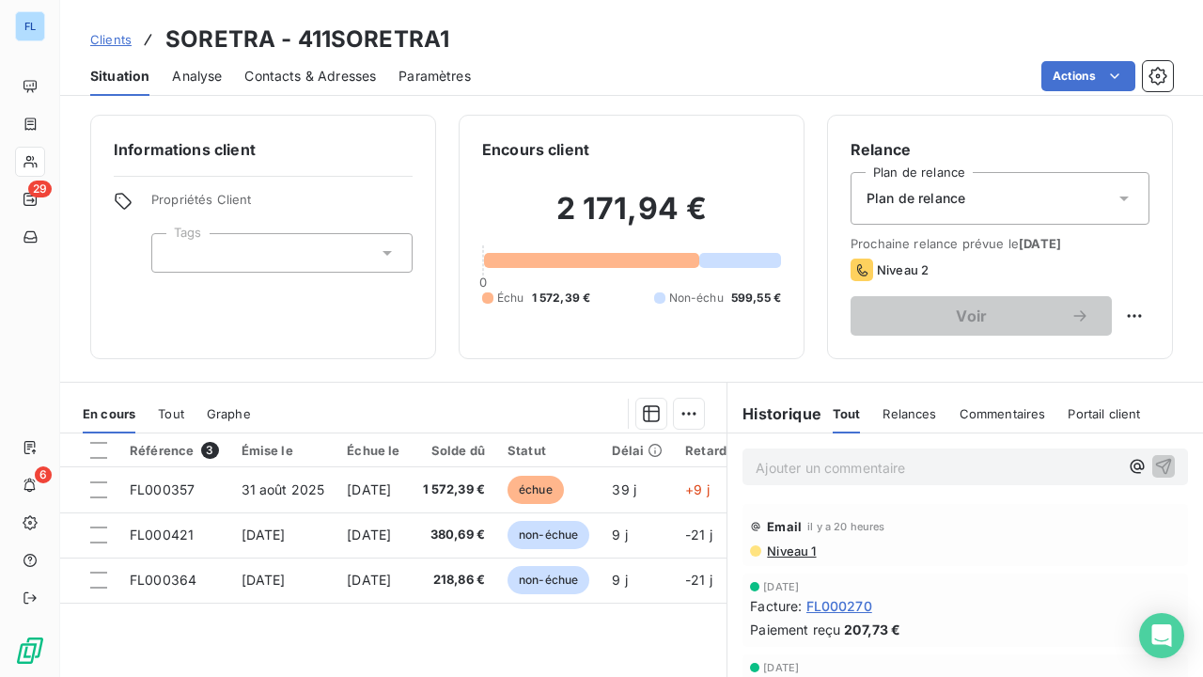
click at [112, 39] on span "Clients" at bounding box center [110, 39] width 41 height 15
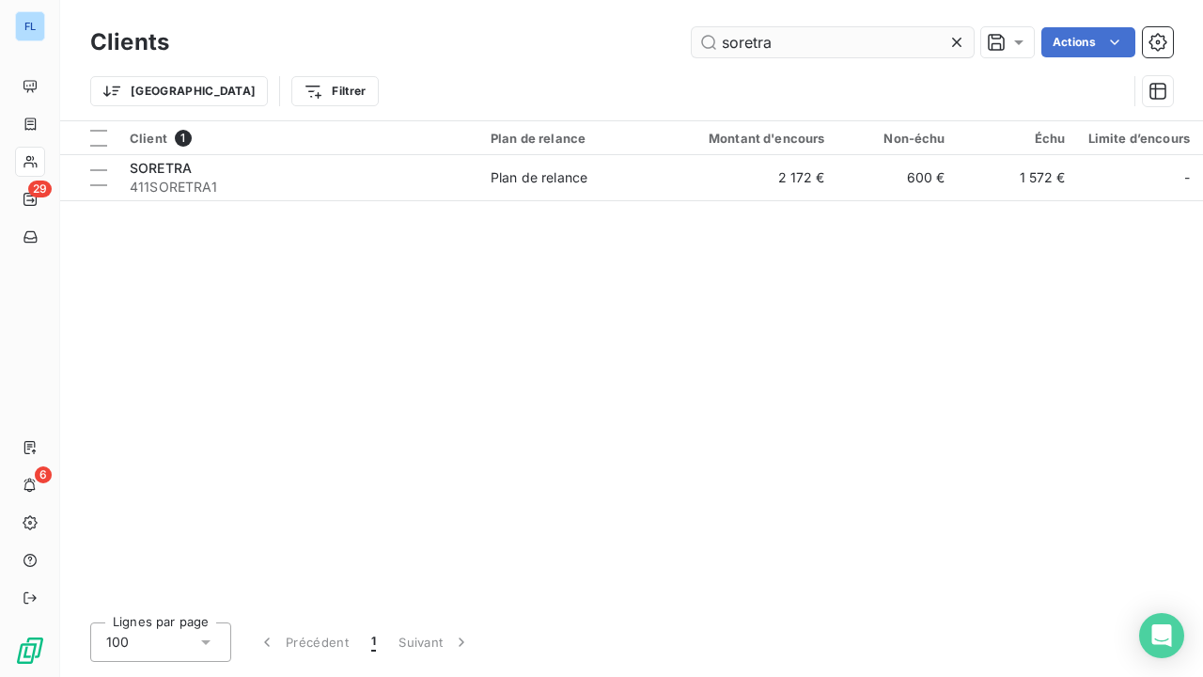
drag, startPoint x: 955, startPoint y: 40, endPoint x: 880, endPoint y: 53, distance: 76.2
click at [953, 41] on icon at bounding box center [957, 42] width 19 height 19
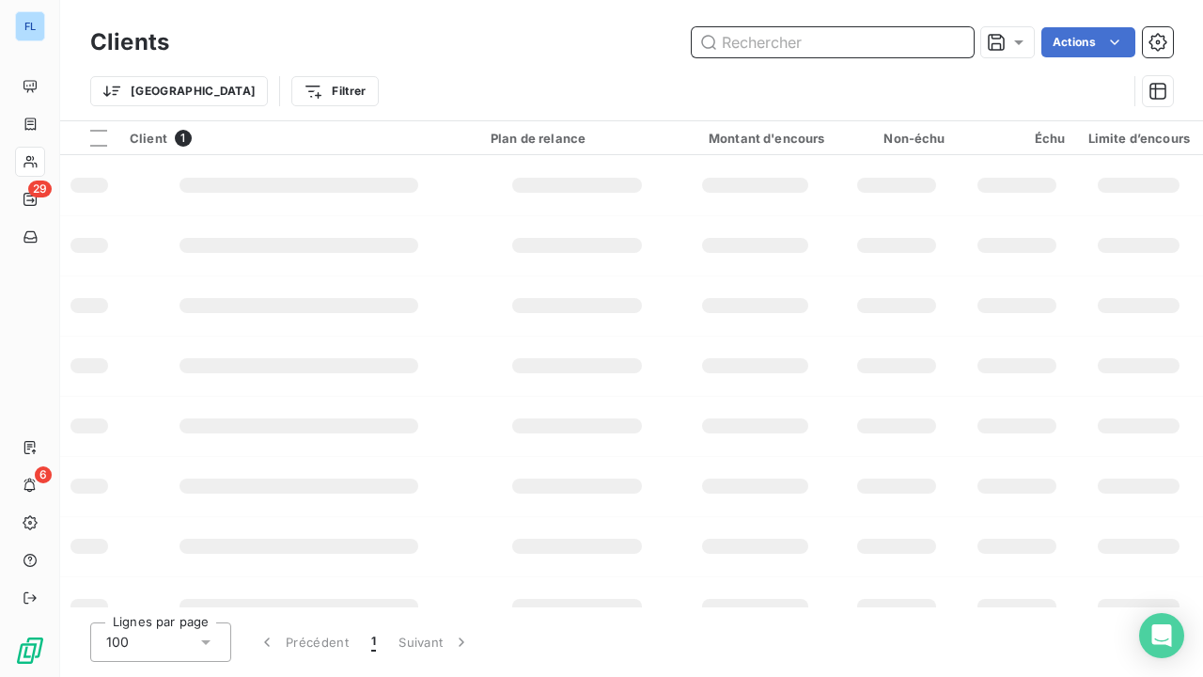
click at [880, 53] on input "text" at bounding box center [833, 42] width 282 height 30
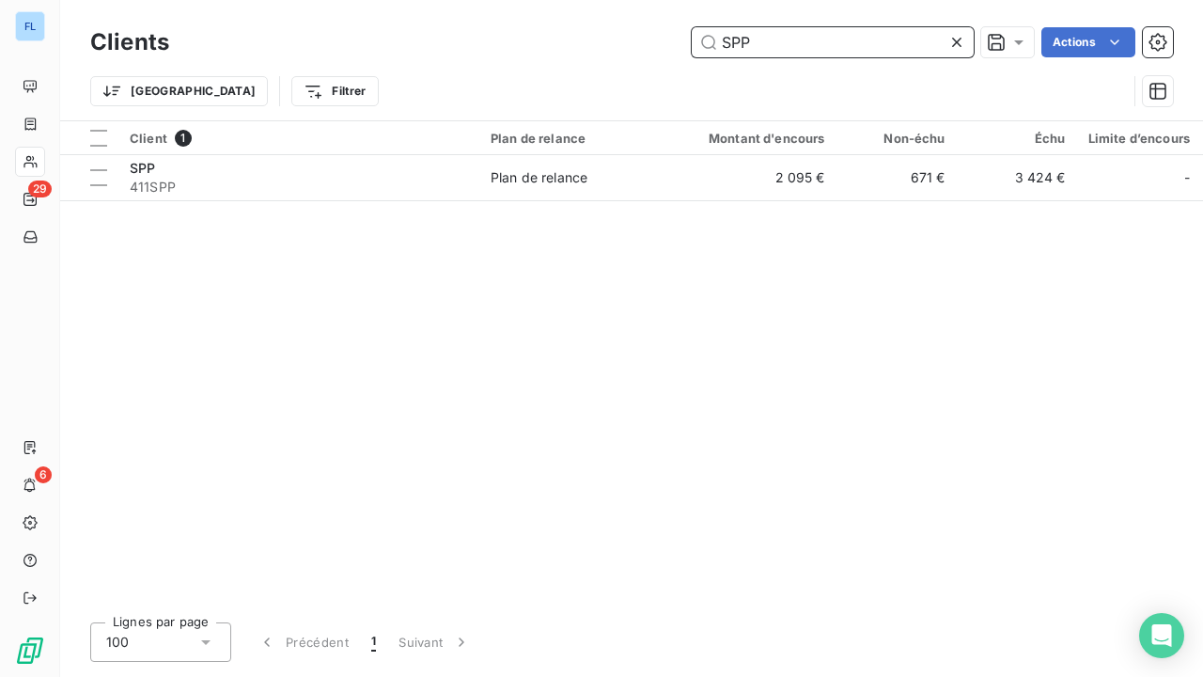
type input "SPP"
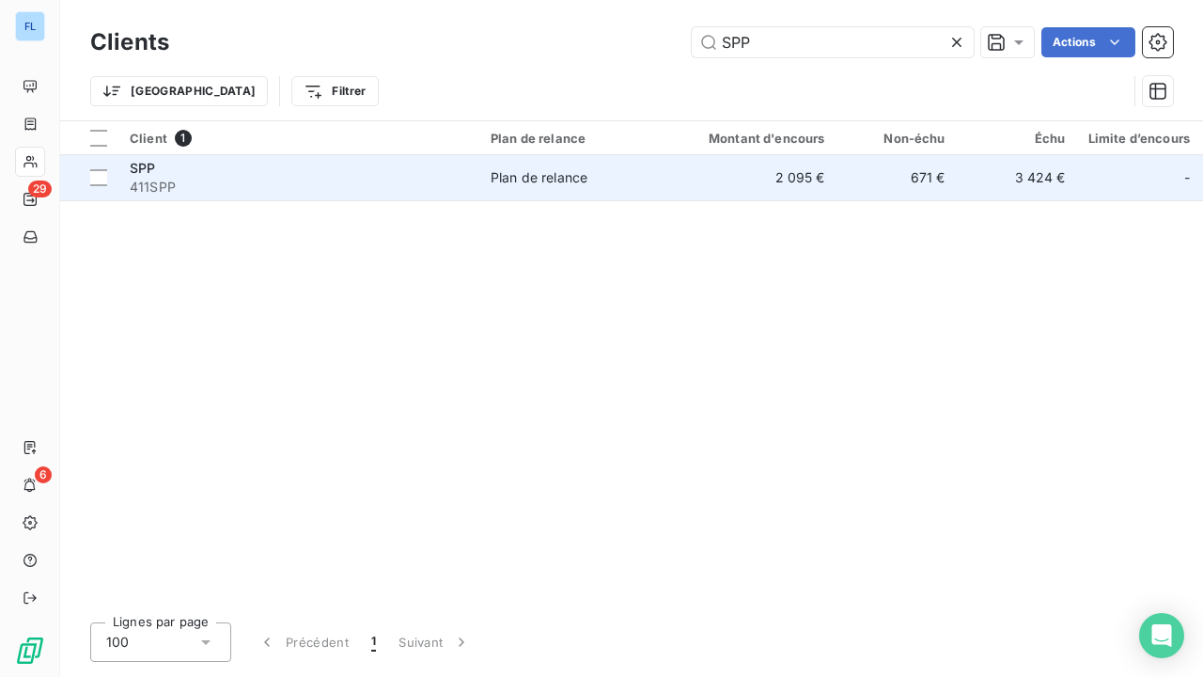
click at [751, 183] on td "2 095 €" at bounding box center [756, 177] width 162 height 45
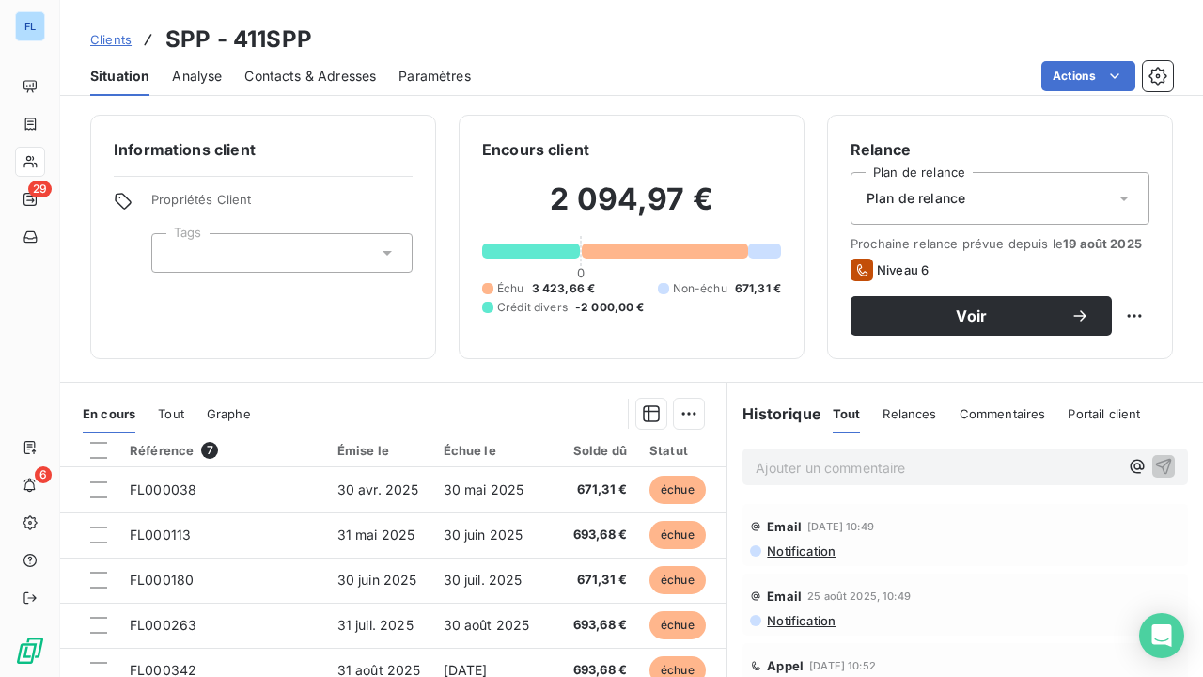
click at [108, 35] on span "Clients" at bounding box center [110, 39] width 41 height 15
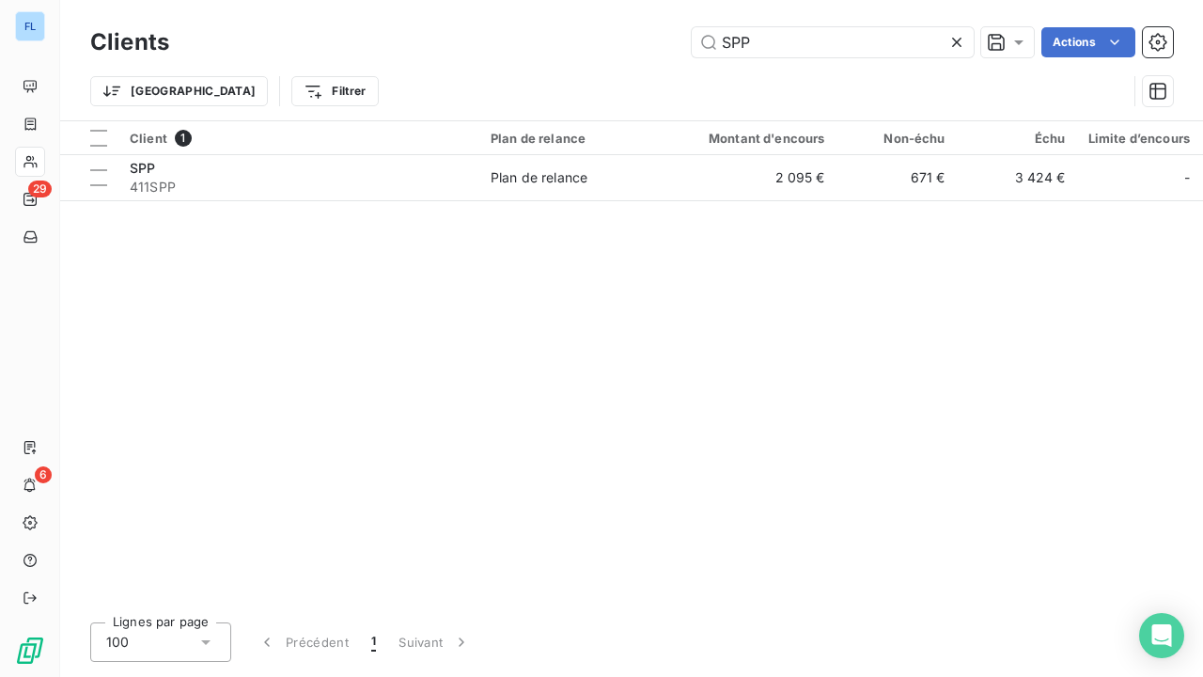
click at [961, 42] on icon at bounding box center [957, 42] width 19 height 19
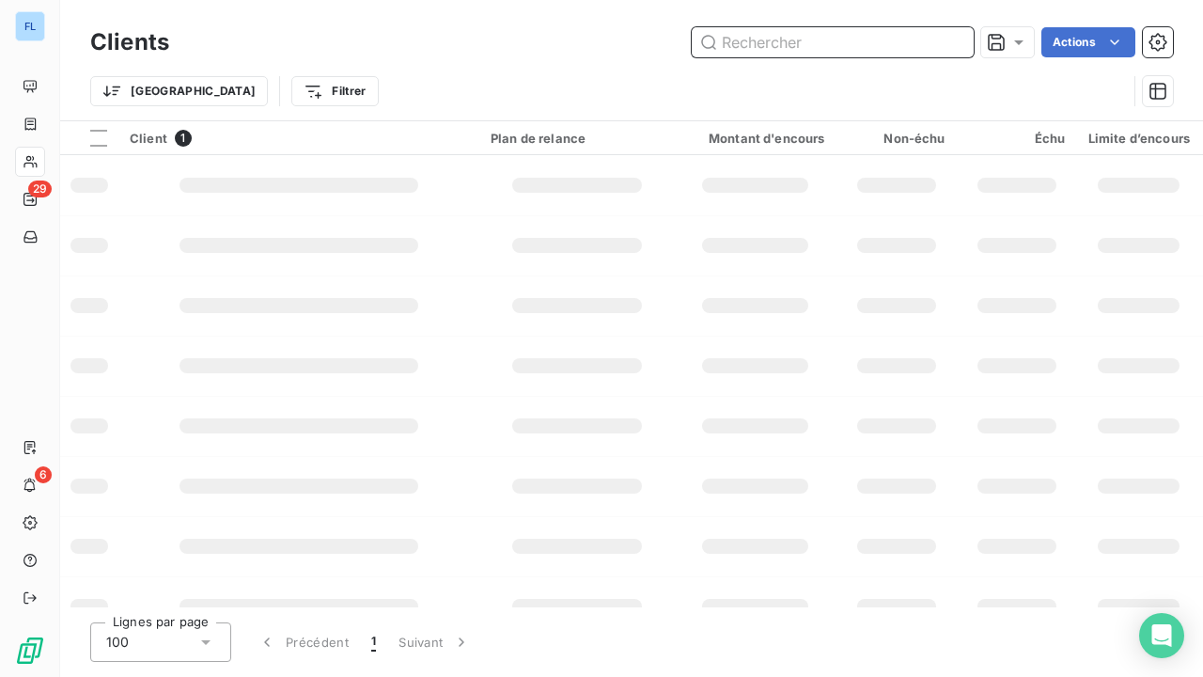
click at [897, 49] on input "text" at bounding box center [833, 42] width 282 height 30
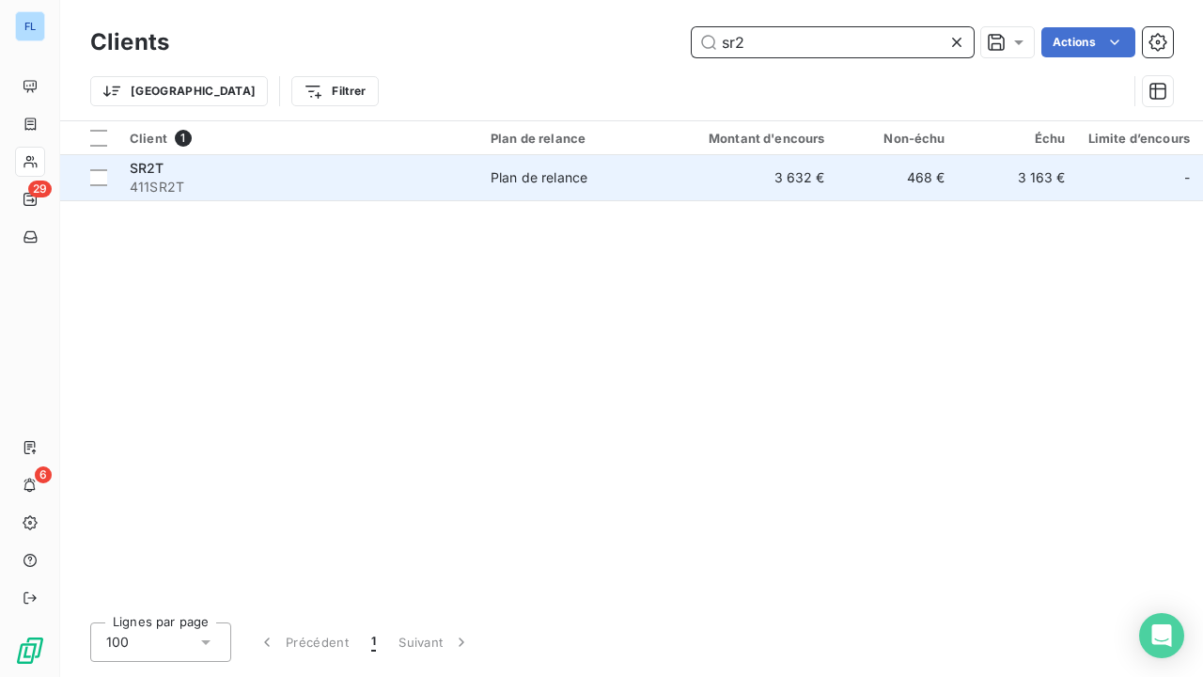
type input "sr2"
click at [508, 169] on div "Plan de relance" at bounding box center [539, 177] width 97 height 19
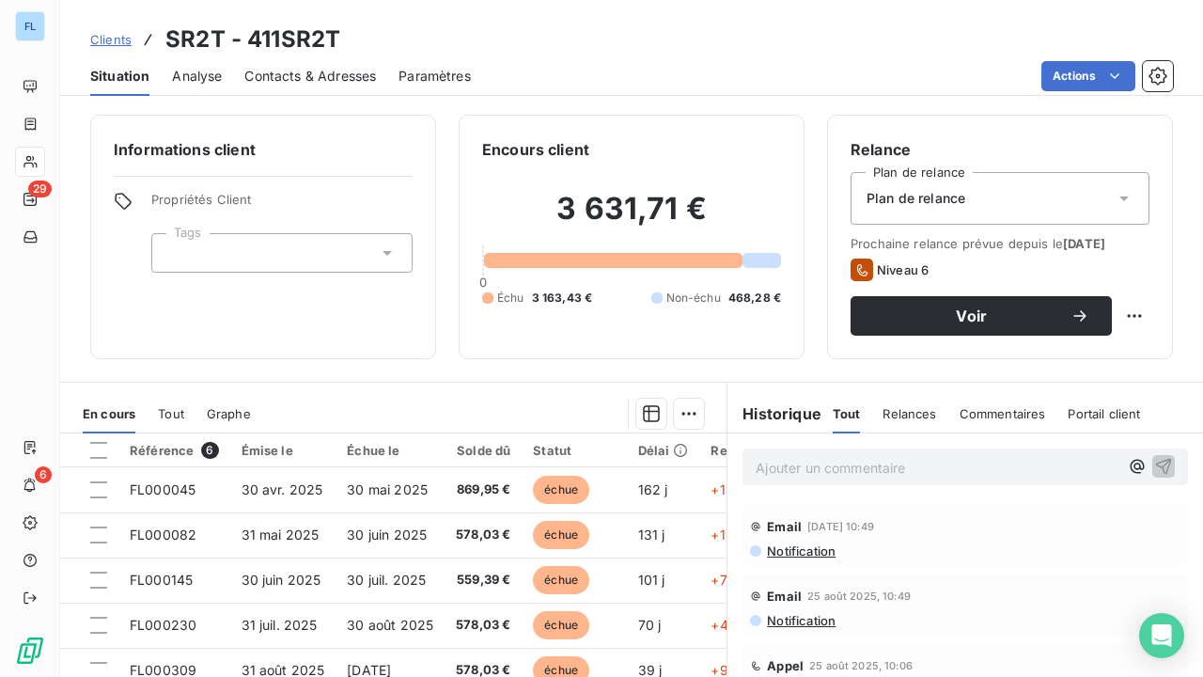
click at [100, 43] on span "Clients" at bounding box center [110, 39] width 41 height 15
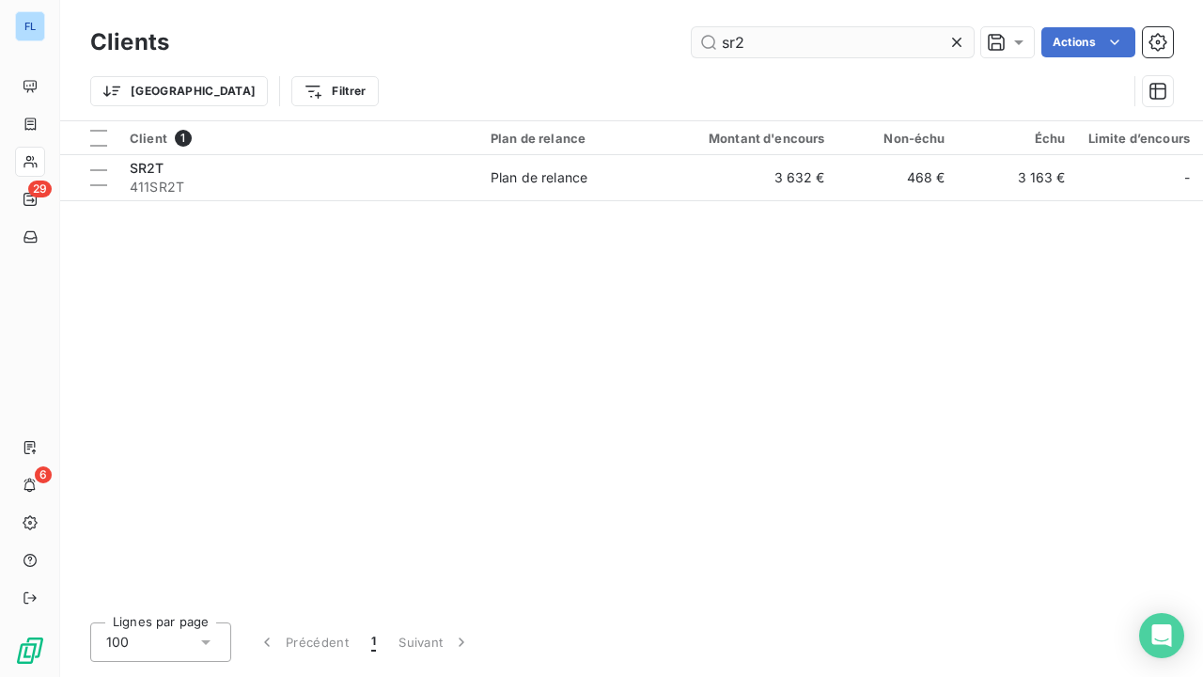
drag, startPoint x: 955, startPoint y: 37, endPoint x: 911, endPoint y: 37, distance: 44.2
click at [955, 37] on icon at bounding box center [957, 42] width 19 height 19
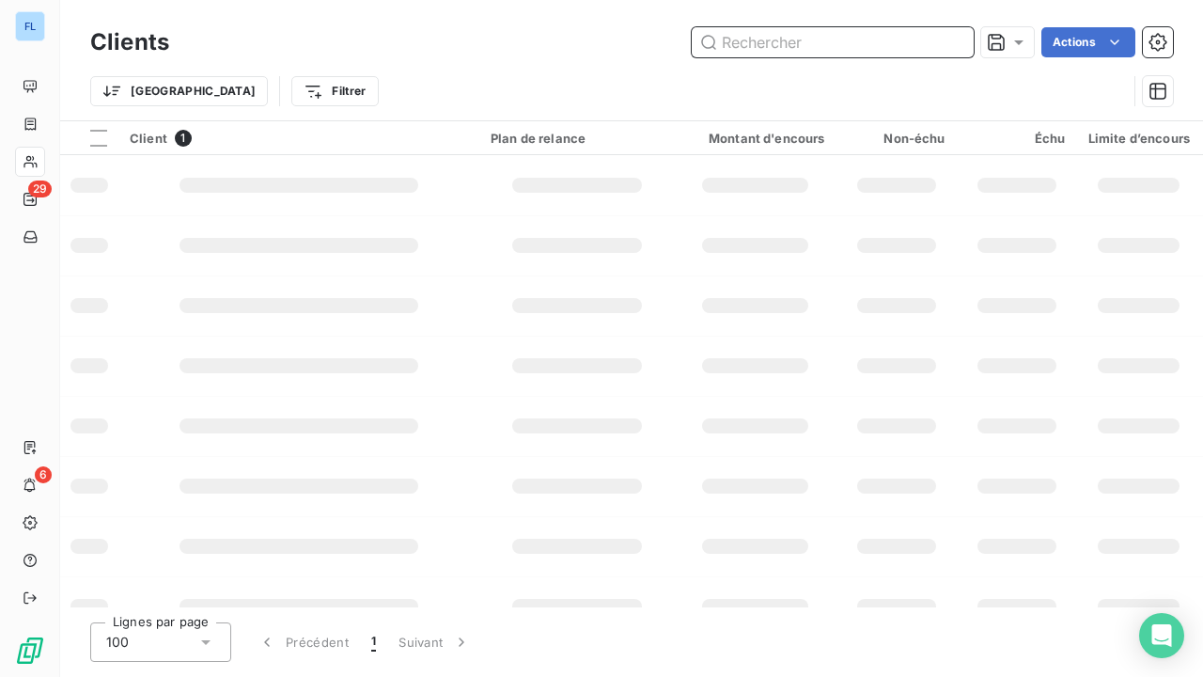
click at [900, 37] on input "text" at bounding box center [833, 42] width 282 height 30
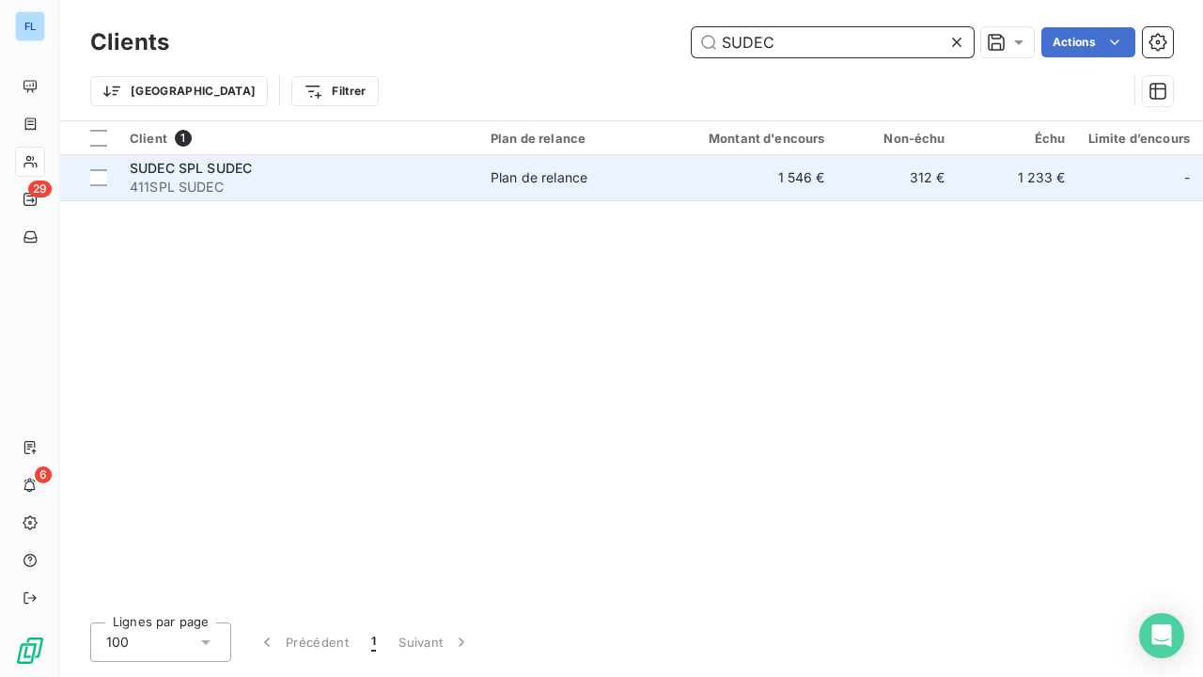
type input "SUDEC"
click at [493, 186] on td "Plan de relance" at bounding box center [577, 177] width 196 height 45
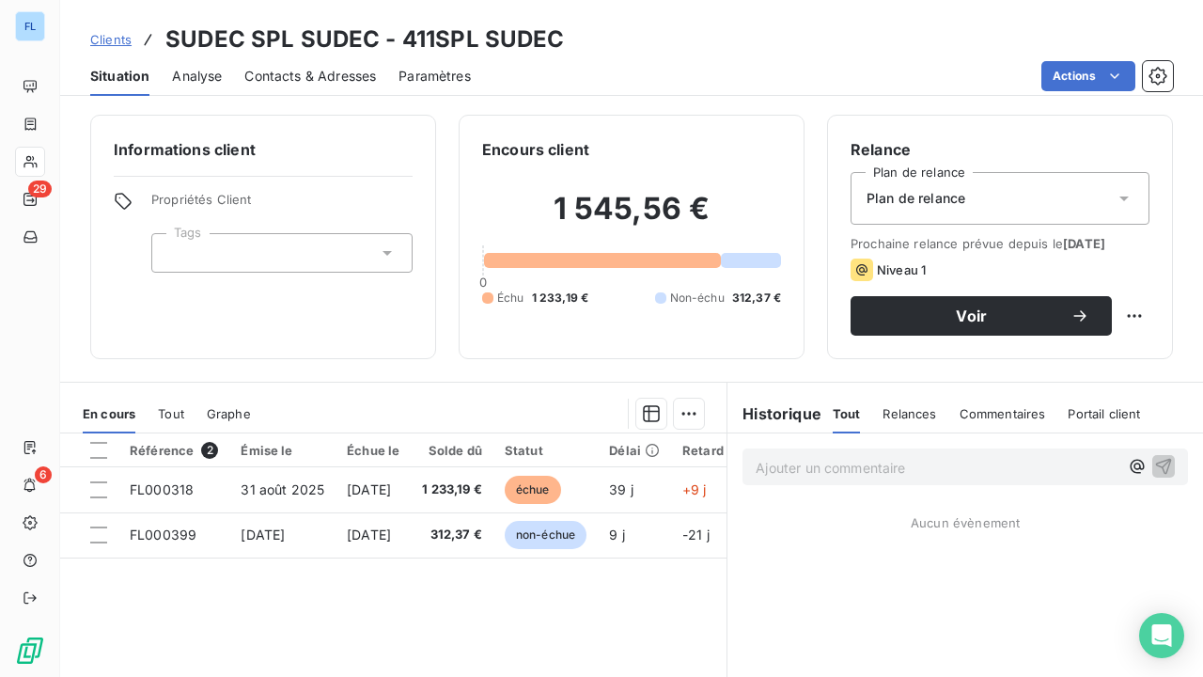
click at [122, 41] on span "Clients" at bounding box center [110, 39] width 41 height 15
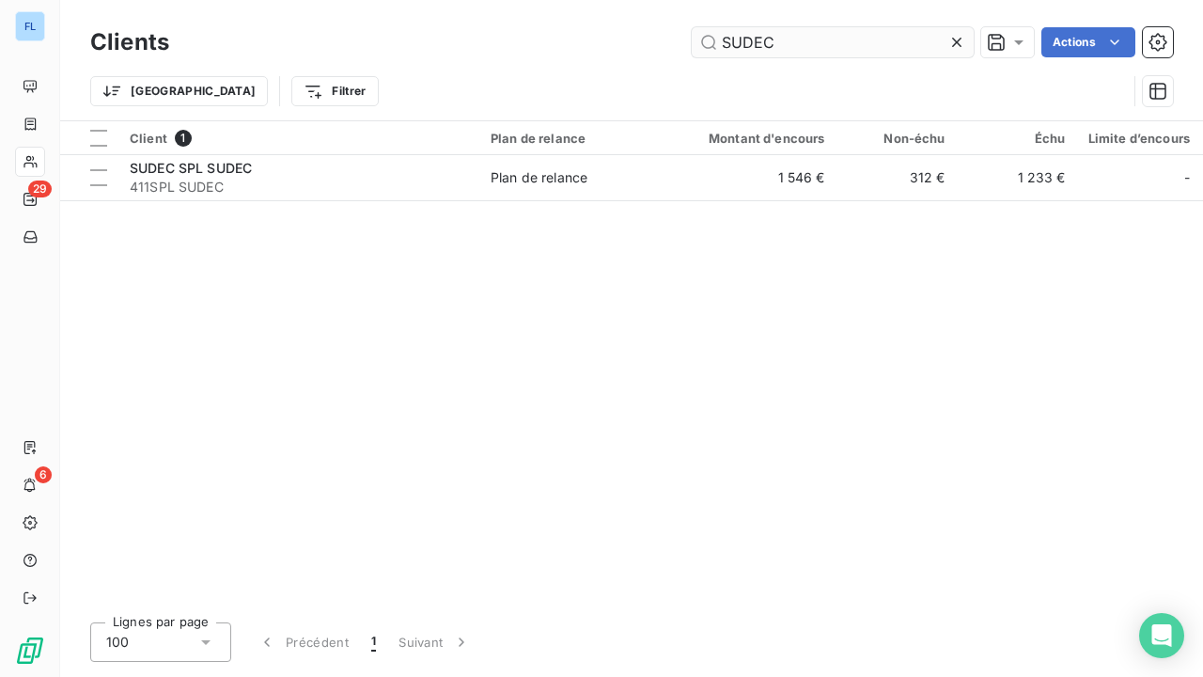
drag, startPoint x: 961, startPoint y: 38, endPoint x: 932, endPoint y: 40, distance: 29.3
click at [960, 38] on icon at bounding box center [957, 42] width 19 height 19
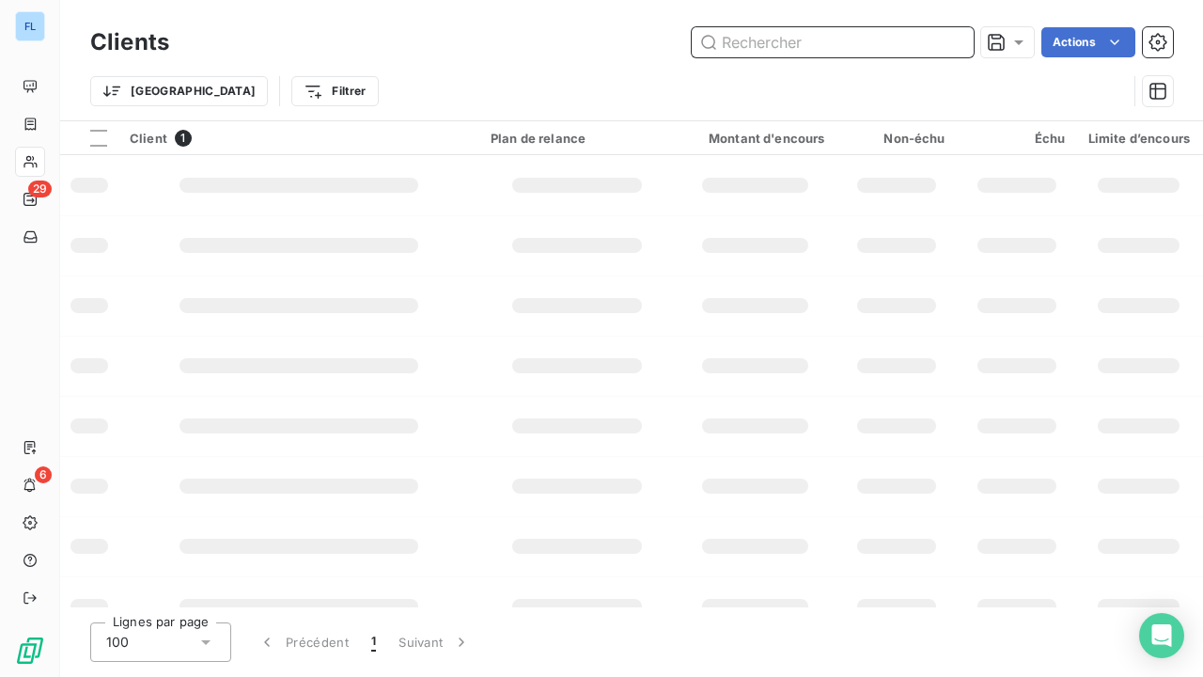
click at [904, 40] on input "text" at bounding box center [833, 42] width 282 height 30
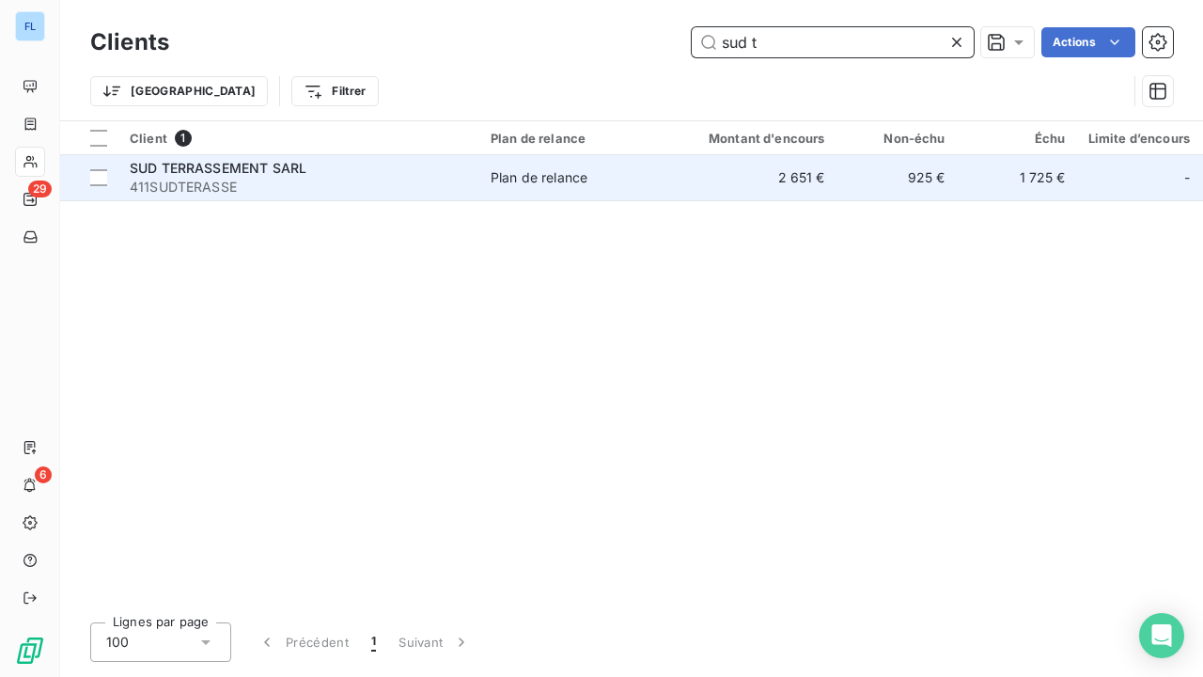
type input "sud t"
click at [320, 180] on span "411SUDTERASSE" at bounding box center [299, 187] width 338 height 19
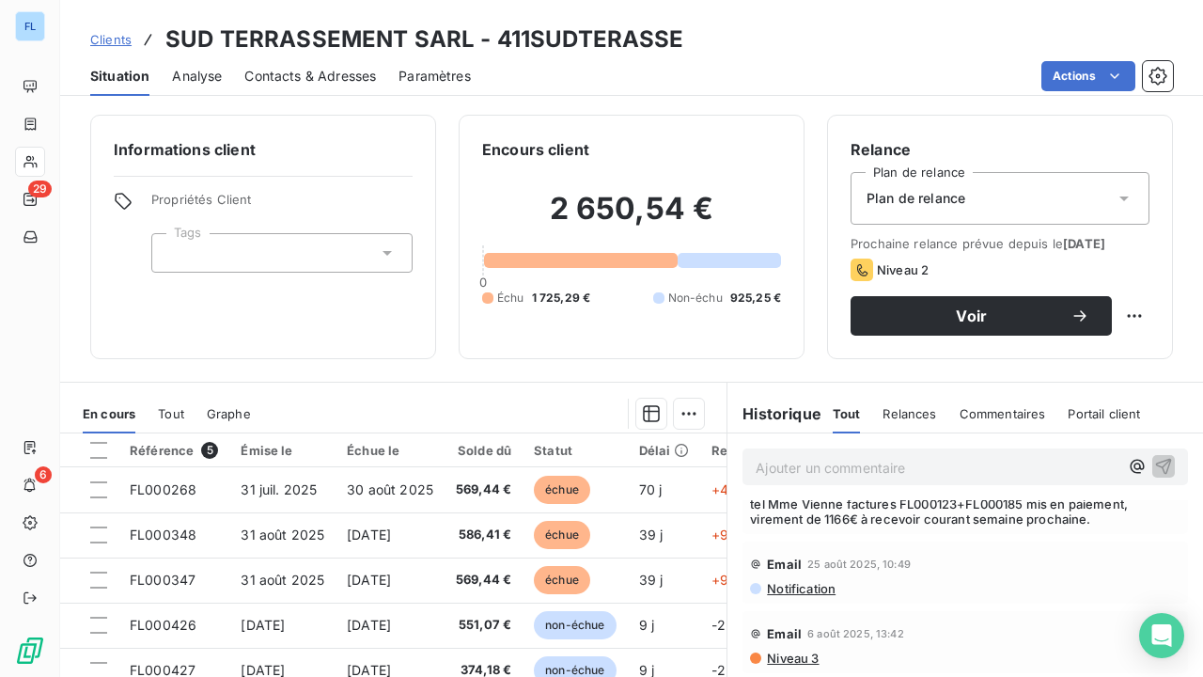
scroll to position [282, 0]
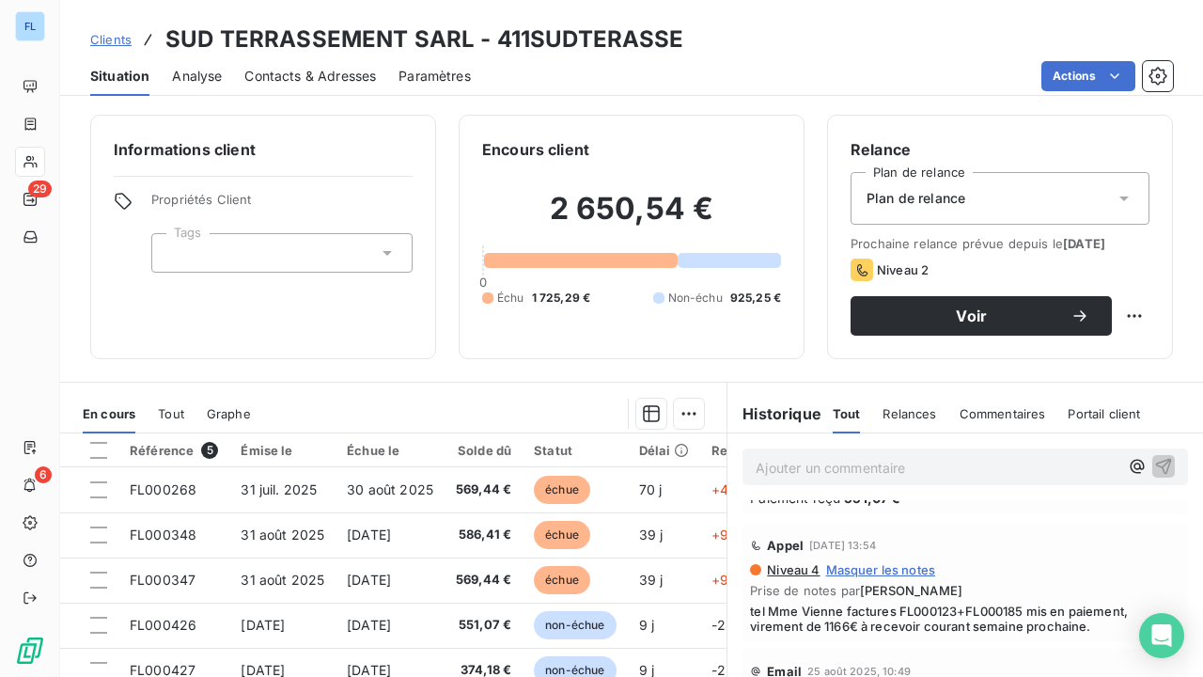
click at [125, 36] on span "Clients" at bounding box center [110, 39] width 41 height 15
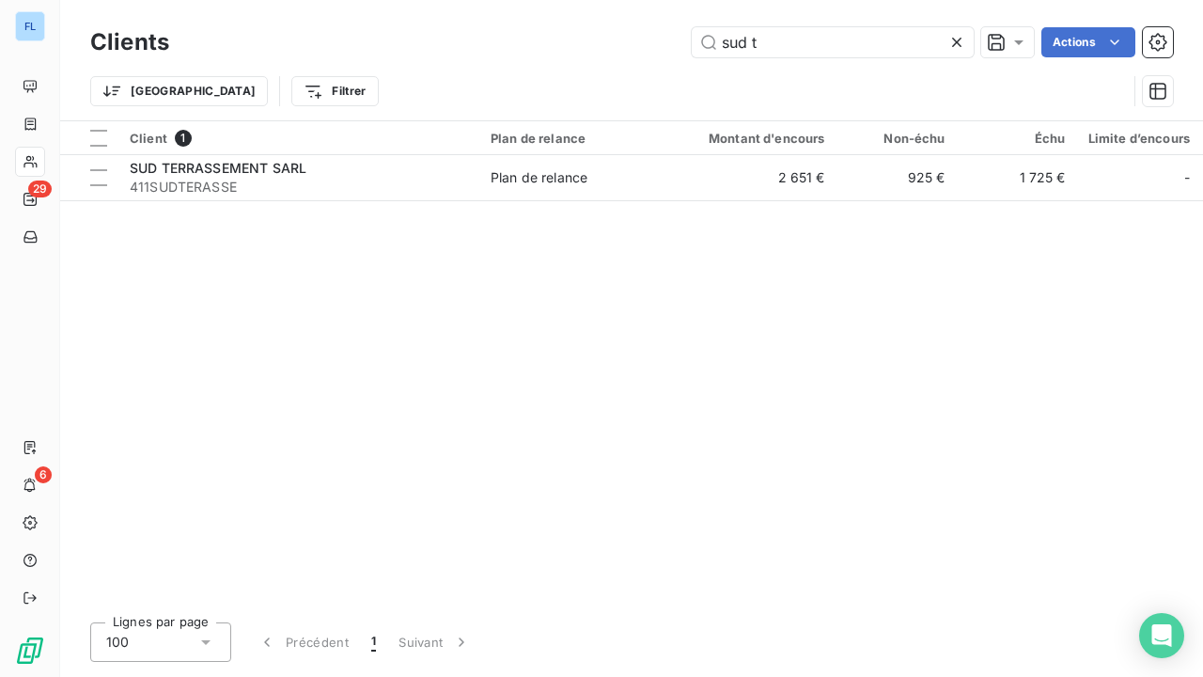
click at [955, 43] on icon at bounding box center [956, 42] width 9 height 9
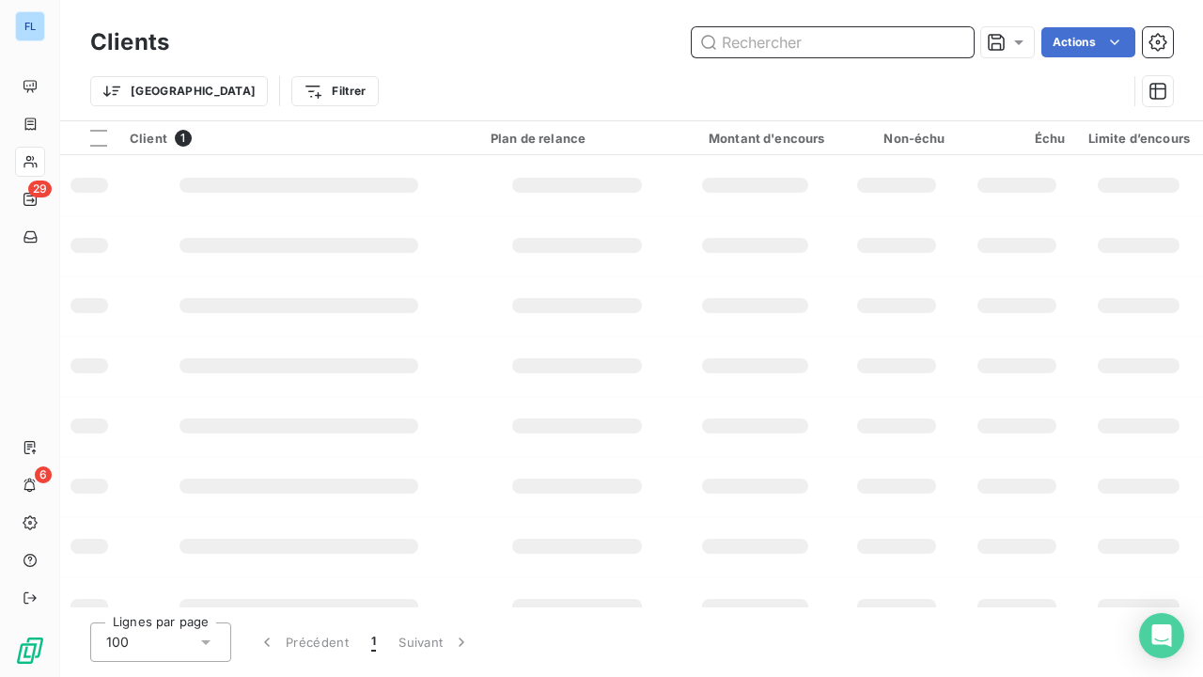
click at [923, 41] on input "text" at bounding box center [833, 42] width 282 height 30
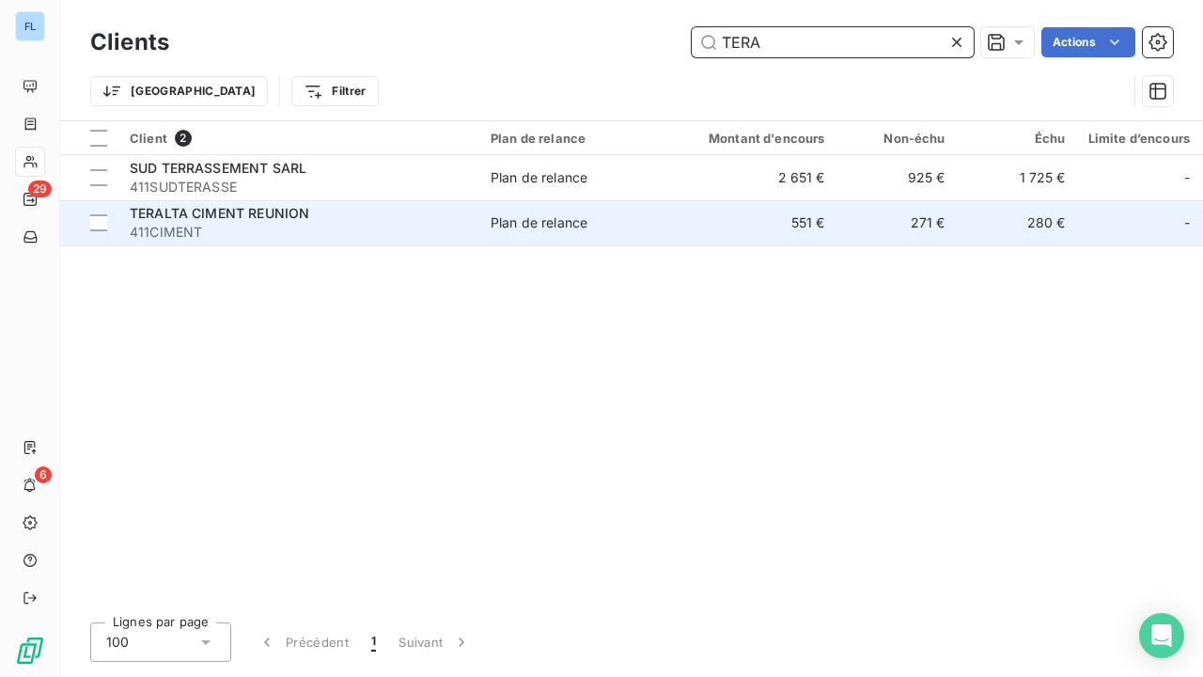
type input "TERA"
click at [137, 220] on div "TERALTA CIMENT REUNION" at bounding box center [299, 213] width 338 height 19
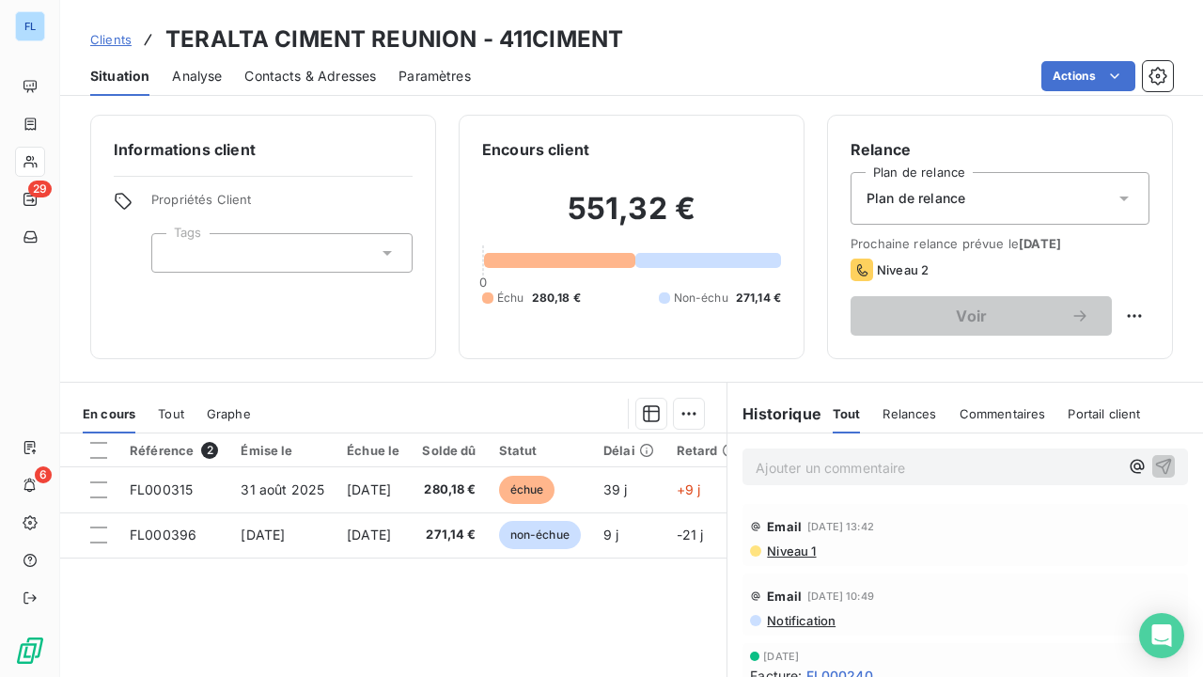
click at [115, 39] on span "Clients" at bounding box center [110, 39] width 41 height 15
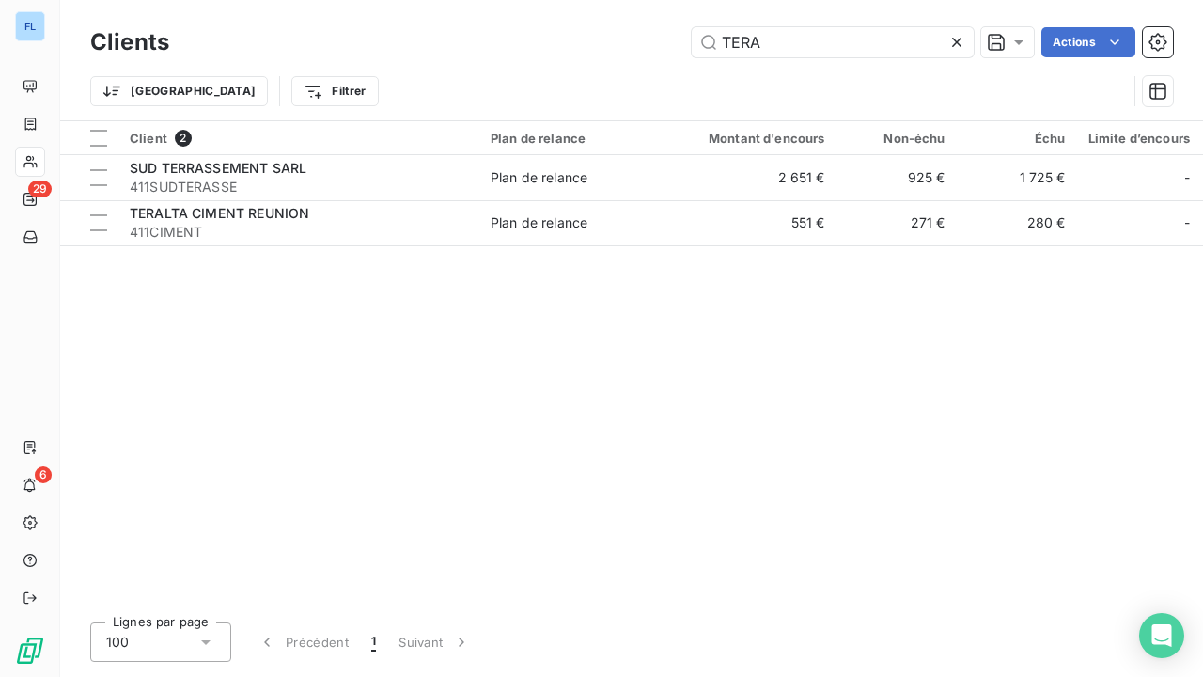
click at [956, 41] on icon at bounding box center [956, 42] width 9 height 9
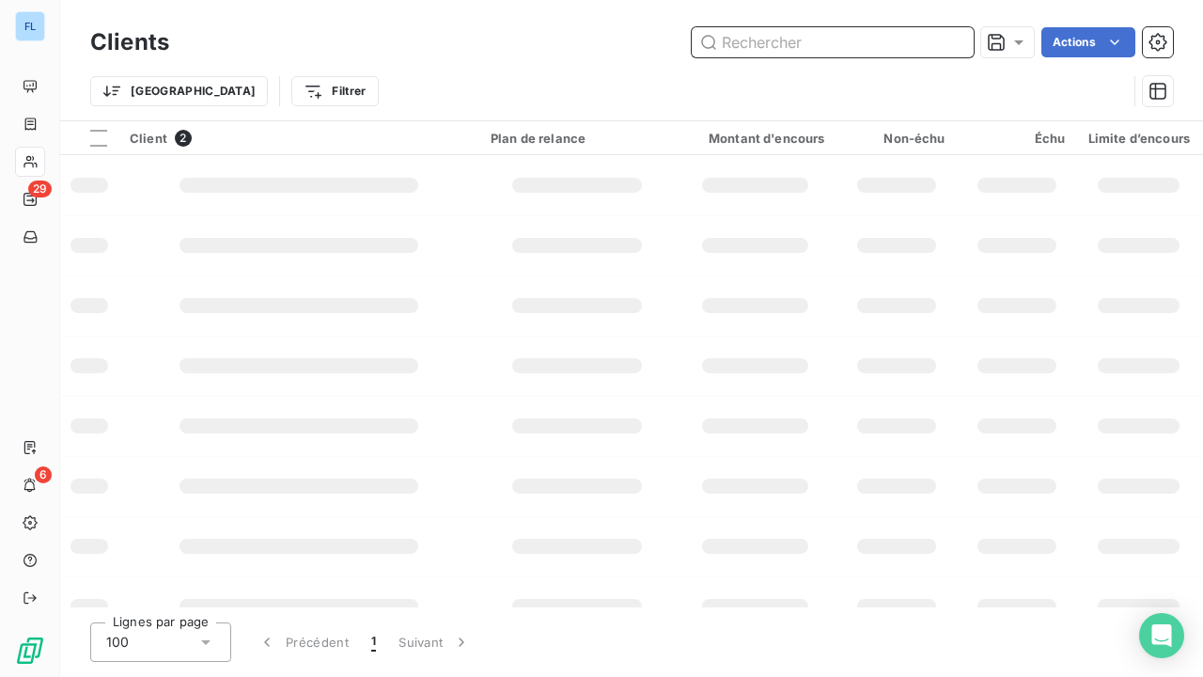
click at [827, 41] on input "text" at bounding box center [833, 42] width 282 height 30
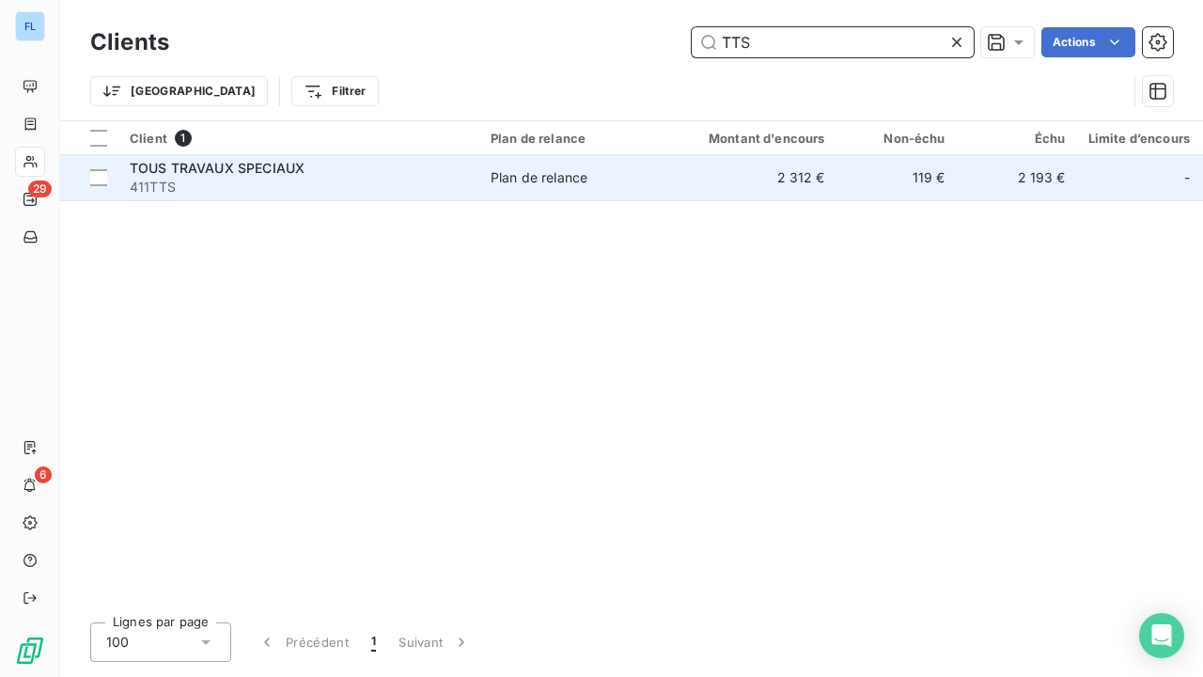
type input "TTS"
click at [298, 168] on span "TOUS TRAVAUX SPECIAUX" at bounding box center [217, 168] width 175 height 16
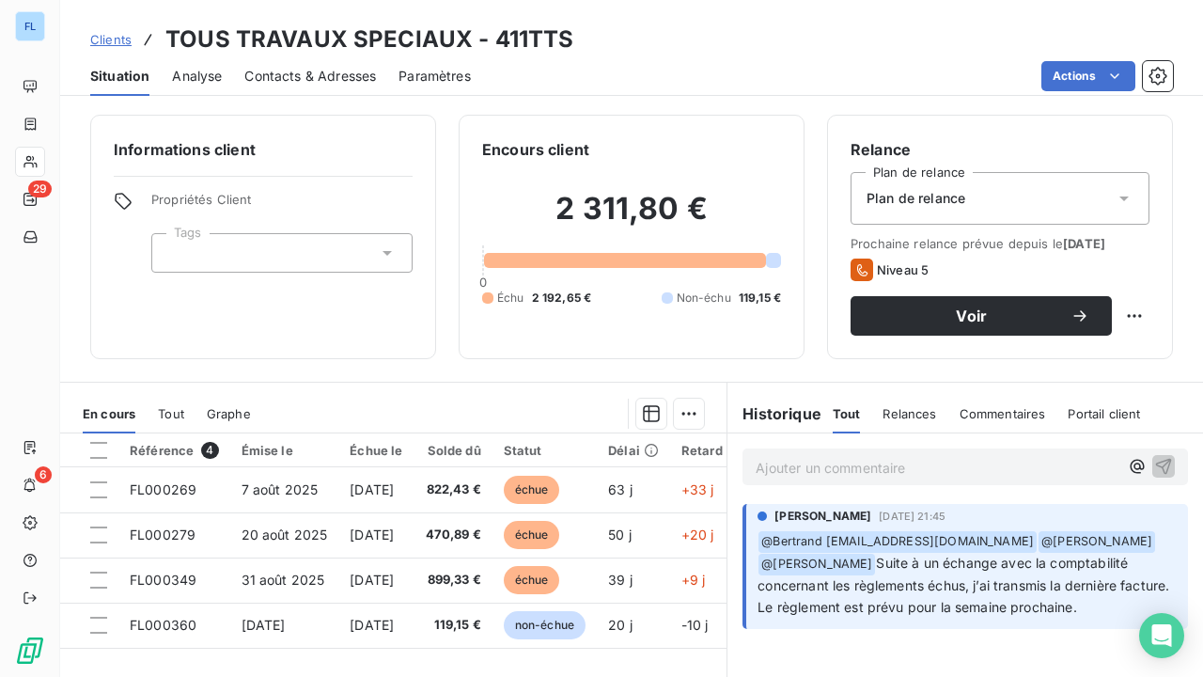
scroll to position [94, 0]
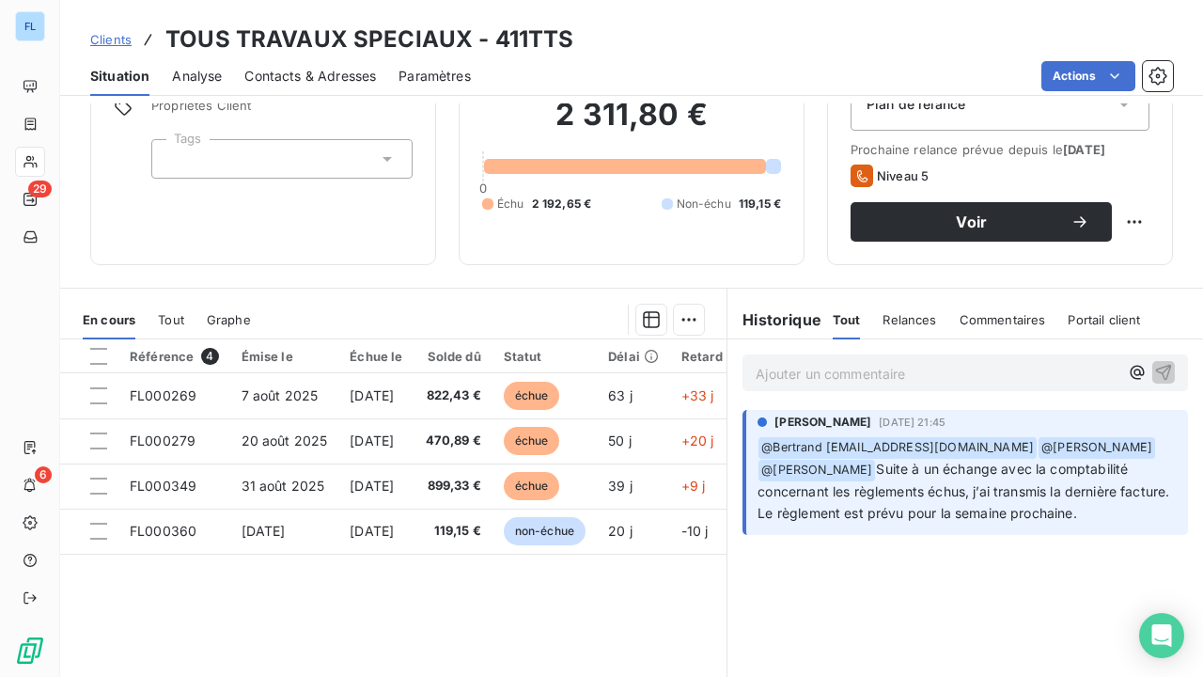
click at [118, 42] on span "Clients" at bounding box center [110, 39] width 41 height 15
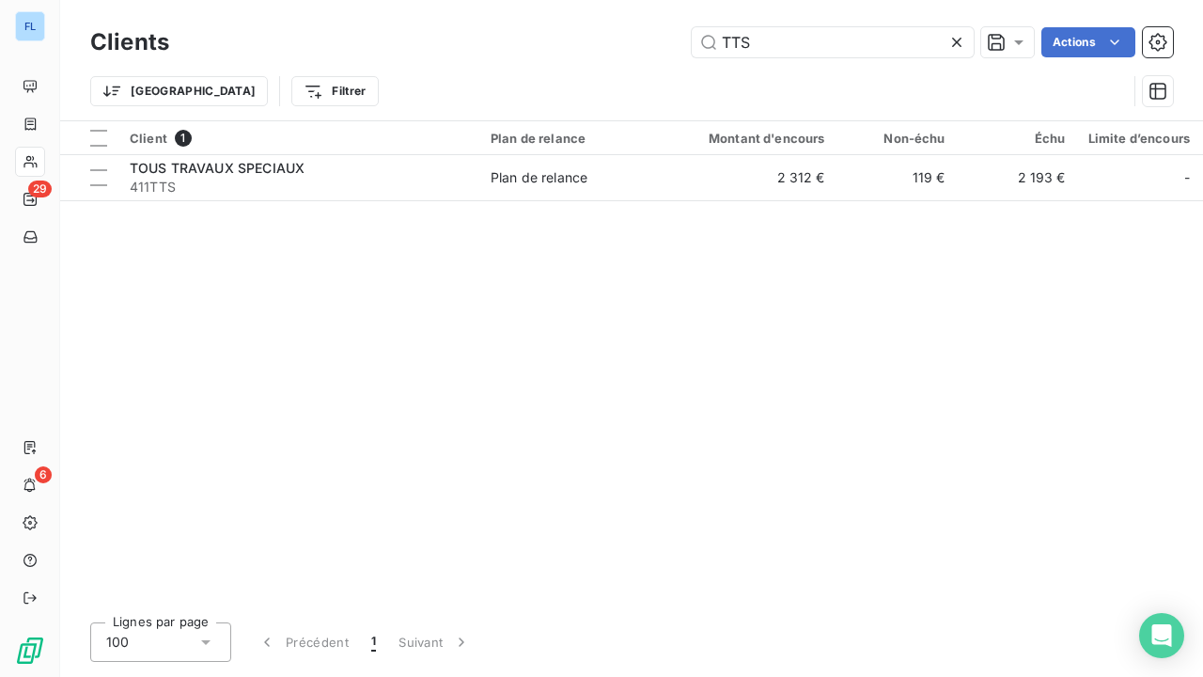
click at [962, 40] on icon at bounding box center [957, 42] width 19 height 19
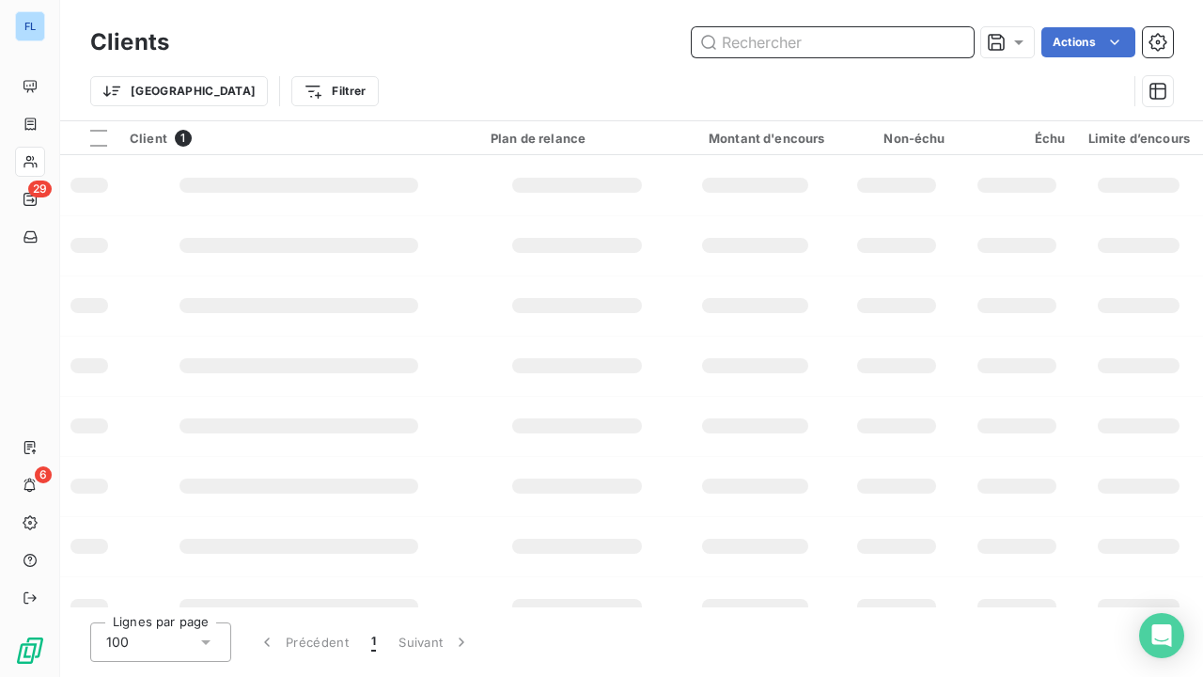
click at [906, 41] on input "text" at bounding box center [833, 42] width 282 height 30
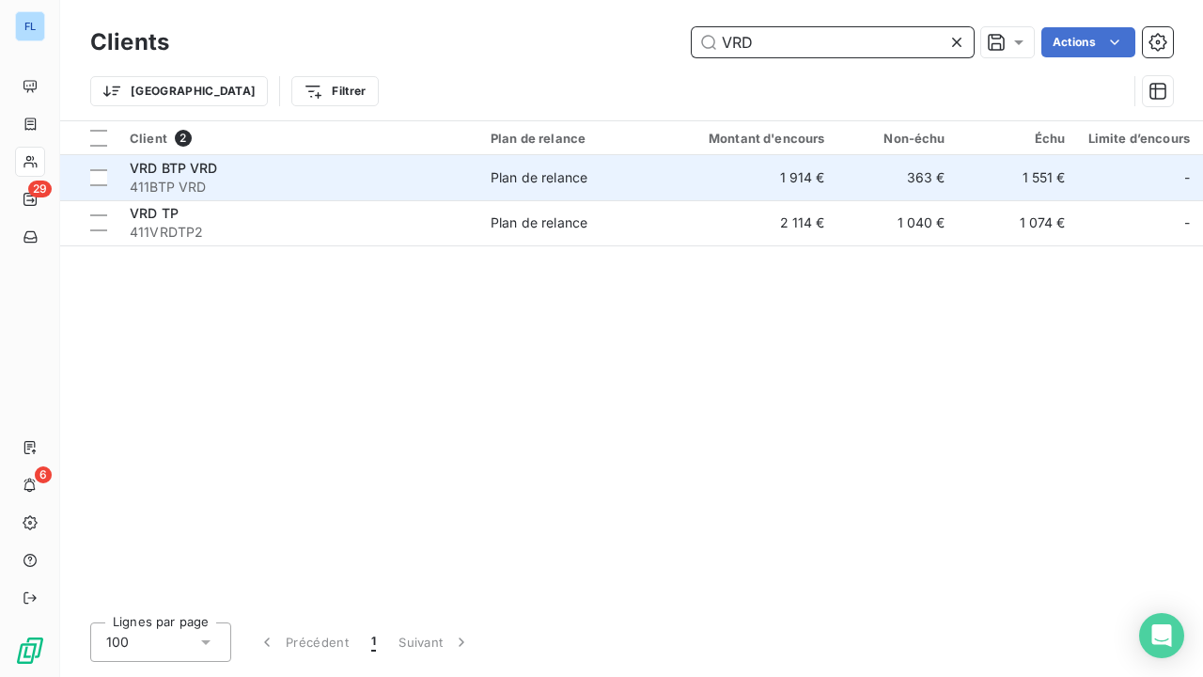
type input "VRD"
click at [216, 183] on span "411BTP VRD" at bounding box center [299, 187] width 338 height 19
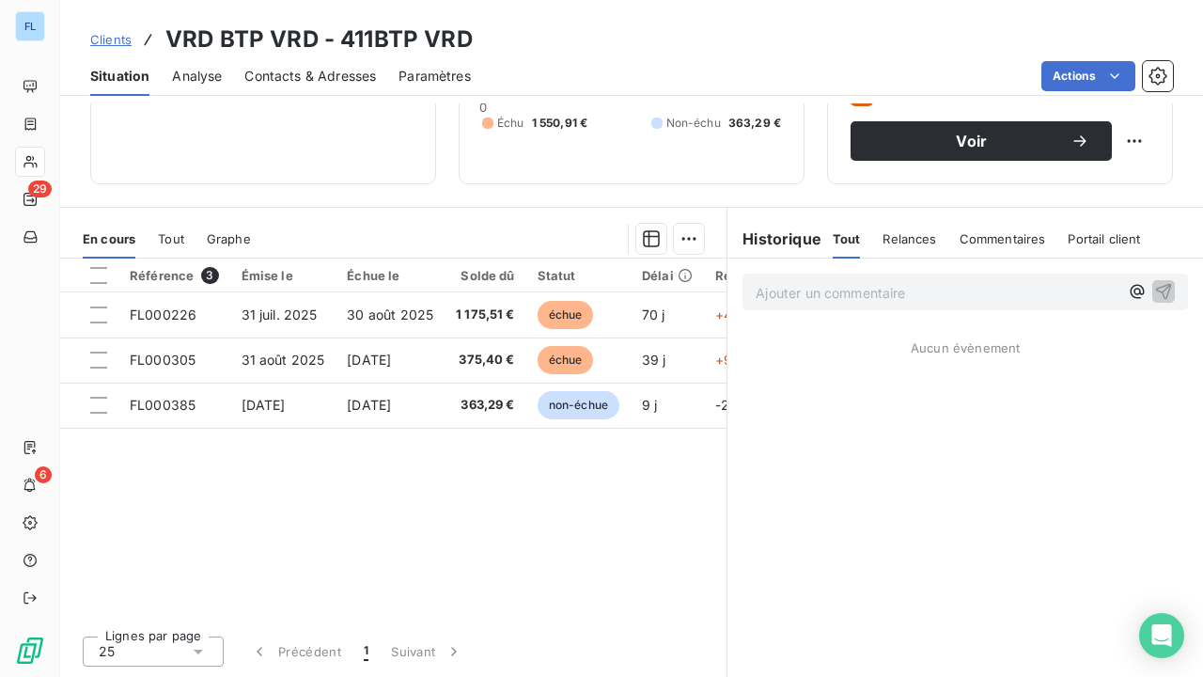
scroll to position [188, 0]
click at [104, 41] on span "Clients" at bounding box center [110, 39] width 41 height 15
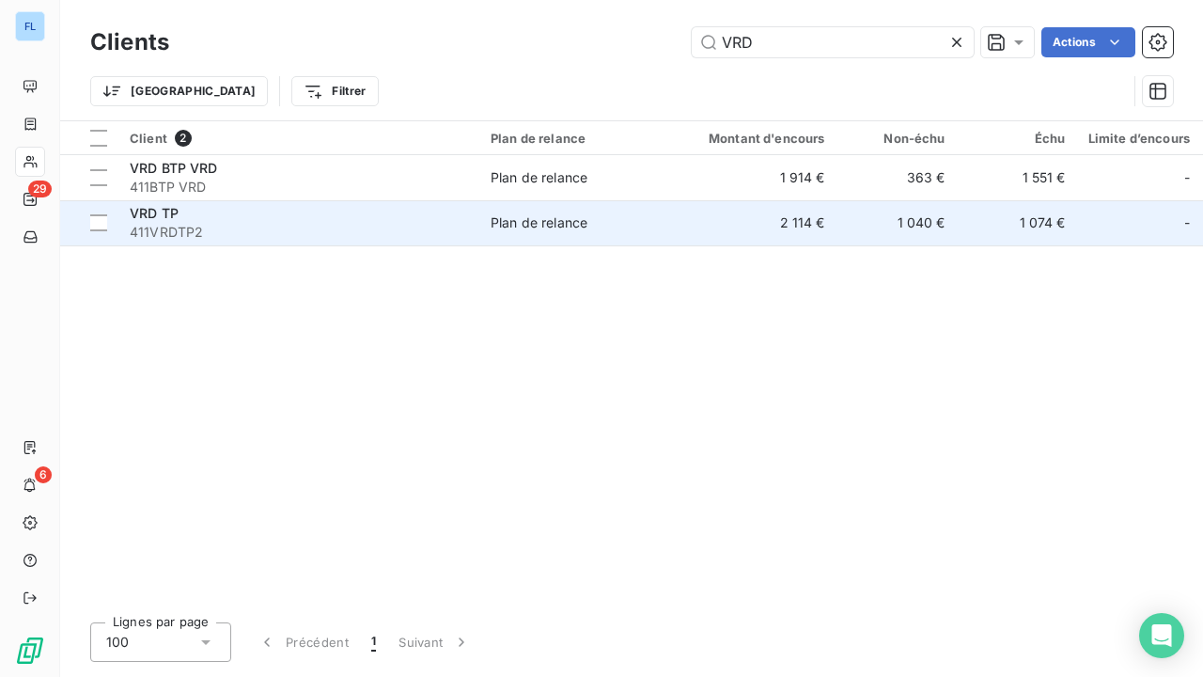
click at [202, 218] on div "VRD TP" at bounding box center [299, 213] width 338 height 19
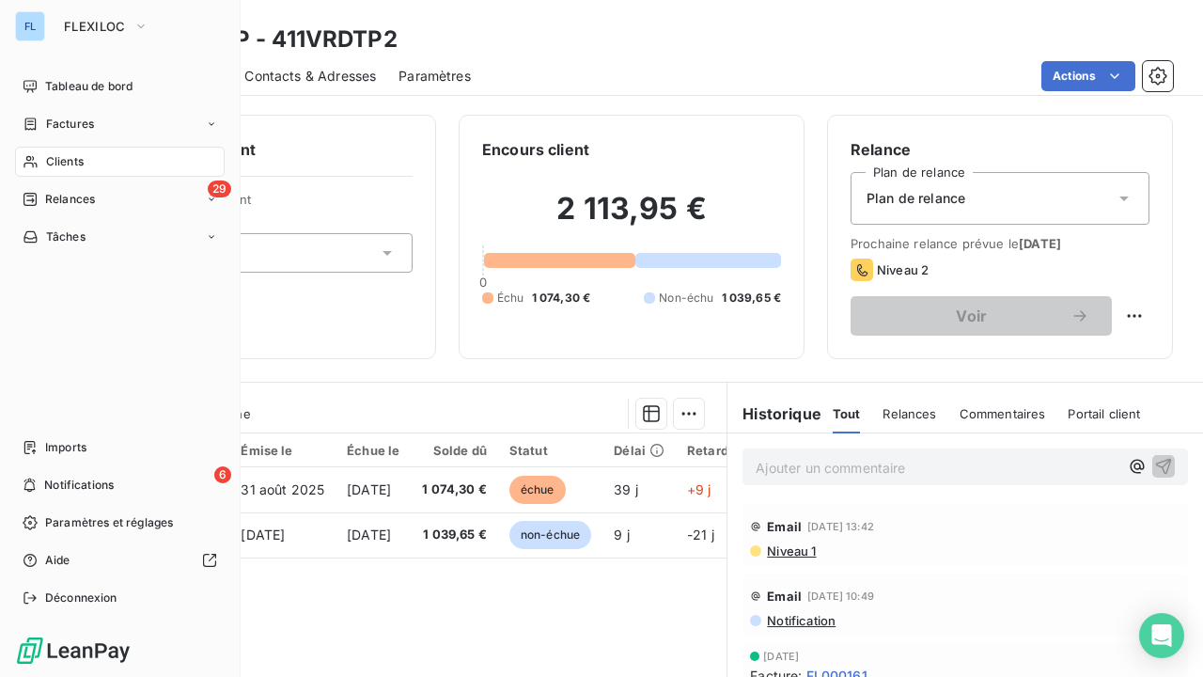
click at [7, 23] on div "FL FLEXILOC Tableau de bord Factures Clients 29 Relances Tâches Imports 6 Notif…" at bounding box center [120, 338] width 241 height 677
